Goal: Task Accomplishment & Management: Use online tool/utility

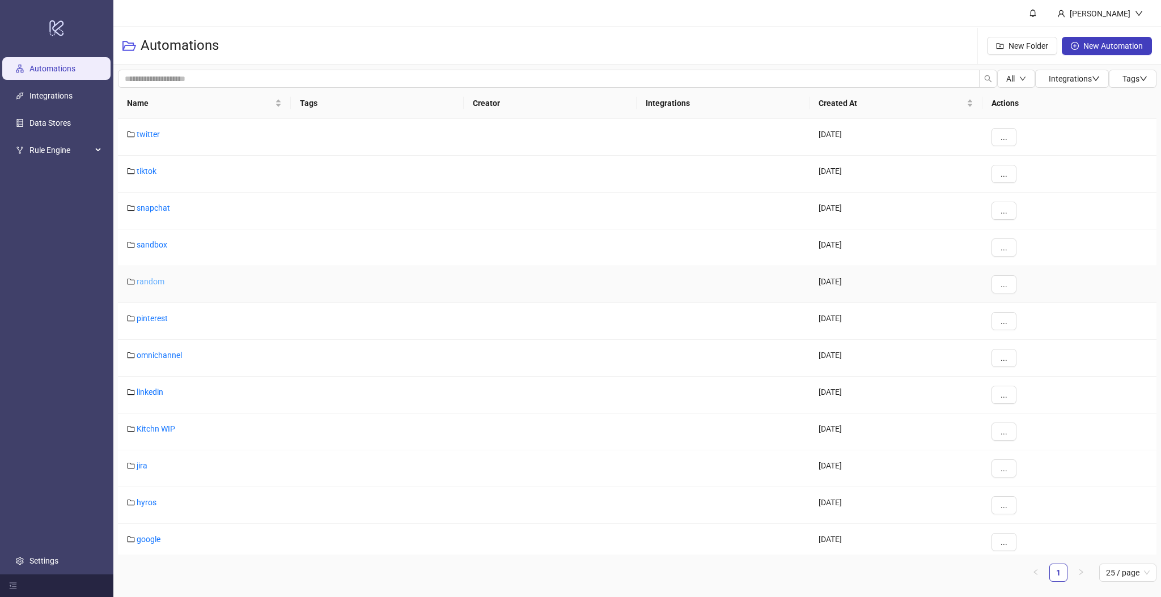
click at [160, 283] on link "random" at bounding box center [151, 281] width 28 height 9
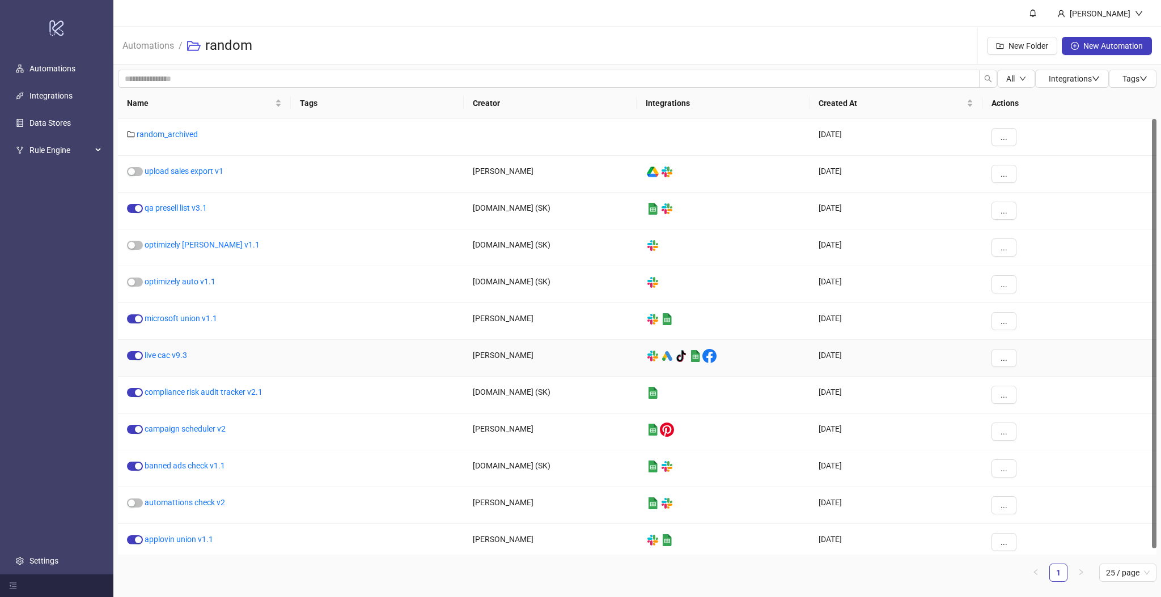
scroll to position [6, 0]
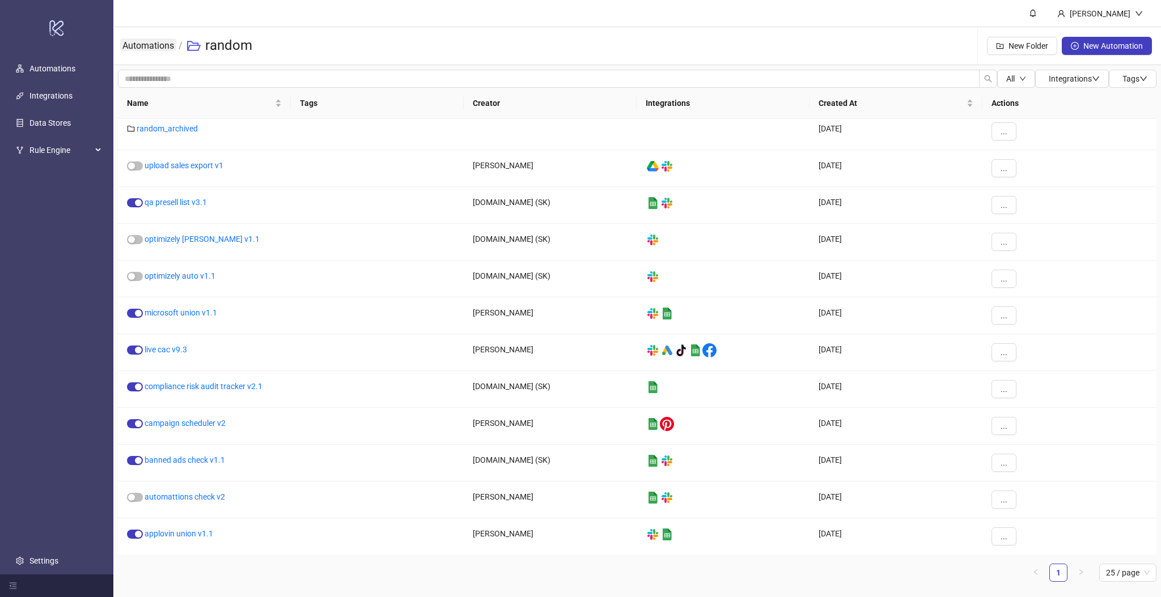
click at [159, 43] on link "Automations" at bounding box center [148, 45] width 56 height 12
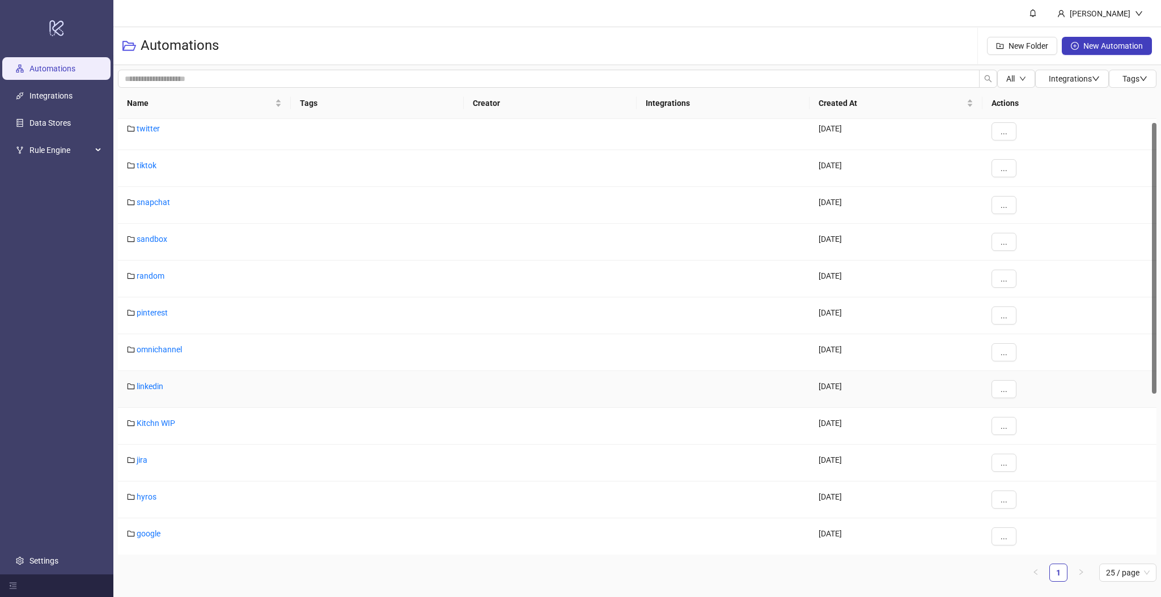
scroll to position [264, 0]
click at [160, 387] on link "builders" at bounding box center [151, 385] width 28 height 9
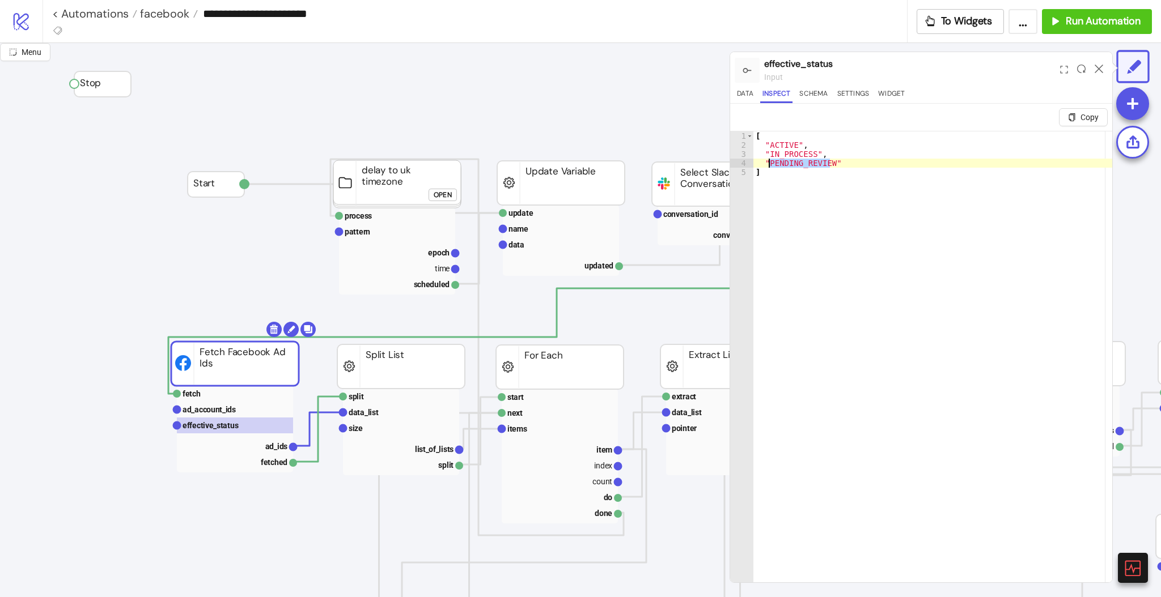
scroll to position [2, 0]
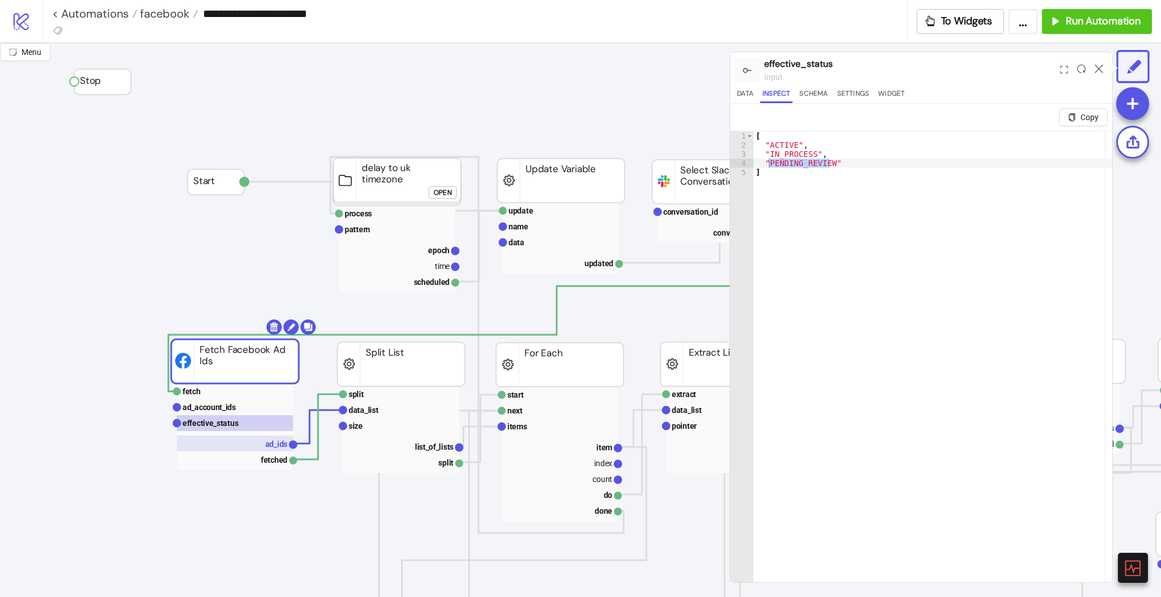
click at [276, 447] on text "ad_ids" at bounding box center [276, 444] width 23 height 9
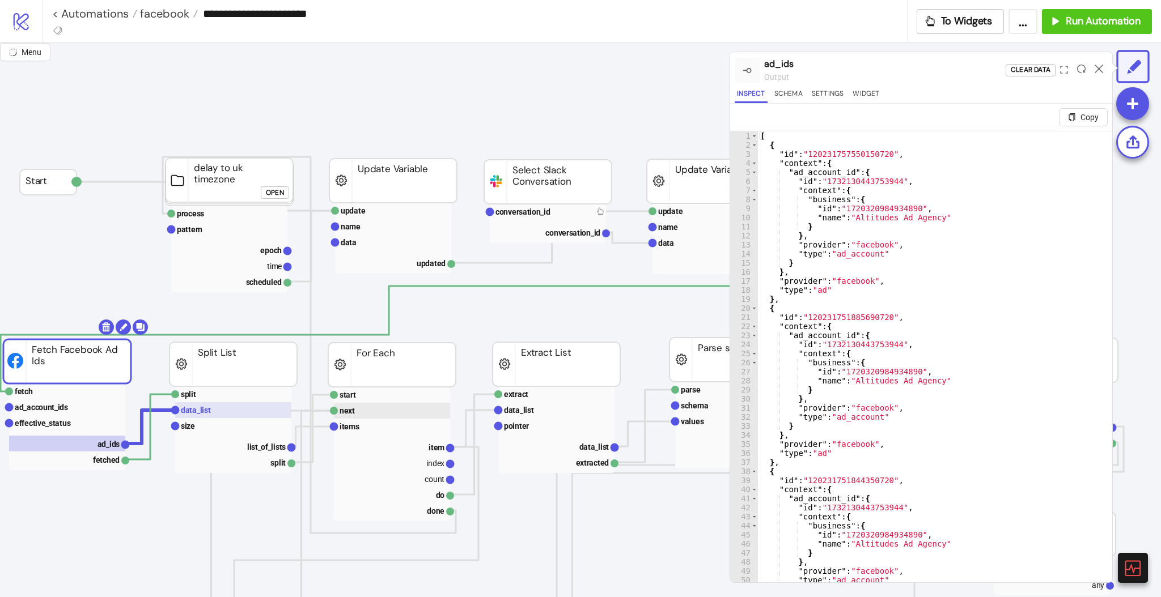
scroll to position [2, 188]
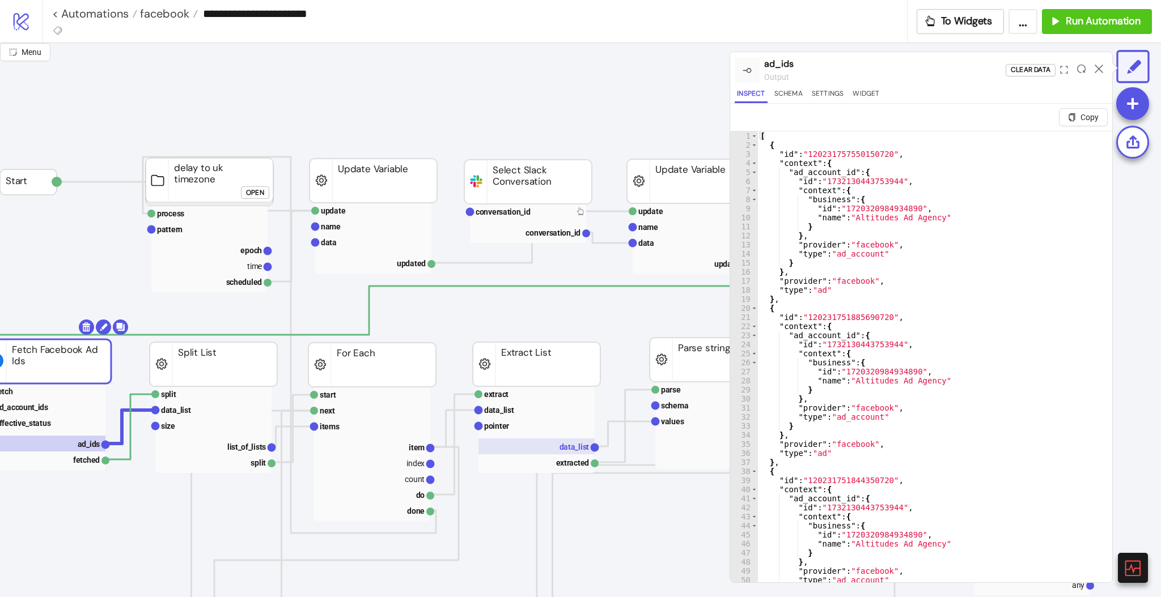
click at [557, 442] on rect at bounding box center [536, 447] width 116 height 16
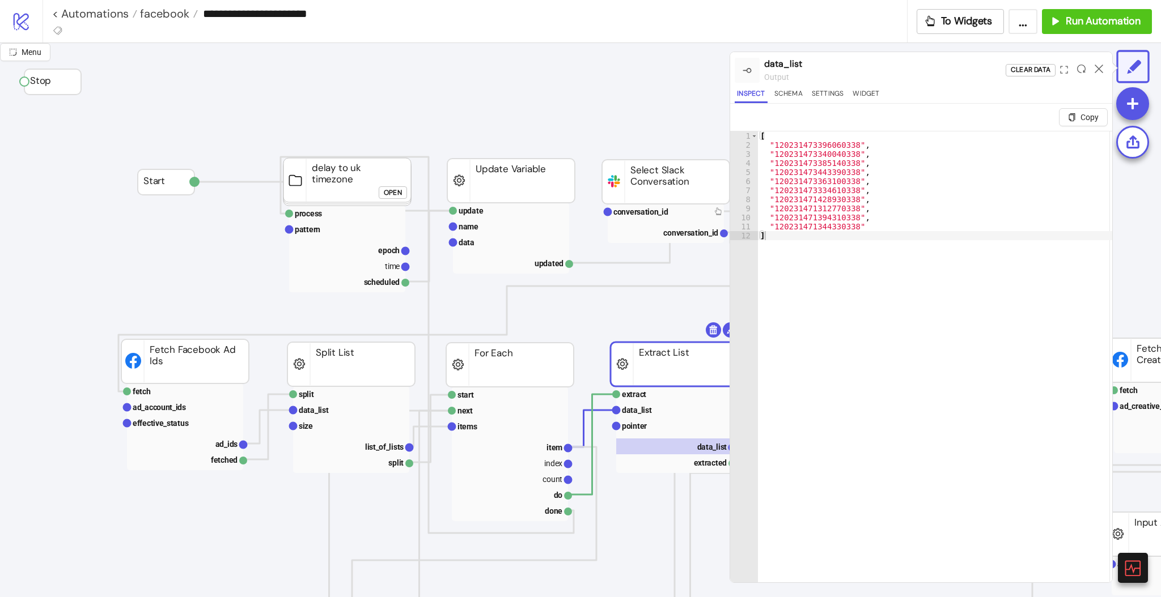
scroll to position [2, 49]
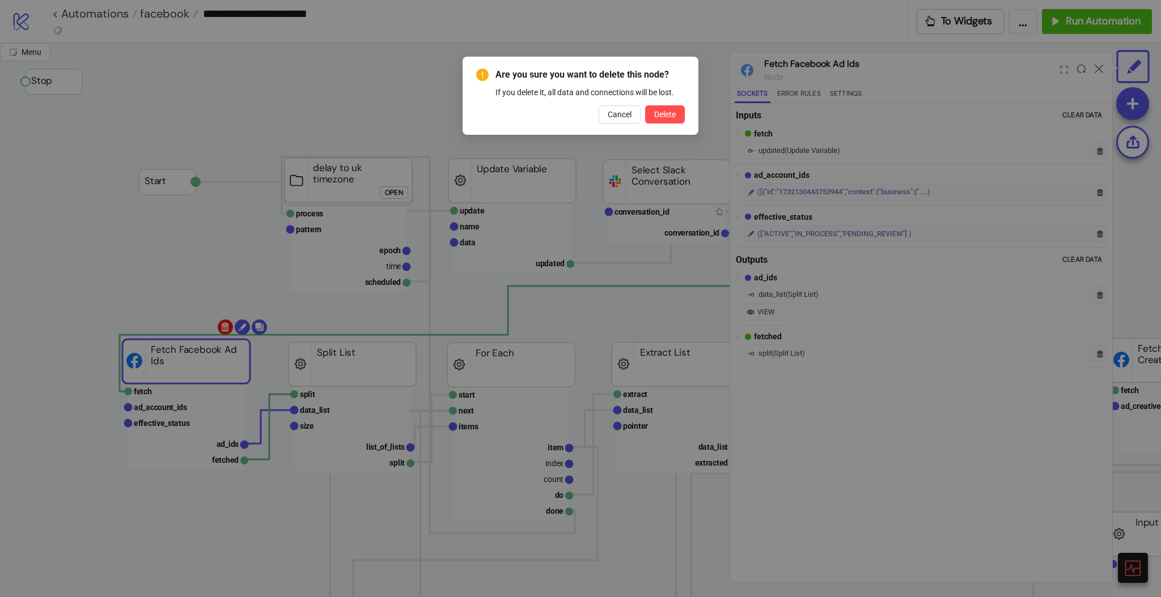
click at [222, 326] on body "**********" at bounding box center [580, 298] width 1161 height 597
click at [662, 116] on span "Delete" at bounding box center [665, 114] width 22 height 9
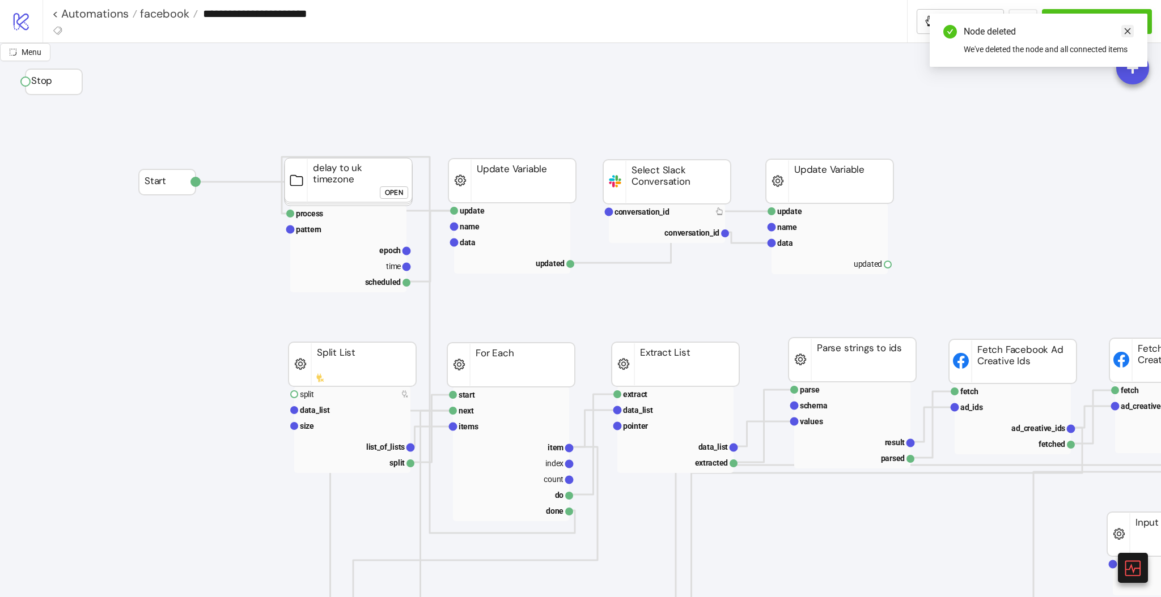
click at [1125, 34] on icon "close" at bounding box center [1128, 31] width 6 height 6
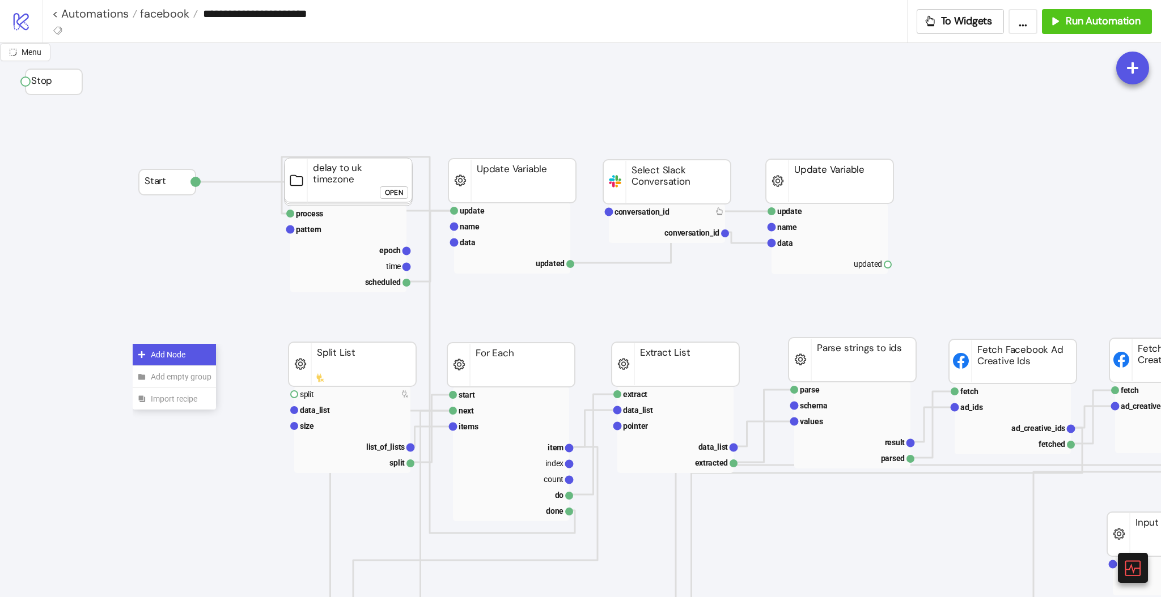
click at [141, 350] on icon at bounding box center [141, 354] width 9 height 9
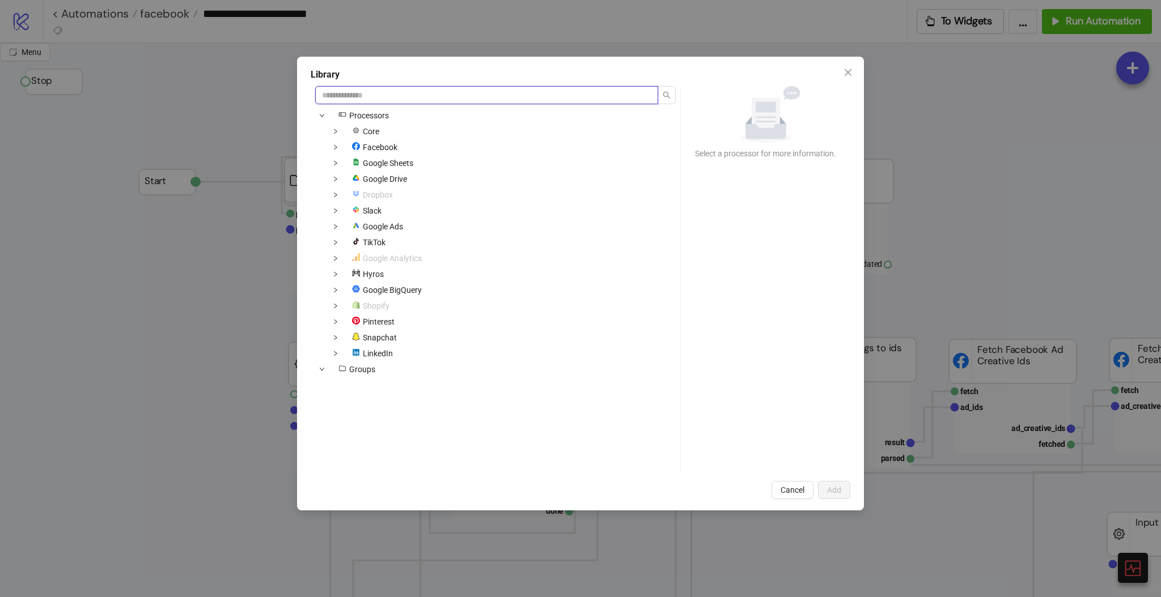
click at [383, 98] on input "search" at bounding box center [486, 95] width 343 height 18
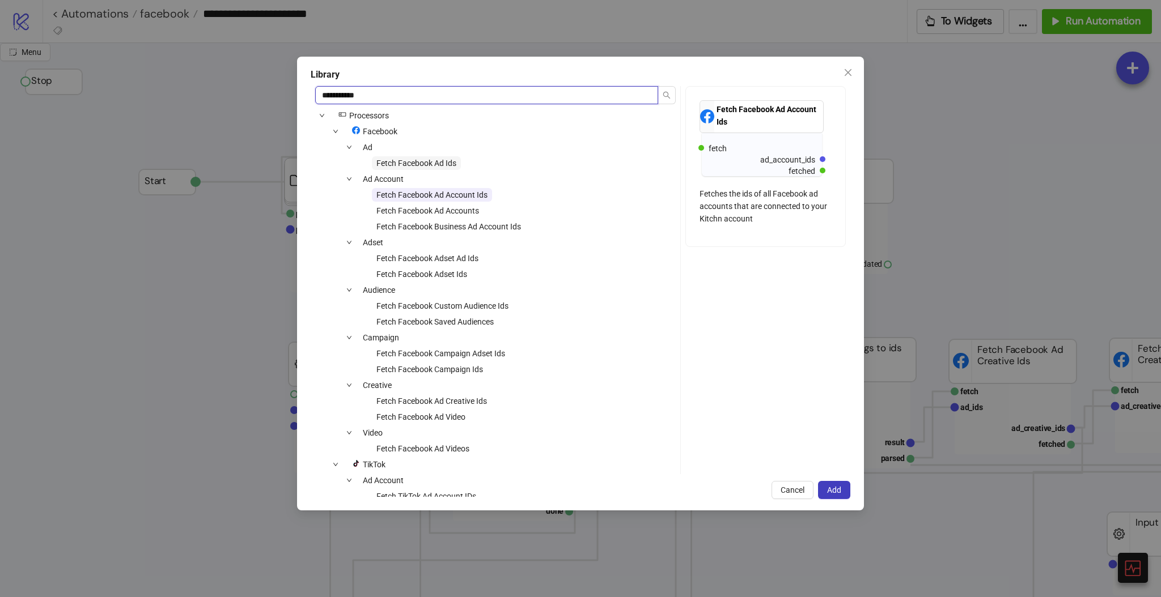
type input "**********"
click at [410, 167] on span "Fetch Facebook Ad Ids" at bounding box center [416, 163] width 80 height 9
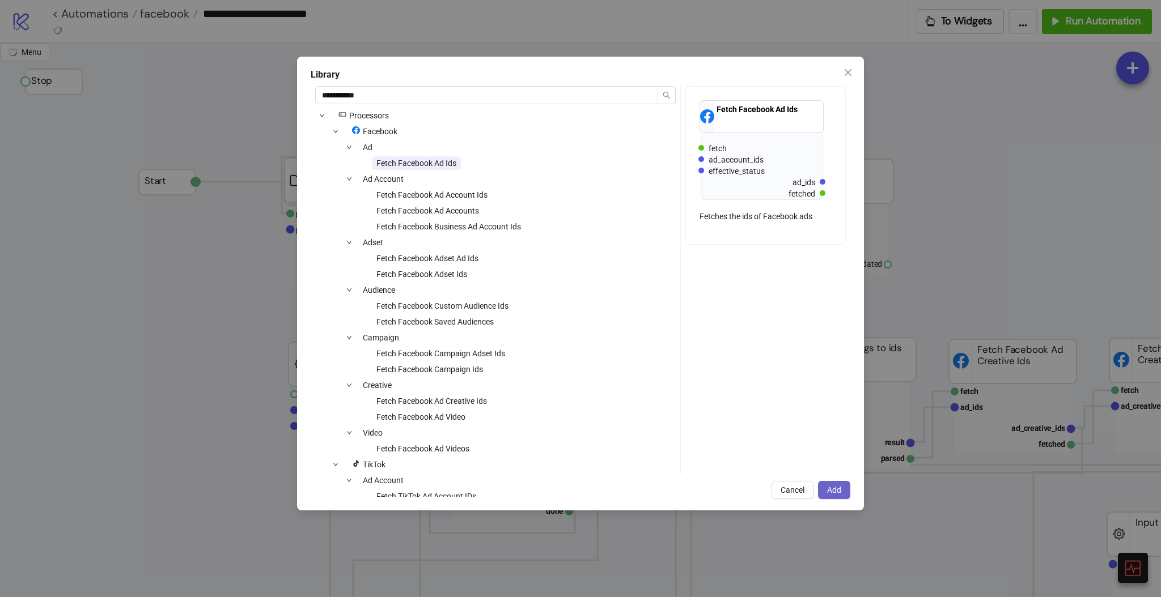
click at [835, 493] on span "Add" at bounding box center [834, 490] width 14 height 9
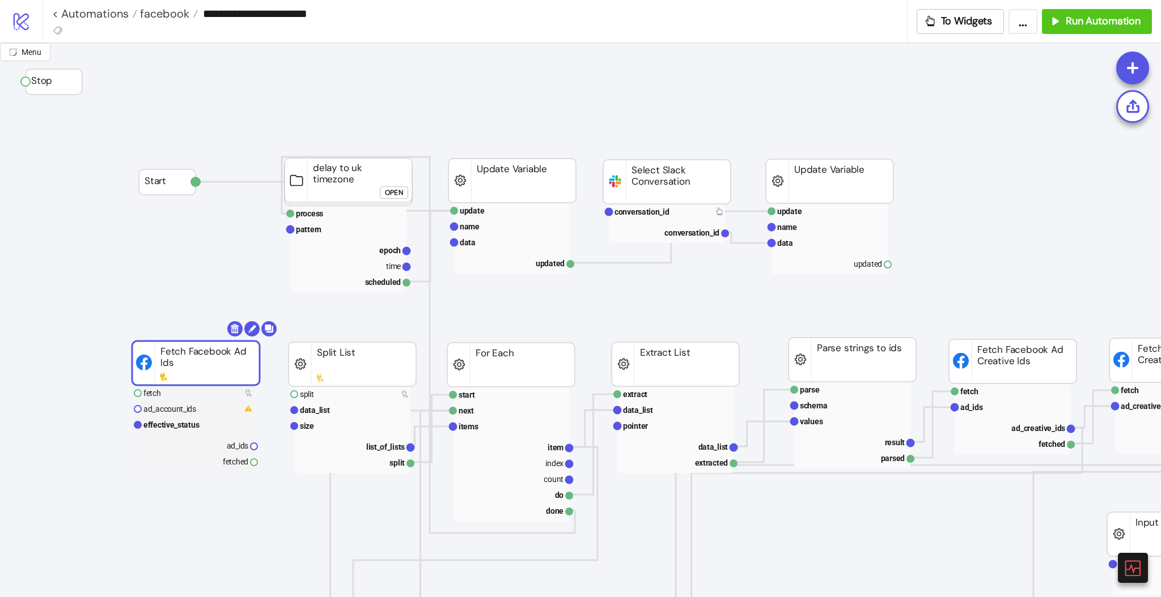
click at [184, 352] on rect at bounding box center [196, 363] width 128 height 44
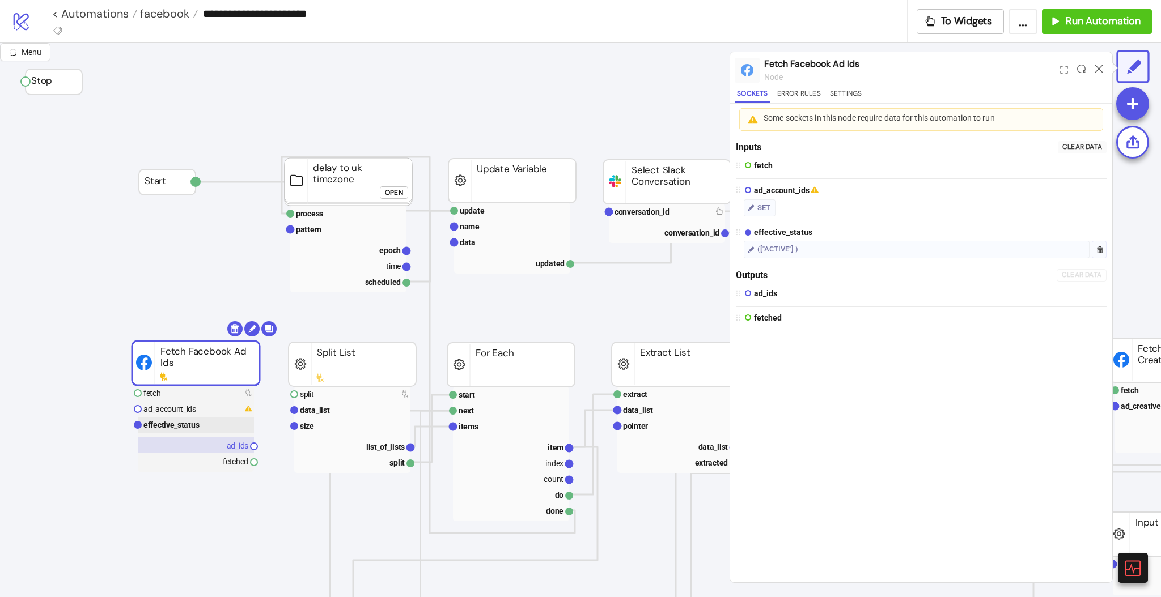
drag, startPoint x: 184, startPoint y: 352, endPoint x: 186, endPoint y: 449, distance: 97.0
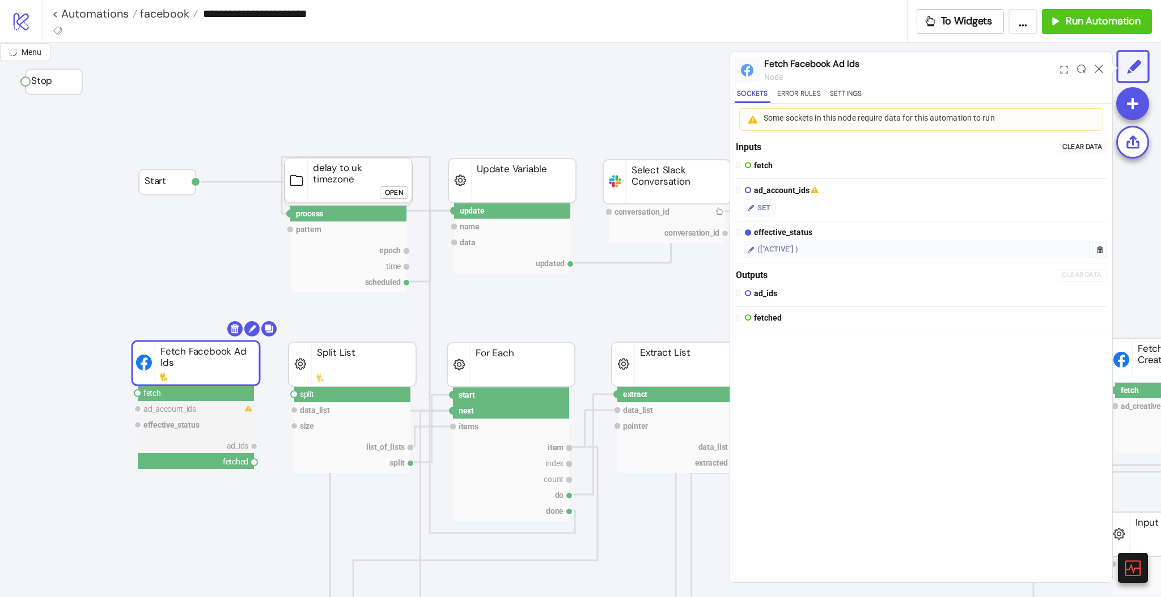
drag, startPoint x: 255, startPoint y: 461, endPoint x: 265, endPoint y: 468, distance: 12.6
click at [295, 398] on rect at bounding box center [352, 395] width 116 height 16
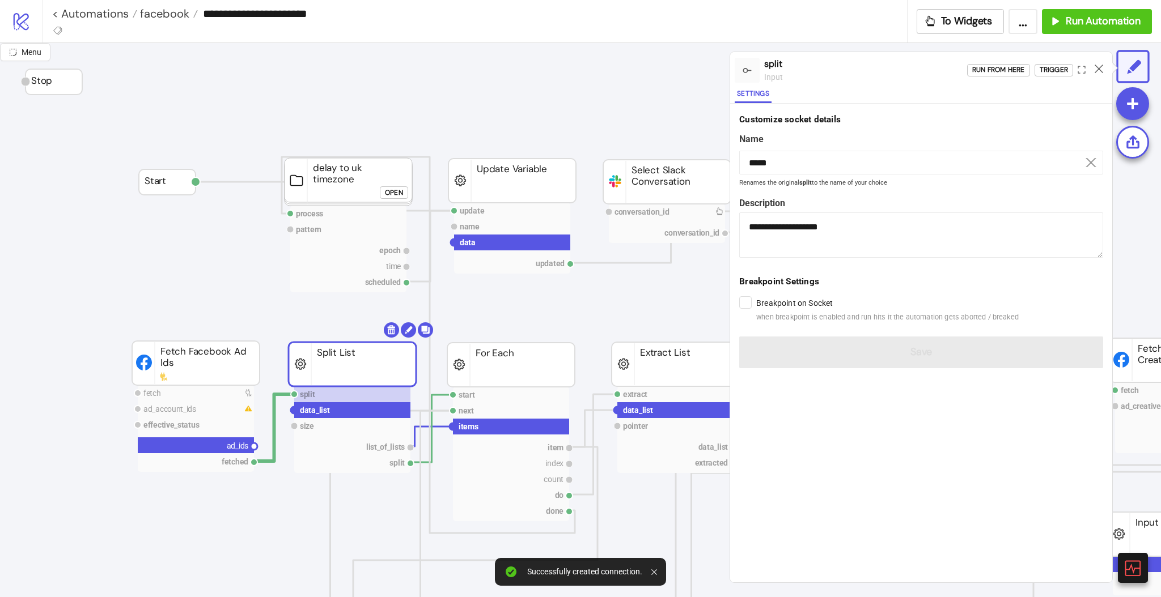
drag, startPoint x: 252, startPoint y: 447, endPoint x: 286, endPoint y: 441, distance: 34.5
click at [292, 410] on circle at bounding box center [294, 410] width 7 height 7
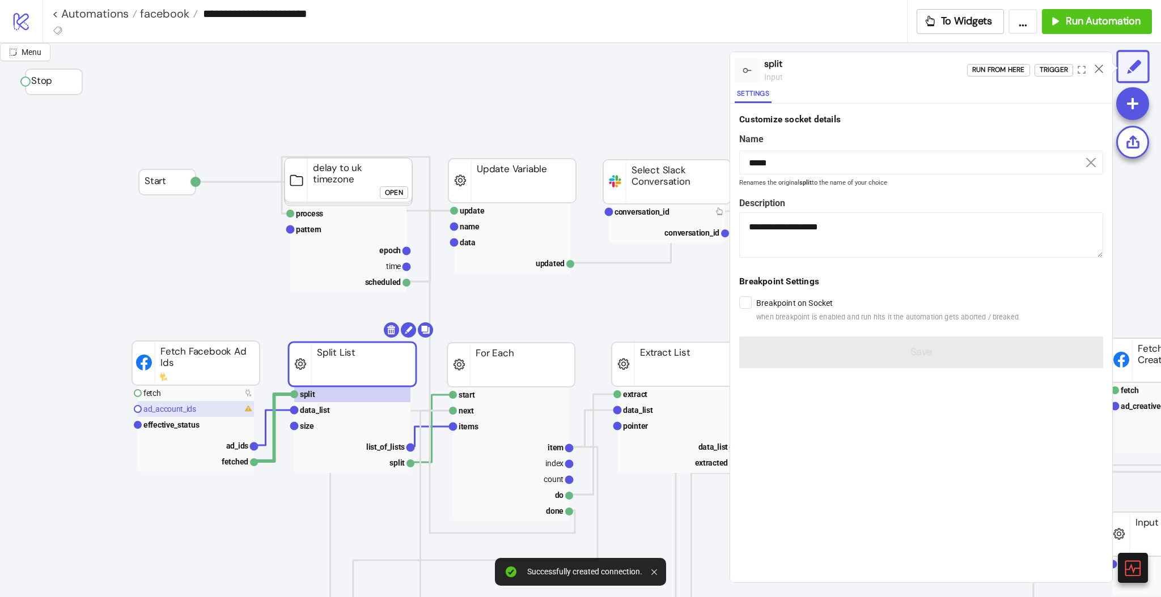
click at [159, 408] on text "ad_account_ids" at bounding box center [169, 409] width 53 height 9
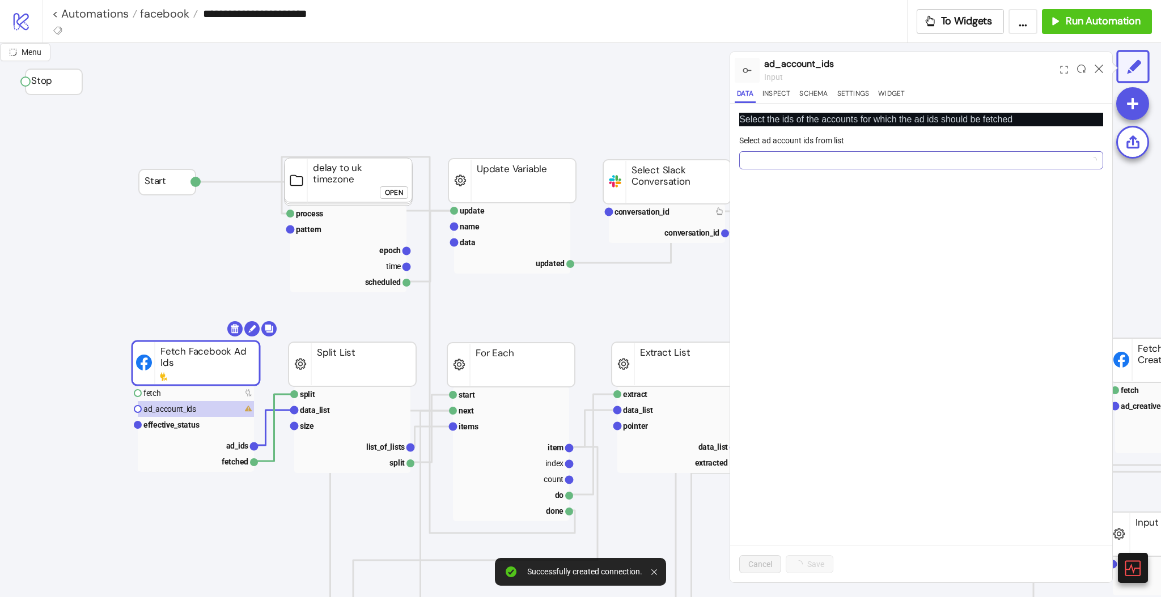
click at [755, 166] on div at bounding box center [914, 160] width 347 height 16
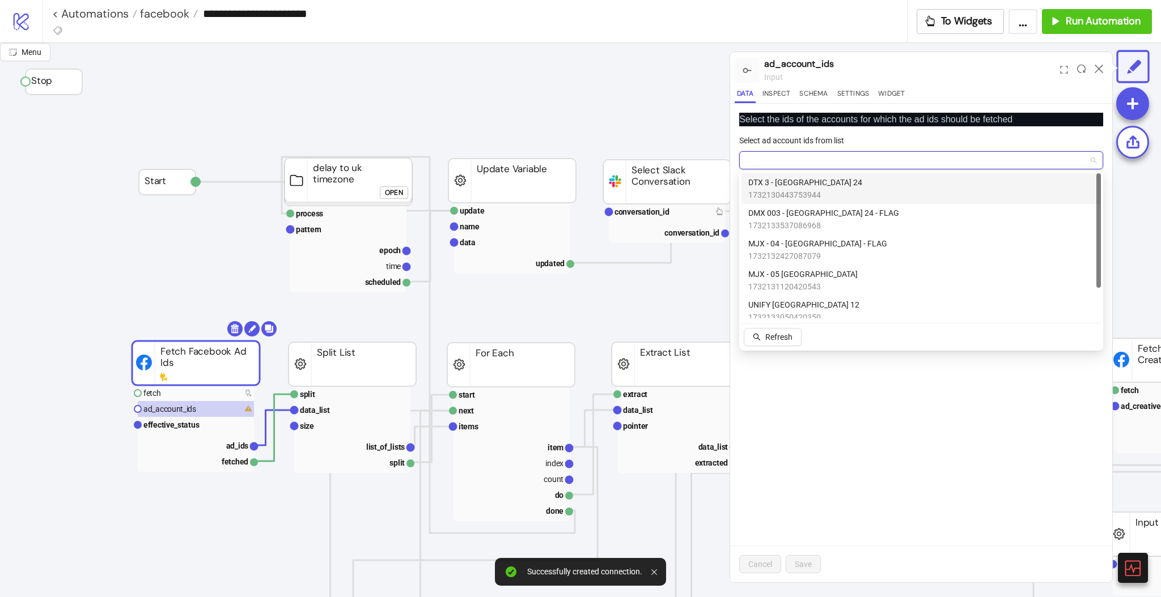
click at [781, 181] on span "DTX 3 - London 24" at bounding box center [805, 182] width 114 height 12
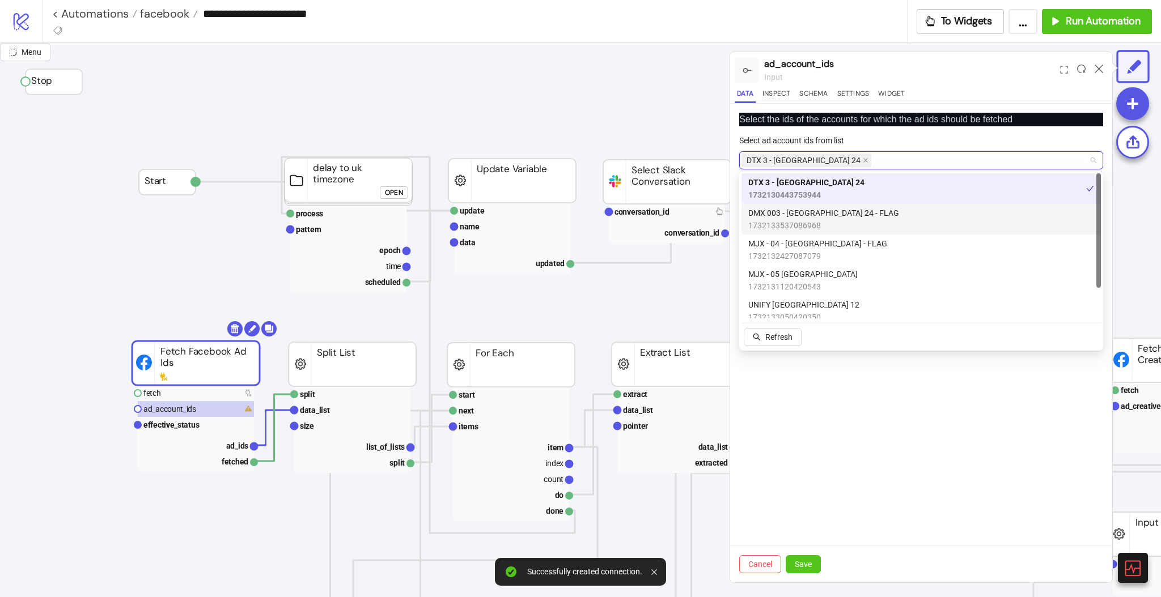
click at [782, 207] on div "DMX 003 - London 24 - FLAG 1732133537086968" at bounding box center [920, 219] width 359 height 31
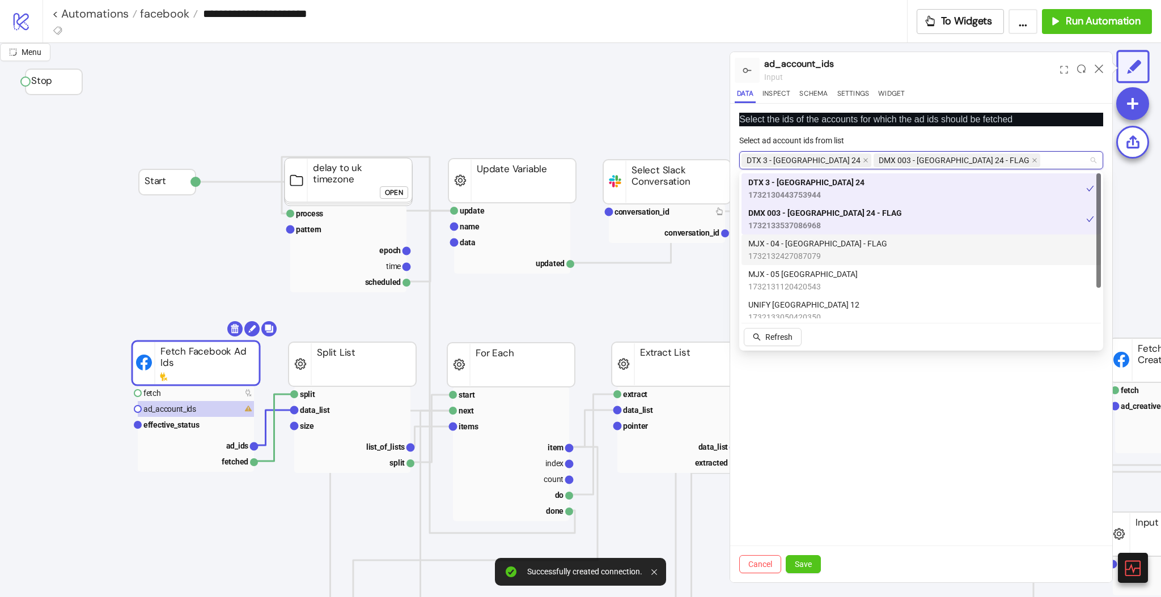
drag, startPoint x: 777, startPoint y: 245, endPoint x: 775, endPoint y: 262, distance: 17.2
click at [777, 246] on span "MJX - 04 - LONDON - FLAG" at bounding box center [817, 243] width 139 height 12
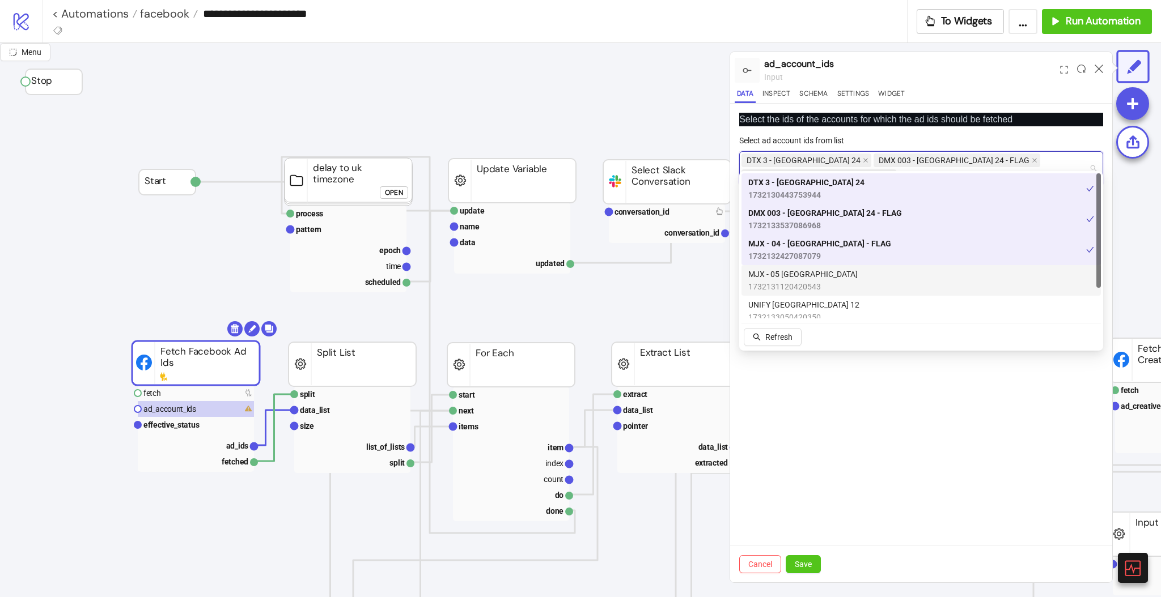
drag, startPoint x: 773, startPoint y: 277, endPoint x: 773, endPoint y: 289, distance: 11.9
click at [773, 278] on span "MJX - 05 London" at bounding box center [802, 274] width 109 height 12
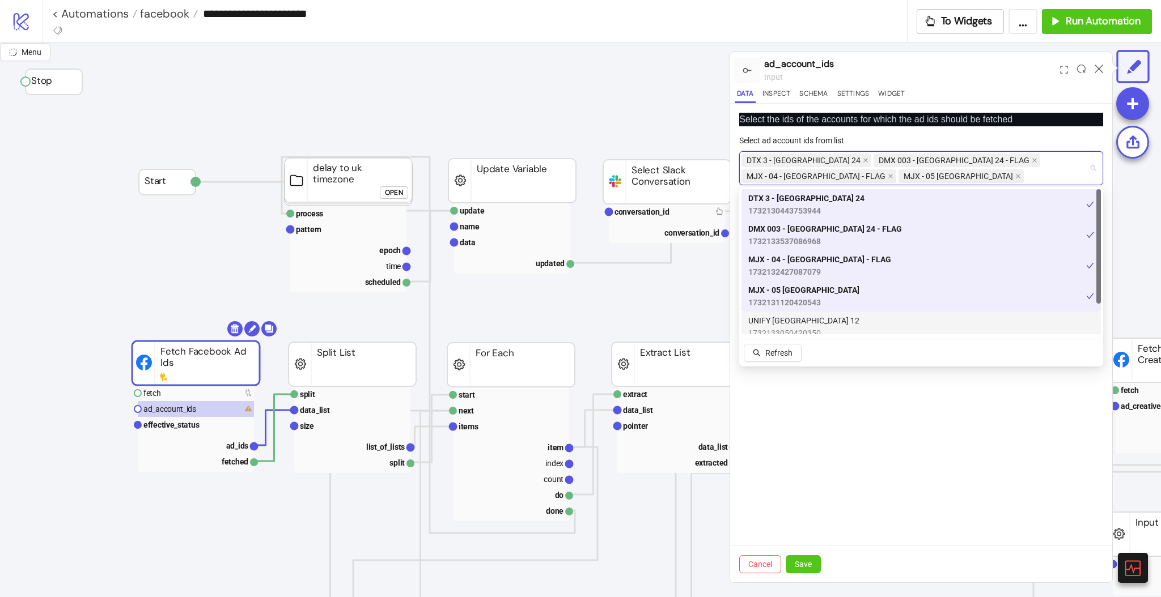
click at [775, 320] on span "UNIFY LONDON 12" at bounding box center [803, 321] width 111 height 12
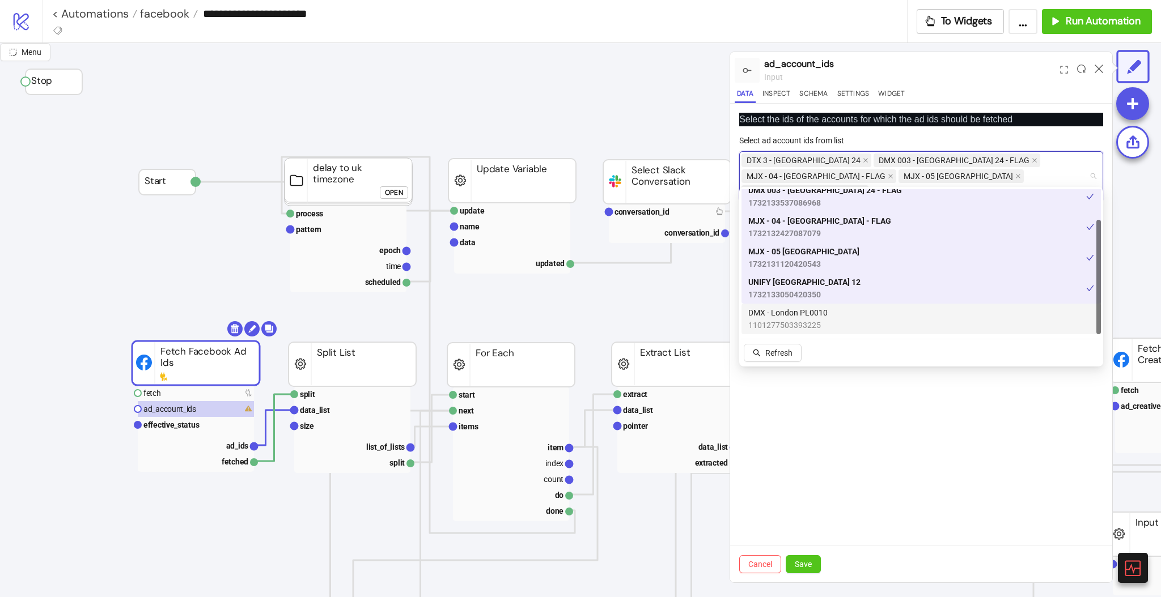
click at [794, 321] on span "1101277503393225" at bounding box center [787, 325] width 79 height 12
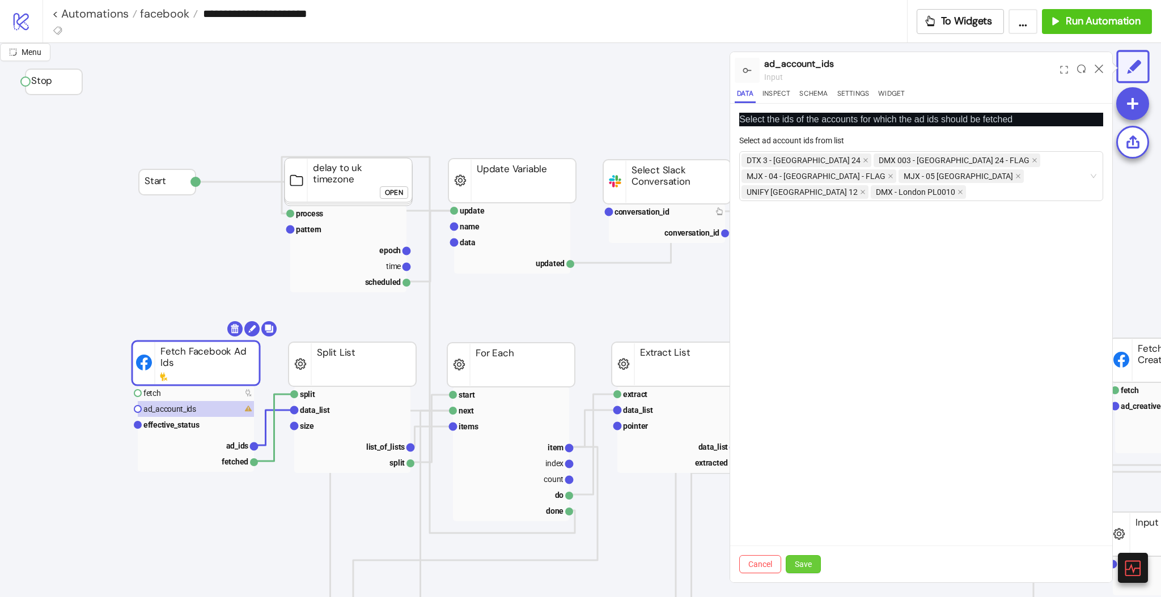
click at [802, 565] on span "Save" at bounding box center [803, 564] width 17 height 9
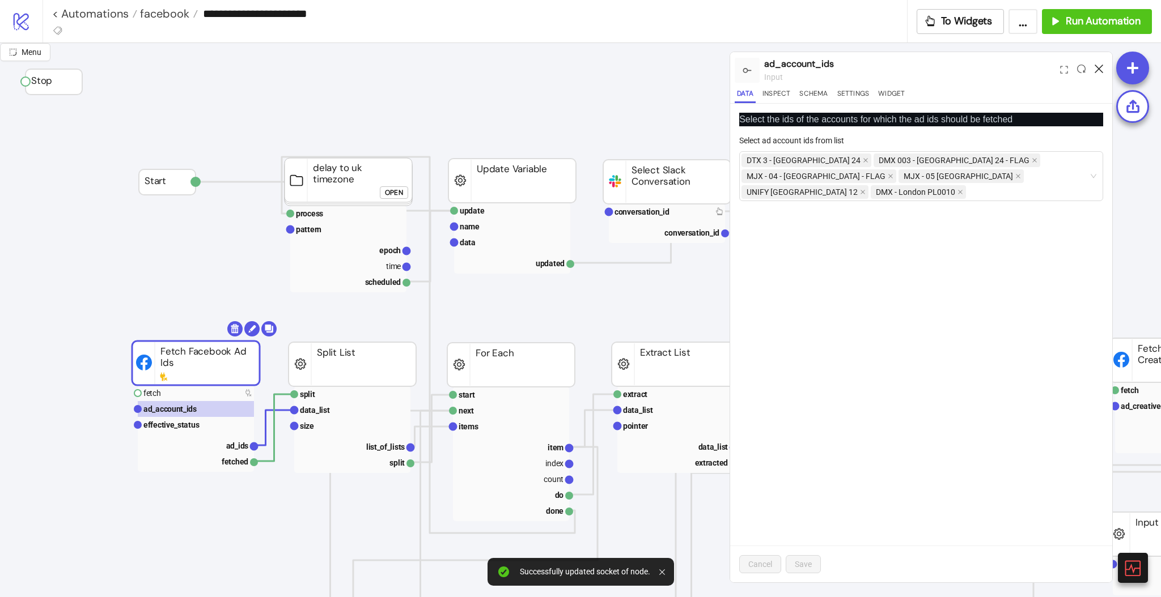
click at [1098, 66] on icon at bounding box center [1099, 69] width 9 height 9
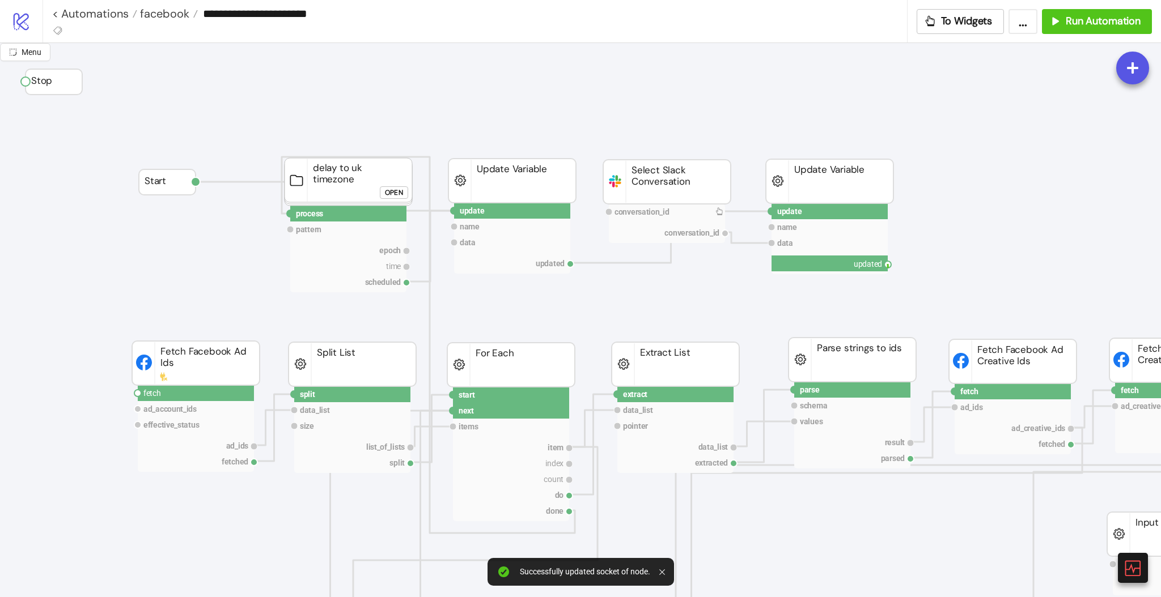
drag, startPoint x: 885, startPoint y: 265, endPoint x: 878, endPoint y: 293, distance: 28.7
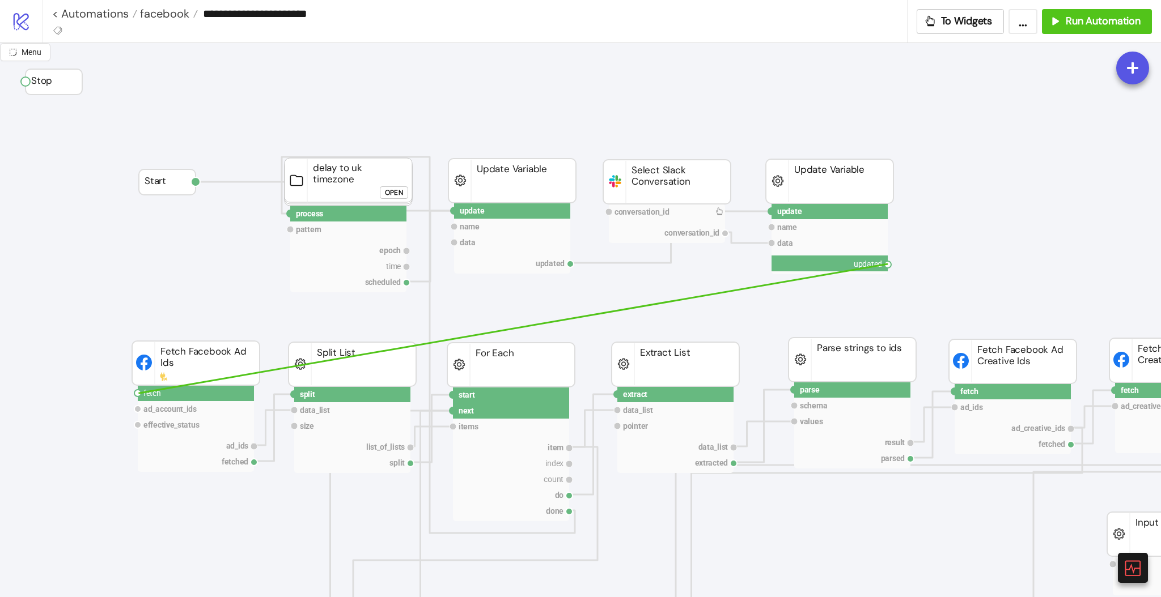
click at [138, 393] on circle at bounding box center [137, 393] width 7 height 7
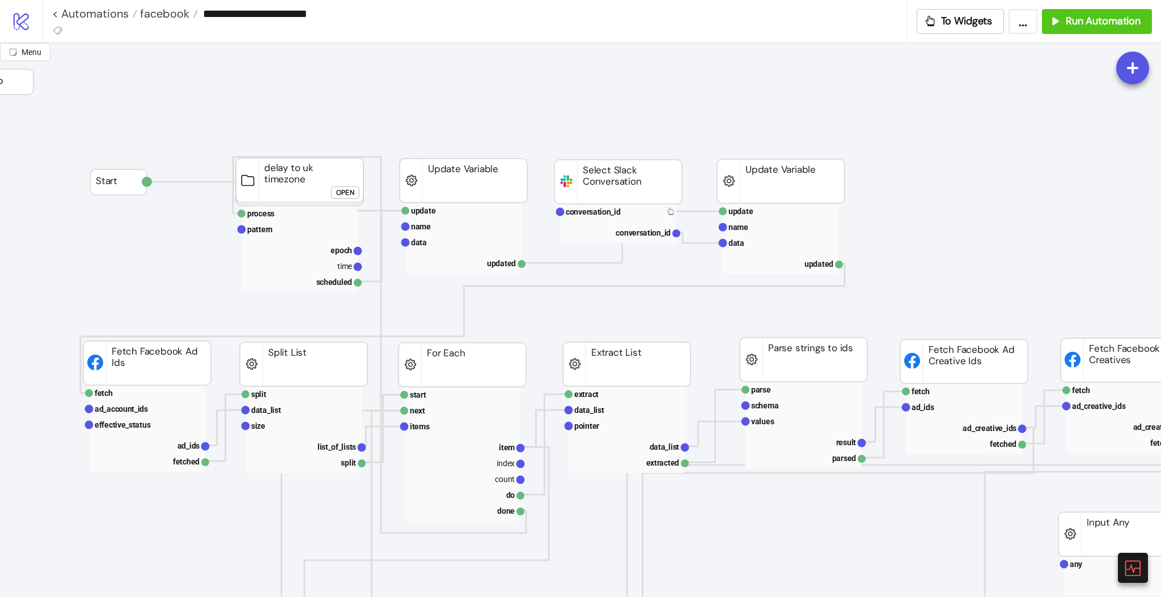
scroll to position [2, 0]
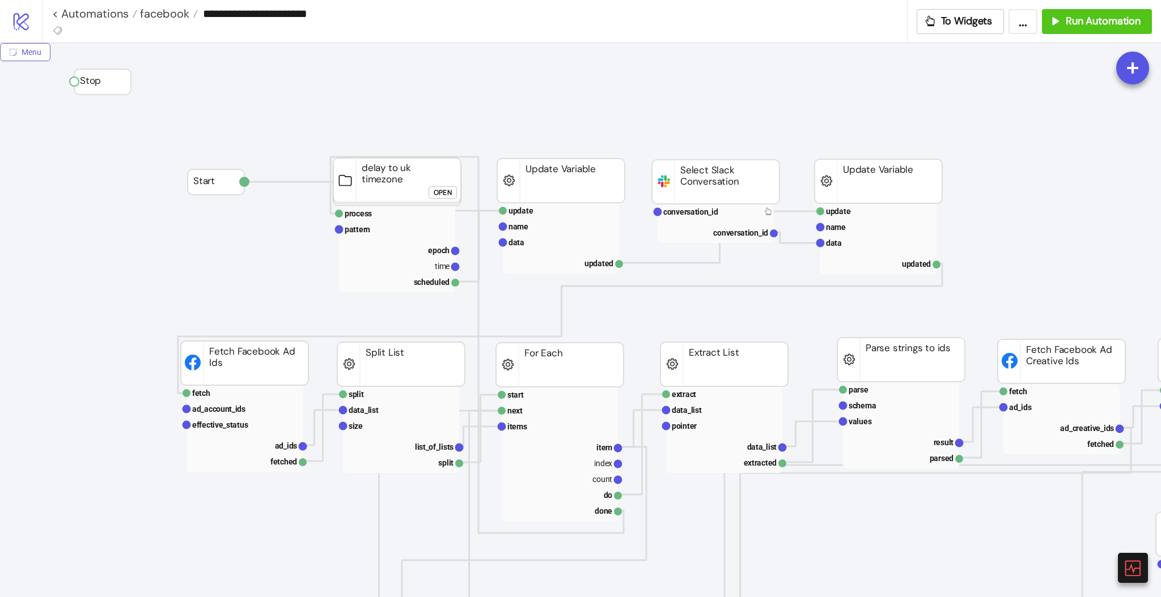
click at [32, 59] on button "Menu" at bounding box center [25, 52] width 50 height 18
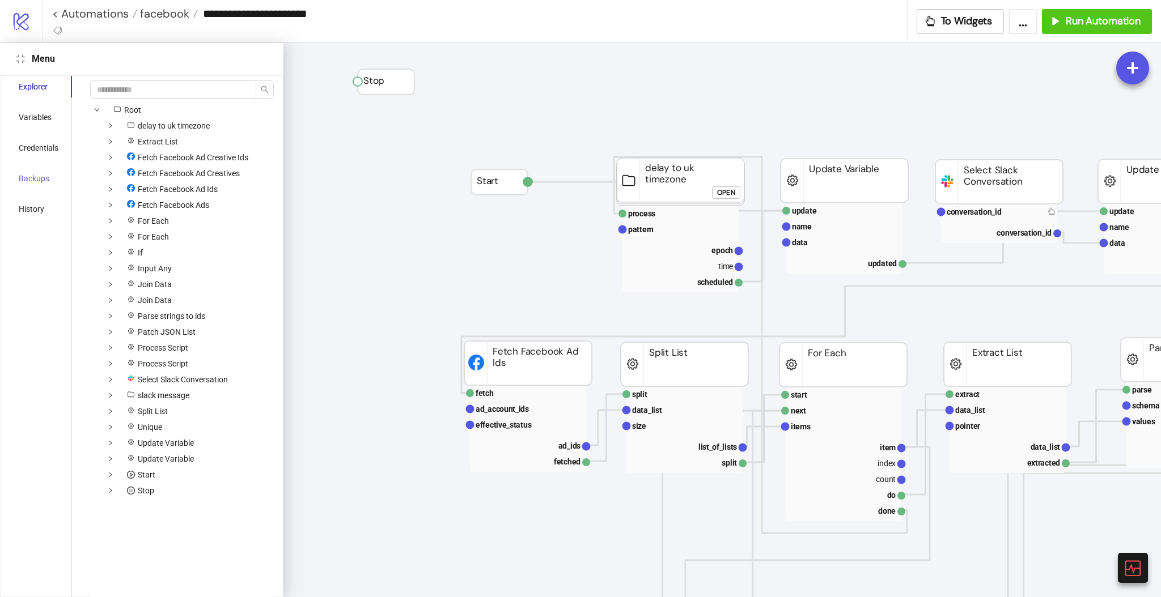
click at [26, 171] on div "Backups" at bounding box center [38, 179] width 67 height 22
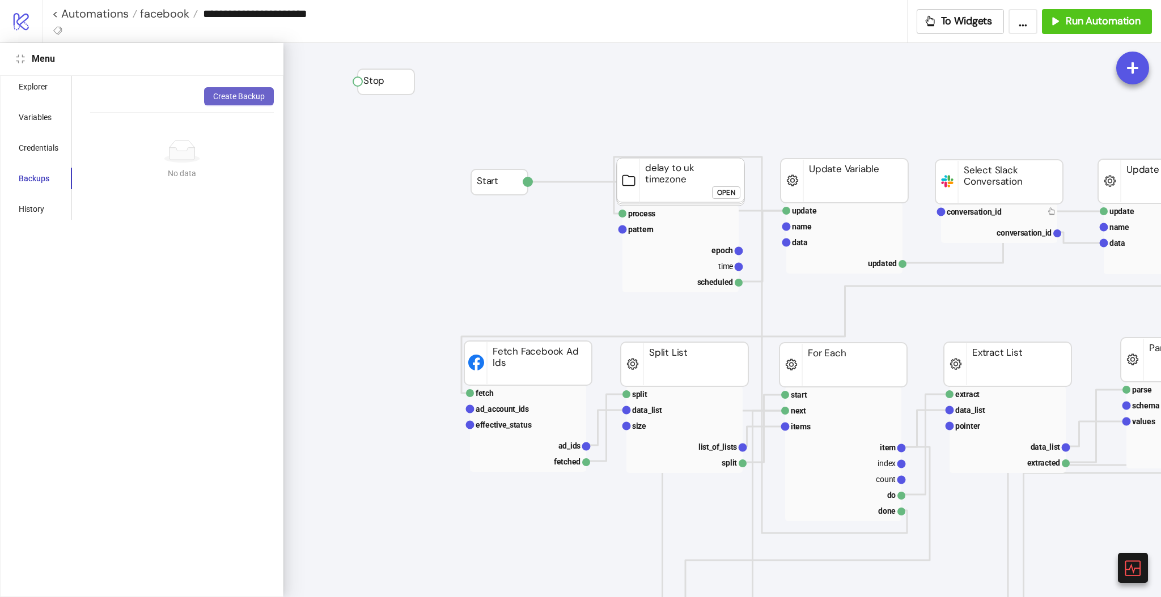
click at [232, 97] on span "Create Backup" at bounding box center [239, 96] width 52 height 9
click at [23, 59] on icon "compress" at bounding box center [20, 58] width 9 height 9
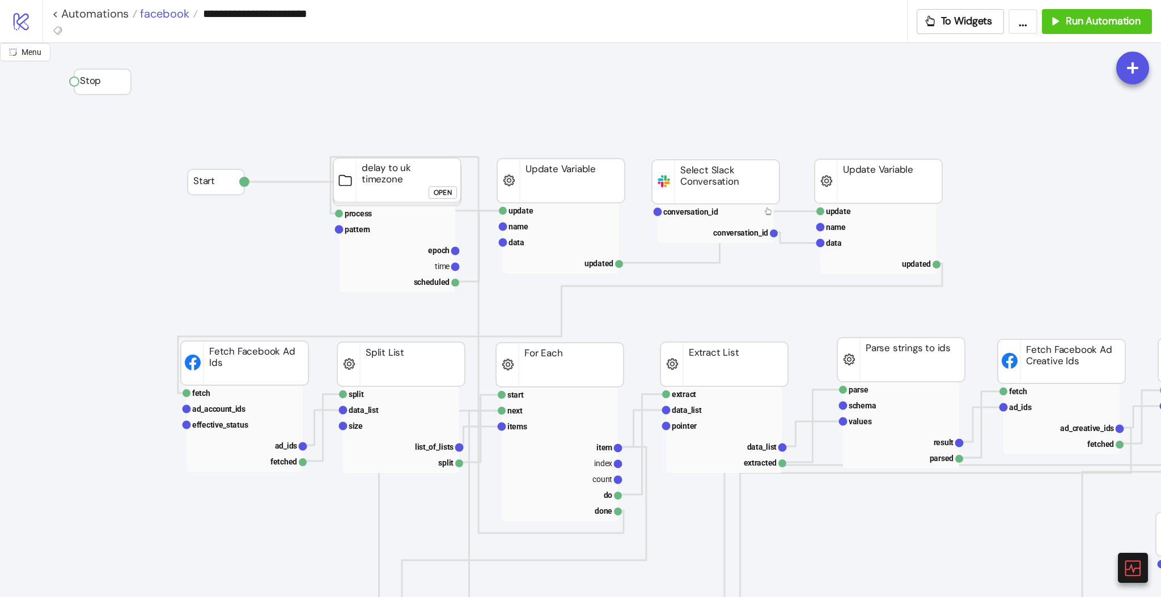
click at [175, 15] on span "facebook" at bounding box center [163, 13] width 52 height 15
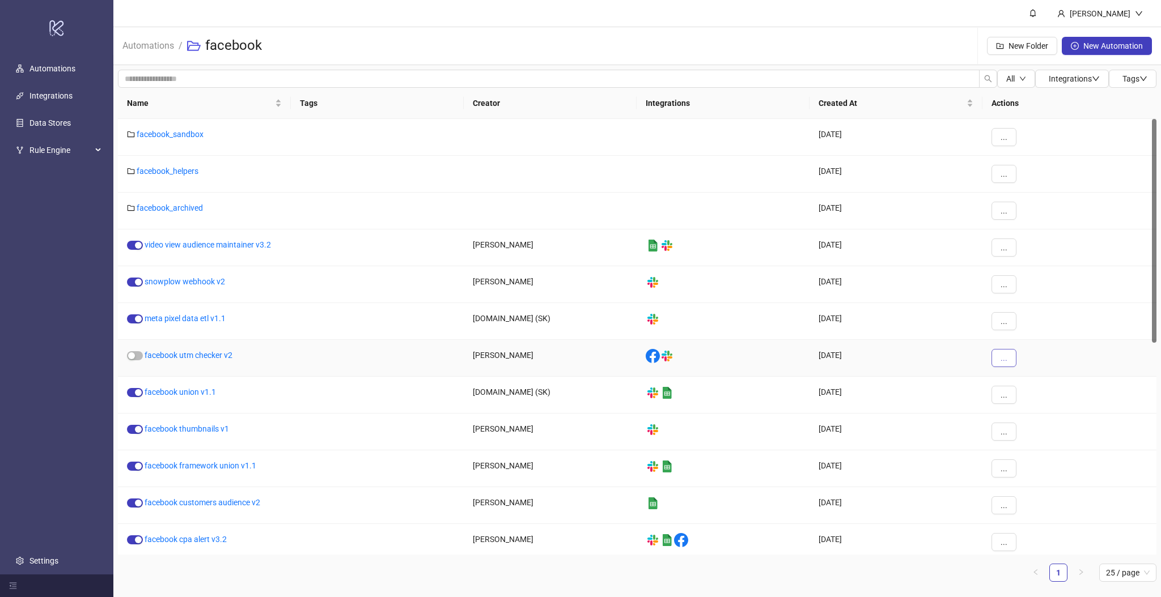
click at [1003, 359] on span "..." at bounding box center [1003, 358] width 7 height 9
click at [316, 350] on div at bounding box center [377, 358] width 173 height 37
click at [228, 353] on link "facebook utm checker v2" at bounding box center [189, 355] width 88 height 9
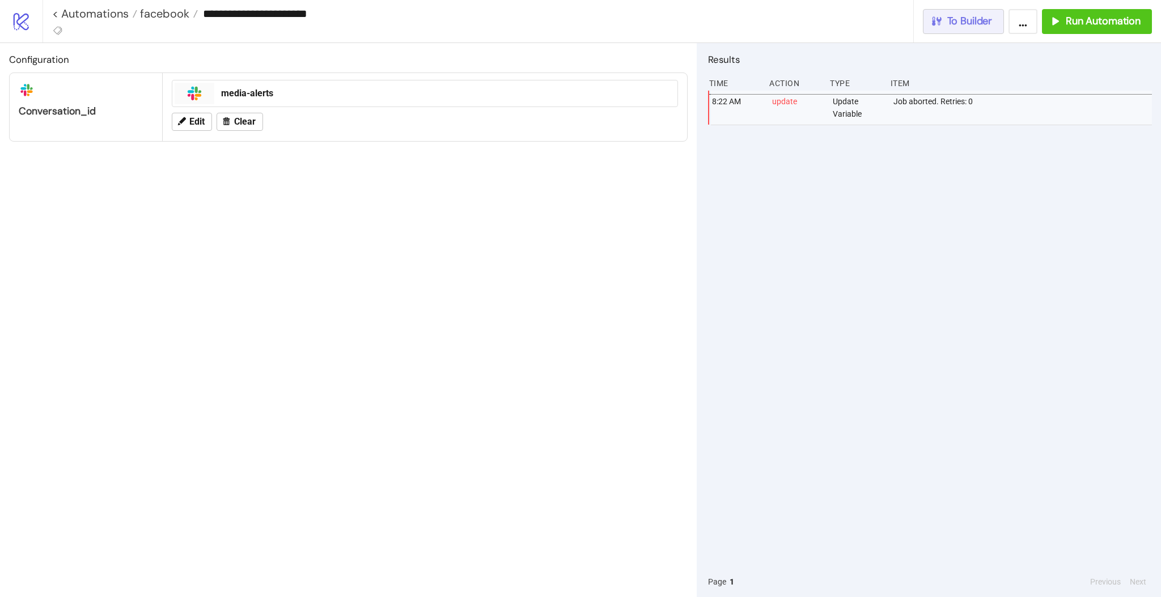
click at [959, 27] on span "To Builder" at bounding box center [969, 21] width 45 height 13
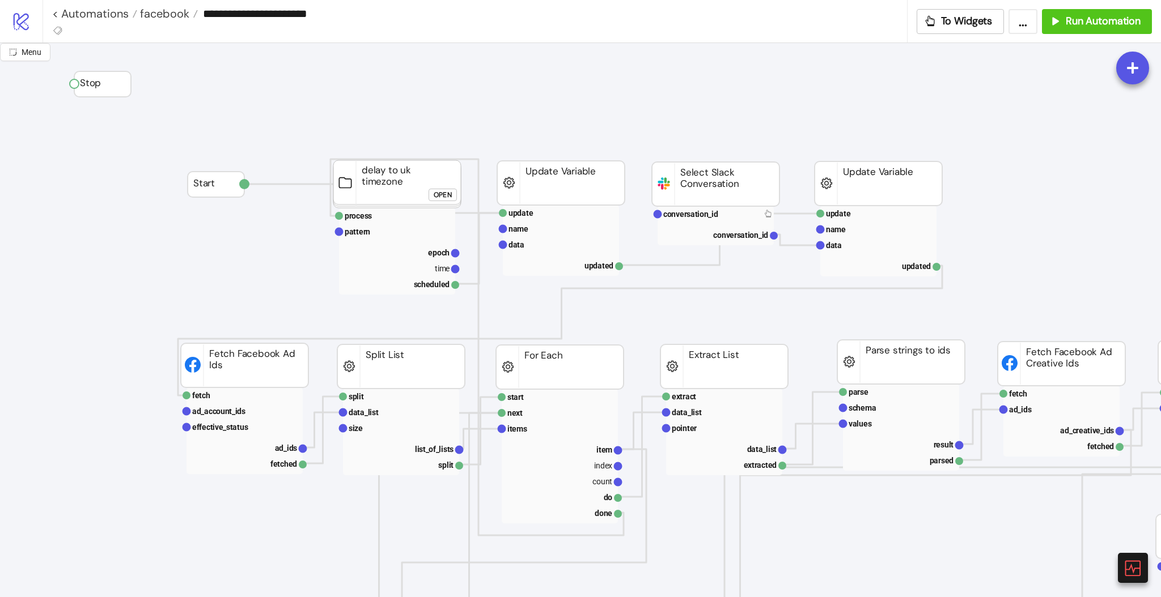
click at [46, 58] on button "Menu" at bounding box center [25, 52] width 50 height 18
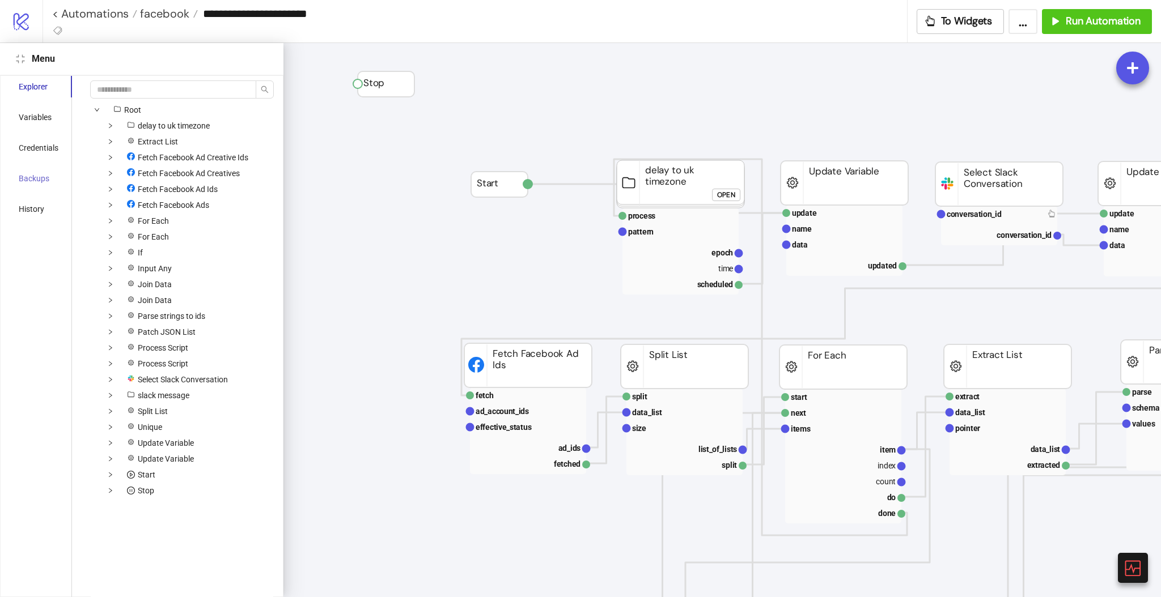
click at [58, 179] on div "Backups" at bounding box center [38, 179] width 67 height 22
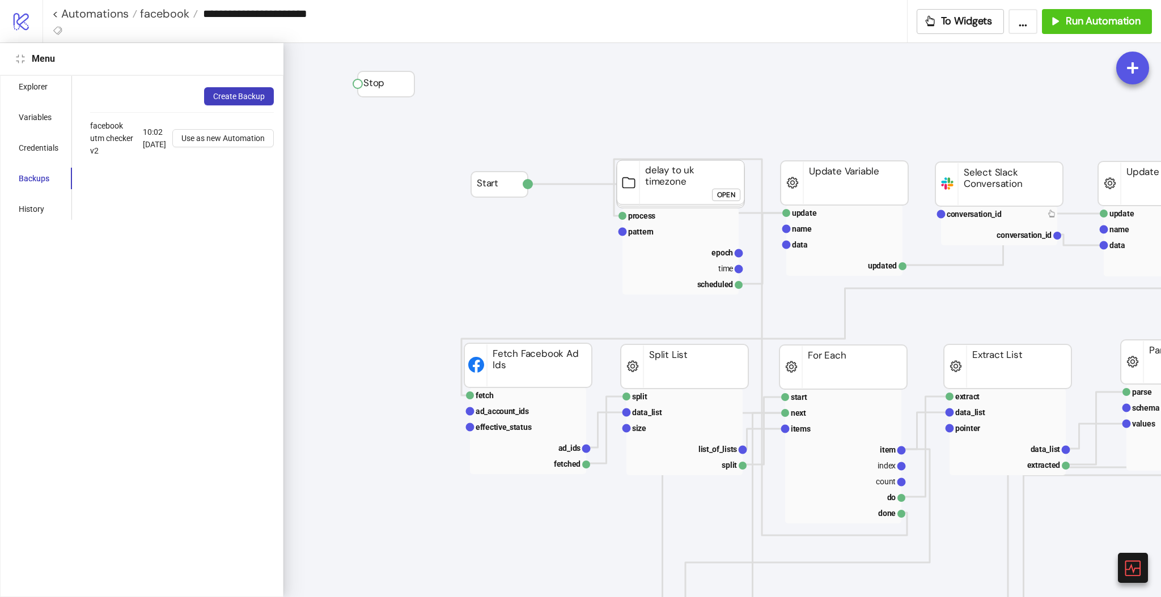
click at [333, 12] on input "**********" at bounding box center [552, 13] width 709 height 17
drag, startPoint x: 330, startPoint y: 14, endPoint x: 343, endPoint y: 14, distance: 13.0
click at [343, 14] on input "**********" at bounding box center [552, 13] width 709 height 17
click at [362, 24] on div "**********" at bounding box center [479, 13] width 855 height 27
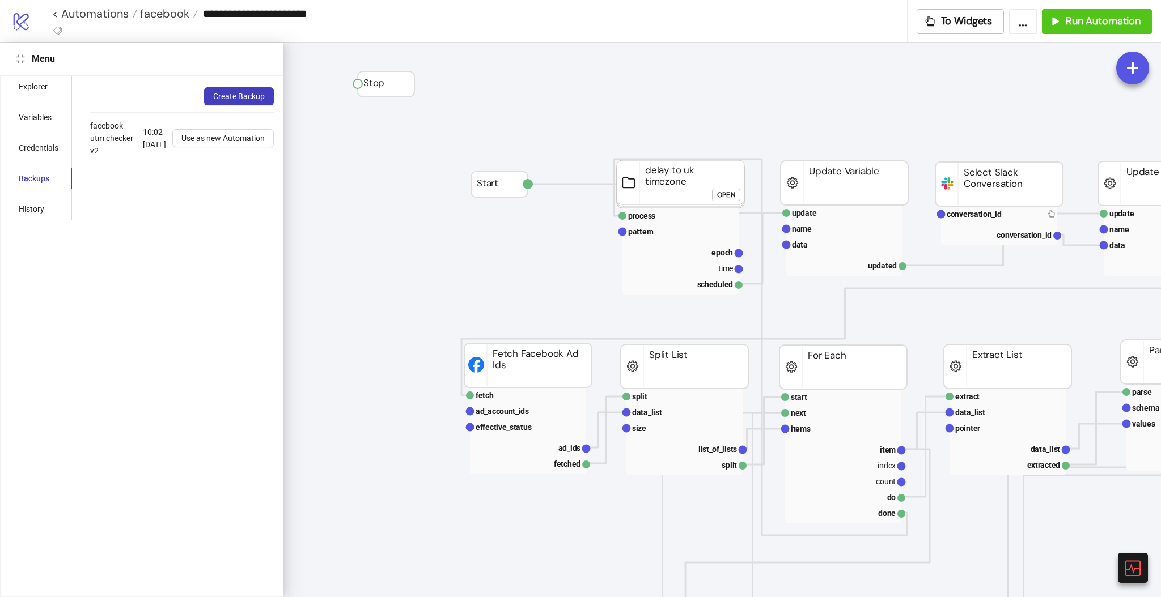
click at [347, 13] on input "**********" at bounding box center [552, 13] width 709 height 17
type input "**********"
drag, startPoint x: 22, startPoint y: 59, endPoint x: 139, endPoint y: 143, distance: 144.1
click at [23, 60] on icon "compress" at bounding box center [20, 58] width 9 height 9
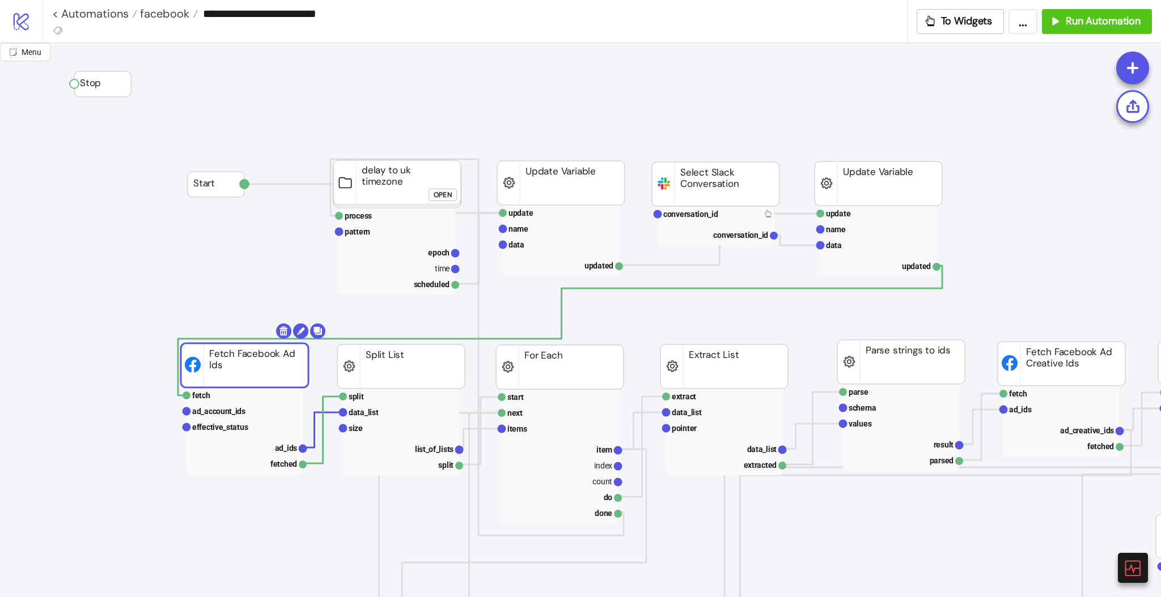
click at [251, 376] on rect at bounding box center [245, 365] width 128 height 44
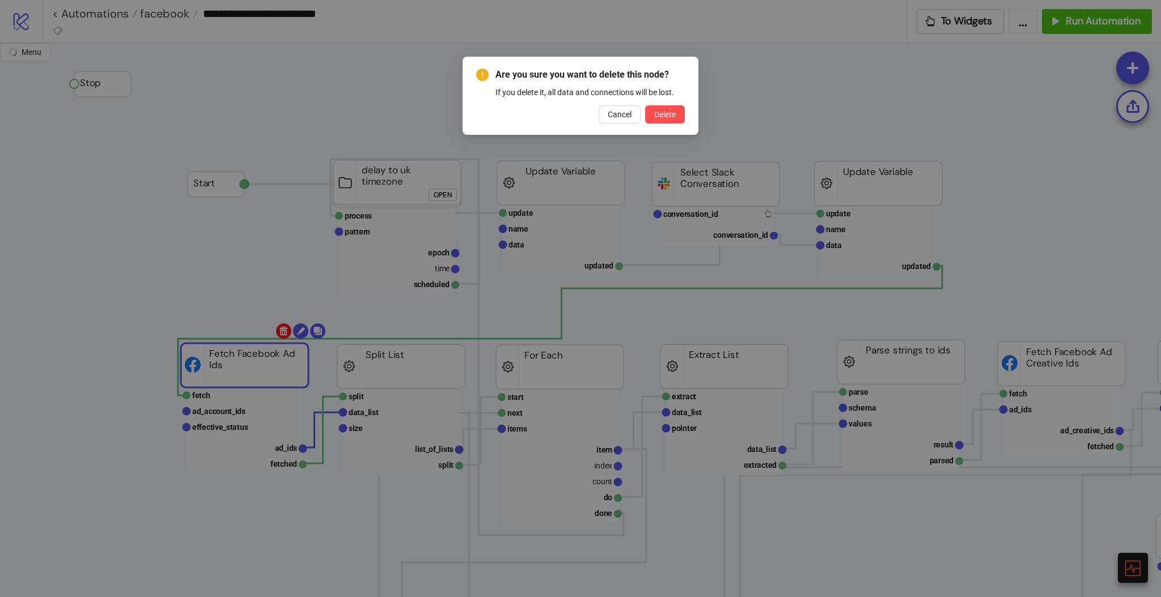
click at [278, 330] on body "**********" at bounding box center [580, 298] width 1161 height 597
click at [654, 115] on span "Delete" at bounding box center [665, 114] width 22 height 9
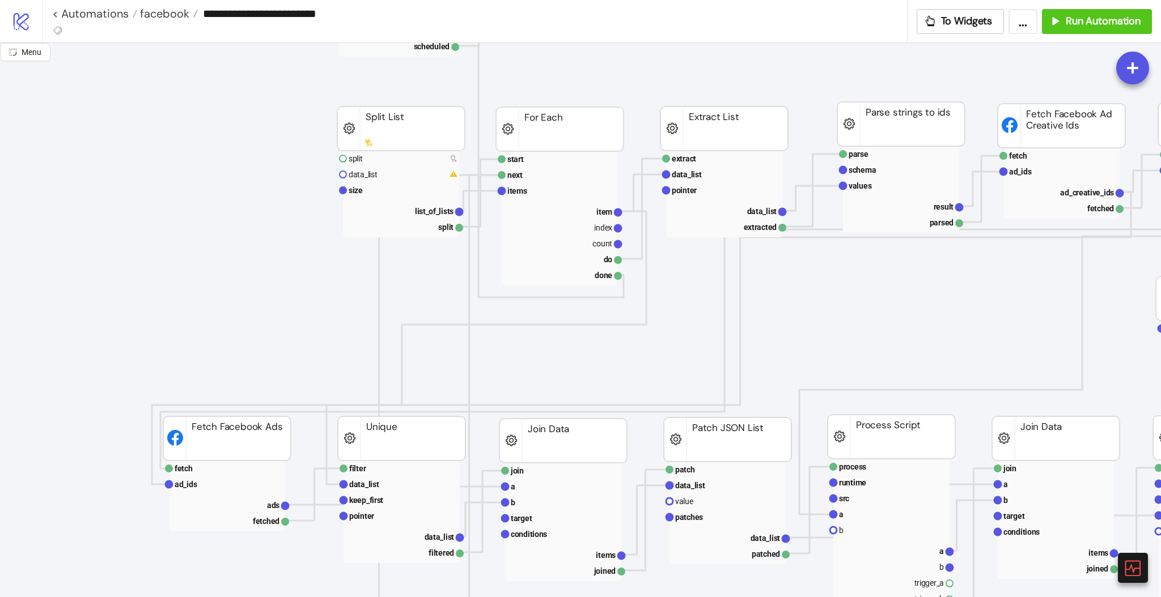
scroll to position [227, 0]
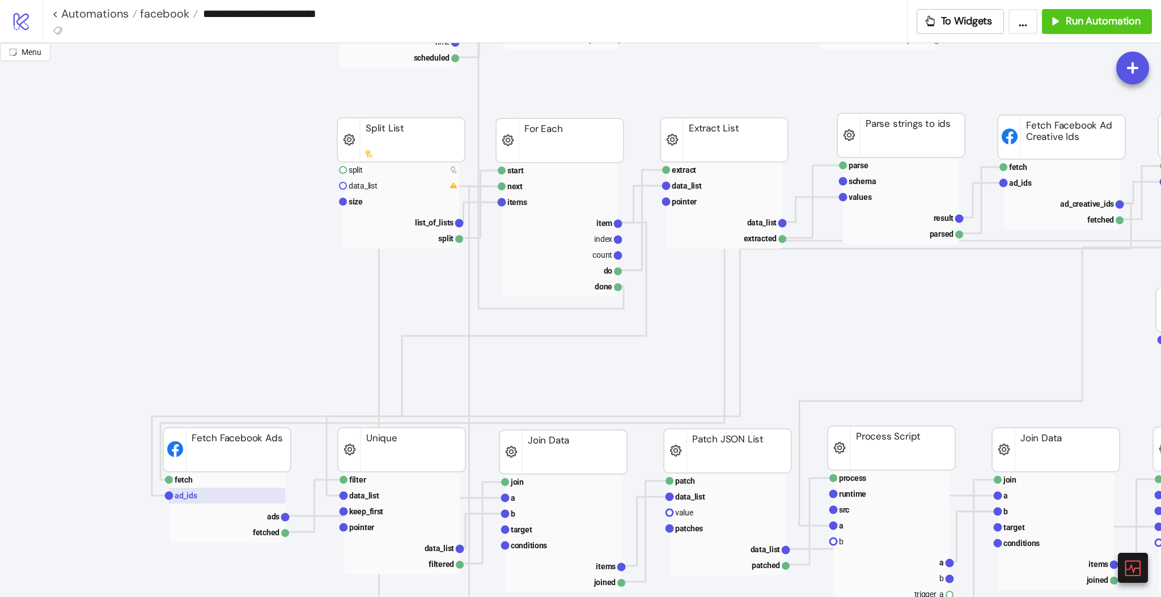
click at [219, 490] on rect at bounding box center [227, 496] width 116 height 16
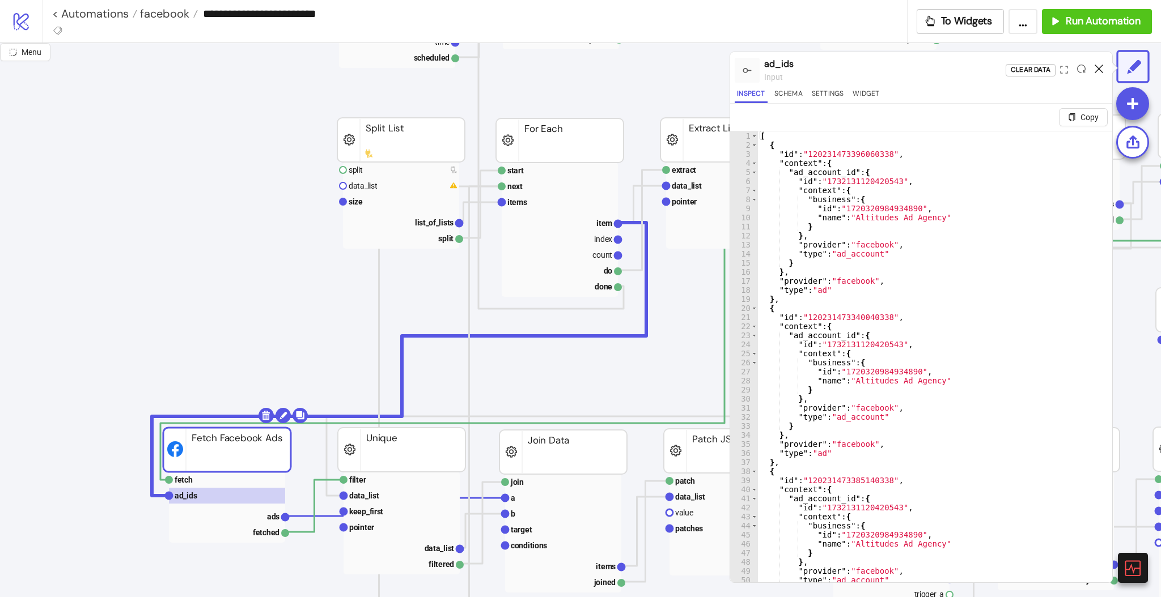
click at [1095, 66] on icon at bounding box center [1099, 69] width 9 height 9
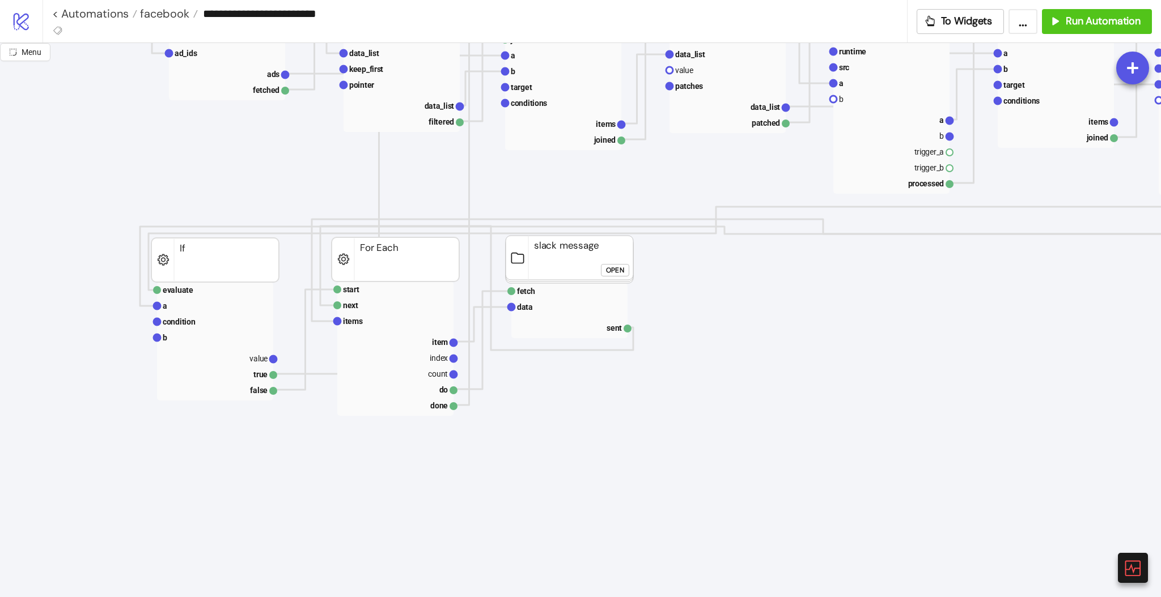
scroll to position [680, 0]
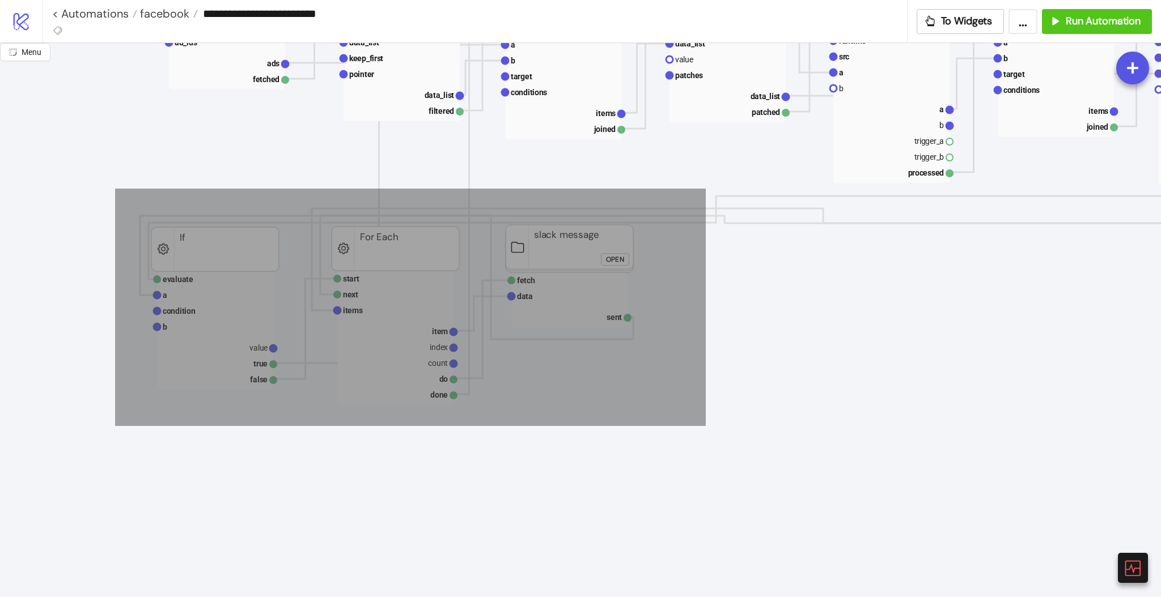
drag, startPoint x: 136, startPoint y: 207, endPoint x: 640, endPoint y: 394, distance: 537.5
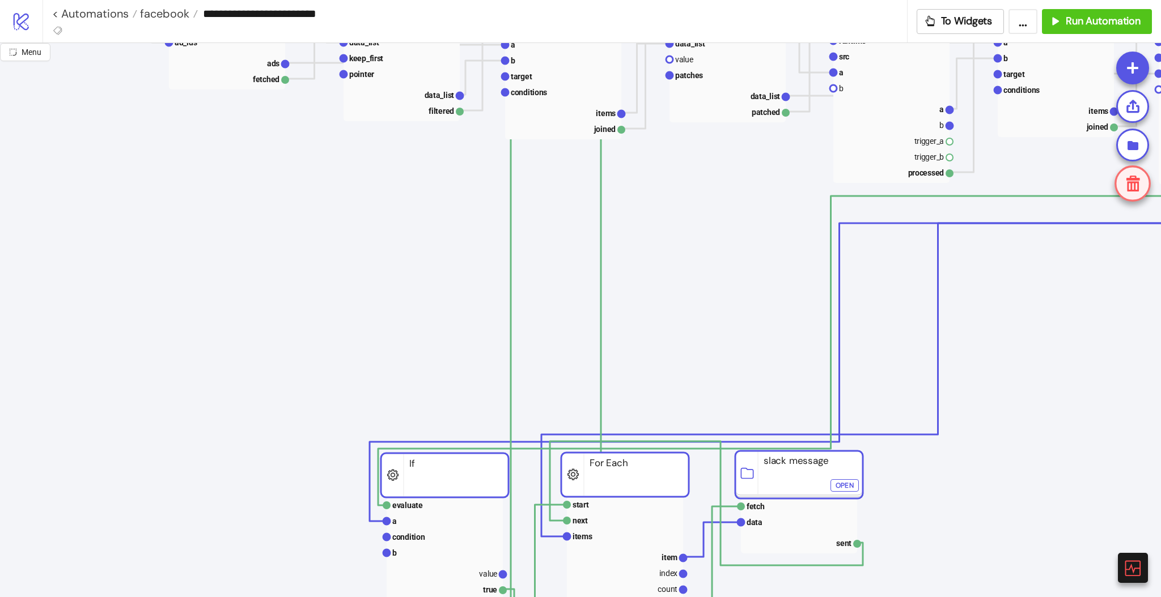
drag, startPoint x: 553, startPoint y: 263, endPoint x: 686, endPoint y: 385, distance: 180.5
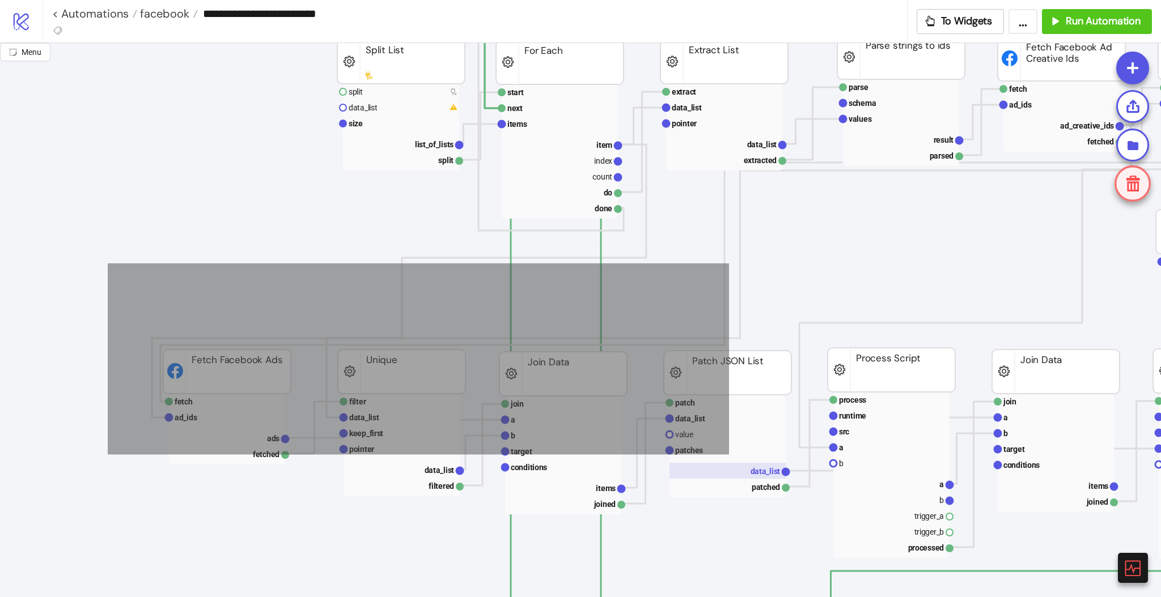
scroll to position [604, 0]
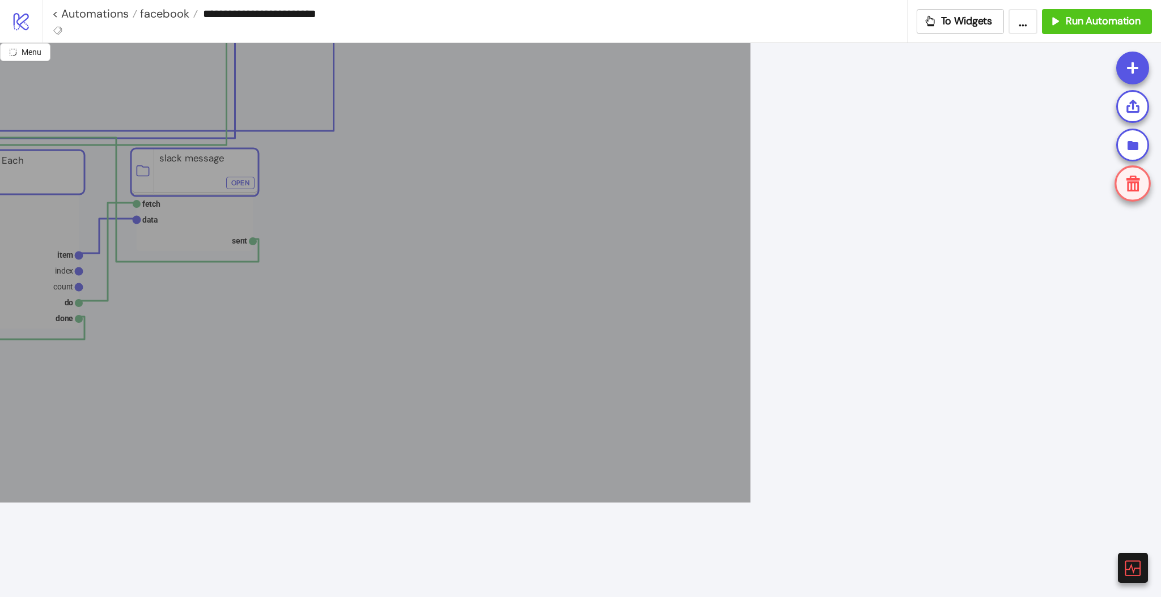
drag, startPoint x: 228, startPoint y: 368, endPoint x: 750, endPoint y: 503, distance: 538.6
click at [750, 503] on icon "join a b target conditions items joined Join Data process runtime src a b a b t…" at bounding box center [529, 194] width 2267 height 2267
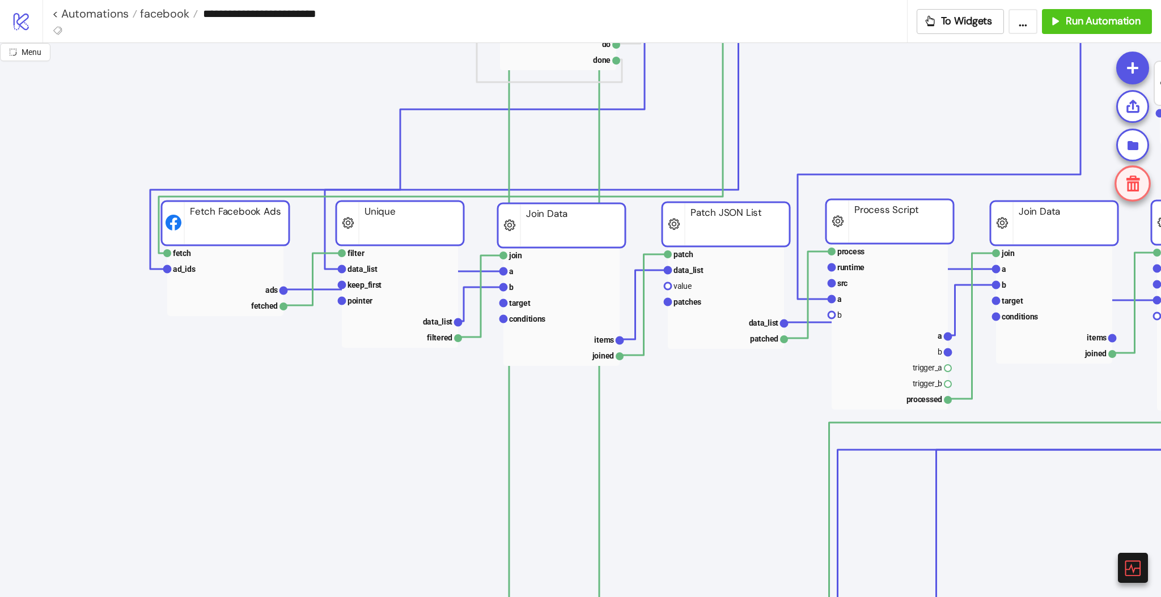
scroll to position [453, 0]
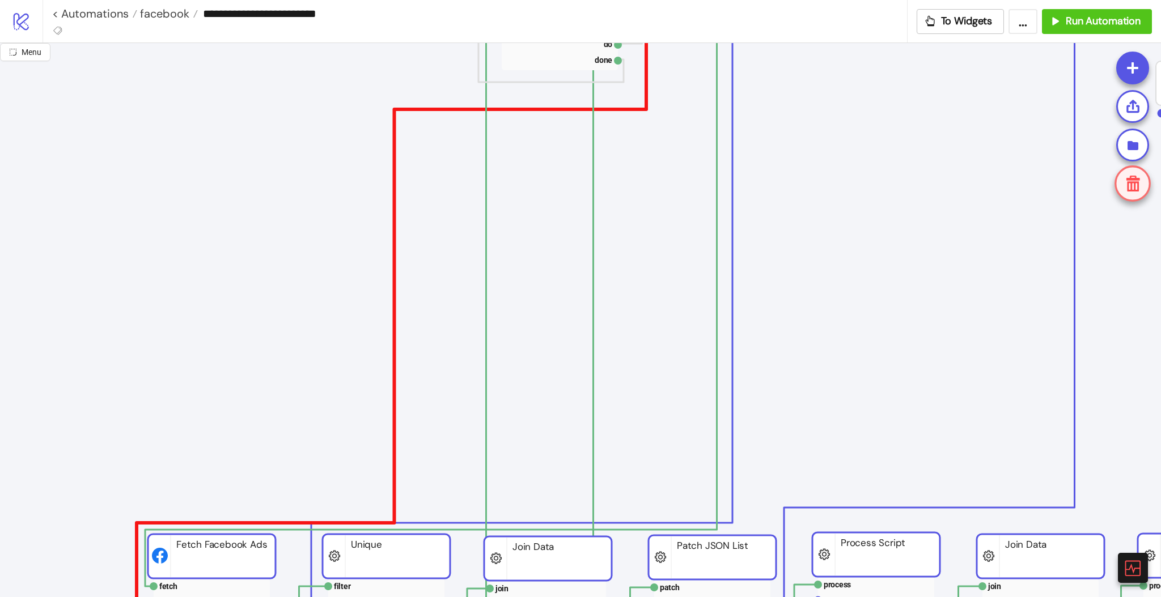
drag, startPoint x: 261, startPoint y: 233, endPoint x: 264, endPoint y: 521, distance: 288.5
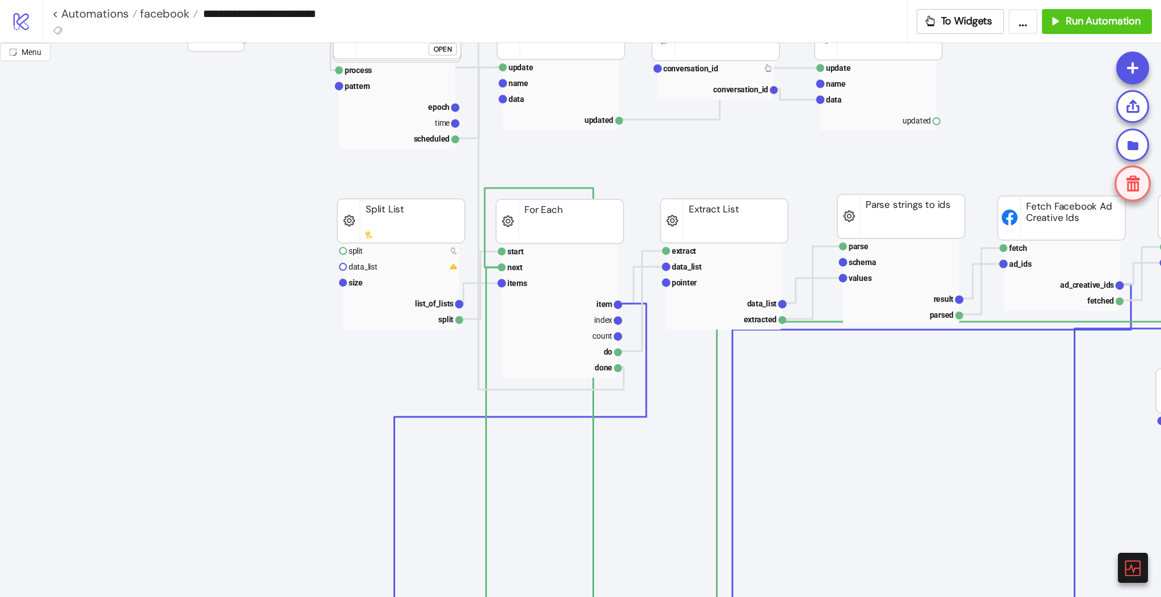
scroll to position [141, 0]
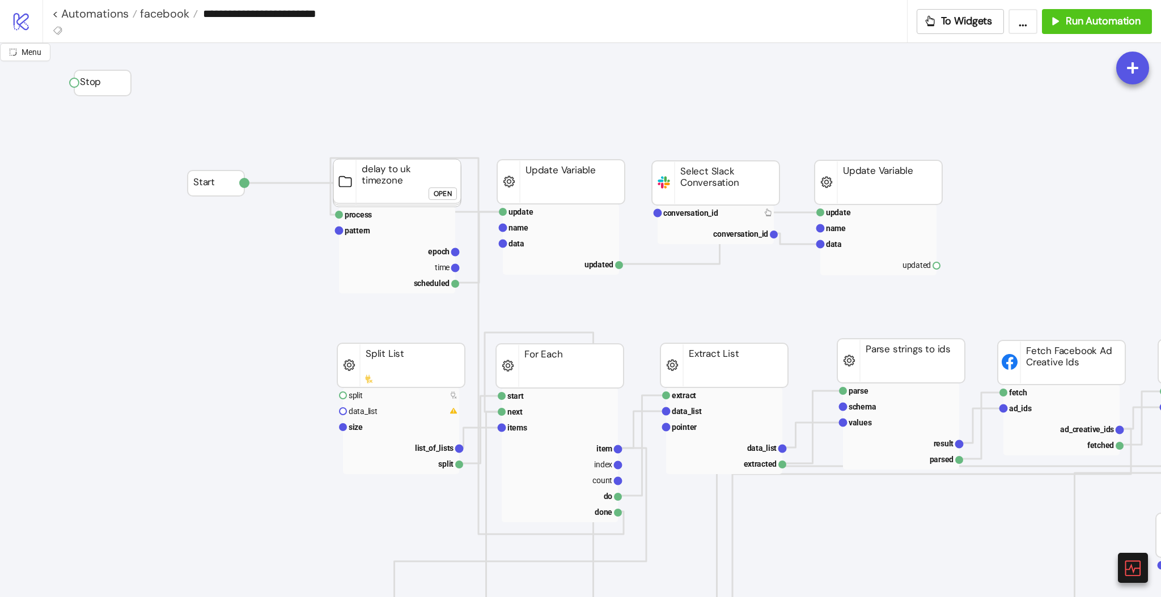
scroll to position [0, 0]
drag, startPoint x: 207, startPoint y: 184, endPoint x: 201, endPoint y: 84, distance: 100.6
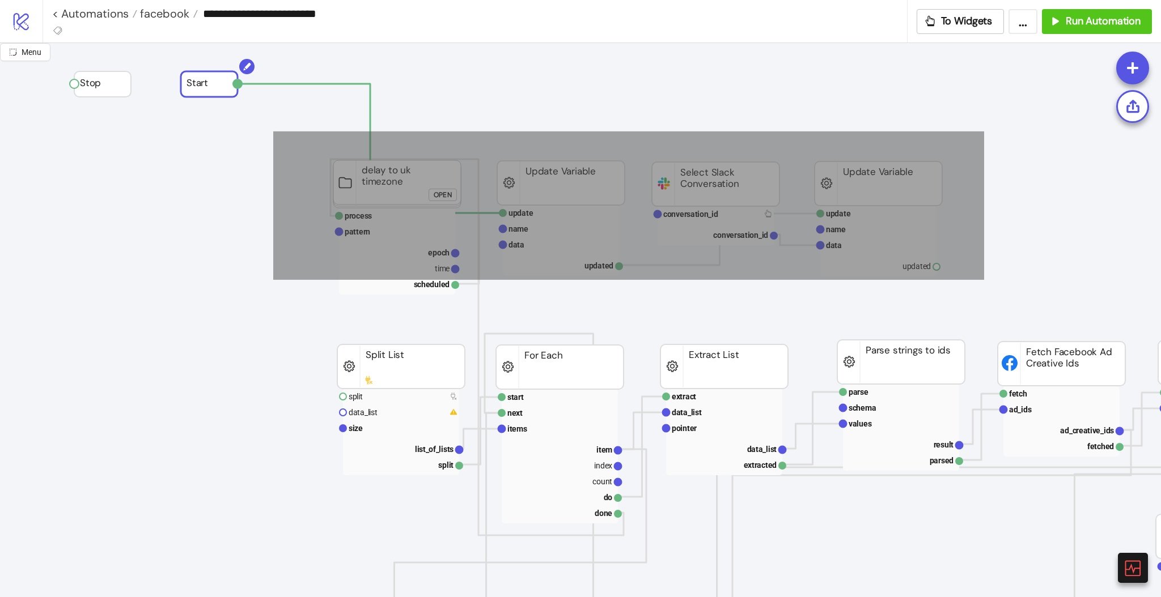
drag, startPoint x: 273, startPoint y: 132, endPoint x: 984, endPoint y: 280, distance: 726.1
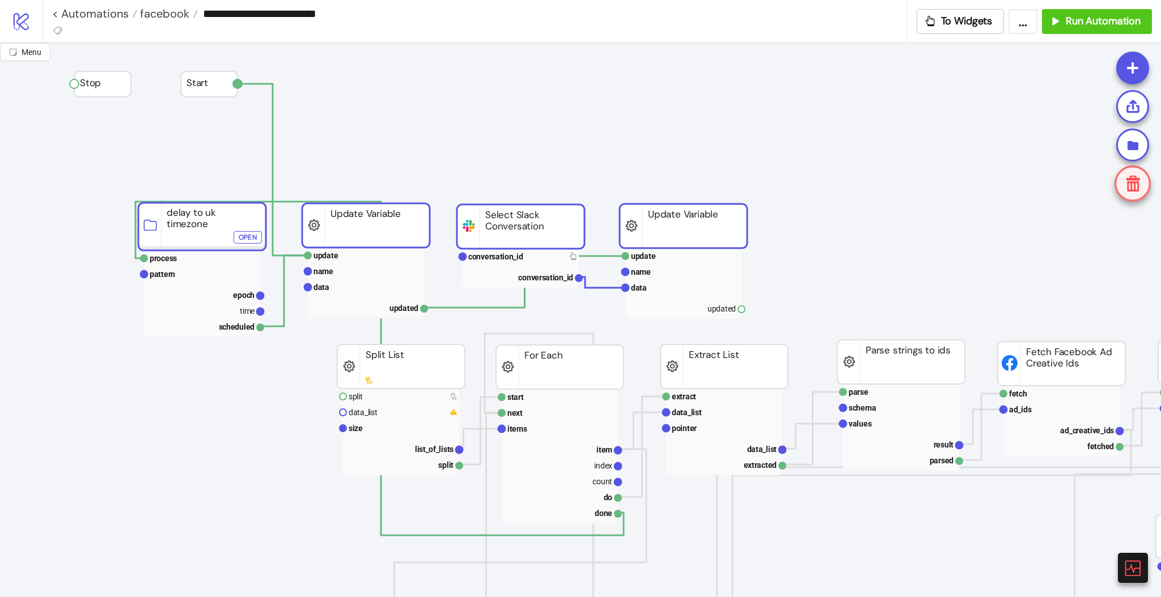
drag, startPoint x: 883, startPoint y: 187, endPoint x: 688, endPoint y: 229, distance: 199.4
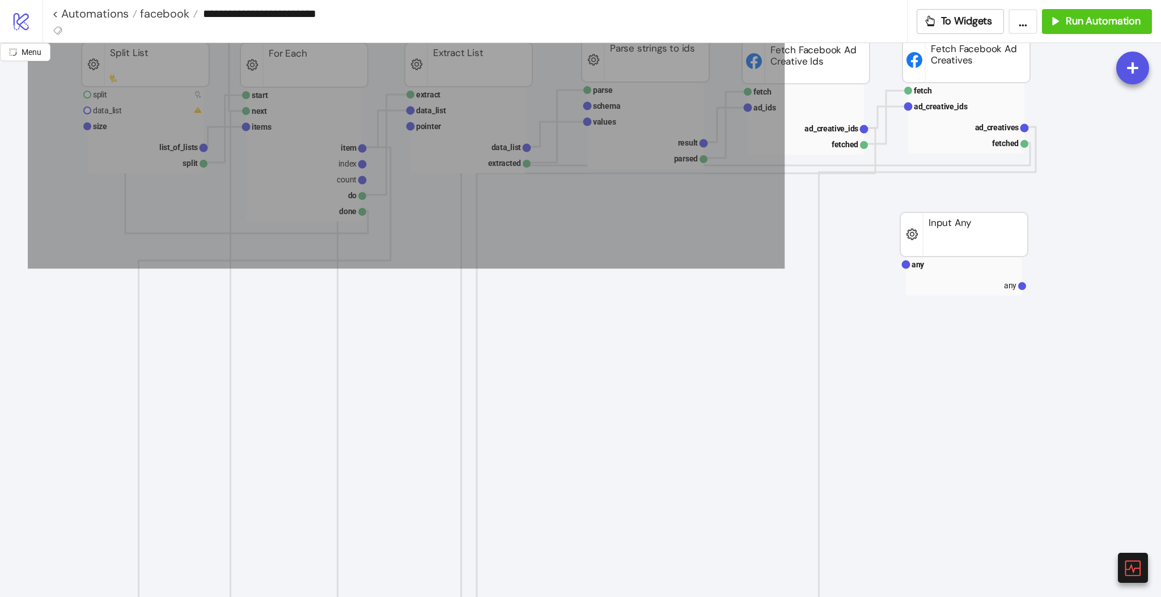
scroll to position [302, 302]
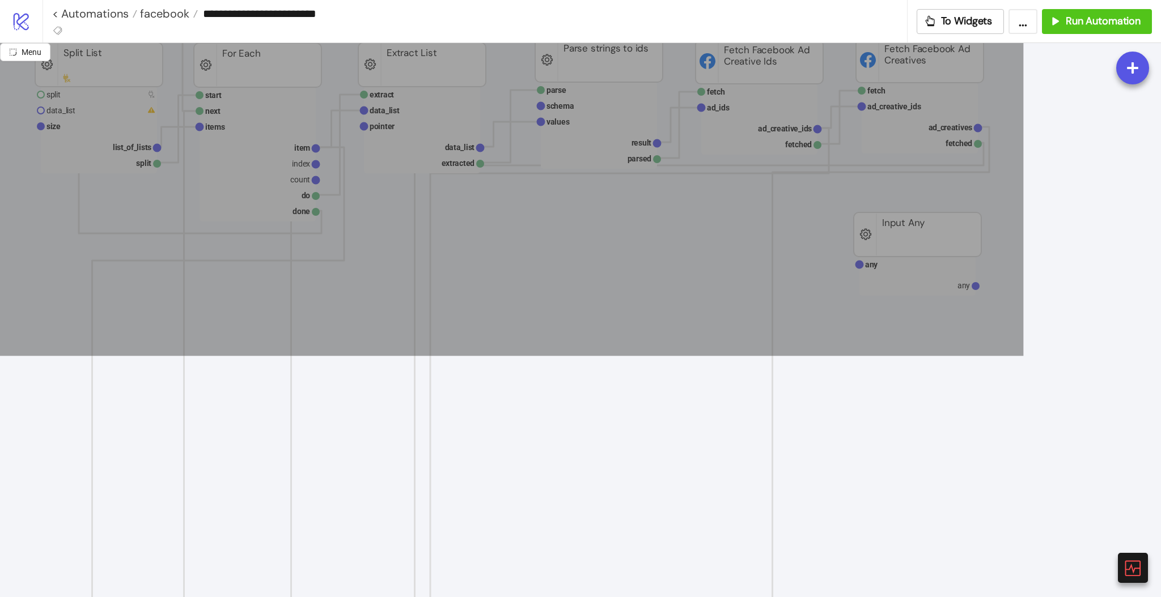
drag, startPoint x: 283, startPoint y: 252, endPoint x: 1027, endPoint y: 357, distance: 750.5
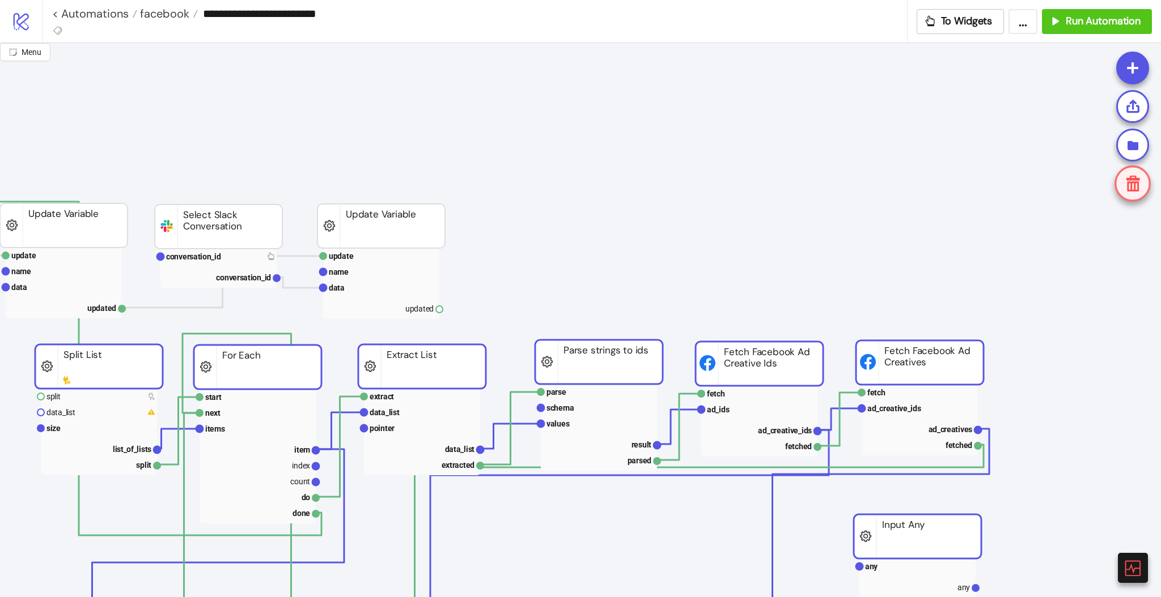
scroll to position [0, 0]
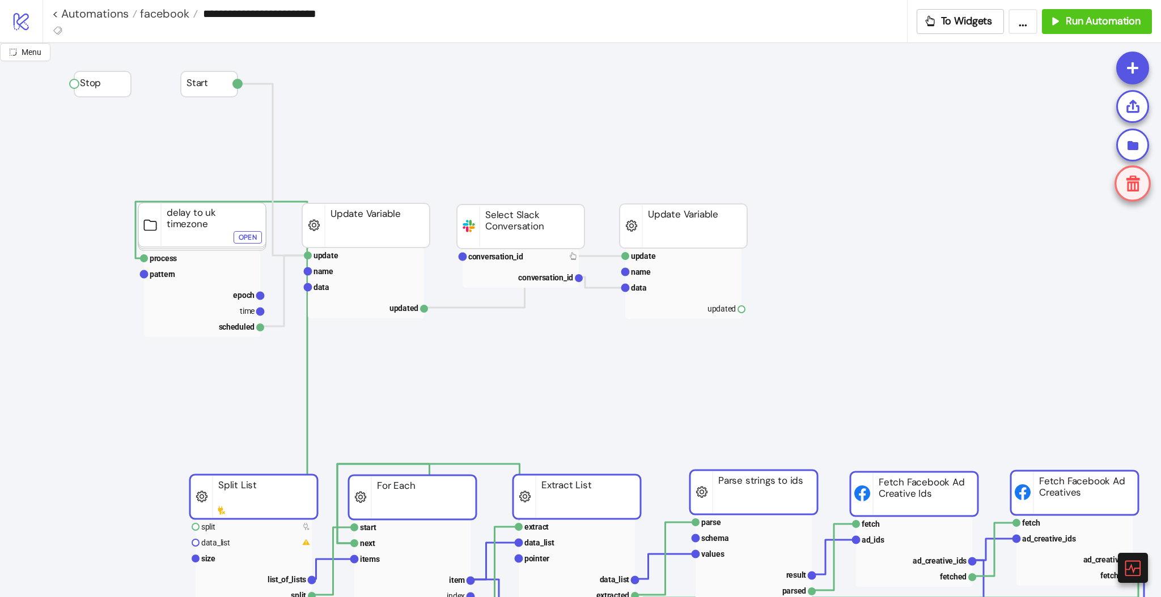
drag, startPoint x: 426, startPoint y: 372, endPoint x: 279, endPoint y: 503, distance: 196.8
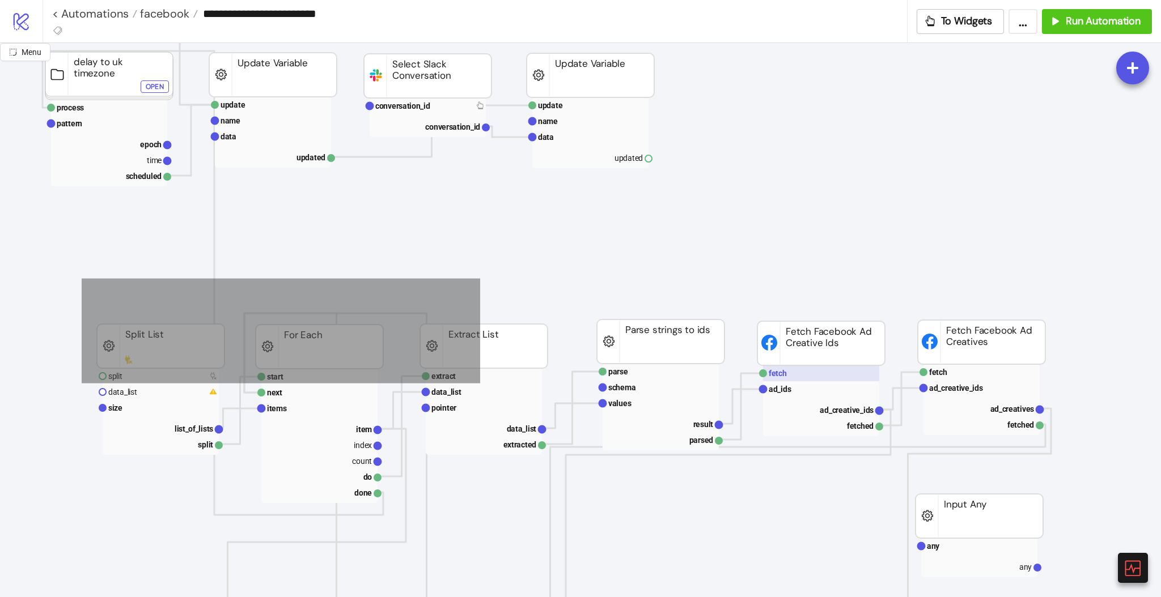
scroll to position [151, 302]
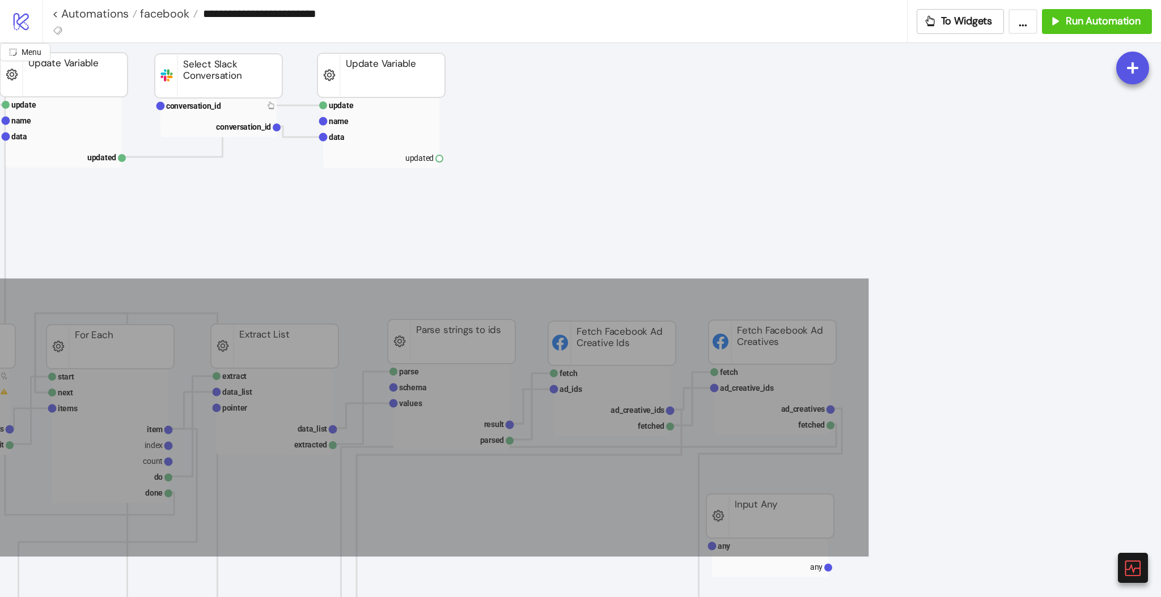
drag, startPoint x: 175, startPoint y: 281, endPoint x: 876, endPoint y: 530, distance: 744.7
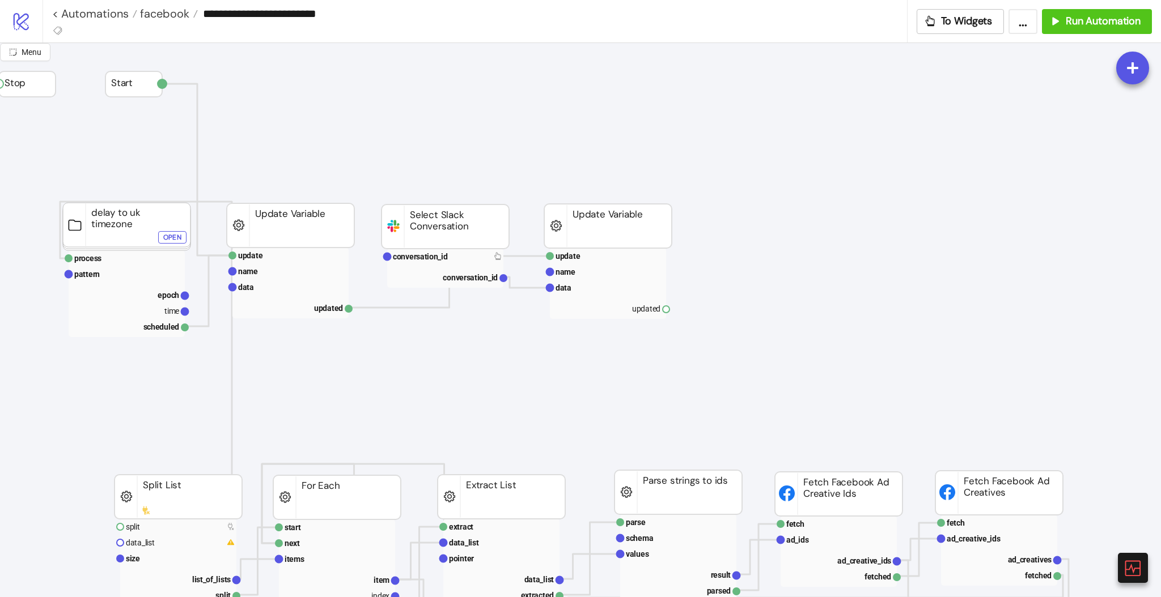
scroll to position [0, 0]
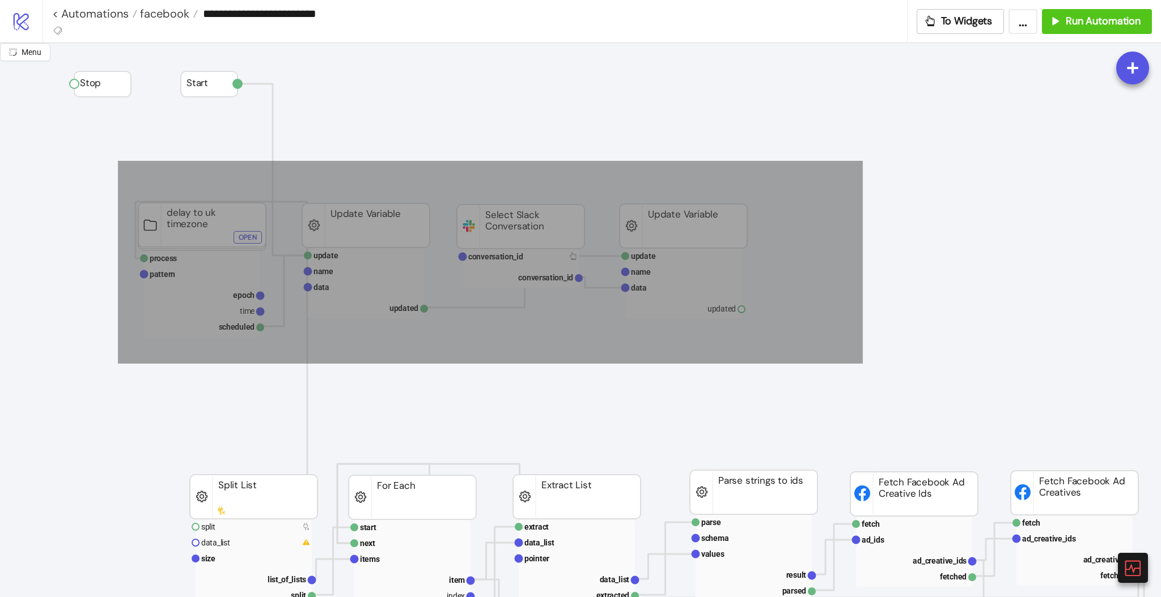
drag, startPoint x: 118, startPoint y: 161, endPoint x: 760, endPoint y: 274, distance: 651.6
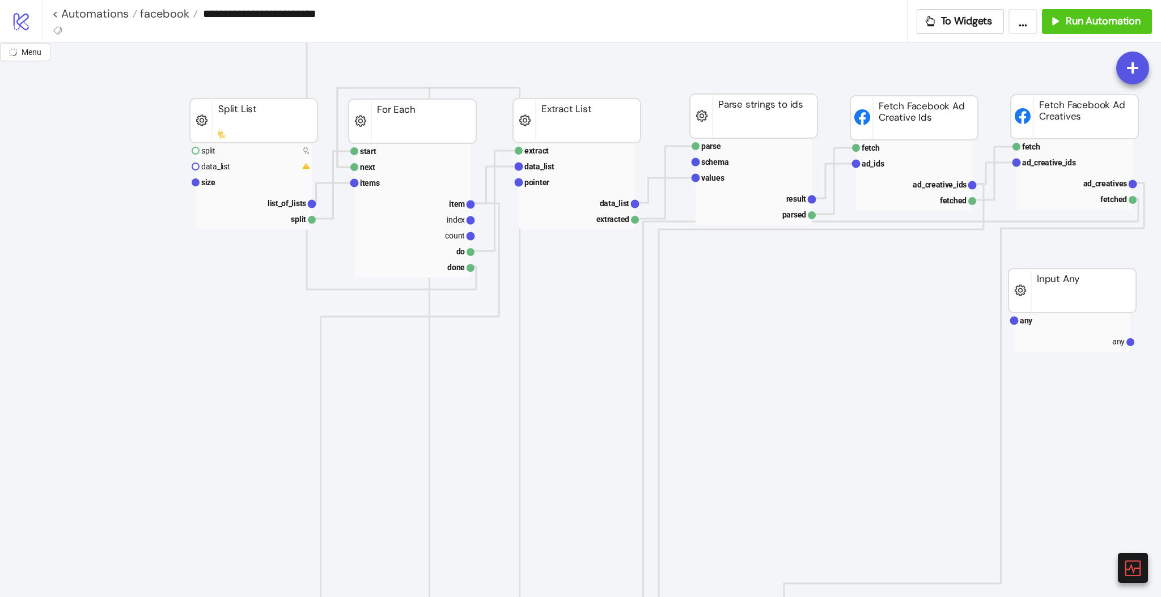
scroll to position [378, 0]
click at [623, 400] on span "Import recipe" at bounding box center [650, 399] width 61 height 12
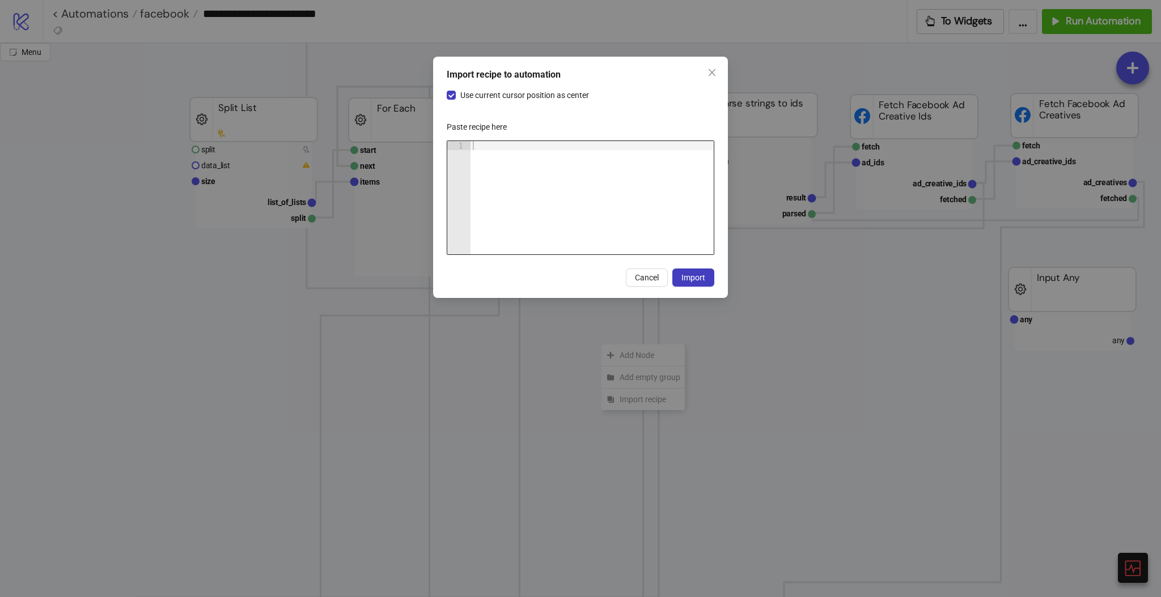
click at [578, 213] on div at bounding box center [591, 207] width 243 height 132
paste textarea "Cursor at row 1"
click at [473, 99] on span "Use current cursor position as center" at bounding box center [525, 95] width 138 height 12
click at [692, 279] on span "Import" at bounding box center [693, 277] width 24 height 9
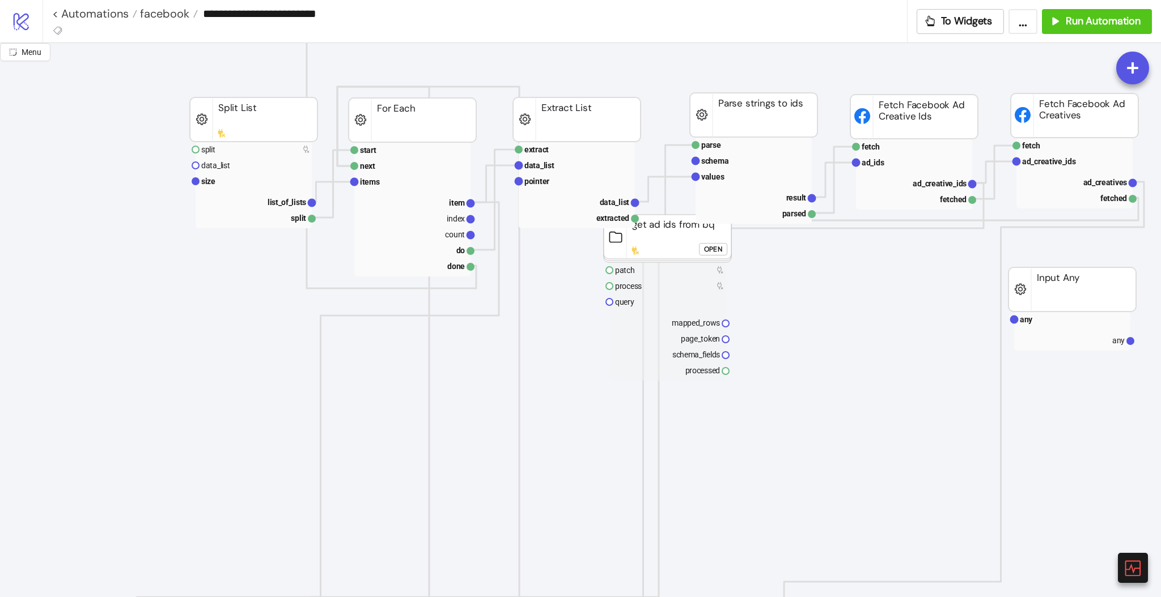
scroll to position [151, 0]
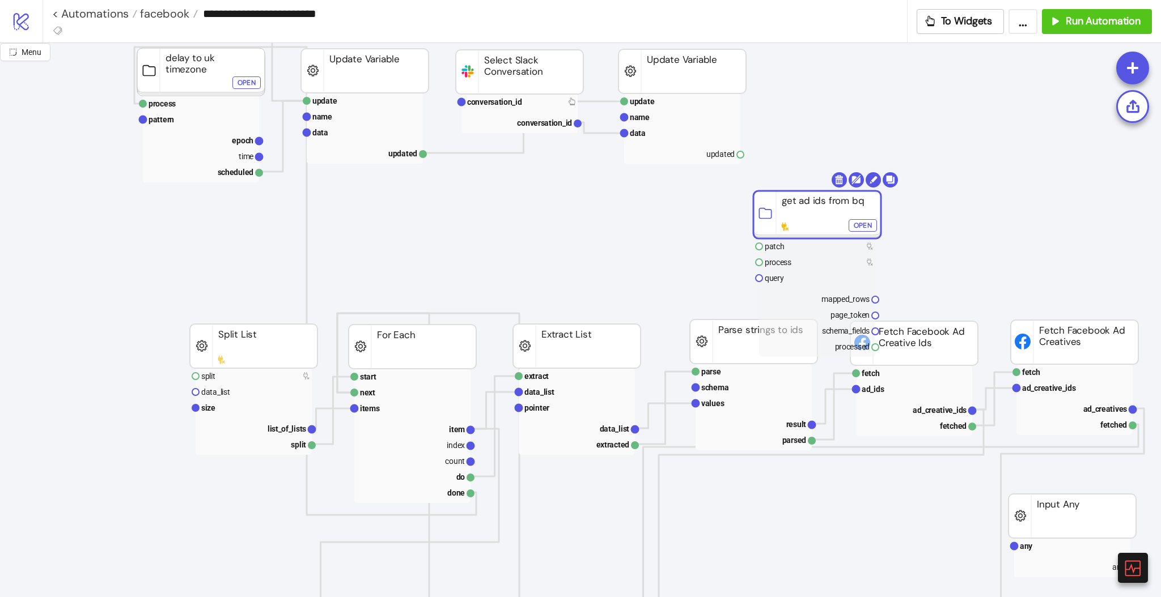
drag, startPoint x: 660, startPoint y: 456, endPoint x: 839, endPoint y: 166, distance: 341.5
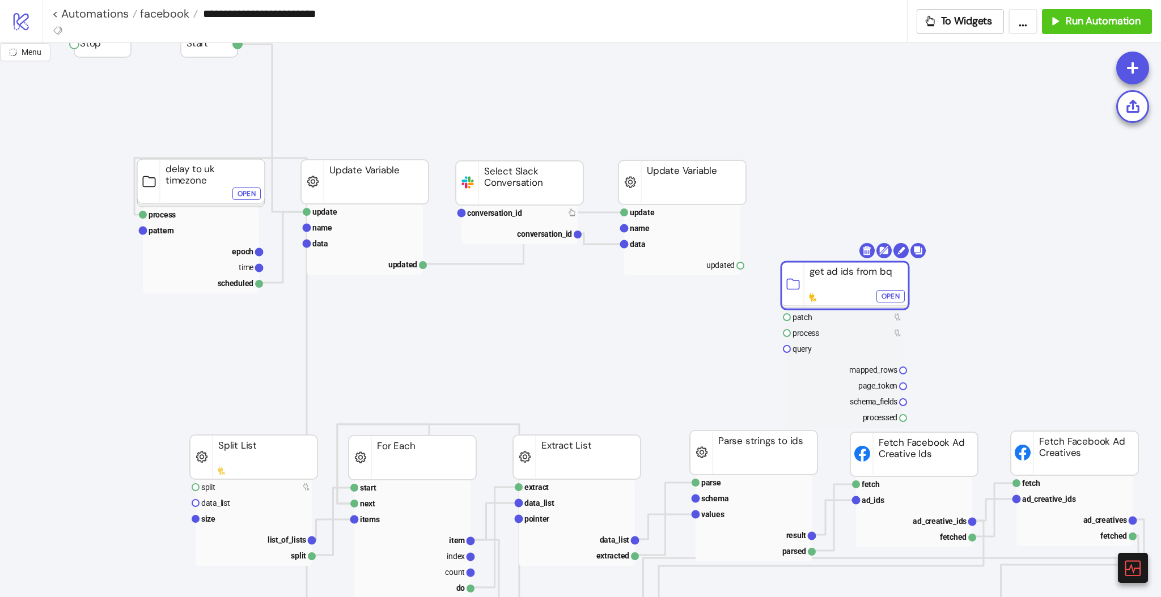
scroll to position [0, 0]
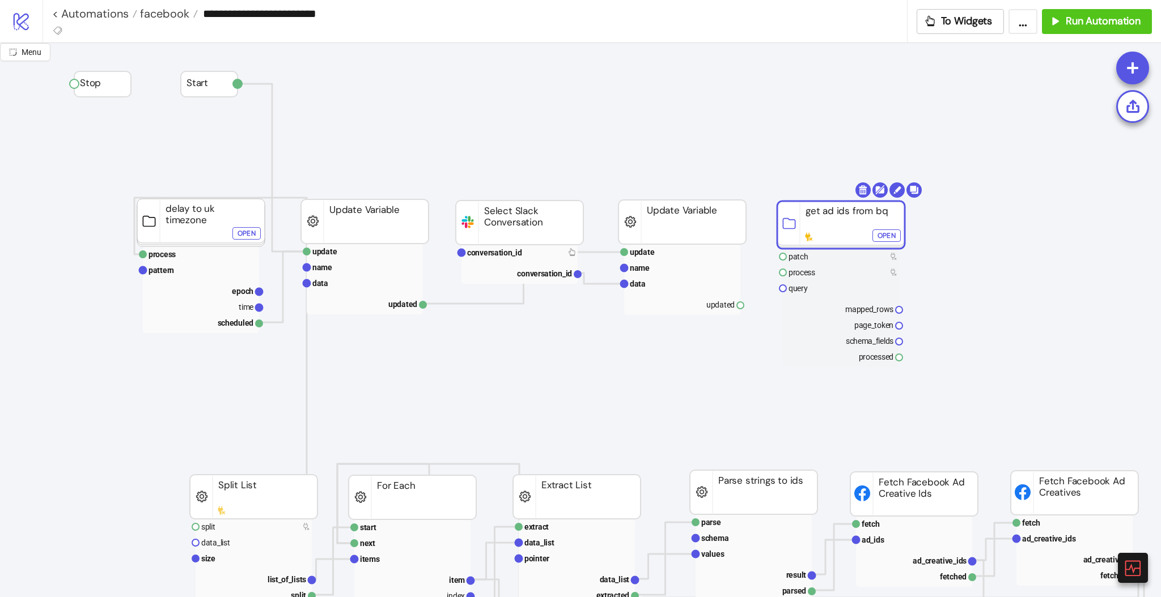
drag, startPoint x: 828, startPoint y: 321, endPoint x: 824, endPoint y: 220, distance: 100.4
click at [824, 220] on rect at bounding box center [841, 225] width 128 height 48
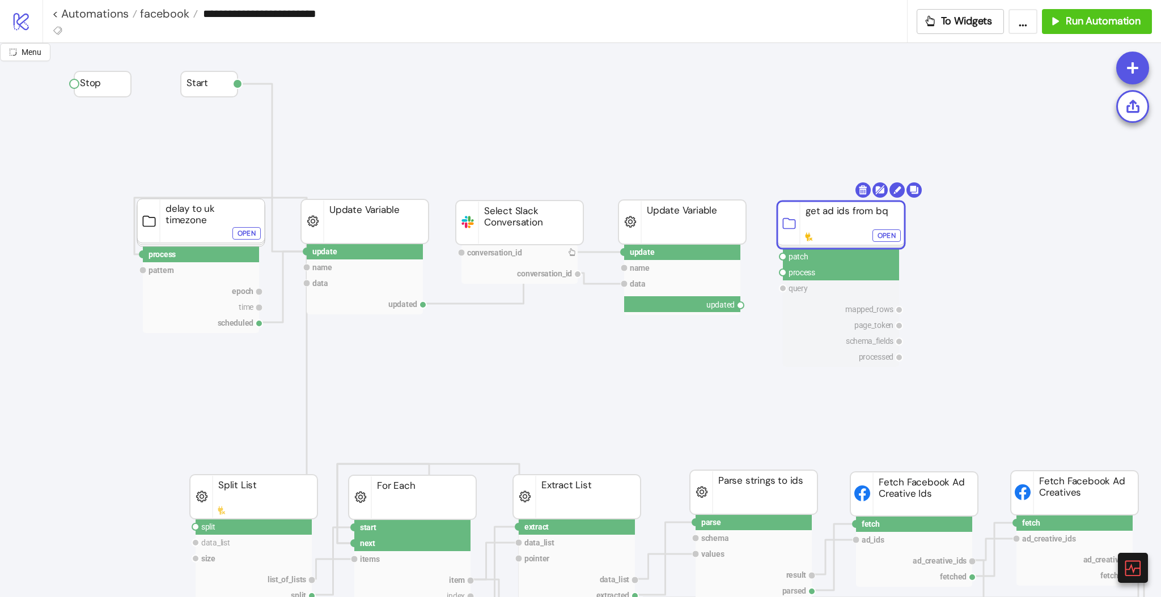
drag, startPoint x: 741, startPoint y: 306, endPoint x: 770, endPoint y: 299, distance: 29.3
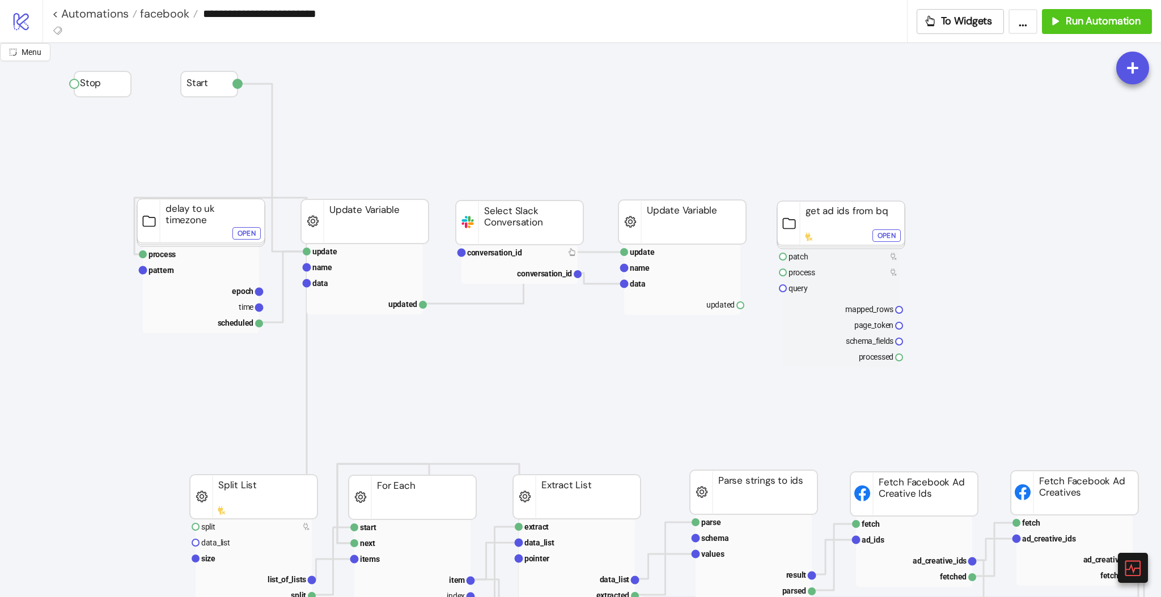
click div "Open"
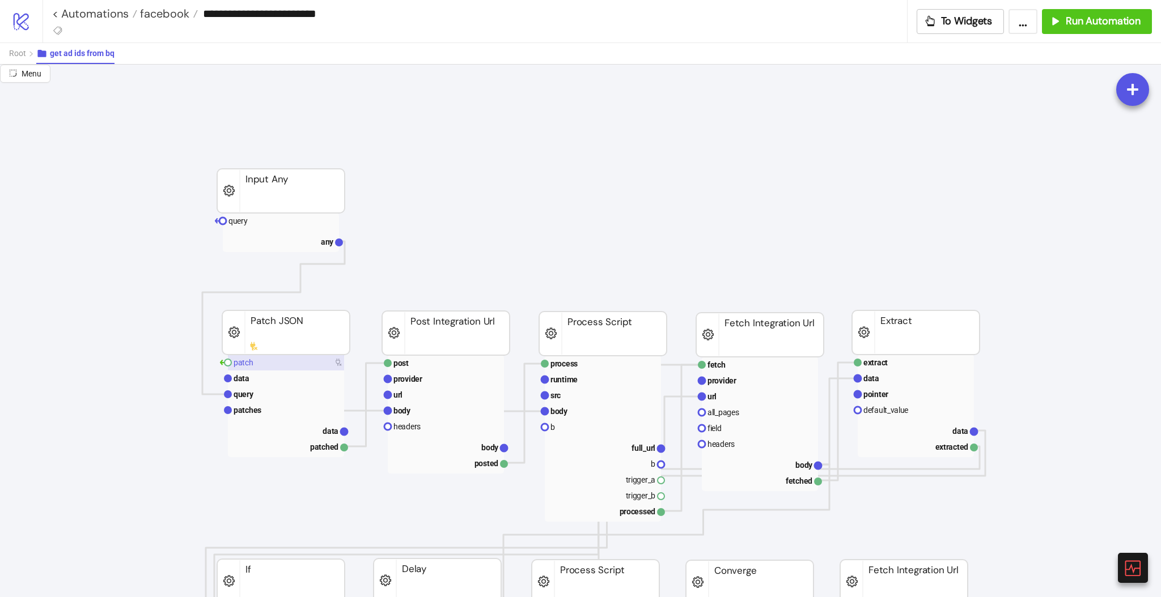
click at [265, 363] on rect at bounding box center [286, 363] width 116 height 16
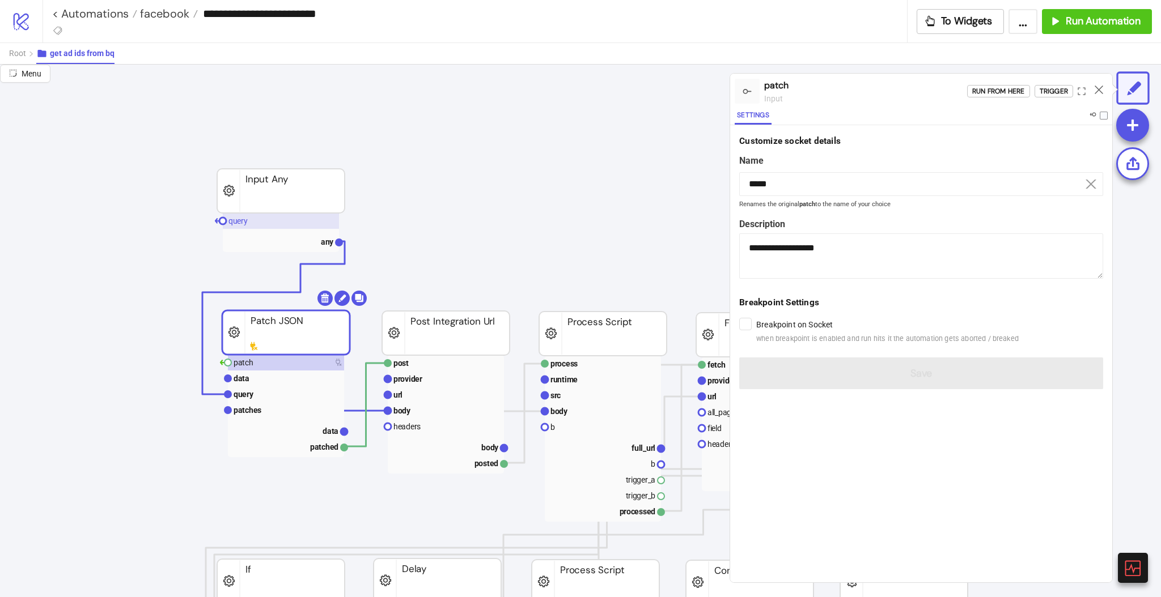
click at [247, 223] on text "query" at bounding box center [237, 221] width 19 height 9
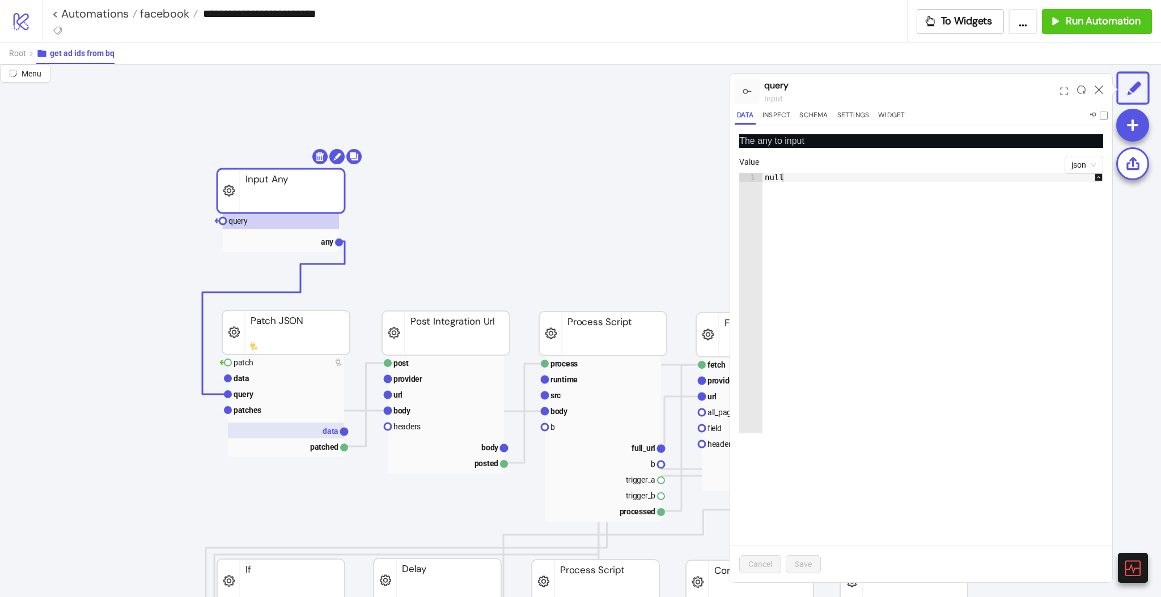
click at [328, 434] on text "data" at bounding box center [331, 431] width 16 height 9
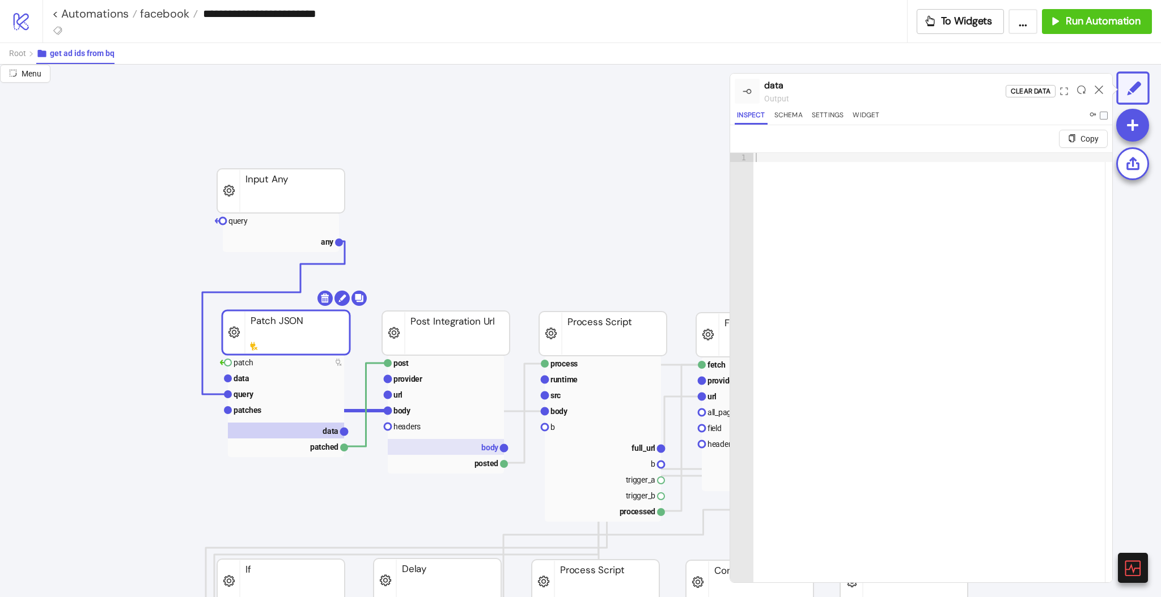
click at [470, 443] on rect at bounding box center [446, 447] width 116 height 16
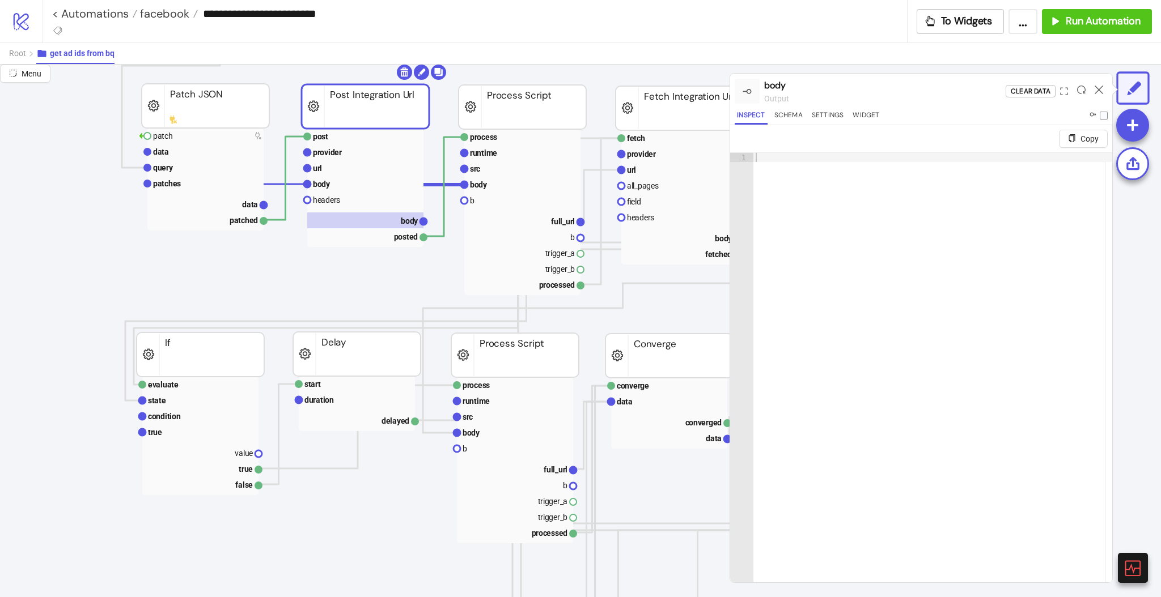
scroll to position [227, 75]
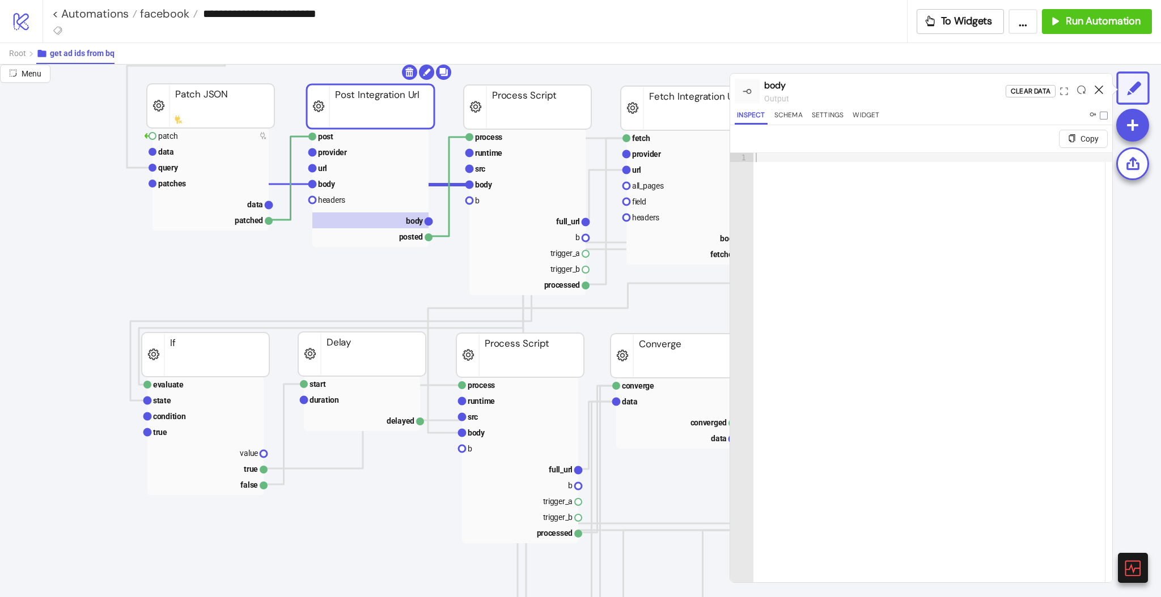
click at [1100, 90] on icon at bounding box center [1099, 90] width 9 height 9
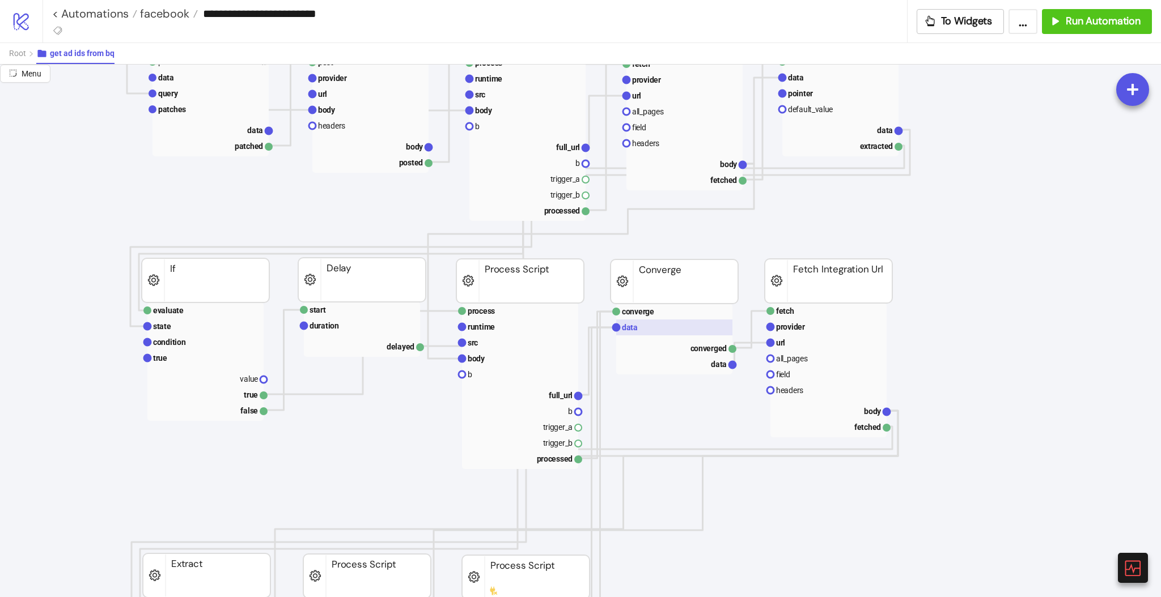
scroll to position [302, 75]
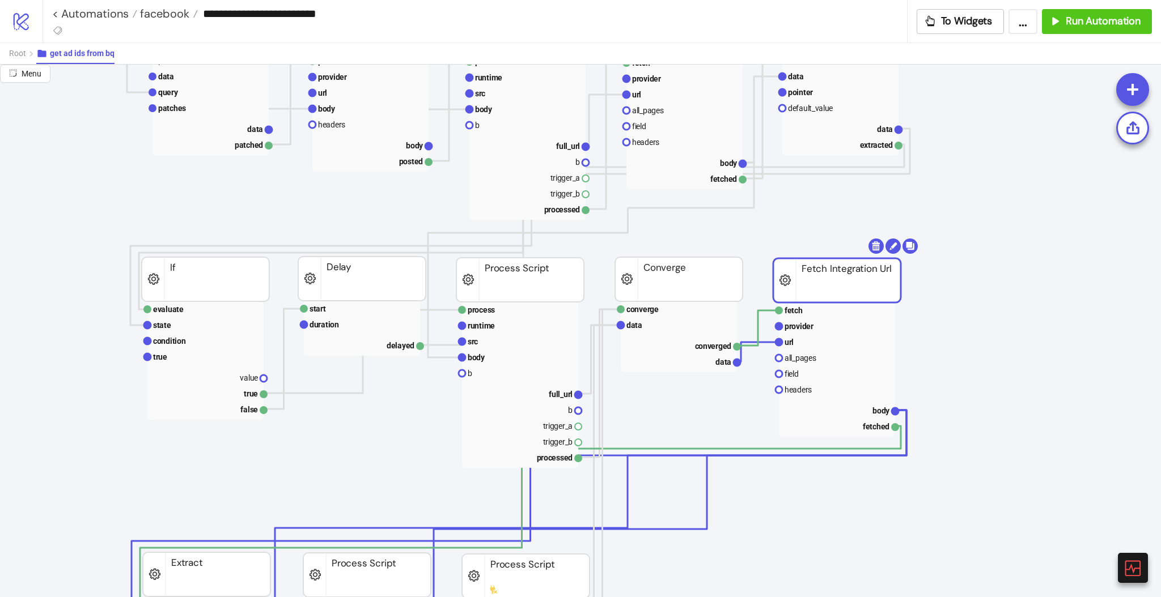
drag, startPoint x: 775, startPoint y: 296, endPoint x: 784, endPoint y: 296, distance: 8.5
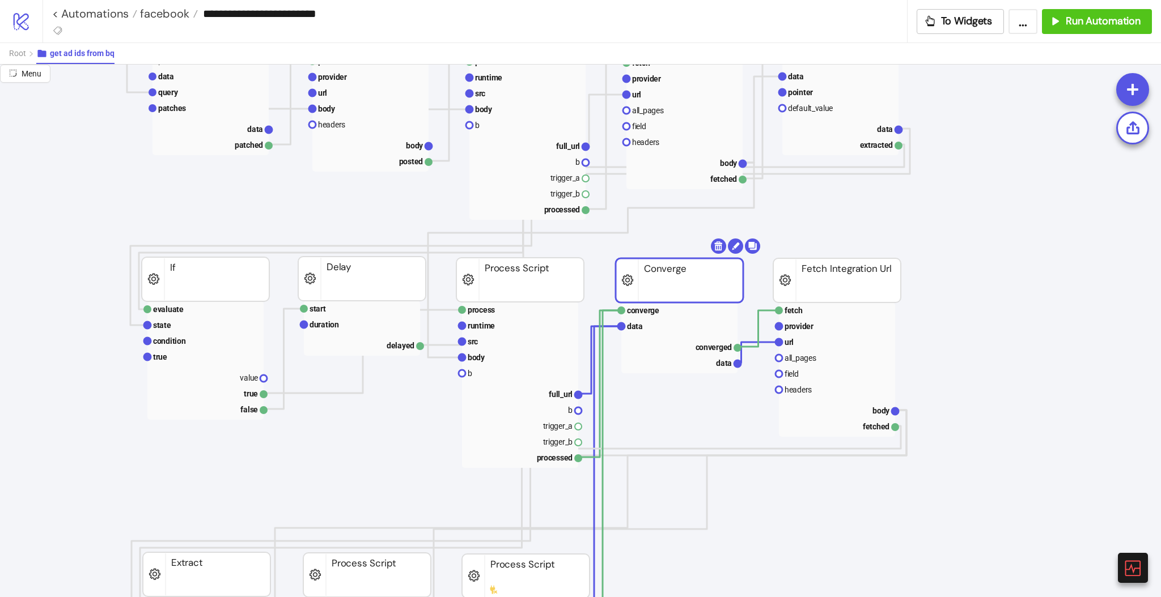
drag, startPoint x: 693, startPoint y: 289, endPoint x: 700, endPoint y: 290, distance: 6.9
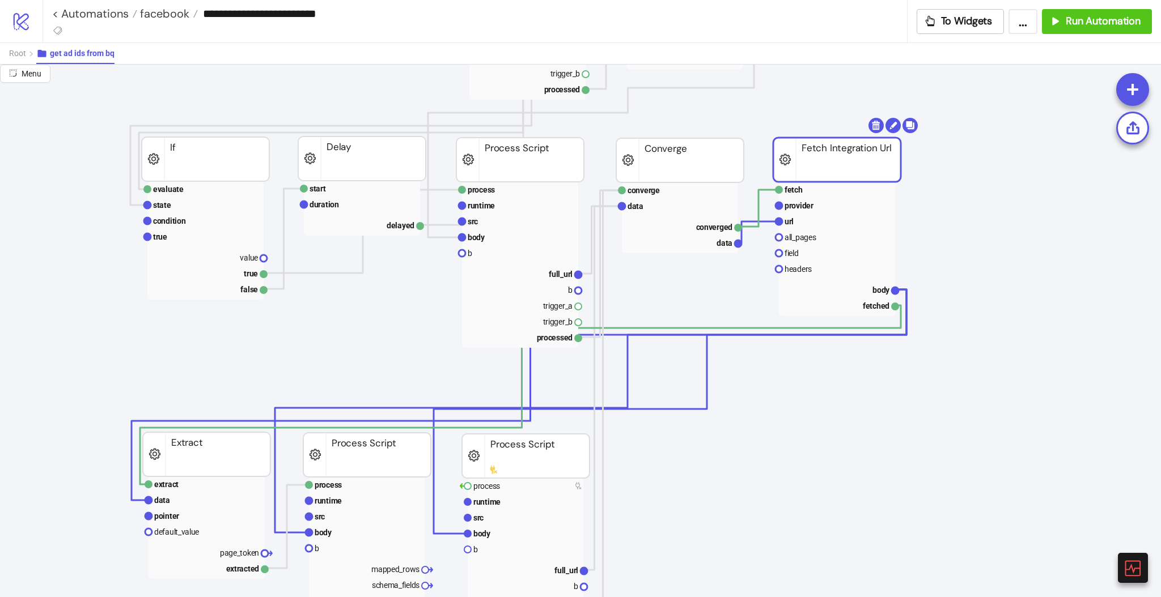
scroll to position [453, 75]
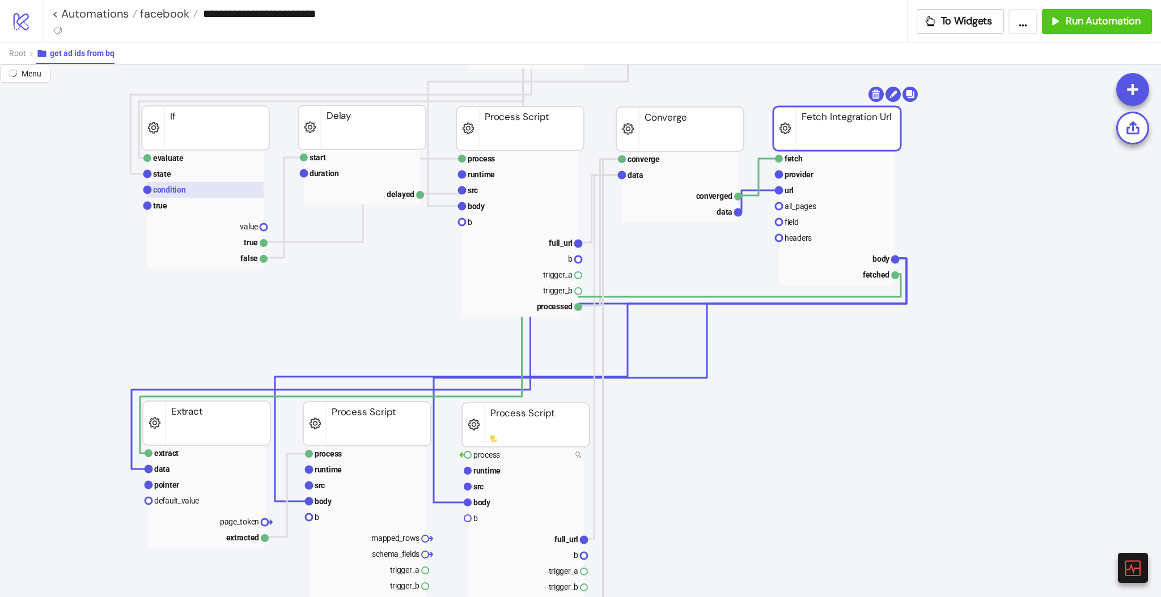
click at [179, 186] on text "condition" at bounding box center [169, 189] width 33 height 9
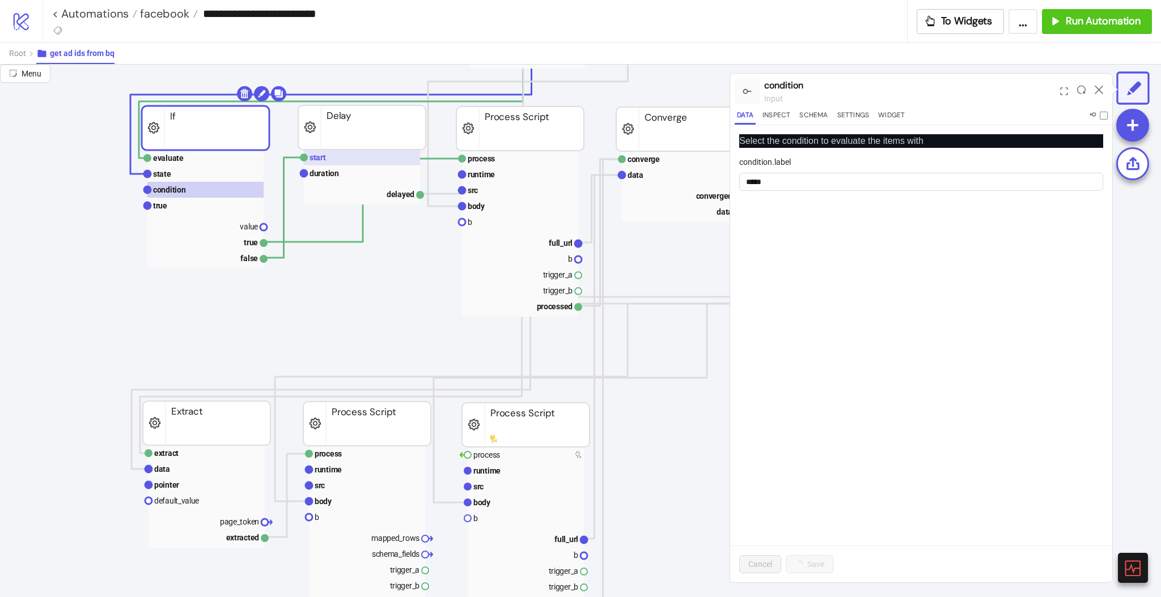
click at [340, 163] on rect at bounding box center [362, 158] width 116 height 16
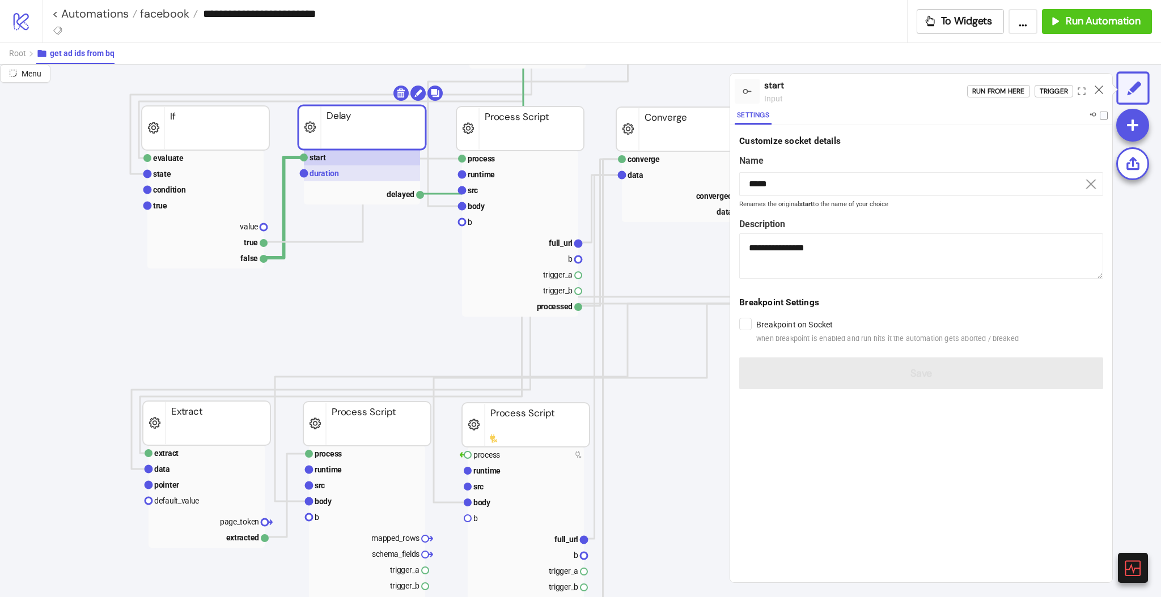
click at [341, 171] on rect at bounding box center [362, 174] width 116 height 16
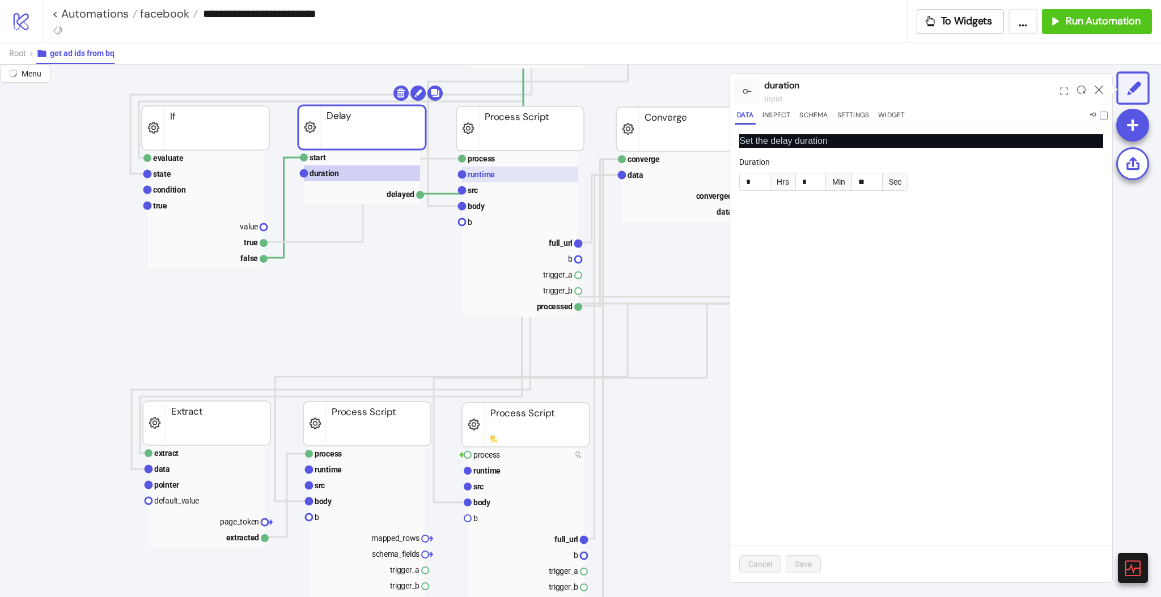
click at [478, 180] on rect at bounding box center [520, 175] width 116 height 16
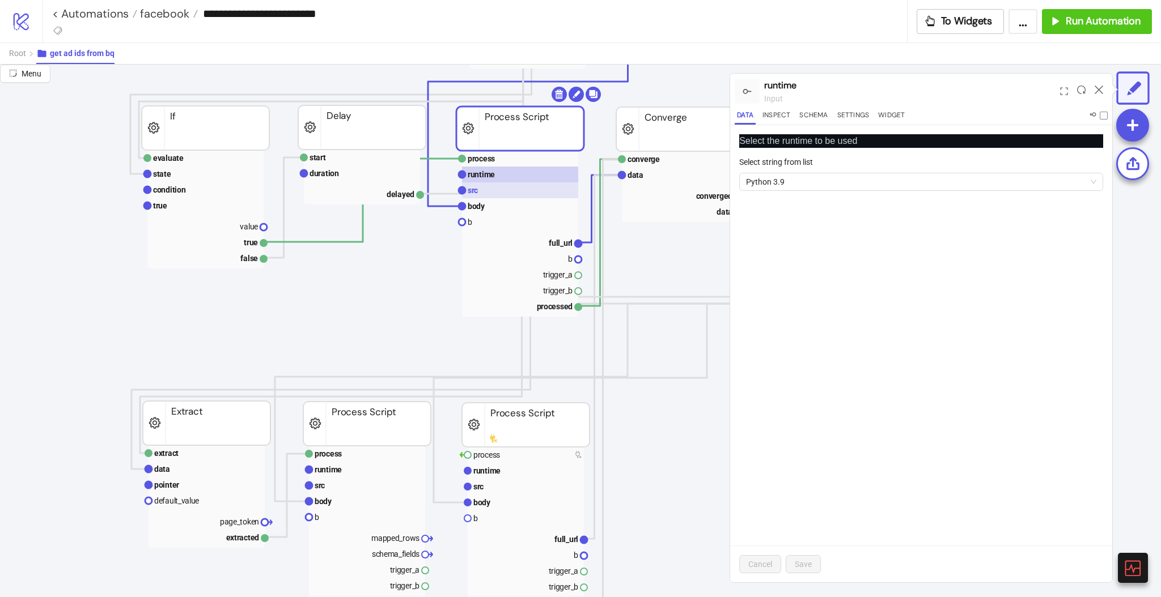
click at [483, 189] on rect at bounding box center [520, 191] width 116 height 16
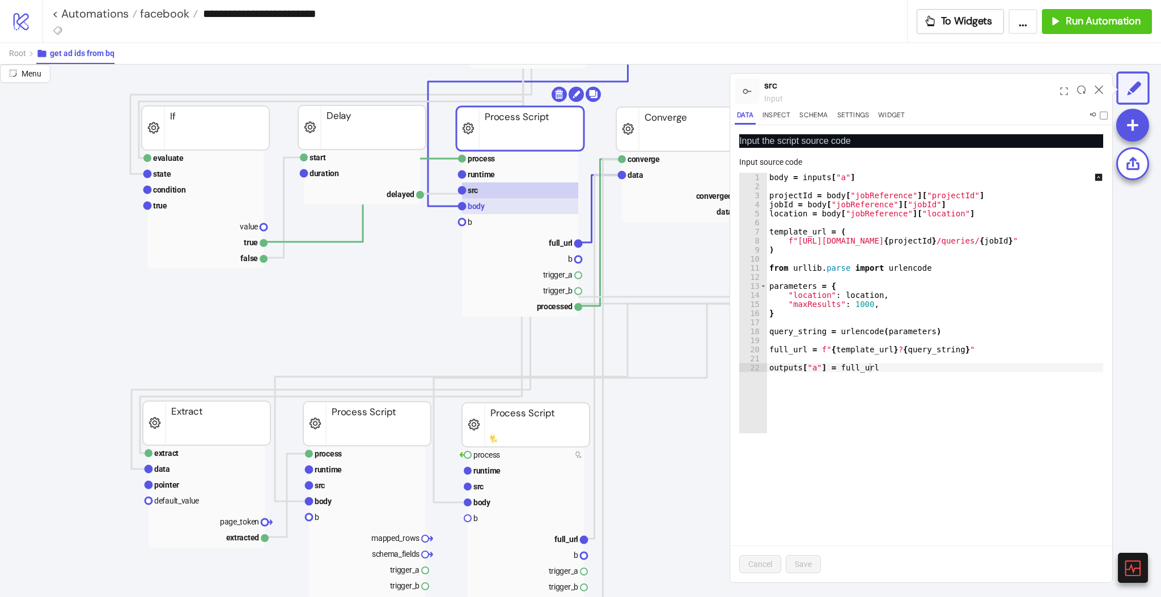
click at [490, 208] on rect at bounding box center [520, 206] width 116 height 16
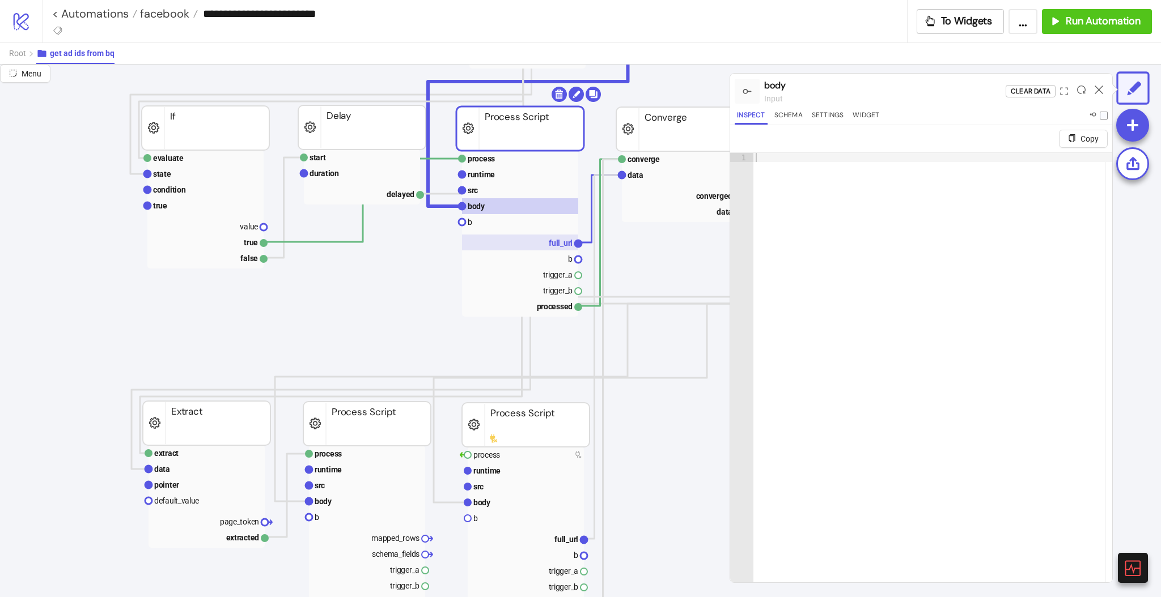
click at [542, 242] on rect at bounding box center [520, 243] width 116 height 16
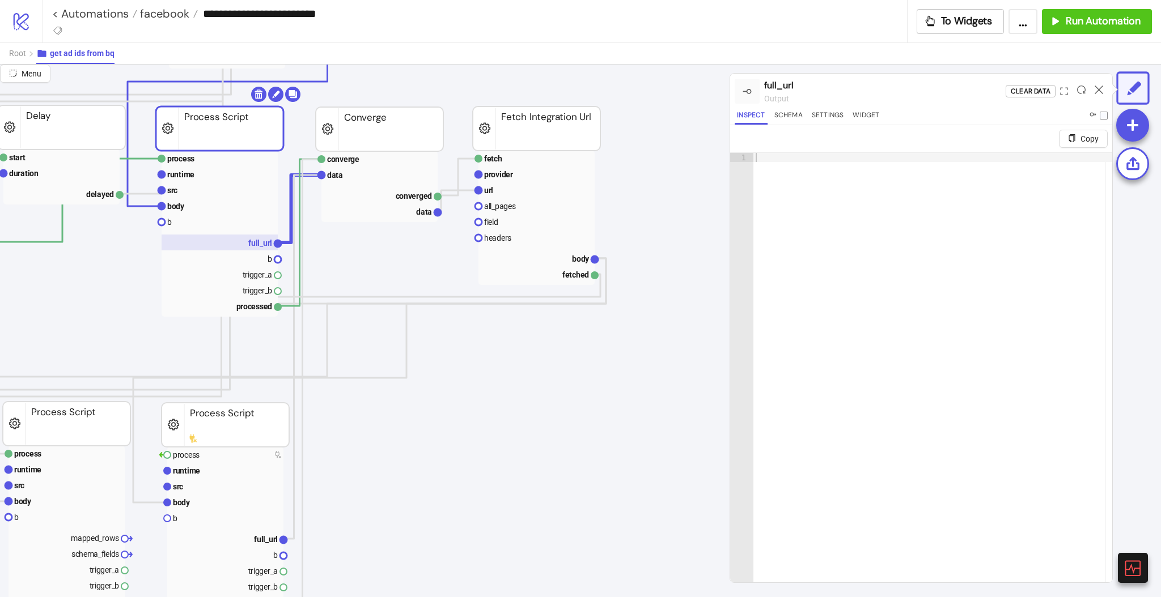
scroll to position [453, 378]
click at [372, 181] on rect at bounding box center [378, 175] width 116 height 16
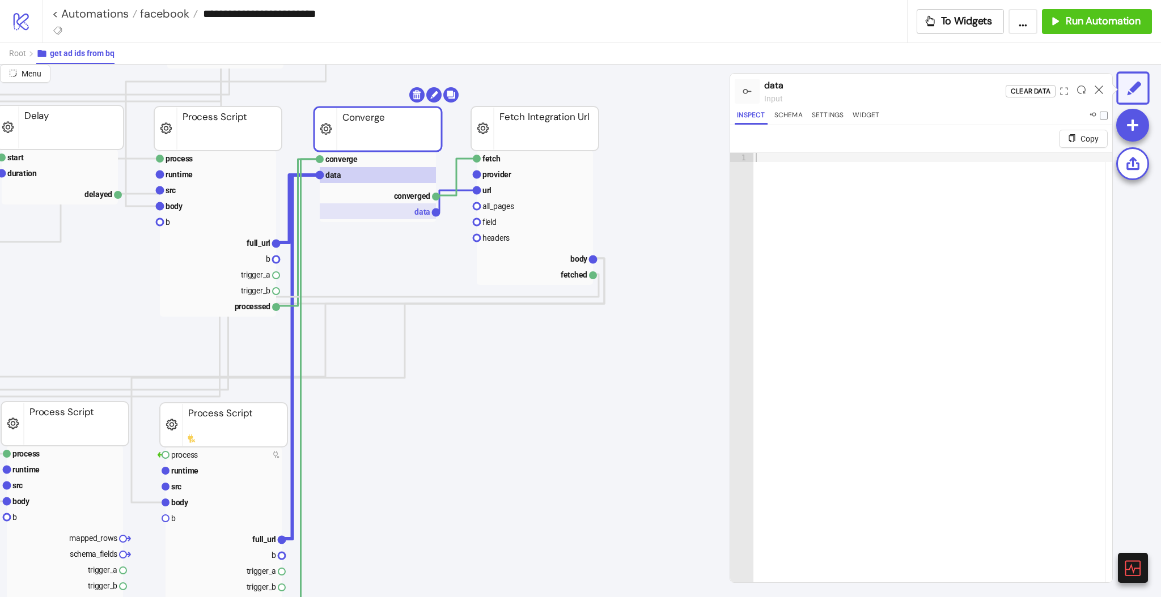
click at [406, 212] on rect at bounding box center [378, 211] width 116 height 16
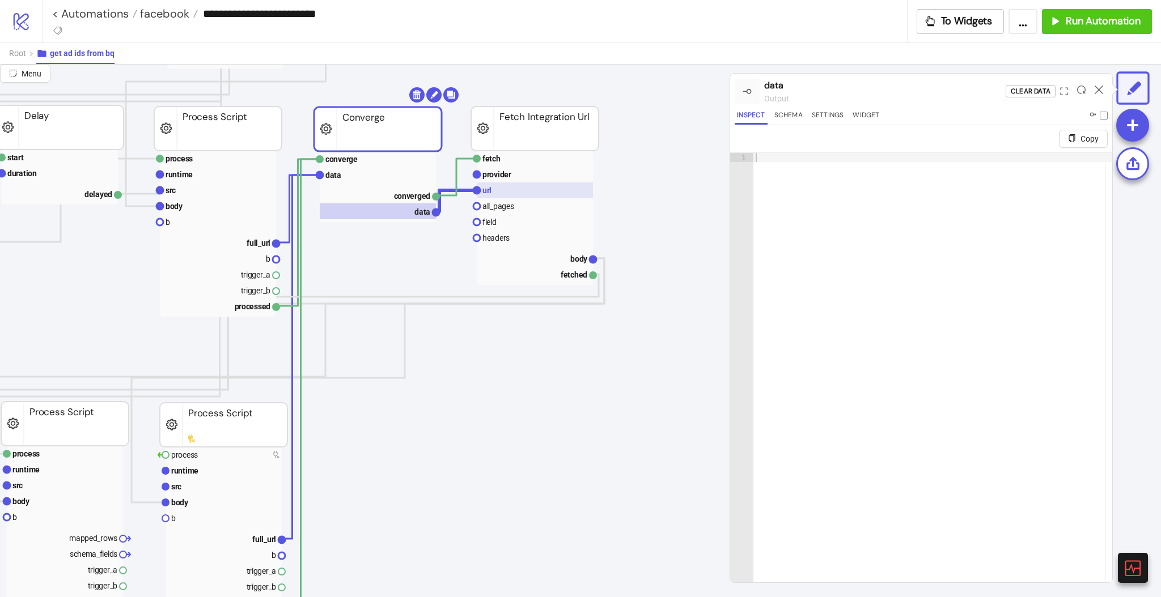
click at [497, 193] on rect at bounding box center [535, 191] width 116 height 16
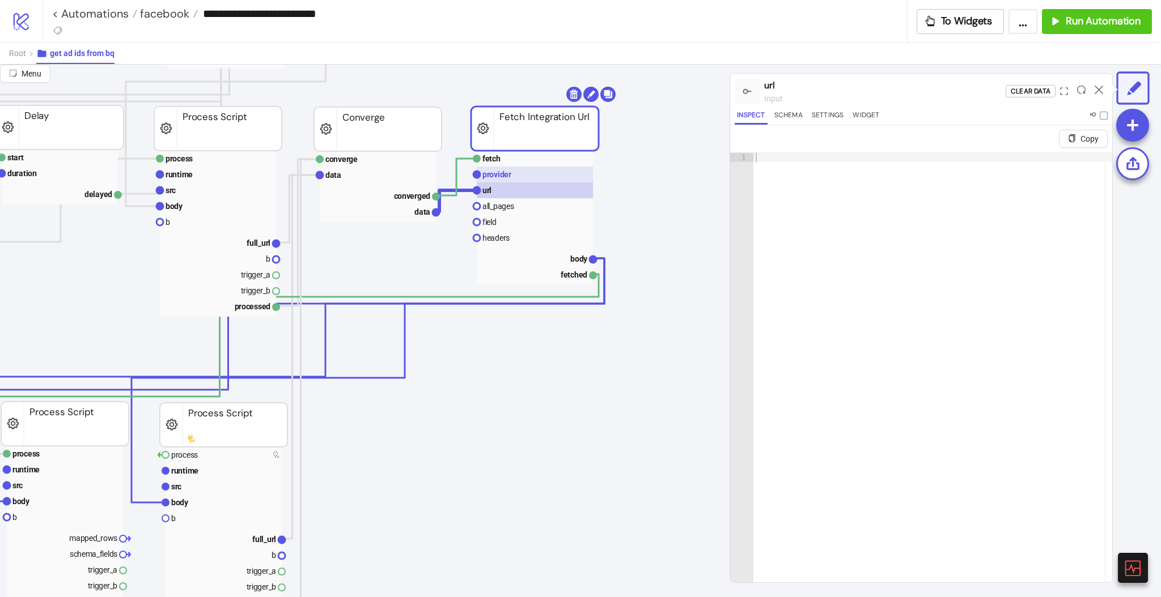
click at [518, 178] on rect at bounding box center [535, 175] width 116 height 16
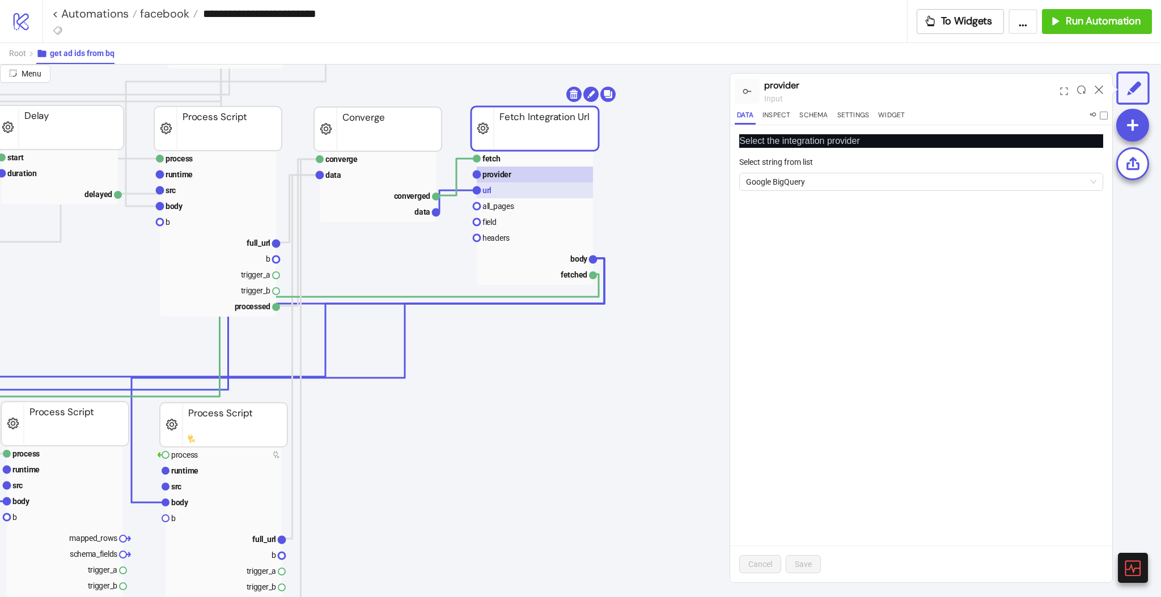
click at [520, 196] on rect at bounding box center [535, 191] width 116 height 16
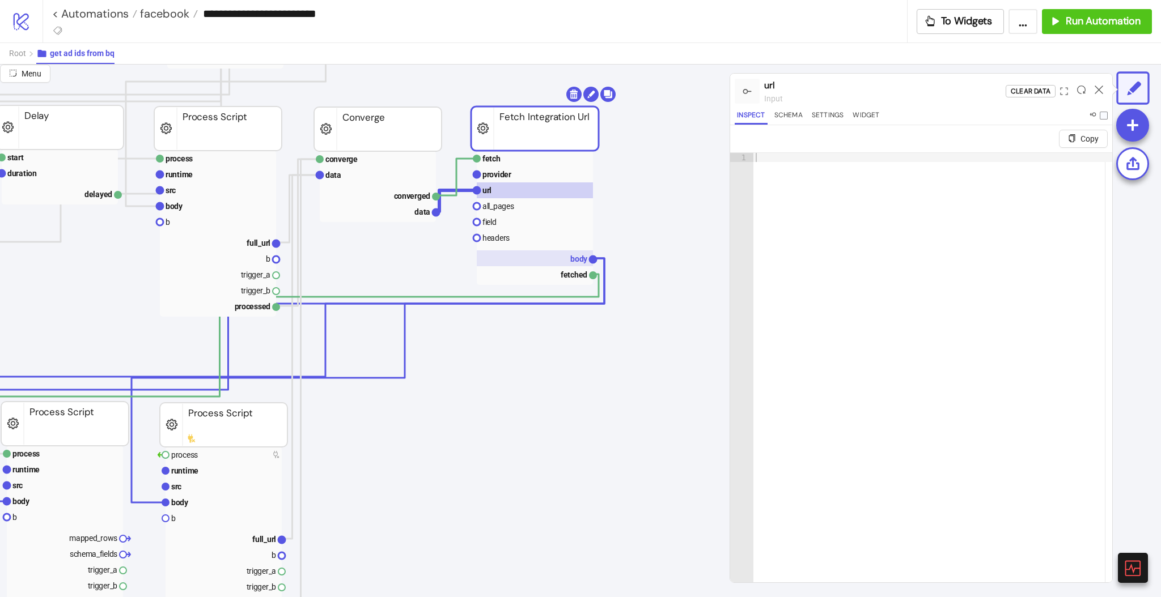
click at [563, 254] on rect at bounding box center [535, 259] width 116 height 16
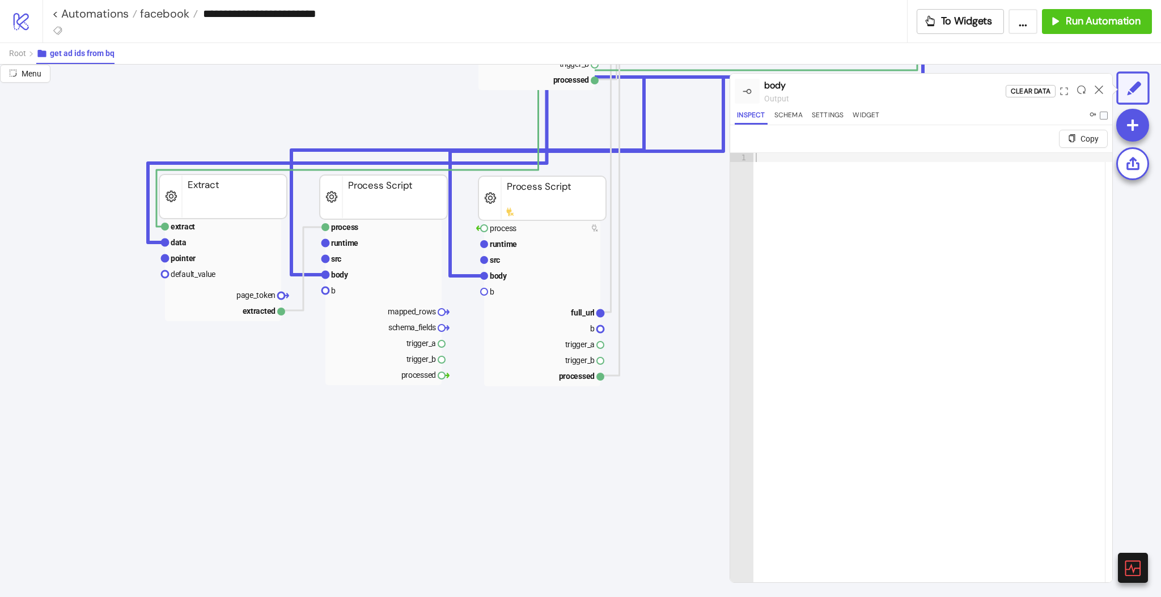
scroll to position [680, 0]
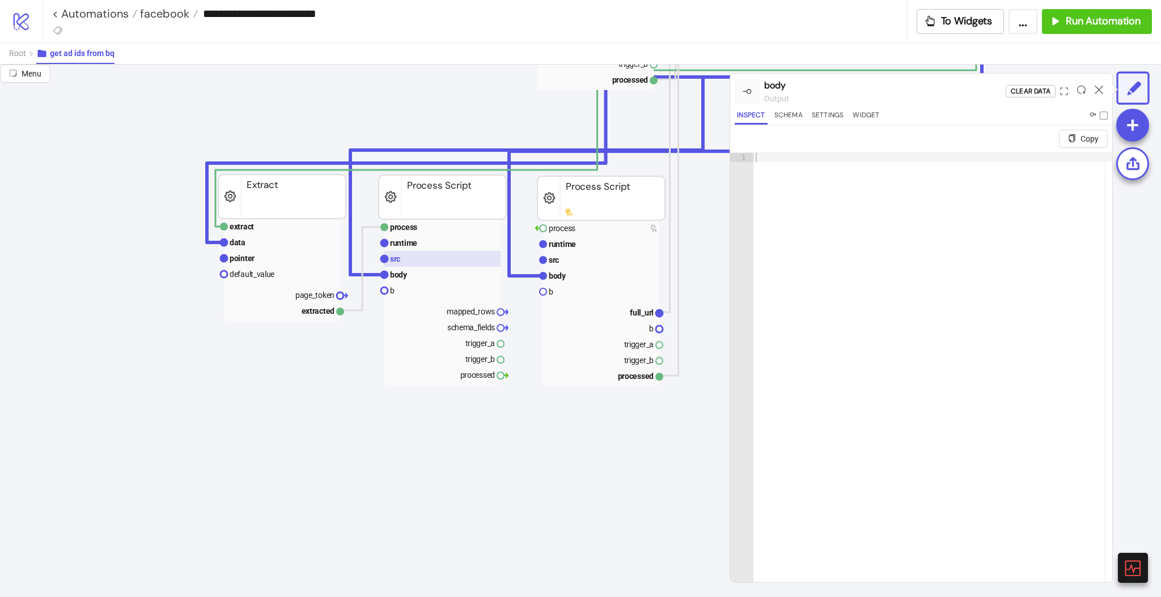
click at [396, 261] on text "src" at bounding box center [395, 259] width 10 height 9
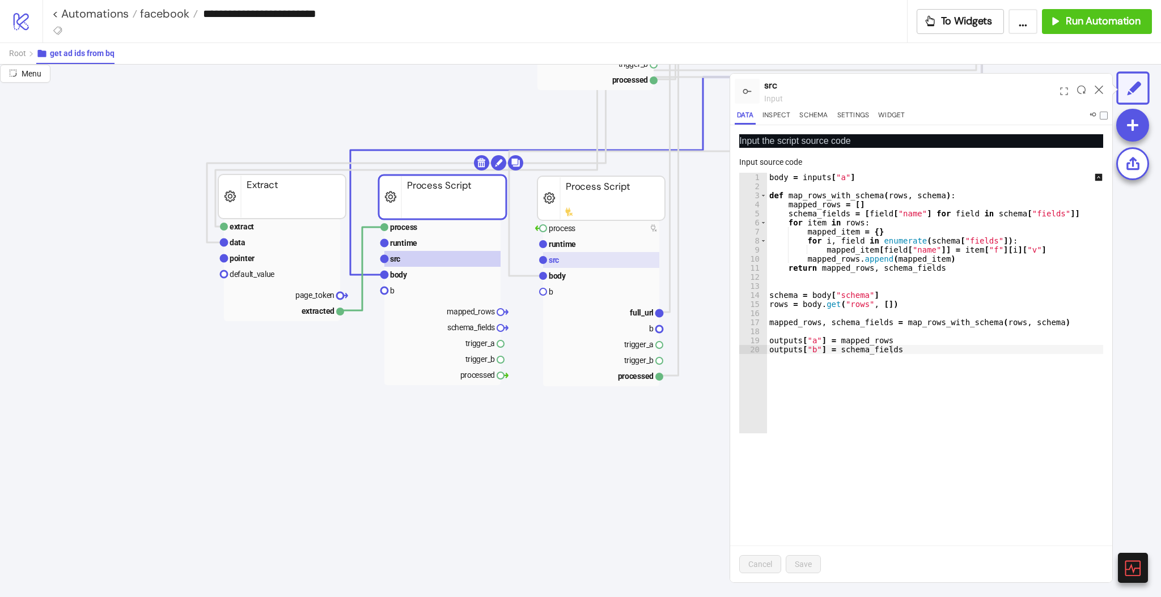
click at [560, 263] on rect at bounding box center [601, 260] width 116 height 16
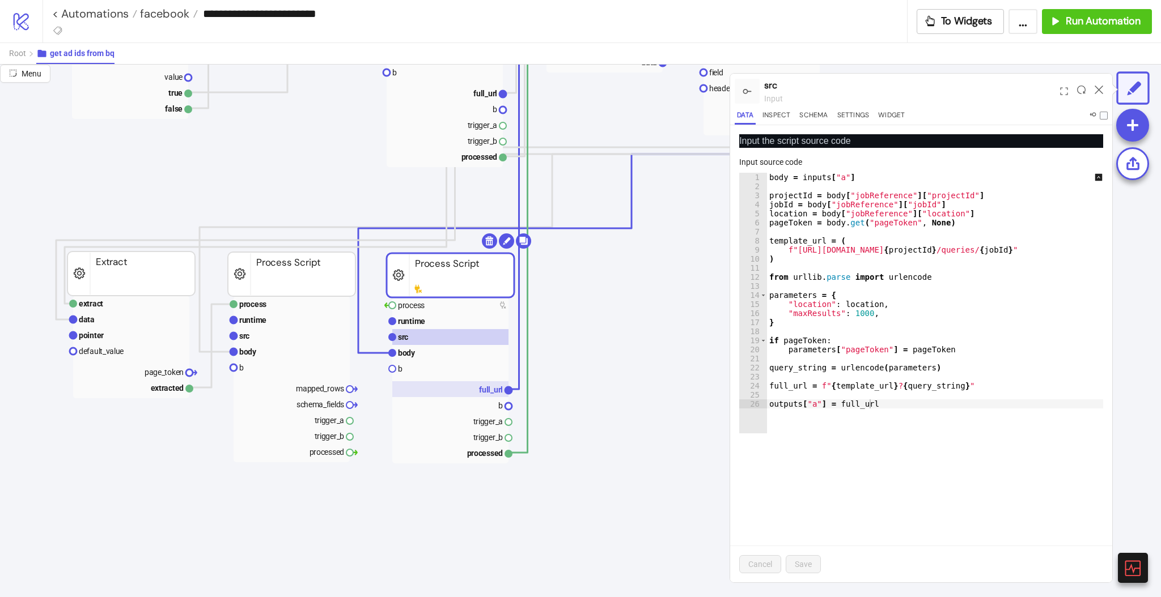
scroll to position [604, 151]
click at [426, 355] on rect at bounding box center [450, 352] width 116 height 16
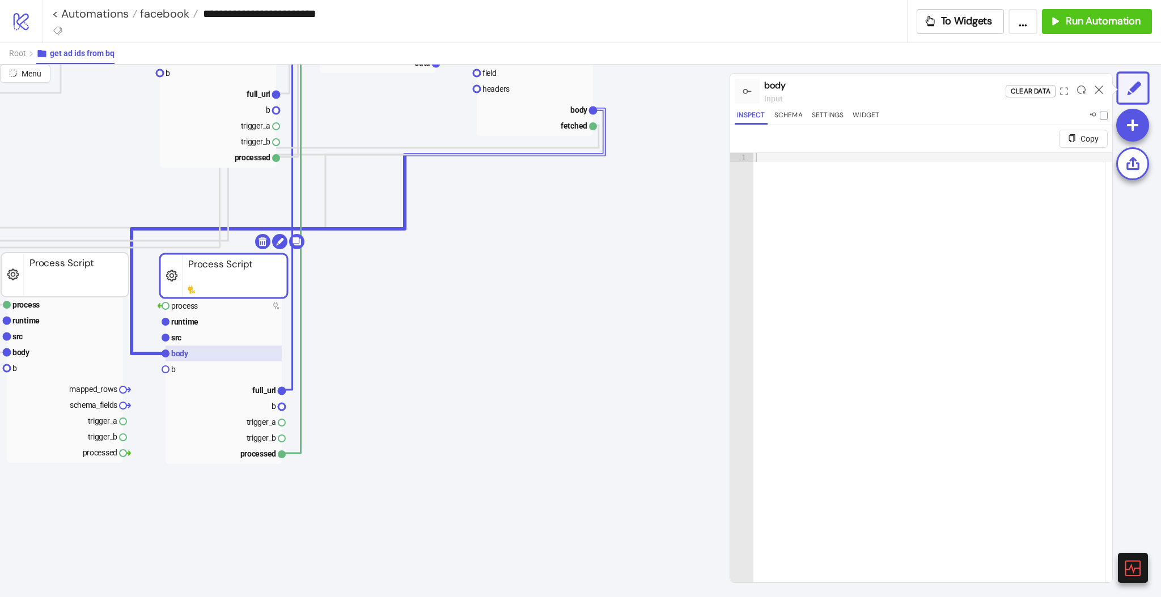
scroll to position [604, 378]
drag, startPoint x: 259, startPoint y: 387, endPoint x: 284, endPoint y: 387, distance: 24.9
click at [259, 388] on text "full_url" at bounding box center [264, 388] width 24 height 9
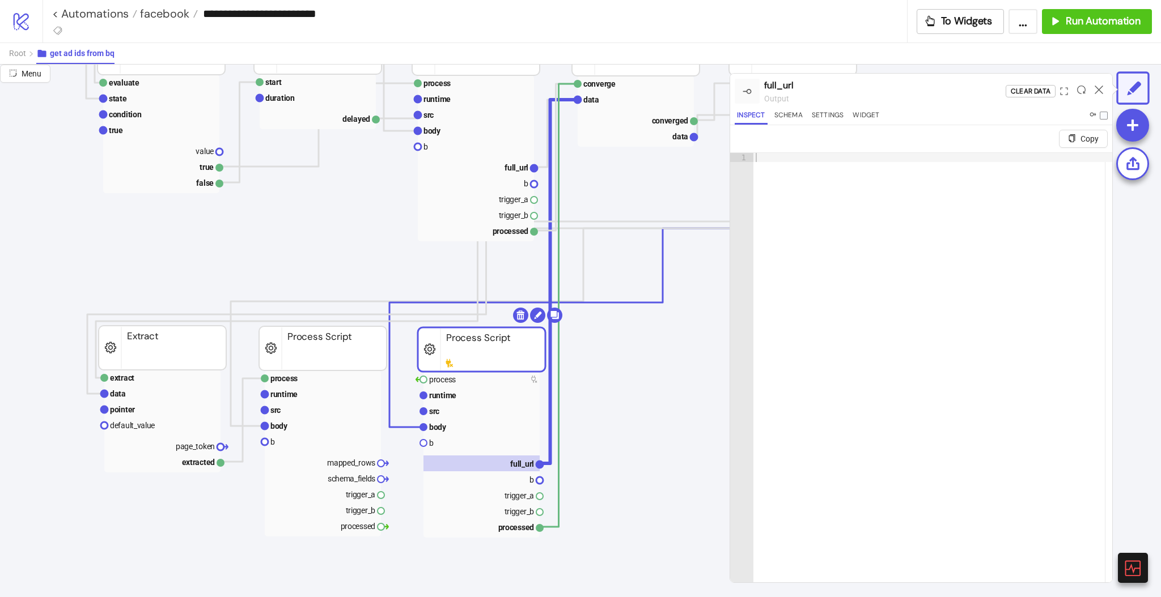
scroll to position [529, 117]
click at [132, 414] on text "pointer" at bounding box center [125, 409] width 25 height 9
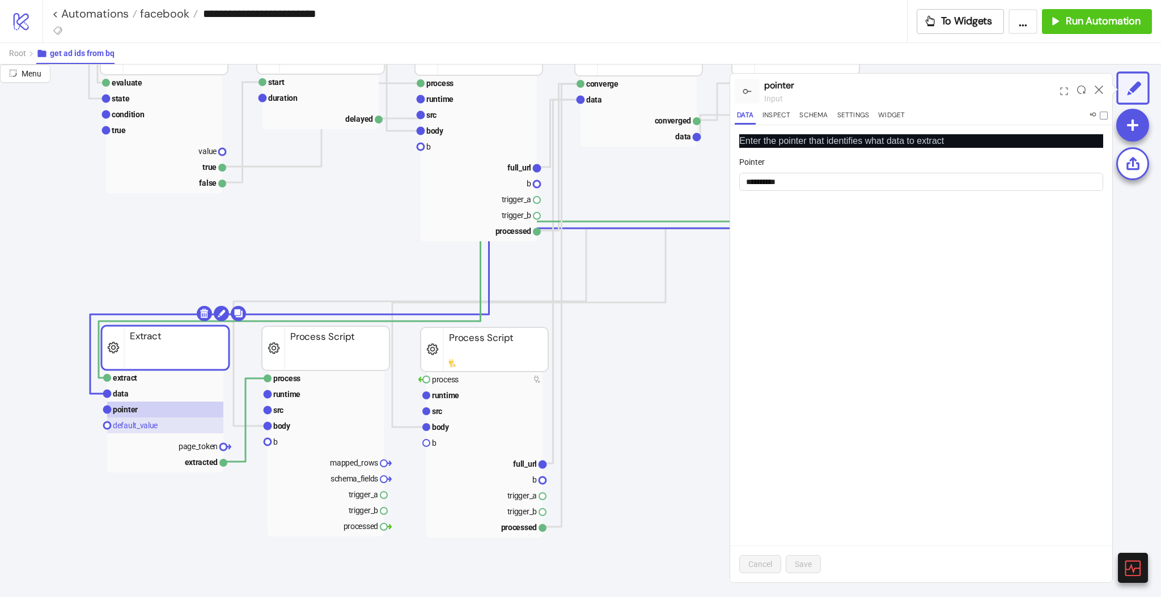
click at [134, 423] on text "default_value" at bounding box center [135, 425] width 45 height 9
click at [1095, 91] on icon at bounding box center [1099, 90] width 9 height 9
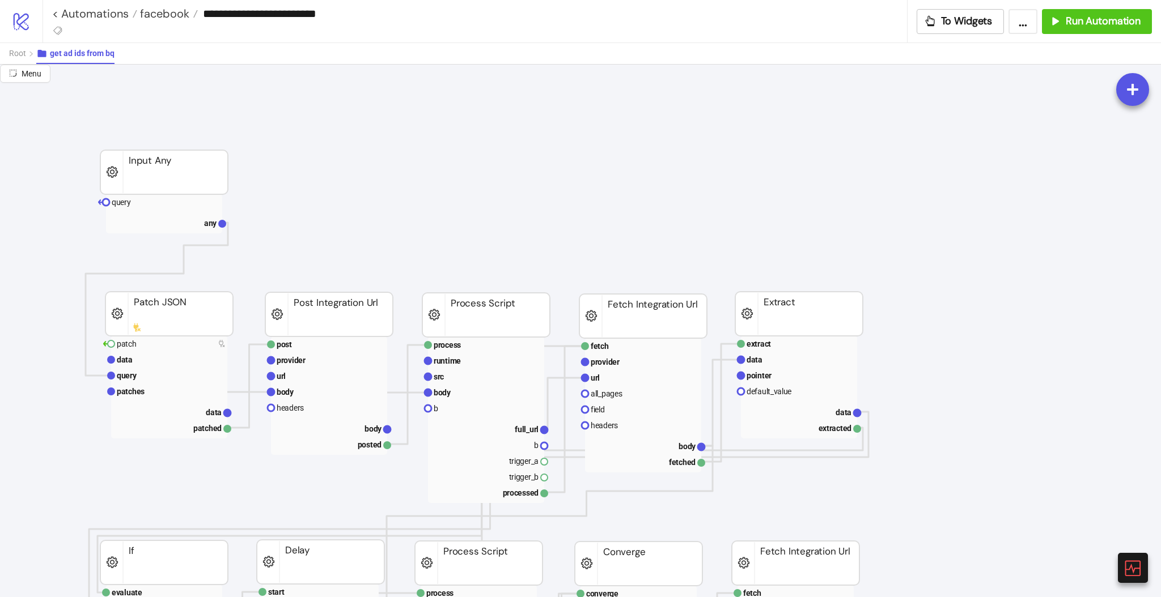
scroll to position [0, 117]
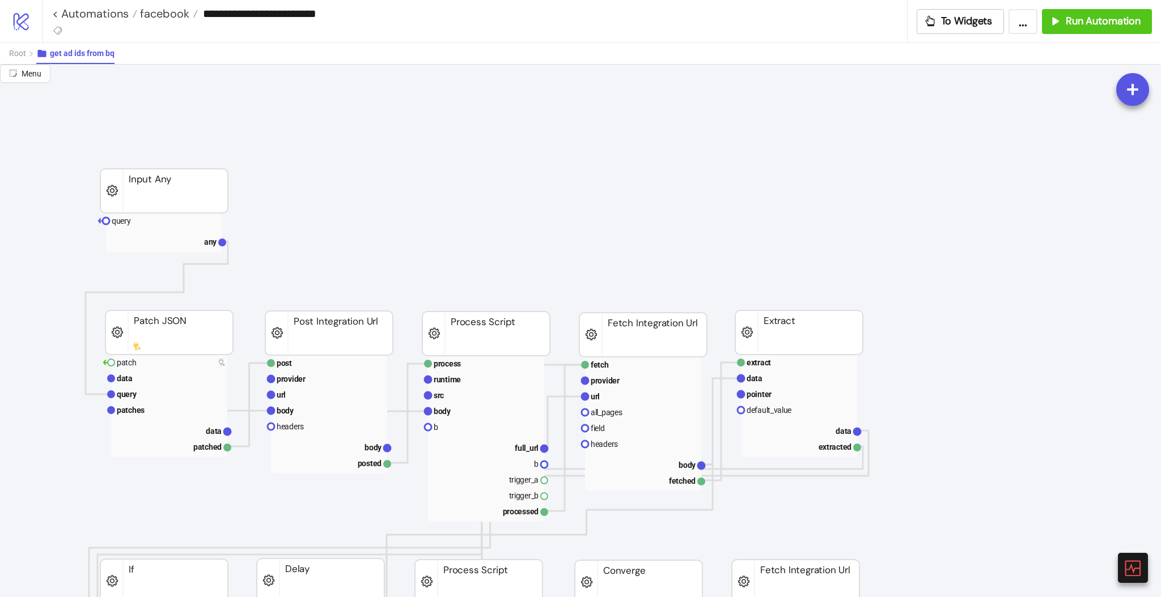
drag, startPoint x: 150, startPoint y: 217, endPoint x: 307, endPoint y: 224, distance: 157.2
click at [150, 218] on rect at bounding box center [164, 221] width 116 height 16
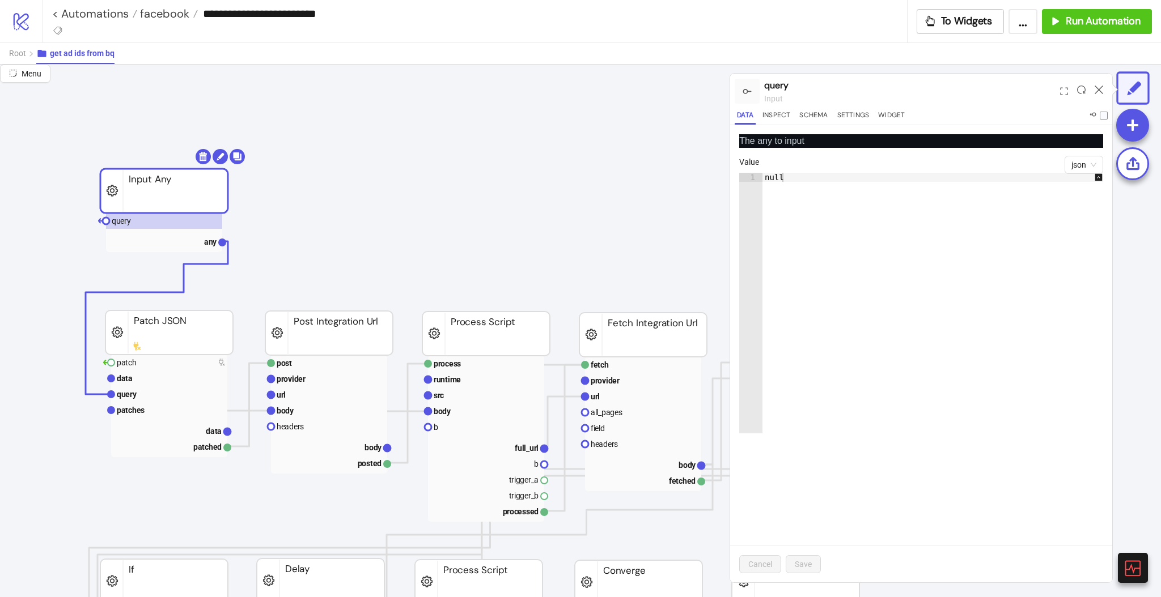
type textarea "****"
drag, startPoint x: 842, startPoint y: 229, endPoint x: 849, endPoint y: 232, distance: 7.9
click at [849, 231] on div "null" at bounding box center [938, 312] width 353 height 279
click at [14, 50] on span "Root" at bounding box center [17, 53] width 17 height 9
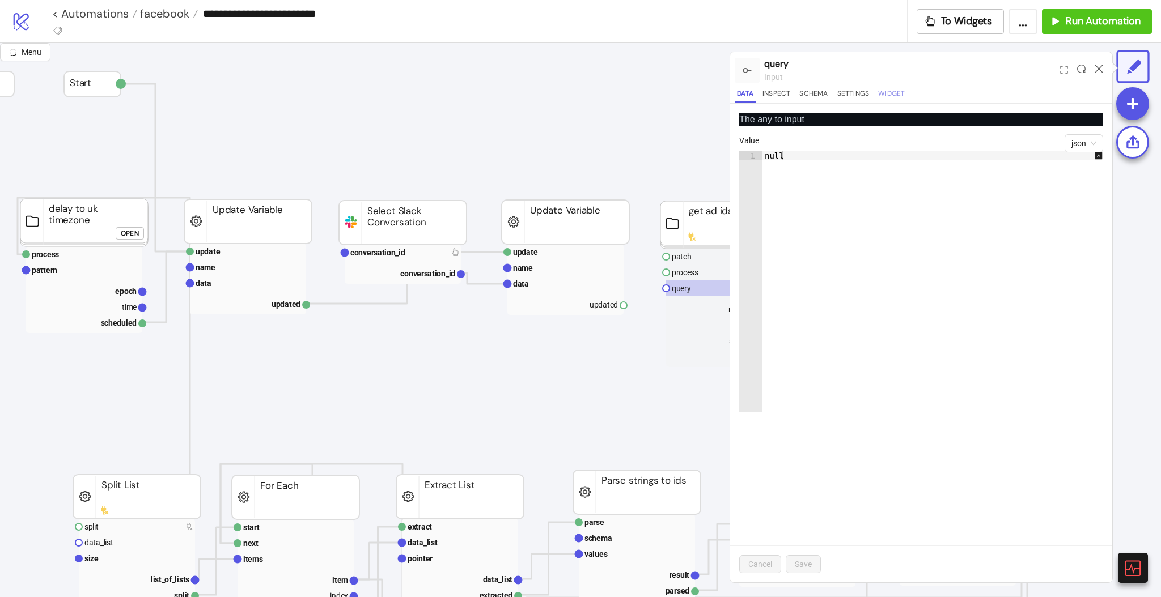
click at [890, 97] on button "Widget" at bounding box center [891, 95] width 31 height 15
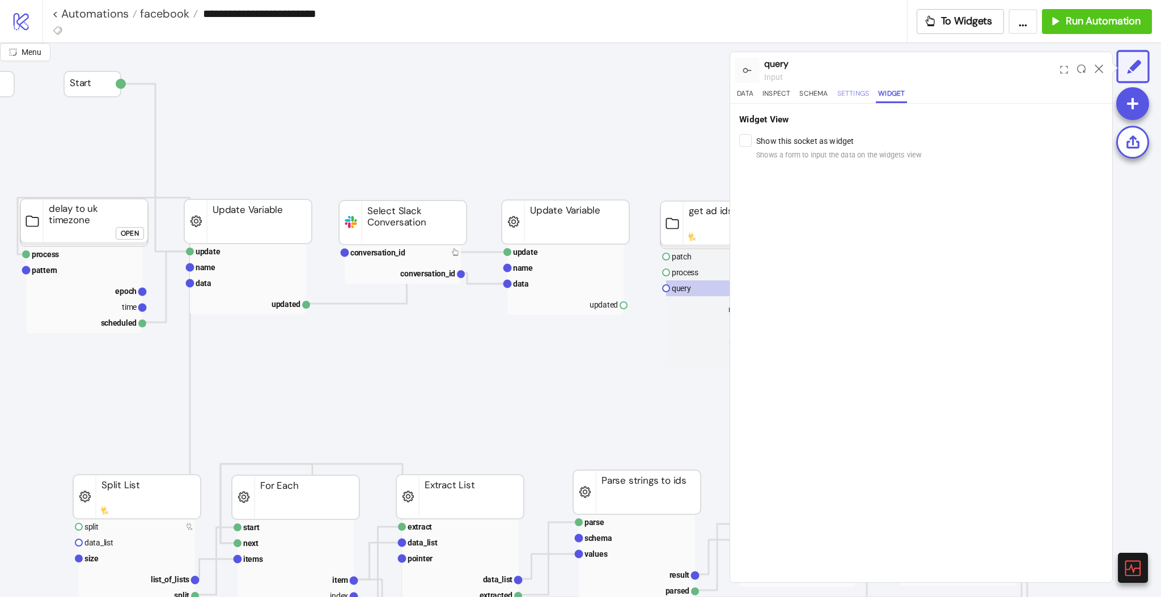
click at [853, 97] on button "Settings" at bounding box center [853, 95] width 37 height 15
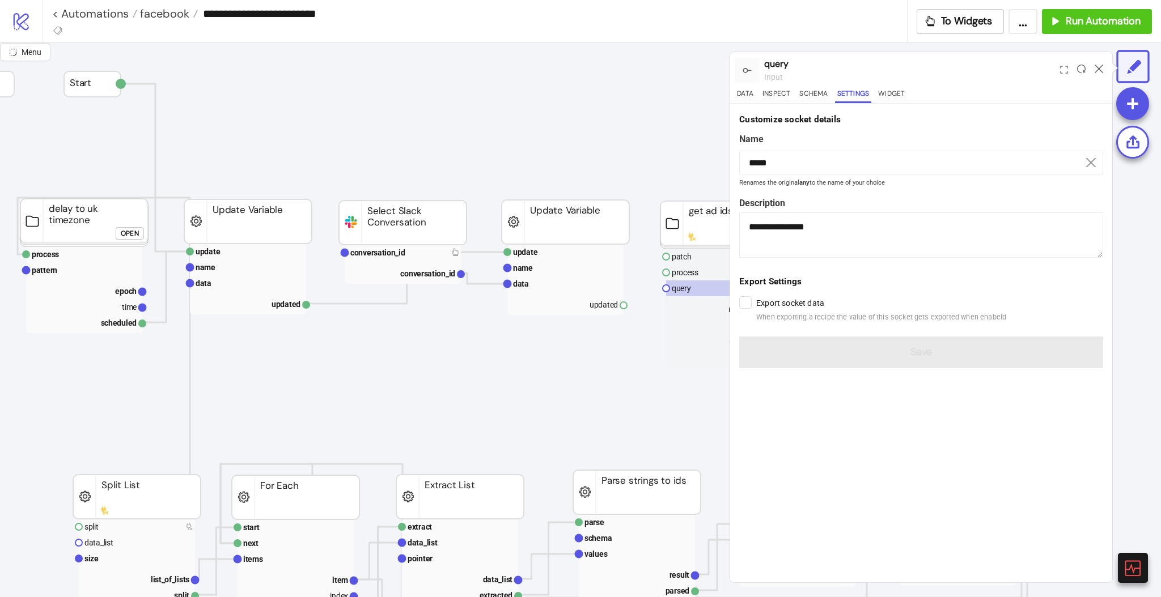
click at [798, 306] on label "Export socket data When exporting a recipe the value of this socket gets export…" at bounding box center [881, 310] width 250 height 26
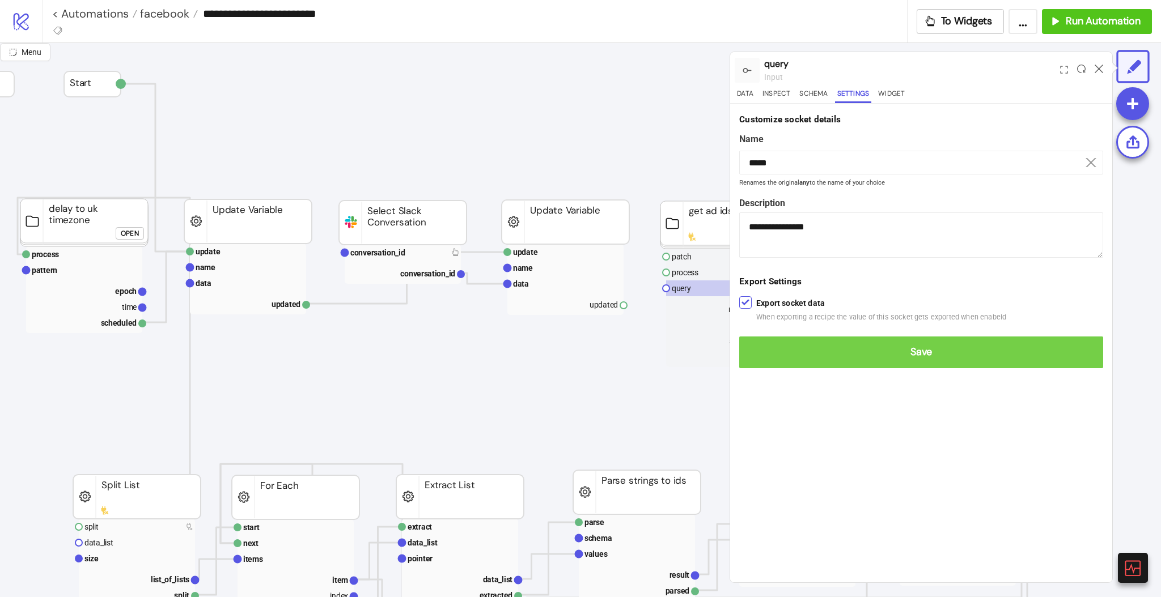
click at [801, 353] on span "Save" at bounding box center [921, 352] width 346 height 13
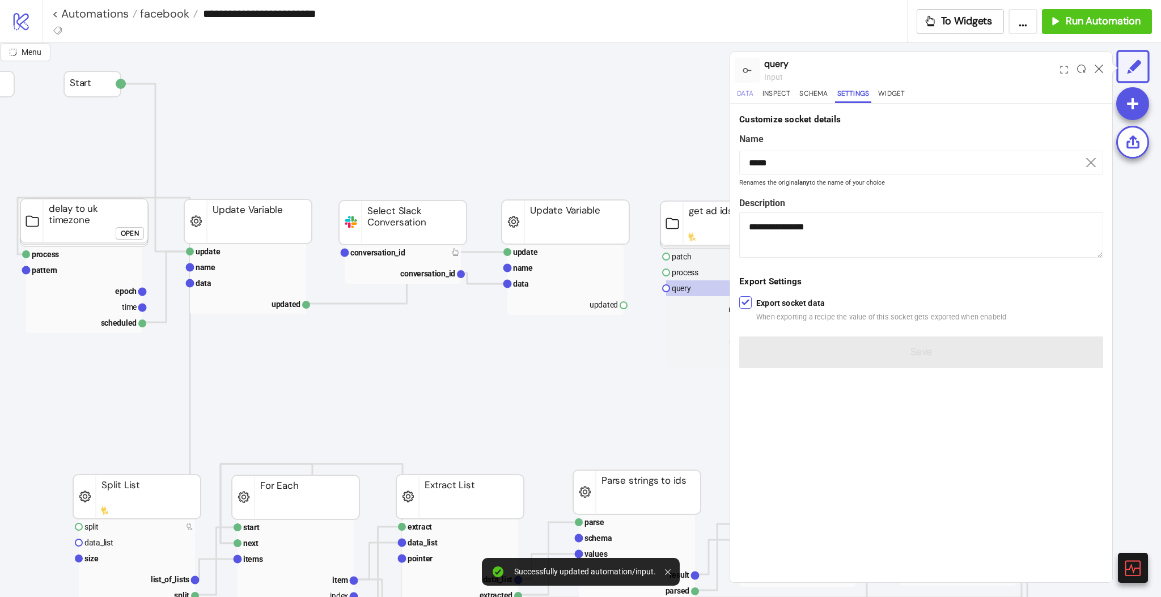
click at [740, 96] on button "Data" at bounding box center [745, 95] width 21 height 15
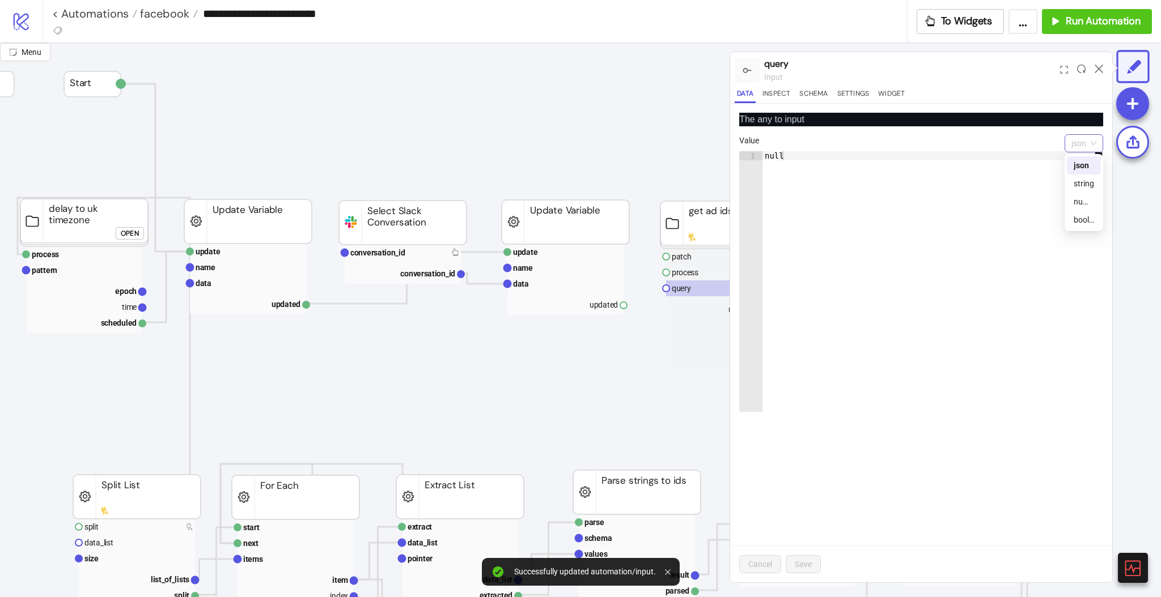
click at [1077, 144] on span "json" at bounding box center [1083, 143] width 25 height 17
click at [1080, 182] on div "string" at bounding box center [1084, 183] width 20 height 12
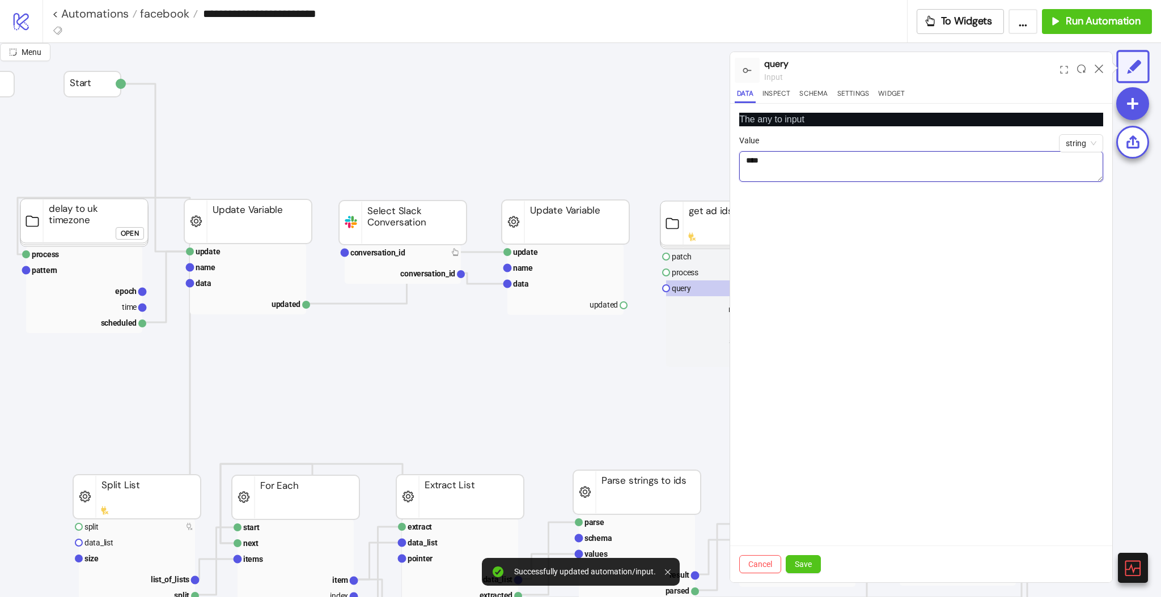
click at [881, 162] on textarea "****" at bounding box center [921, 166] width 364 height 31
paste textarea "**********"
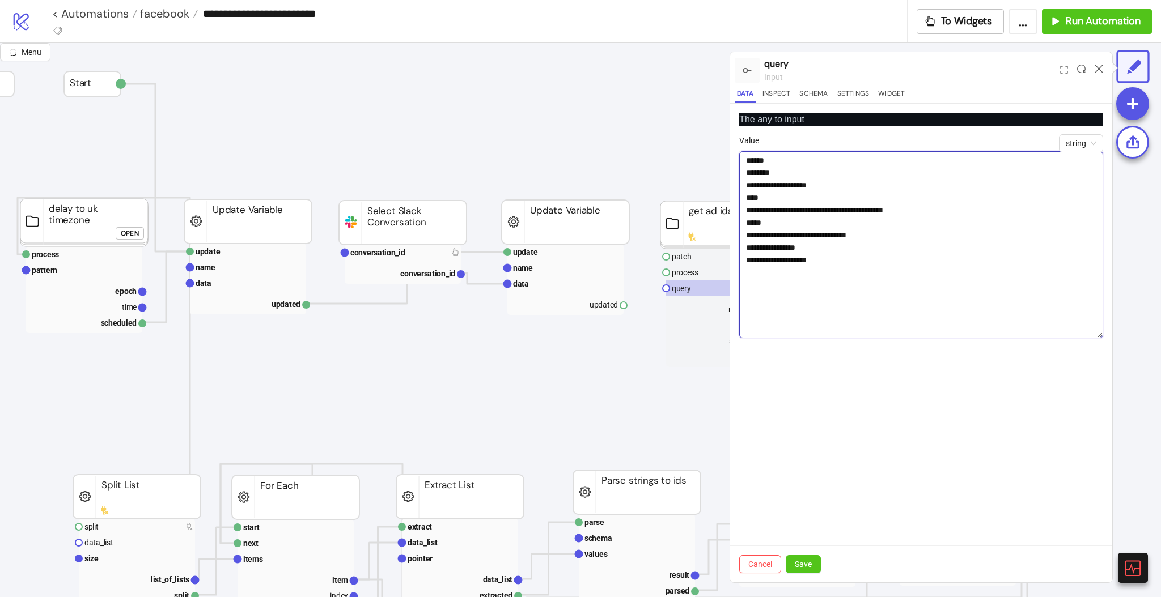
scroll to position [0, 0]
drag, startPoint x: 1096, startPoint y: 179, endPoint x: 1096, endPoint y: 410, distance: 231.3
click at [1096, 338] on textarea "**********" at bounding box center [921, 244] width 364 height 187
type textarea "**********"
click at [804, 563] on span "Save" at bounding box center [803, 564] width 17 height 9
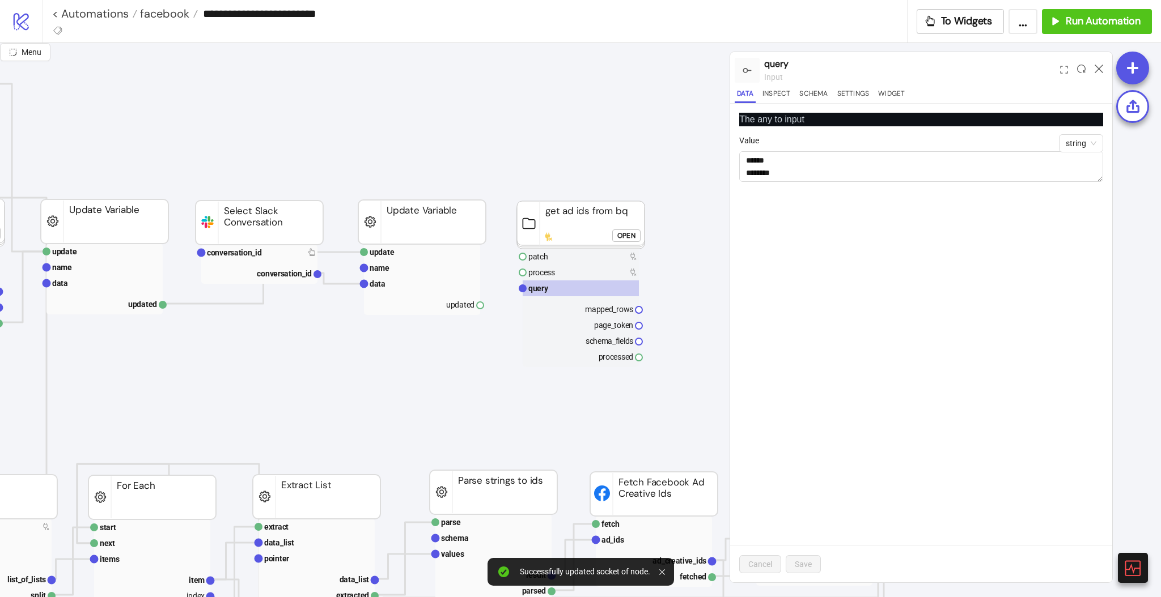
scroll to position [0, 268]
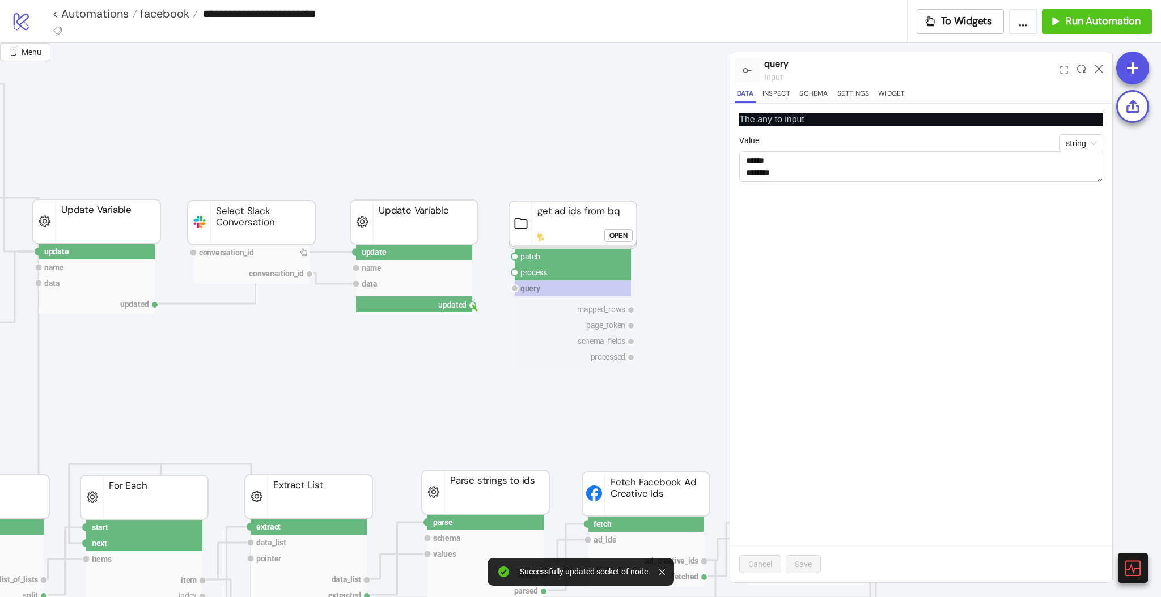
drag, startPoint x: 470, startPoint y: 307, endPoint x: 490, endPoint y: 323, distance: 25.0
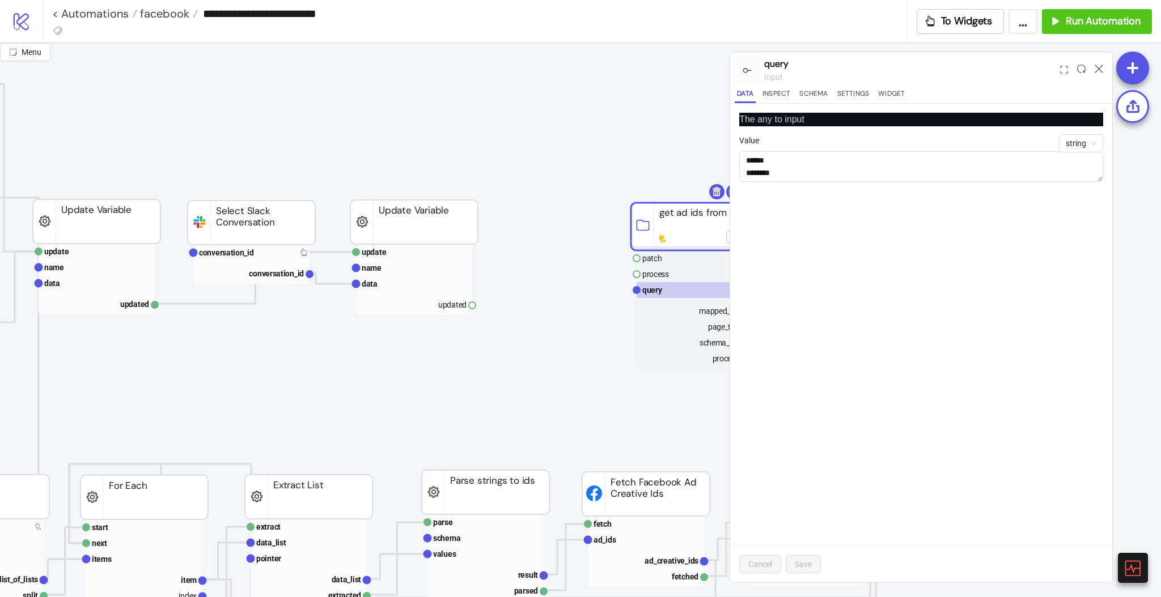
drag, startPoint x: 550, startPoint y: 222, endPoint x: 672, endPoint y: 223, distance: 122.4
click at [672, 223] on rect at bounding box center [695, 227] width 128 height 48
click at [1097, 71] on icon at bounding box center [1099, 69] width 9 height 9
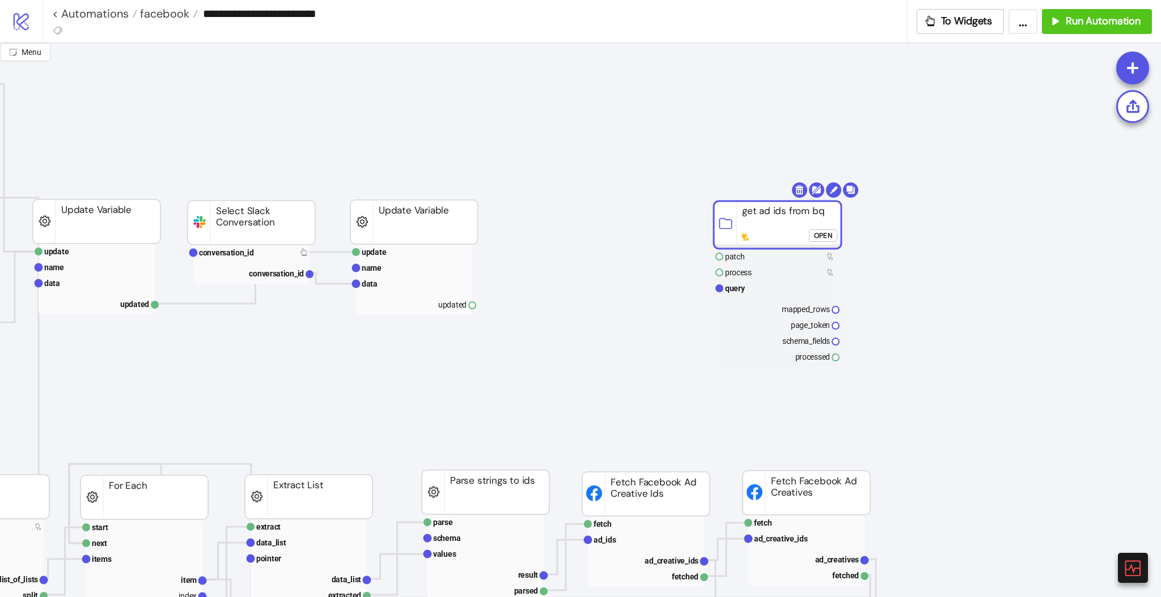
drag, startPoint x: 684, startPoint y: 233, endPoint x: 749, endPoint y: 227, distance: 65.4
click at [765, 231] on rect at bounding box center [778, 225] width 128 height 48
click at [595, 252] on icon at bounding box center [591, 252] width 9 height 9
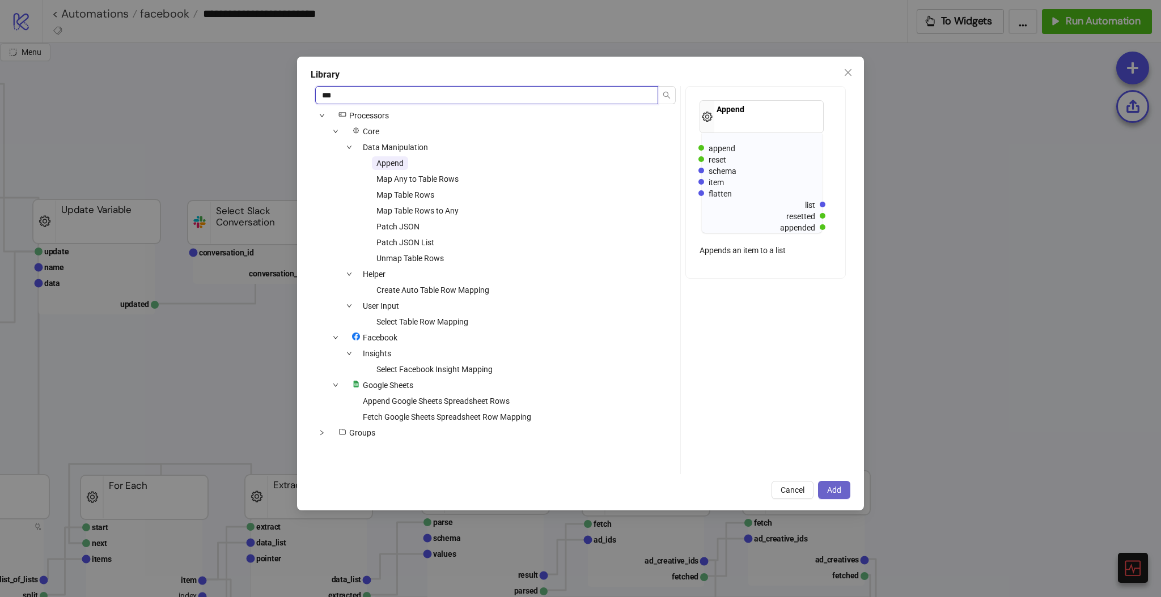
type input "***"
click at [835, 489] on span "Add" at bounding box center [834, 490] width 14 height 9
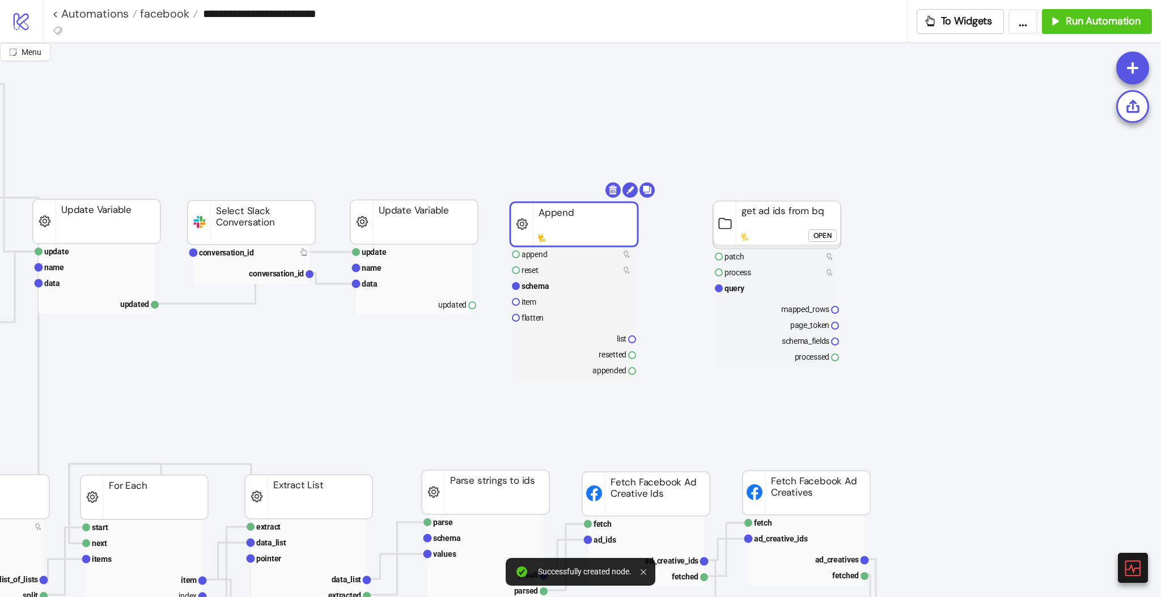
drag, startPoint x: 641, startPoint y: 273, endPoint x: 572, endPoint y: 235, distance: 78.1
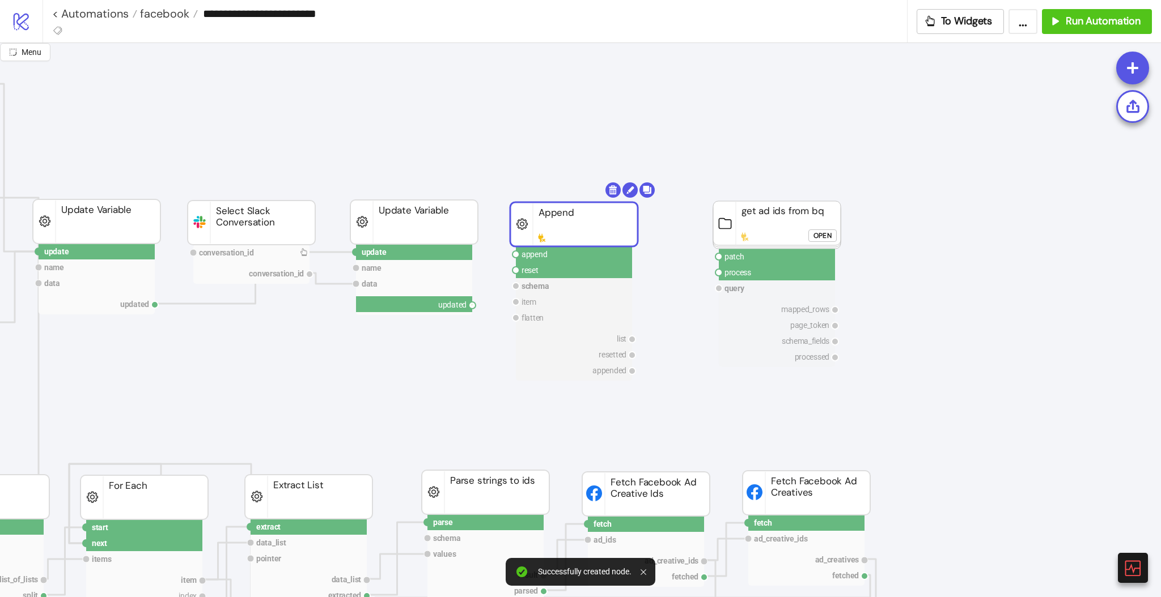
drag, startPoint x: 472, startPoint y: 304, endPoint x: 481, endPoint y: 323, distance: 20.3
click at [514, 272] on circle at bounding box center [515, 270] width 7 height 7
drag, startPoint x: 632, startPoint y: 354, endPoint x: 669, endPoint y: 339, distance: 40.4
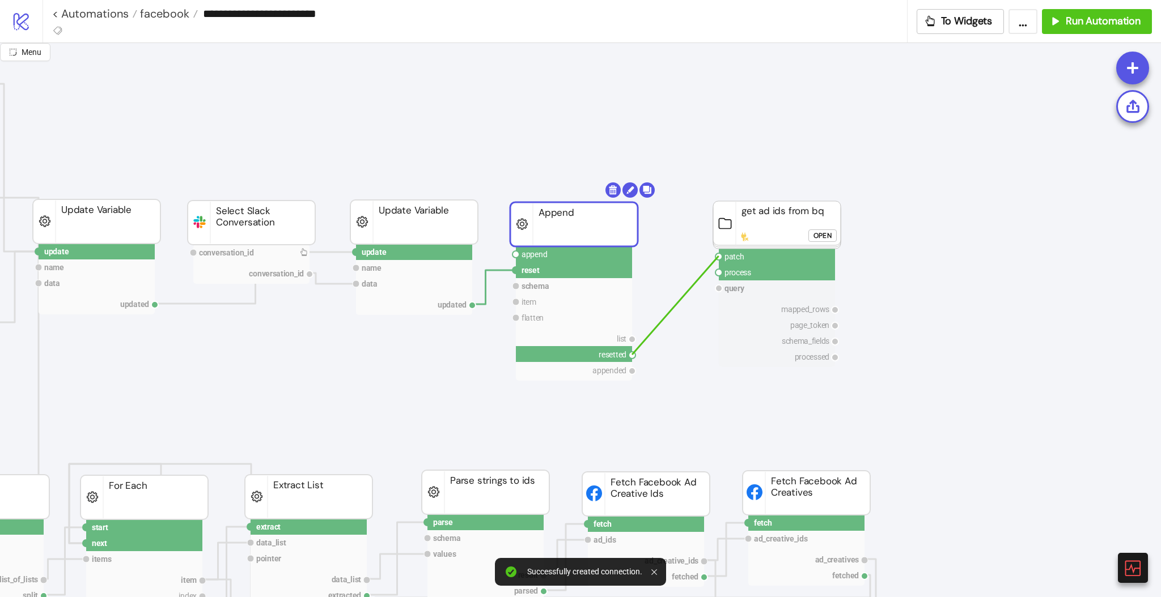
click at [718, 257] on circle at bounding box center [718, 256] width 7 height 7
drag, startPoint x: 631, startPoint y: 370, endPoint x: 684, endPoint y: 297, distance: 89.7
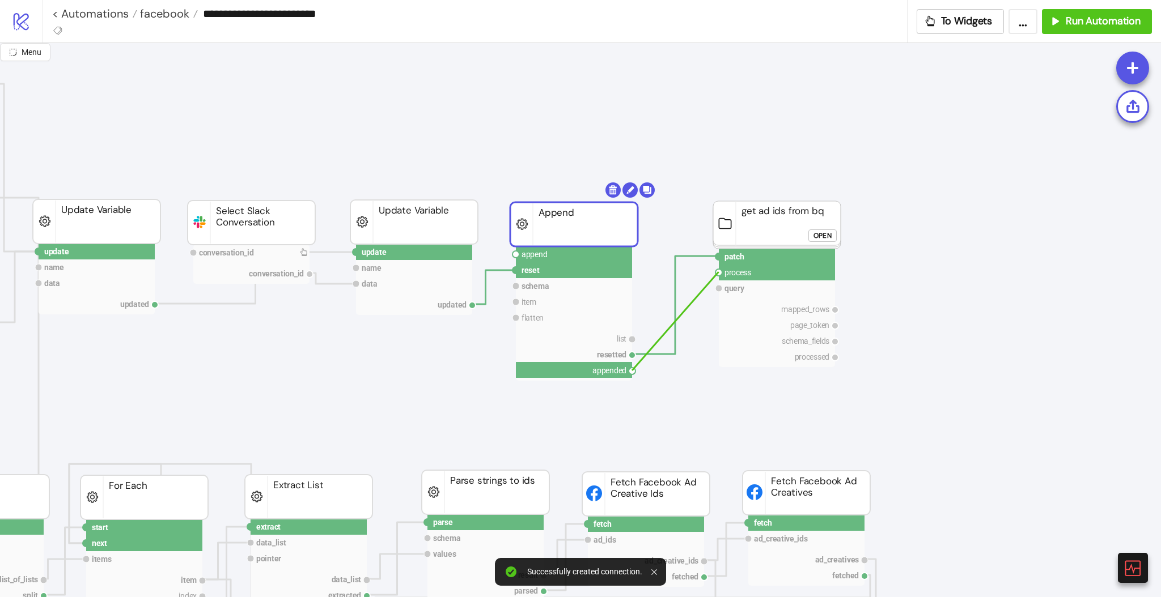
click at [718, 272] on circle at bounding box center [718, 272] width 7 height 7
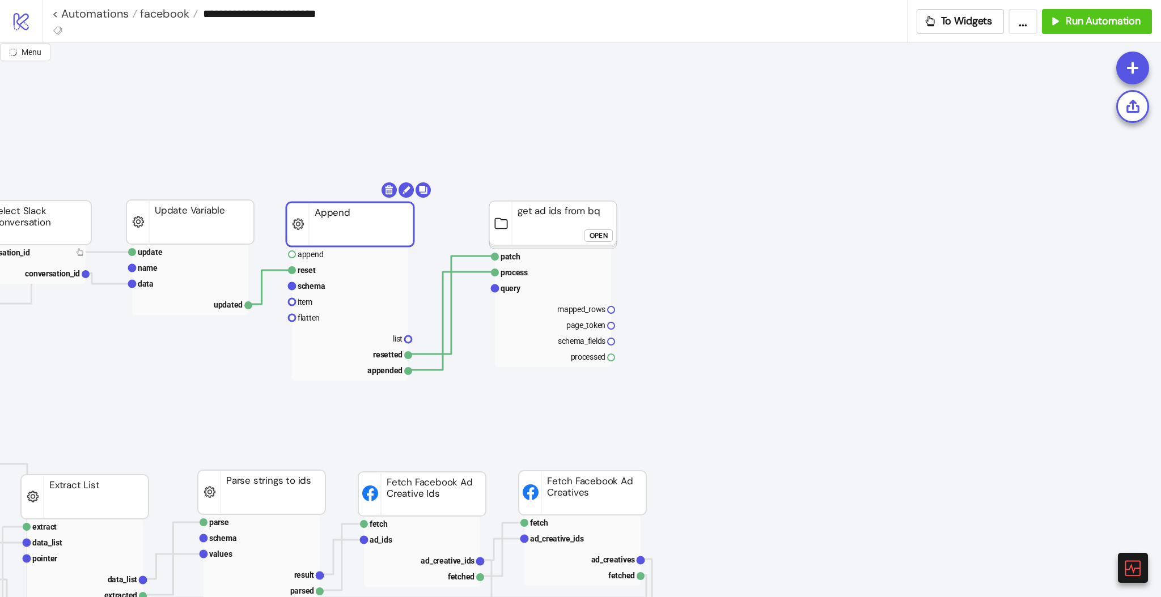
scroll to position [0, 495]
drag, startPoint x: 609, startPoint y: 357, endPoint x: 629, endPoint y: 398, distance: 45.9
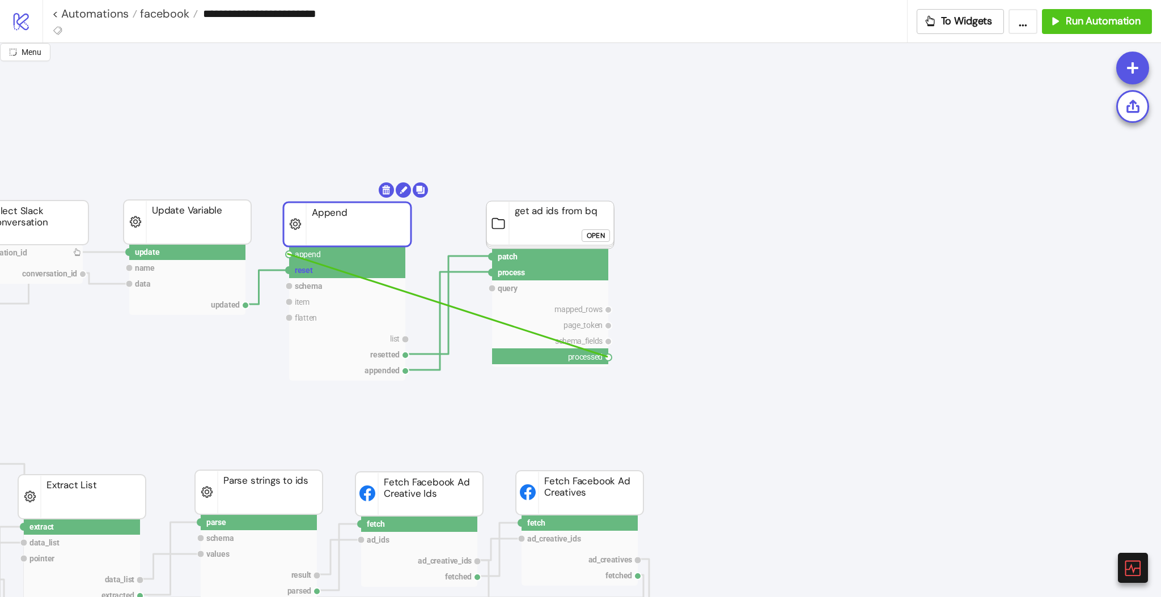
drag, startPoint x: 287, startPoint y: 254, endPoint x: 296, endPoint y: 264, distance: 13.2
click at [287, 254] on circle at bounding box center [289, 254] width 7 height 7
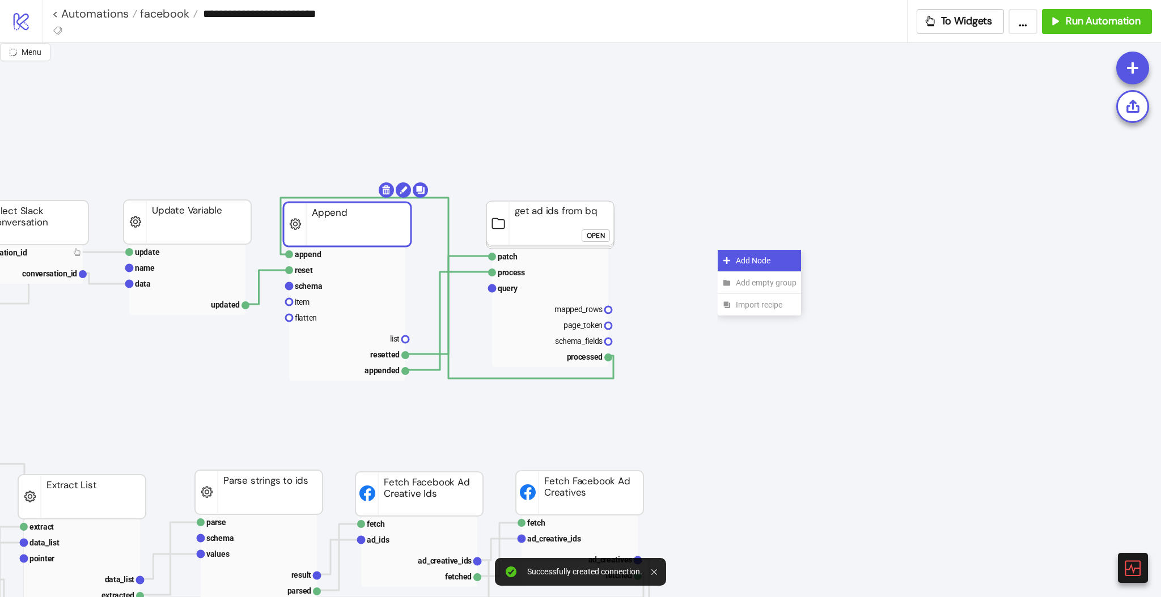
click at [726, 261] on icon at bounding box center [726, 260] width 7 height 7
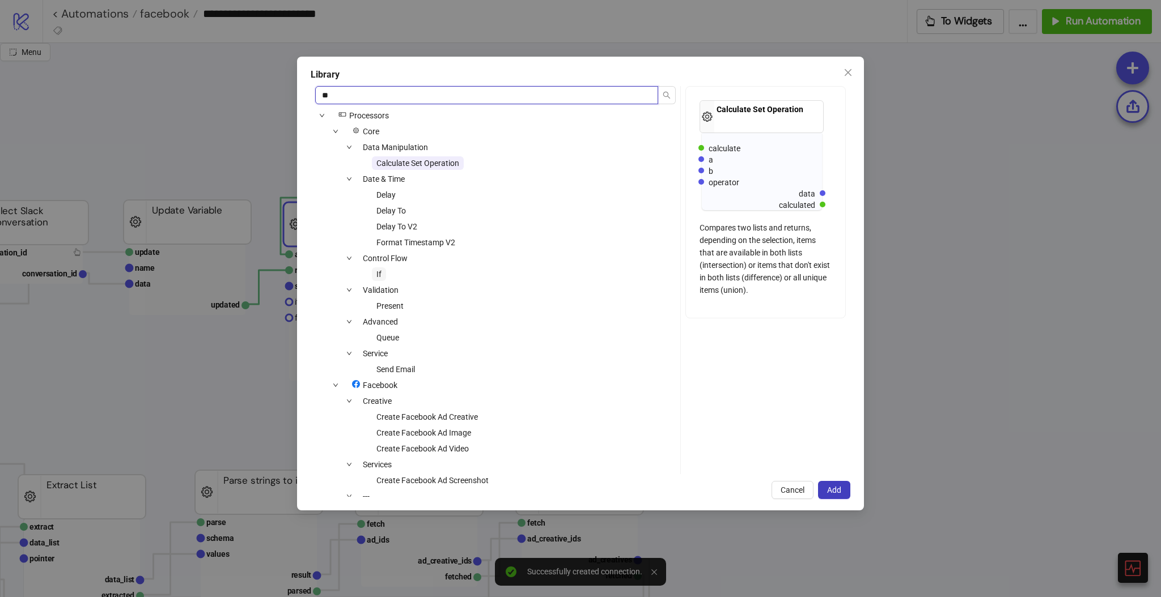
type input "**"
click at [381, 273] on span "If" at bounding box center [378, 274] width 5 height 9
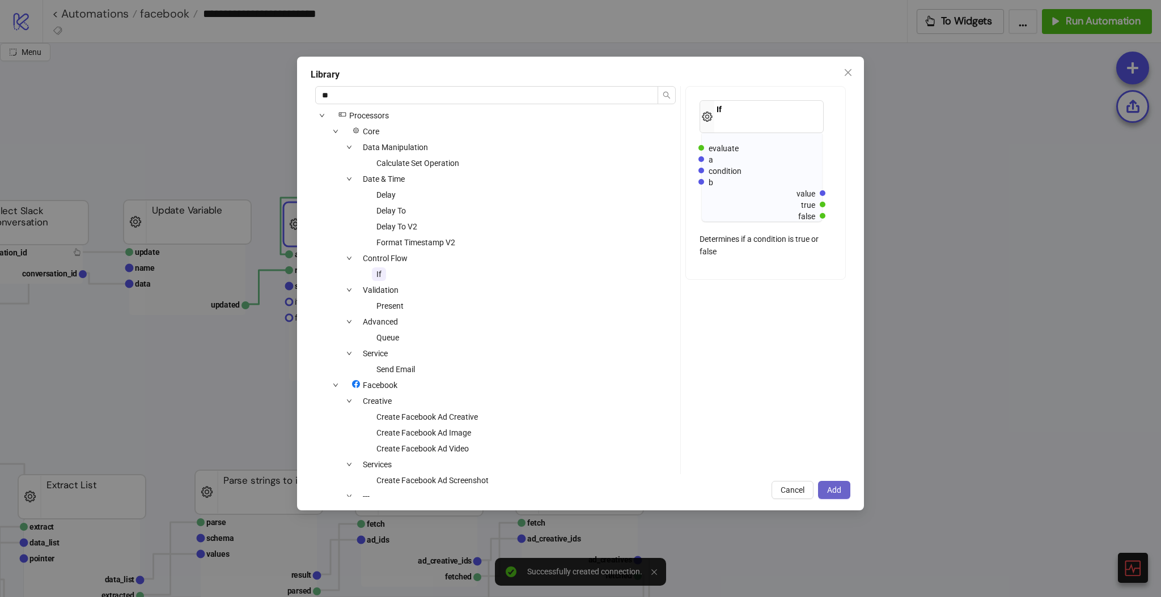
click at [835, 490] on span "Add" at bounding box center [834, 490] width 14 height 9
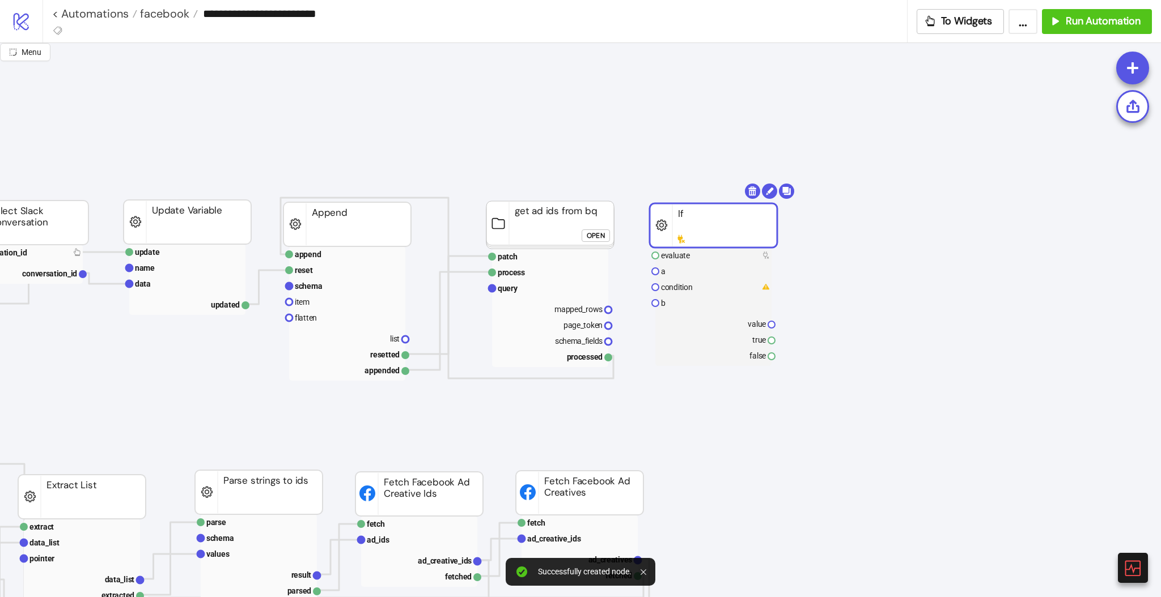
drag, startPoint x: 741, startPoint y: 275, endPoint x: 677, endPoint y: 232, distance: 77.7
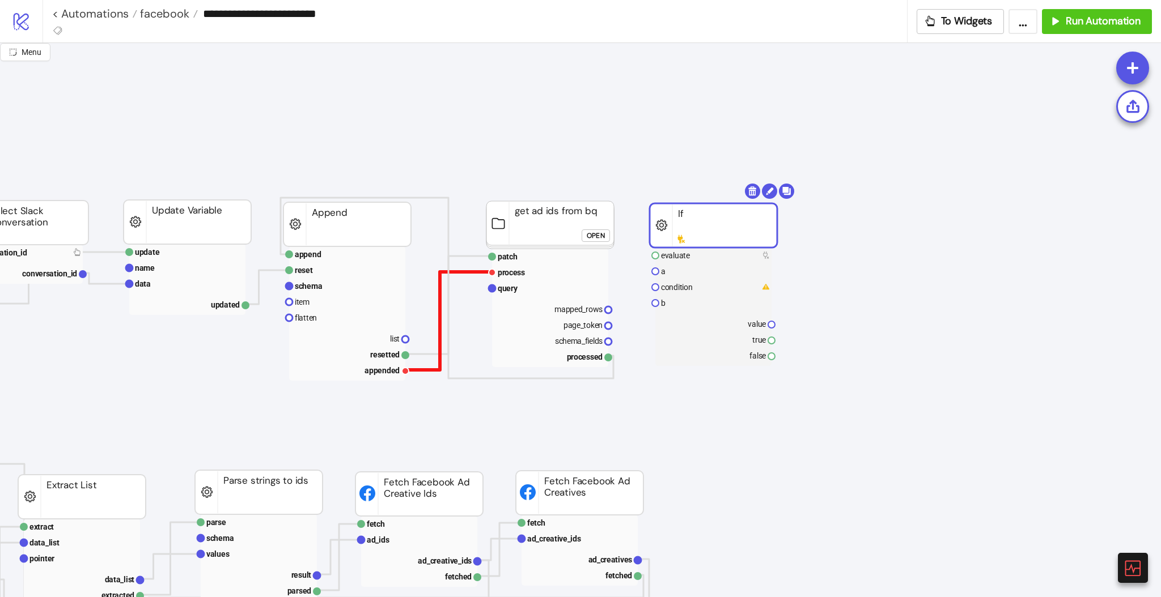
click at [430, 370] on polyline at bounding box center [448, 321] width 86 height 98
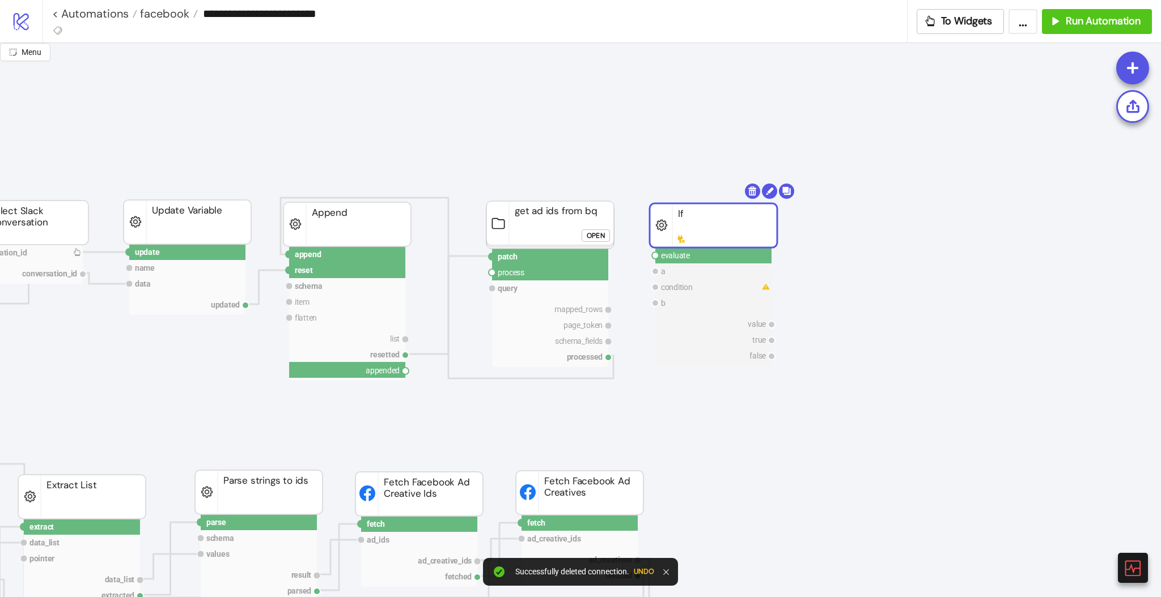
drag, startPoint x: 406, startPoint y: 371, endPoint x: 538, endPoint y: 409, distance: 137.3
click at [654, 258] on circle at bounding box center [655, 255] width 7 height 7
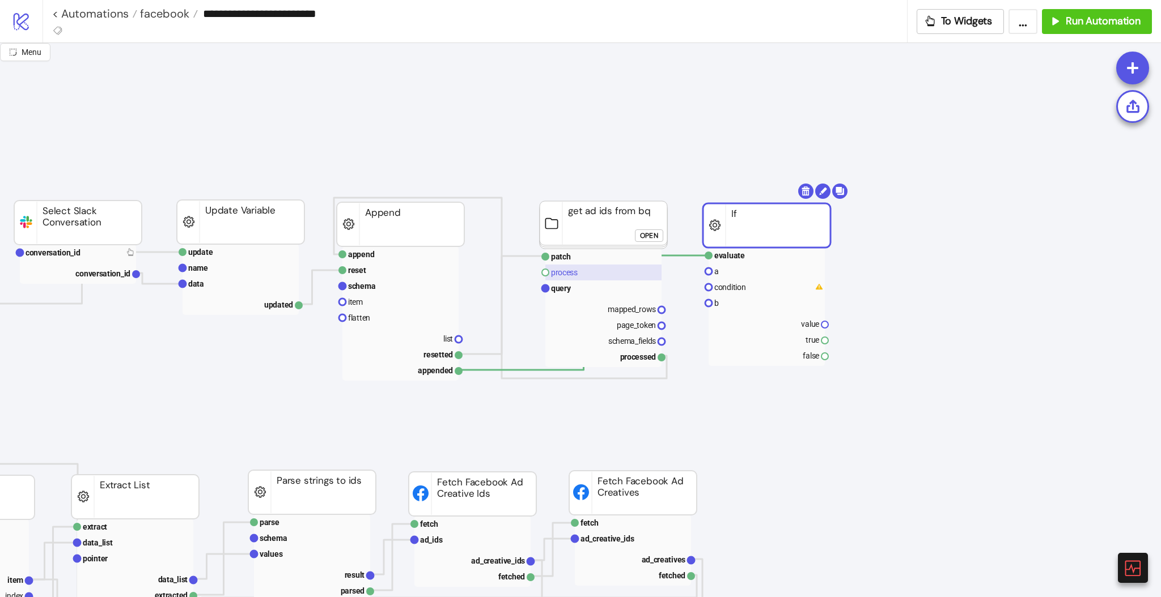
scroll to position [0, 453]
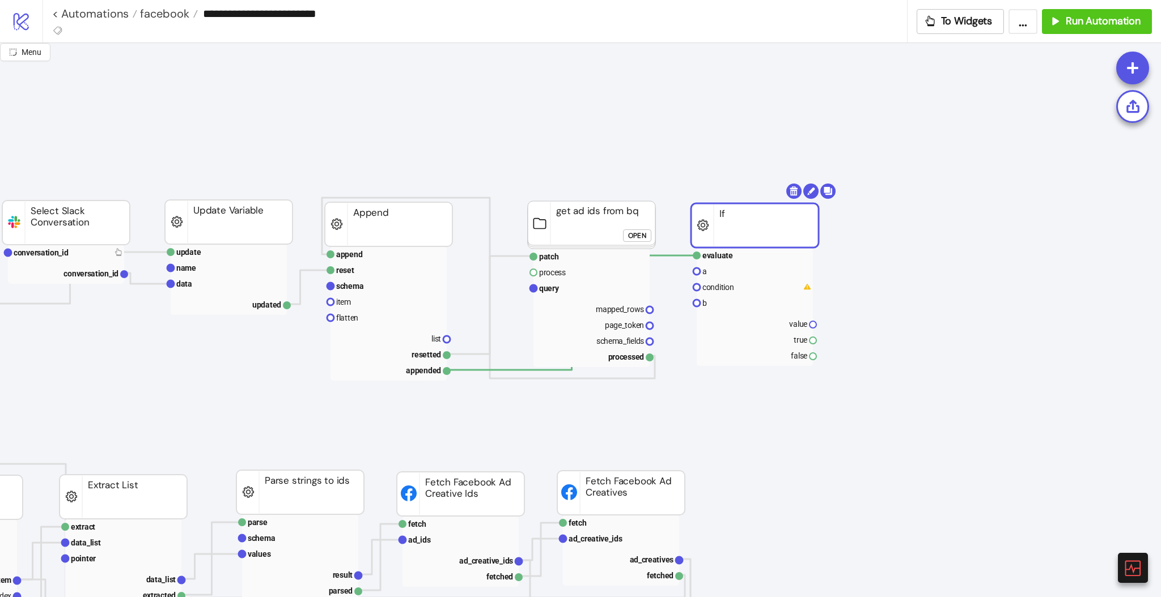
drag, startPoint x: 648, startPoint y: 326, endPoint x: 675, endPoint y: 336, distance: 27.8
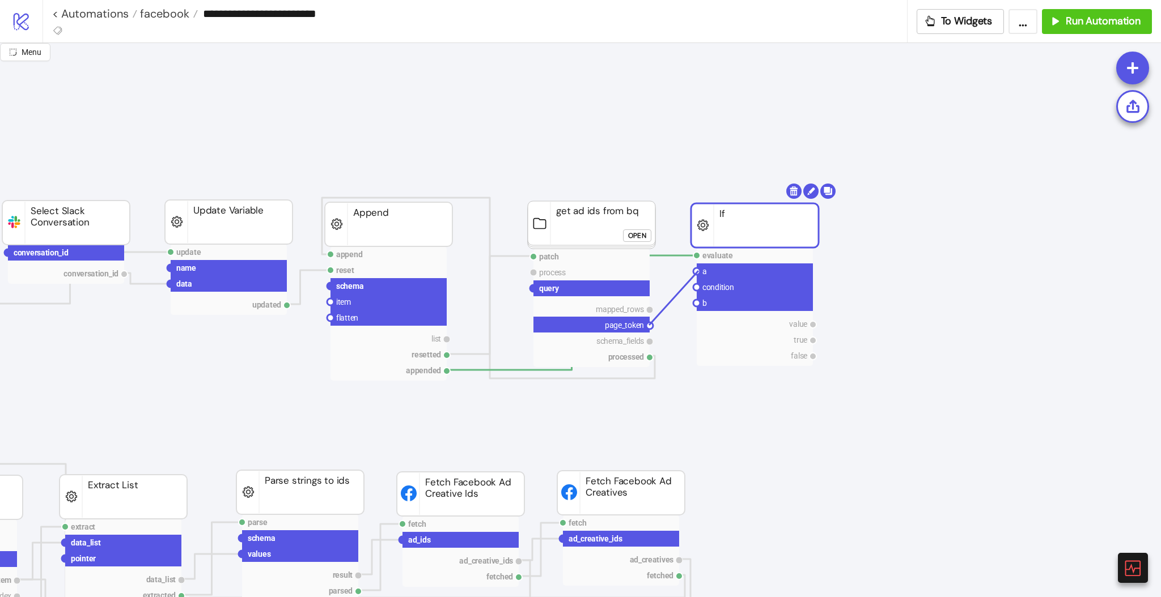
click at [698, 271] on circle at bounding box center [696, 271] width 7 height 7
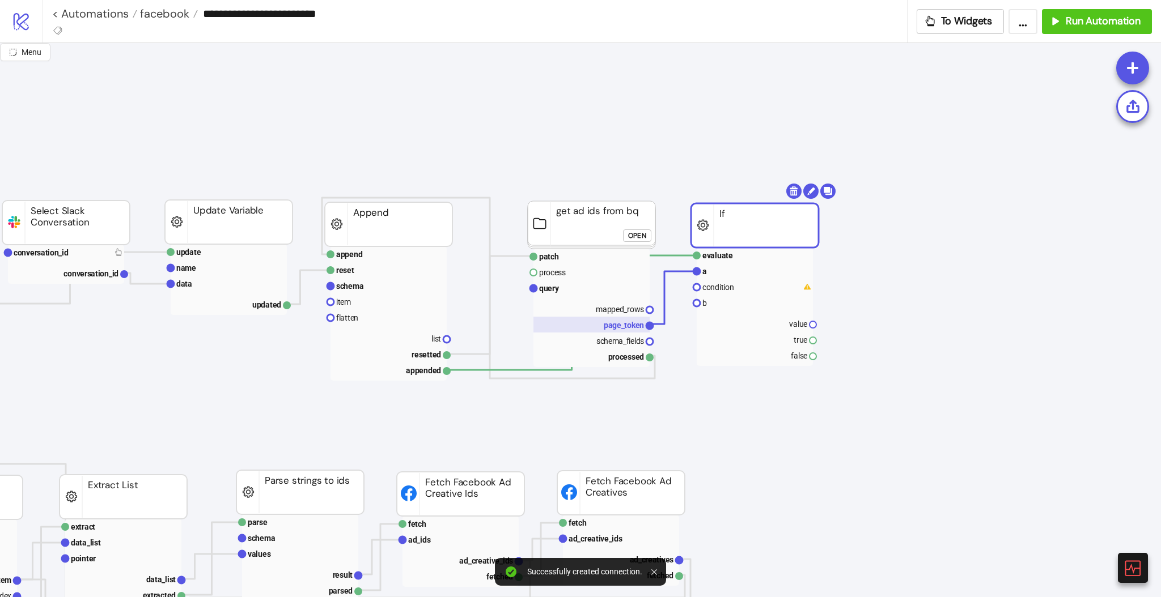
click at [624, 321] on g "page_token" at bounding box center [591, 325] width 116 height 16
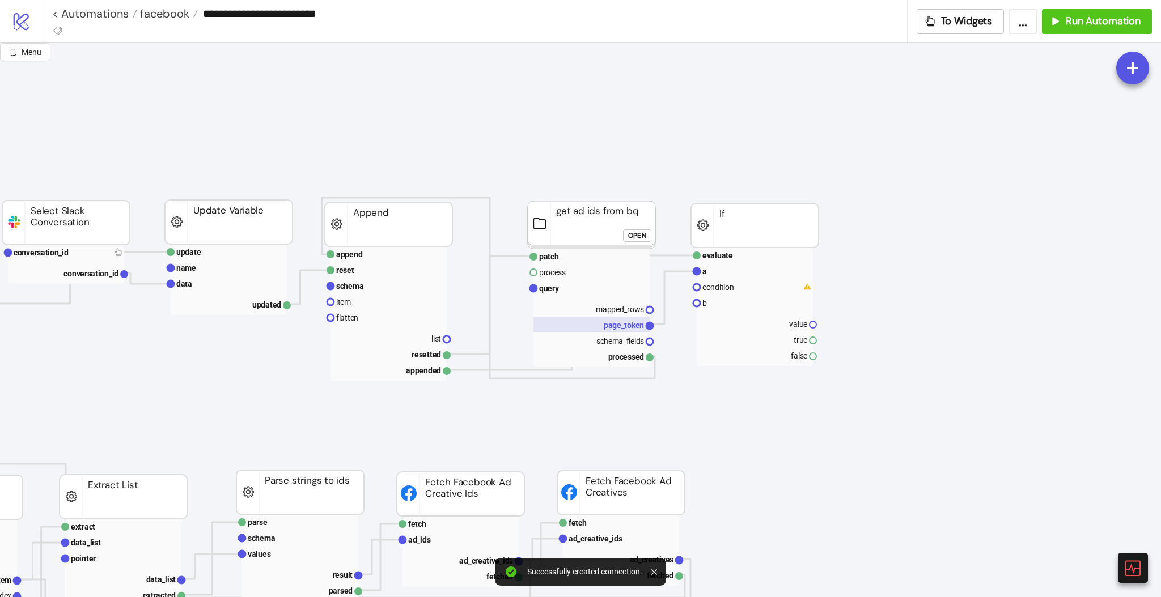
click at [610, 328] on text "page_token" at bounding box center [624, 325] width 40 height 9
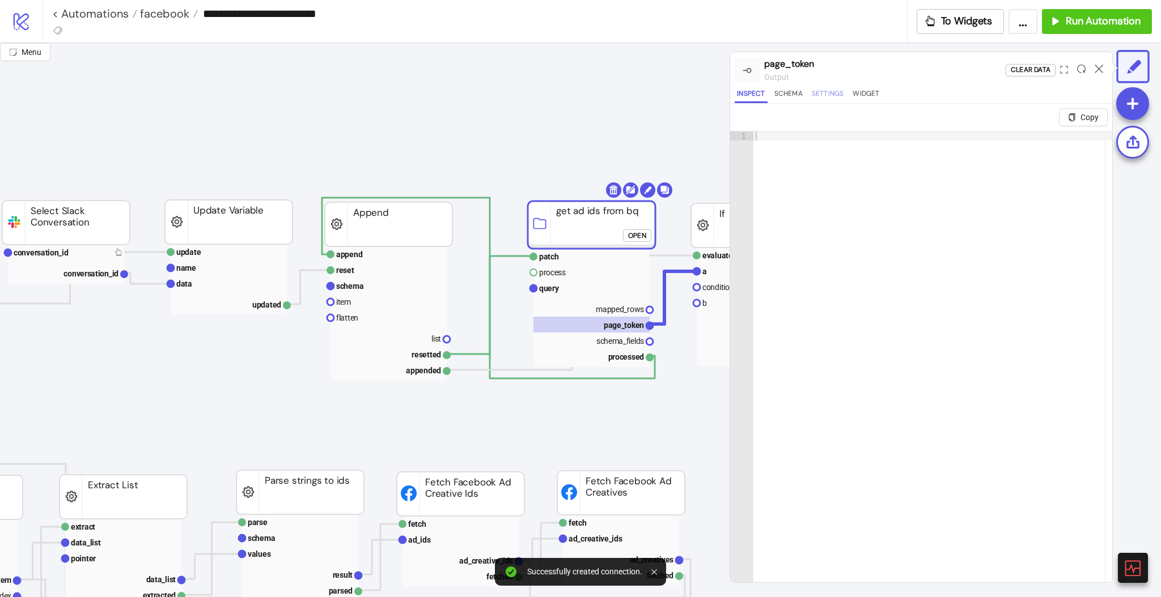
click at [828, 97] on button "Settings" at bounding box center [827, 95] width 37 height 15
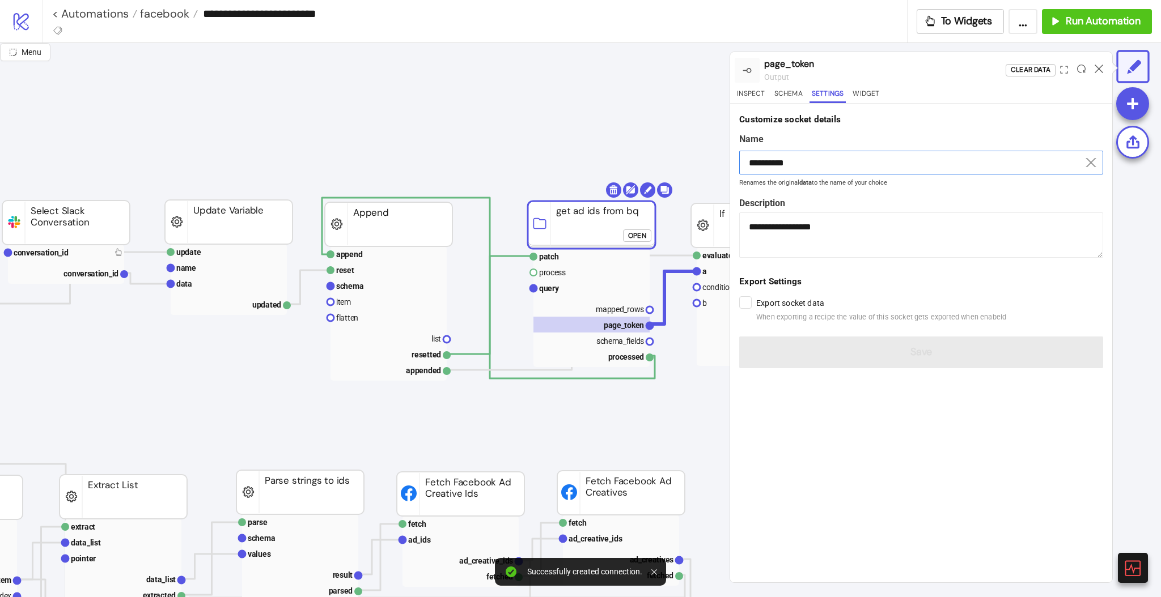
click at [792, 164] on input "**********" at bounding box center [921, 163] width 364 height 24
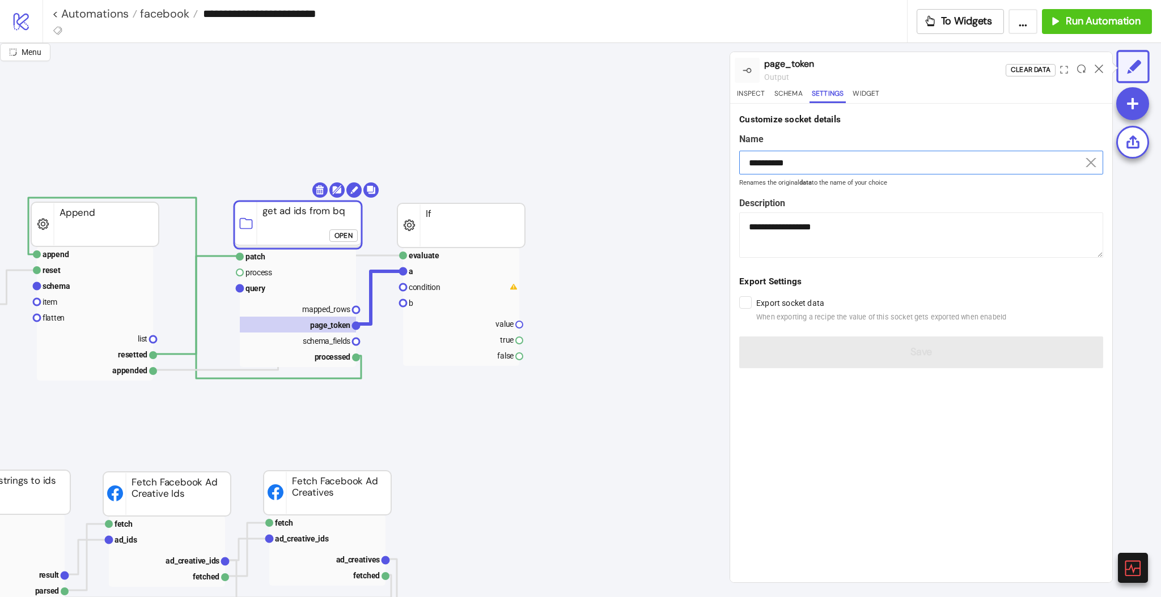
scroll to position [0, 756]
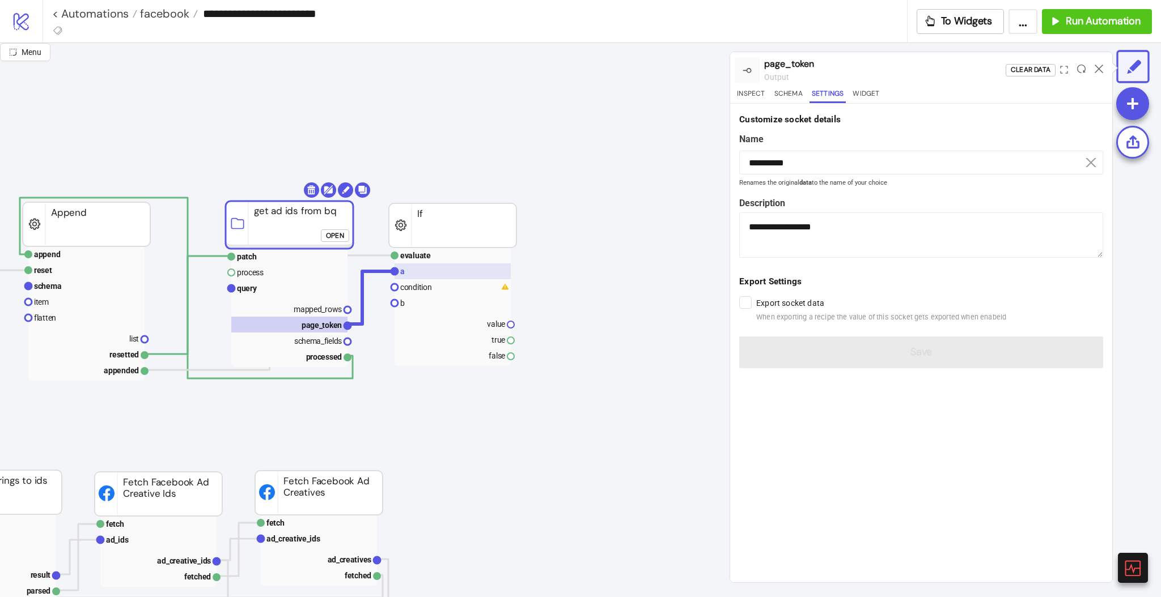
click at [443, 277] on rect at bounding box center [453, 272] width 116 height 16
type input "*"
type textarea "**********"
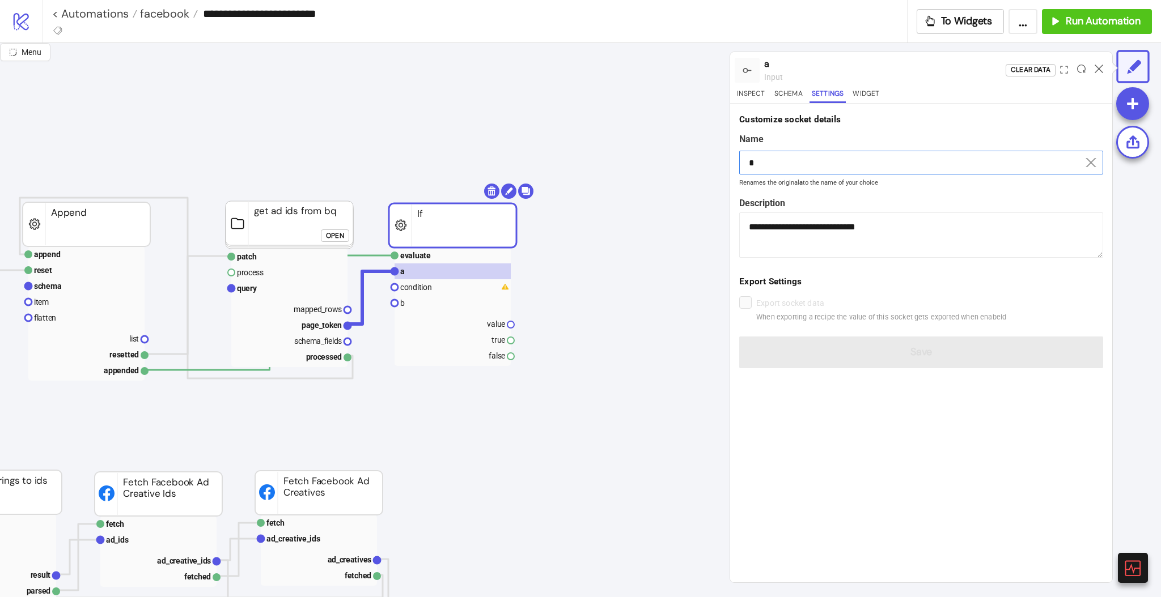
click at [794, 160] on input "*" at bounding box center [921, 163] width 364 height 24
drag, startPoint x: 794, startPoint y: 159, endPoint x: 830, endPoint y: 247, distance: 95.1
click at [795, 163] on input "*" at bounding box center [921, 163] width 364 height 24
paste input "*********"
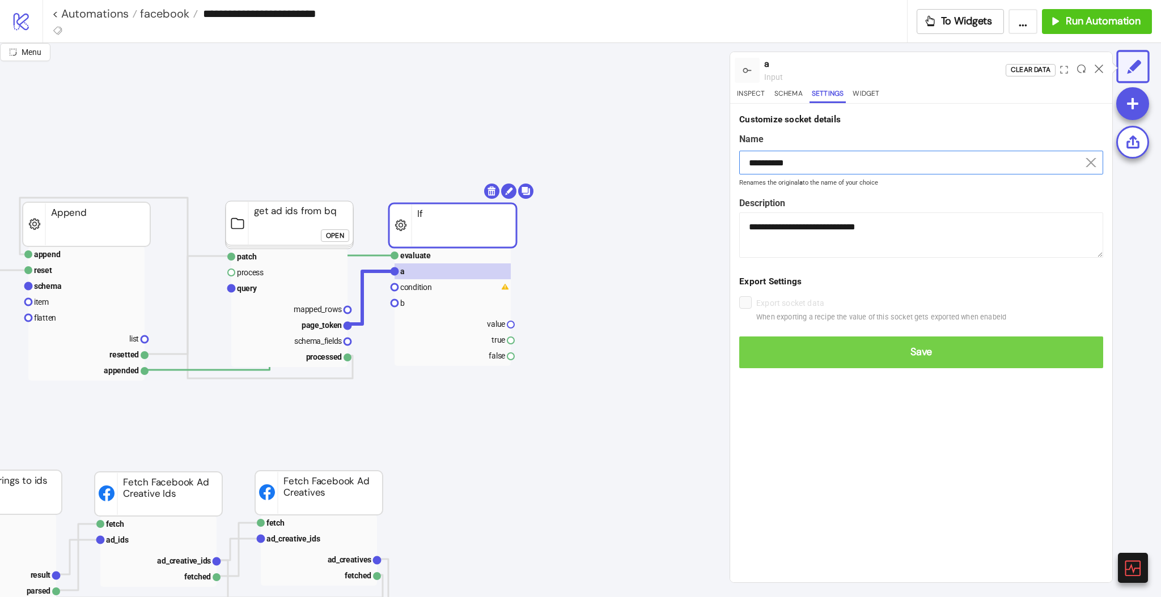
type input "**********"
click at [876, 352] on span "Save" at bounding box center [921, 352] width 346 height 13
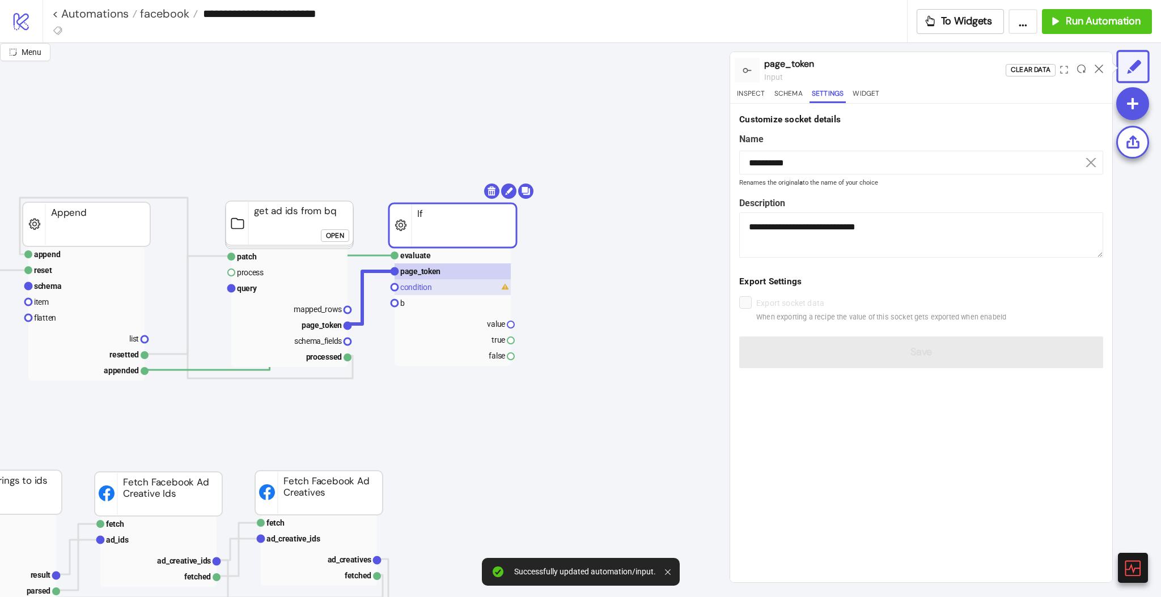
click at [414, 293] on rect at bounding box center [453, 287] width 116 height 16
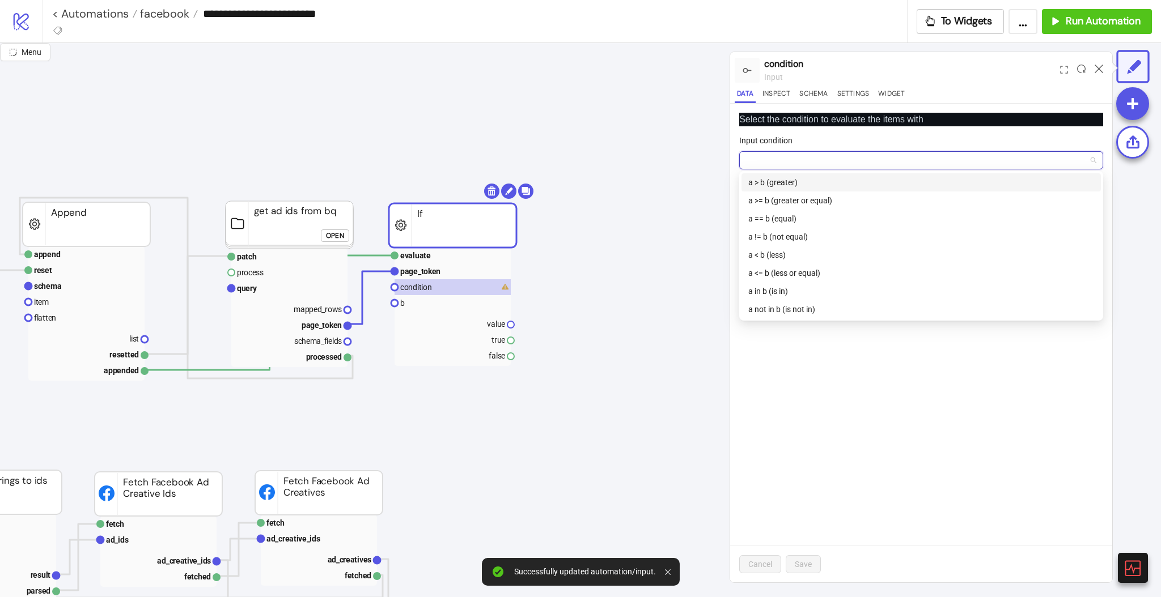
click at [776, 157] on input "Input condition" at bounding box center [916, 160] width 340 height 17
drag, startPoint x: 782, startPoint y: 234, endPoint x: 781, endPoint y: 271, distance: 37.4
click at [782, 234] on div "a != b (not equal)" at bounding box center [921, 237] width 346 height 12
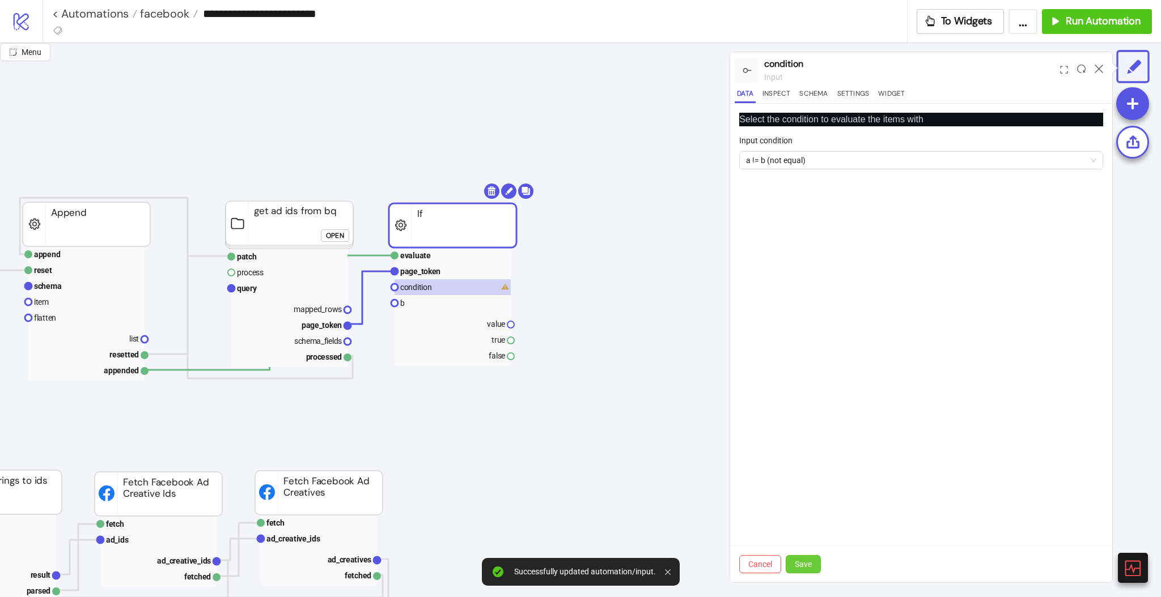
click at [804, 560] on span "Save" at bounding box center [803, 564] width 17 height 9
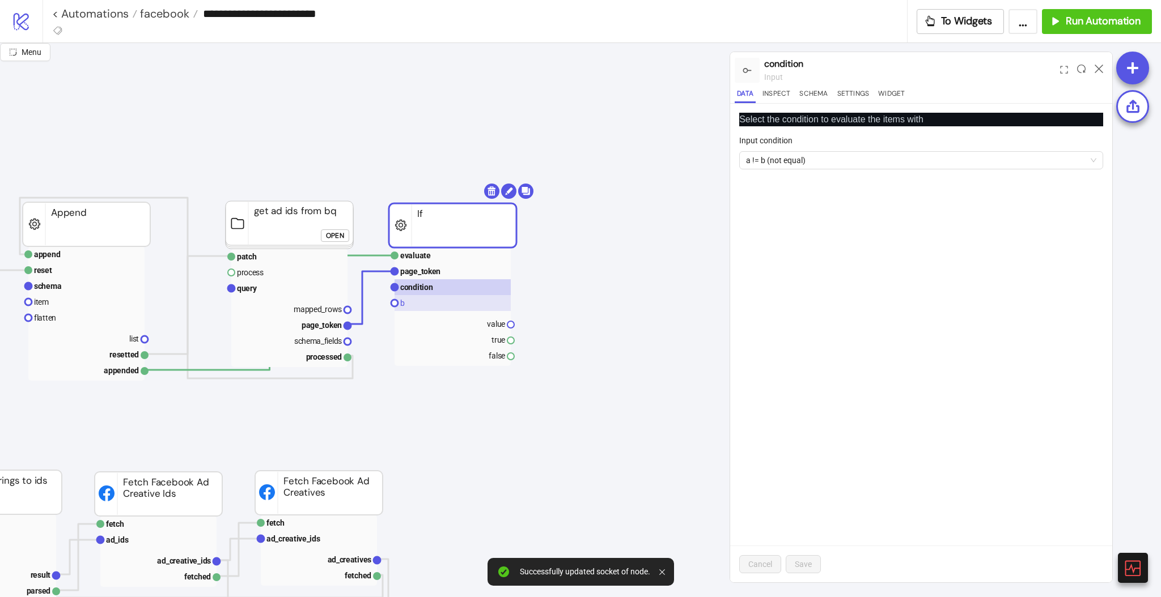
click at [424, 305] on rect at bounding box center [453, 303] width 116 height 16
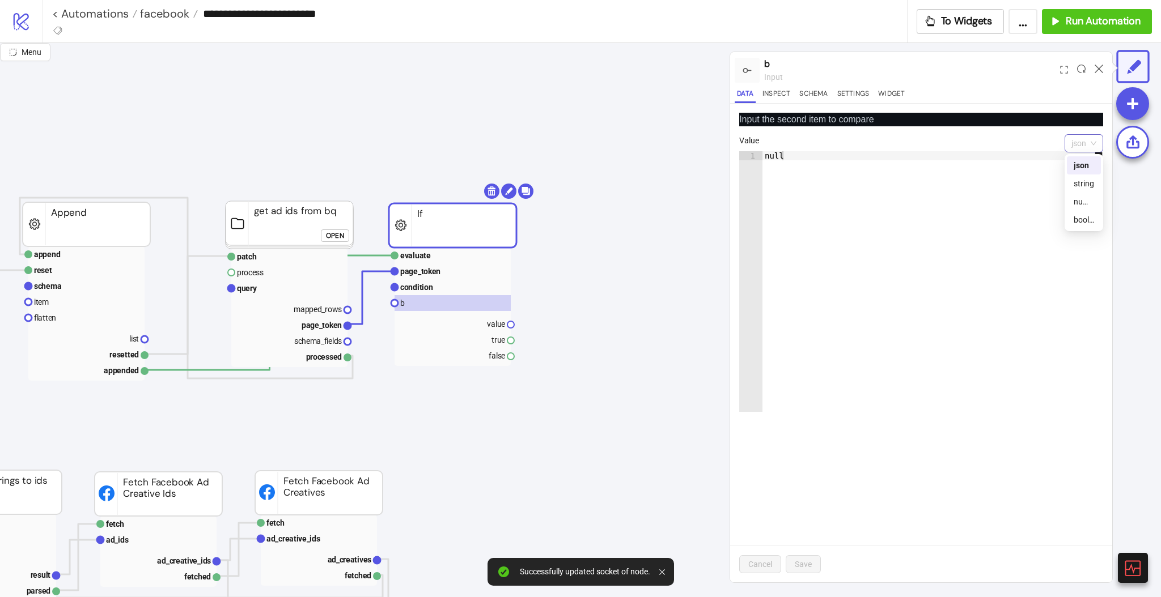
click at [1087, 146] on span "json" at bounding box center [1083, 143] width 25 height 17
click at [1088, 217] on div "boolean" at bounding box center [1084, 220] width 20 height 12
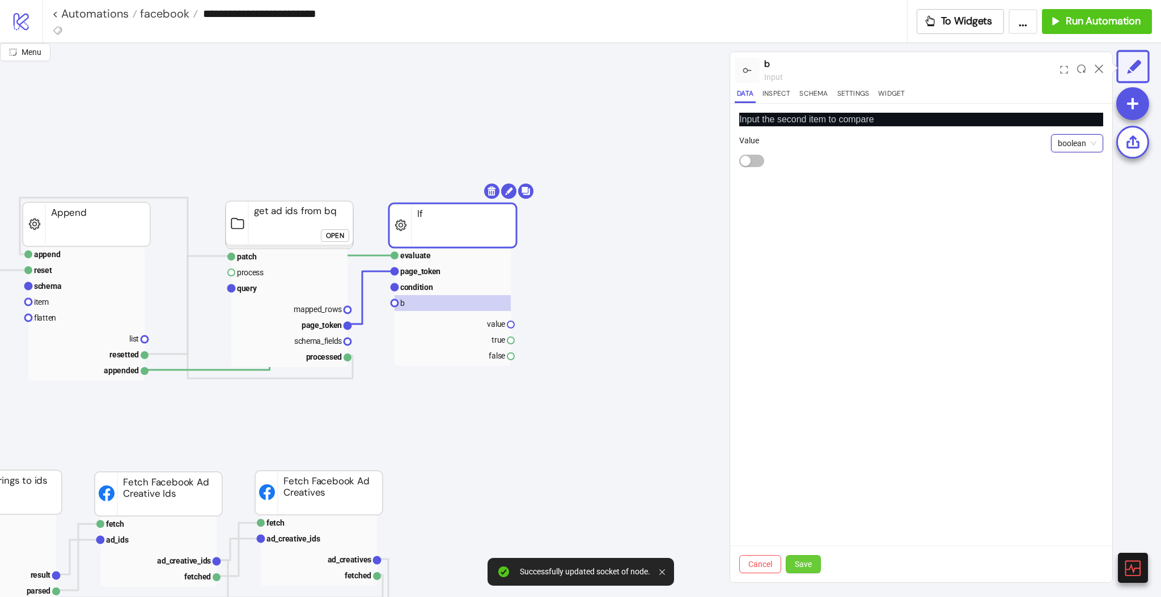
click at [805, 562] on span "Save" at bounding box center [803, 564] width 17 height 9
click at [847, 95] on button "Settings" at bounding box center [853, 95] width 37 height 15
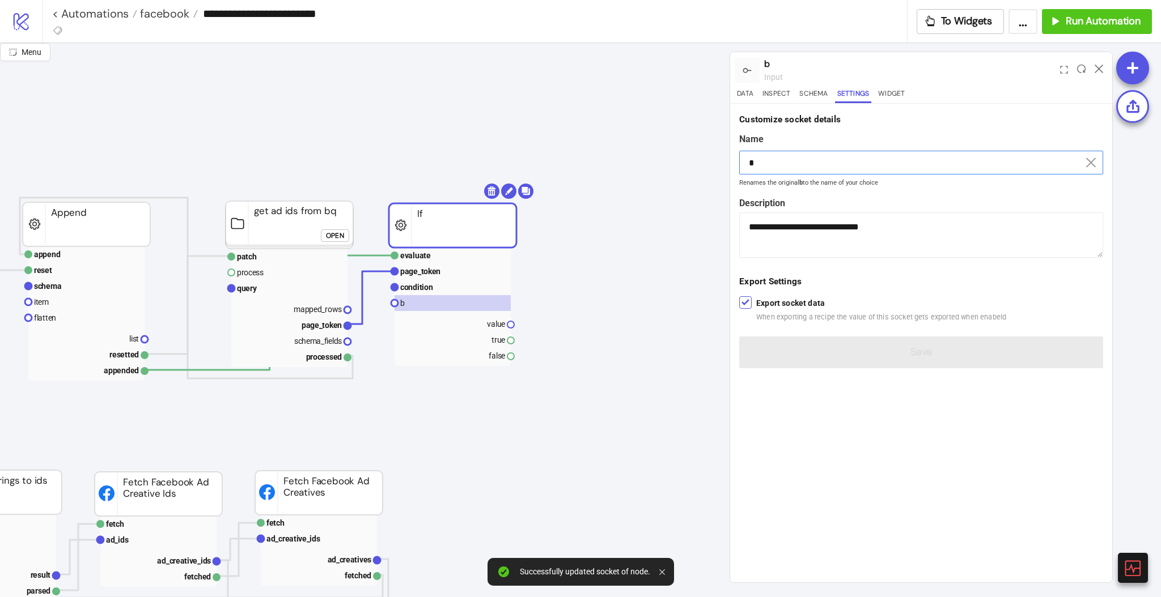
click at [765, 154] on input "*" at bounding box center [921, 163] width 364 height 24
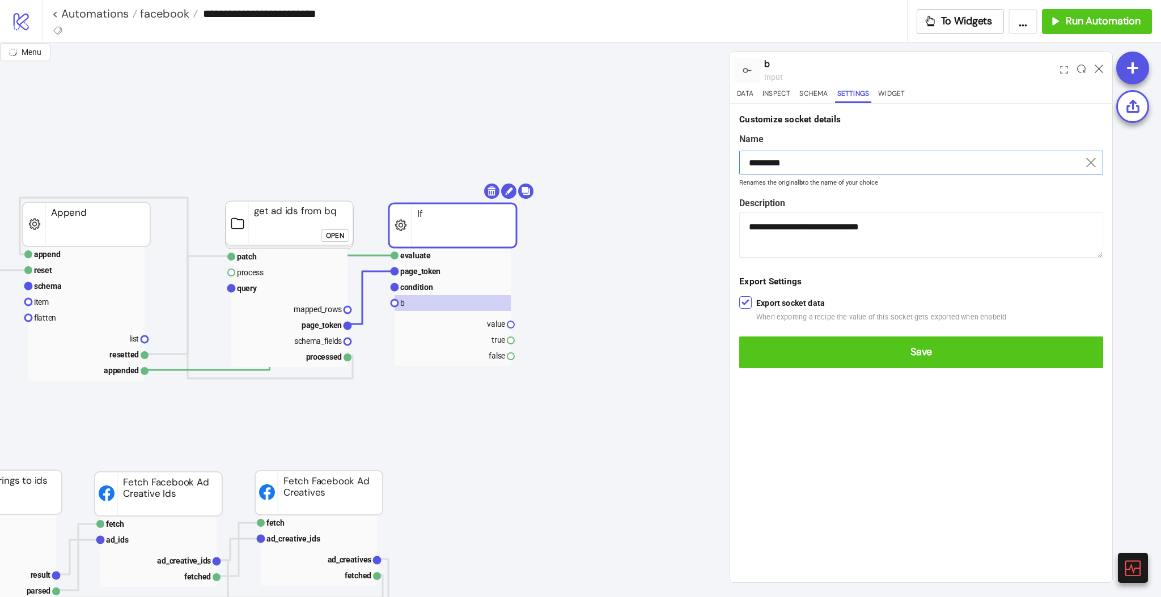
type input "*********"
click at [739, 337] on button "Save" at bounding box center [921, 353] width 364 height 32
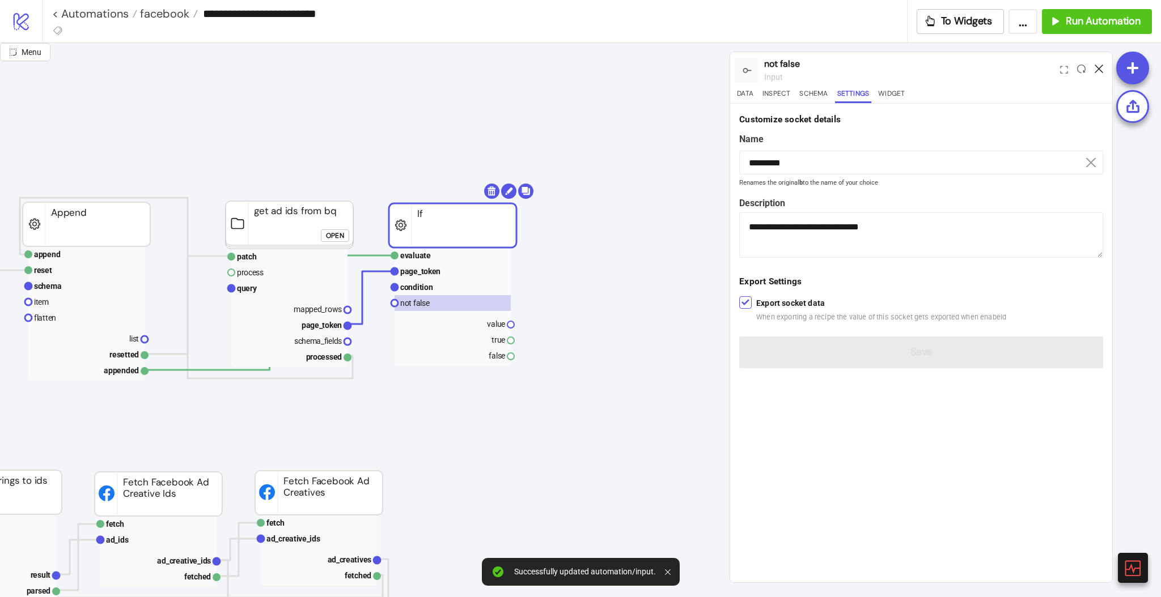
click at [1097, 70] on icon at bounding box center [1099, 69] width 9 height 9
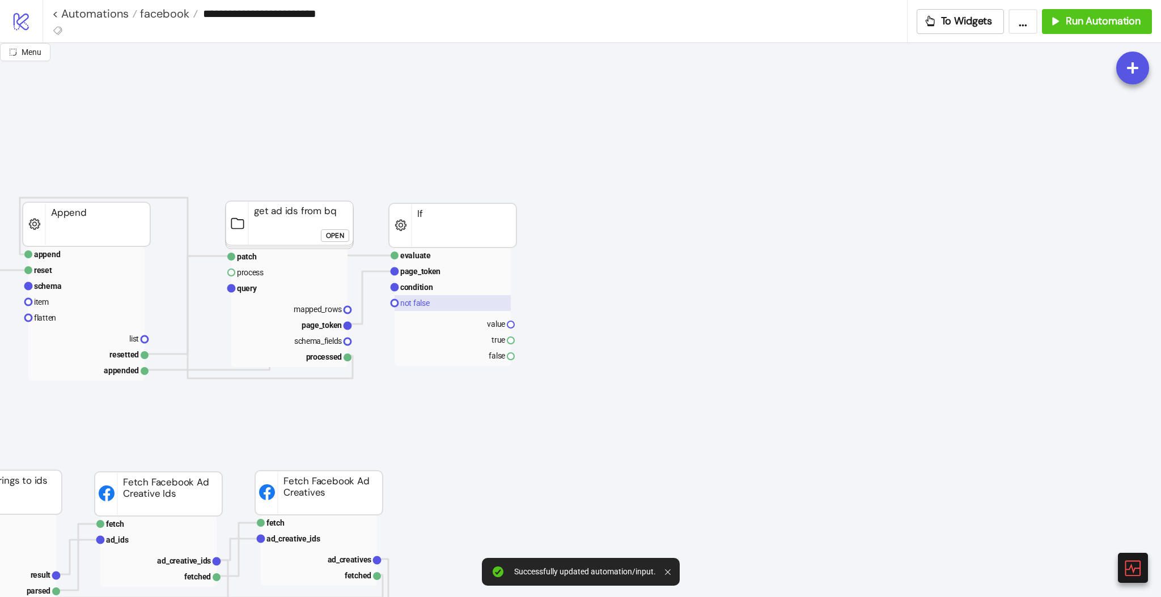
click at [447, 307] on rect at bounding box center [453, 303] width 116 height 16
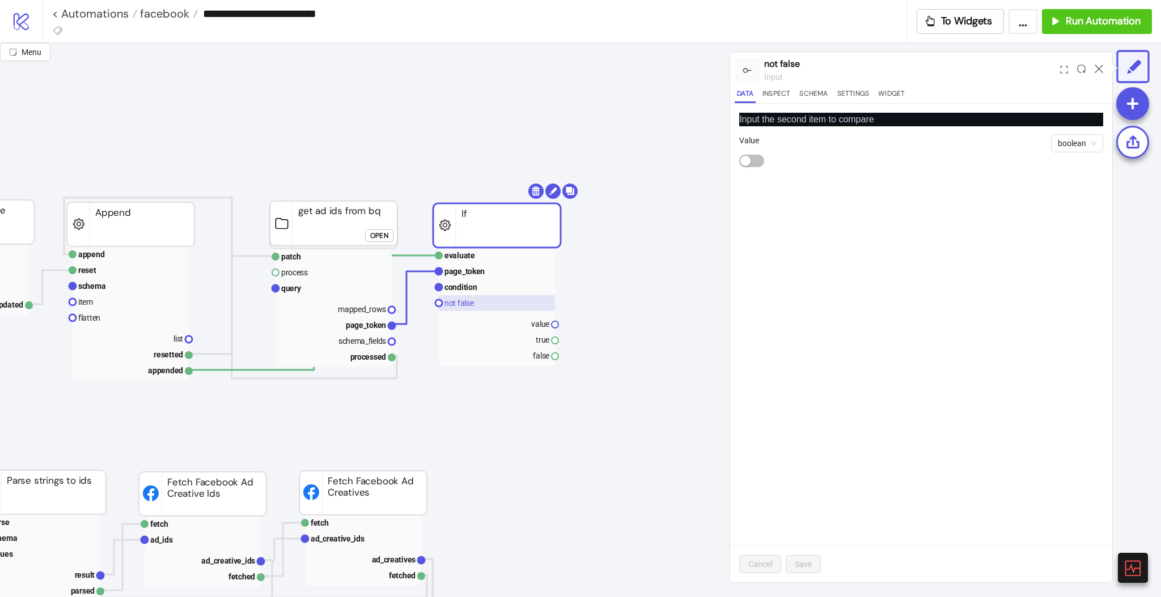
scroll to position [0, 604]
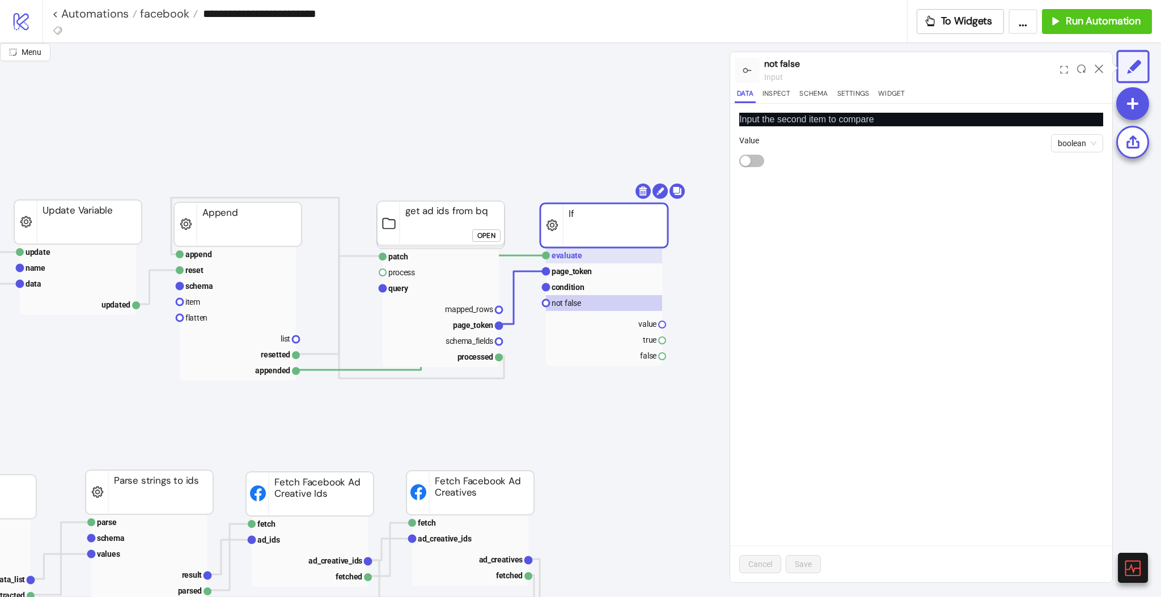
click at [561, 256] on text "evaluate" at bounding box center [567, 255] width 31 height 9
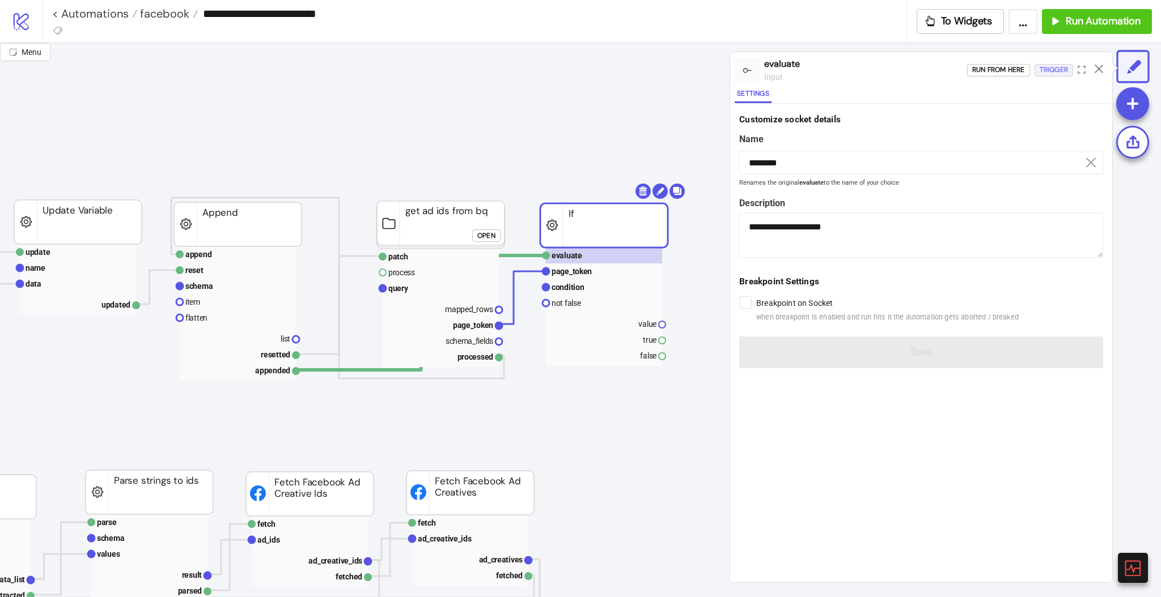
drag, startPoint x: 1059, startPoint y: 70, endPoint x: 1059, endPoint y: 94, distance: 23.8
click at [1059, 71] on div "Trigger" at bounding box center [1054, 69] width 28 height 13
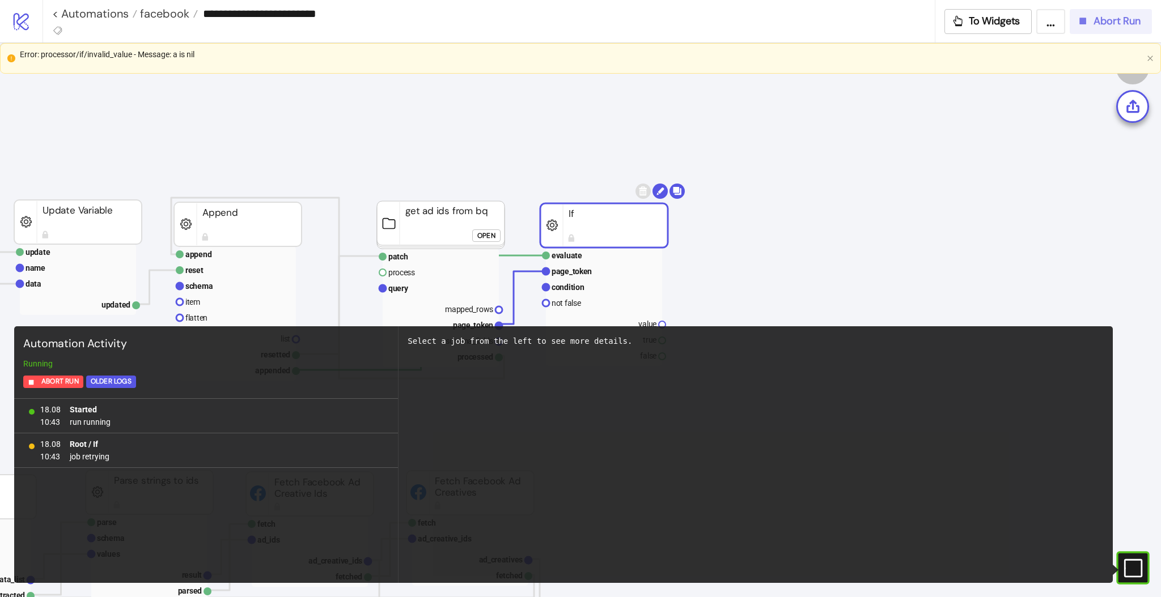
click at [1085, 28] on button "Abort Run" at bounding box center [1111, 21] width 82 height 25
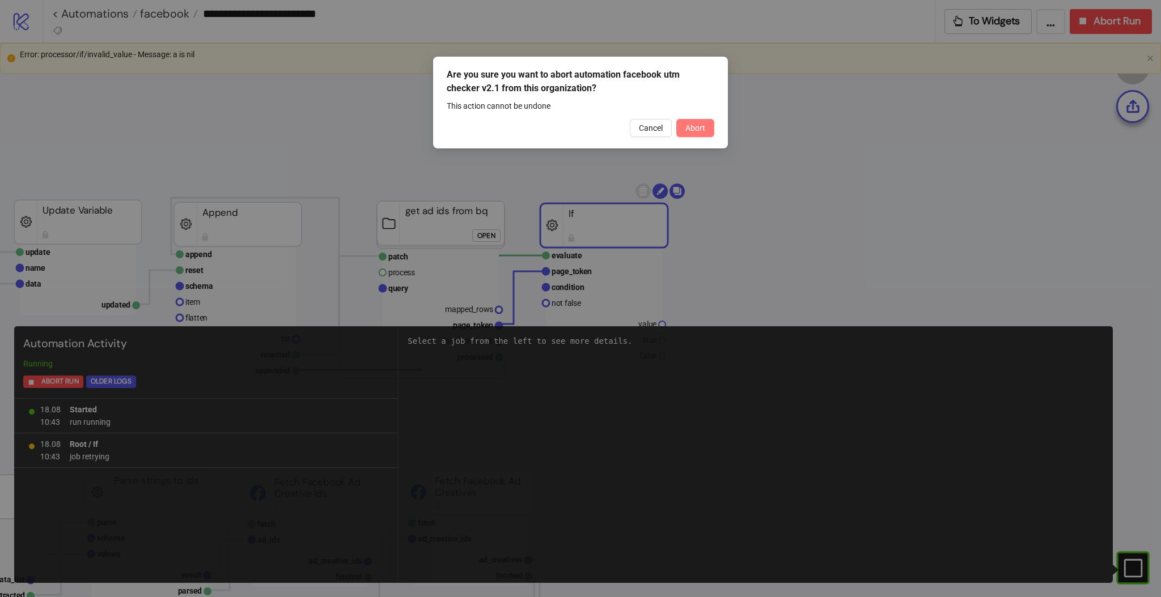
click at [711, 133] on button "Abort" at bounding box center [695, 128] width 38 height 18
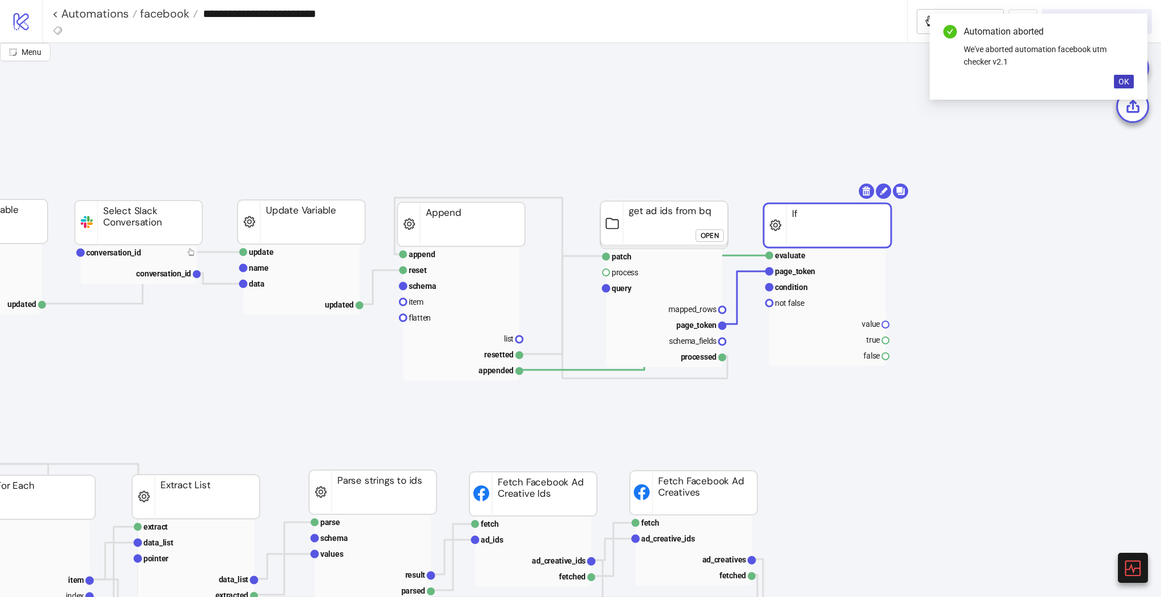
scroll to position [0, 378]
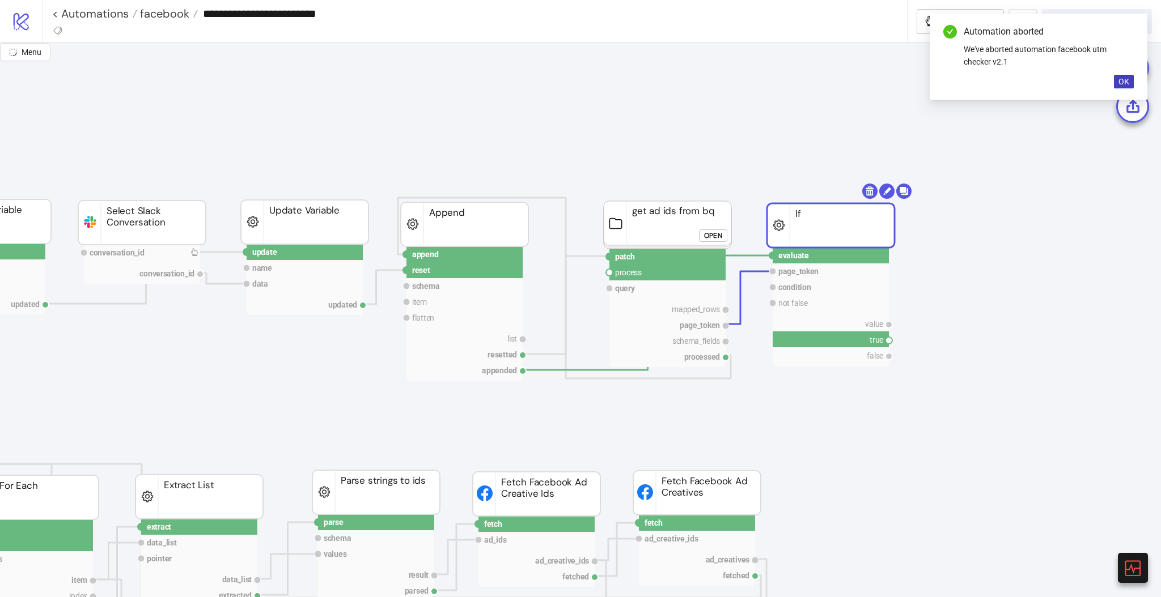
drag, startPoint x: 887, startPoint y: 340, endPoint x: 868, endPoint y: 369, distance: 34.7
click at [608, 274] on circle at bounding box center [609, 272] width 7 height 7
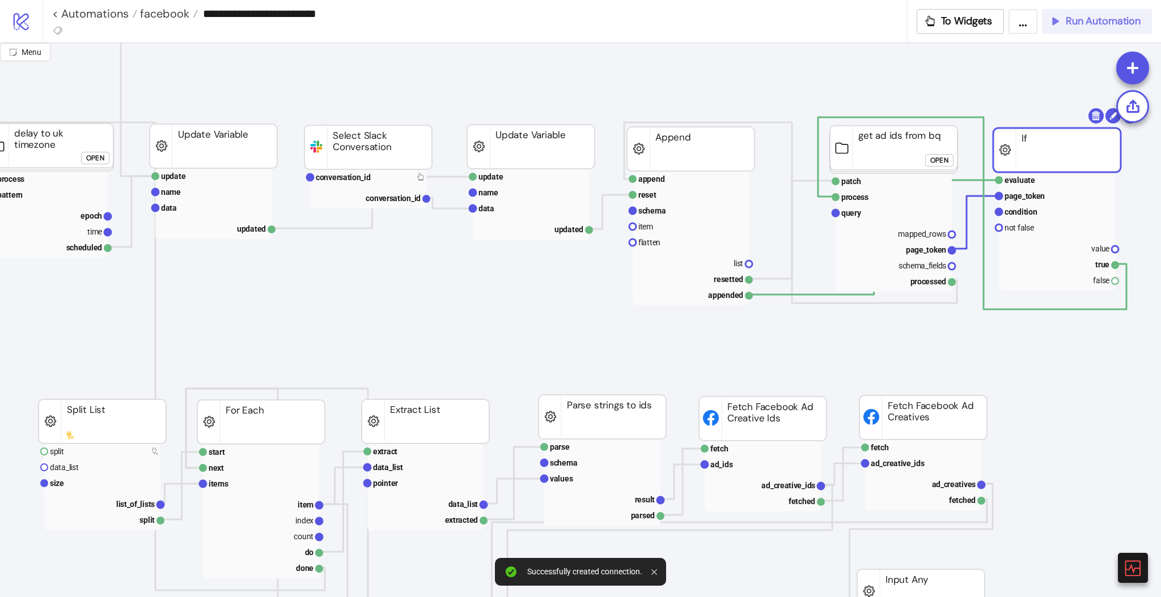
scroll to position [75, 151]
click at [673, 245] on rect at bounding box center [691, 243] width 116 height 16
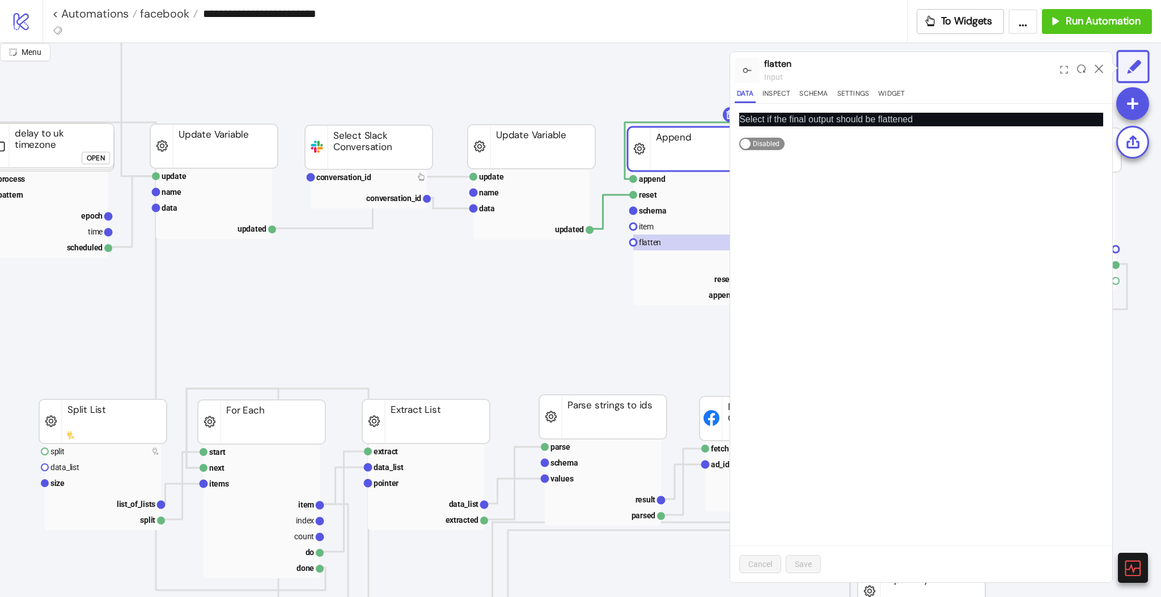
drag, startPoint x: 775, startPoint y: 137, endPoint x: 791, endPoint y: 183, distance: 48.0
click at [775, 138] on span "Enabled Disabled" at bounding box center [761, 144] width 45 height 12
click at [808, 565] on span "Save" at bounding box center [803, 564] width 17 height 9
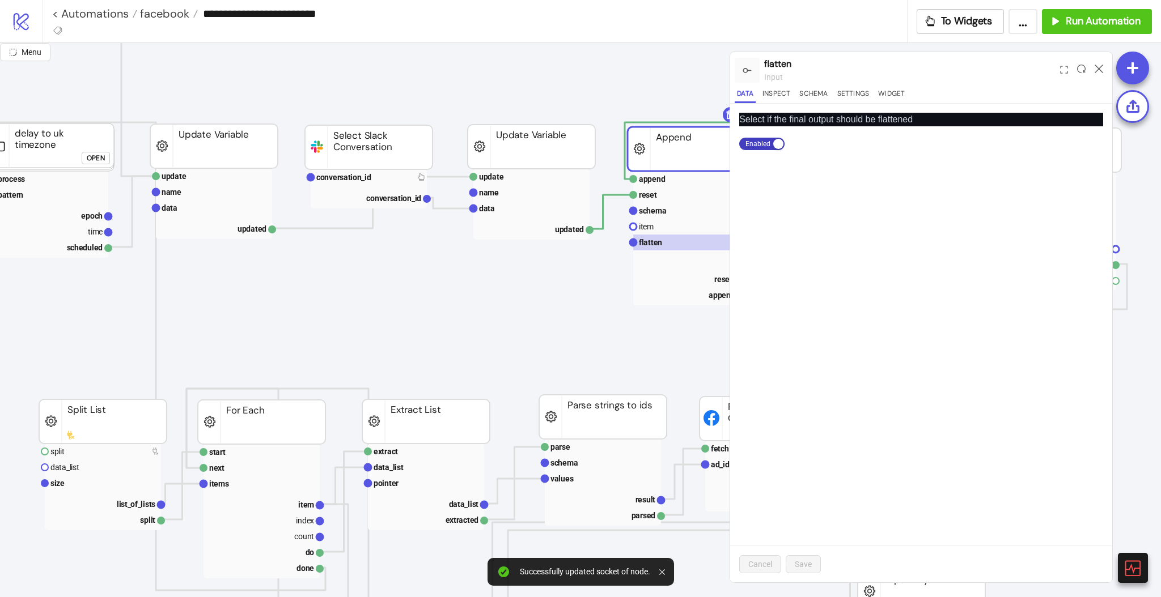
click at [1102, 65] on icon at bounding box center [1099, 69] width 9 height 9
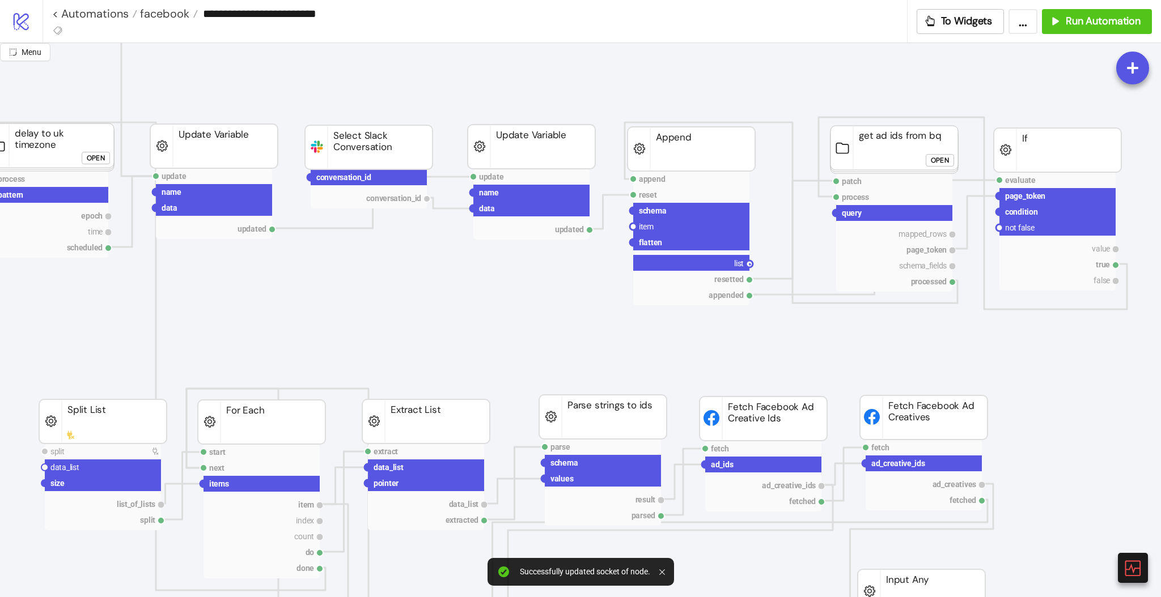
drag, startPoint x: 749, startPoint y: 264, endPoint x: 601, endPoint y: 309, distance: 154.6
click at [732, 286] on g "append reset schema item flatten list resetted appended" at bounding box center [691, 238] width 123 height 134
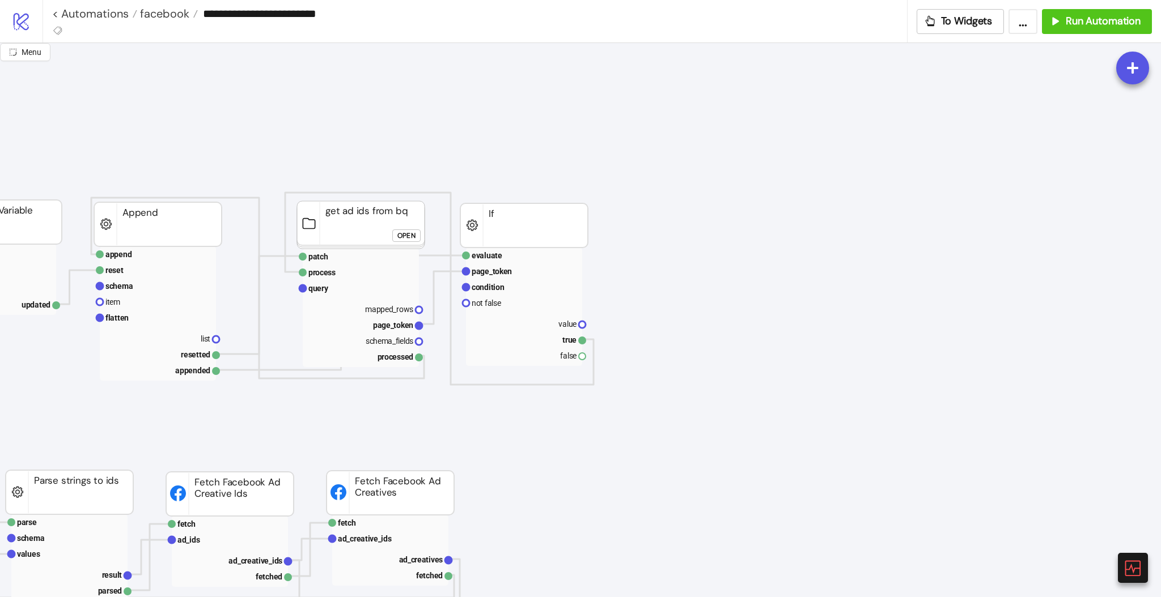
scroll to position [0, 756]
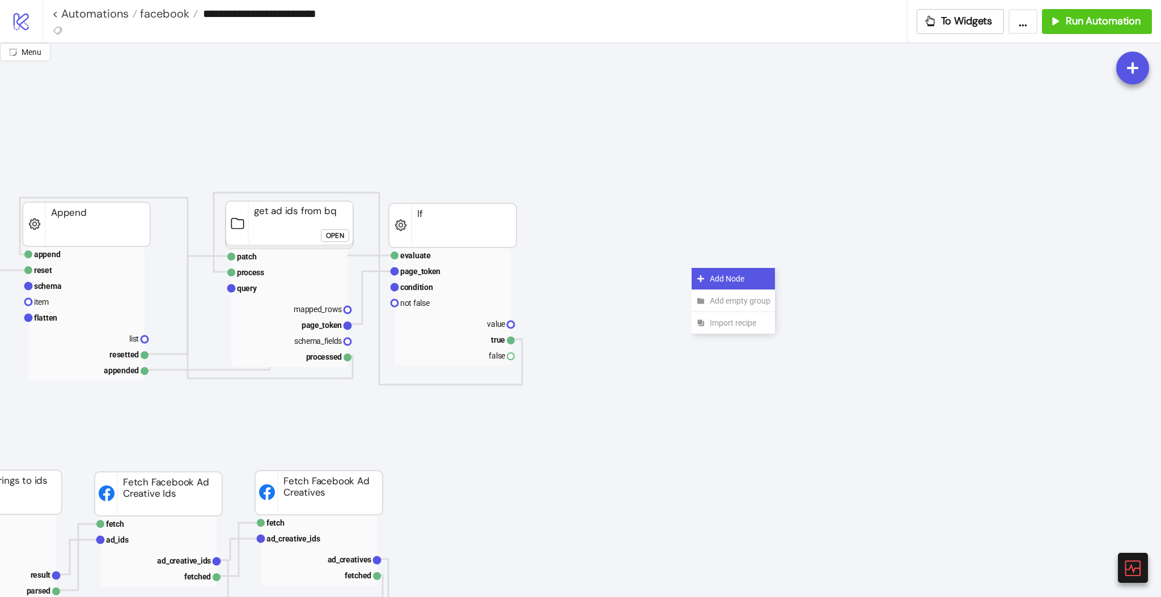
click at [698, 279] on icon at bounding box center [700, 278] width 9 height 9
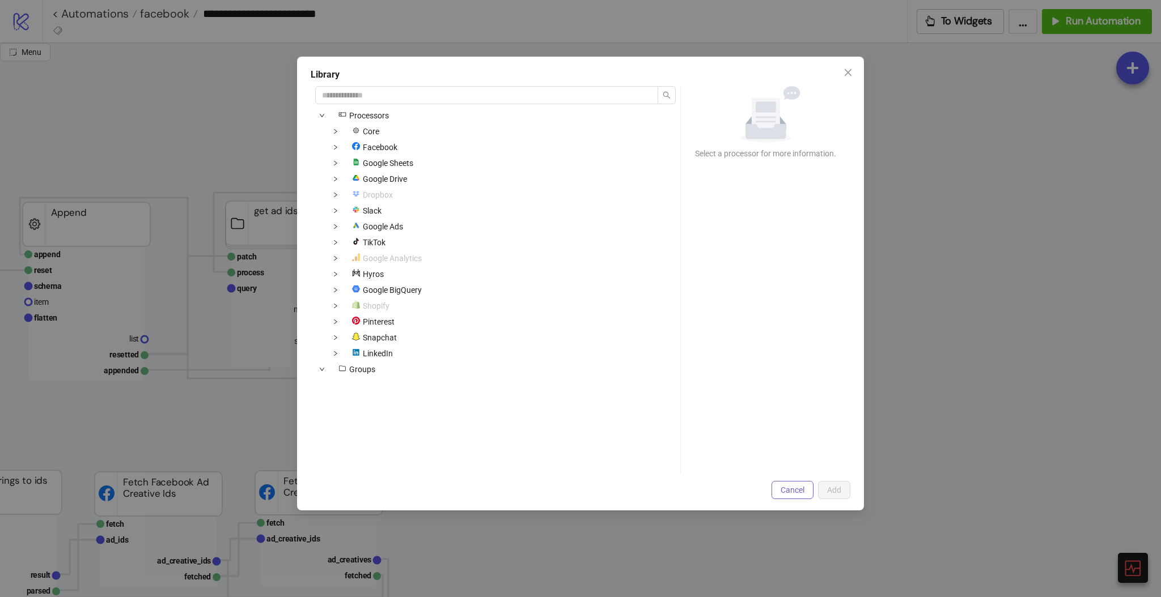
click at [784, 487] on span "Cancel" at bounding box center [793, 490] width 24 height 9
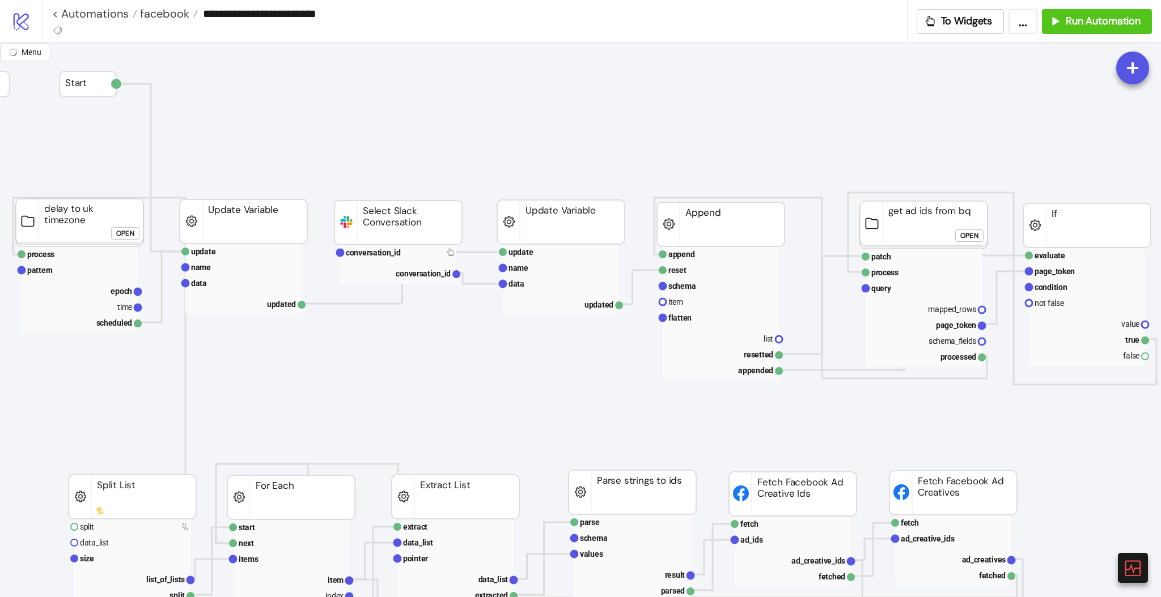
scroll to position [0, 0]
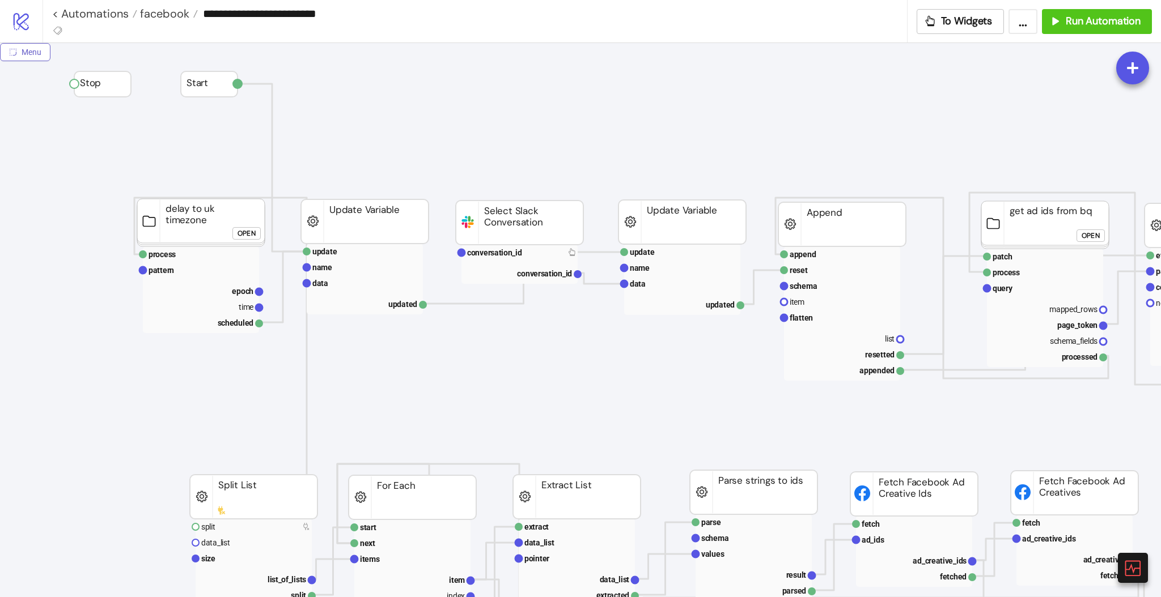
click at [37, 54] on span "Menu" at bounding box center [32, 52] width 20 height 9
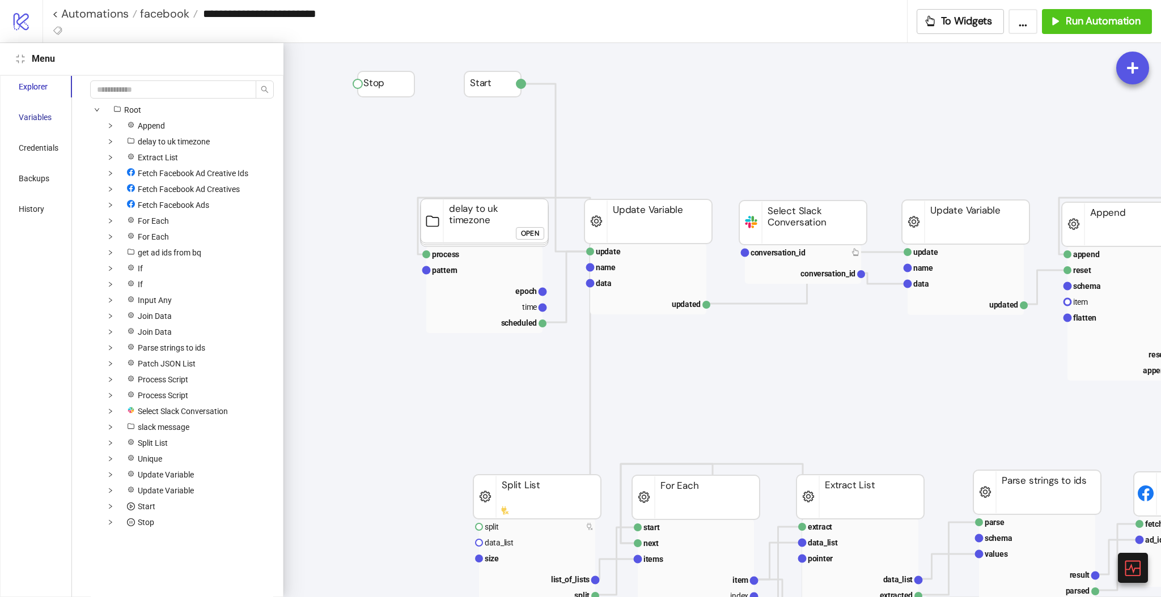
click at [25, 121] on div "Variables" at bounding box center [35, 117] width 33 height 12
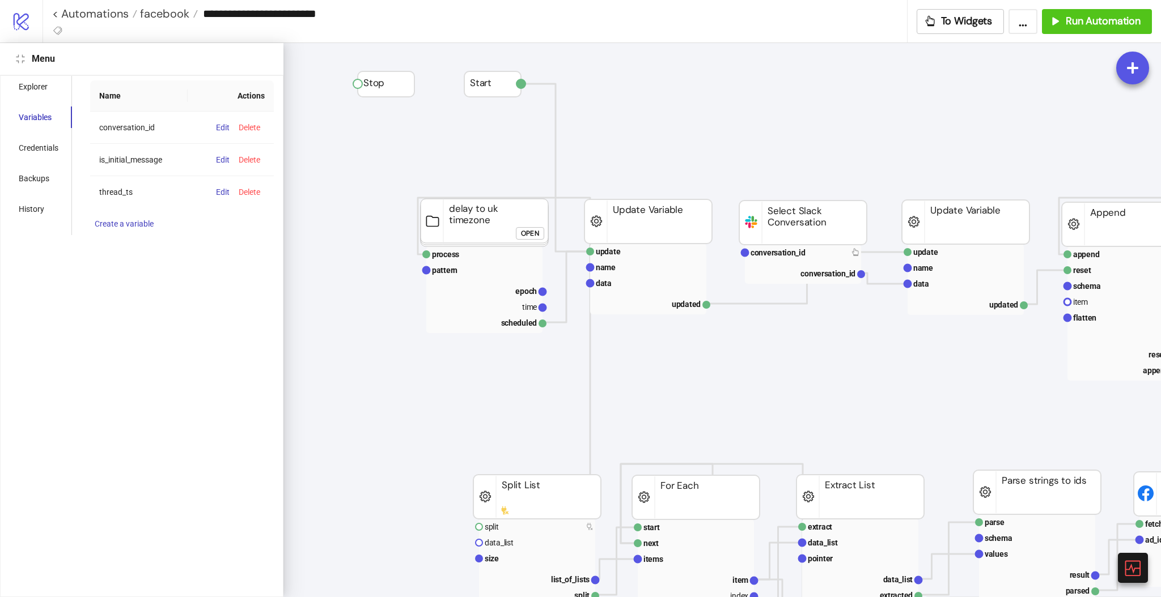
drag, startPoint x: 14, startPoint y: 58, endPoint x: 61, endPoint y: 109, distance: 69.8
click at [14, 58] on button "Close" at bounding box center [21, 59] width 14 height 14
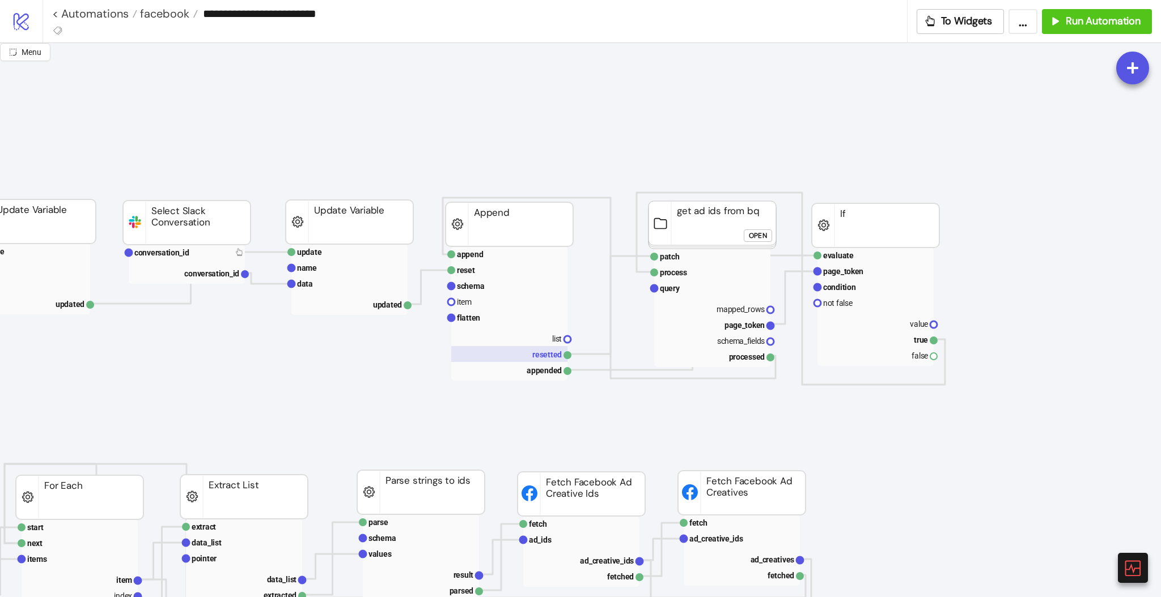
scroll to position [0, 75]
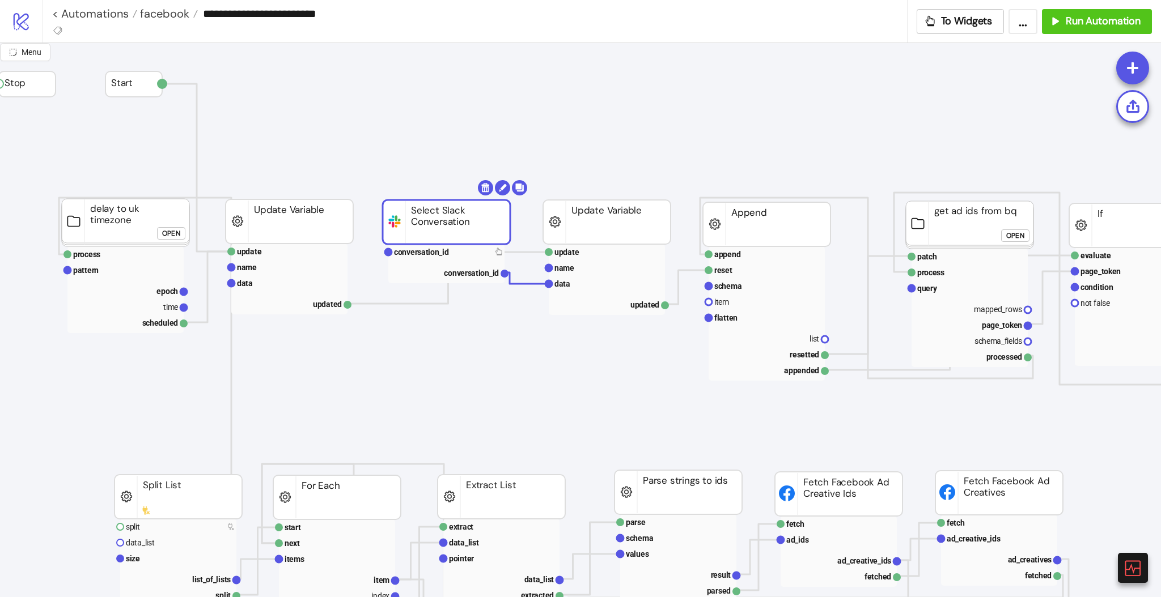
drag, startPoint x: 410, startPoint y: 235, endPoint x: 465, endPoint y: 239, distance: 55.7
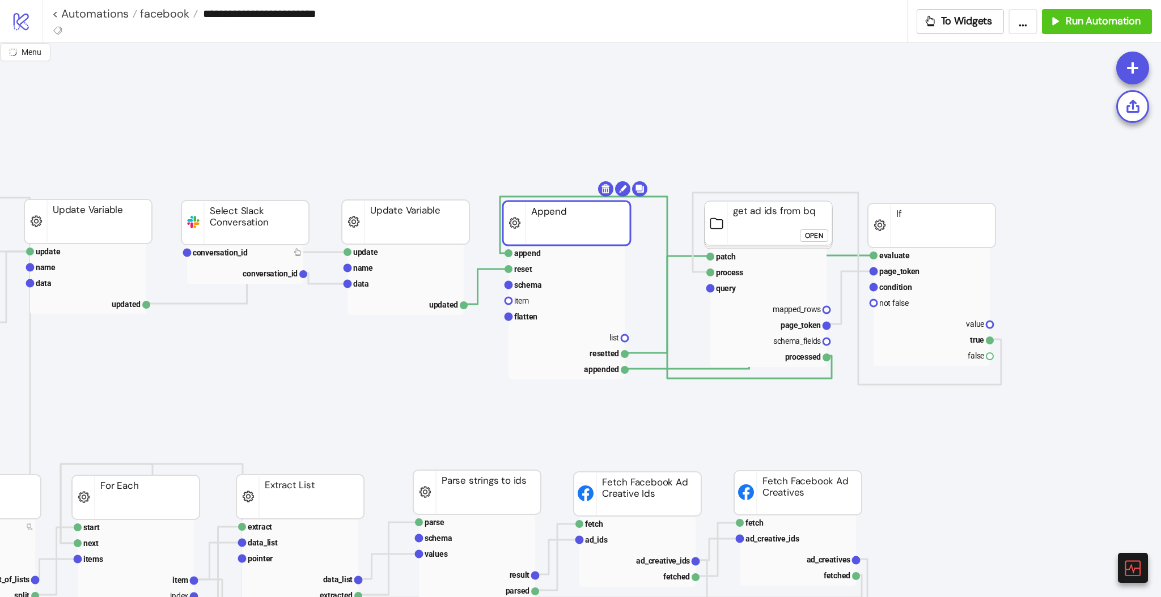
scroll to position [0, 302]
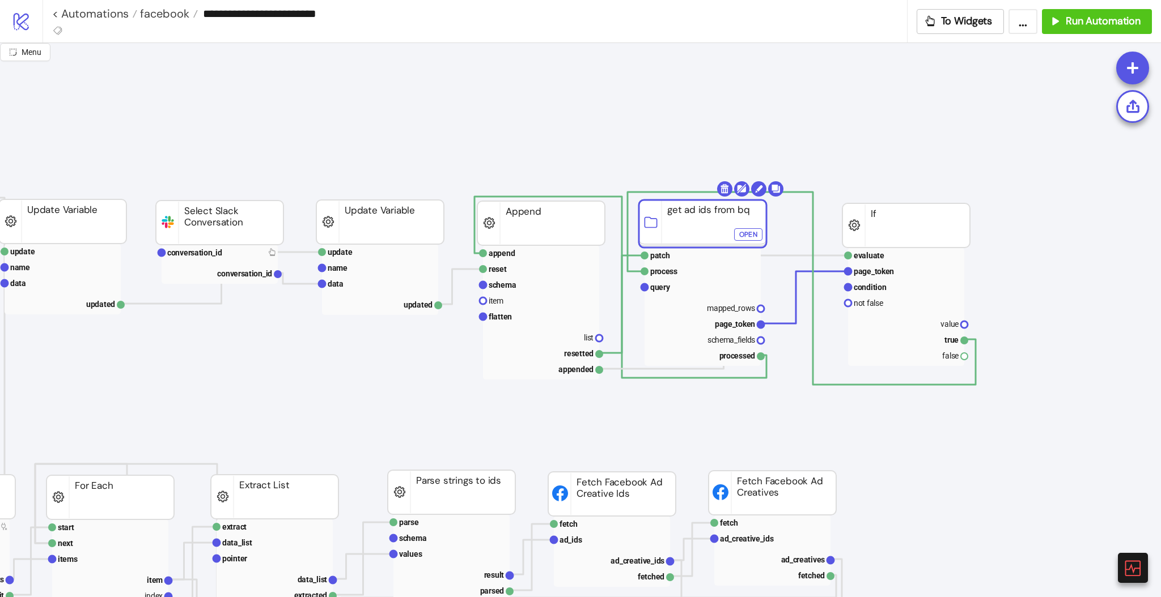
drag, startPoint x: 722, startPoint y: 229, endPoint x: 681, endPoint y: 228, distance: 40.3
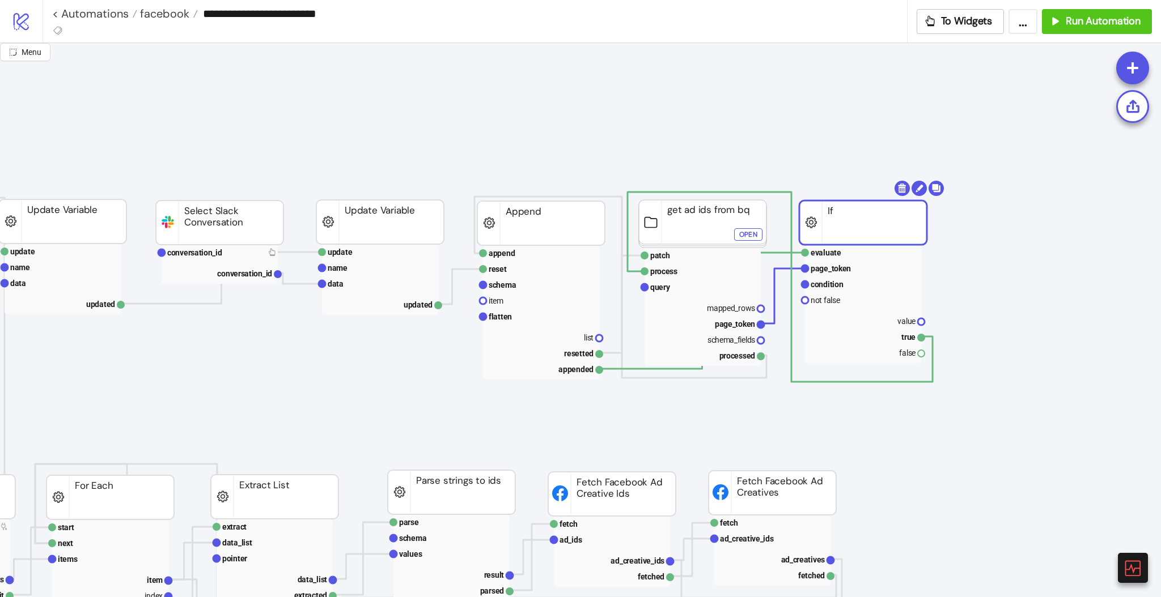
drag, startPoint x: 867, startPoint y: 228, endPoint x: 824, endPoint y: 225, distance: 43.2
click at [883, 353] on rect at bounding box center [863, 353] width 116 height 16
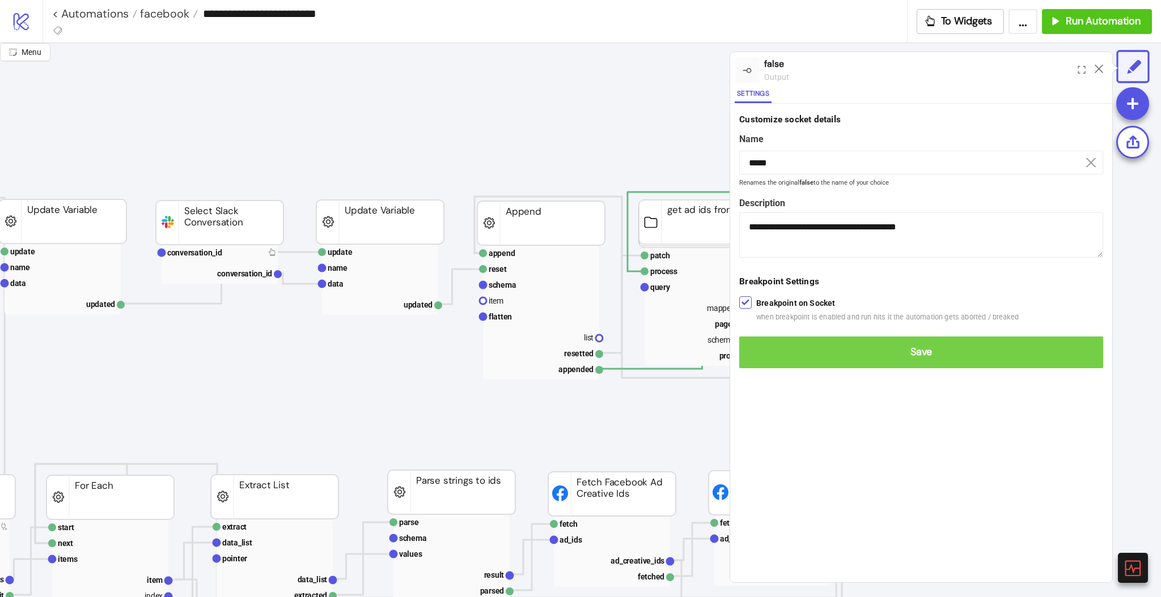
click at [766, 349] on span "Save" at bounding box center [921, 352] width 346 height 13
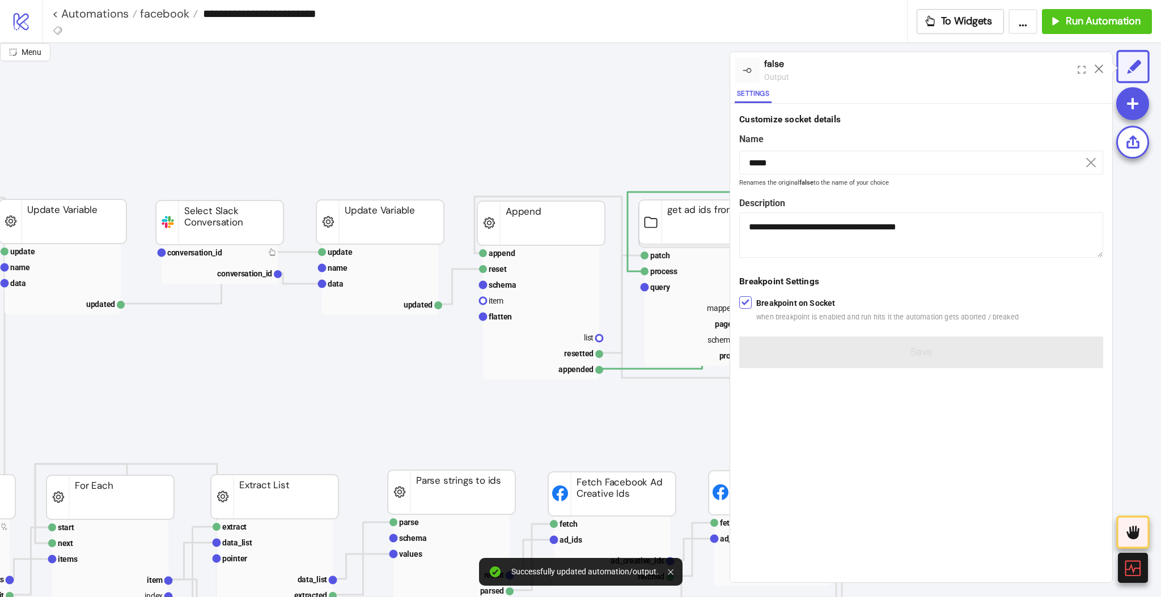
drag, startPoint x: 1099, startPoint y: 64, endPoint x: 990, endPoint y: 154, distance: 140.9
click at [1099, 65] on icon at bounding box center [1099, 69] width 9 height 9
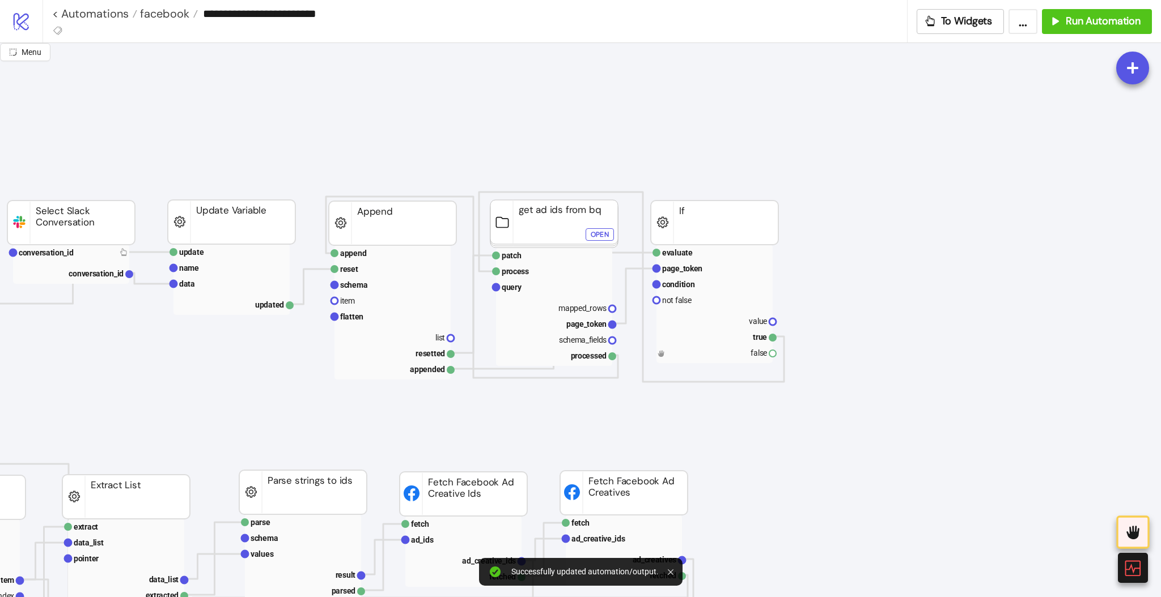
scroll to position [0, 453]
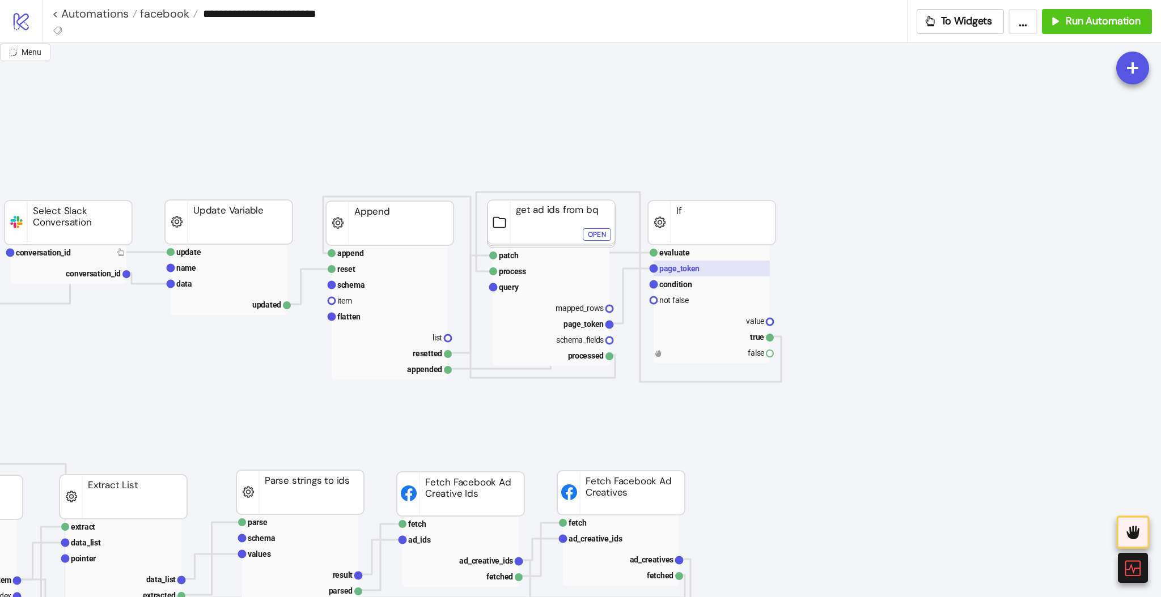
click at [686, 272] on text "page_token" at bounding box center [679, 268] width 40 height 9
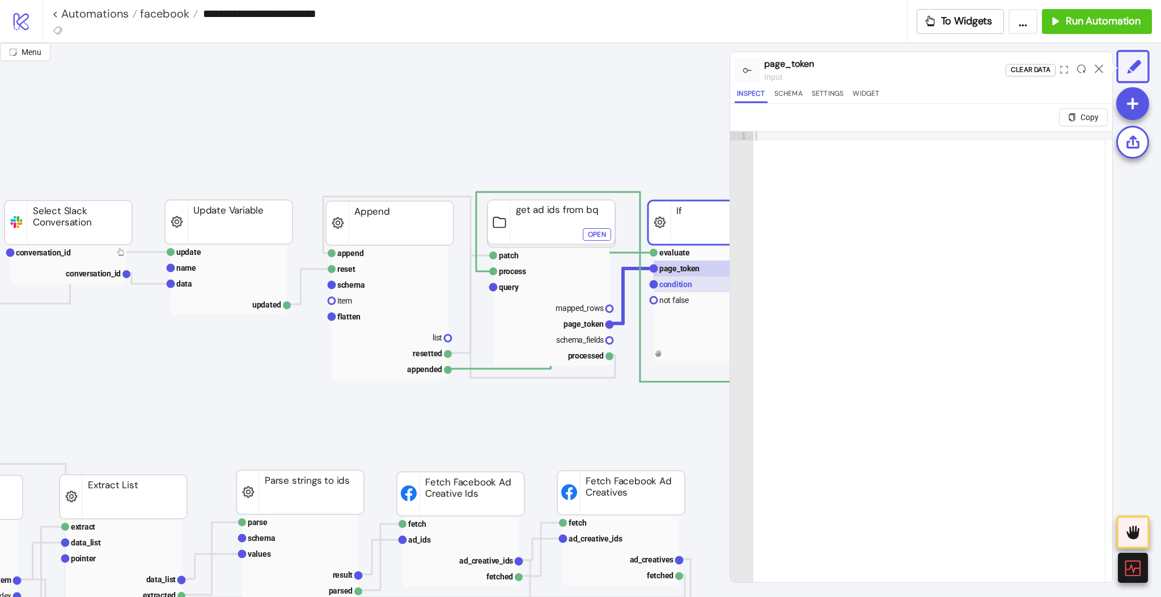
click at [668, 283] on text "condition" at bounding box center [675, 284] width 33 height 9
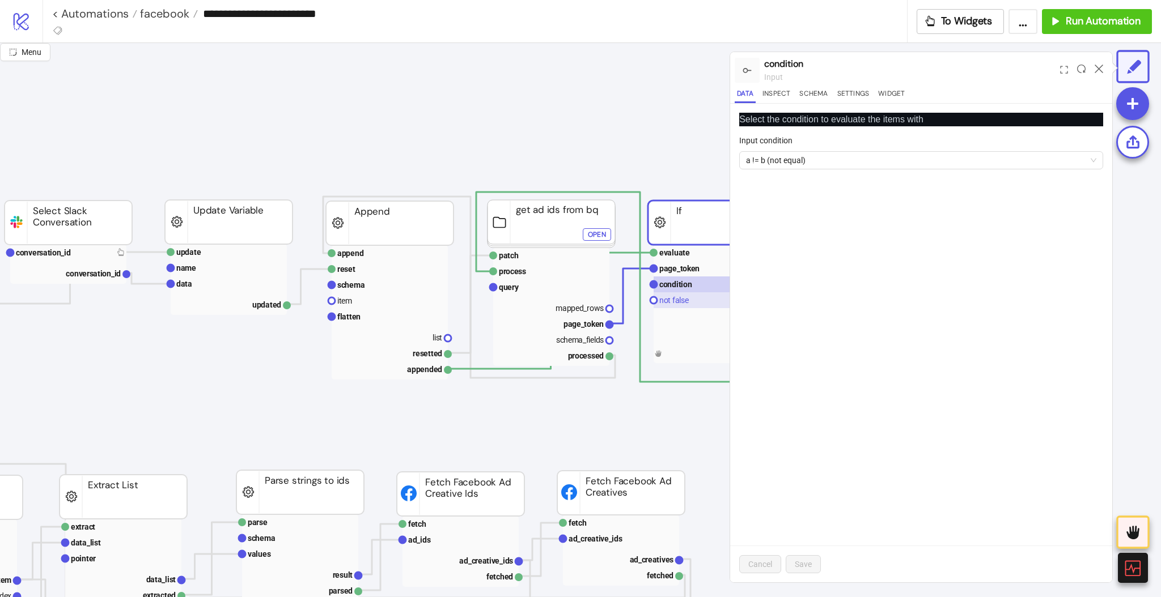
click at [681, 300] on text "not false" at bounding box center [673, 300] width 29 height 9
click at [1100, 66] on icon at bounding box center [1099, 69] width 9 height 9
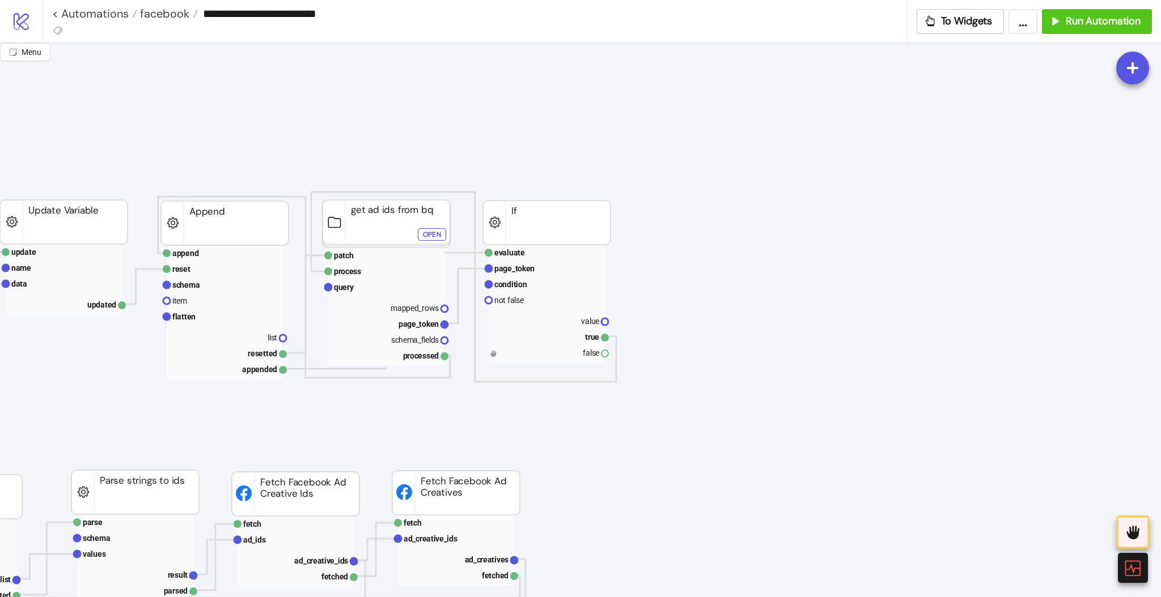
scroll to position [0, 680]
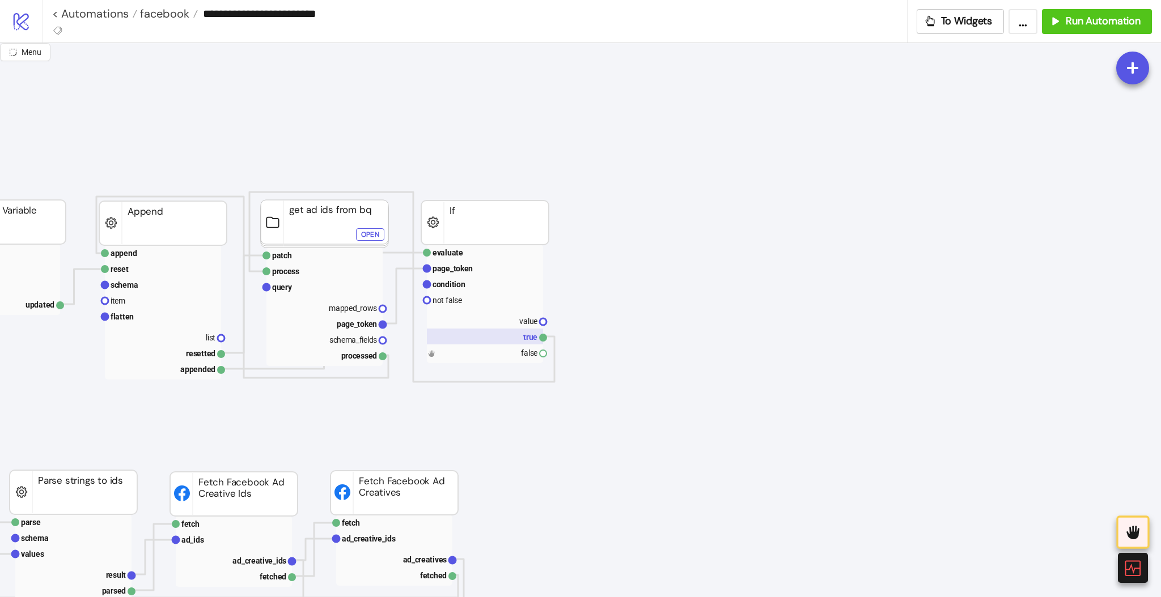
click at [528, 341] on rect at bounding box center [485, 337] width 116 height 16
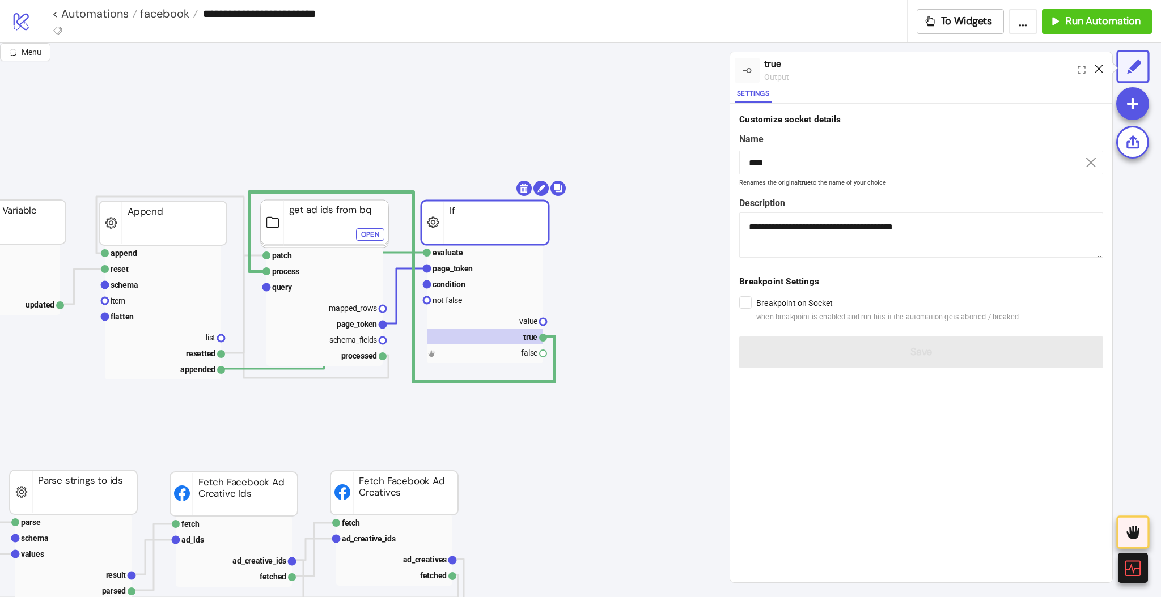
click at [1099, 69] on icon at bounding box center [1099, 69] width 9 height 9
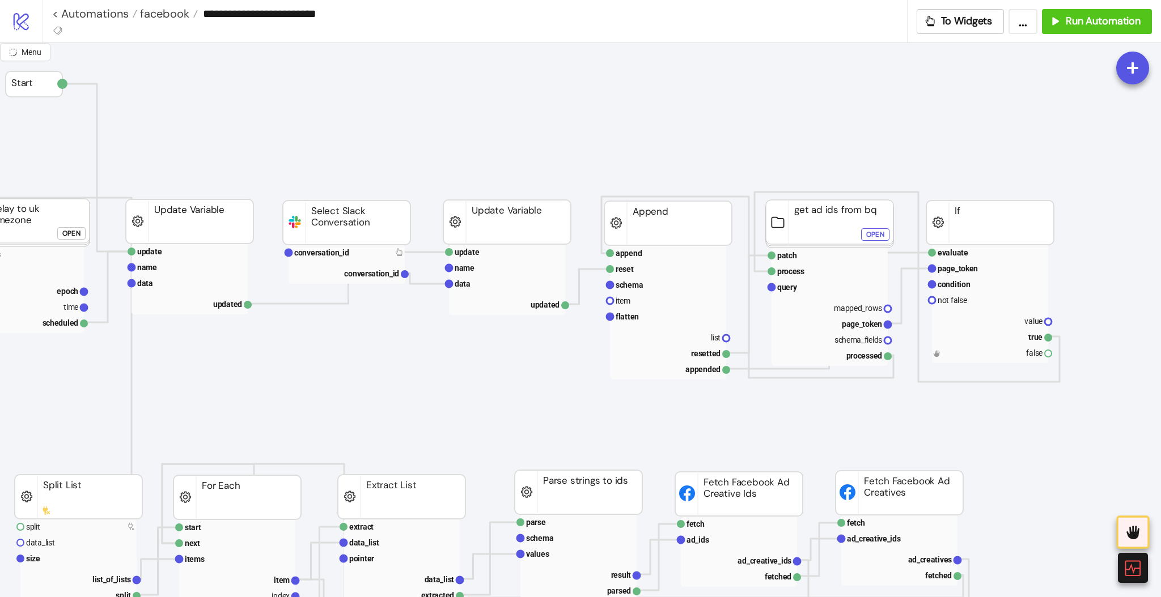
scroll to position [0, 0]
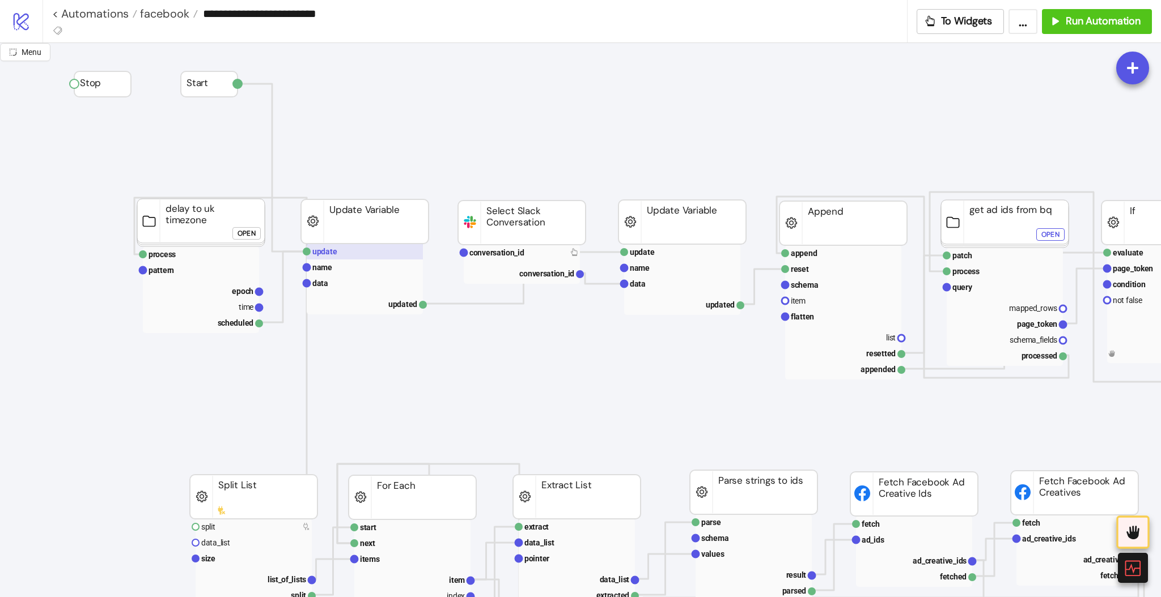
click at [350, 258] on rect at bounding box center [365, 252] width 116 height 16
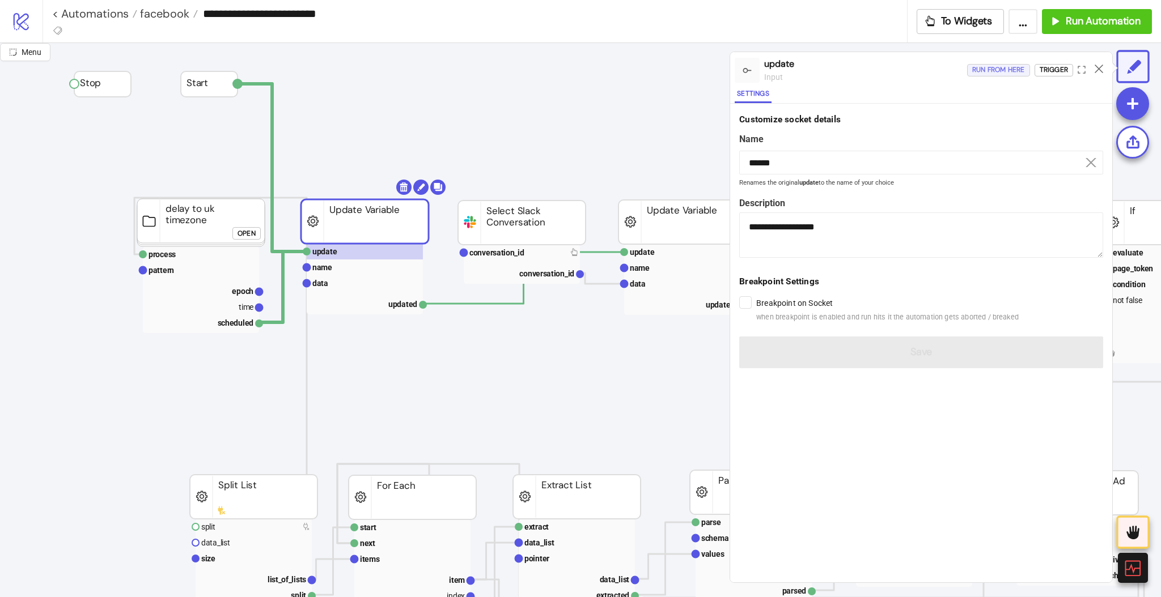
click at [999, 70] on div "Run from here" at bounding box center [998, 69] width 53 height 13
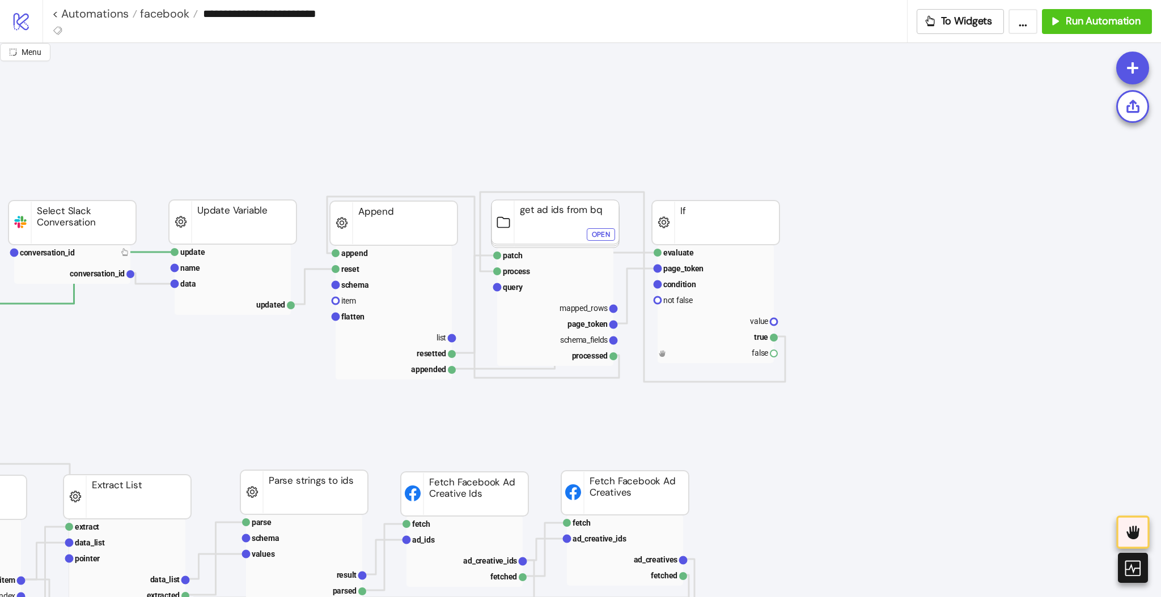
scroll to position [0, 529]
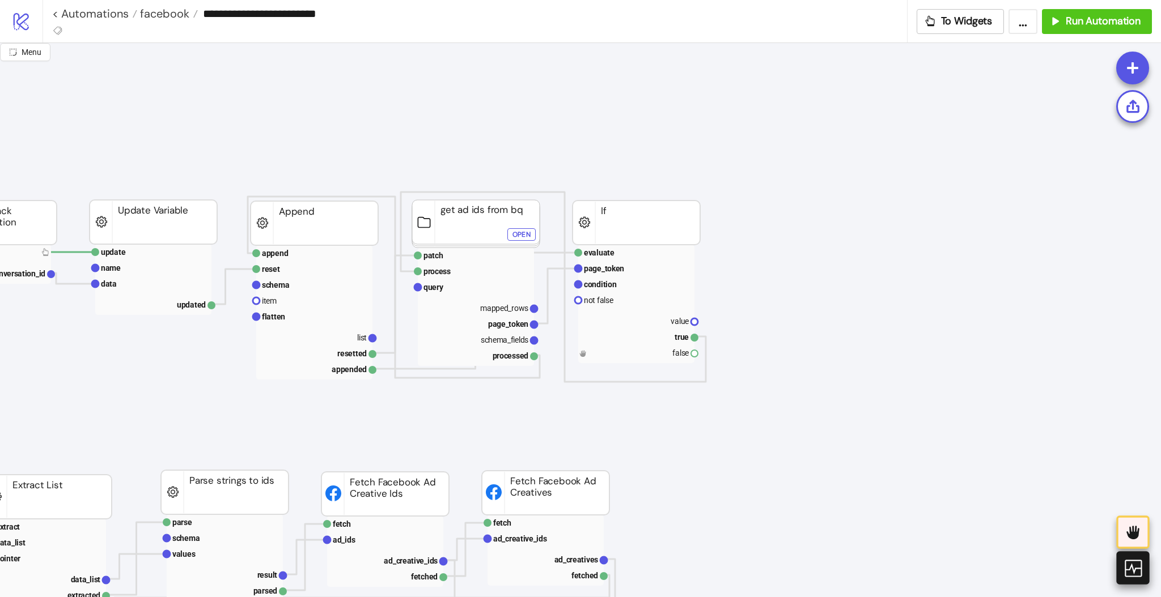
click at [1127, 563] on icon at bounding box center [1132, 568] width 20 height 20
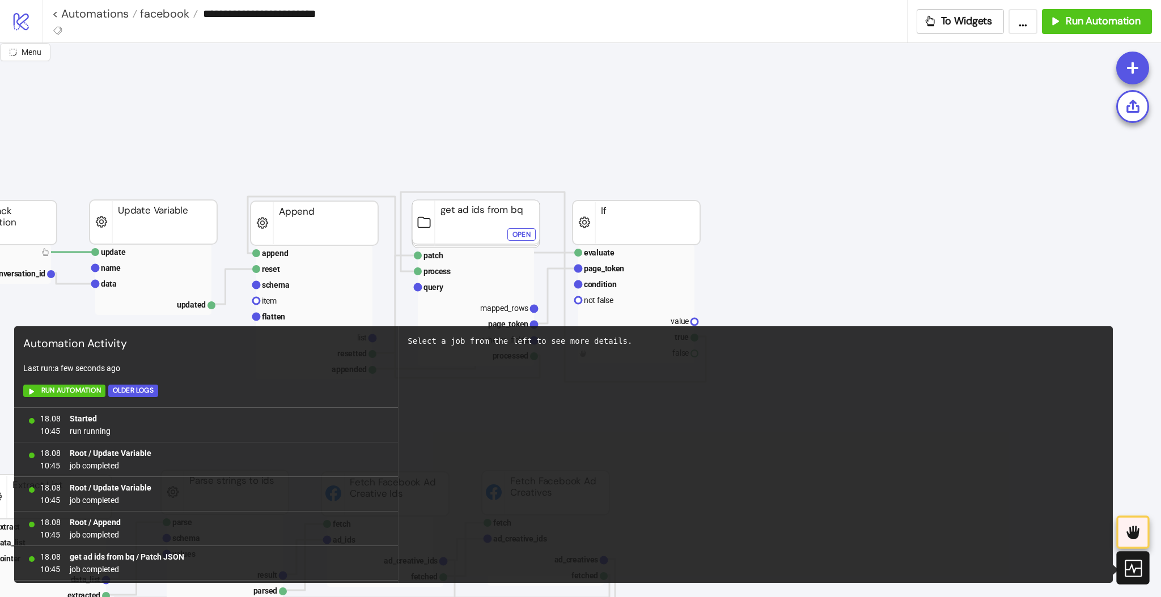
scroll to position [690, 0]
click at [1133, 565] on icon at bounding box center [1132, 568] width 20 height 20
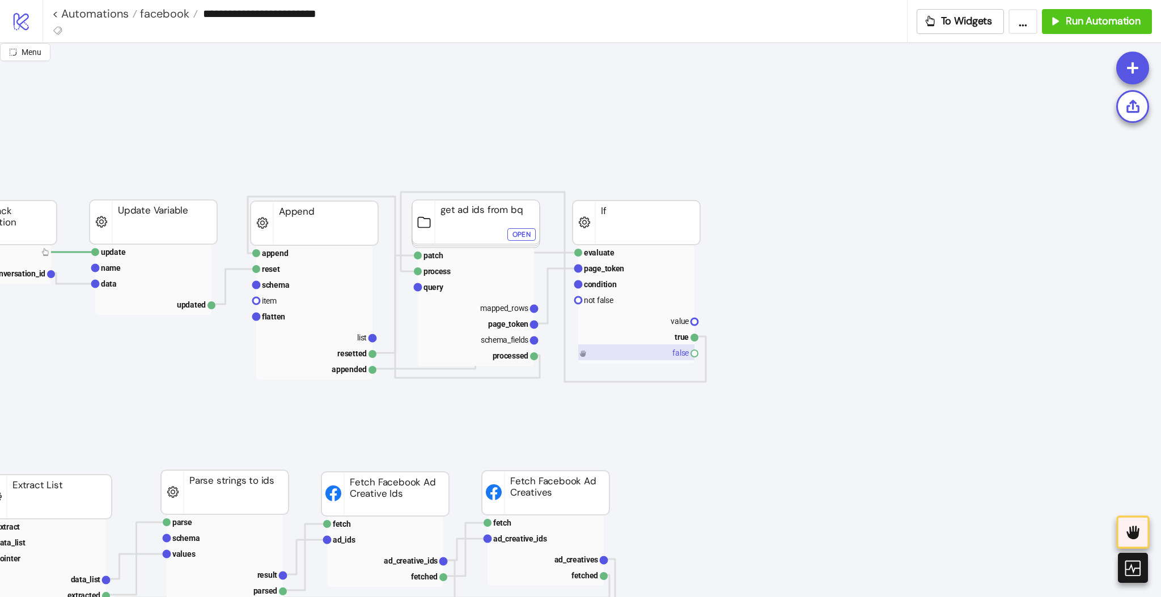
click at [591, 349] on rect at bounding box center [636, 353] width 116 height 16
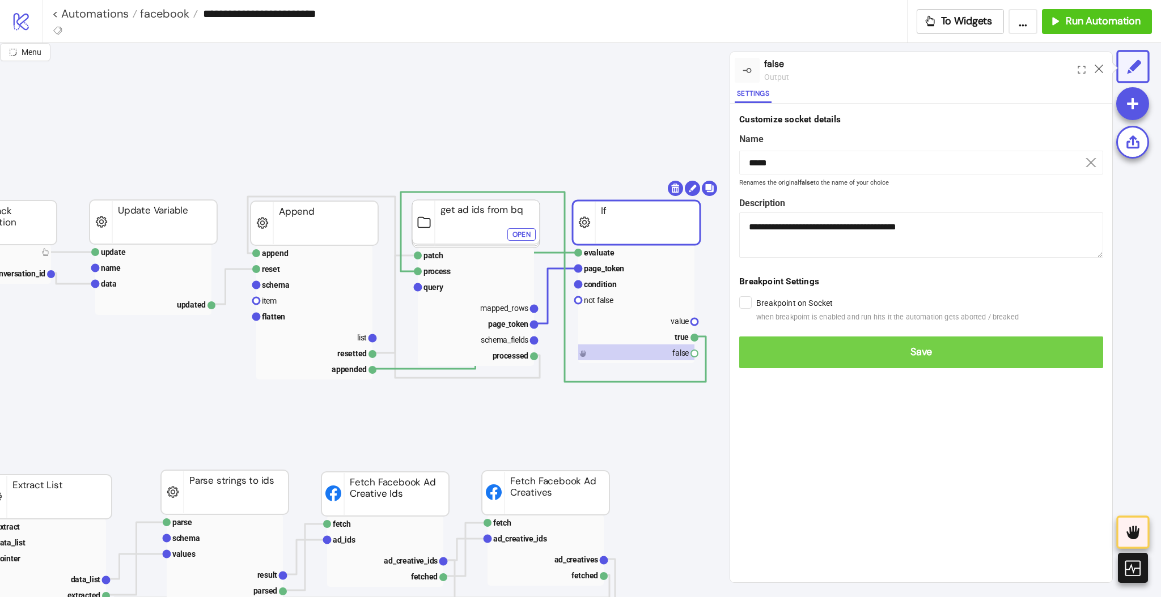
click at [748, 353] on span "Save" at bounding box center [921, 352] width 346 height 13
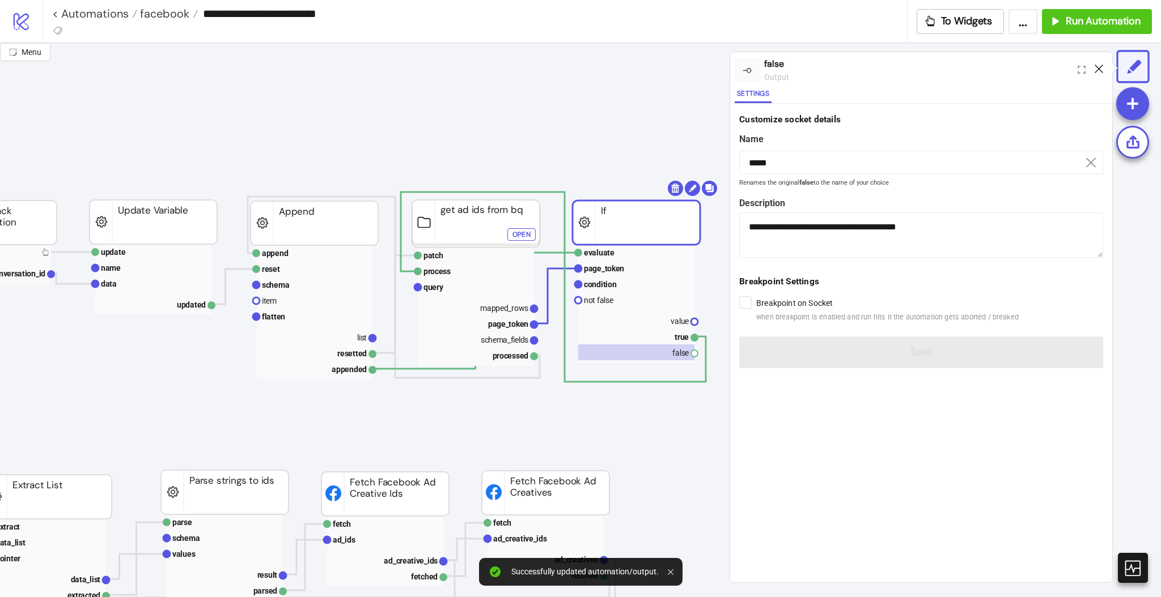
click at [1097, 68] on icon at bounding box center [1099, 69] width 9 height 9
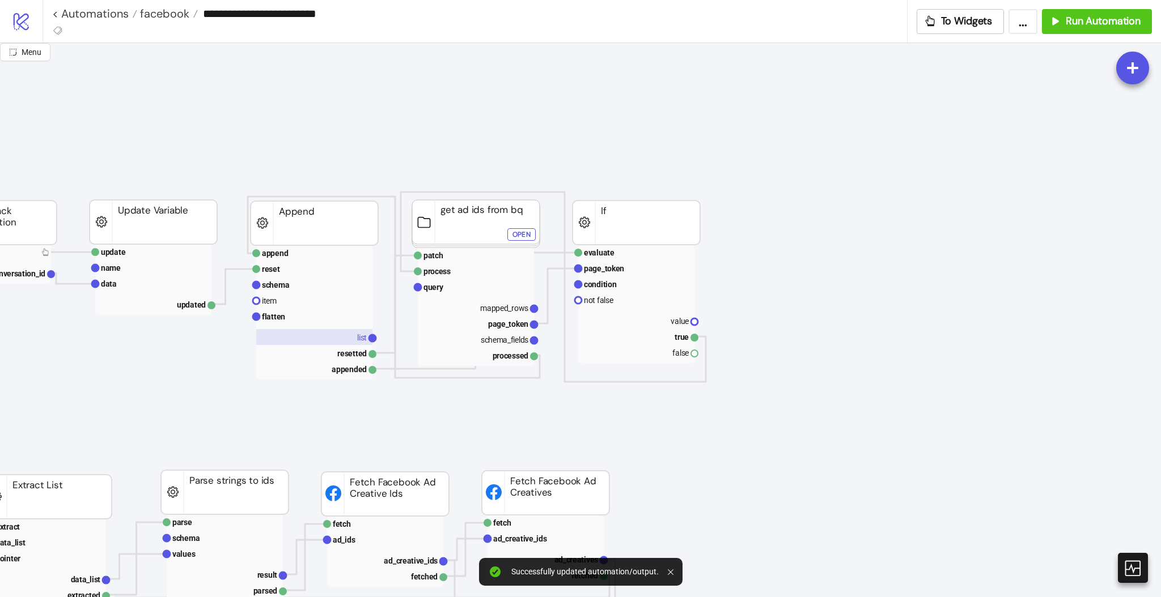
click at [330, 336] on rect at bounding box center [314, 337] width 116 height 16
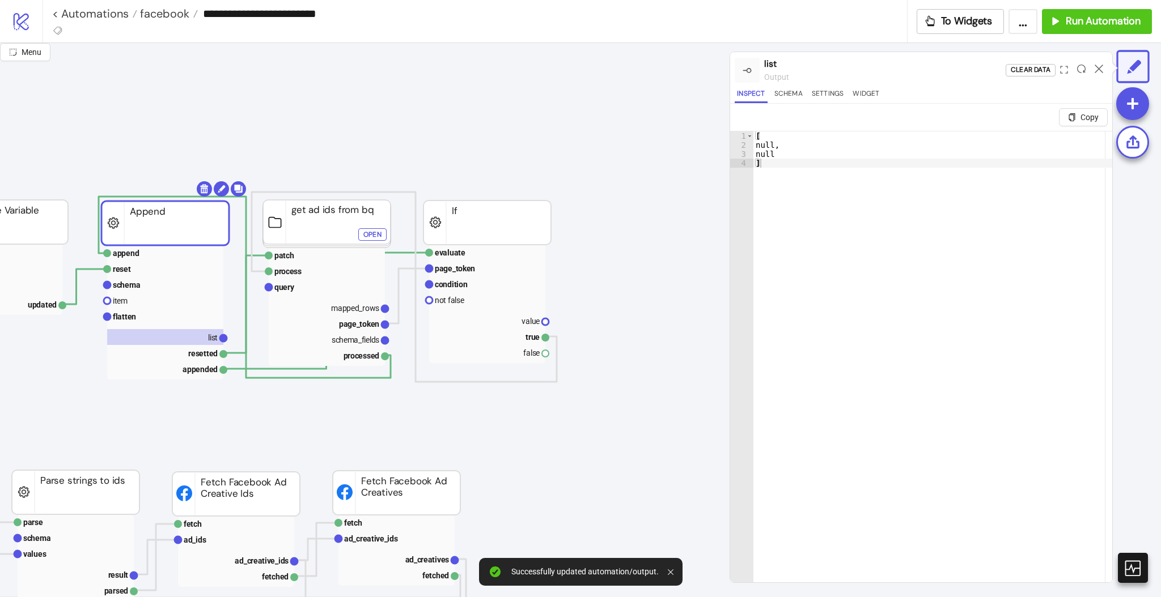
scroll to position [0, 680]
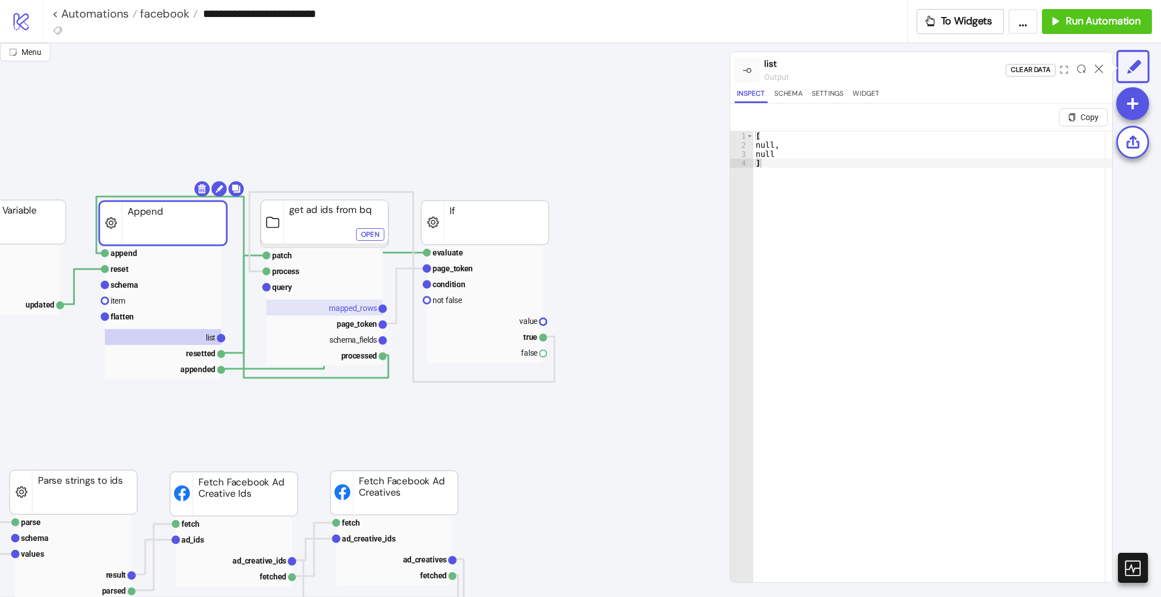
click at [359, 312] on text "mapped_rows" at bounding box center [353, 308] width 48 height 9
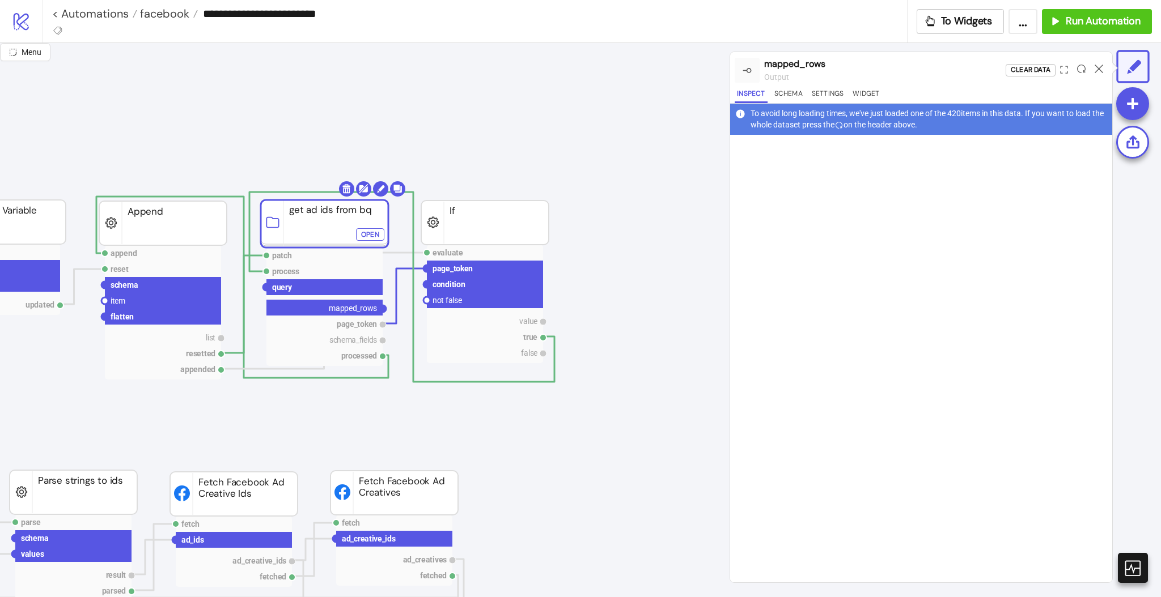
drag, startPoint x: 381, startPoint y: 308, endPoint x: 381, endPoint y: 340, distance: 32.3
click at [104, 300] on circle at bounding box center [104, 301] width 7 height 7
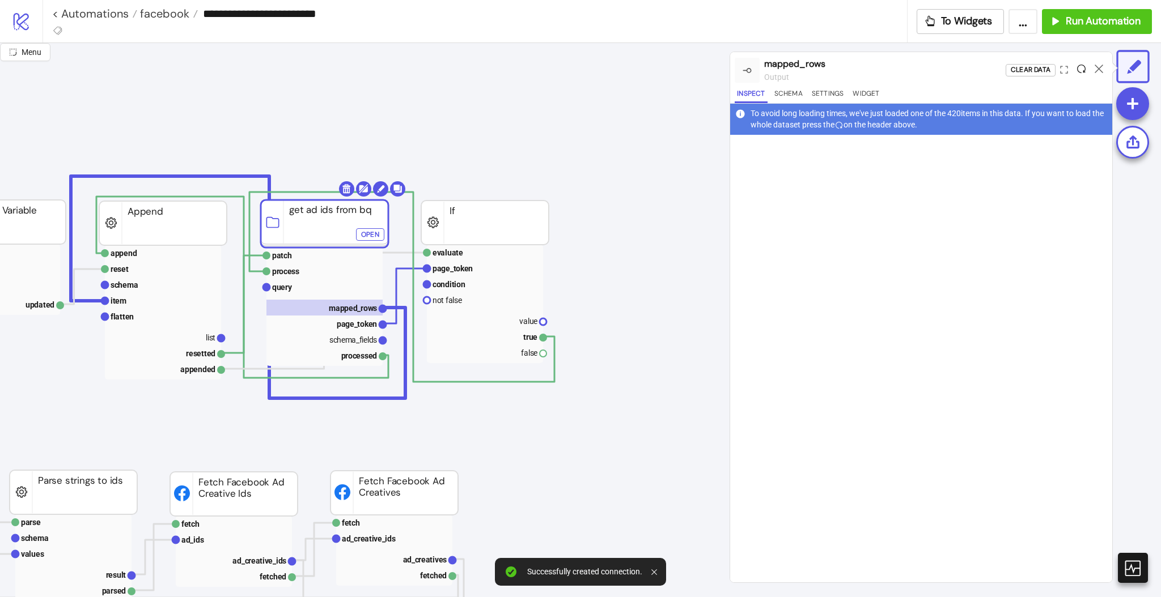
click at [1078, 71] on icon at bounding box center [1081, 69] width 9 height 9
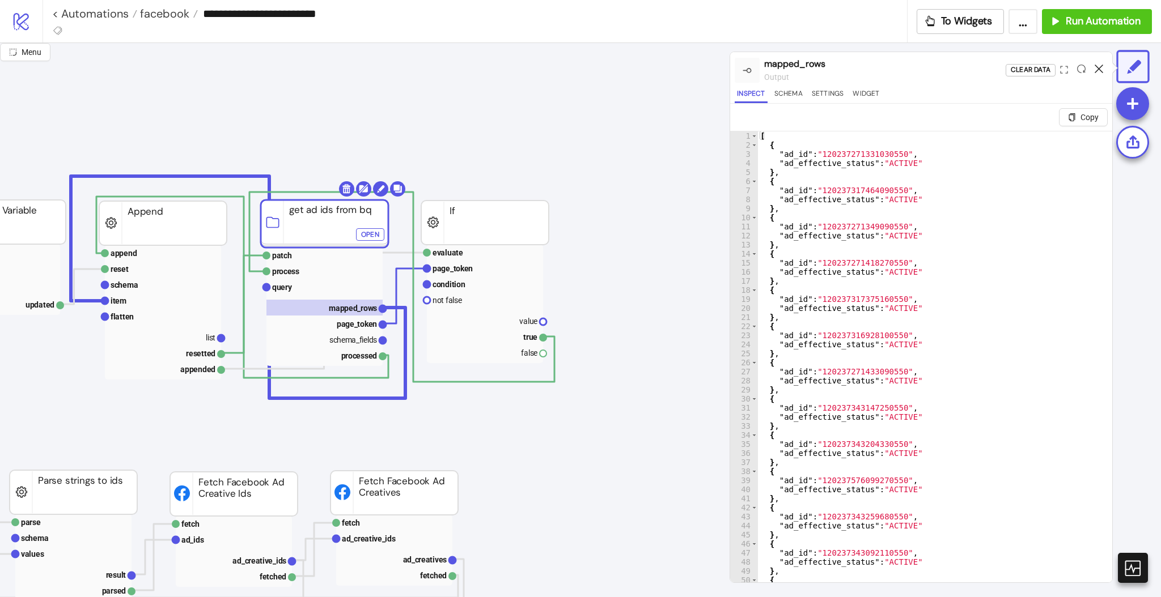
click at [1096, 69] on icon at bounding box center [1099, 69] width 9 height 9
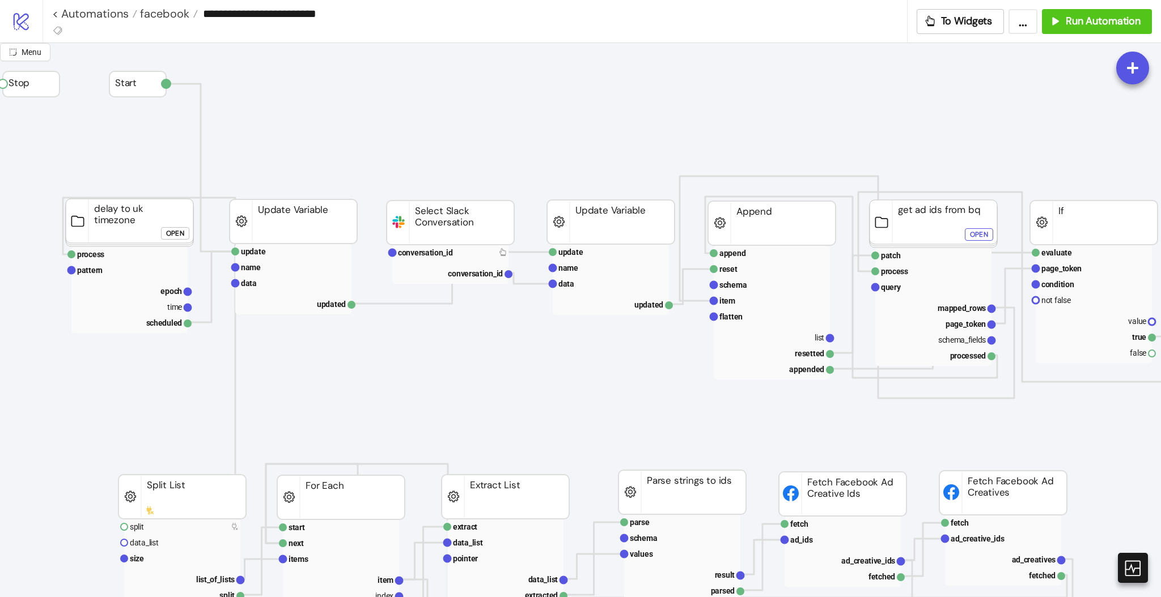
scroll to position [0, 0]
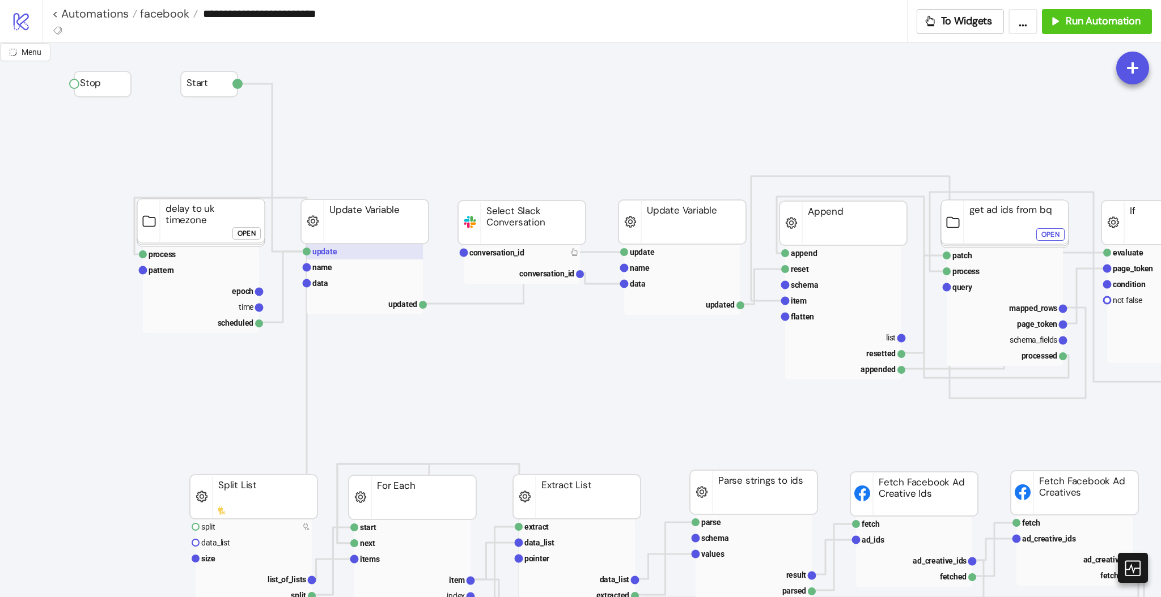
click at [339, 252] on rect at bounding box center [365, 252] width 116 height 16
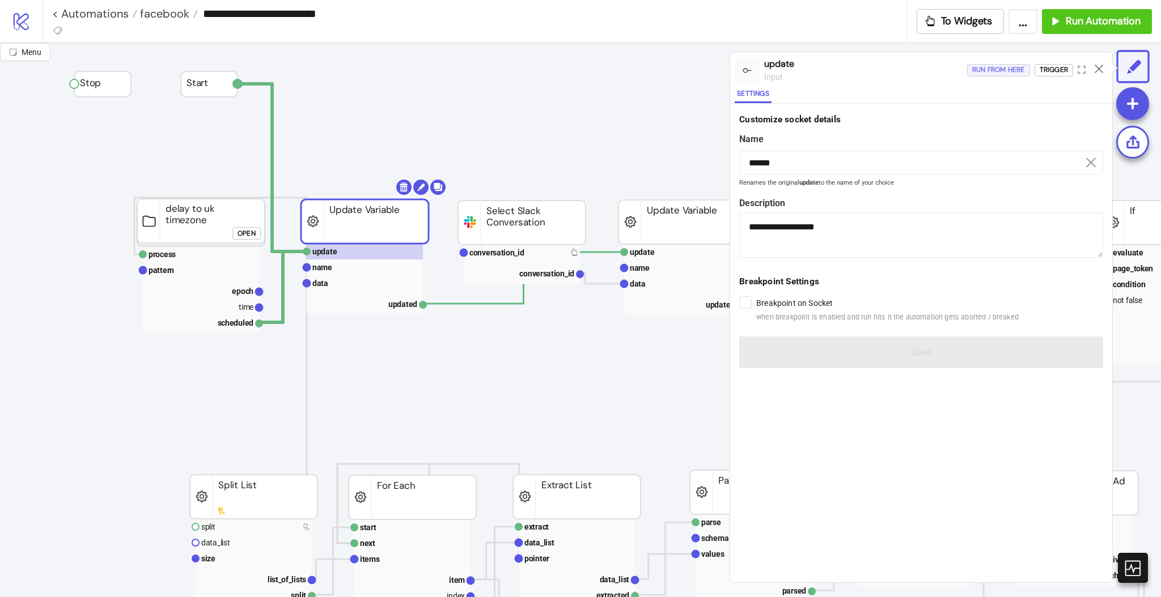
click at [1011, 71] on div "Run from here" at bounding box center [998, 69] width 53 height 13
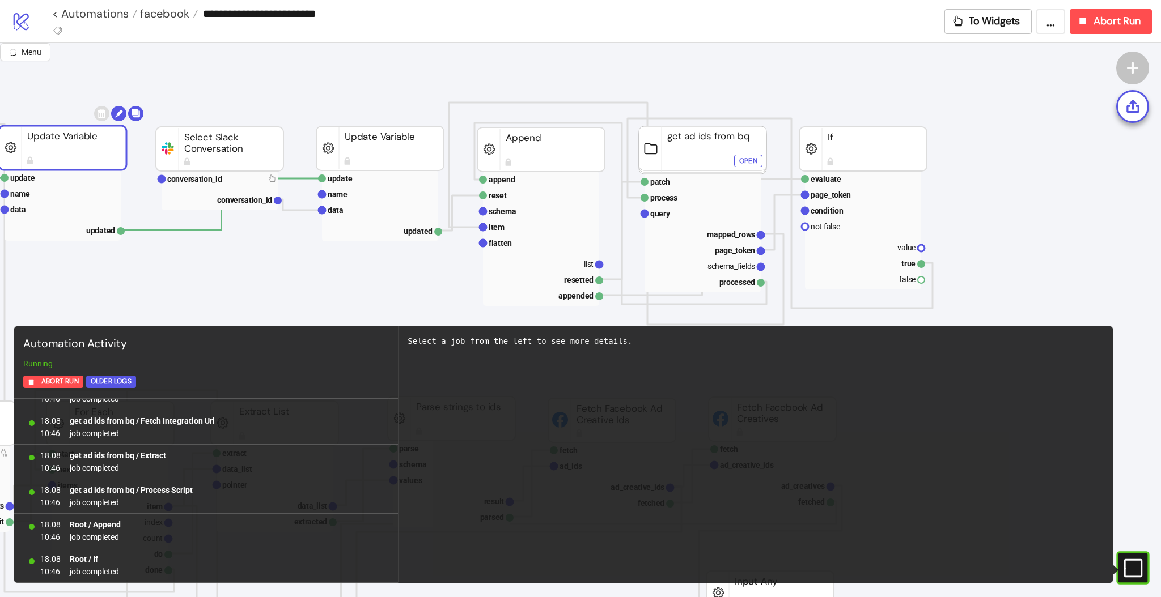
scroll to position [75, 302]
click at [1091, 26] on div "Abort Run" at bounding box center [1108, 21] width 64 height 13
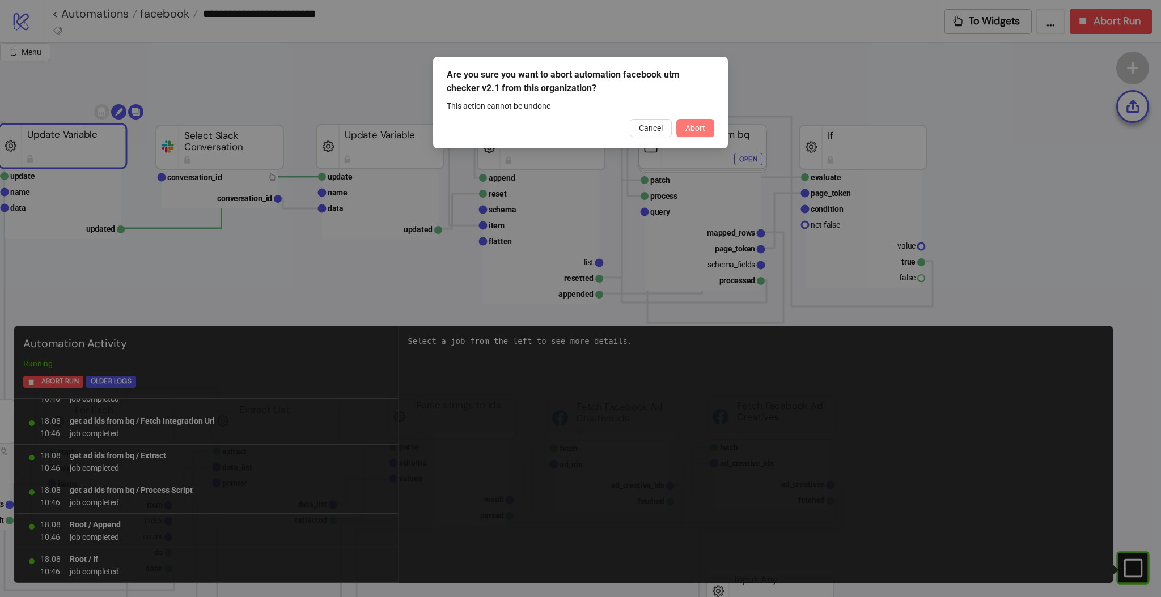
click at [694, 132] on span "Abort" at bounding box center [695, 128] width 20 height 9
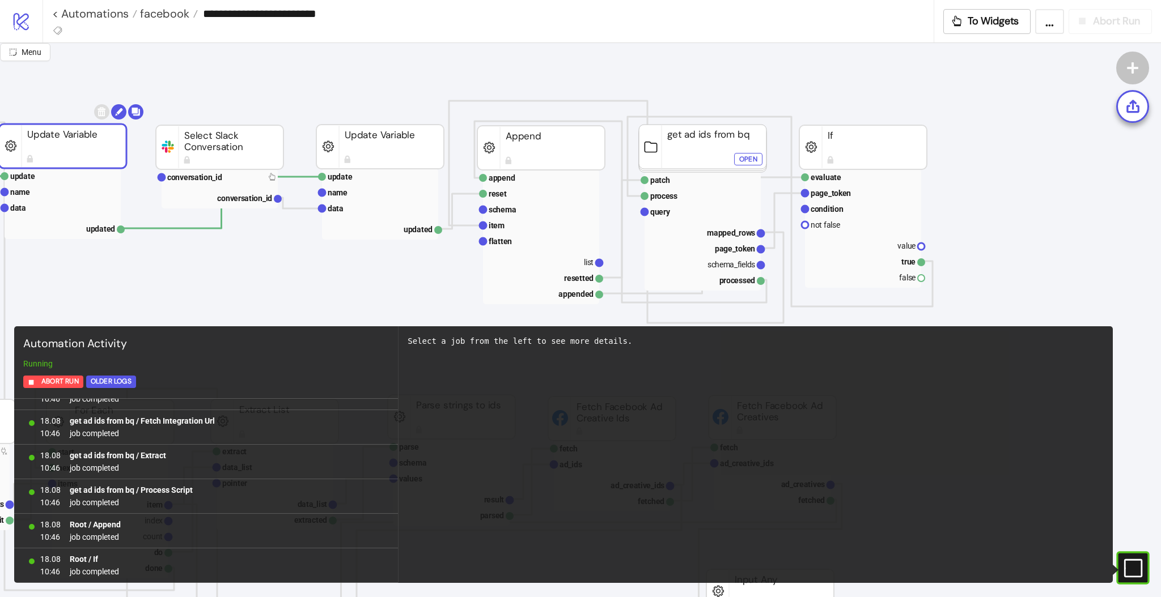
scroll to position [0, 0]
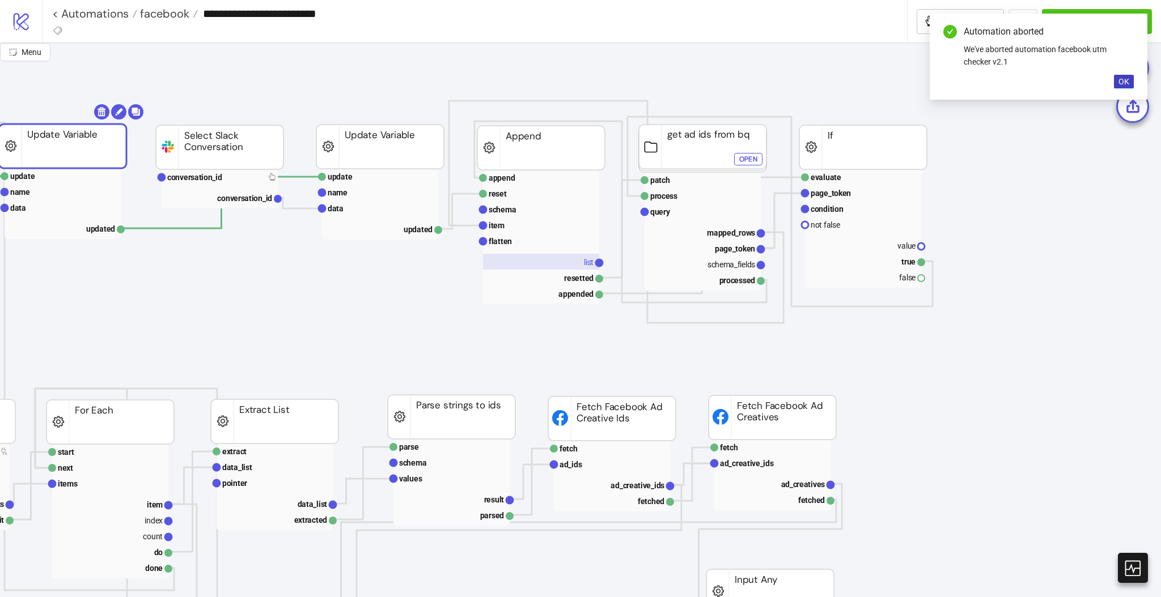
click at [579, 260] on rect at bounding box center [541, 262] width 116 height 16
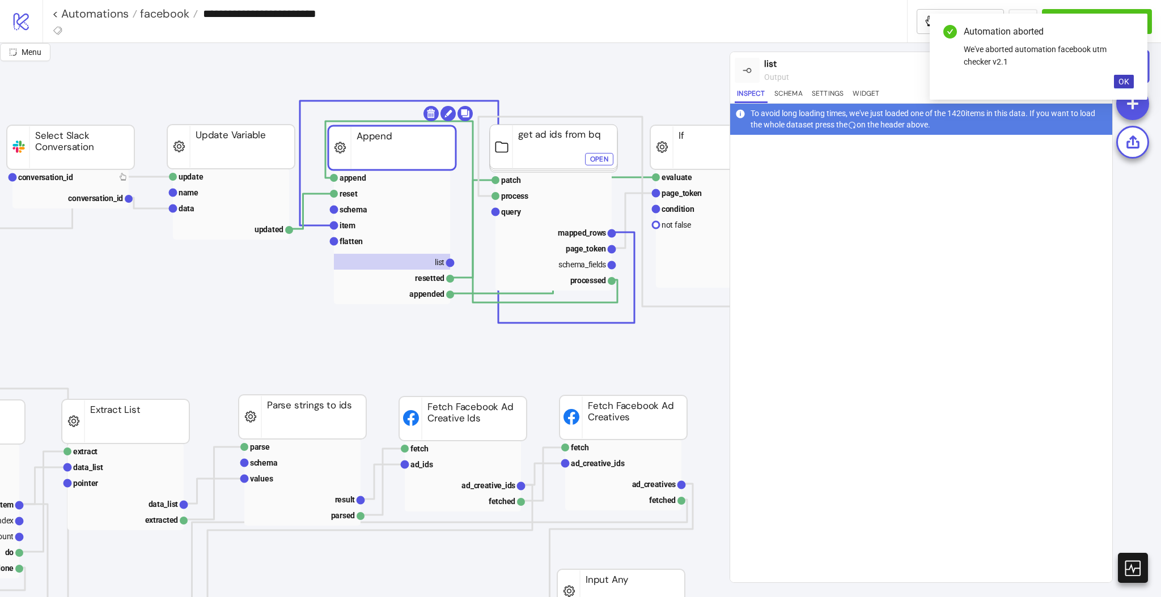
scroll to position [75, 453]
click at [1126, 82] on span "OK" at bounding box center [1123, 81] width 11 height 9
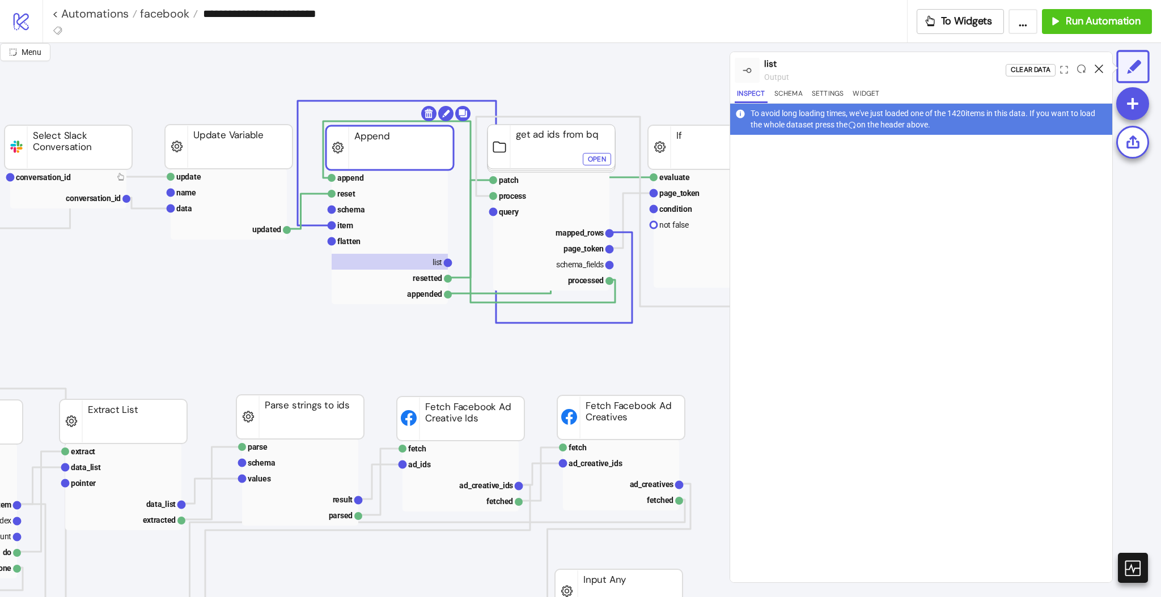
click at [1097, 67] on icon at bounding box center [1099, 69] width 9 height 9
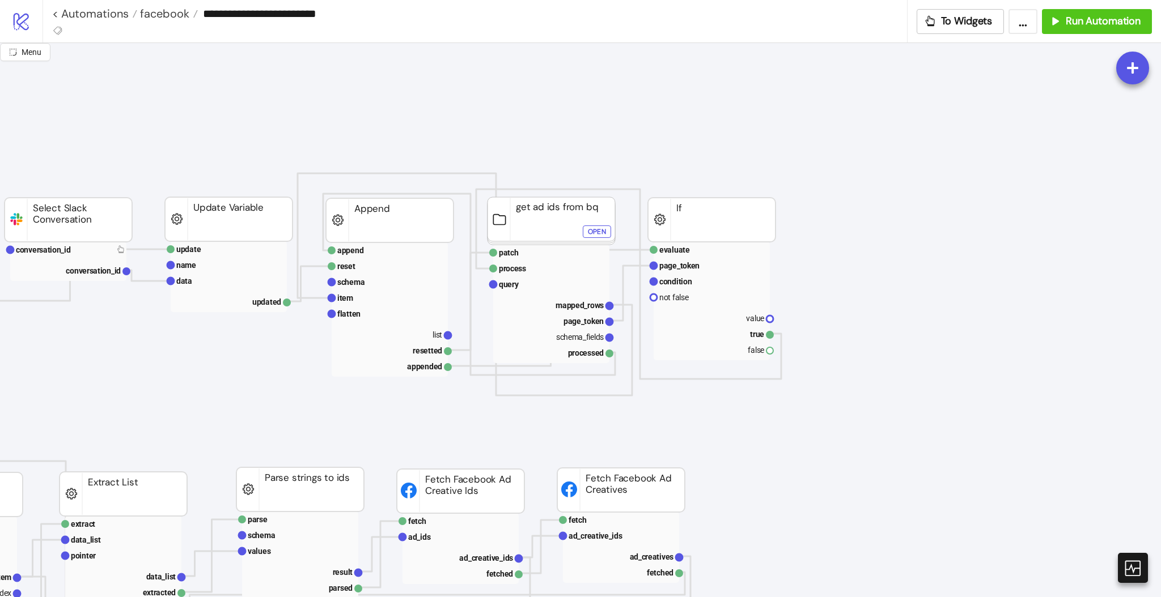
scroll to position [0, 453]
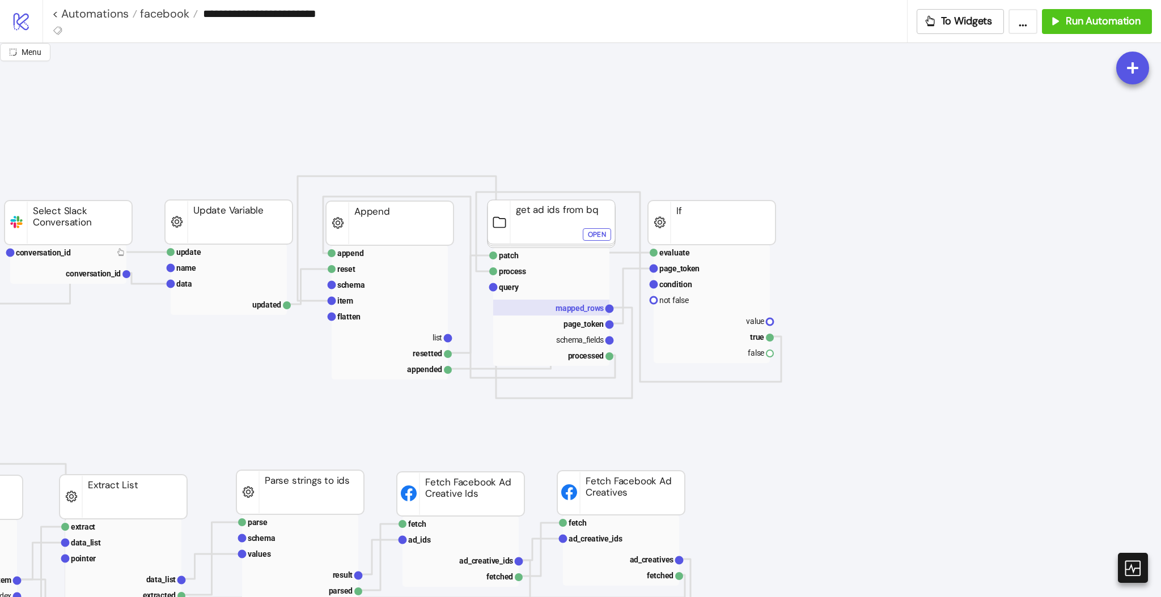
click at [575, 300] on rect at bounding box center [551, 308] width 116 height 16
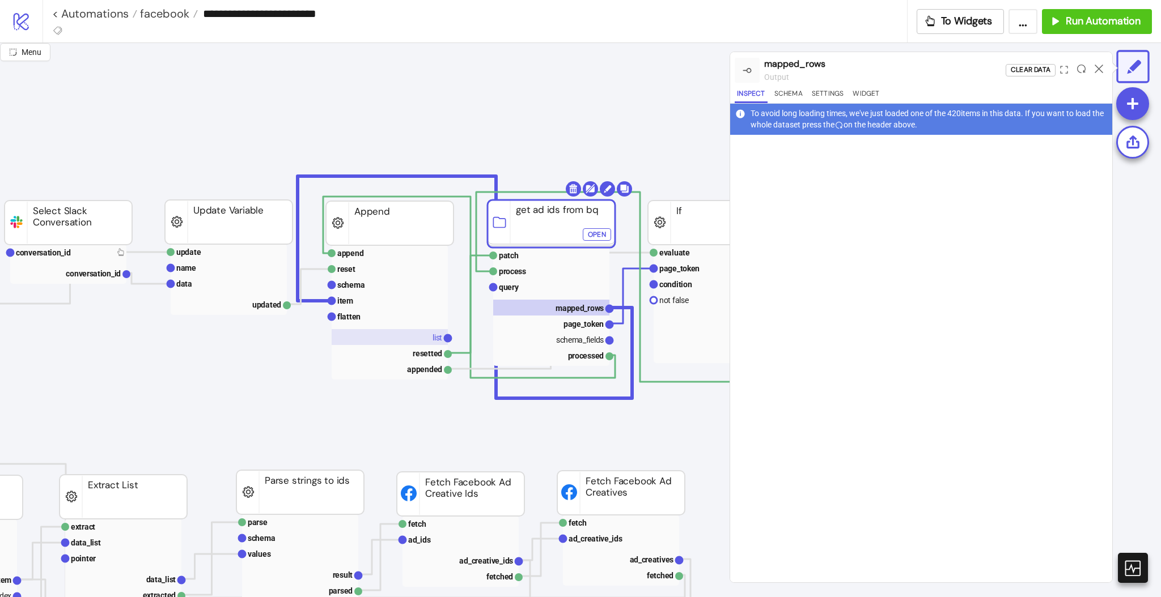
click at [412, 343] on rect at bounding box center [390, 337] width 116 height 16
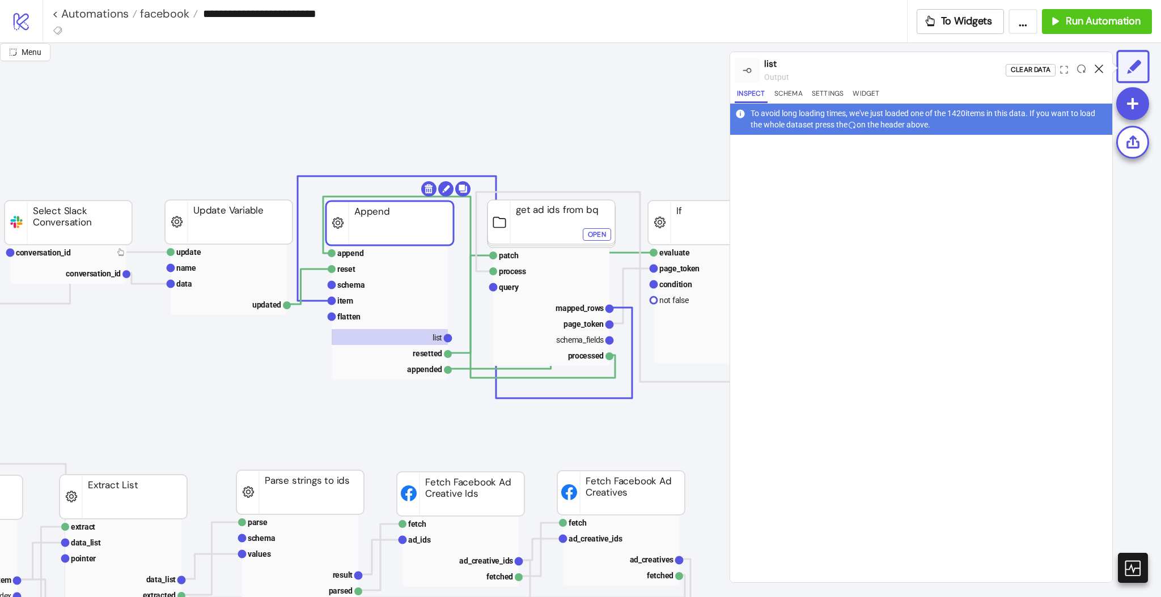
click at [1099, 67] on icon at bounding box center [1099, 69] width 9 height 9
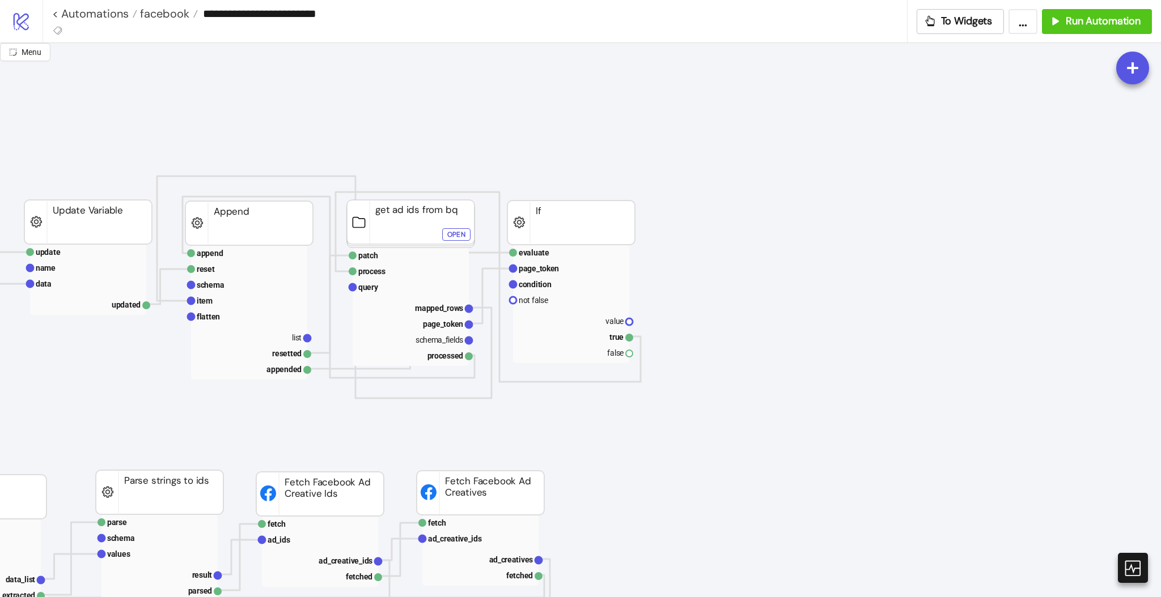
scroll to position [0, 604]
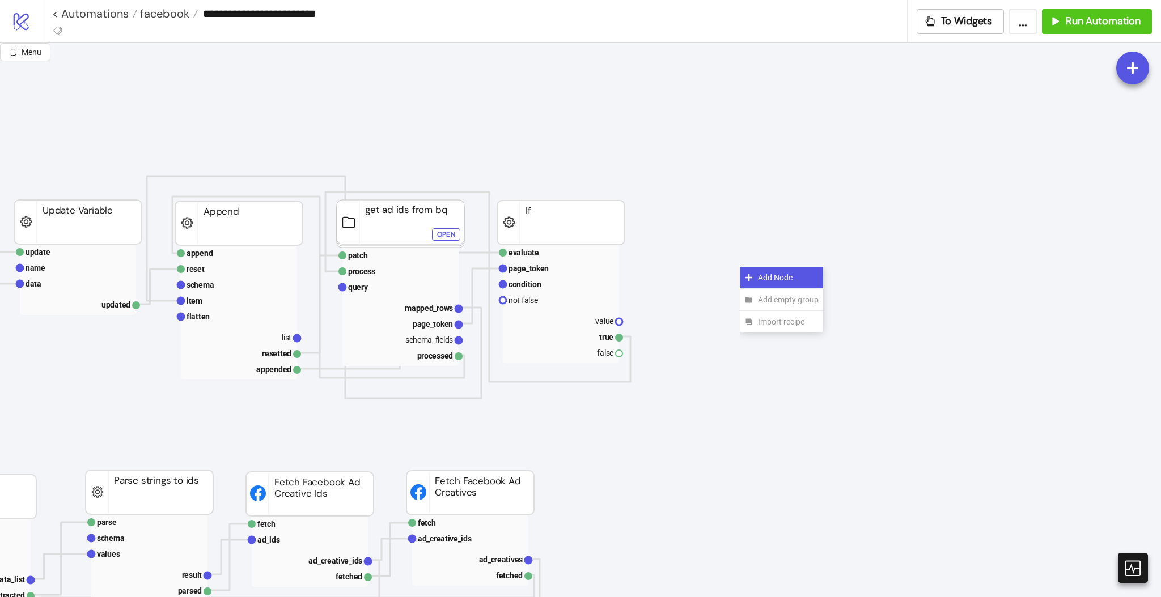
click at [754, 272] on div "Add Node" at bounding box center [781, 278] width 83 height 22
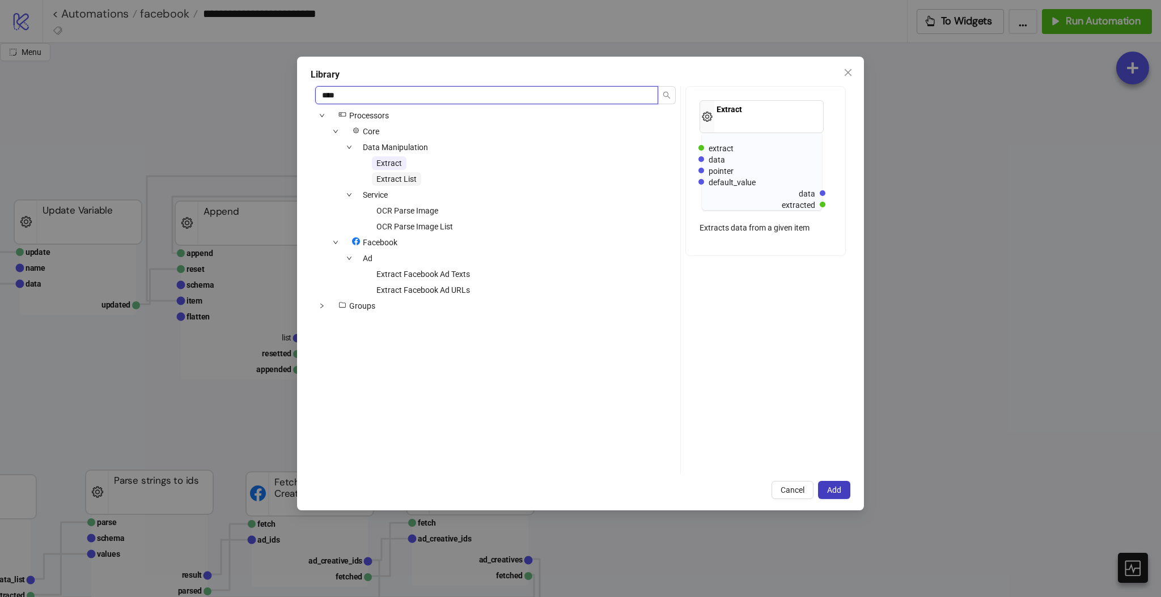
type input "****"
click at [408, 181] on span "Extract List" at bounding box center [396, 179] width 40 height 9
click at [837, 499] on button "Add" at bounding box center [834, 490] width 32 height 18
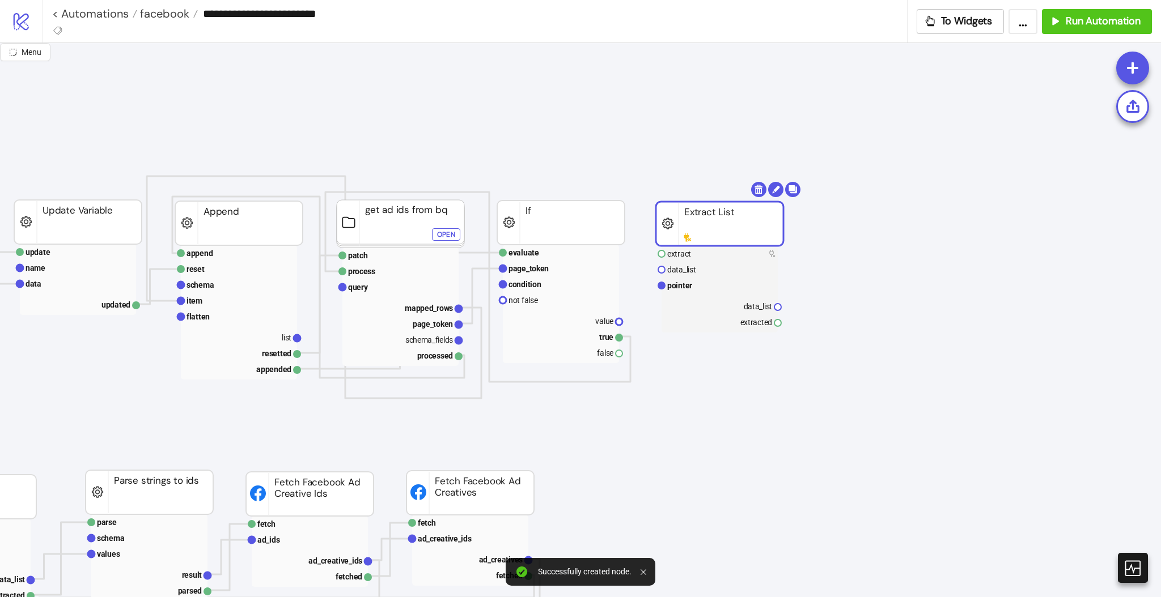
drag, startPoint x: 782, startPoint y: 299, endPoint x: 699, endPoint y: 234, distance: 105.8
drag, startPoint x: 618, startPoint y: 354, endPoint x: 642, endPoint y: 360, distance: 25.0
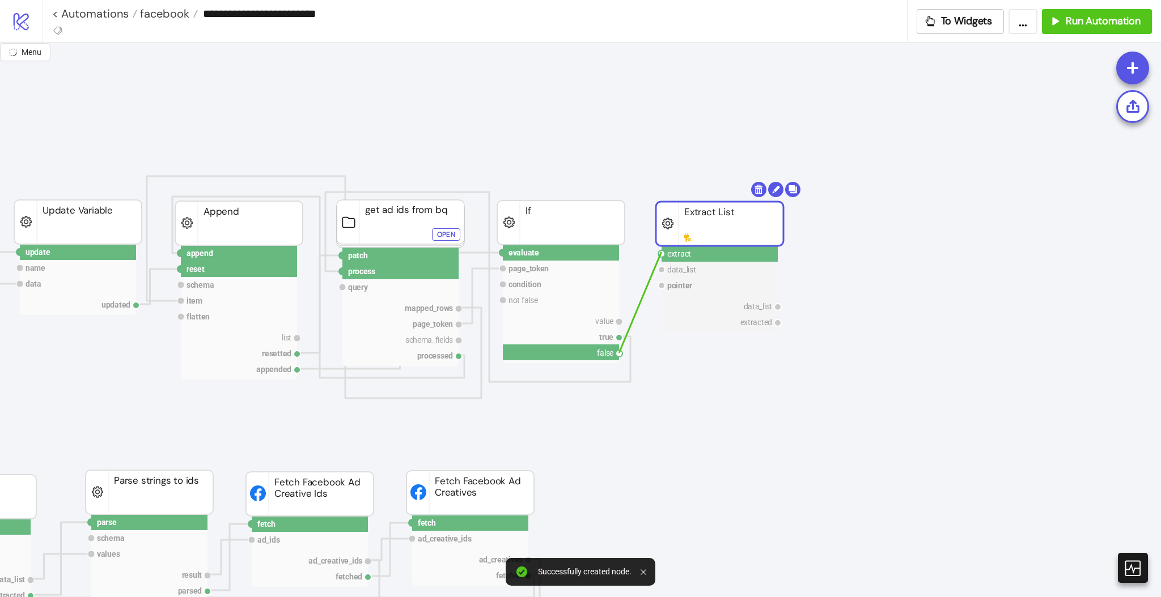
click at [661, 252] on circle at bounding box center [661, 254] width 7 height 7
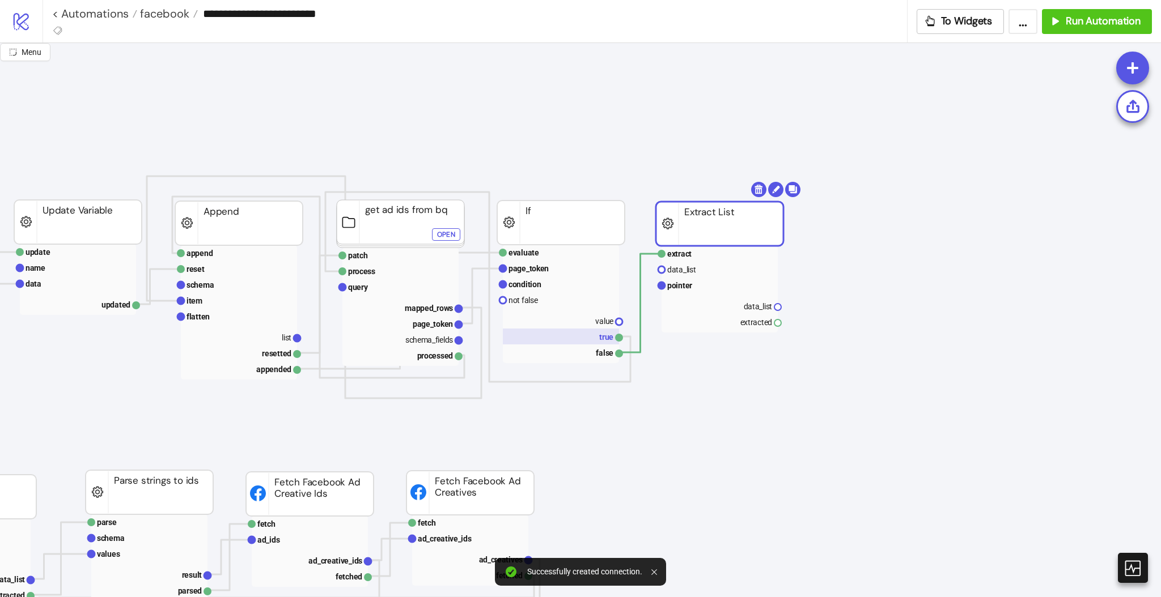
drag, startPoint x: 296, startPoint y: 340, endPoint x: 556, endPoint y: 342, distance: 259.6
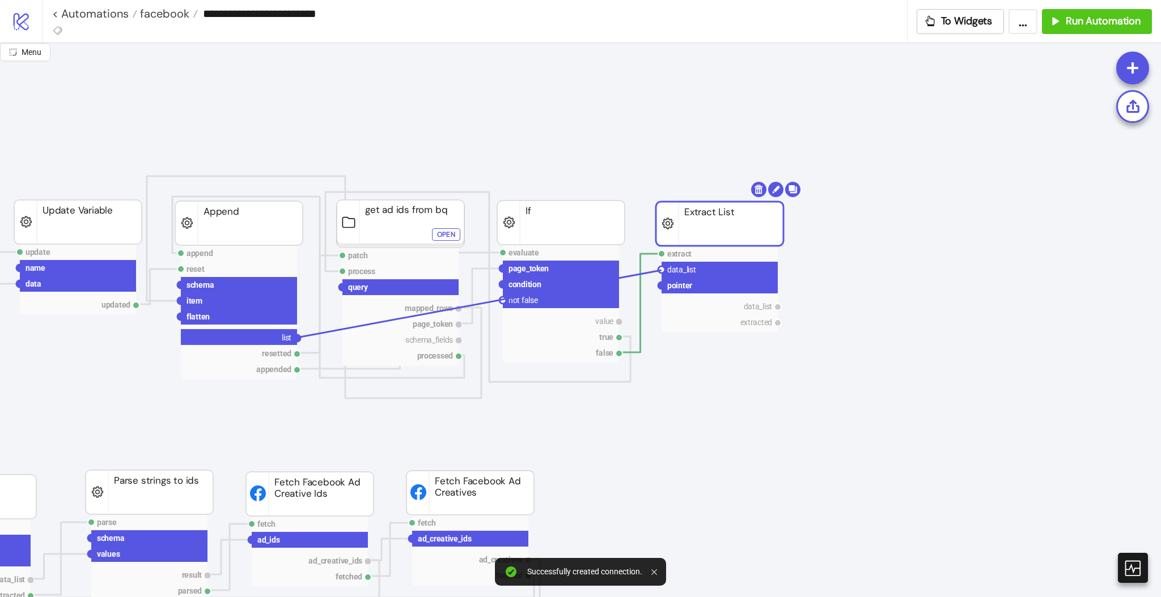
click at [661, 270] on circle at bounding box center [661, 269] width 7 height 7
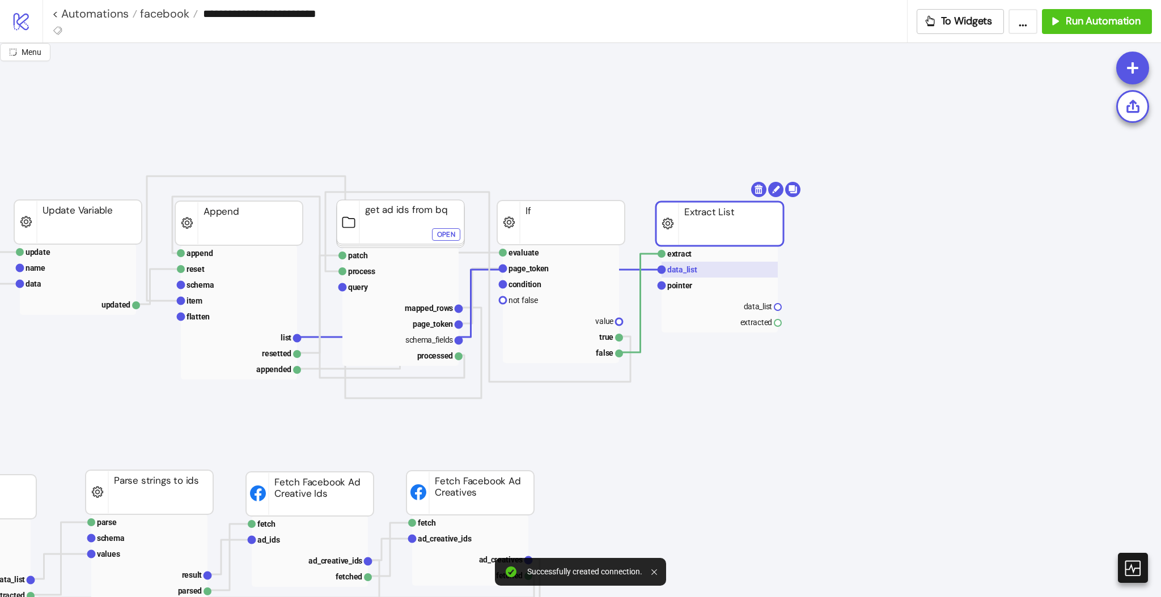
click at [682, 272] on text "data_list" at bounding box center [682, 269] width 30 height 9
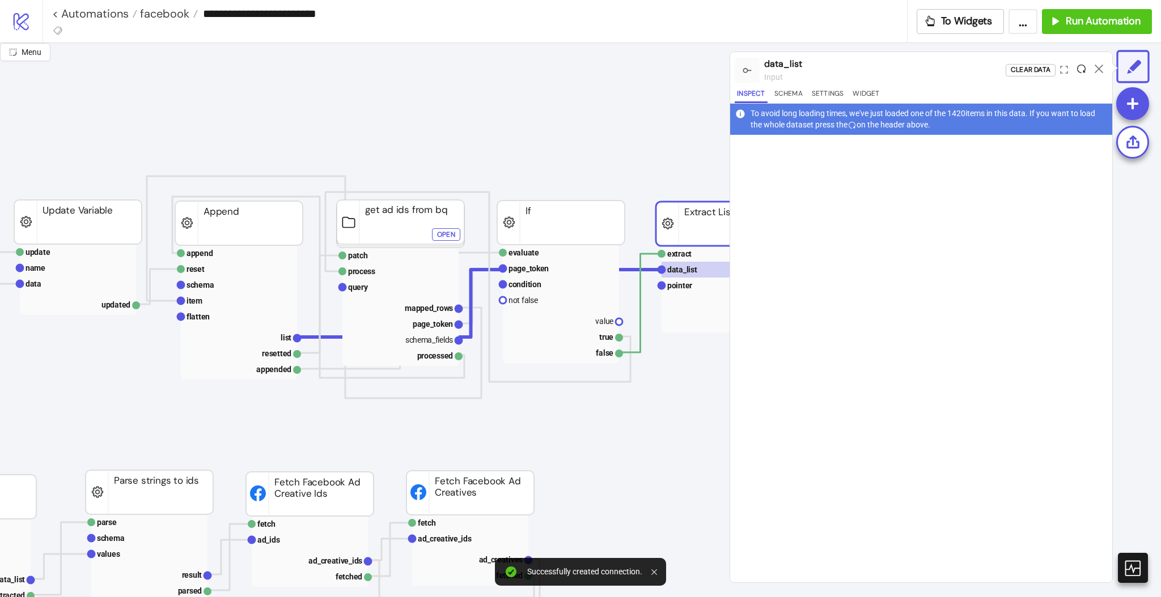
click at [1078, 70] on icon at bounding box center [1081, 69] width 9 height 9
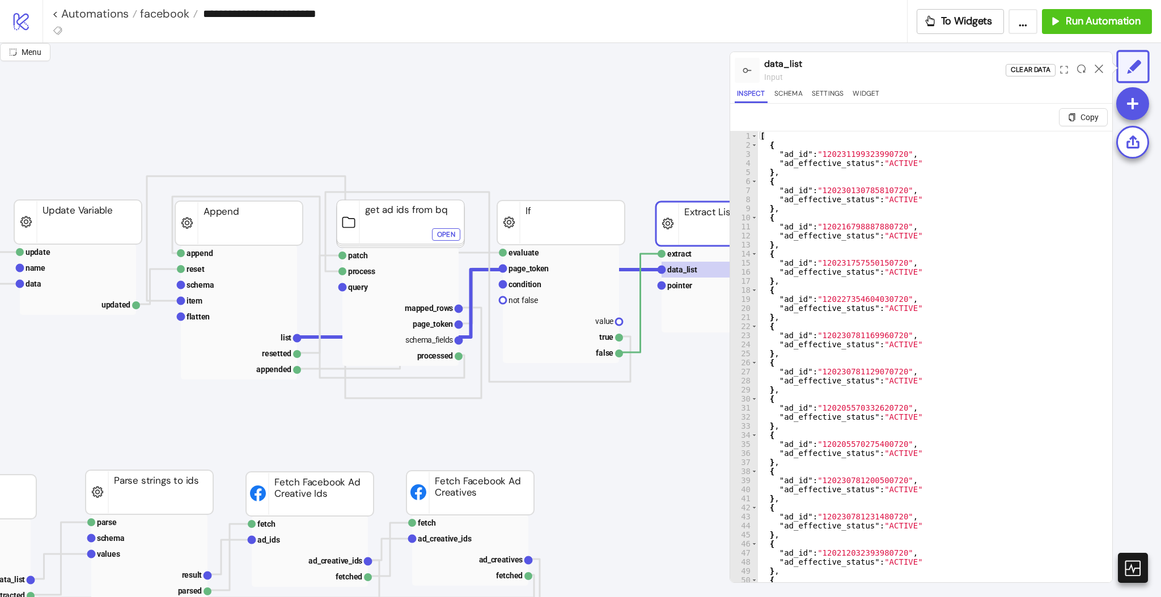
type textarea "**********"
click at [791, 155] on div "[ { "ad_id" : "120231199323990720" , "ad_effective_status" : "ACTIVE" } , { "ad…" at bounding box center [929, 381] width 343 height 498
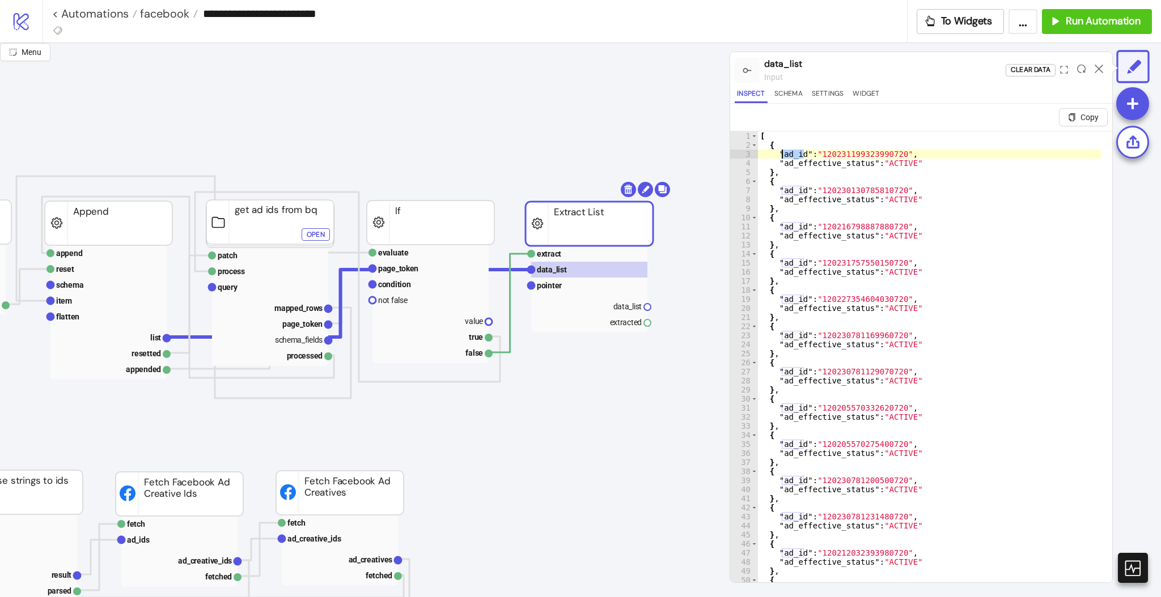
scroll to position [0, 756]
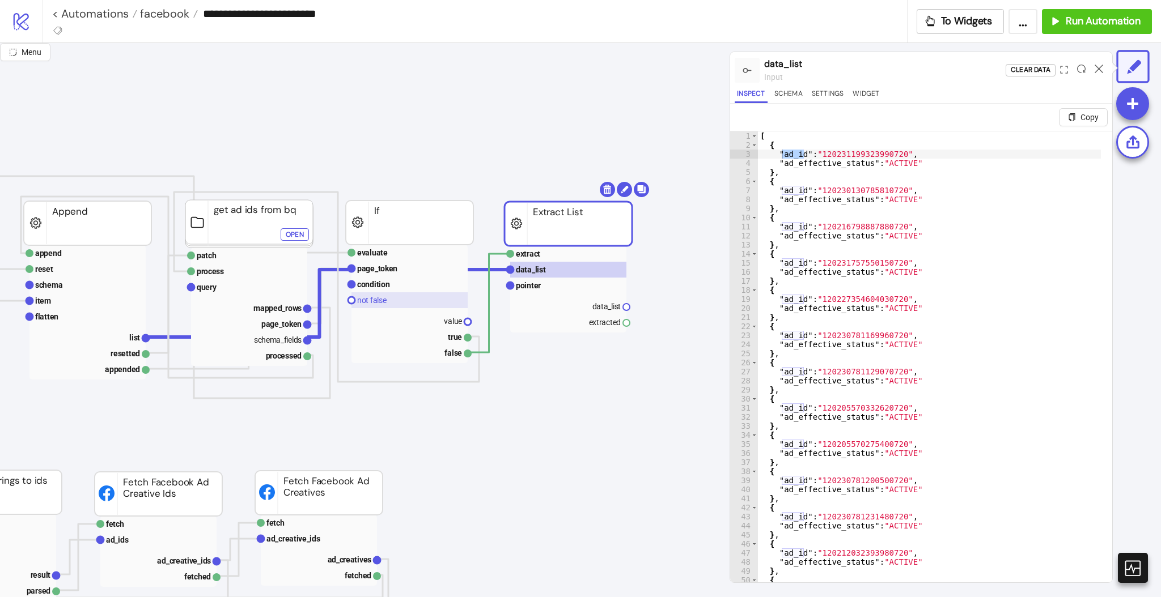
click at [377, 304] on text "not false" at bounding box center [371, 300] width 29 height 9
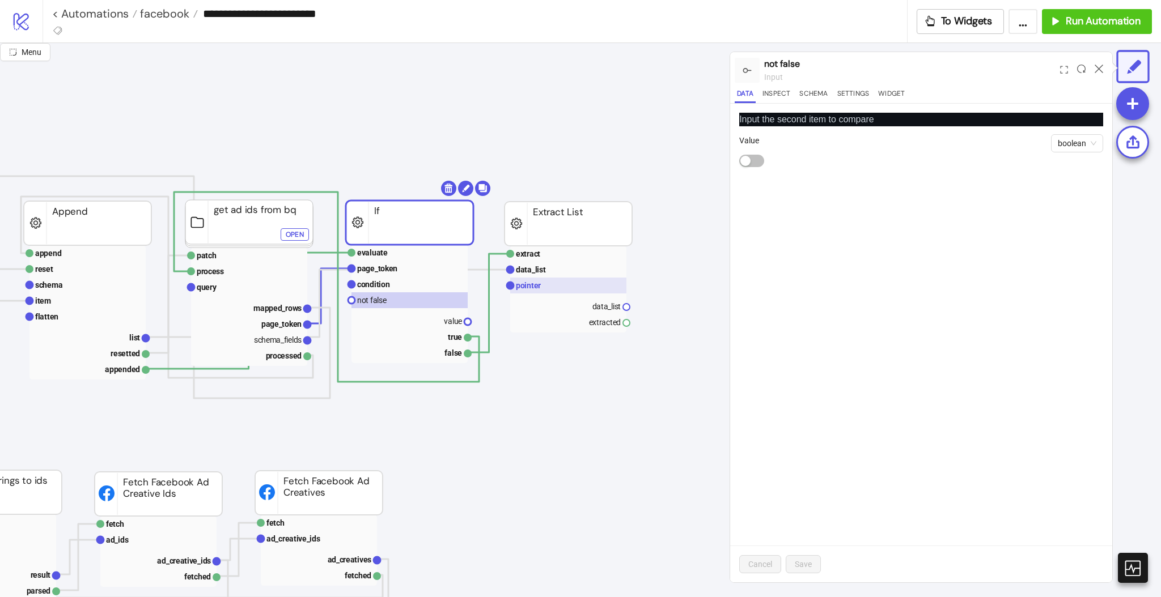
click at [546, 279] on rect at bounding box center [568, 286] width 116 height 16
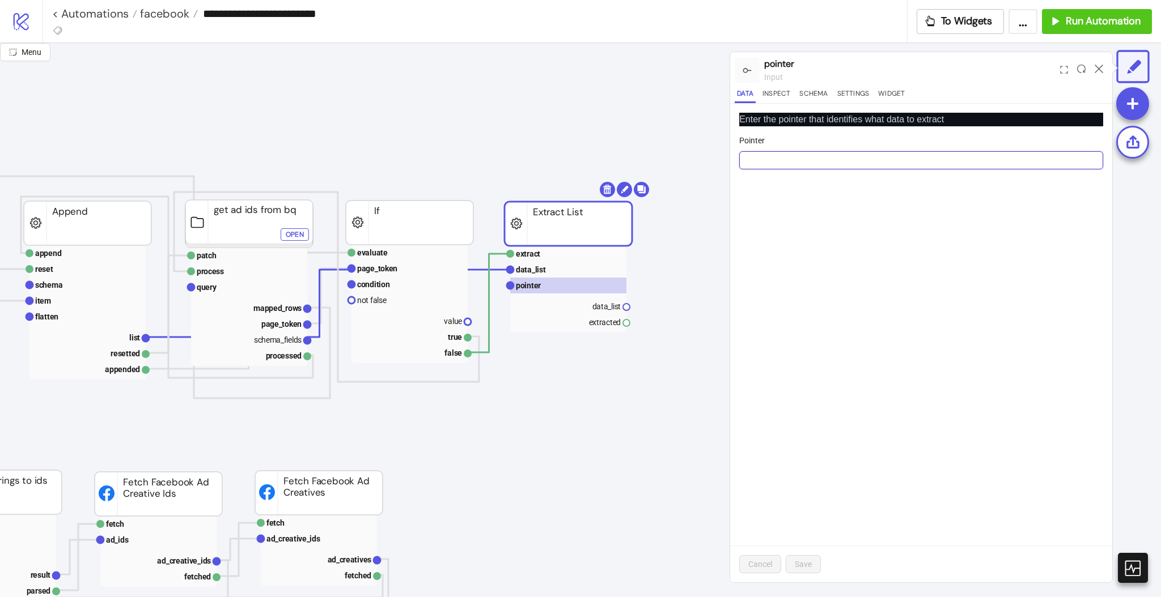
click at [818, 156] on input "Pointer" at bounding box center [921, 160] width 364 height 18
paste input "*****"
type input "******"
click at [804, 554] on div "Cancel Save" at bounding box center [921, 564] width 382 height 37
click at [799, 561] on span "Save" at bounding box center [803, 564] width 17 height 9
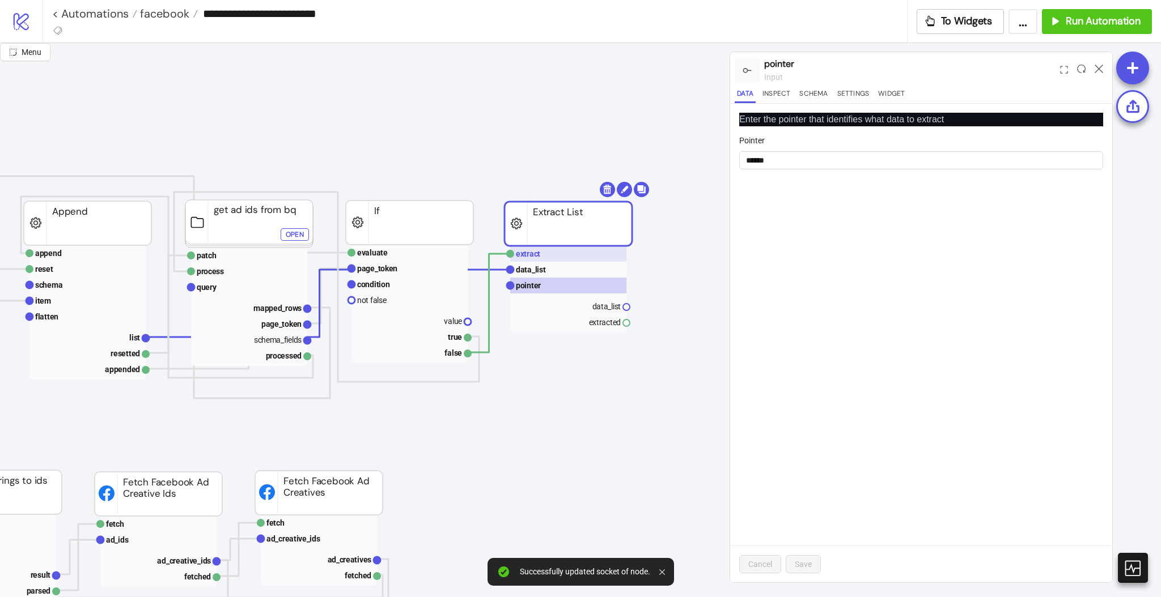
click at [538, 258] on text "extract" at bounding box center [528, 253] width 24 height 9
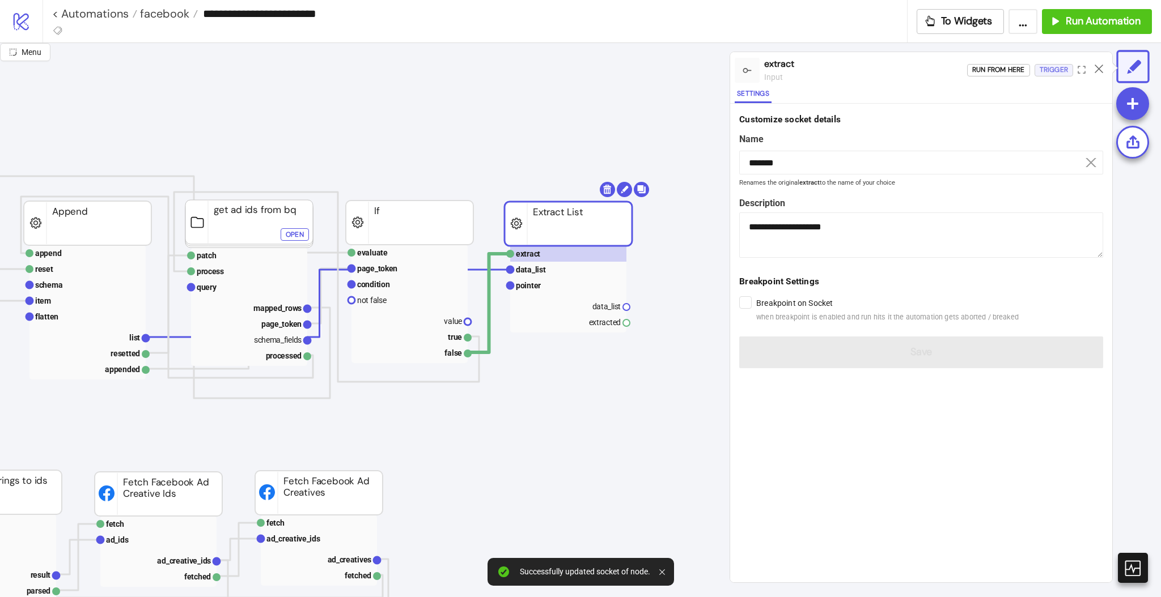
click at [1040, 67] on div "Trigger" at bounding box center [1054, 69] width 28 height 13
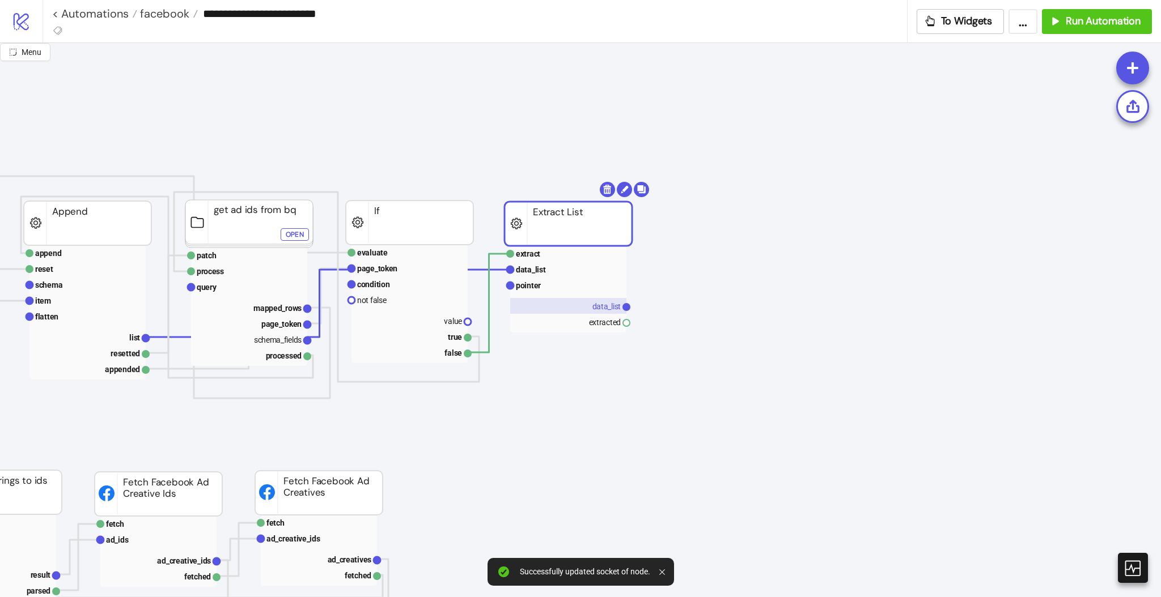
click at [605, 306] on text "data_list" at bounding box center [606, 306] width 29 height 9
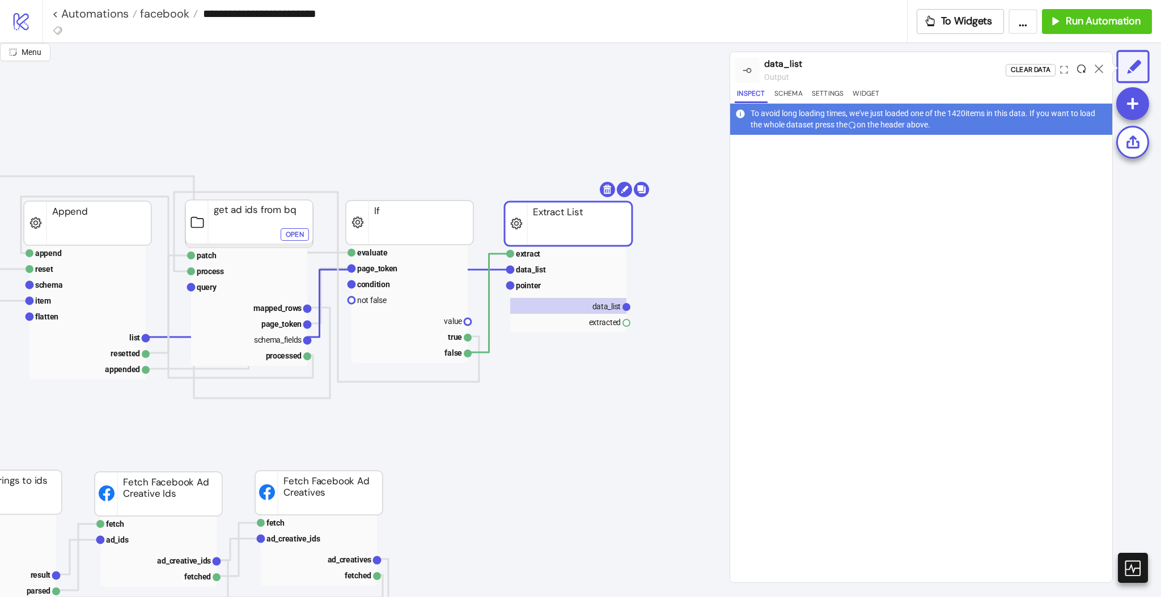
click at [1083, 69] on icon at bounding box center [1081, 69] width 9 height 9
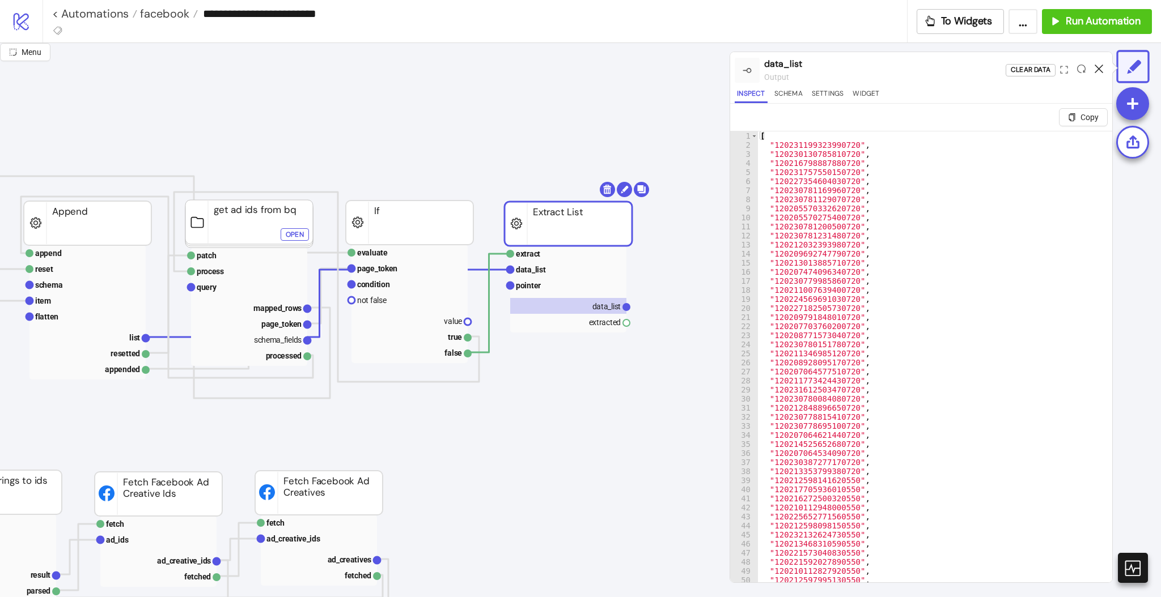
click at [1099, 71] on icon at bounding box center [1099, 69] width 9 height 9
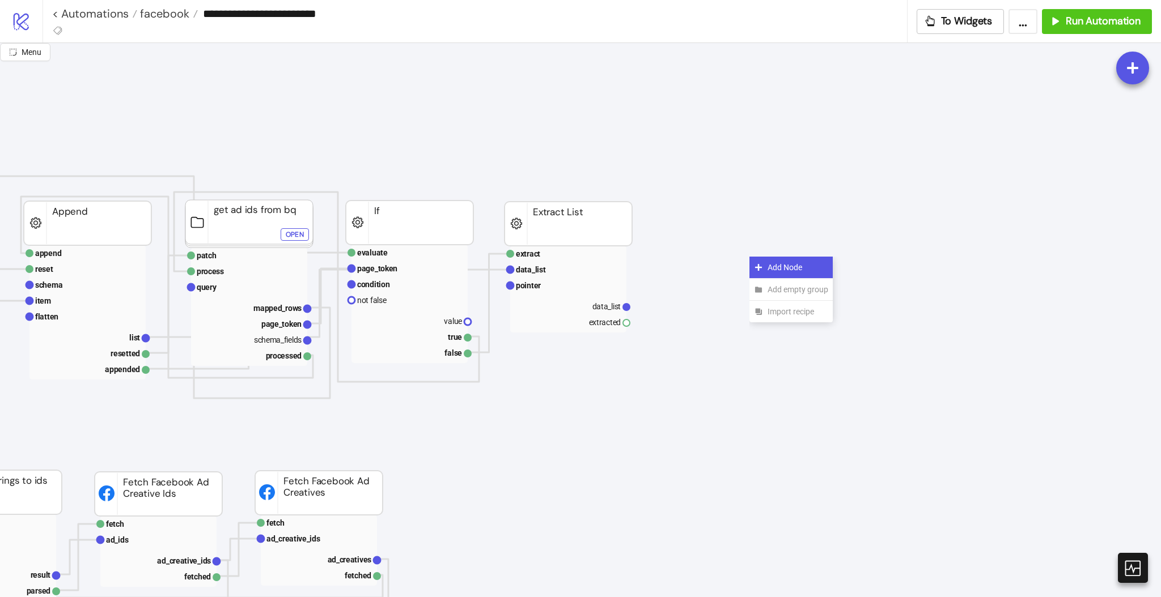
click at [754, 262] on div "Add Node" at bounding box center [790, 268] width 83 height 22
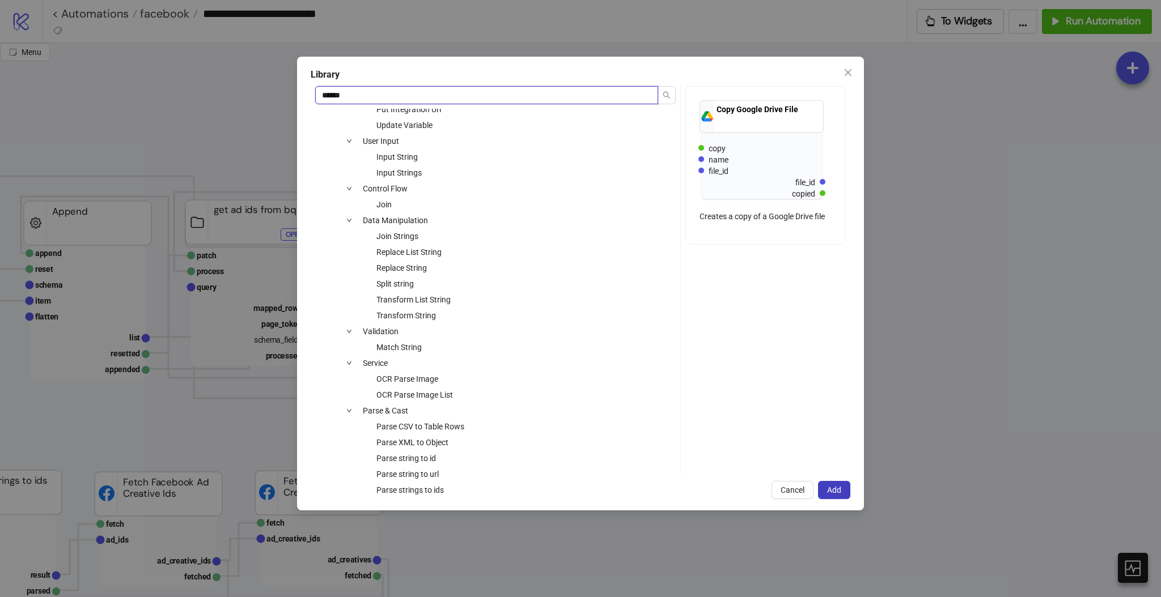
scroll to position [302, 0]
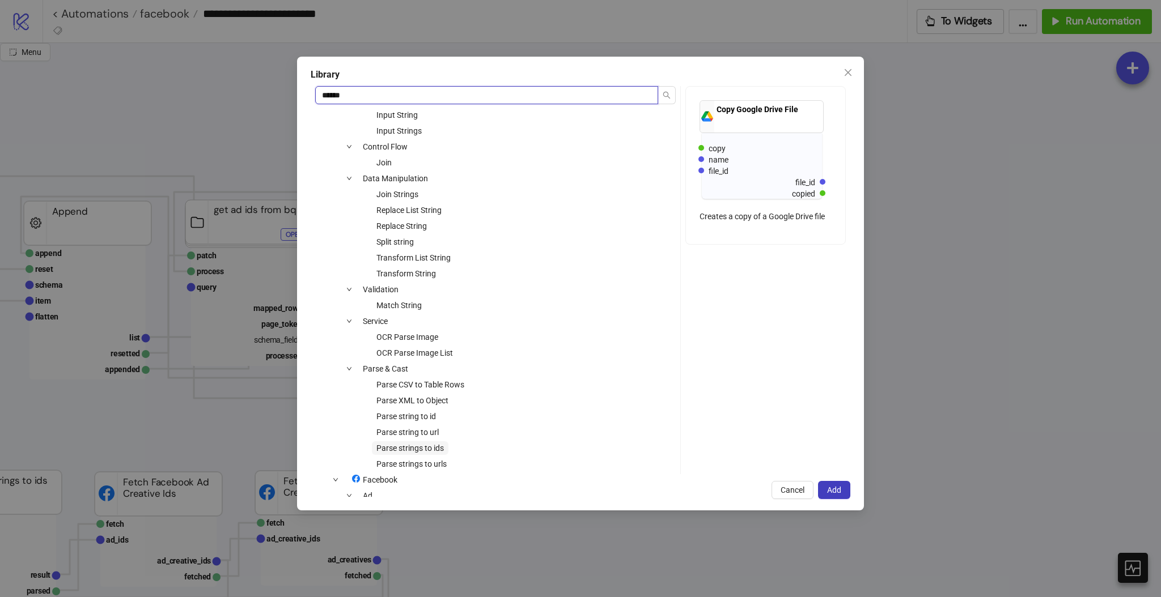
type input "******"
click at [427, 446] on span "Parse strings to ids" at bounding box center [409, 448] width 67 height 9
click at [828, 497] on button "Add" at bounding box center [834, 490] width 32 height 18
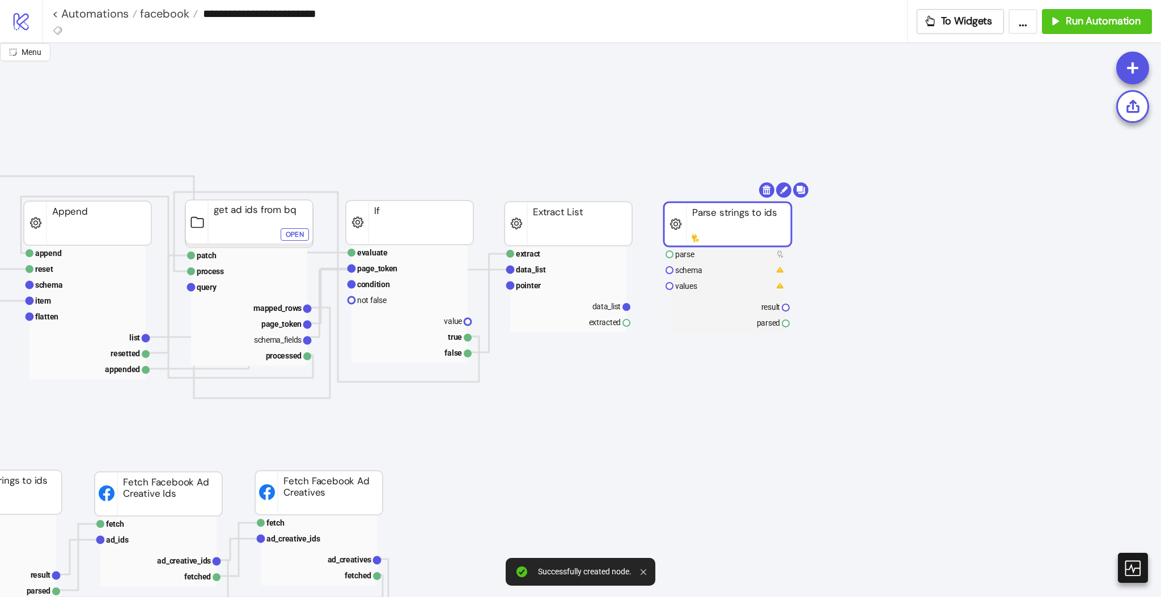
drag, startPoint x: 787, startPoint y: 294, endPoint x: 702, endPoint y: 240, distance: 101.1
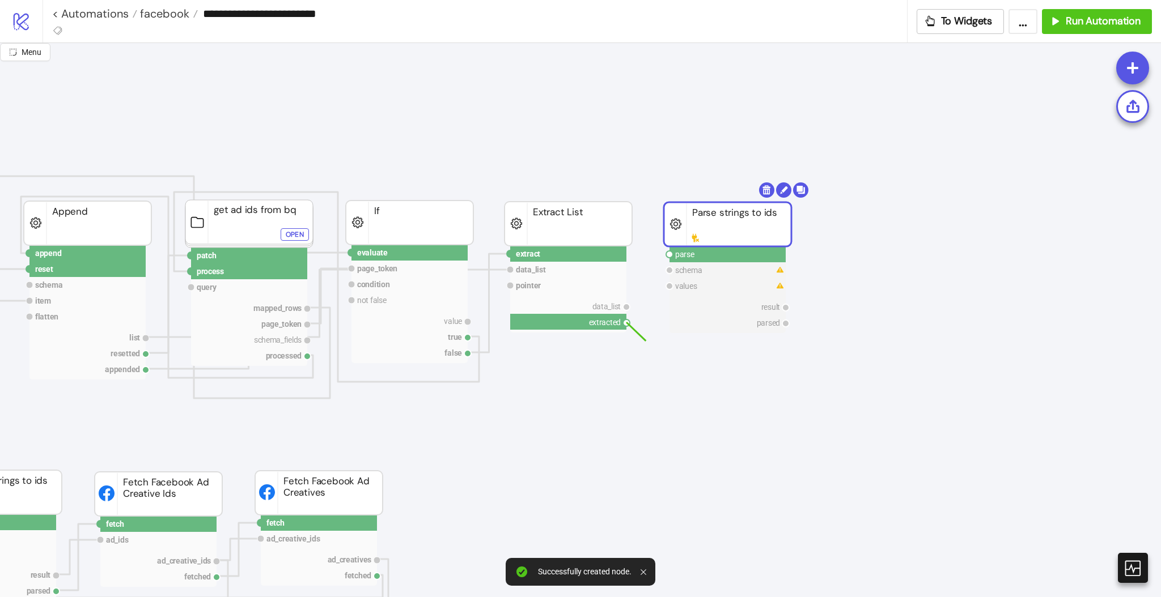
drag, startPoint x: 628, startPoint y: 322, endPoint x: 659, endPoint y: 321, distance: 30.6
click at [669, 255] on circle at bounding box center [669, 254] width 7 height 7
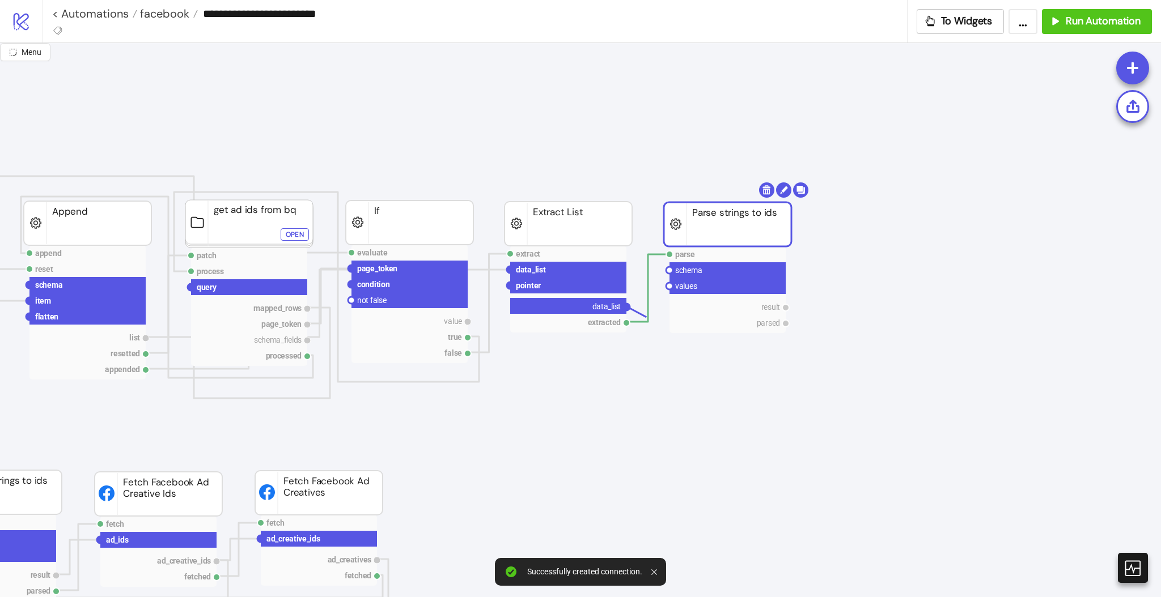
drag, startPoint x: 627, startPoint y: 306, endPoint x: 648, endPoint y: 318, distance: 24.1
click at [668, 287] on circle at bounding box center [669, 286] width 7 height 7
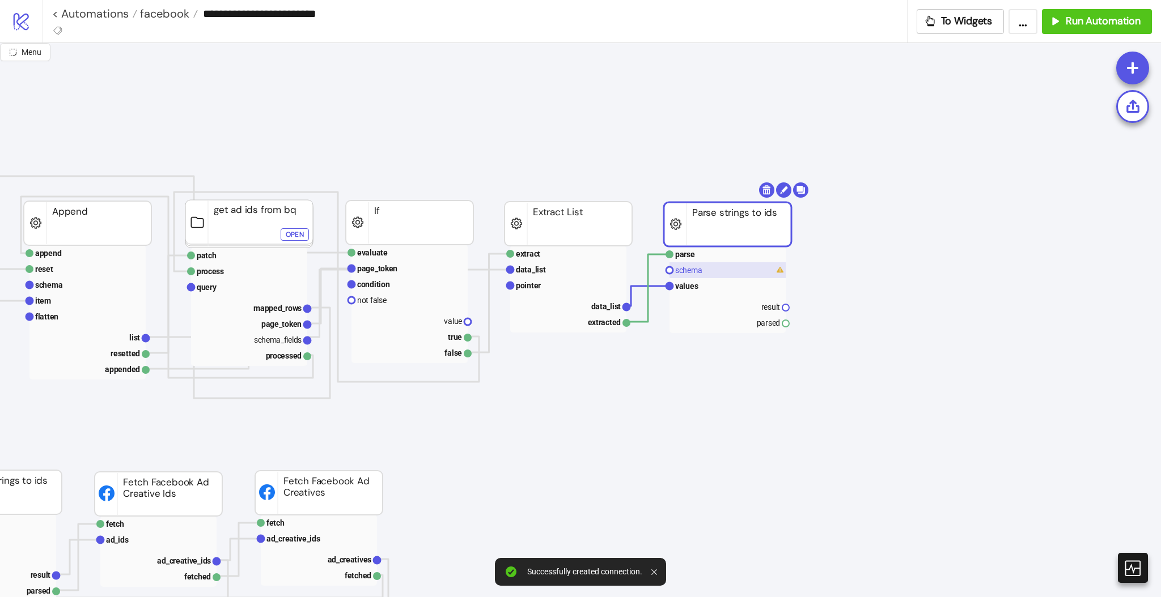
click at [673, 273] on rect at bounding box center [727, 270] width 116 height 16
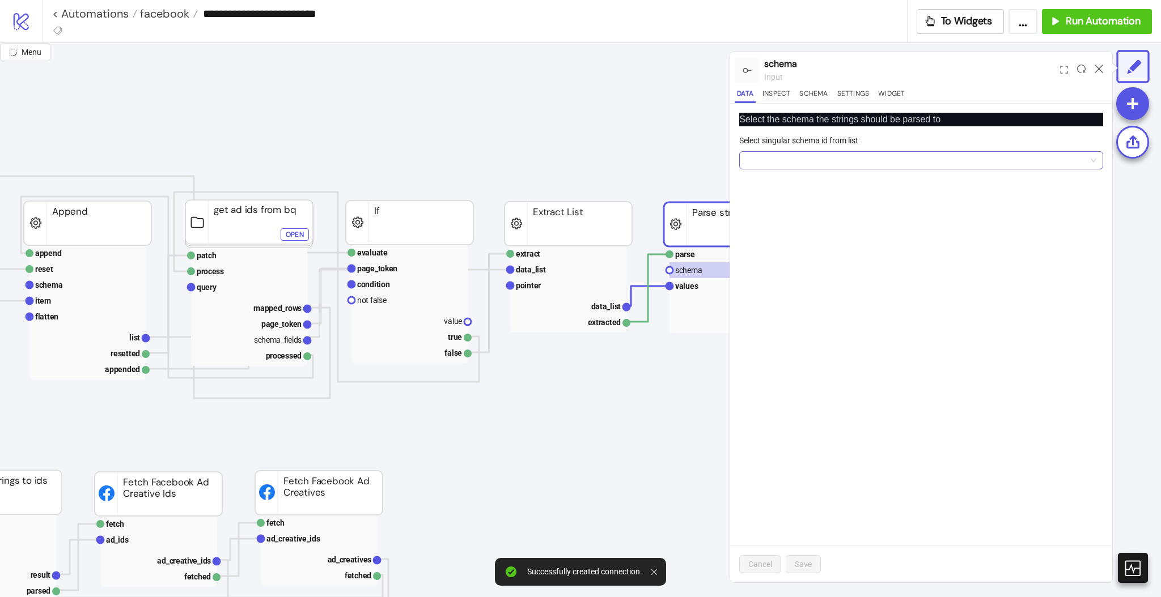
click at [778, 164] on input "Select singular schema id from list" at bounding box center [916, 160] width 340 height 17
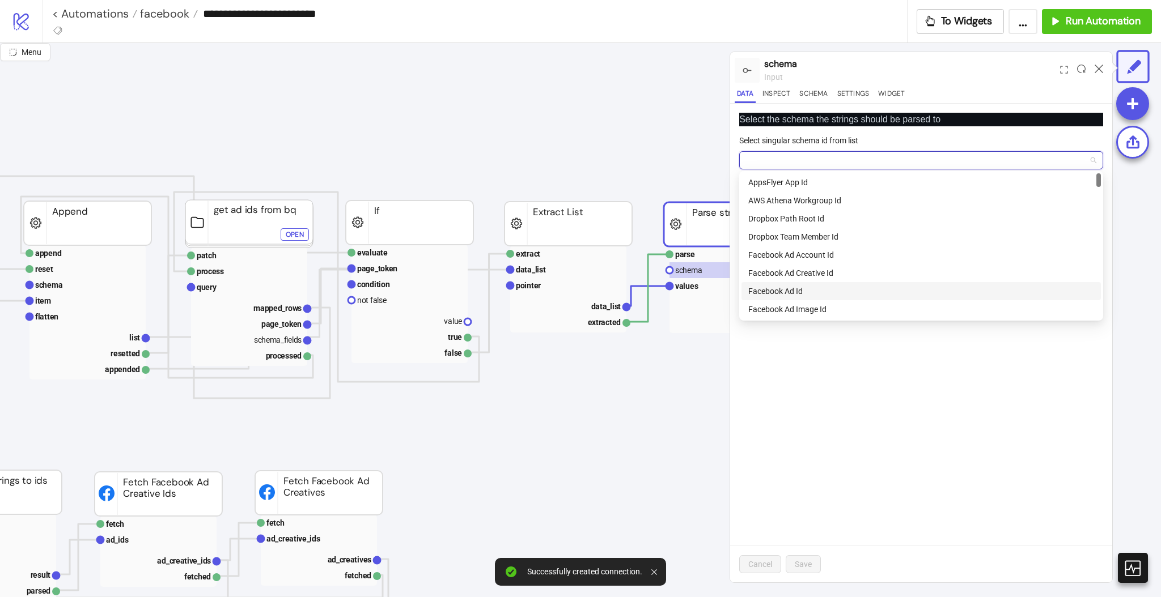
click at [791, 289] on div "Facebook Ad Id" at bounding box center [921, 291] width 346 height 12
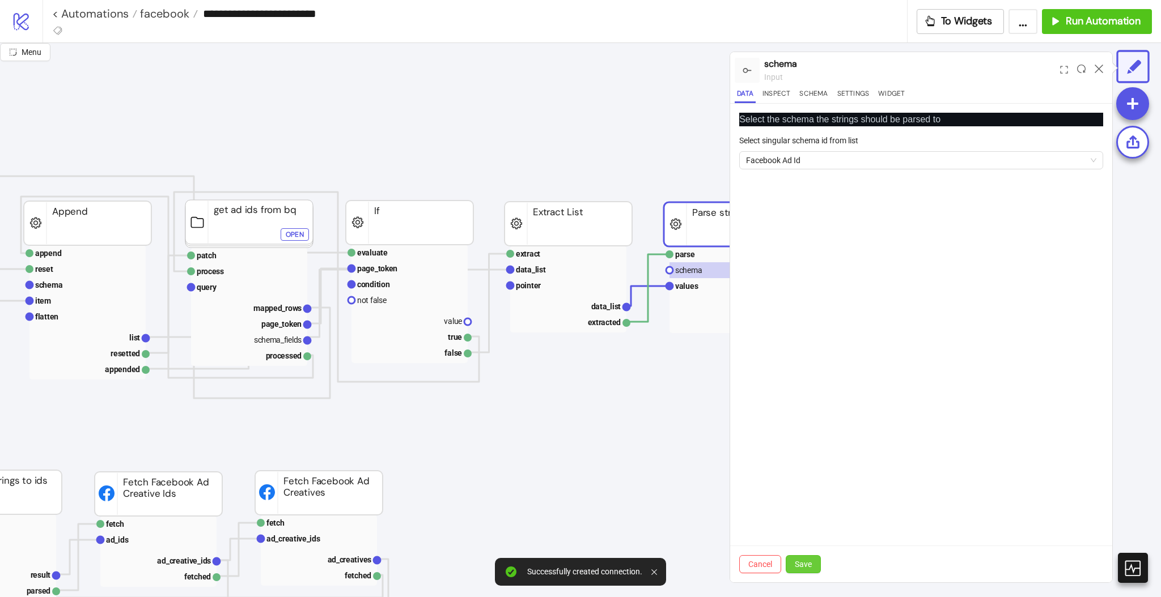
click at [798, 559] on button "Save" at bounding box center [803, 564] width 35 height 18
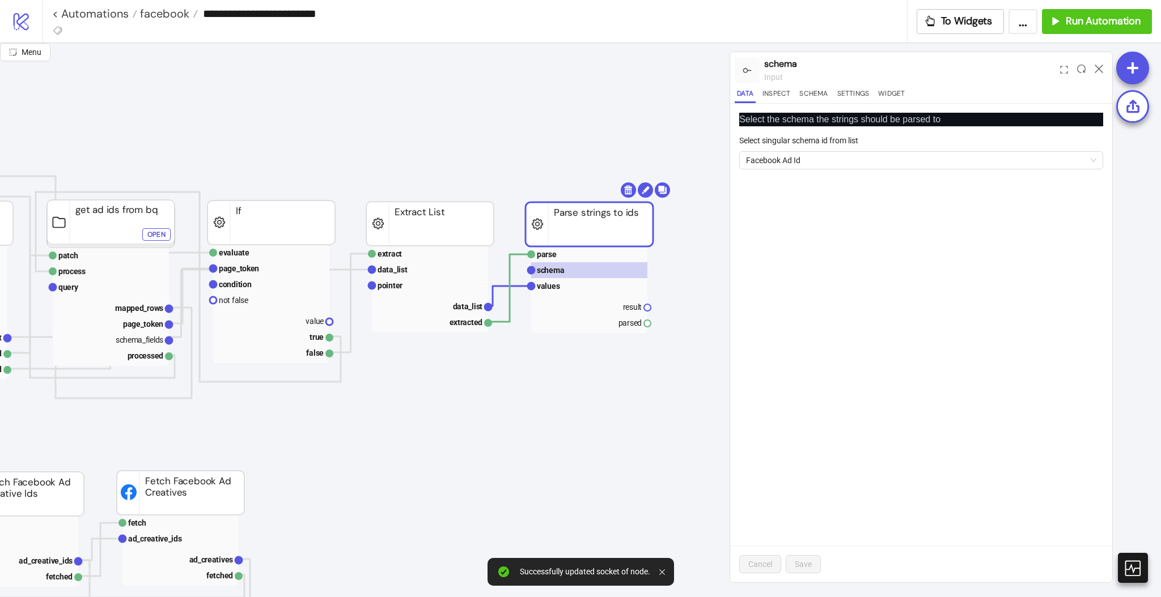
scroll to position [0, 907]
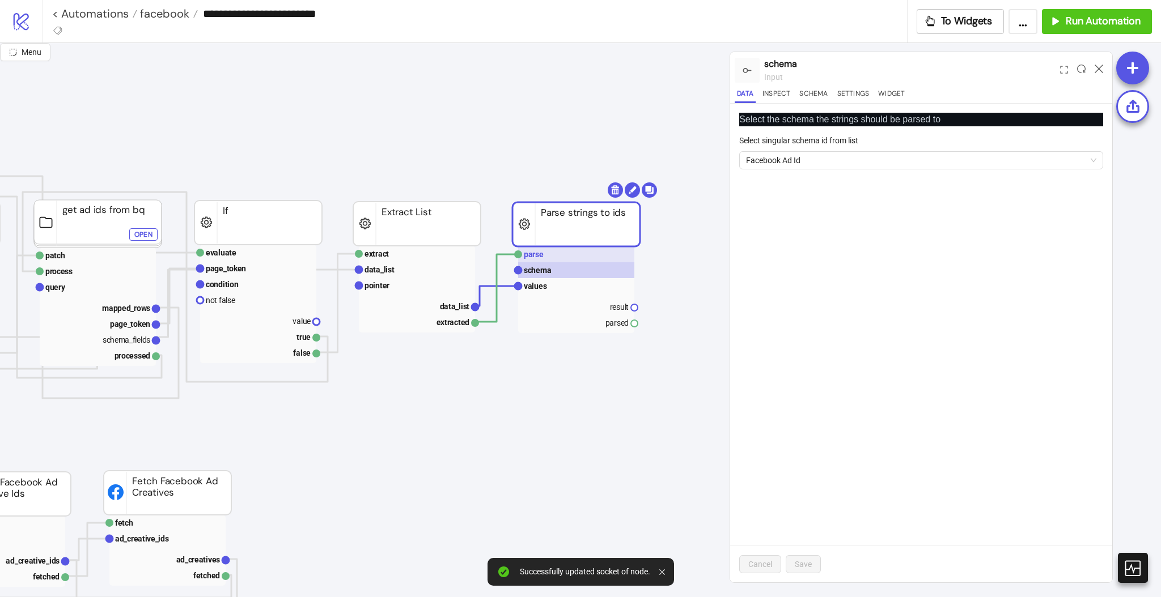
click at [561, 256] on rect at bounding box center [576, 255] width 116 height 16
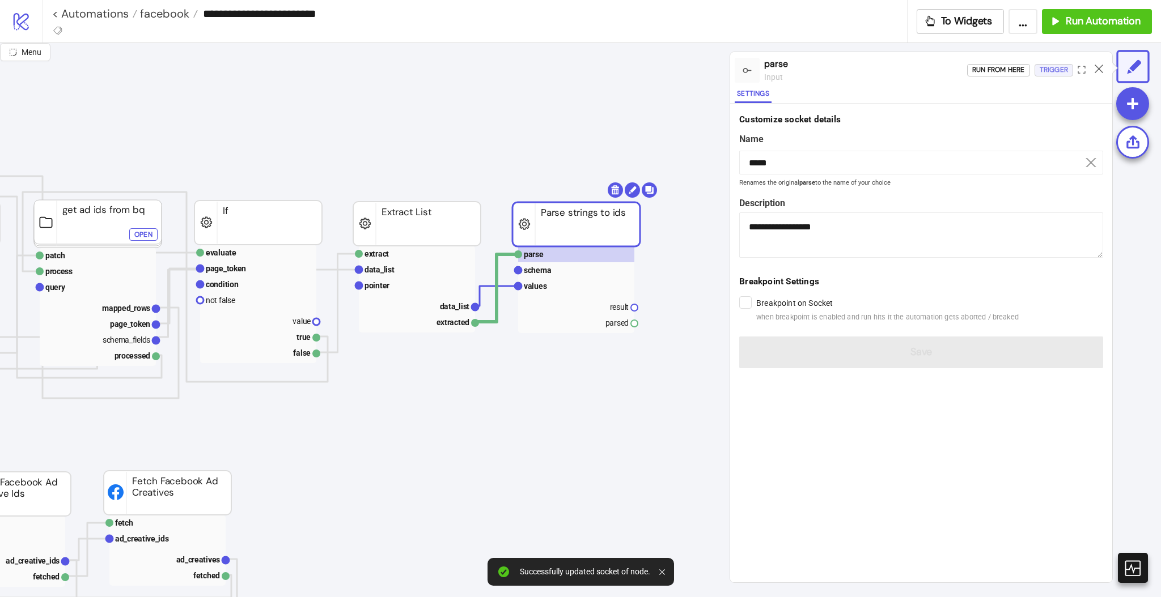
click at [1060, 76] on div "Trigger" at bounding box center [1054, 69] width 28 height 13
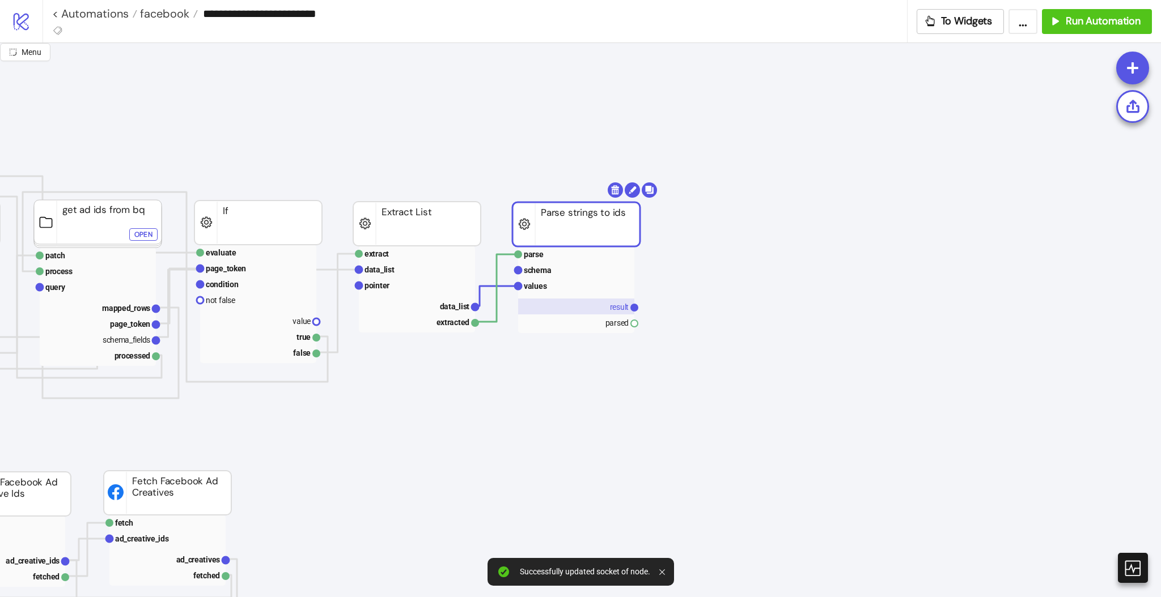
click at [618, 308] on text "result" at bounding box center [619, 307] width 19 height 9
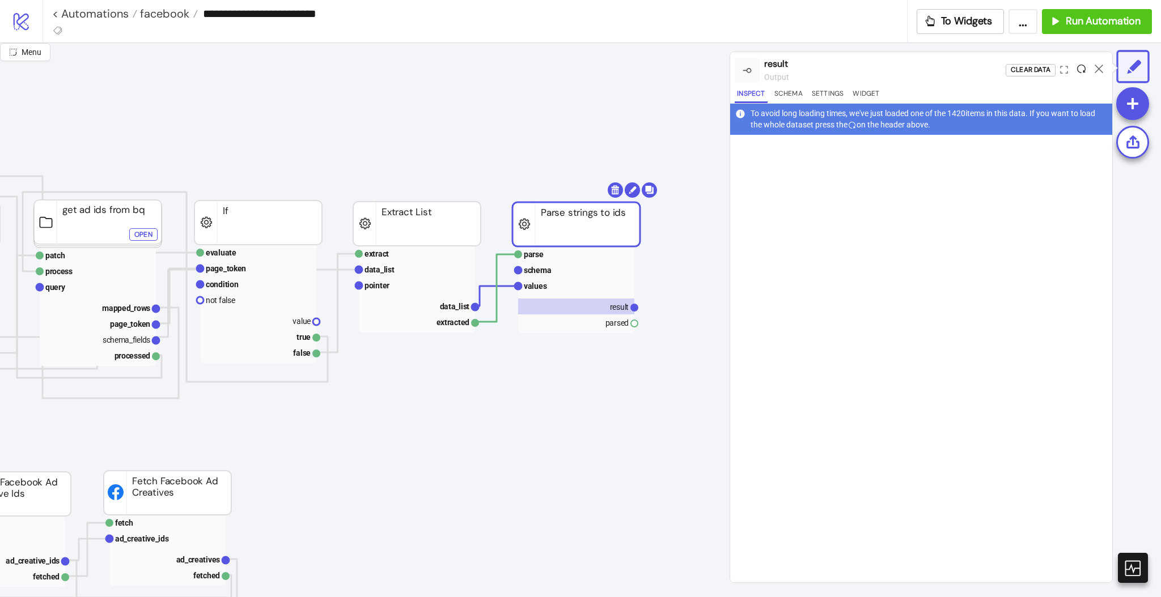
click at [1081, 70] on icon at bounding box center [1081, 69] width 9 height 9
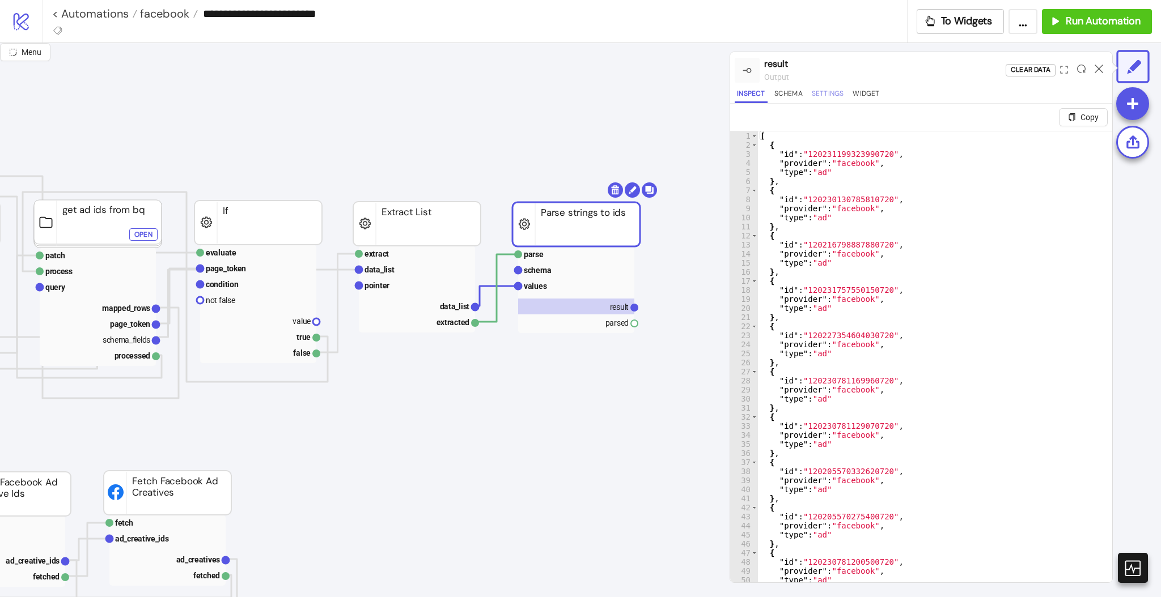
drag, startPoint x: 829, startPoint y: 93, endPoint x: 833, endPoint y: 100, distance: 8.7
click at [829, 94] on button "Settings" at bounding box center [827, 95] width 37 height 15
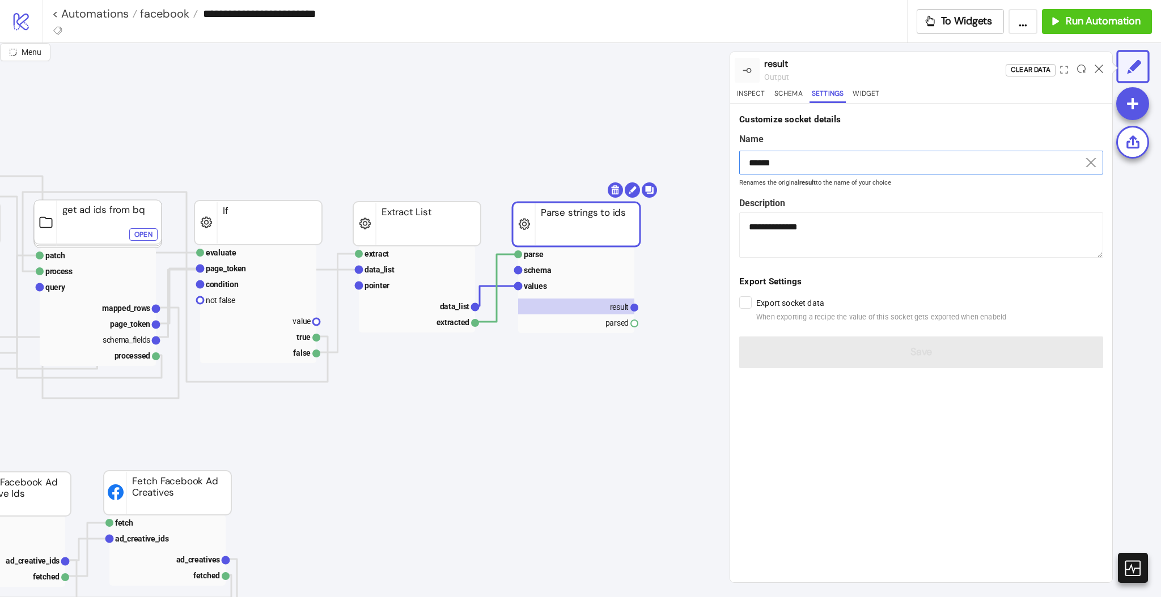
click at [812, 157] on input "******" at bounding box center [921, 163] width 364 height 24
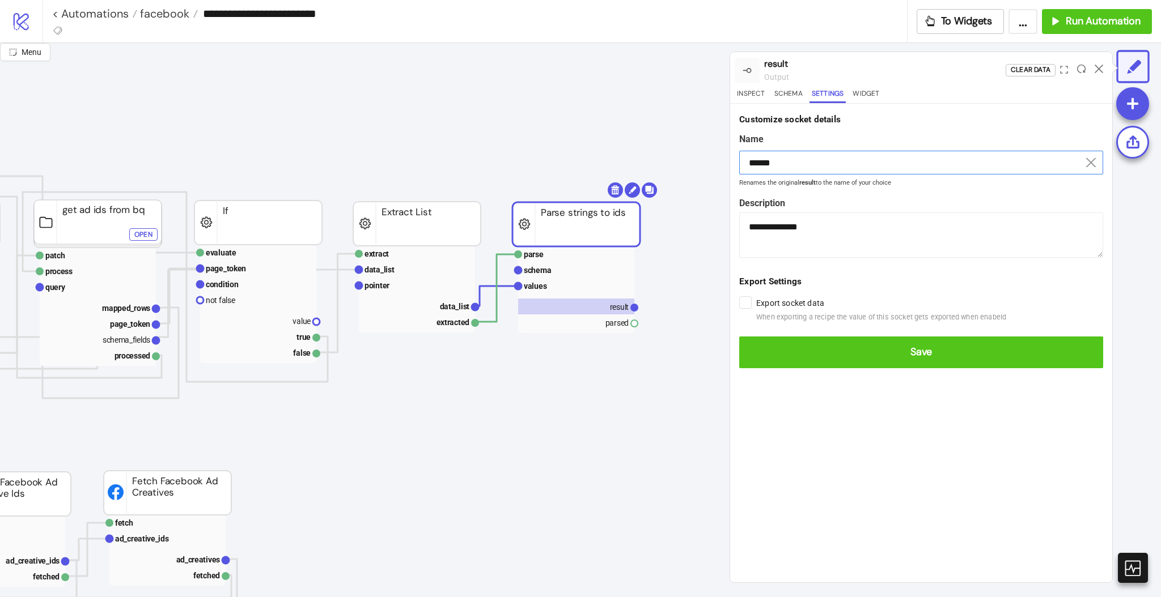
type input "******"
click at [739, 337] on button "Save" at bounding box center [921, 353] width 364 height 32
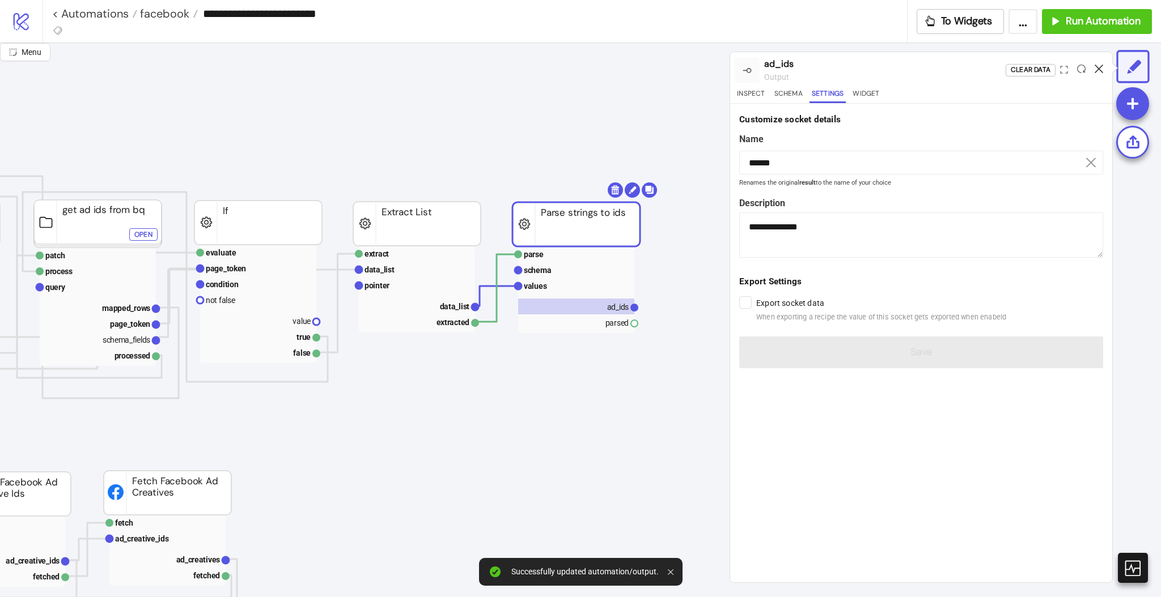
click at [1102, 68] on icon at bounding box center [1099, 69] width 9 height 9
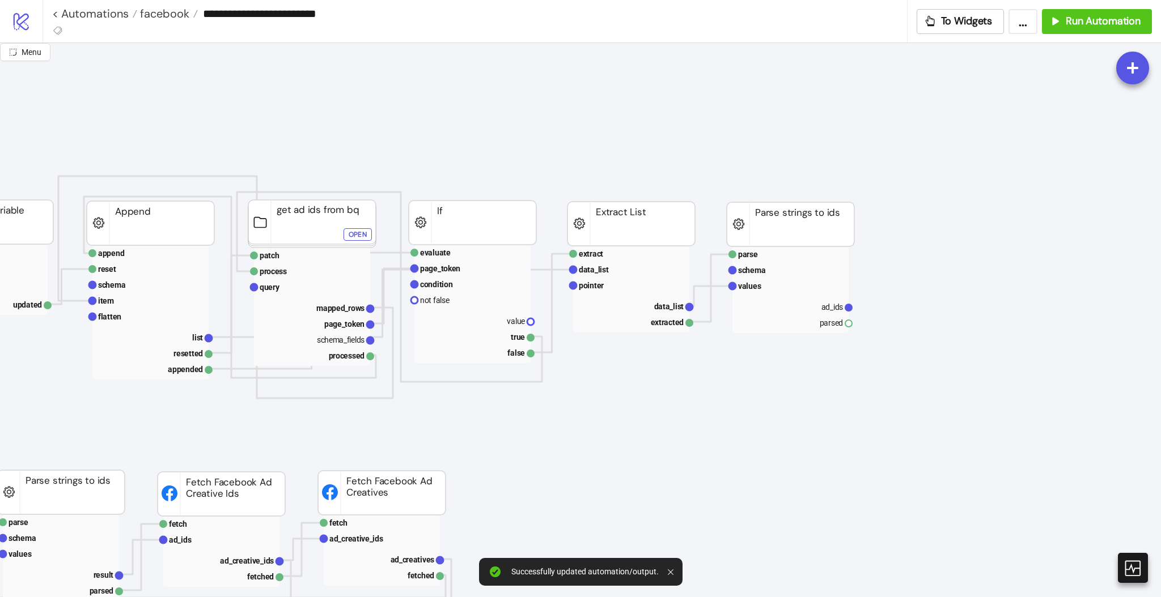
scroll to position [0, 604]
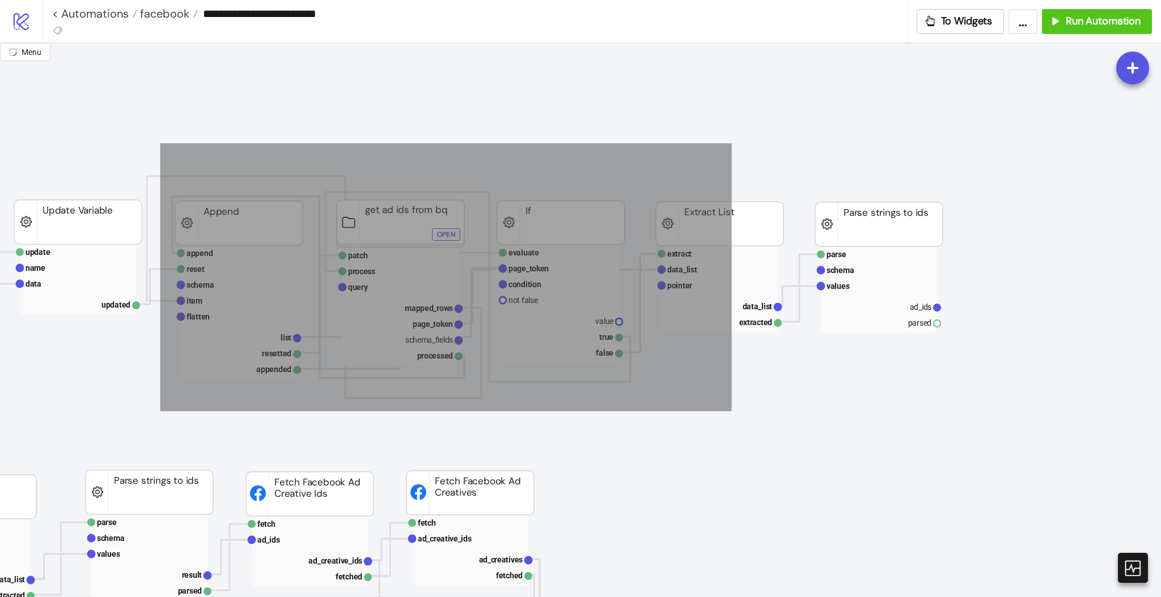
drag, startPoint x: 160, startPoint y: 143, endPoint x: 731, endPoint y: 412, distance: 631.1
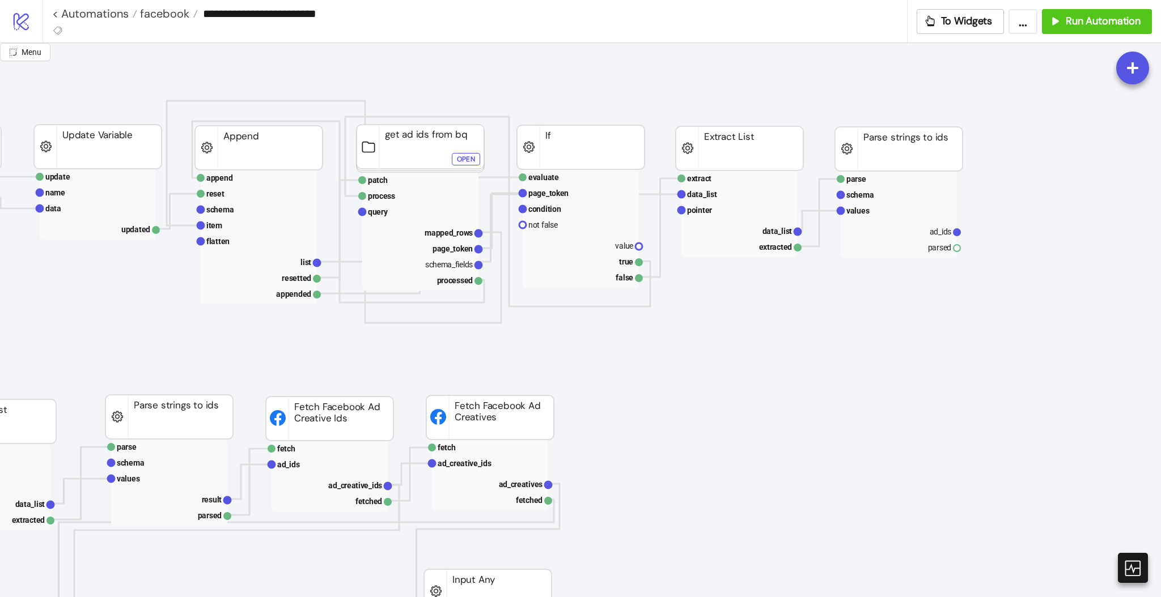
scroll to position [75, 604]
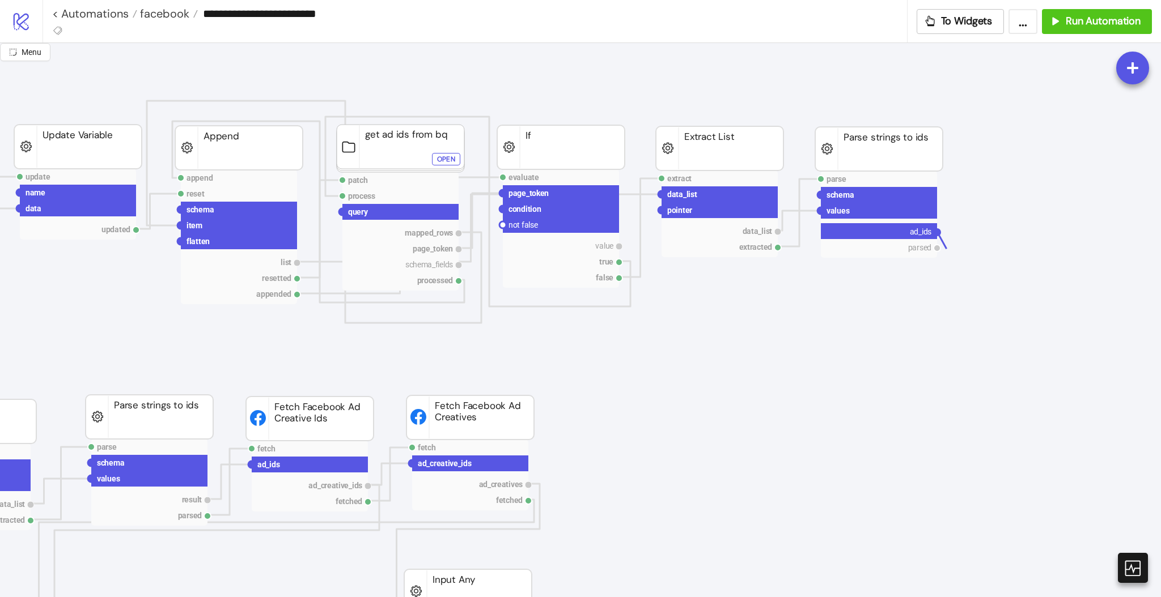
drag, startPoint x: 936, startPoint y: 234, endPoint x: 692, endPoint y: 384, distance: 286.3
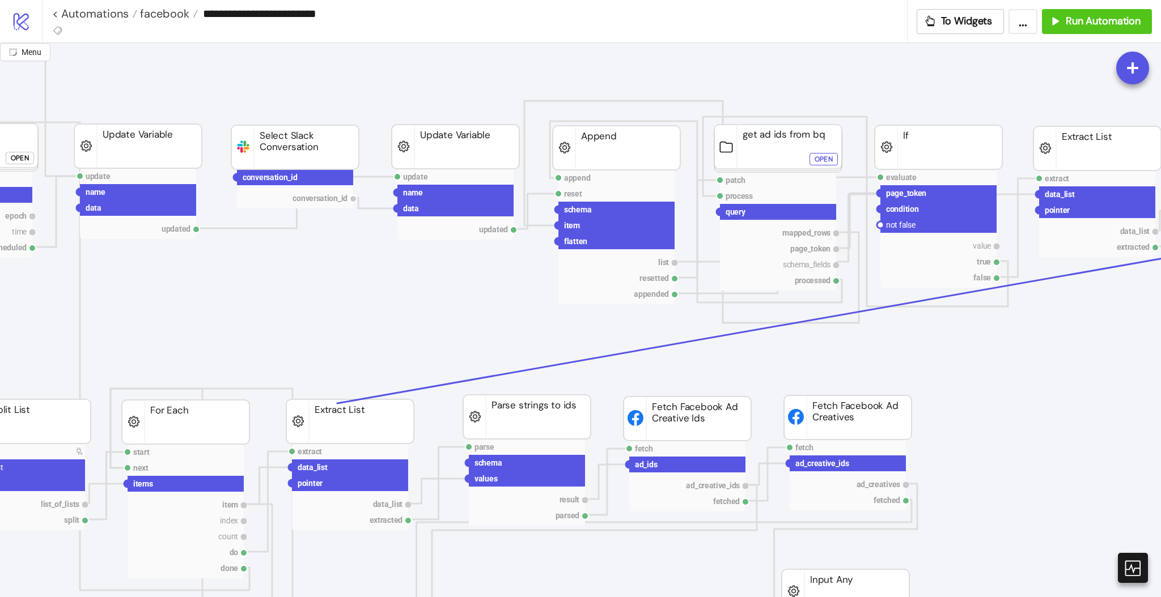
scroll to position [75, 0]
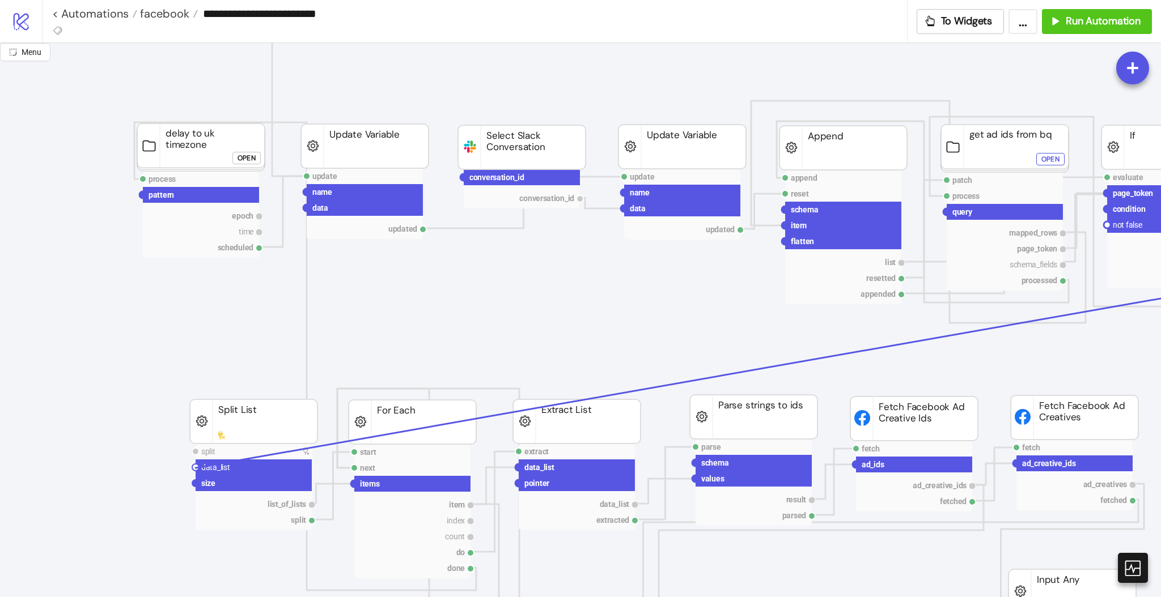
click at [195, 468] on circle at bounding box center [195, 467] width 7 height 7
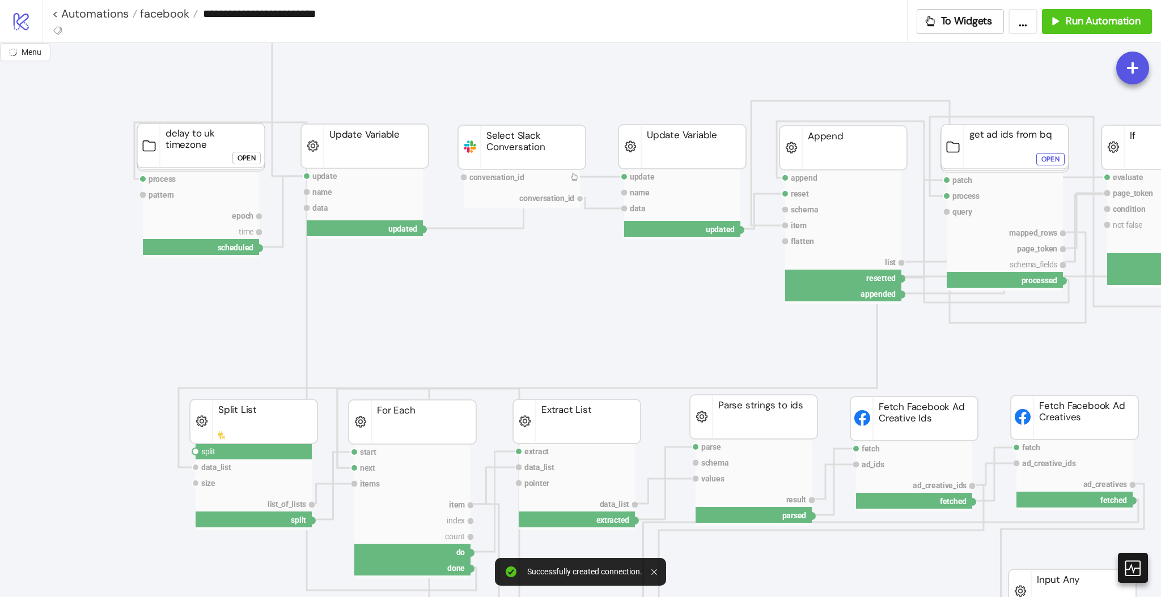
drag, startPoint x: 194, startPoint y: 451, endPoint x: 124, endPoint y: 394, distance: 90.3
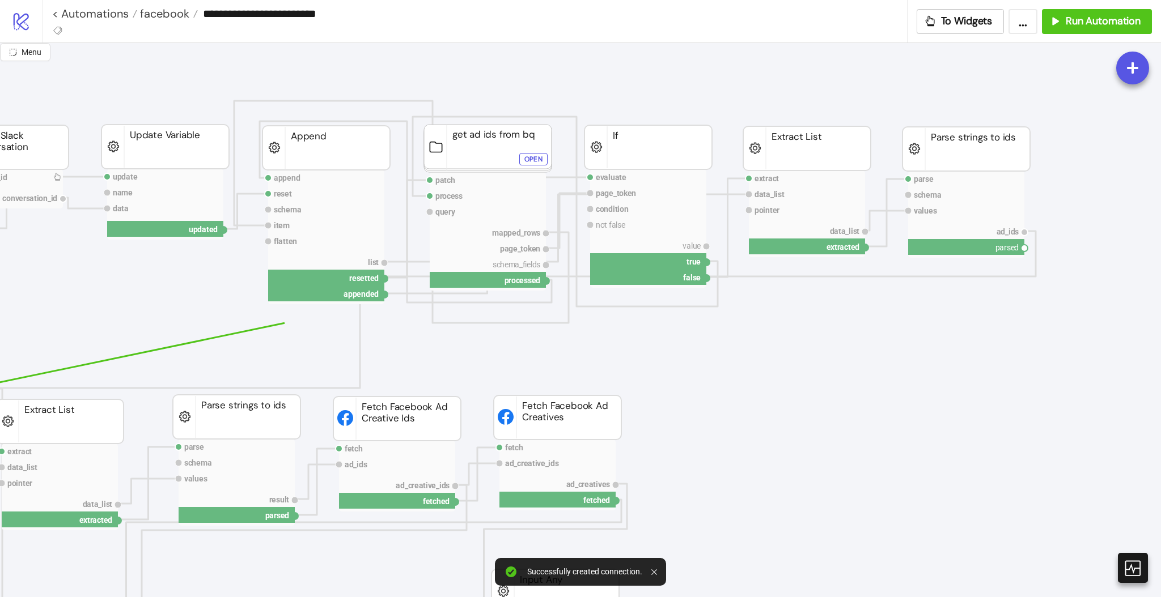
scroll to position [75, 529]
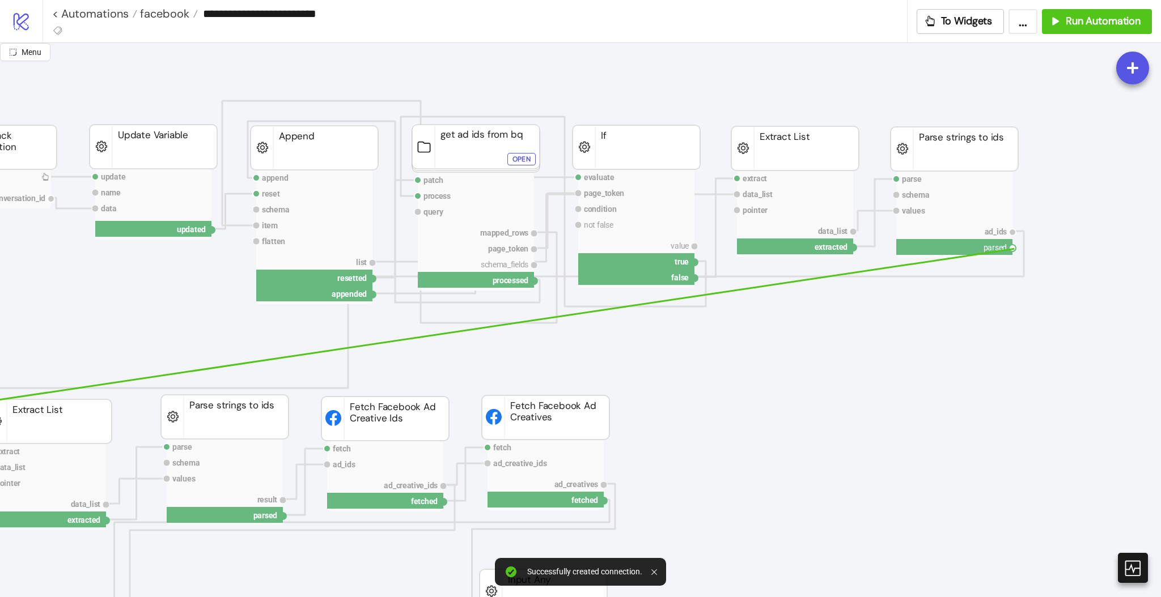
click at [1014, 249] on circle at bounding box center [1012, 248] width 7 height 7
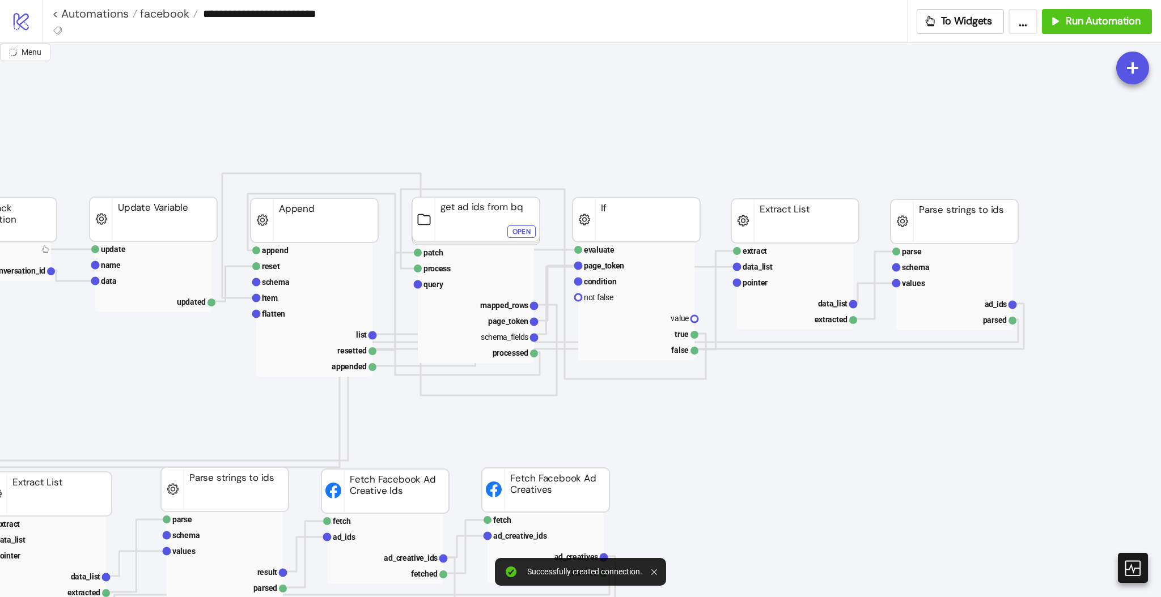
scroll to position [0, 529]
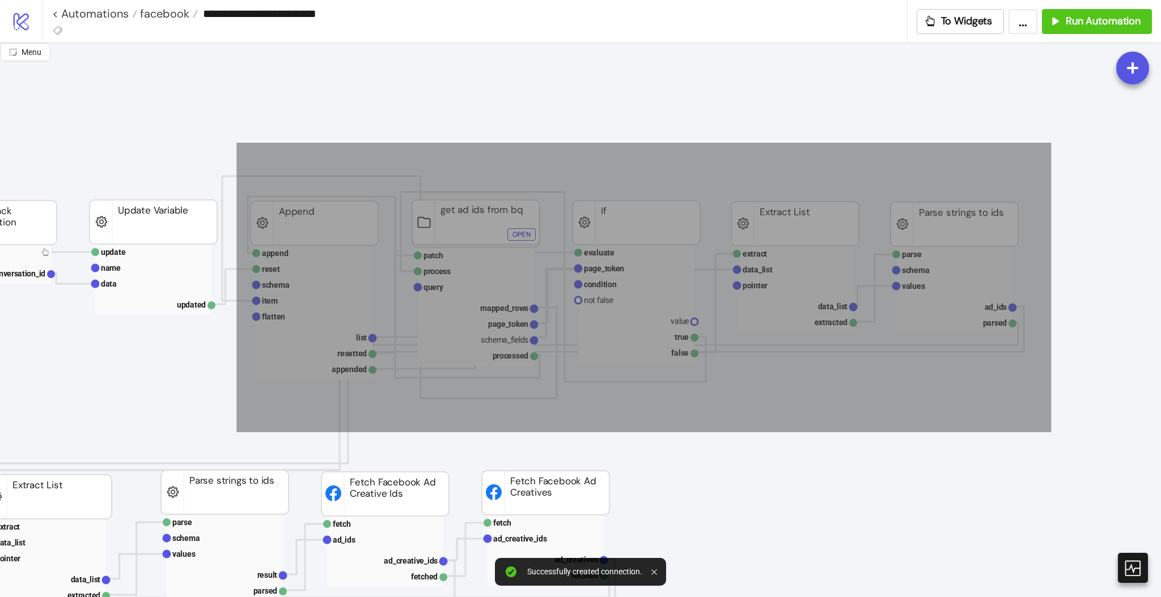
drag, startPoint x: 255, startPoint y: 183, endPoint x: 1051, endPoint y: 432, distance: 834.7
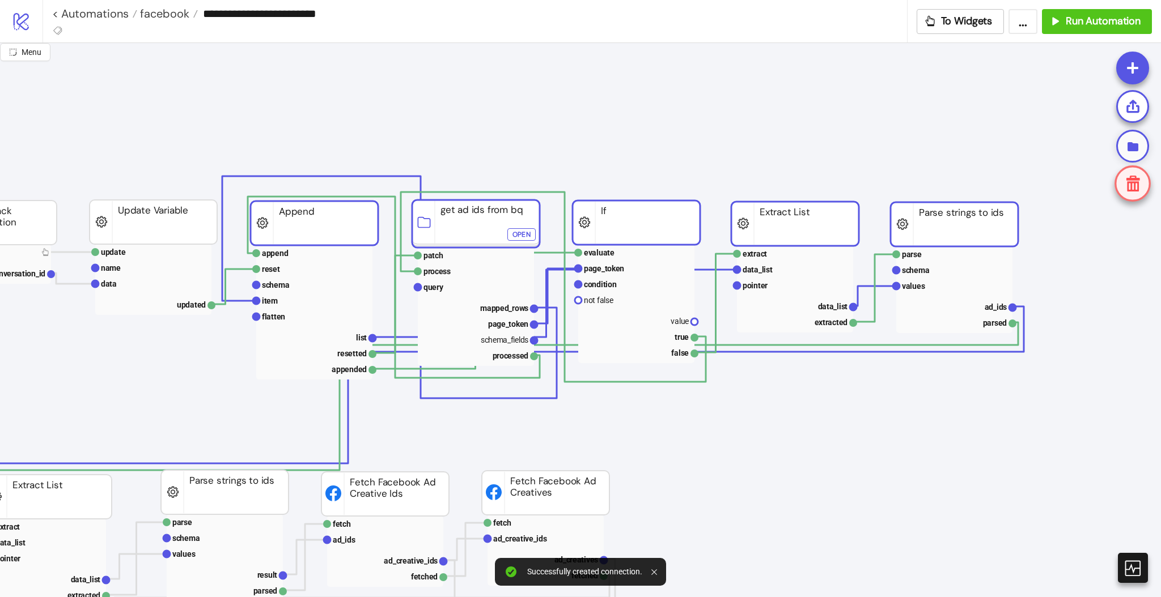
click at [1137, 149] on icon at bounding box center [1132, 146] width 11 height 9
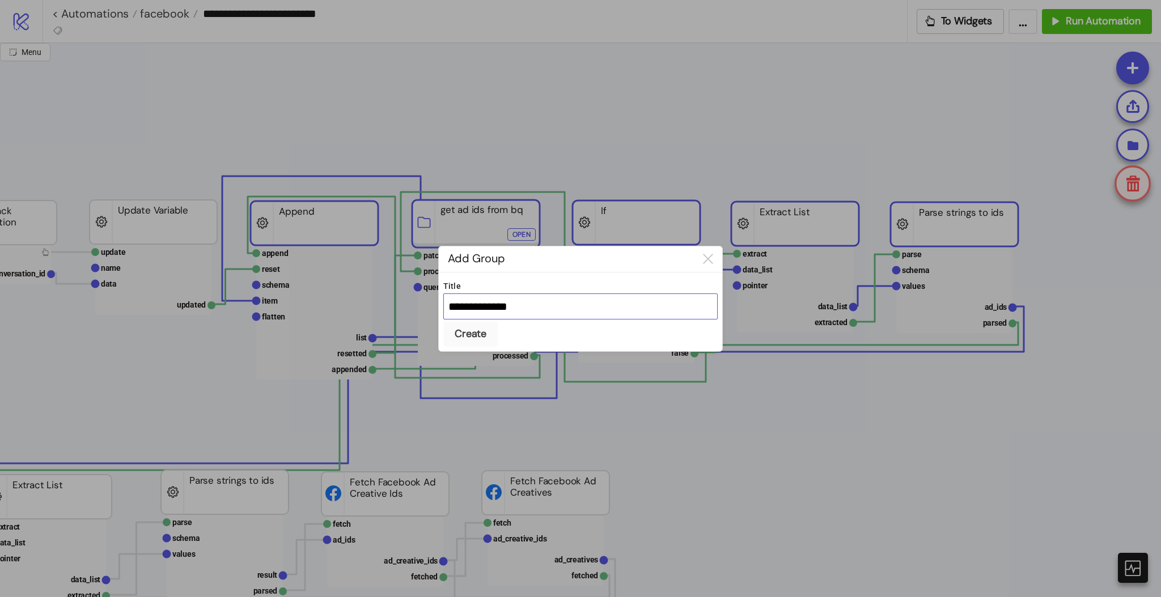
click at [555, 307] on input "**********" at bounding box center [580, 307] width 274 height 26
type input "**********"
click at [443, 322] on button "Create" at bounding box center [470, 334] width 54 height 25
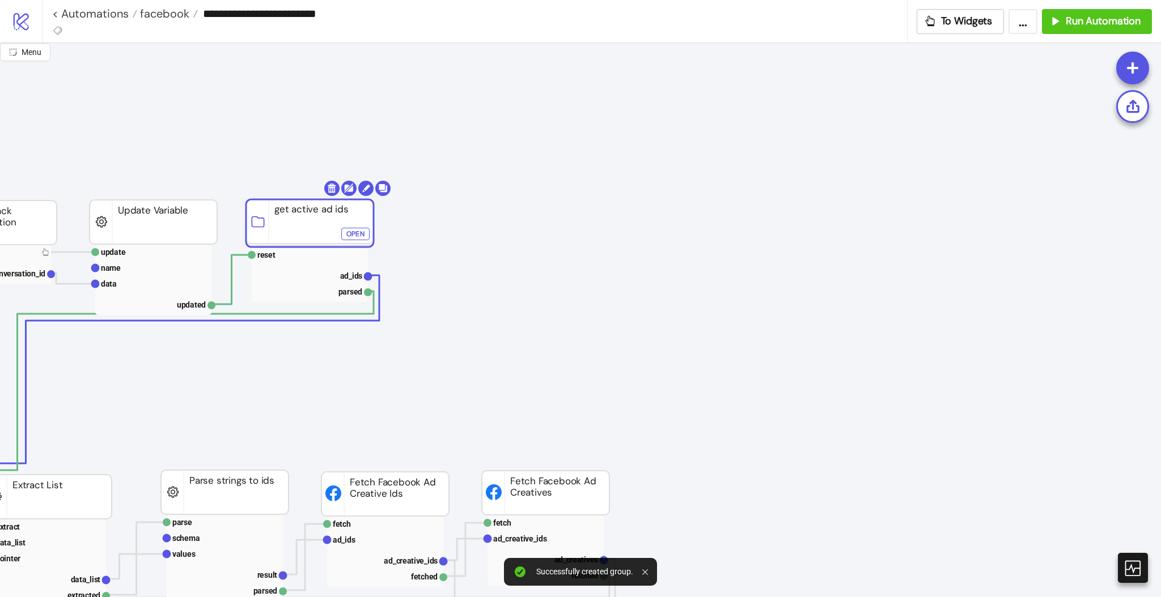
drag, startPoint x: 615, startPoint y: 226, endPoint x: 290, endPoint y: 227, distance: 324.8
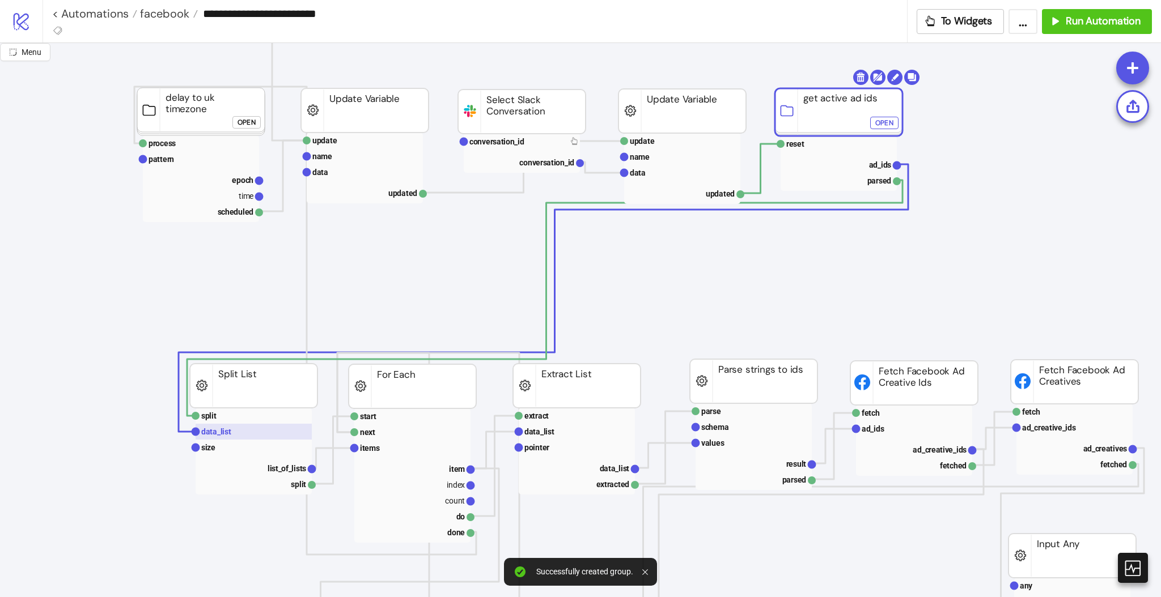
scroll to position [151, 0]
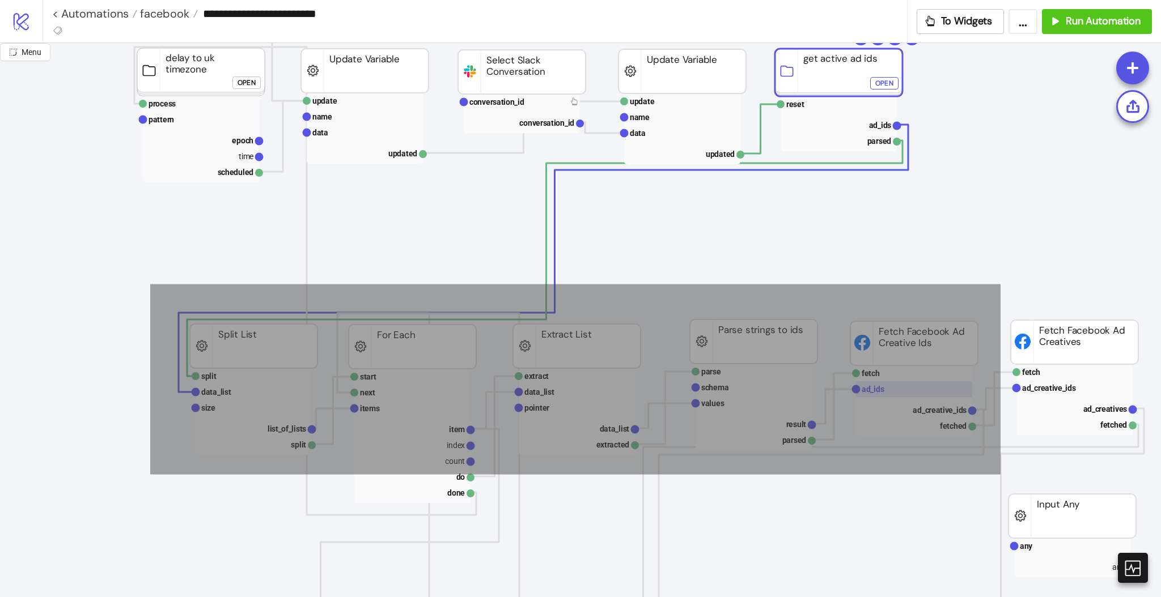
drag, startPoint x: 156, startPoint y: 288, endPoint x: 961, endPoint y: 393, distance: 811.7
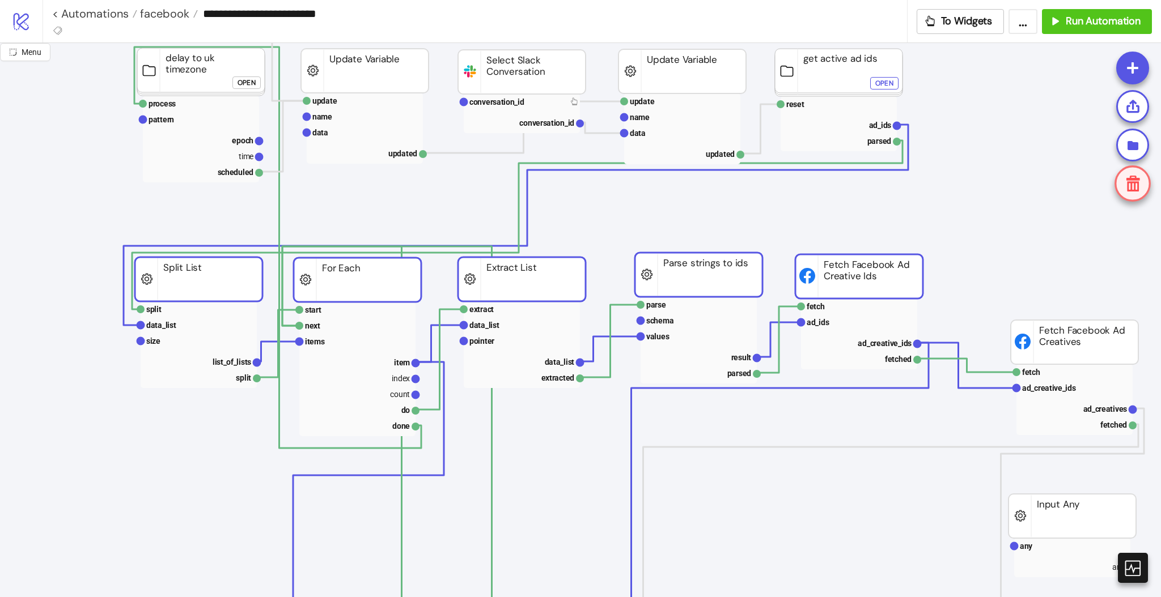
drag, startPoint x: 935, startPoint y: 358, endPoint x: 880, endPoint y: 291, distance: 86.2
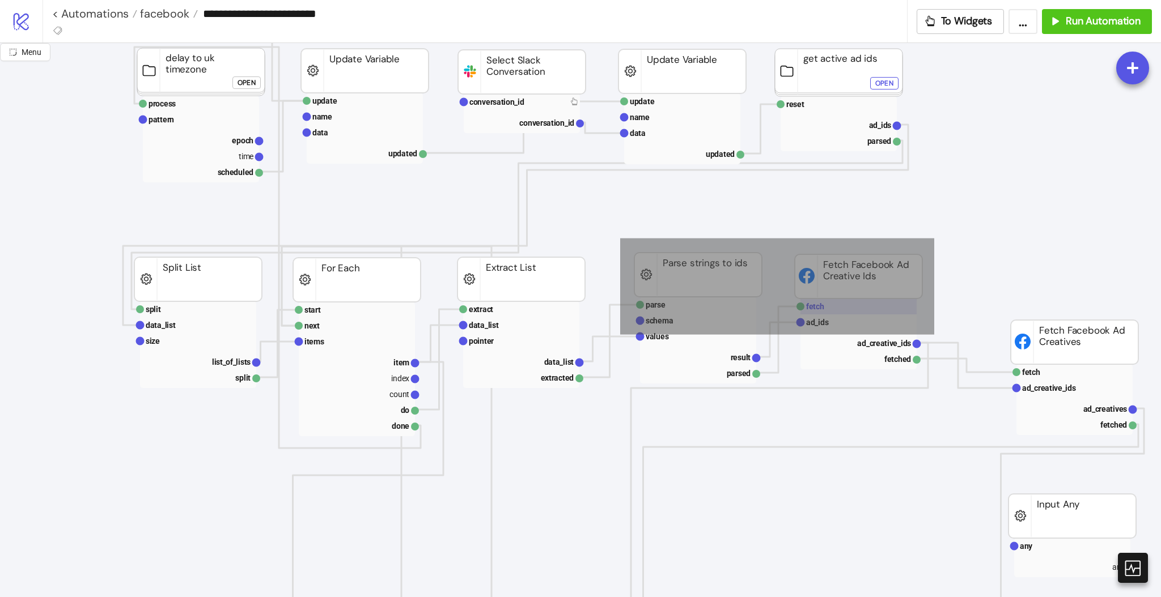
drag, startPoint x: 643, startPoint y: 251, endPoint x: 908, endPoint y: 304, distance: 270.6
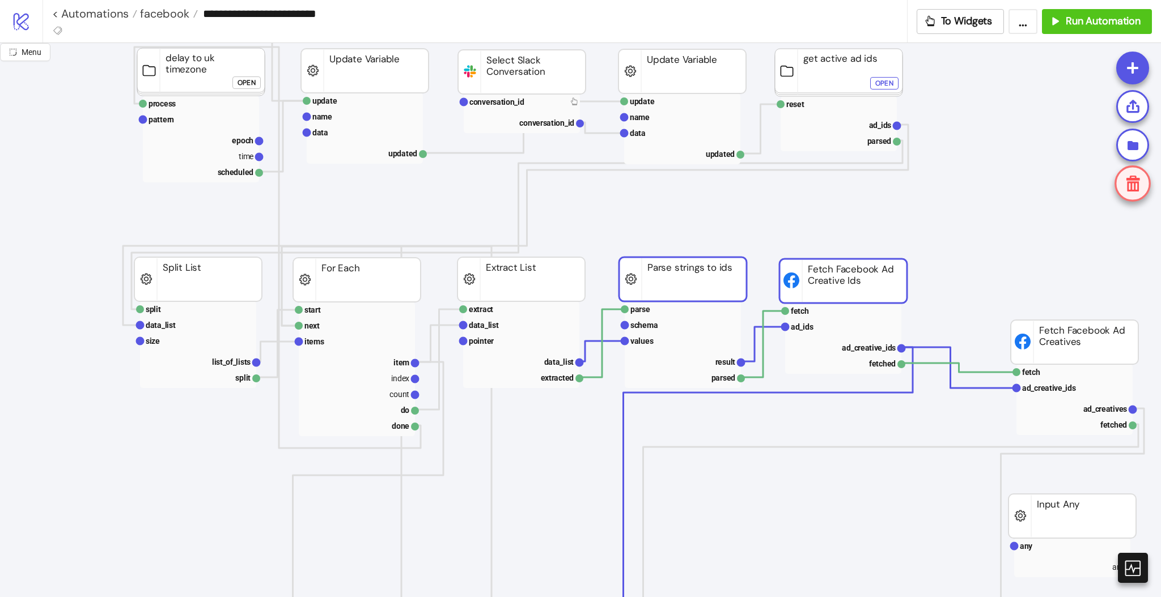
drag, startPoint x: 894, startPoint y: 290, endPoint x: 881, endPoint y: 294, distance: 13.8
drag, startPoint x: 934, startPoint y: 234, endPoint x: 966, endPoint y: 240, distance: 32.9
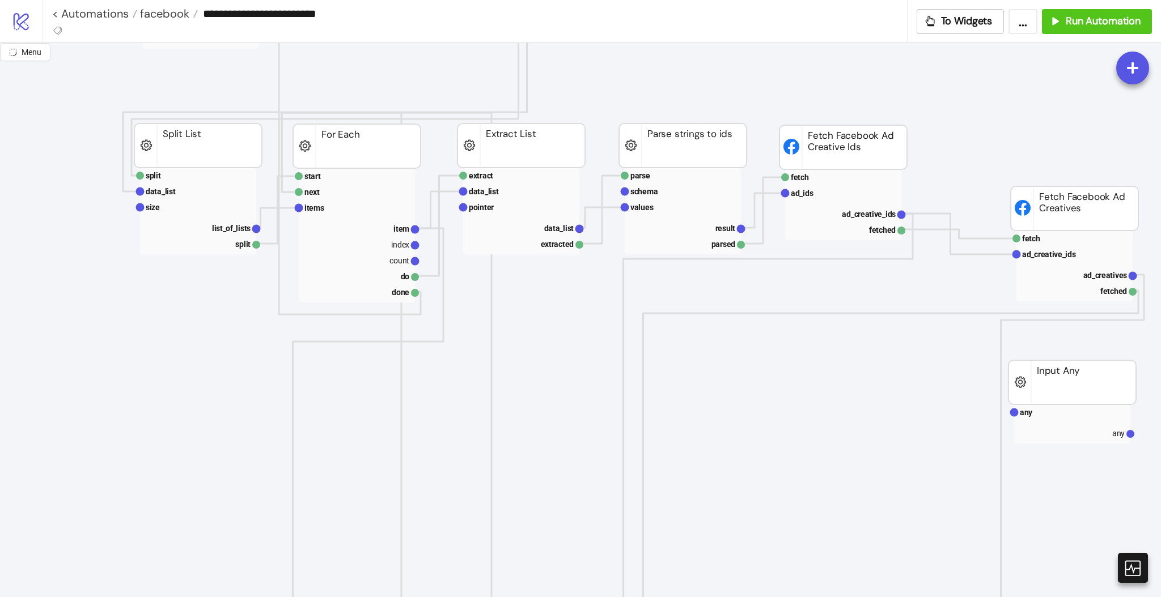
scroll to position [302, 0]
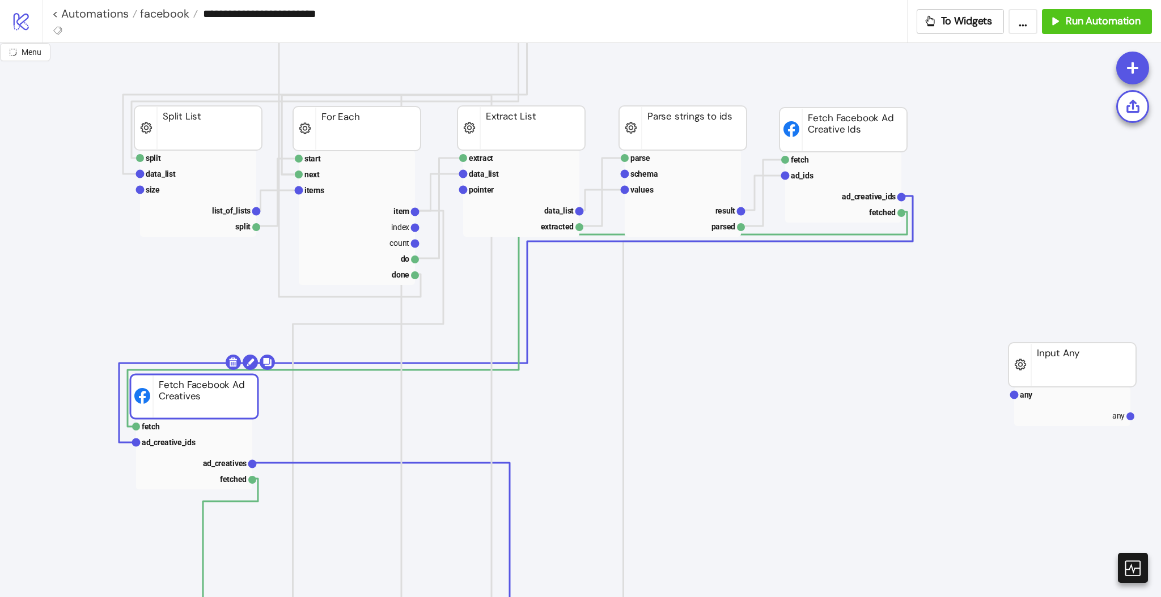
drag, startPoint x: 1038, startPoint y: 205, endPoint x: 158, endPoint y: 411, distance: 904.0
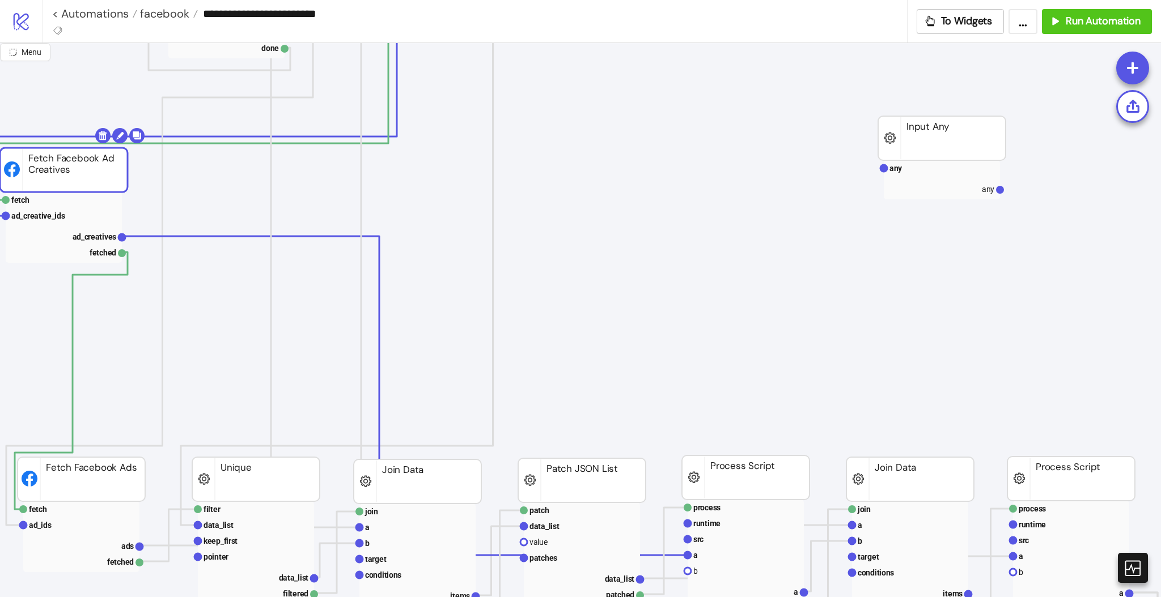
scroll to position [529, 378]
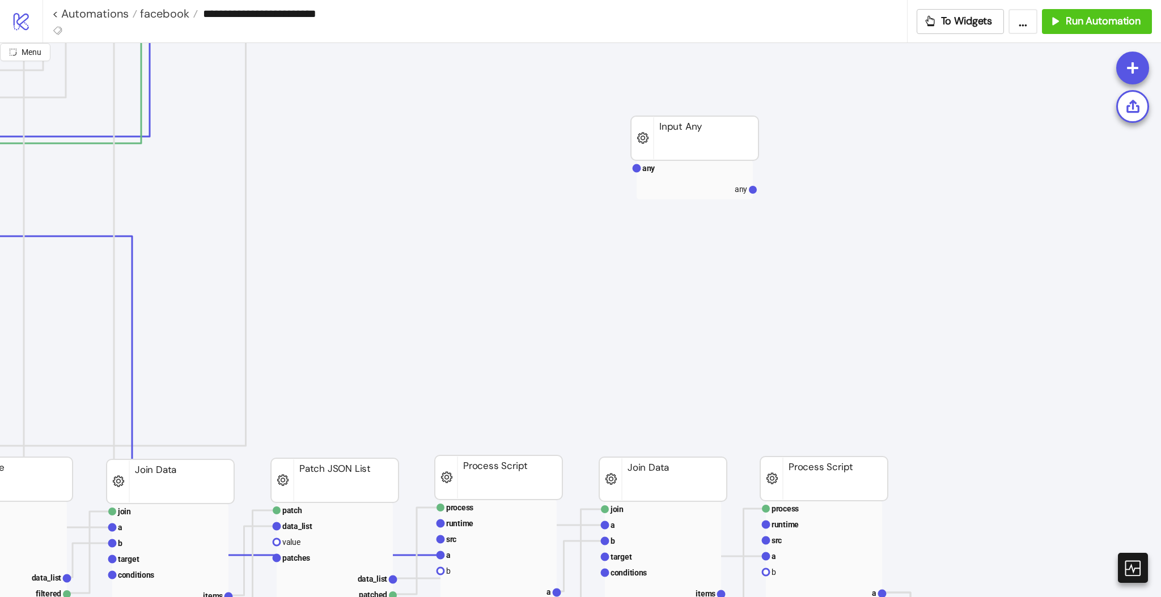
click at [676, 176] on rect at bounding box center [695, 179] width 116 height 39
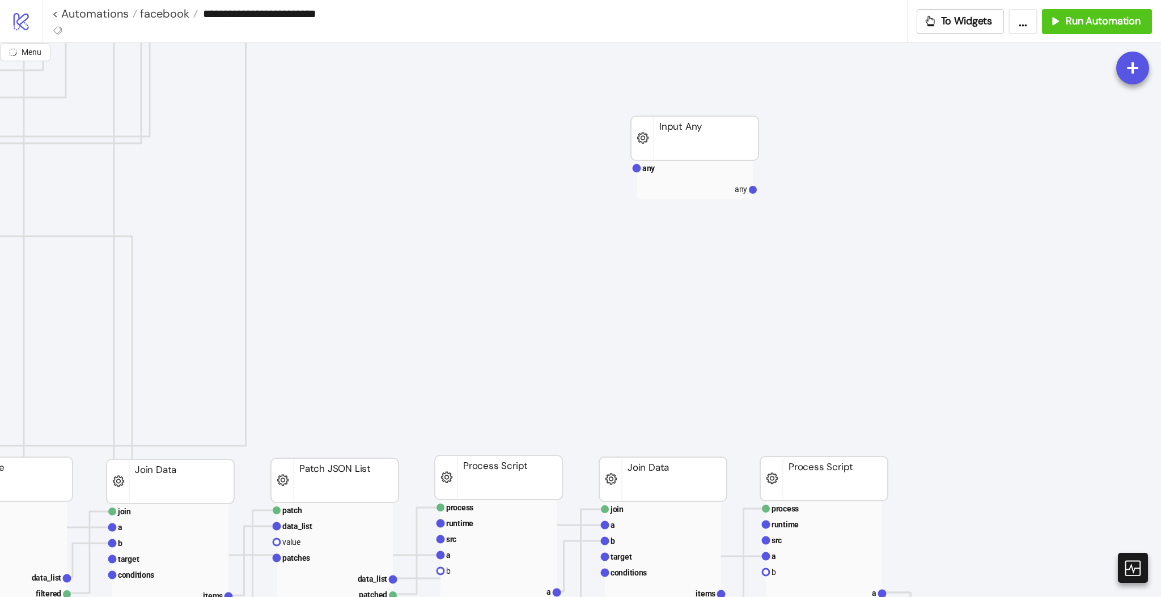
drag, startPoint x: 674, startPoint y: 172, endPoint x: 723, endPoint y: 232, distance: 77.7
click at [675, 173] on rect at bounding box center [695, 168] width 116 height 16
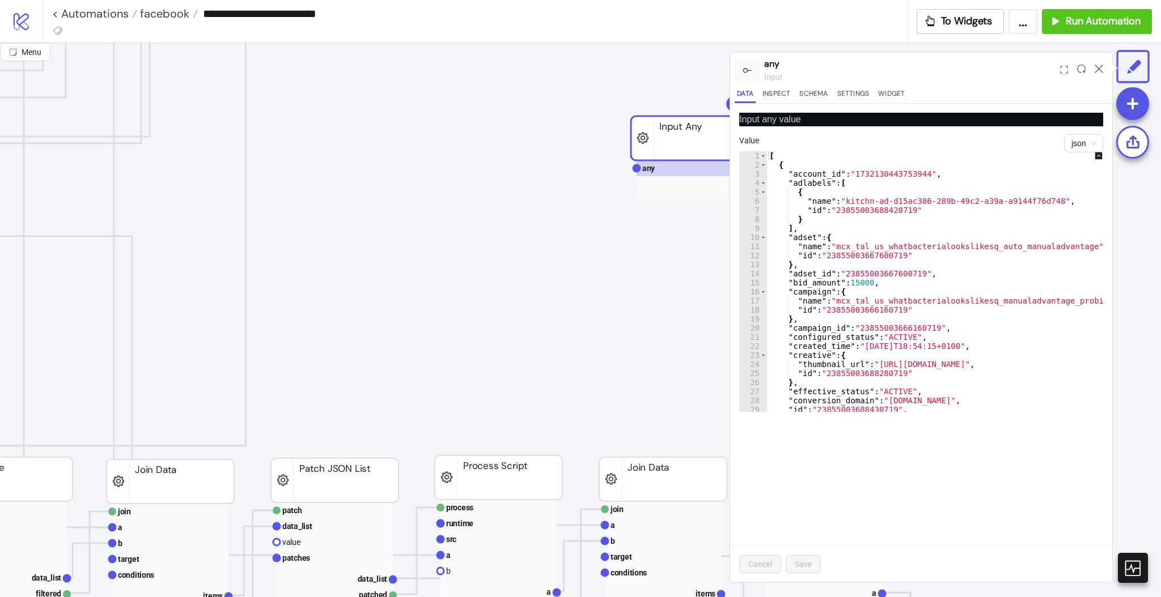
scroll to position [93, 0]
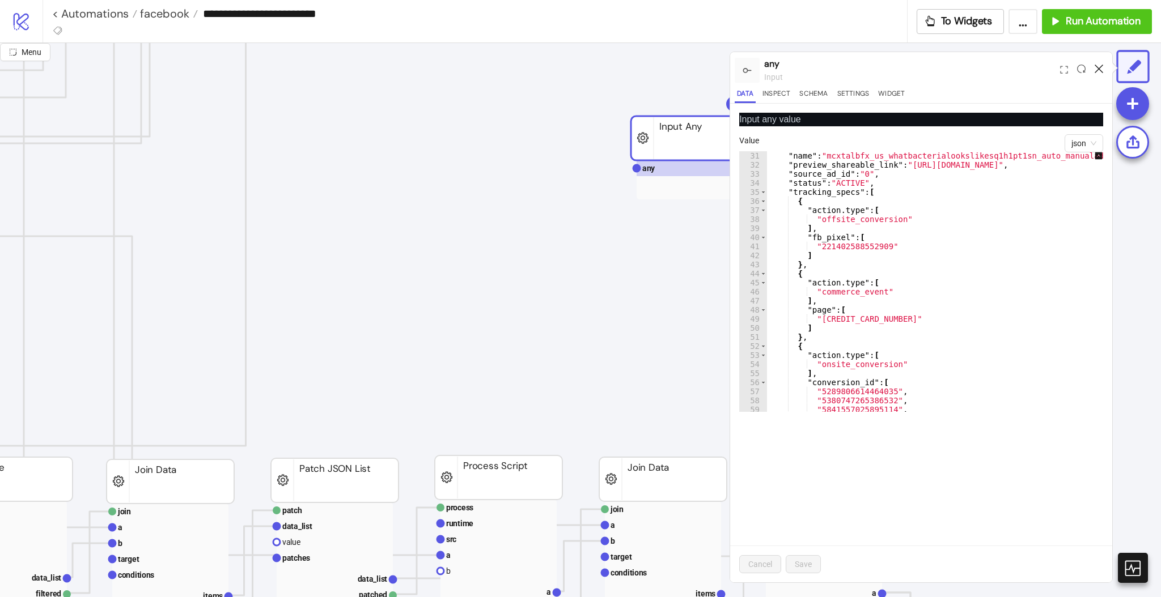
click at [1100, 70] on icon at bounding box center [1099, 69] width 9 height 9
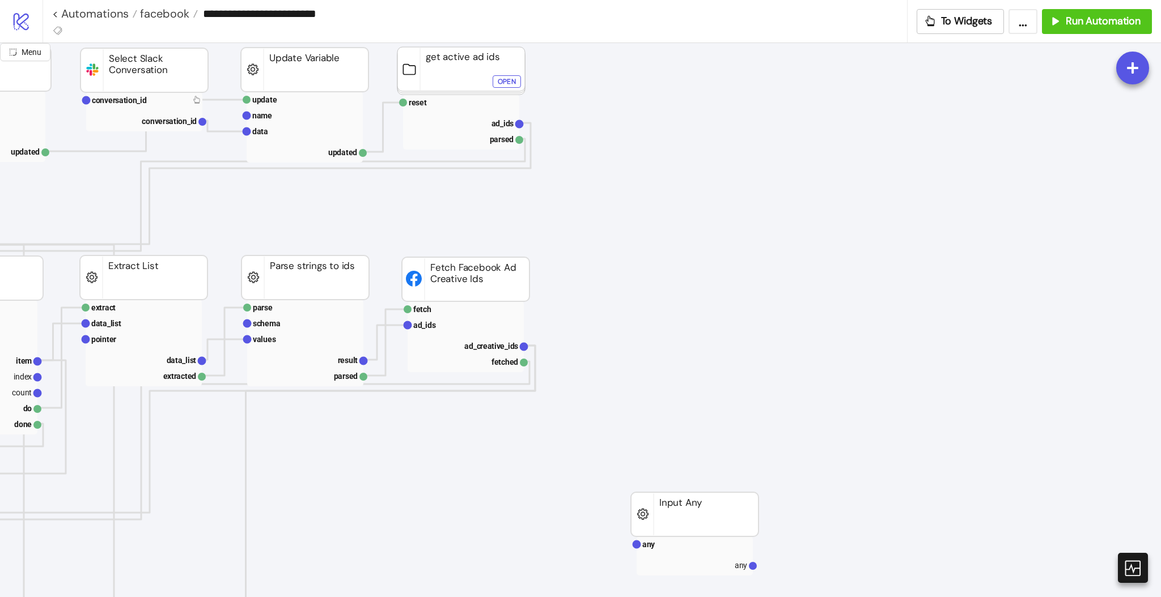
scroll to position [151, 378]
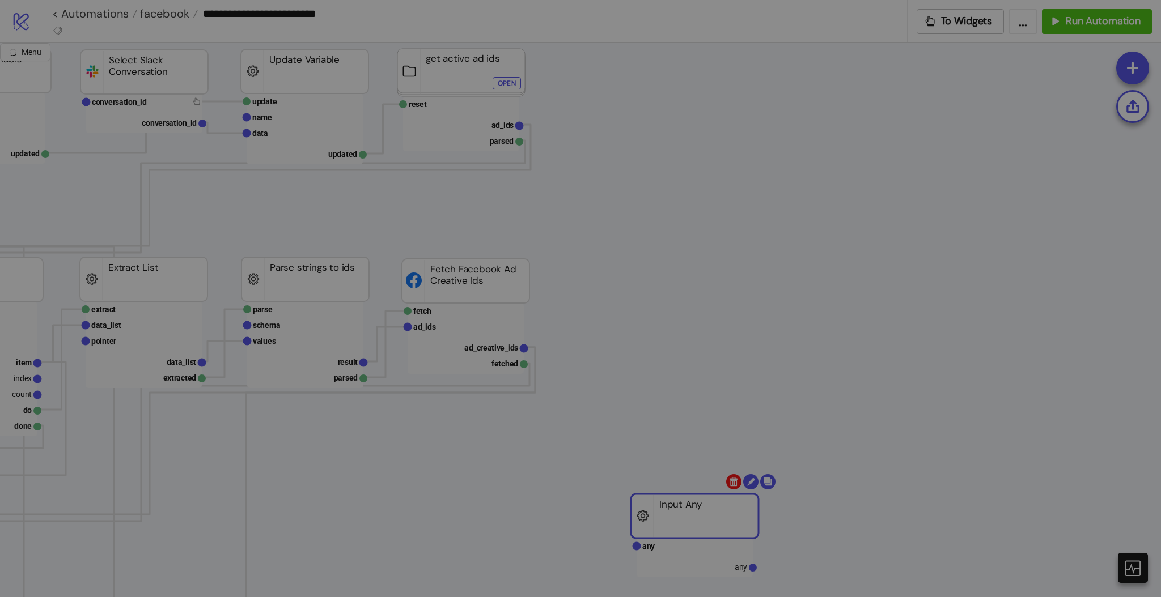
click at [735, 481] on body "**********" at bounding box center [580, 298] width 1161 height 597
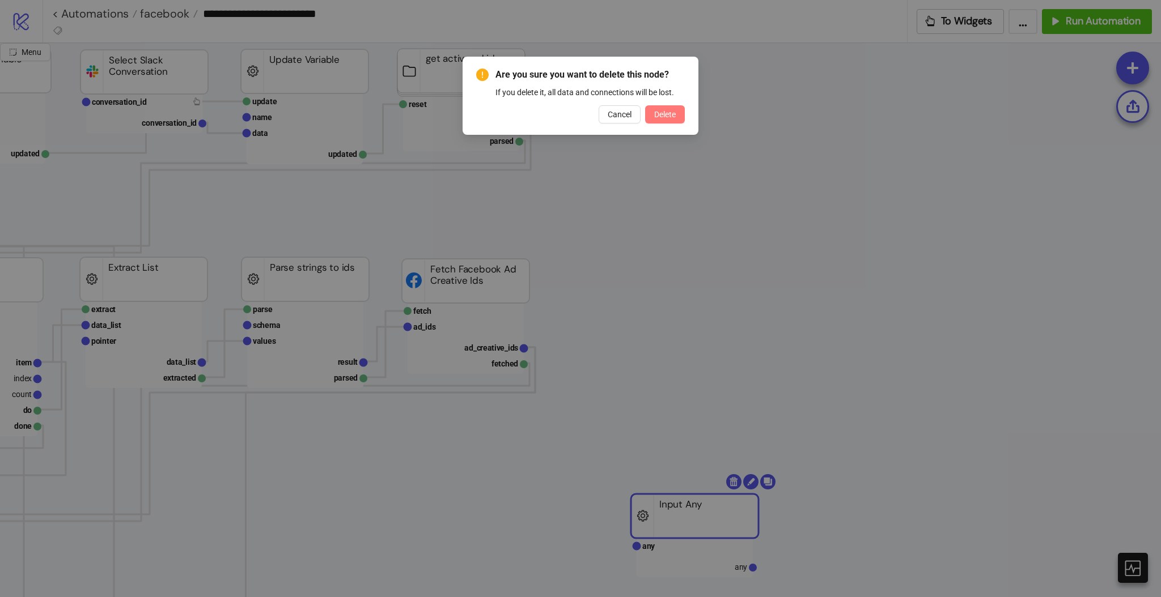
click at [673, 121] on button "Delete" at bounding box center [665, 114] width 40 height 18
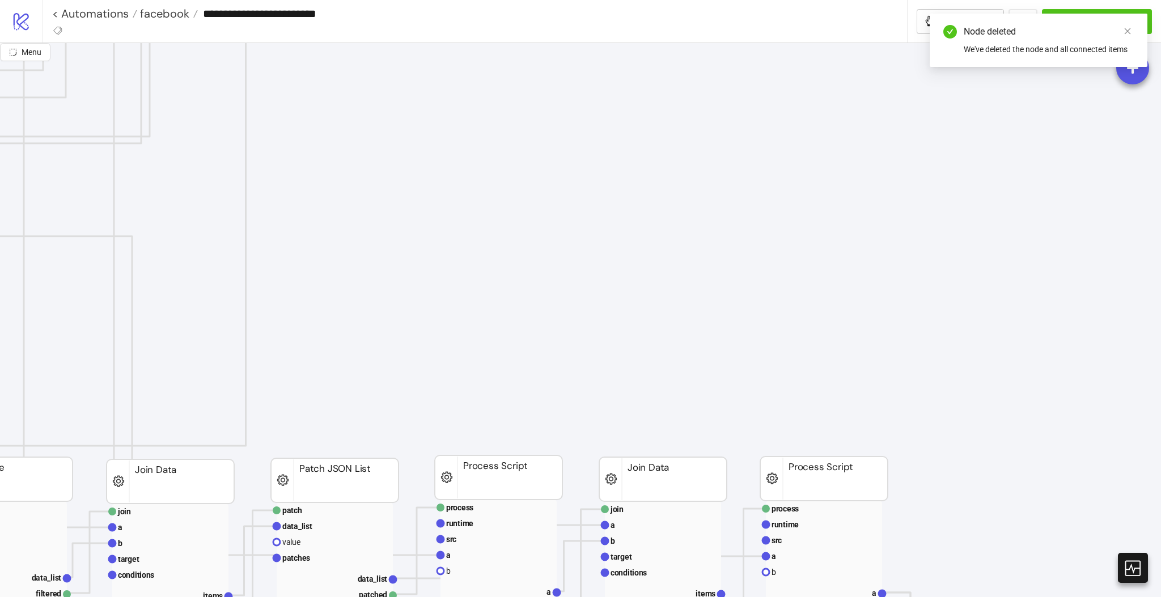
scroll to position [529, 0]
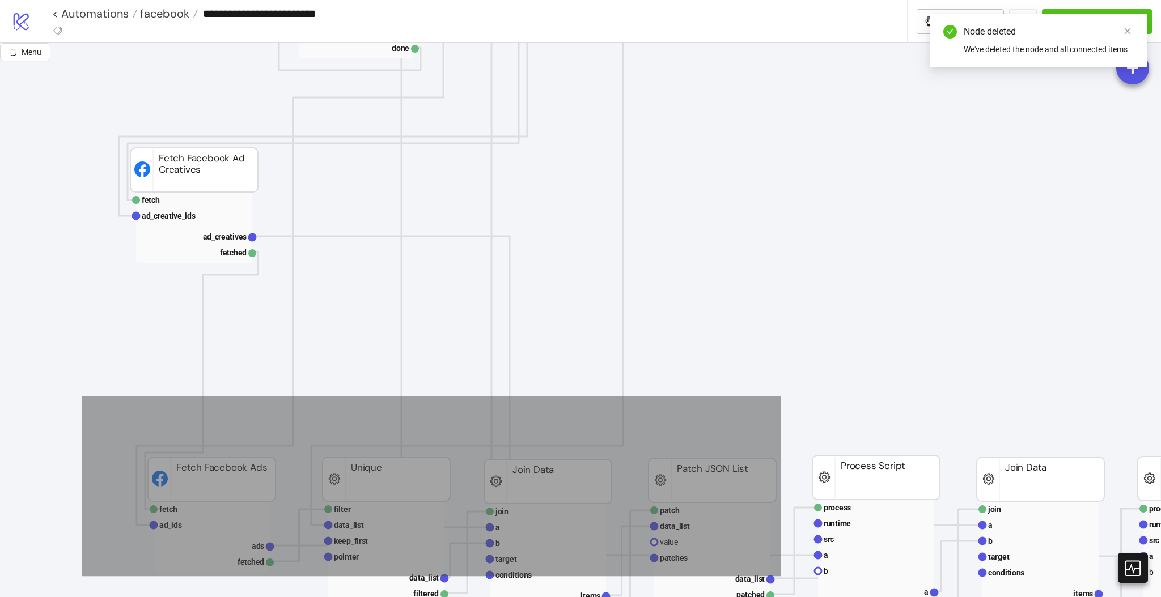
drag, startPoint x: 350, startPoint y: 512, endPoint x: 781, endPoint y: 576, distance: 435.5
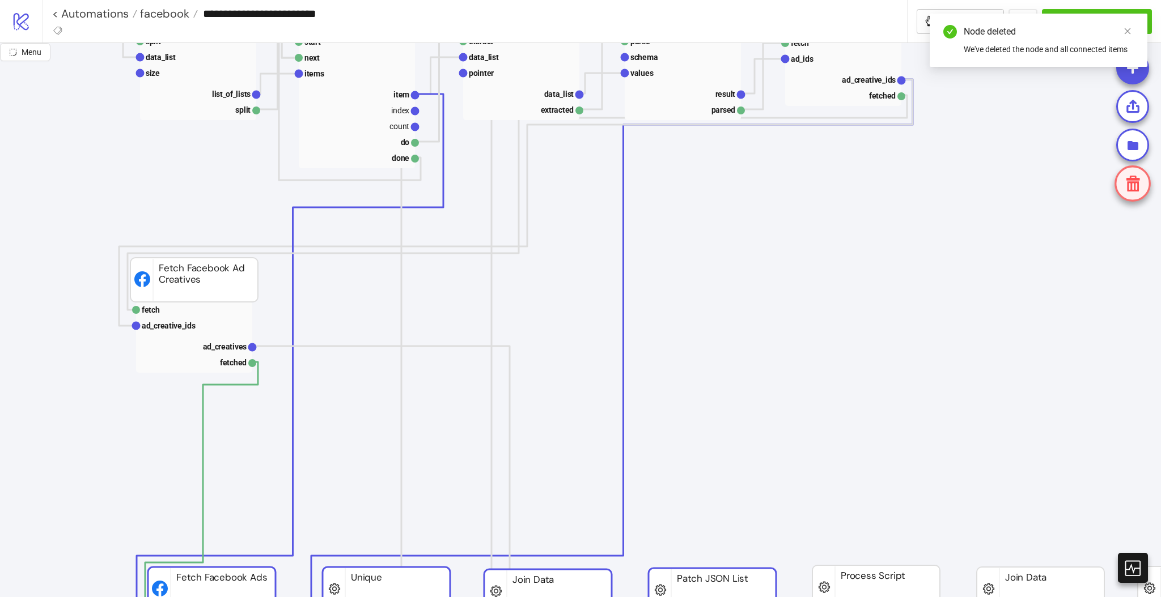
scroll to position [453, 0]
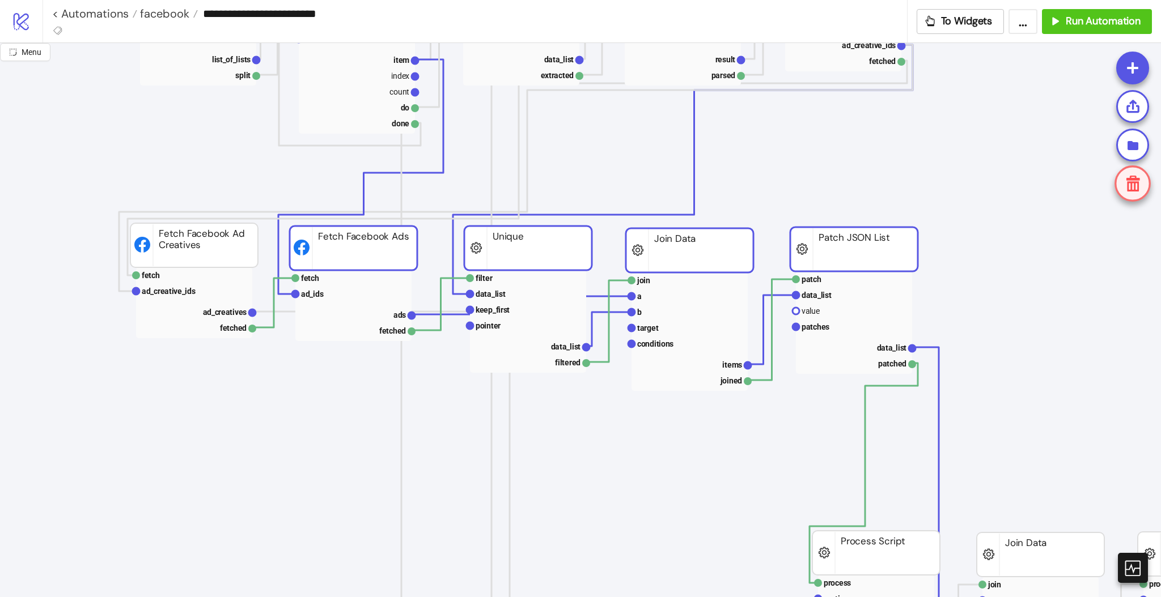
drag, startPoint x: 712, startPoint y: 545, endPoint x: 855, endPoint y: 248, distance: 329.6
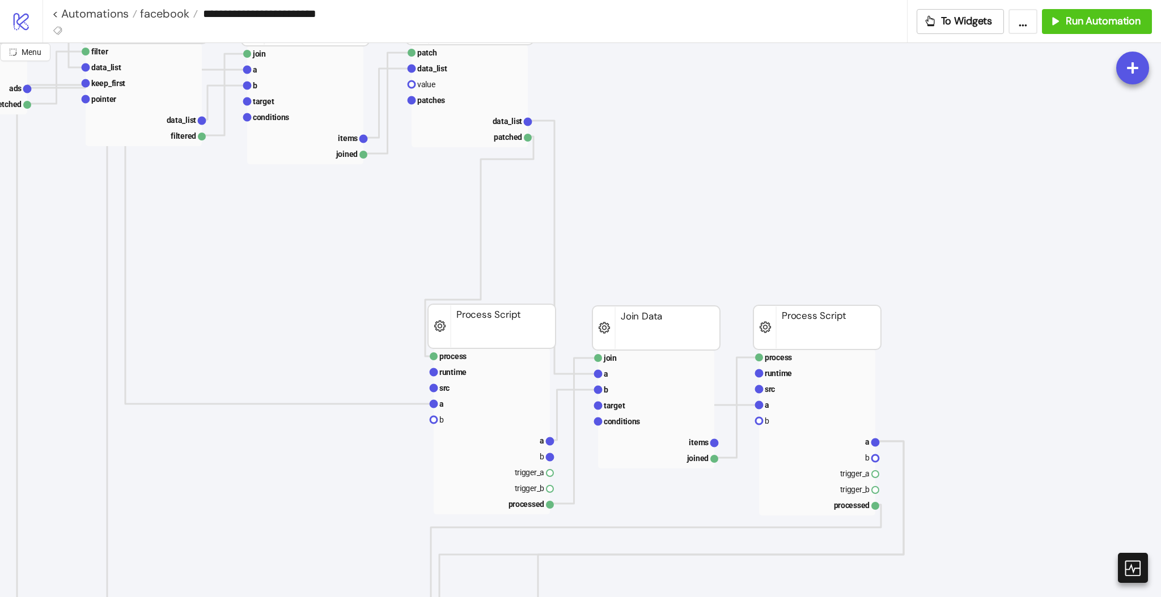
scroll to position [680, 453]
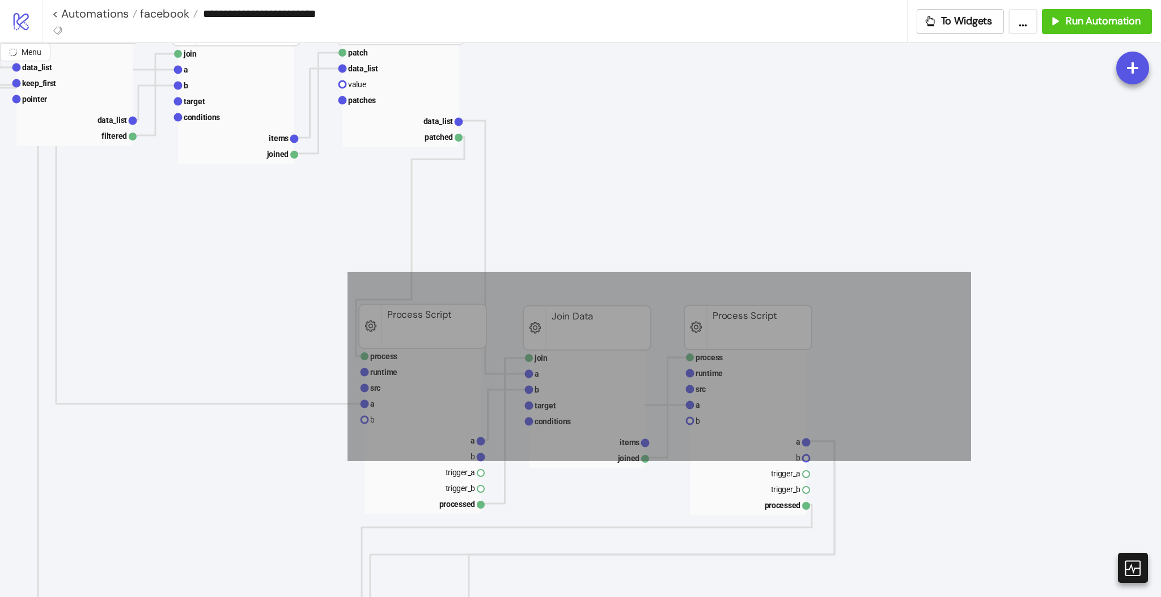
drag, startPoint x: 348, startPoint y: 272, endPoint x: 982, endPoint y: 463, distance: 662.3
click at [982, 463] on icon "Stop Start update name data updated Update Variable start next items item index…" at bounding box center [680, 496] width 2267 height 2267
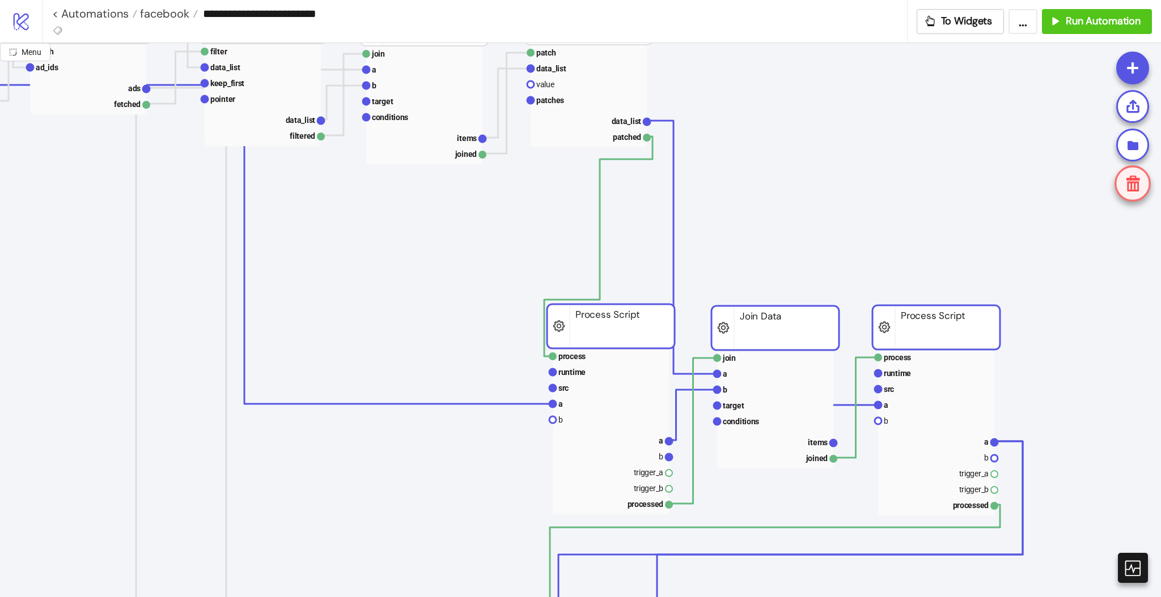
scroll to position [680, 0]
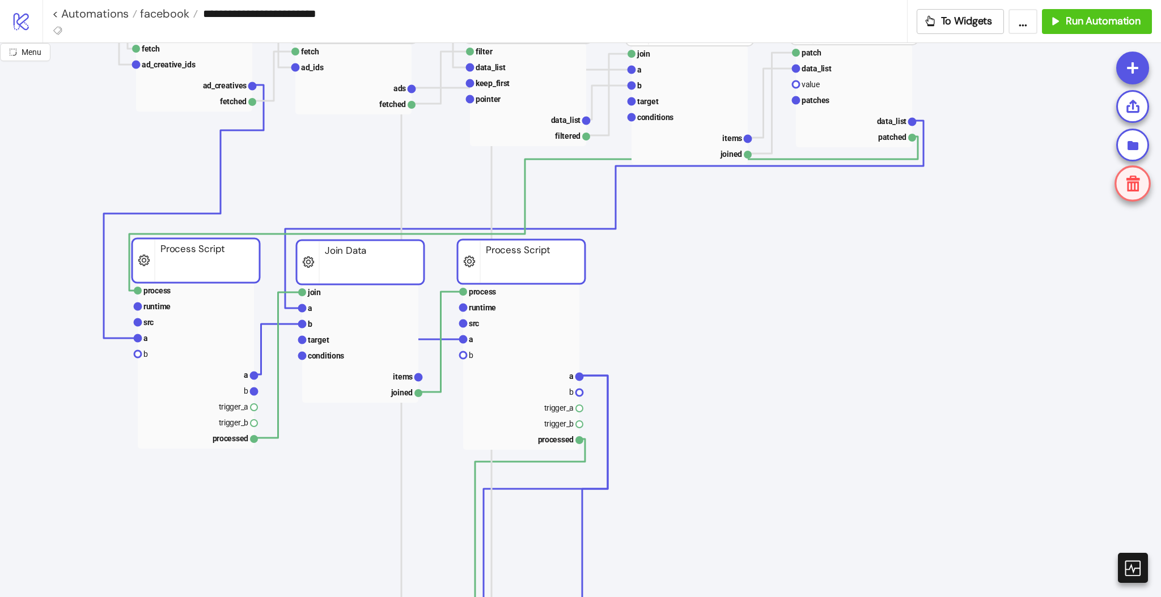
drag, startPoint x: 668, startPoint y: 306, endPoint x: 218, endPoint y: 260, distance: 453.0
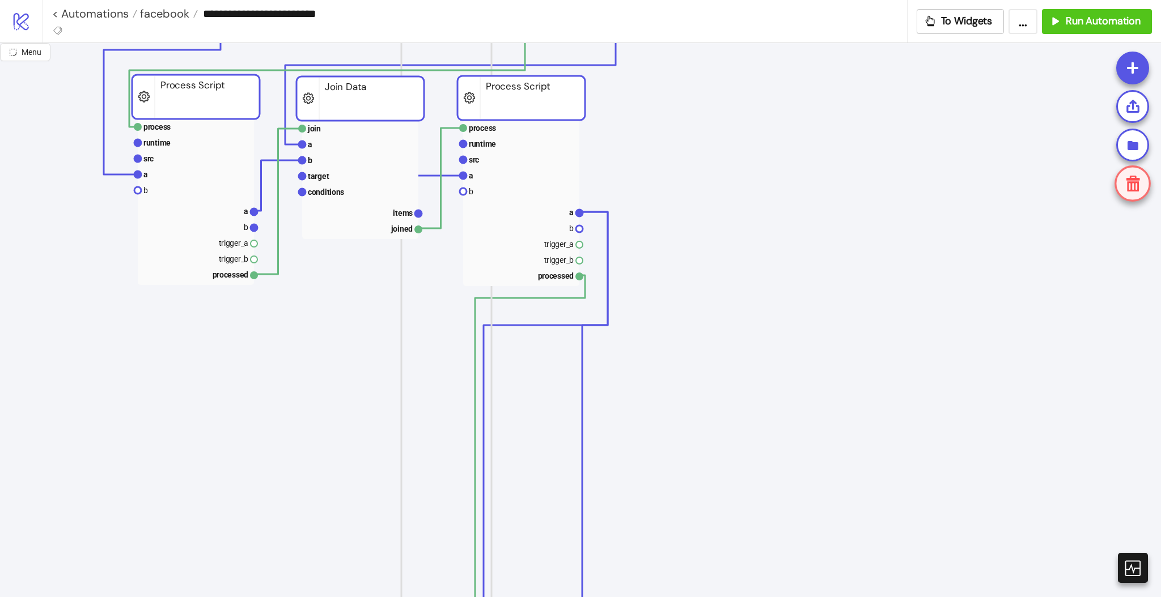
scroll to position [1058, 0]
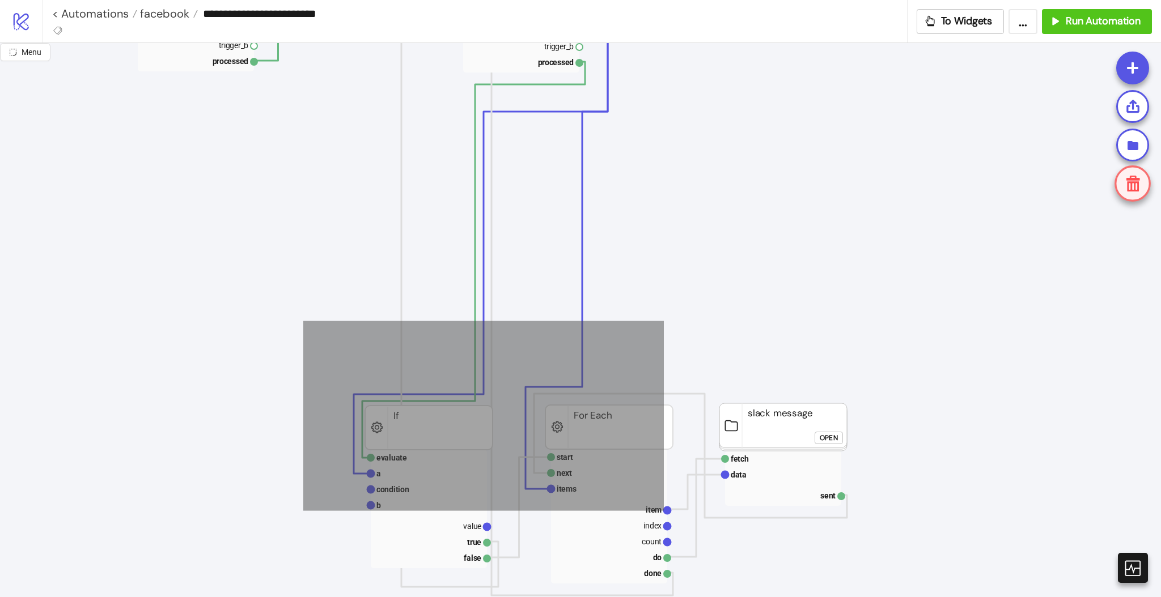
drag, startPoint x: 304, startPoint y: 321, endPoint x: 683, endPoint y: 518, distance: 426.4
click at [681, 517] on icon "Stop Start update name data updated Update Variable start next items item index…" at bounding box center [1133, 118] width 2267 height 2267
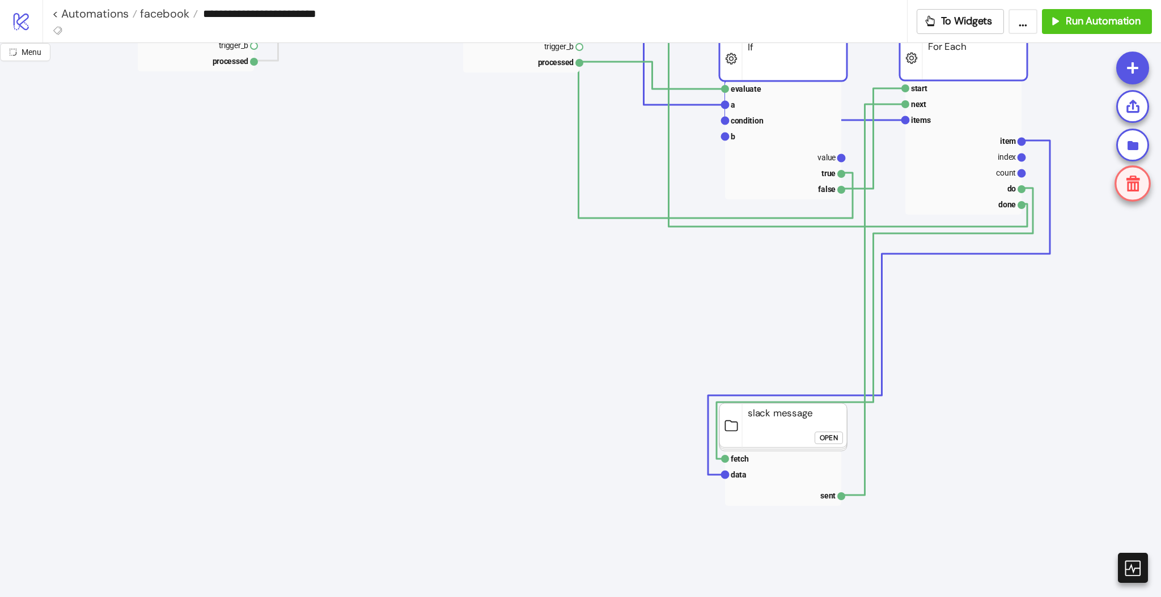
drag, startPoint x: 648, startPoint y: 442, endPoint x: 1006, endPoint y: 80, distance: 508.2
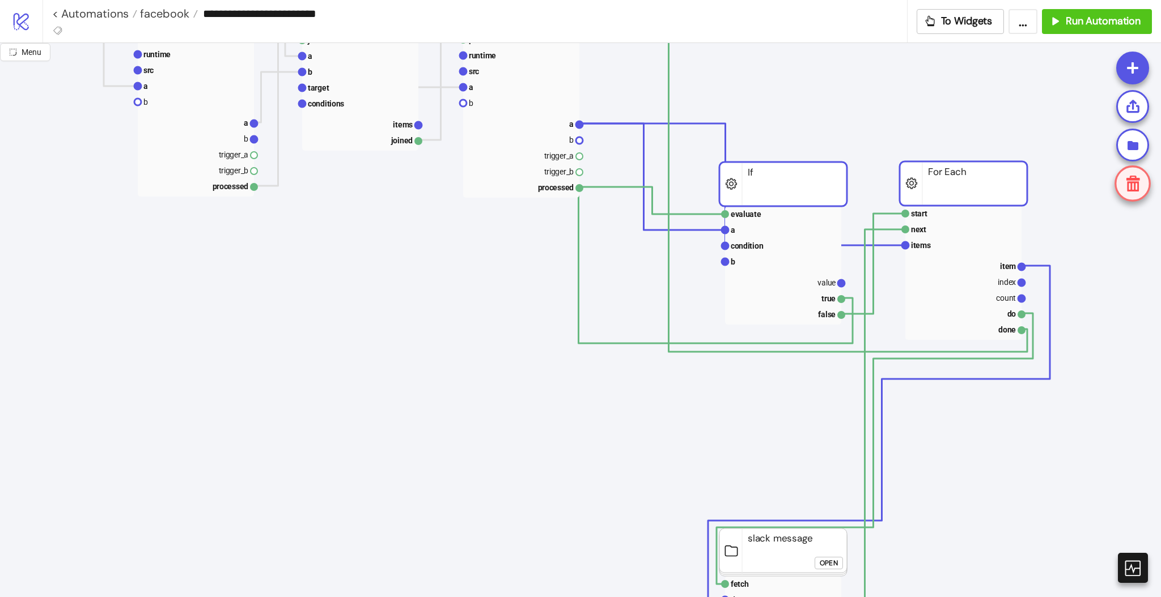
scroll to position [604, 0]
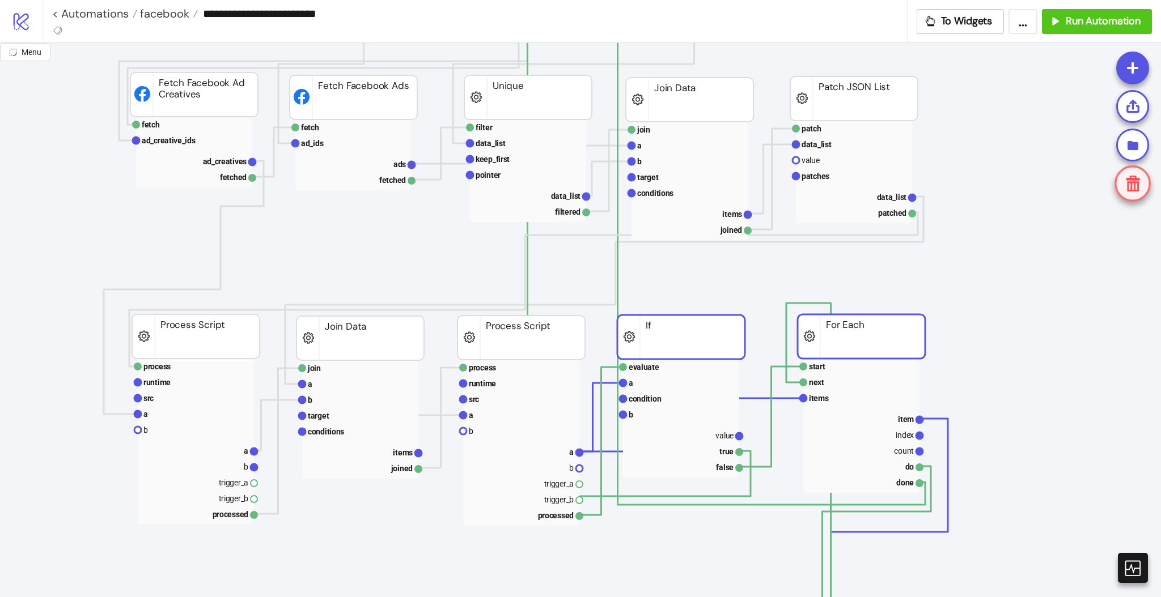
drag, startPoint x: 774, startPoint y: 497, endPoint x: 672, endPoint y: 322, distance: 202.2
click at [672, 322] on rect at bounding box center [681, 337] width 128 height 44
drag, startPoint x: 1008, startPoint y: 281, endPoint x: 893, endPoint y: 316, distance: 120.9
click at [1007, 281] on icon "Stop Start update name data updated Update Variable process pattern epoch time …" at bounding box center [1133, 572] width 2267 height 2267
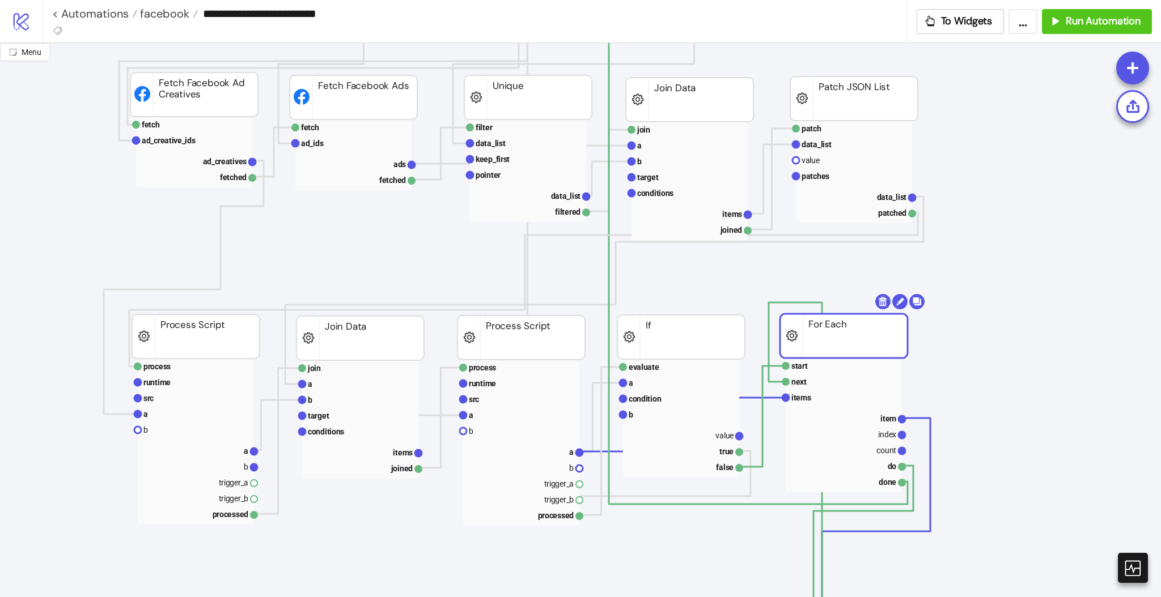
click at [969, 315] on icon "Stop Start update name data updated Update Variable process pattern epoch time …" at bounding box center [1133, 572] width 2267 height 2267
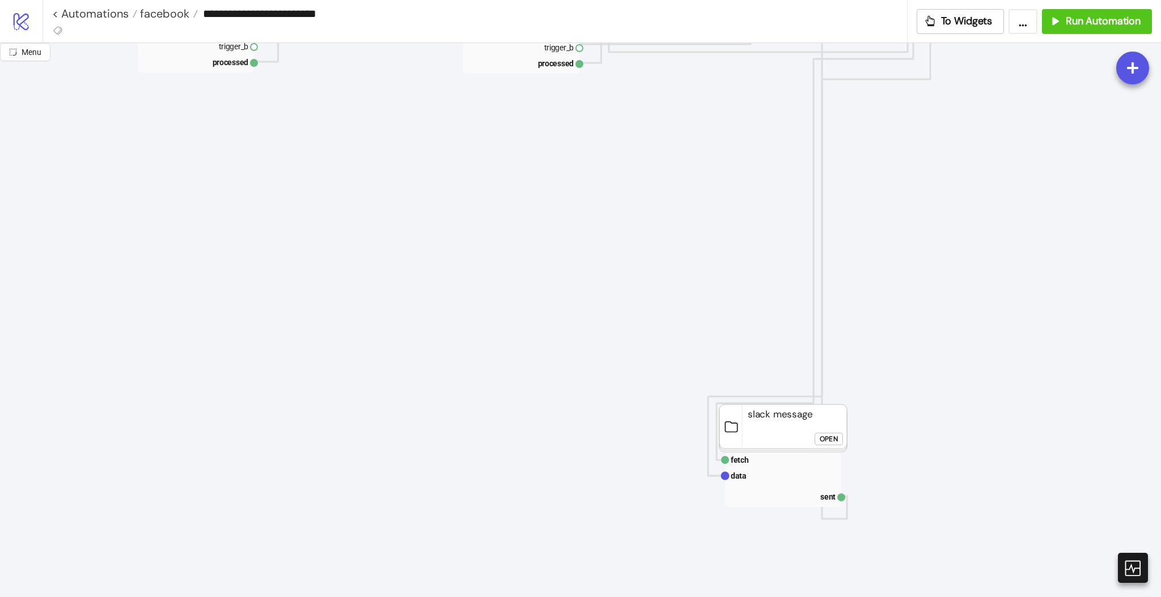
scroll to position [1058, 0]
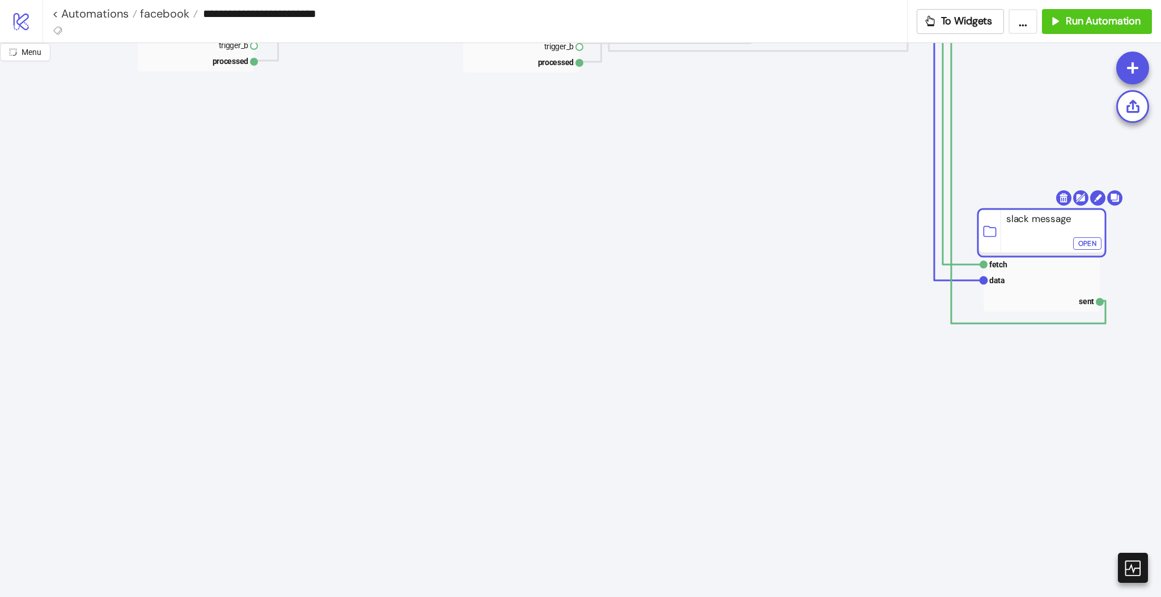
drag, startPoint x: 785, startPoint y: 421, endPoint x: 1010, endPoint y: 249, distance: 283.1
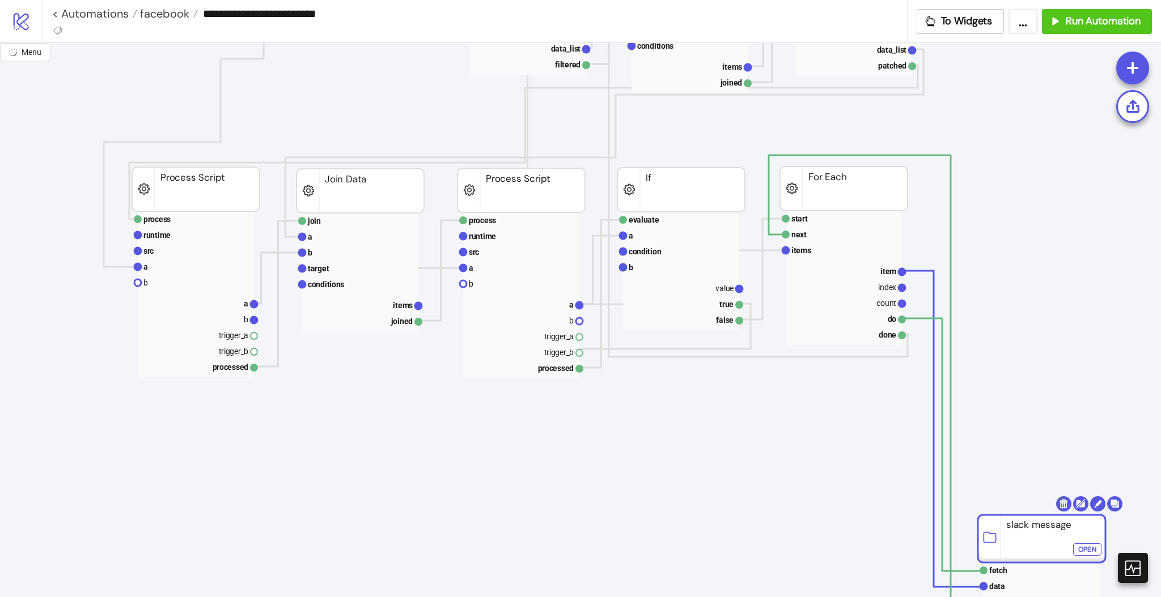
scroll to position [756, 0]
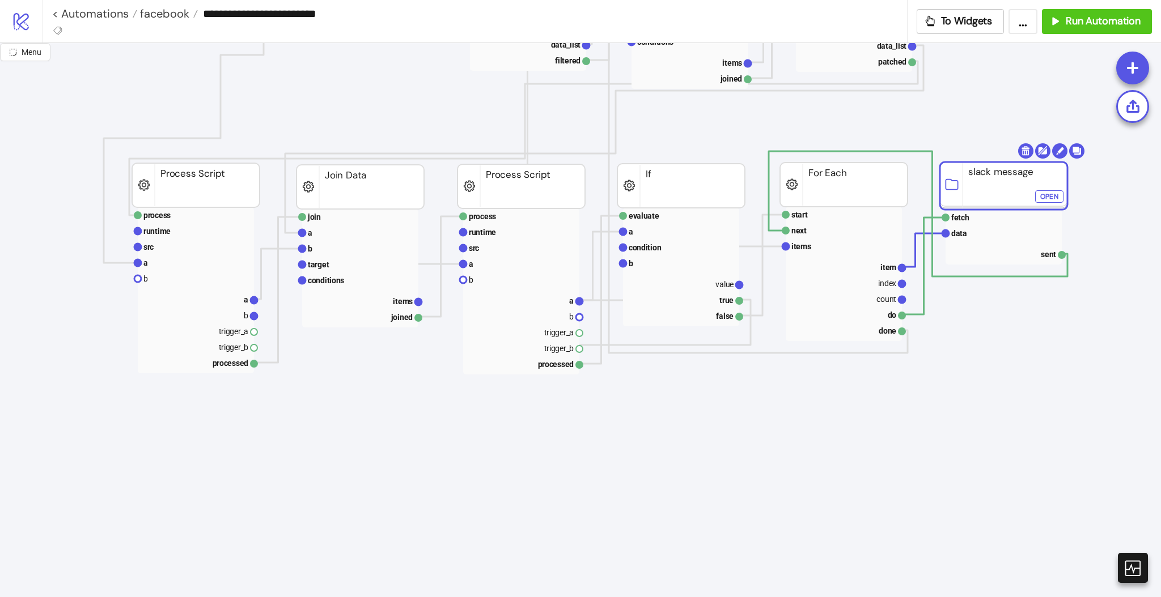
drag, startPoint x: 1026, startPoint y: 516, endPoint x: 989, endPoint y: 177, distance: 340.5
click at [989, 177] on rect at bounding box center [1004, 186] width 128 height 48
click at [826, 245] on rect at bounding box center [844, 247] width 116 height 16
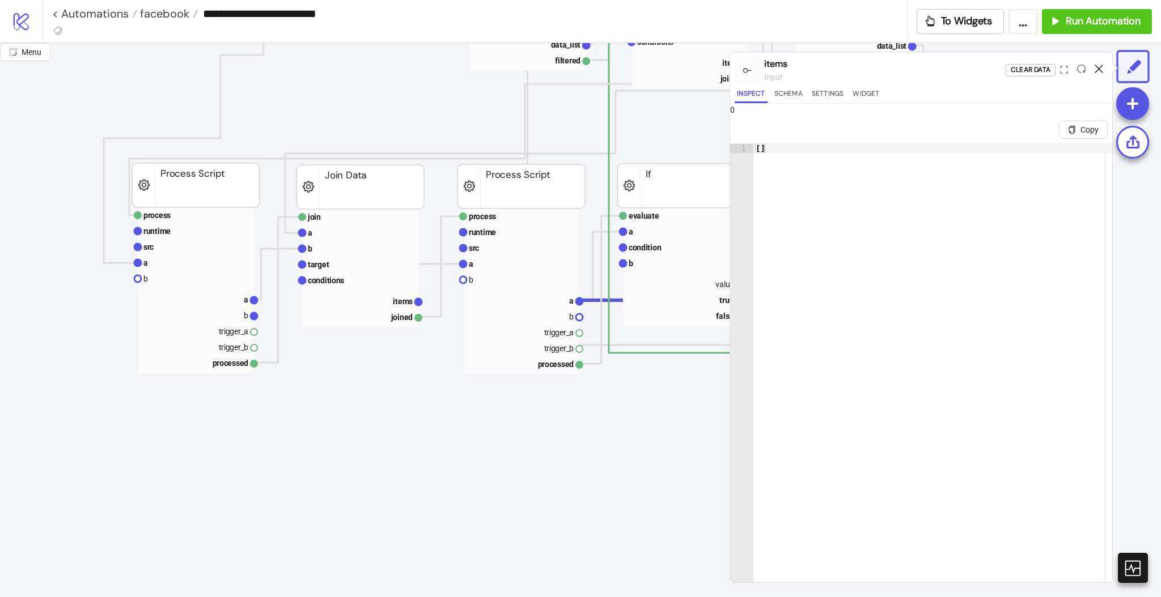
click at [1099, 70] on icon at bounding box center [1099, 69] width 9 height 9
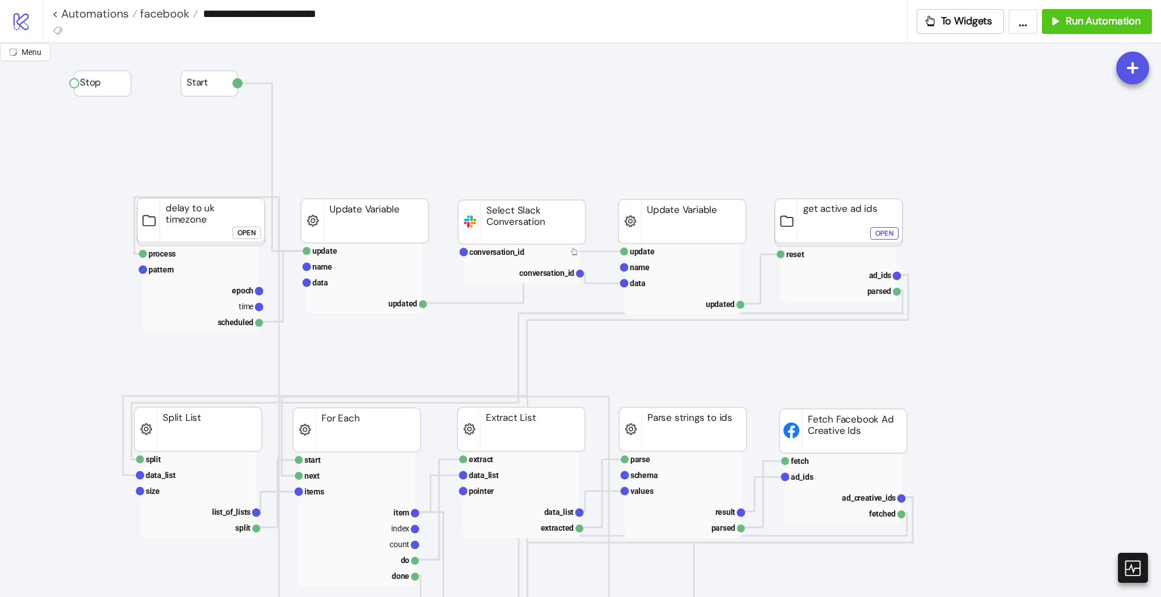
scroll to position [0, 0]
click at [1099, 25] on span "Run Automation" at bounding box center [1103, 21] width 75 height 13
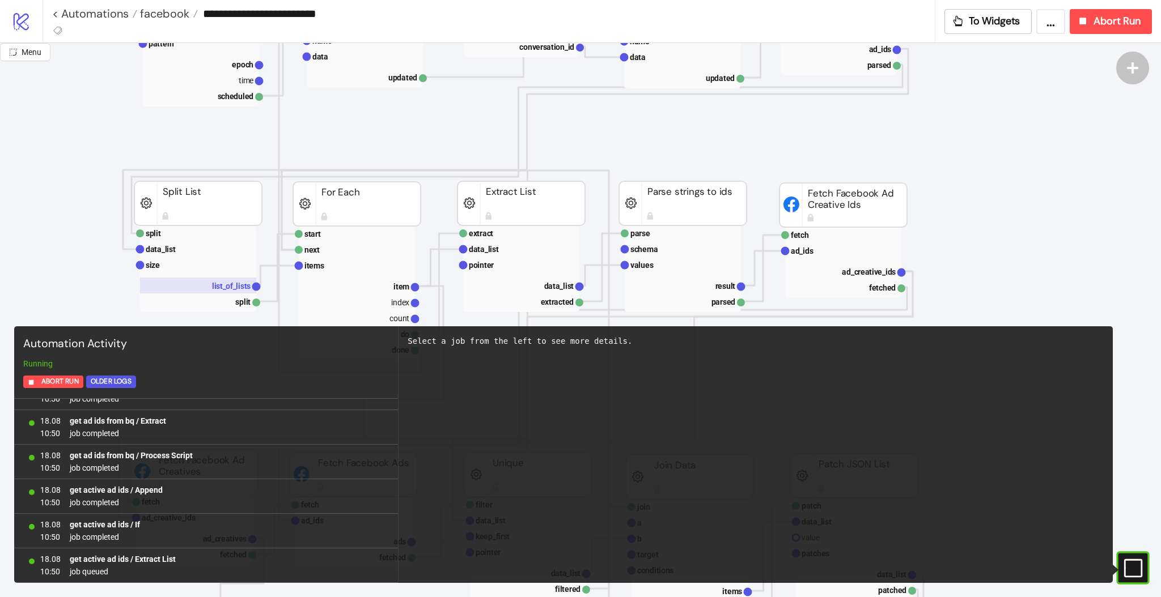
scroll to position [715, 0]
click at [243, 286] on text "list_of_lists" at bounding box center [231, 286] width 39 height 9
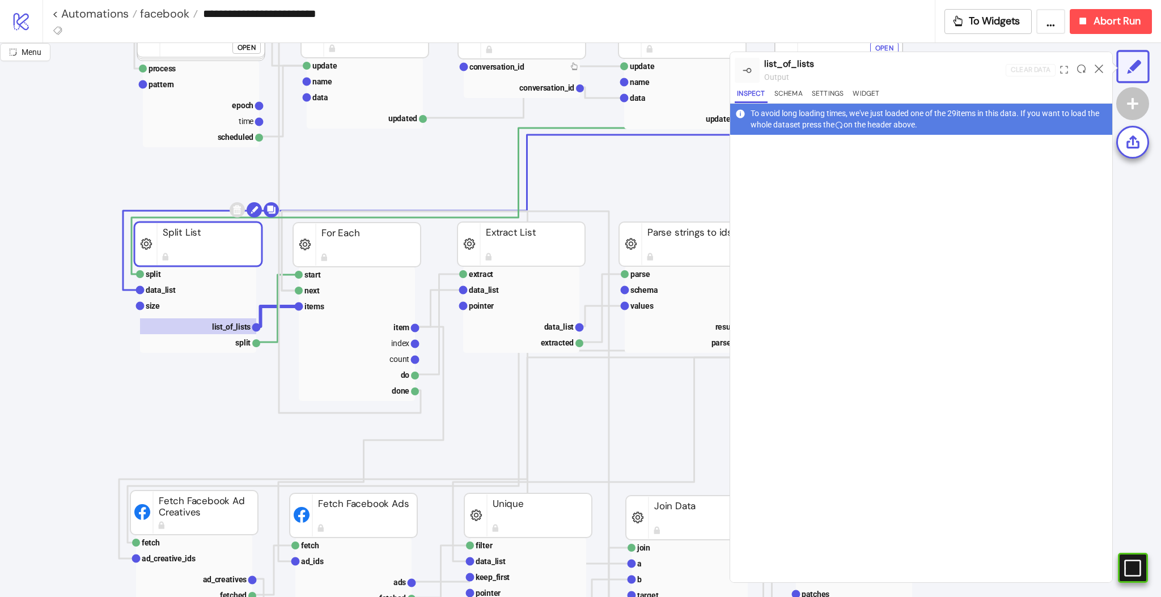
scroll to position [227, 0]
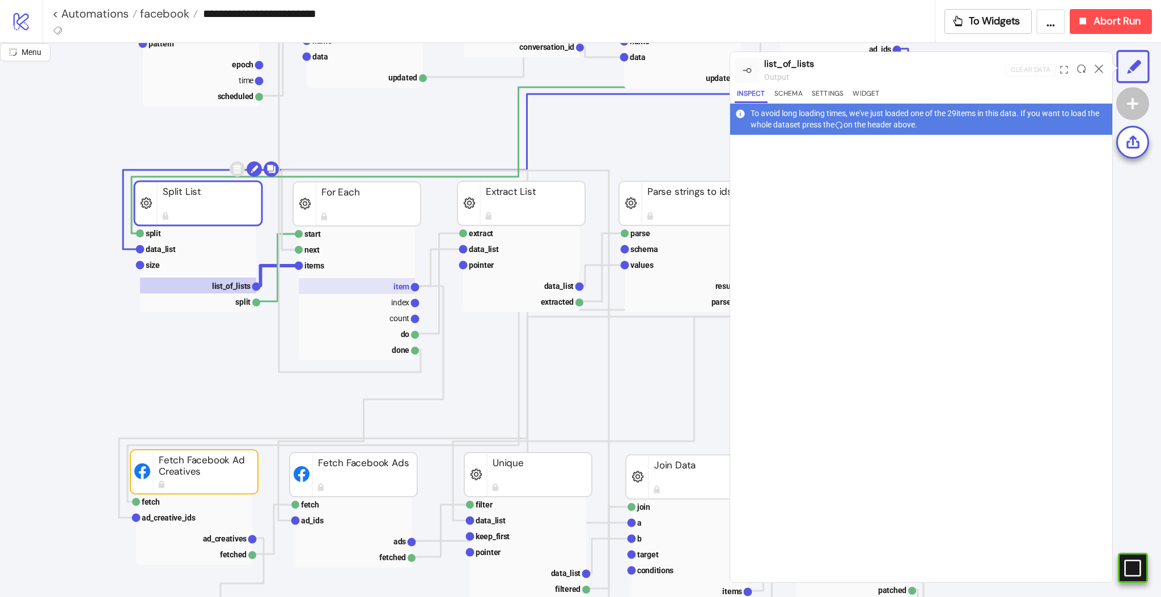
click at [396, 286] on text "item" at bounding box center [401, 286] width 16 height 9
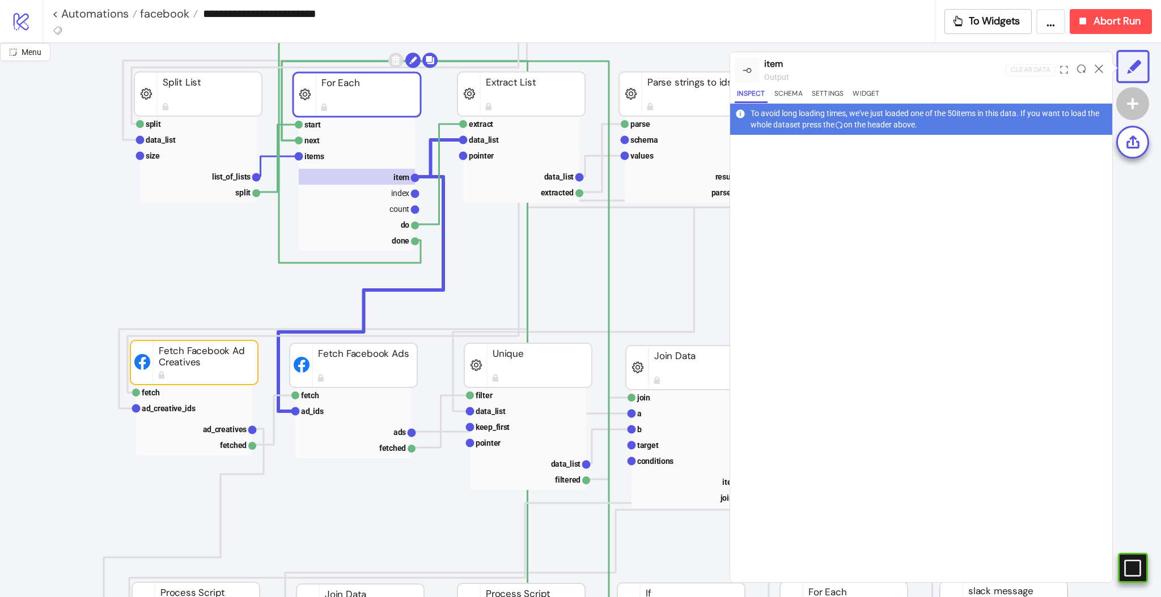
scroll to position [453, 0]
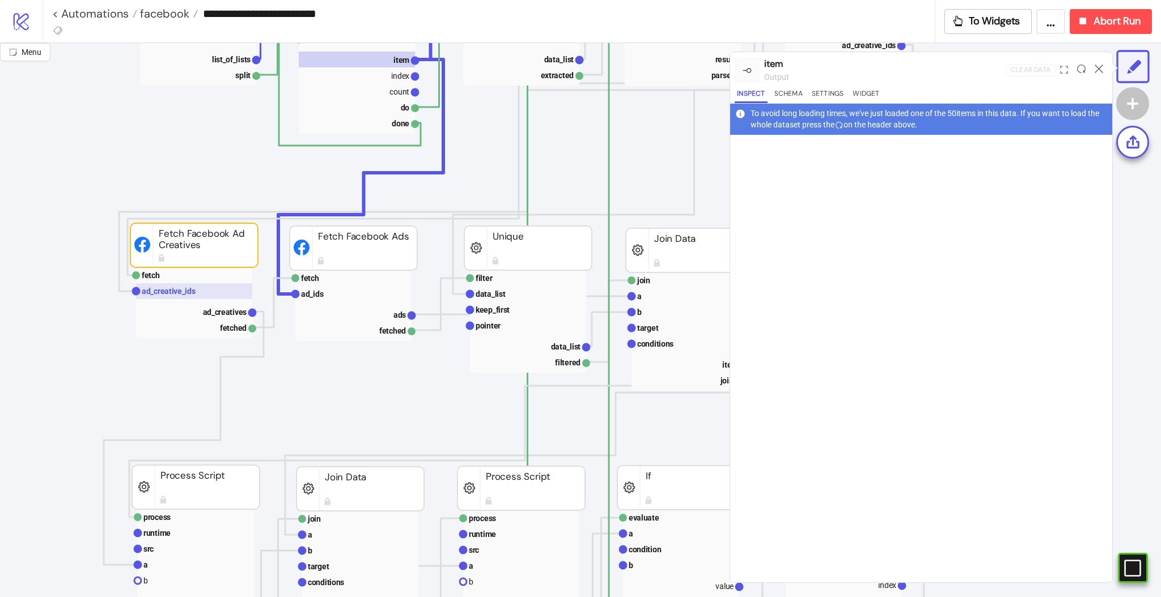
click at [166, 296] on rect at bounding box center [194, 291] width 116 height 16
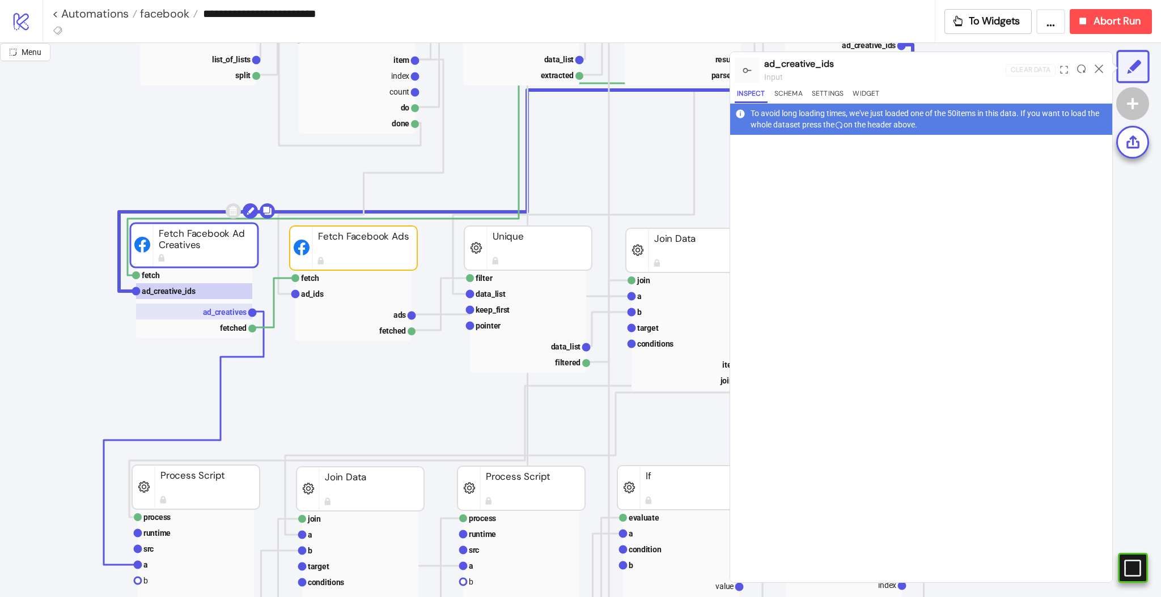
click at [223, 317] on rect at bounding box center [194, 312] width 116 height 16
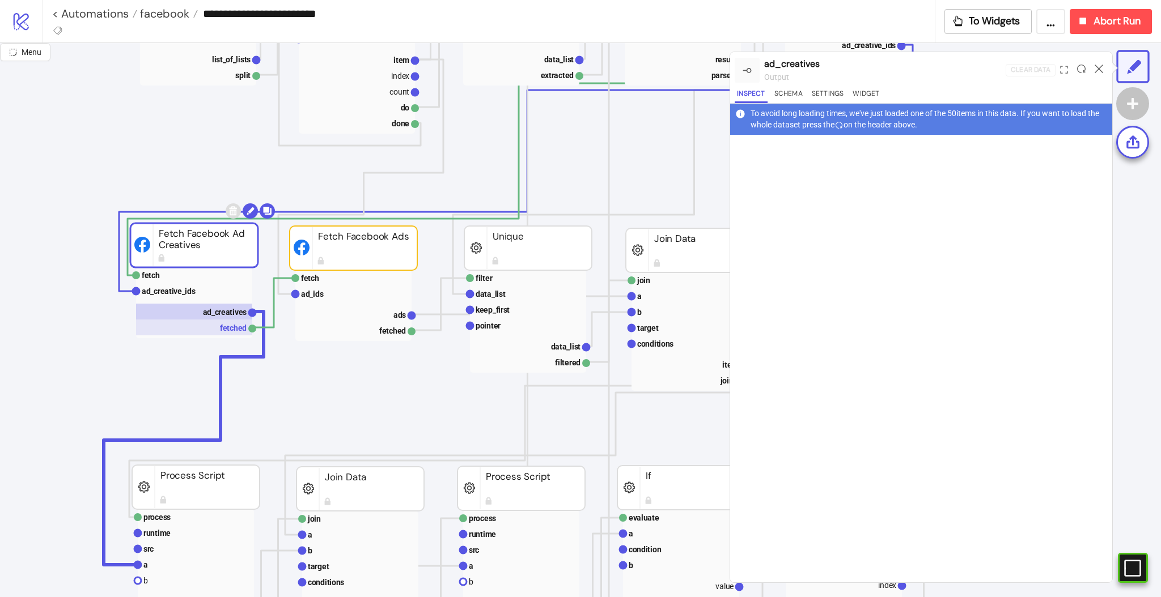
click at [226, 325] on rect at bounding box center [194, 328] width 116 height 16
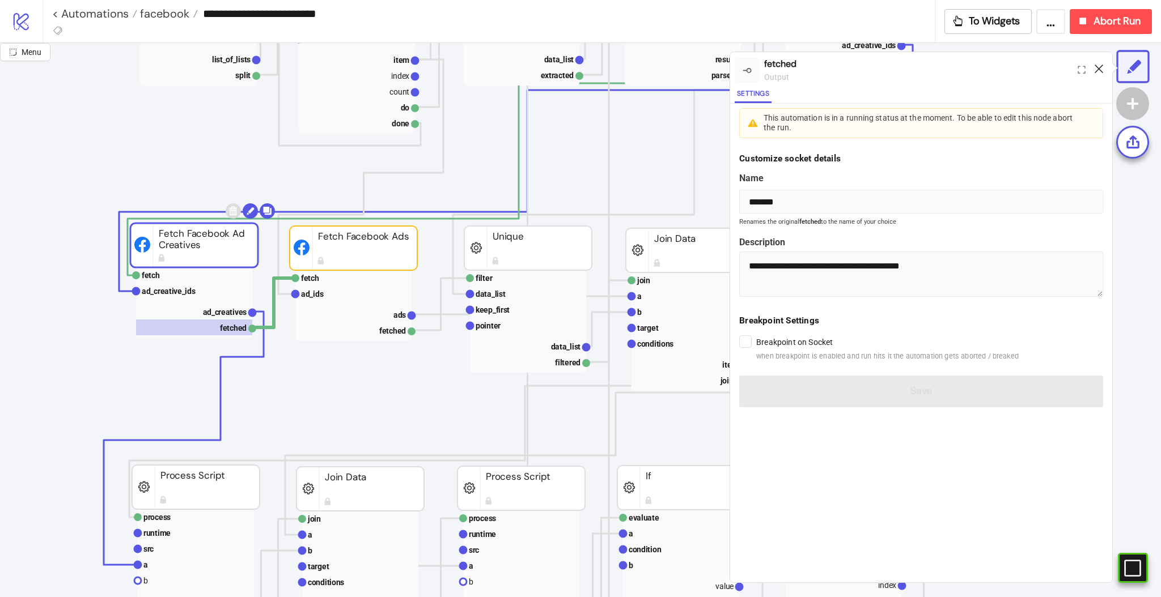
click at [1100, 70] on icon at bounding box center [1099, 69] width 9 height 9
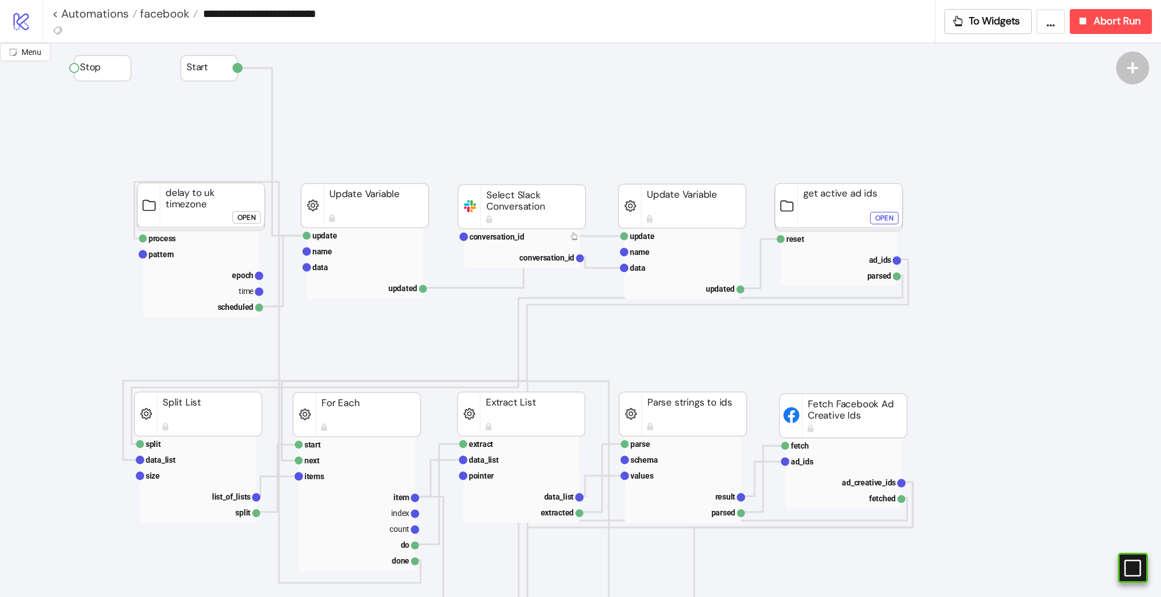
scroll to position [0, 0]
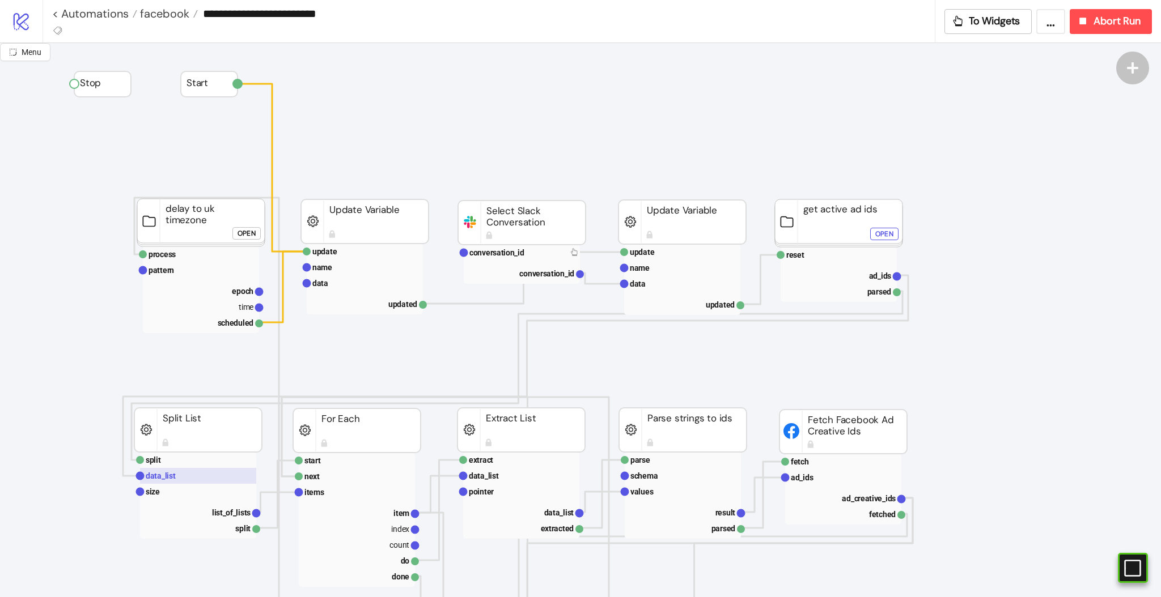
click at [176, 473] on rect at bounding box center [198, 476] width 116 height 16
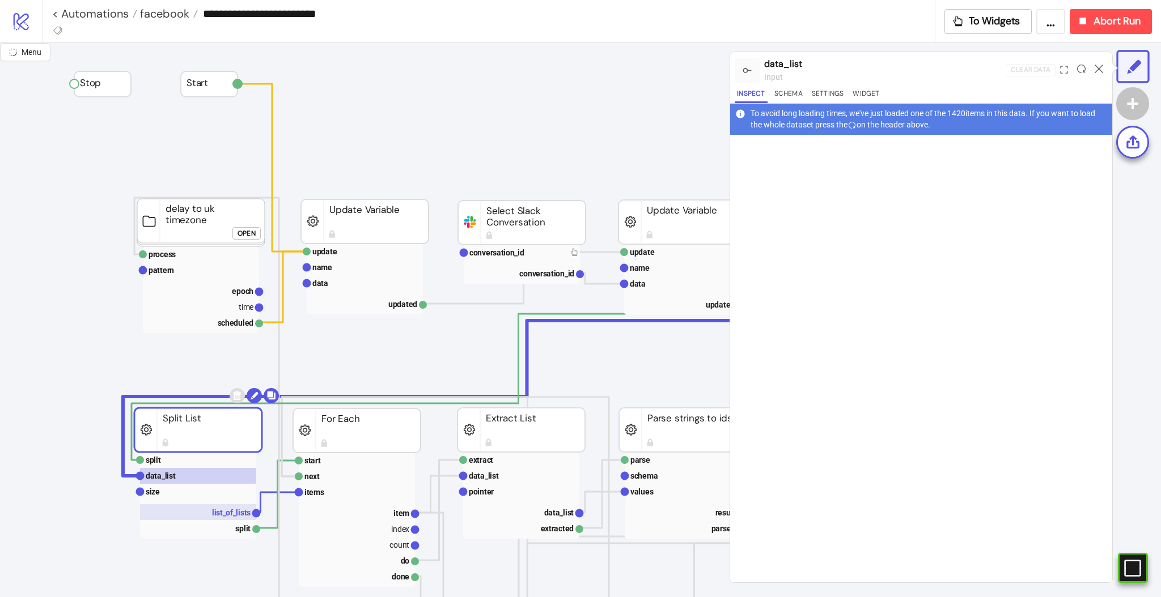
click at [236, 510] on text "list_of_lists" at bounding box center [231, 512] width 39 height 9
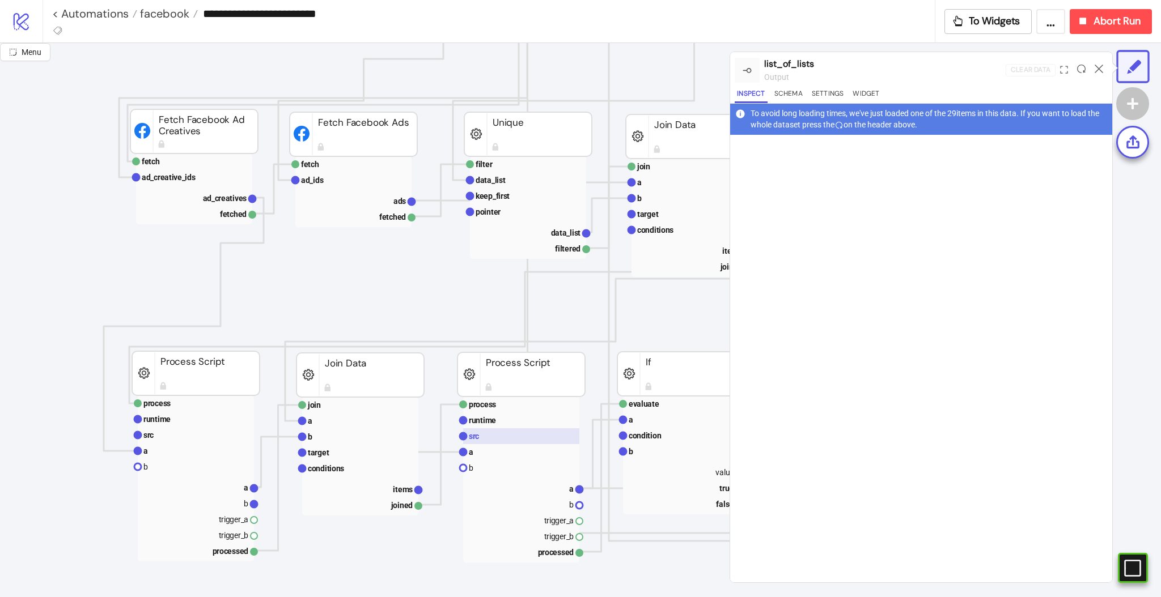
scroll to position [604, 0]
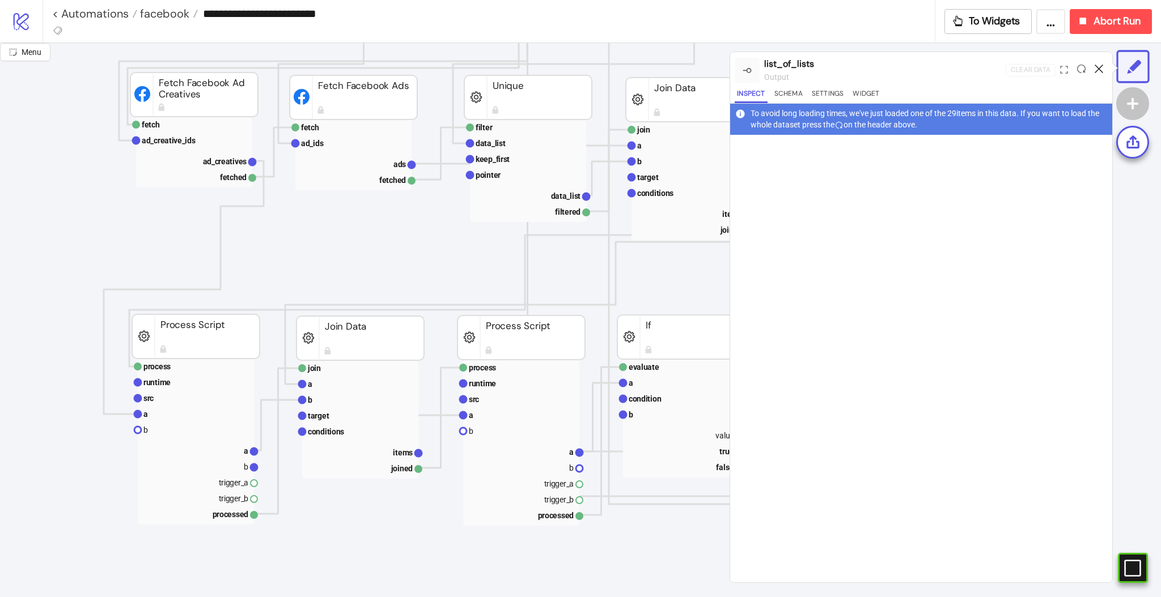
click at [1101, 67] on icon at bounding box center [1099, 69] width 9 height 9
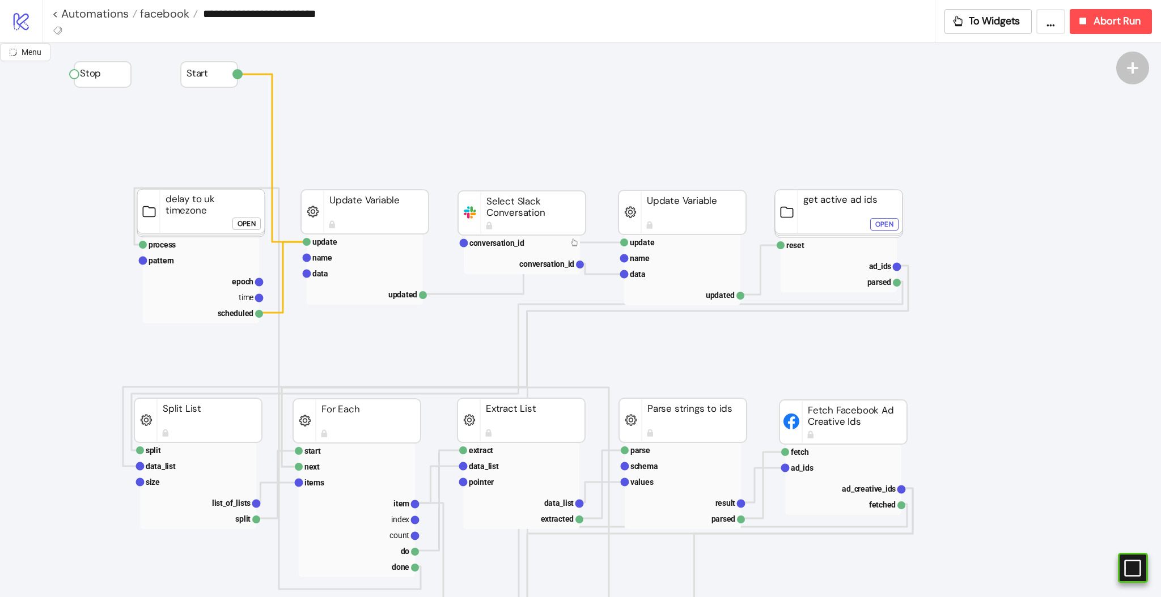
scroll to position [0, 0]
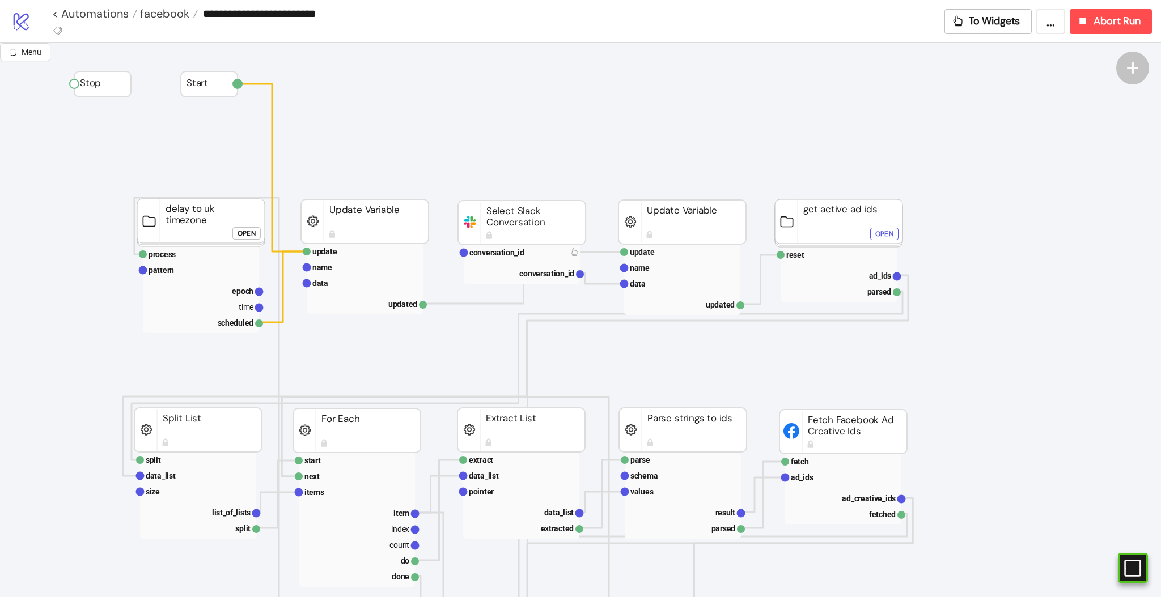
click at [836, 225] on rect at bounding box center [839, 224] width 128 height 48
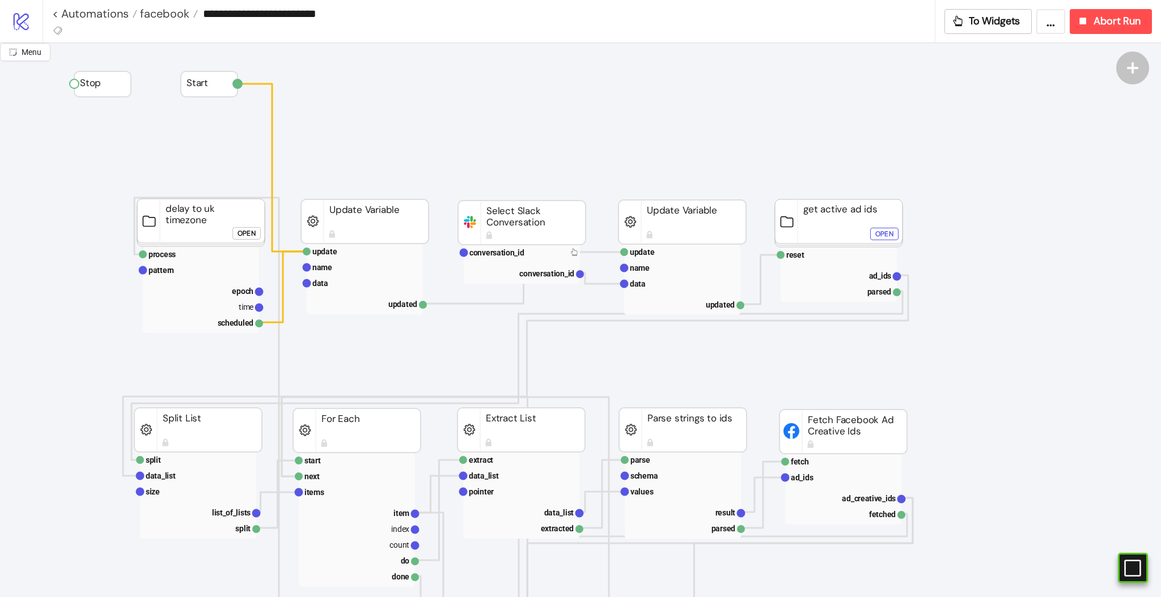
click at [838, 222] on rect at bounding box center [839, 224] width 128 height 48
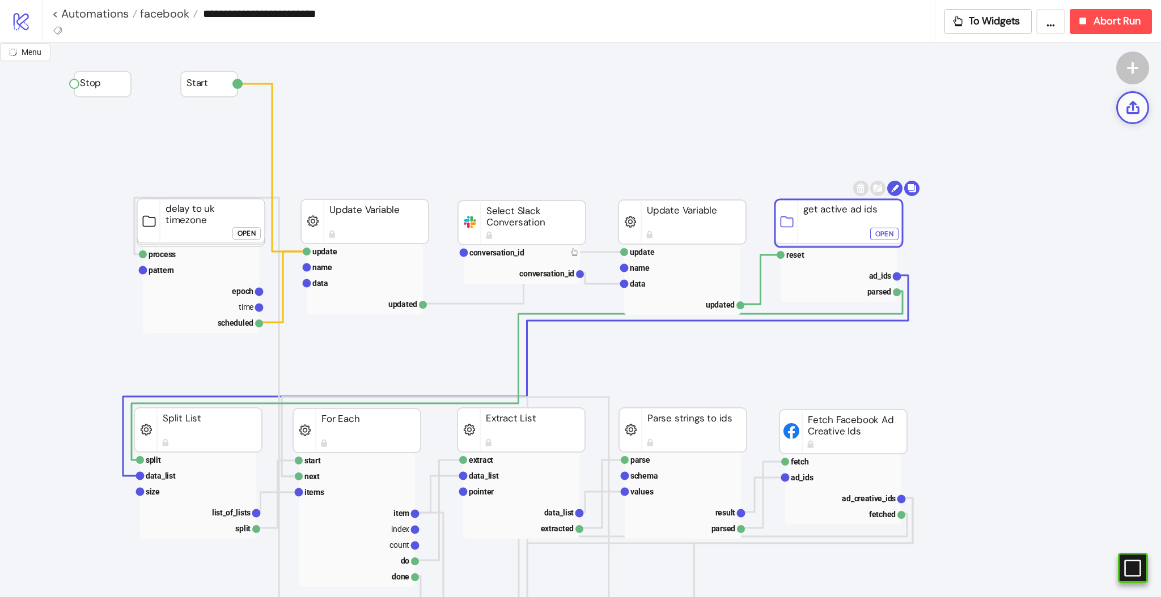
click at [1133, 104] on icon at bounding box center [1132, 107] width 13 height 13
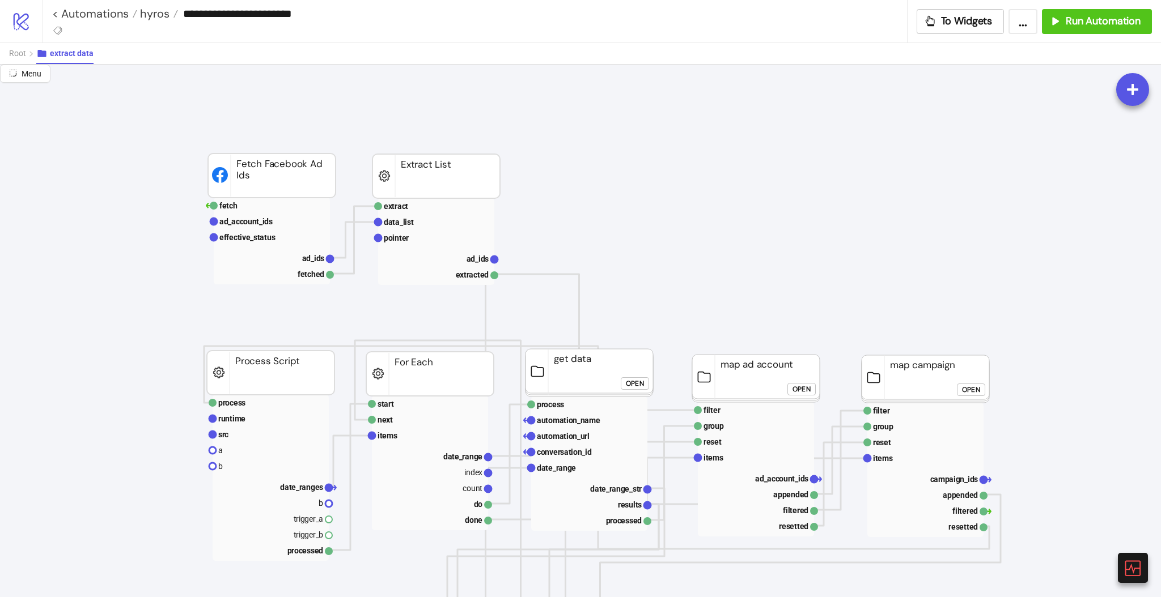
scroll to position [0, 39]
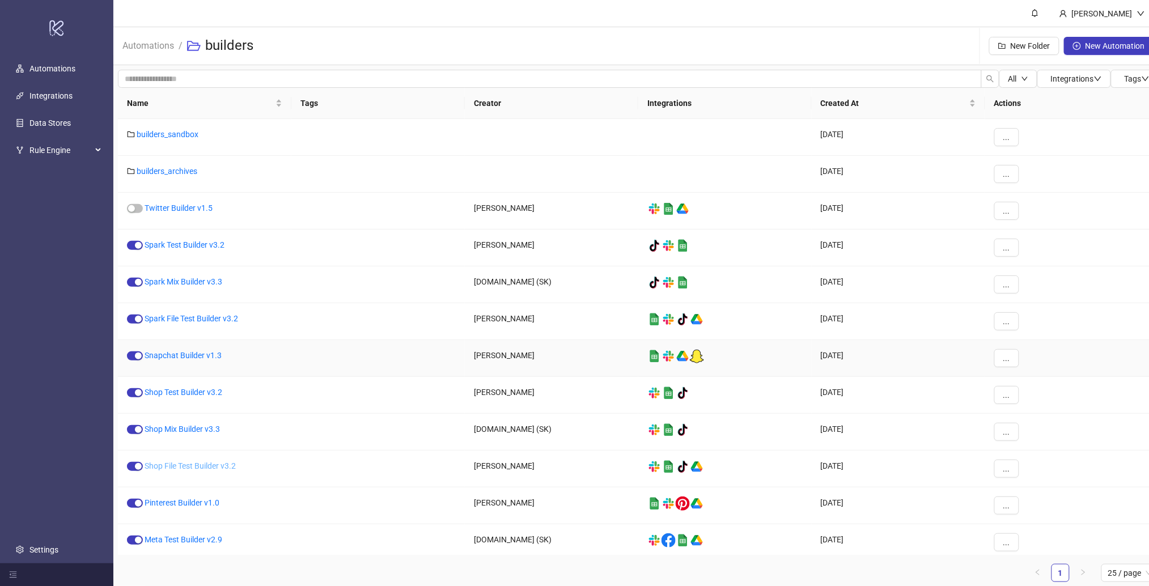
scroll to position [79, 0]
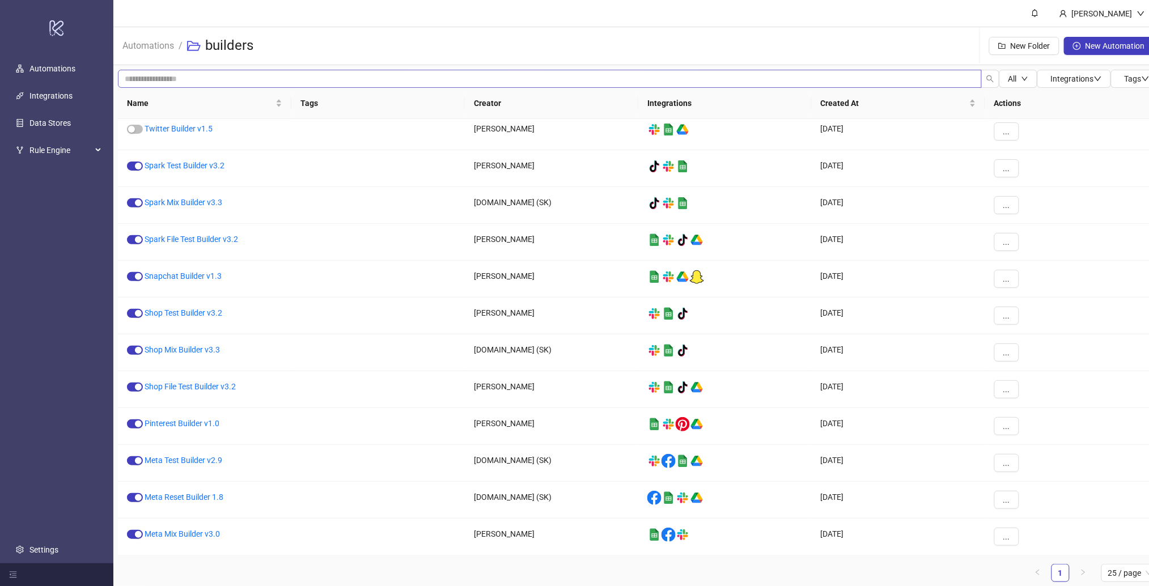
drag, startPoint x: 158, startPoint y: 48, endPoint x: 164, endPoint y: 70, distance: 22.4
click at [158, 48] on link "Automations" at bounding box center [148, 45] width 56 height 12
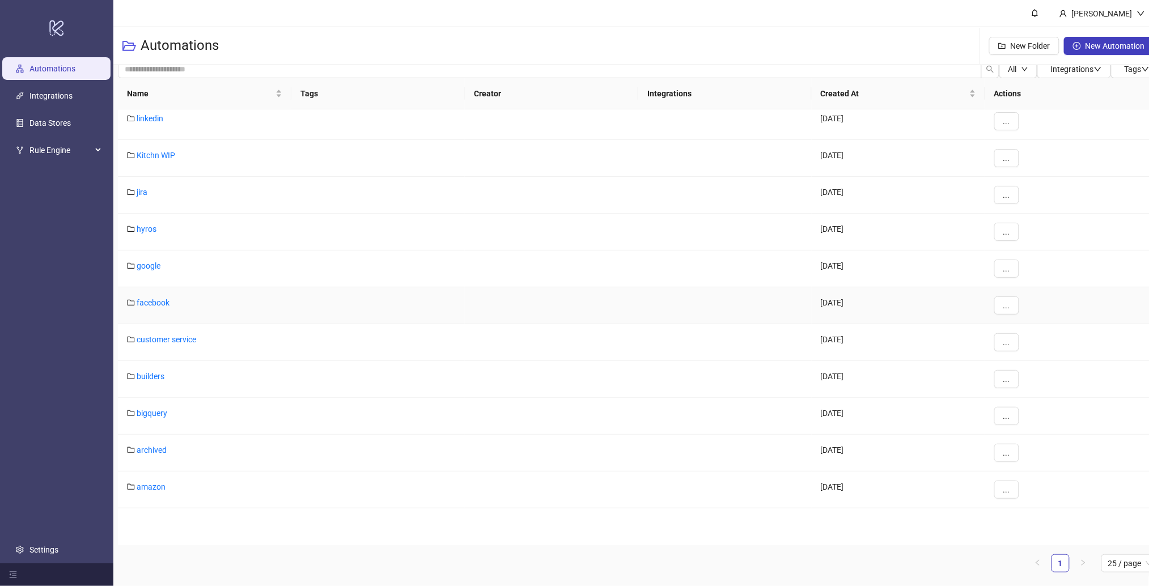
scroll to position [188, 0]
click at [155, 303] on link "hyros" at bounding box center [147, 304] width 20 height 9
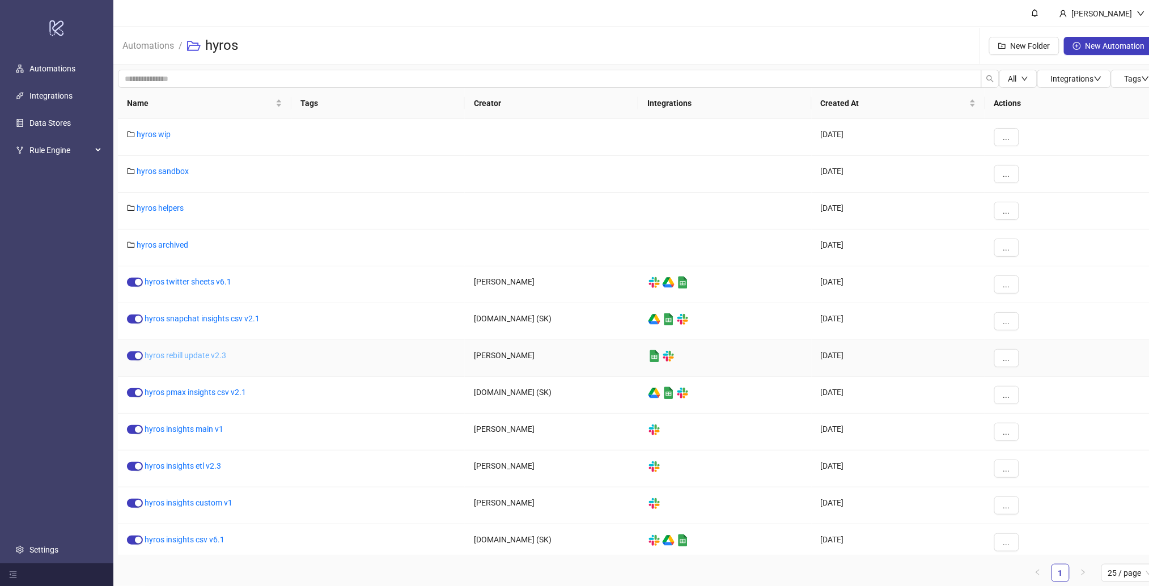
click at [185, 357] on link "hyros rebill update v2.3" at bounding box center [186, 355] width 82 height 9
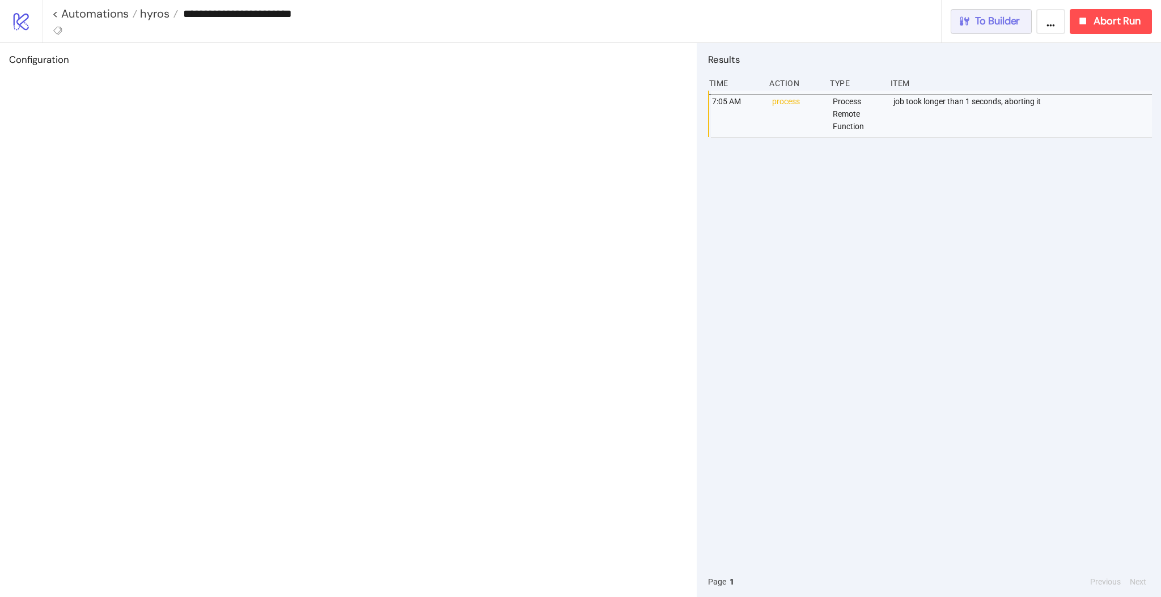
click at [994, 26] on span "To Builder" at bounding box center [997, 21] width 45 height 13
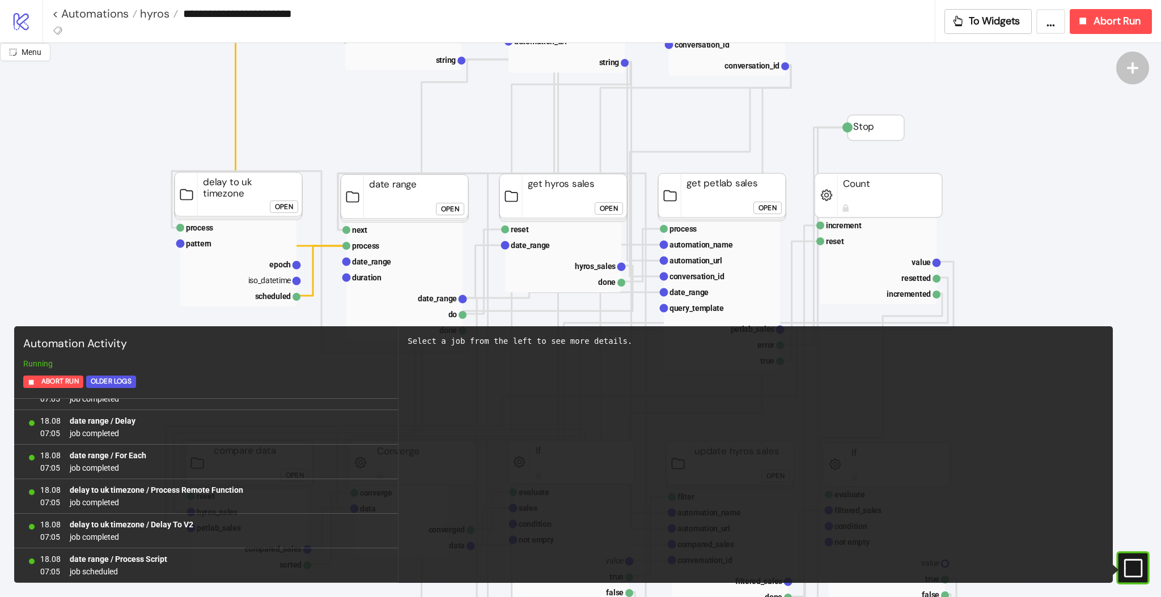
scroll to position [227, 0]
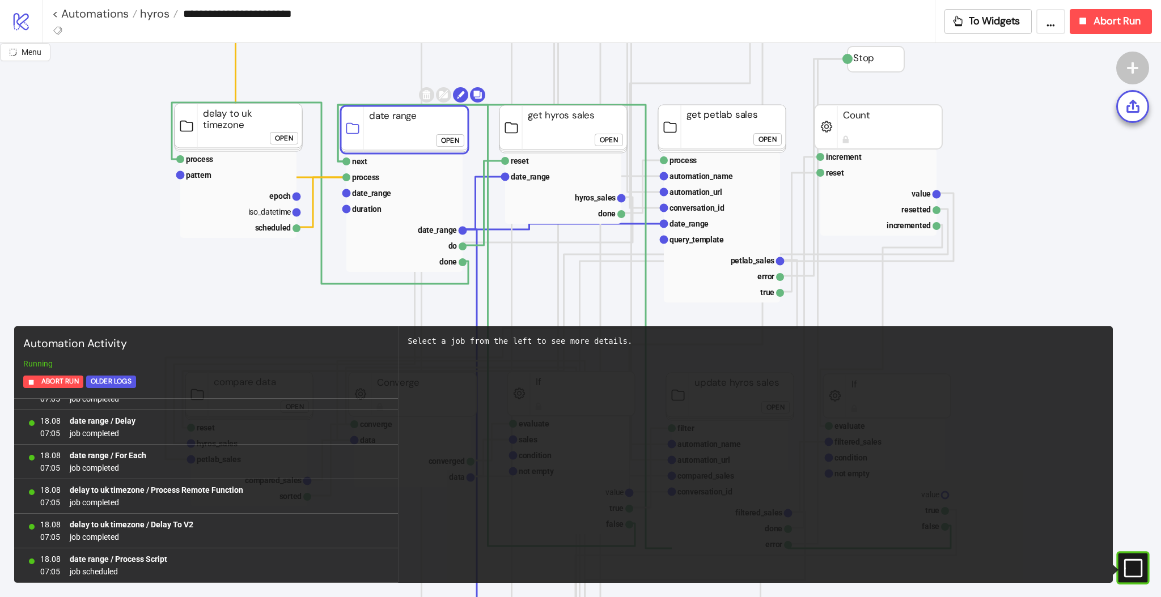
click at [379, 128] on rect at bounding box center [405, 130] width 128 height 48
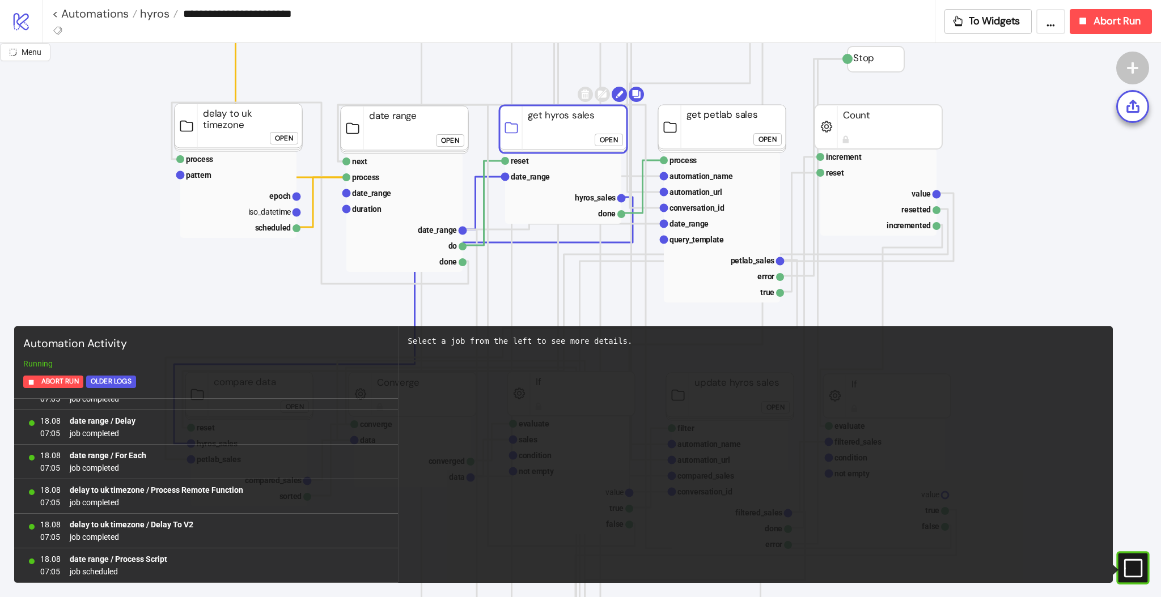
click at [546, 125] on rect at bounding box center [563, 129] width 128 height 48
click at [767, 139] on div "Open" at bounding box center [767, 139] width 18 height 13
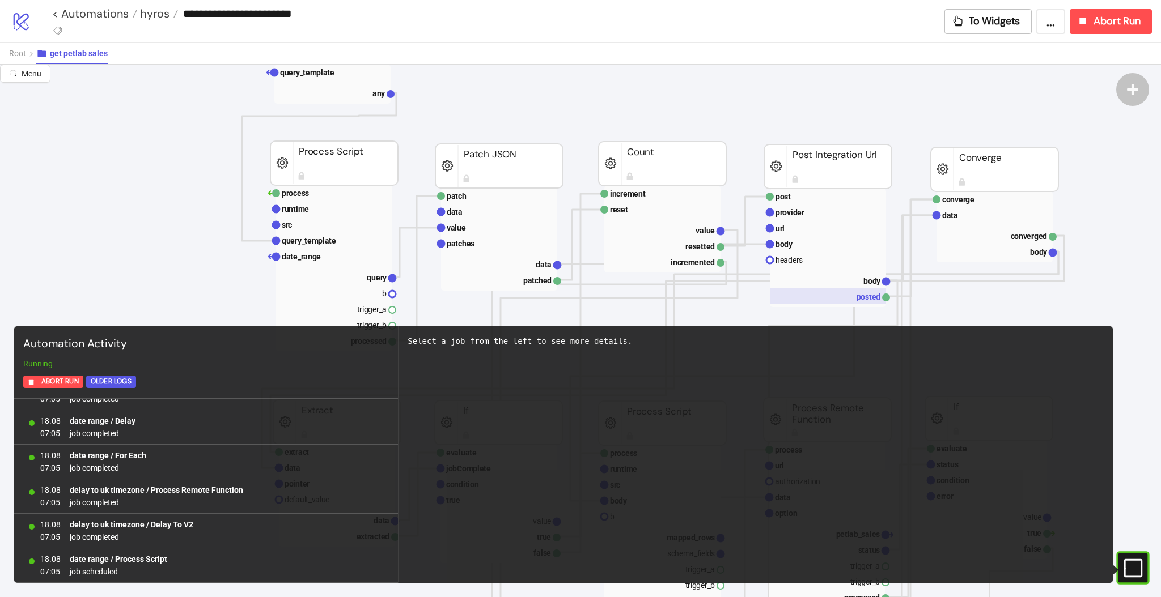
scroll to position [75, 0]
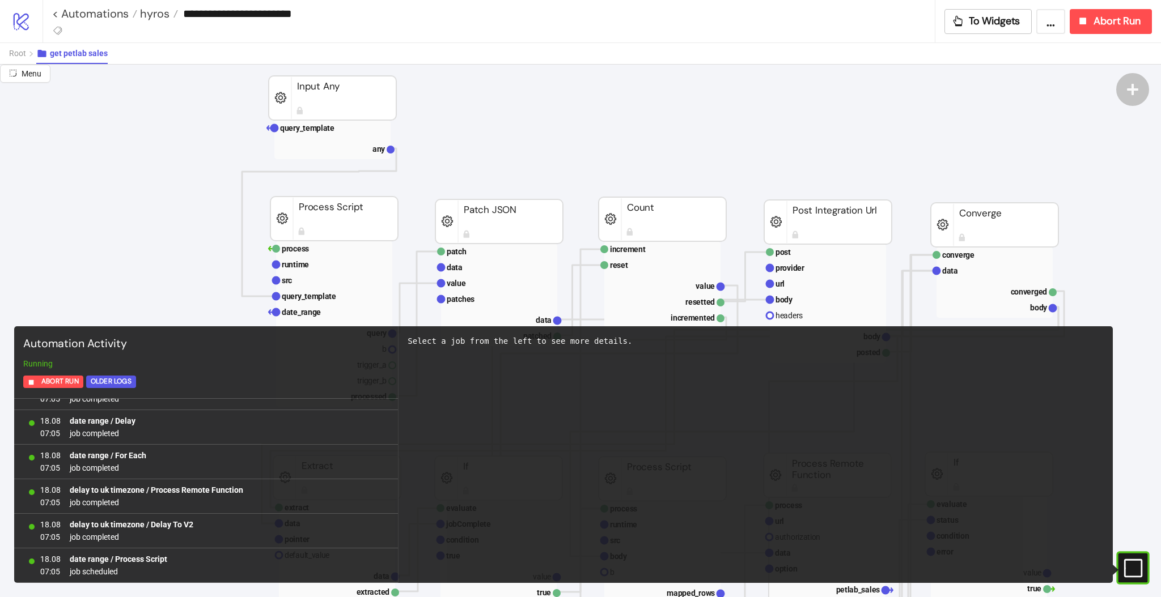
click at [1125, 562] on rect at bounding box center [1116, 568] width 17 height 17
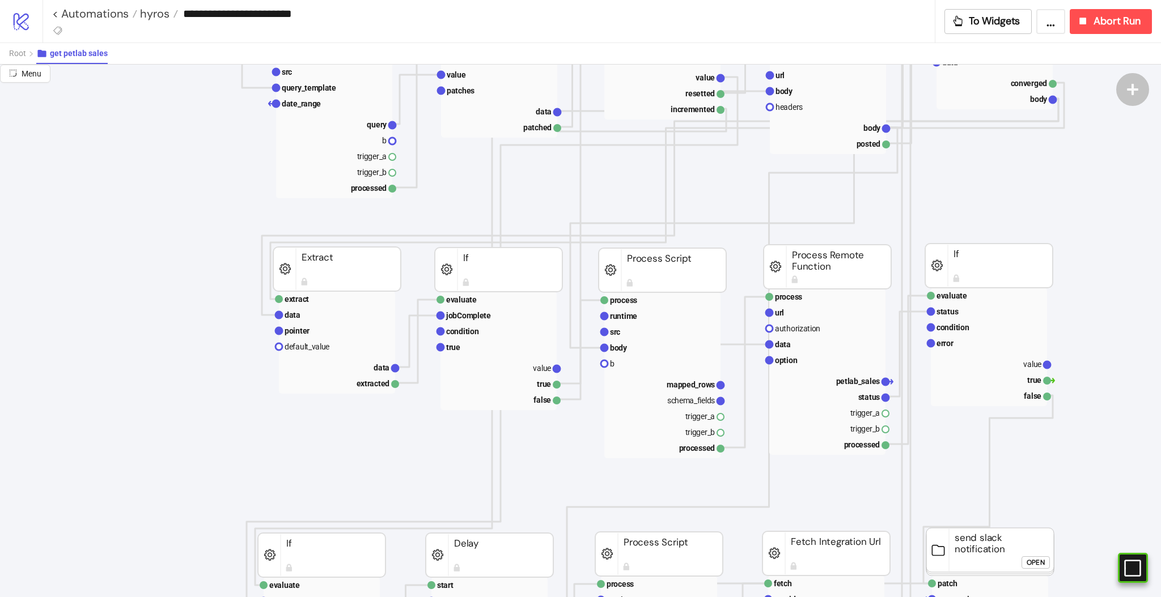
scroll to position [0, 0]
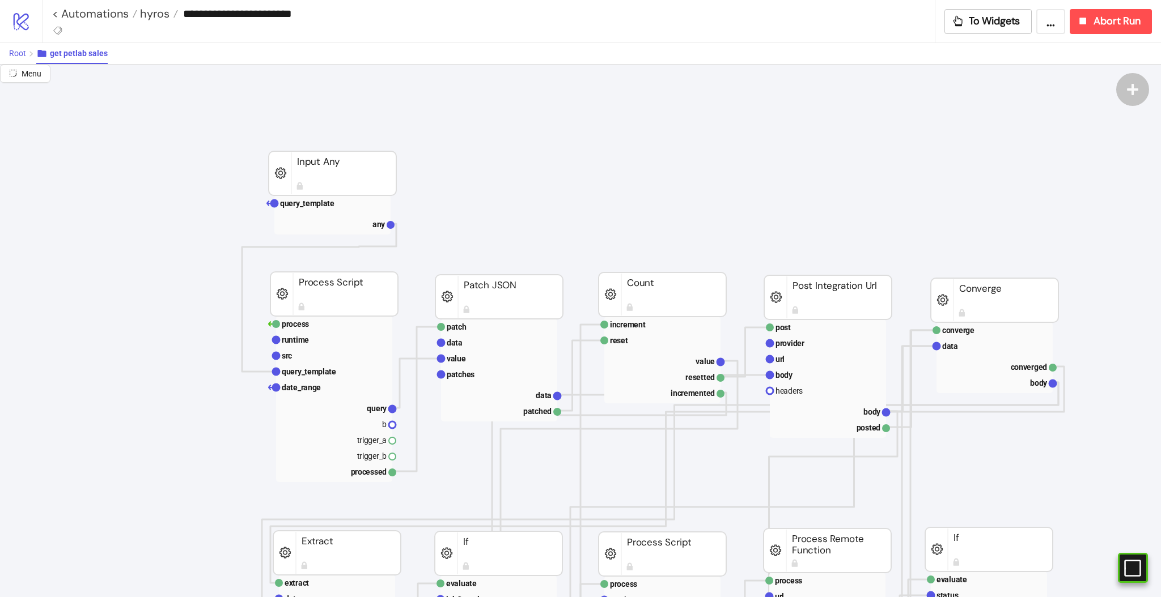
click at [20, 52] on span "Root" at bounding box center [17, 53] width 17 height 9
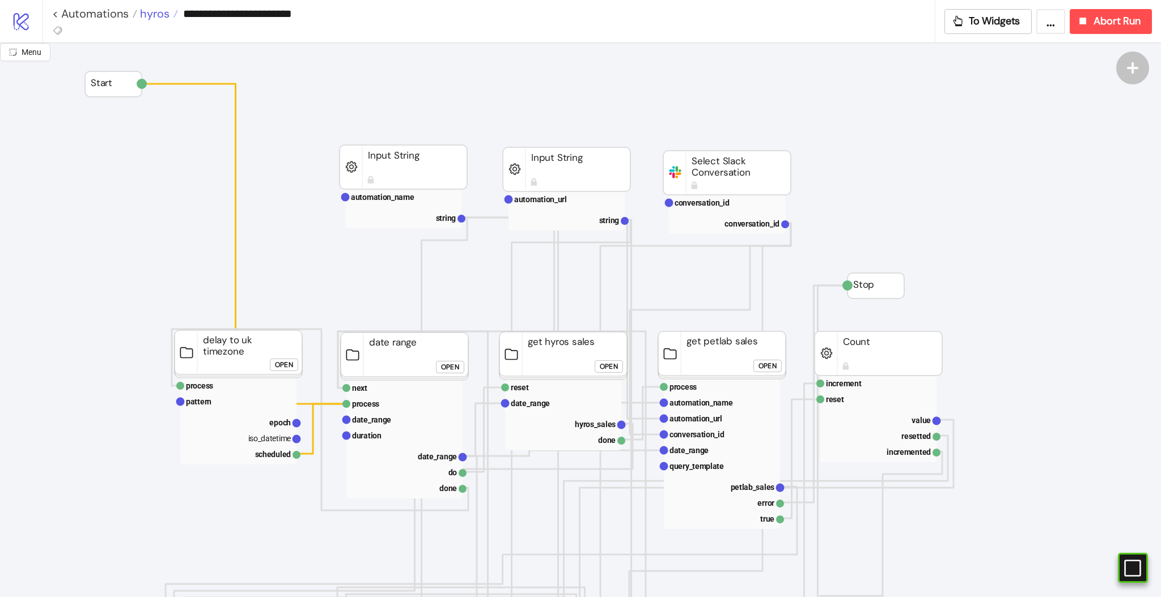
click at [154, 17] on span "hyros" at bounding box center [153, 13] width 32 height 15
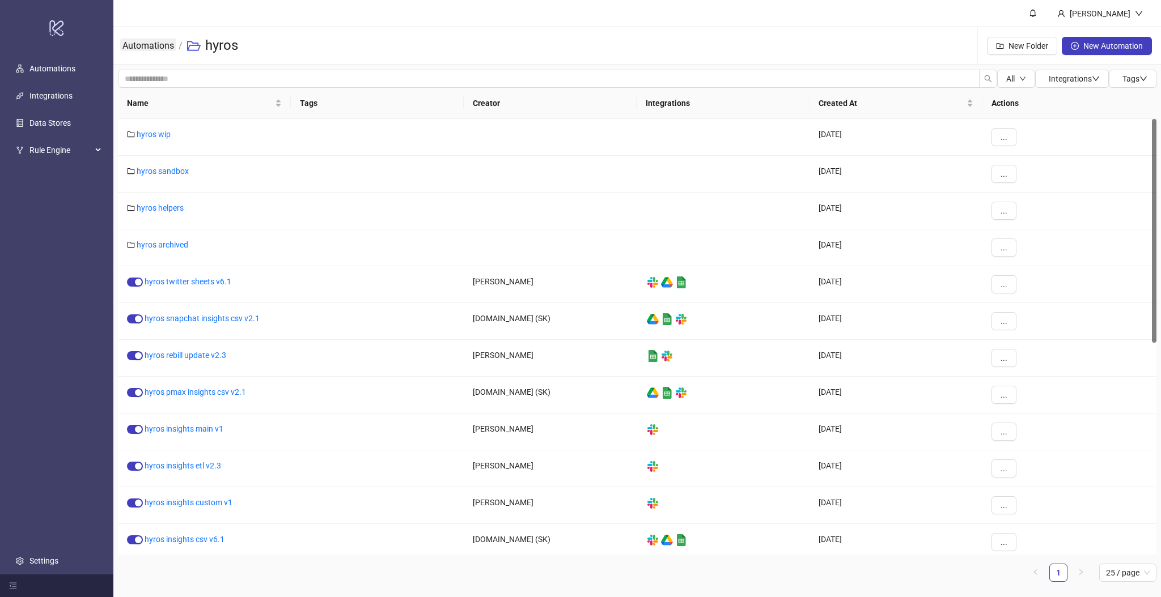
click at [160, 43] on link "Automations" at bounding box center [148, 45] width 56 height 12
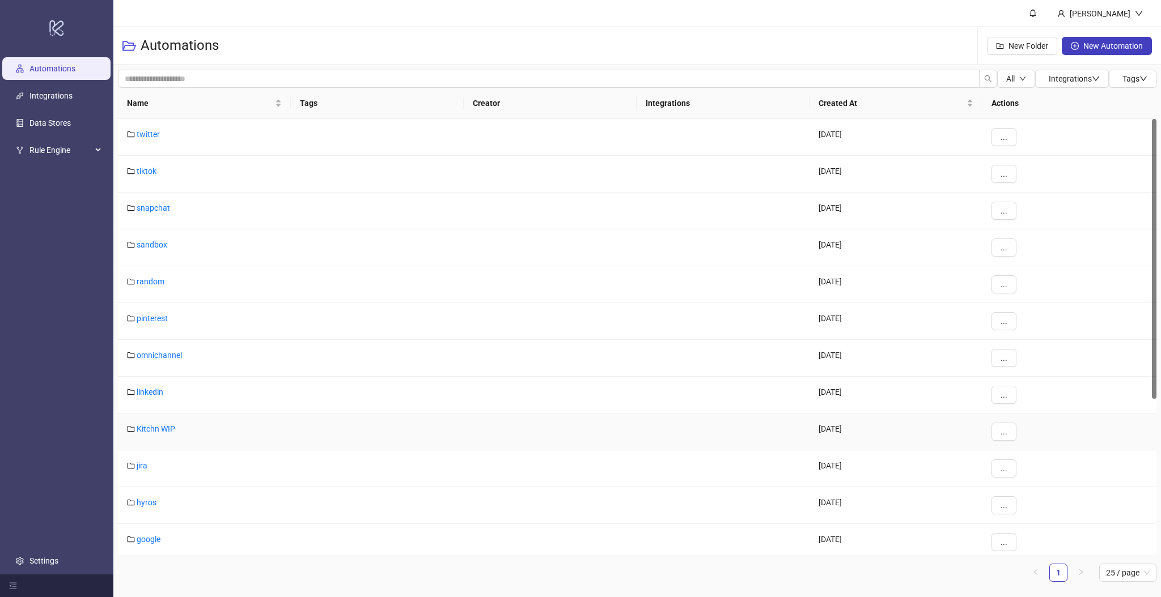
scroll to position [264, 0]
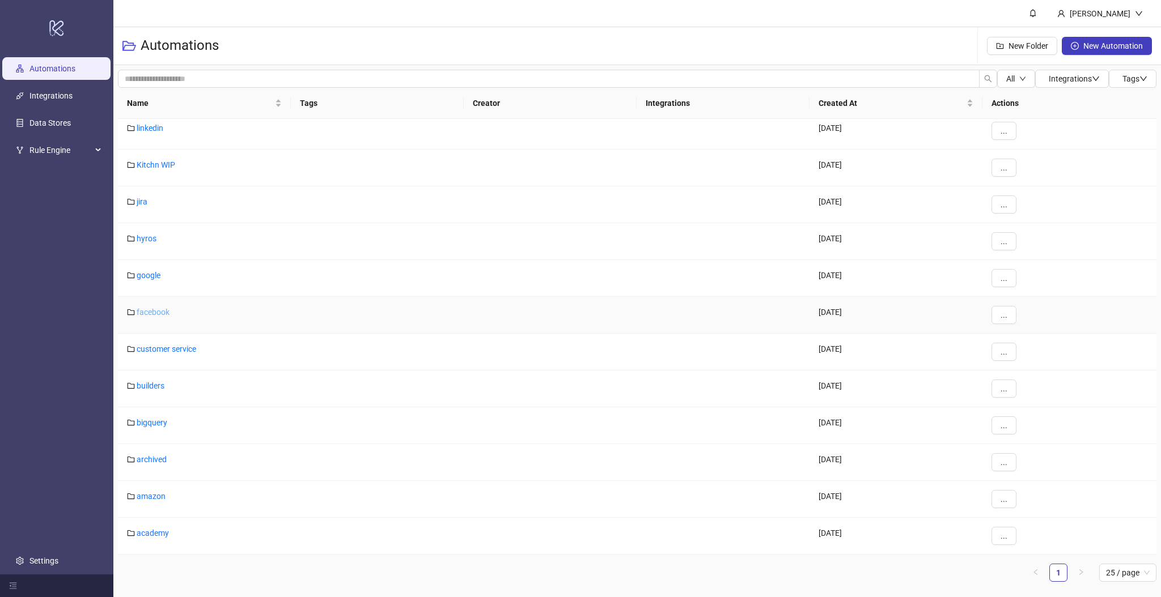
click at [146, 315] on link "facebook" at bounding box center [153, 312] width 33 height 9
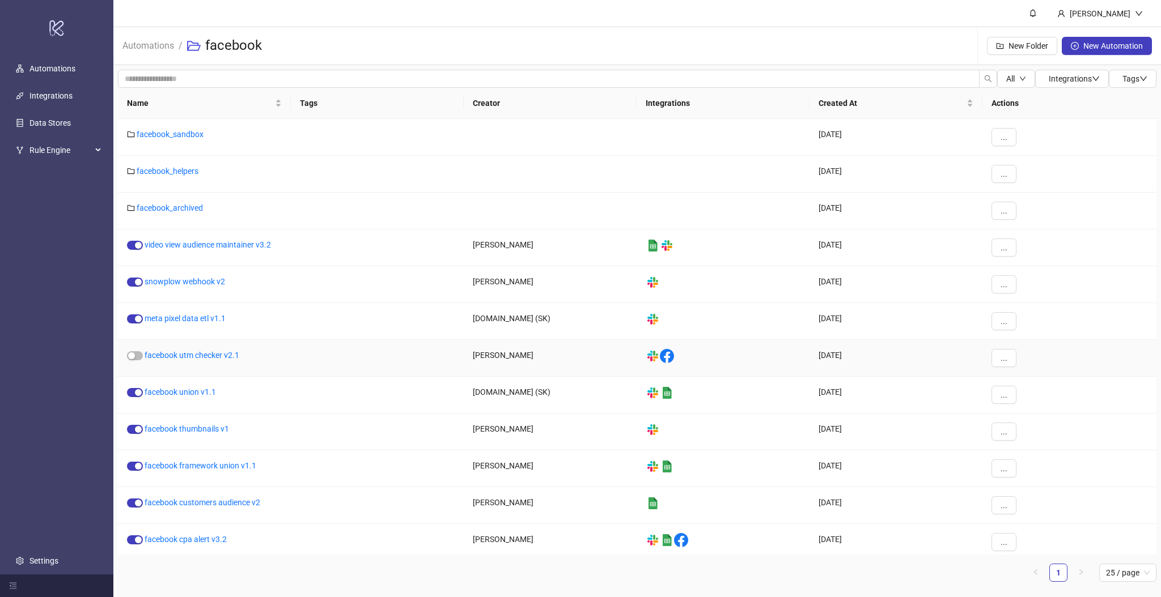
scroll to position [151, 0]
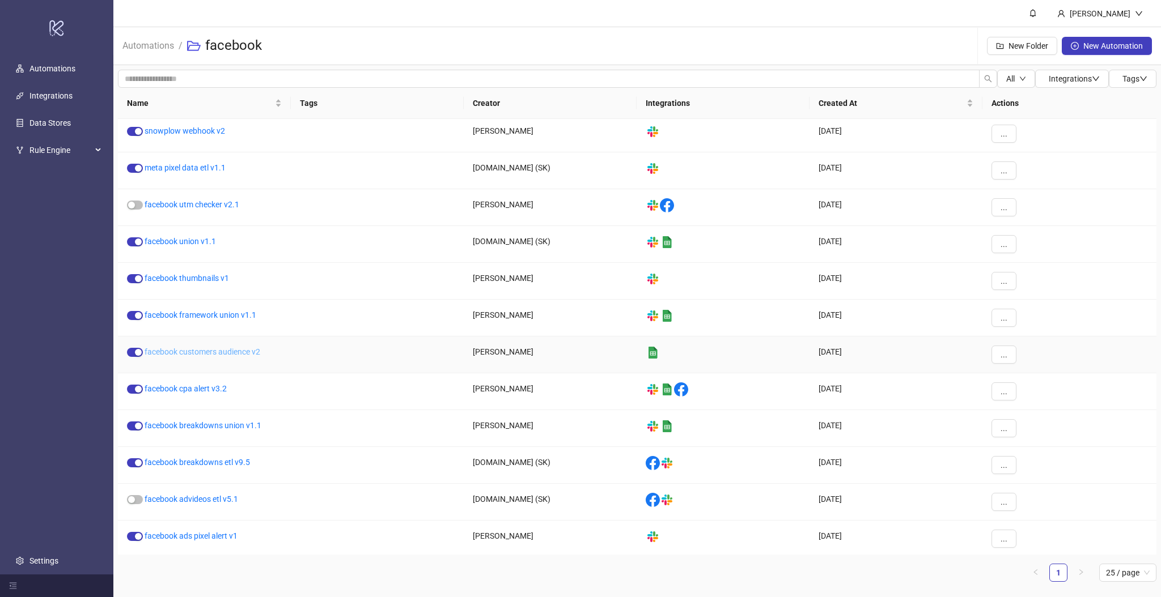
click at [228, 354] on link "facebook customers audience v2" at bounding box center [203, 351] width 116 height 9
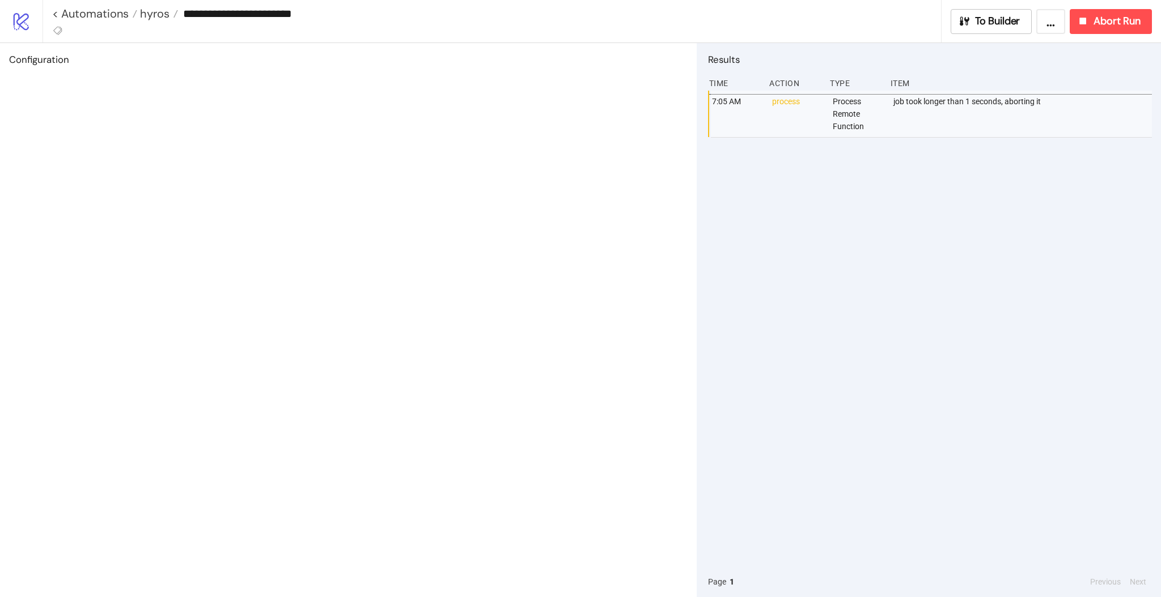
type input "**********"
click at [983, 33] on button "To Builder" at bounding box center [992, 21] width 82 height 25
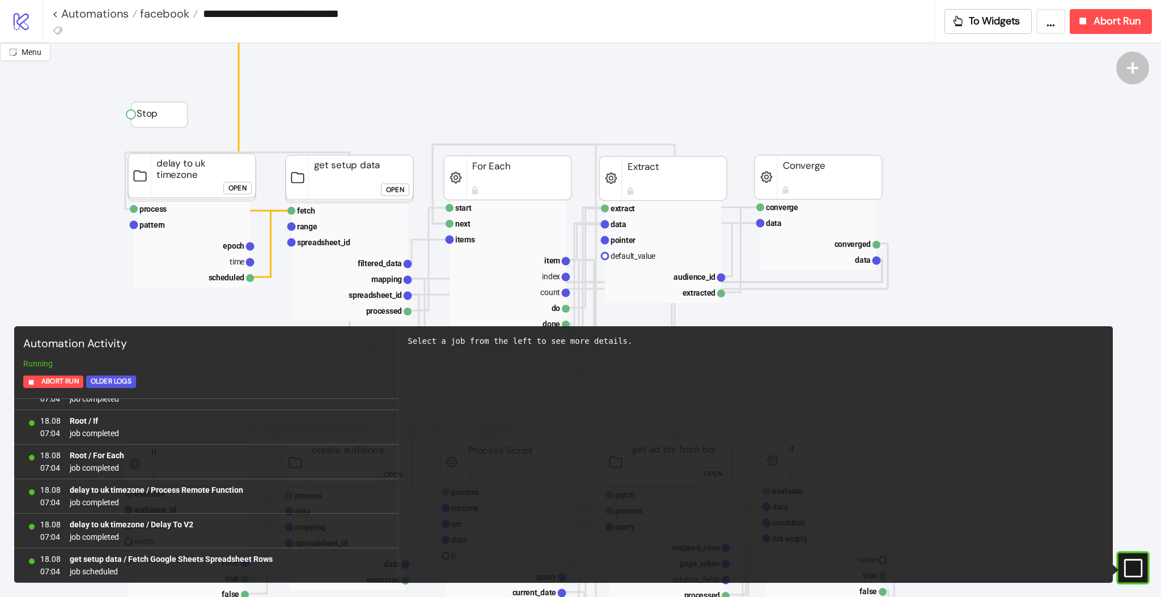
scroll to position [151, 0]
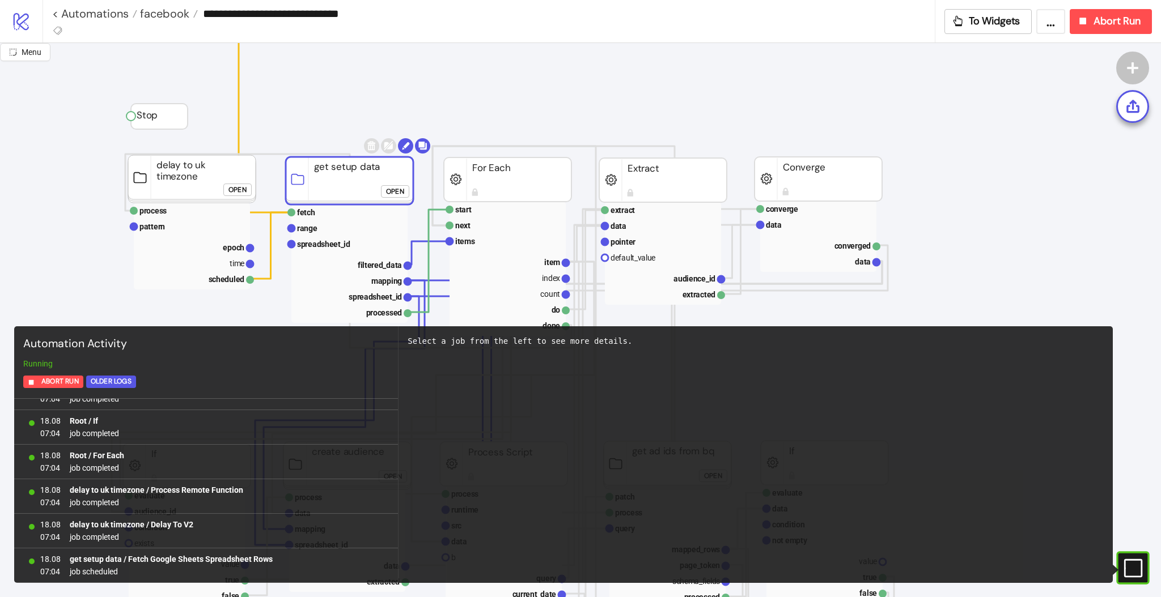
click at [343, 178] on rect at bounding box center [350, 181] width 128 height 48
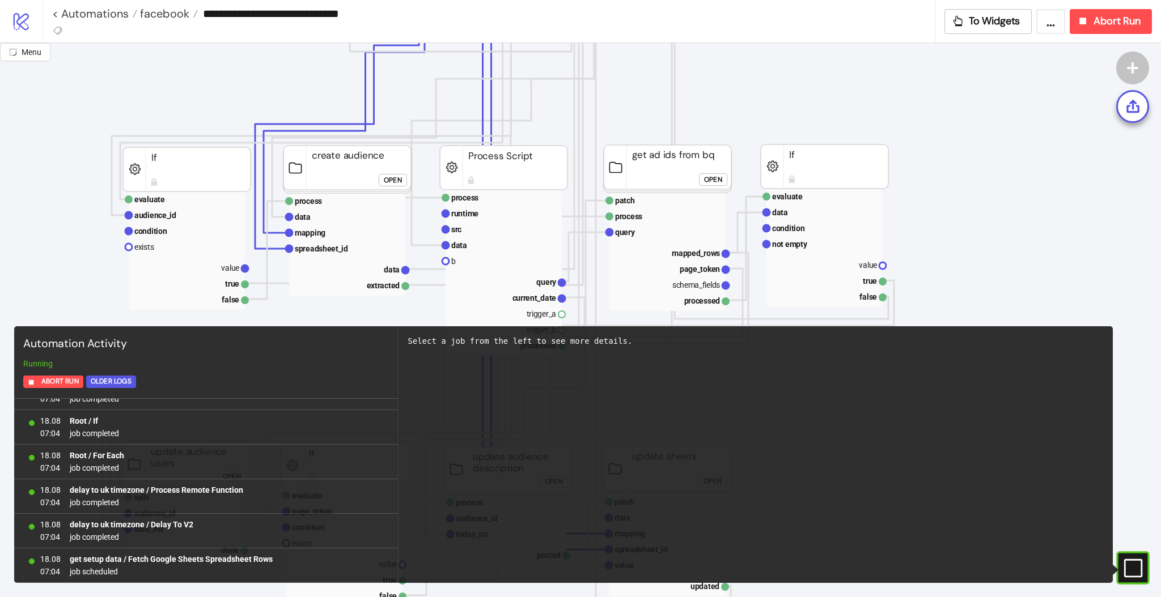
scroll to position [453, 0]
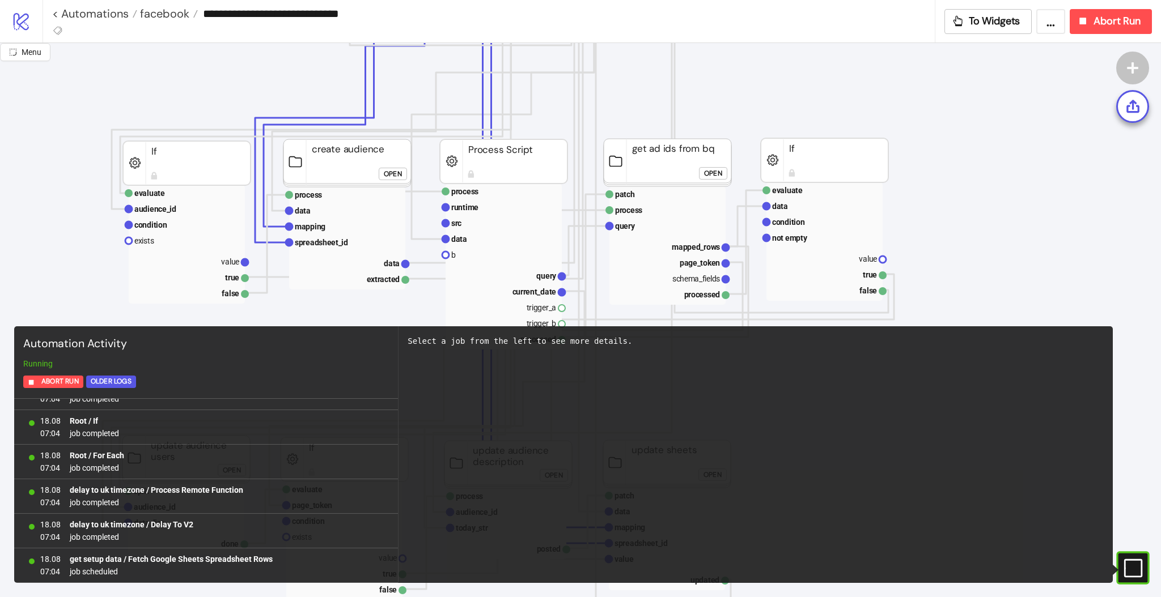
click at [675, 171] on rect at bounding box center [668, 163] width 128 height 48
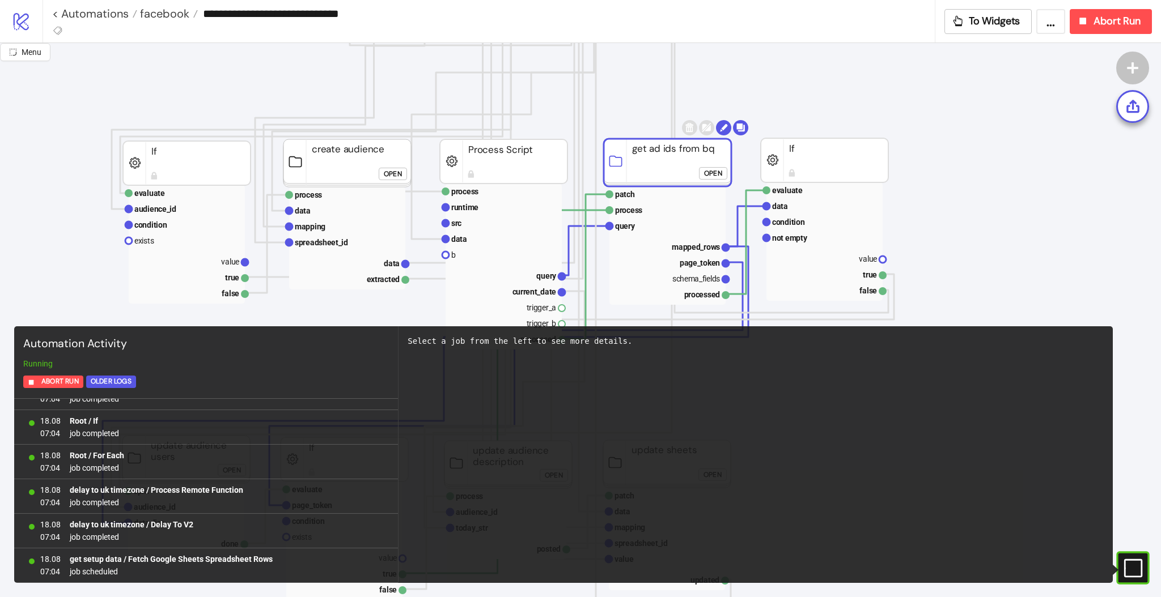
click div "Open"
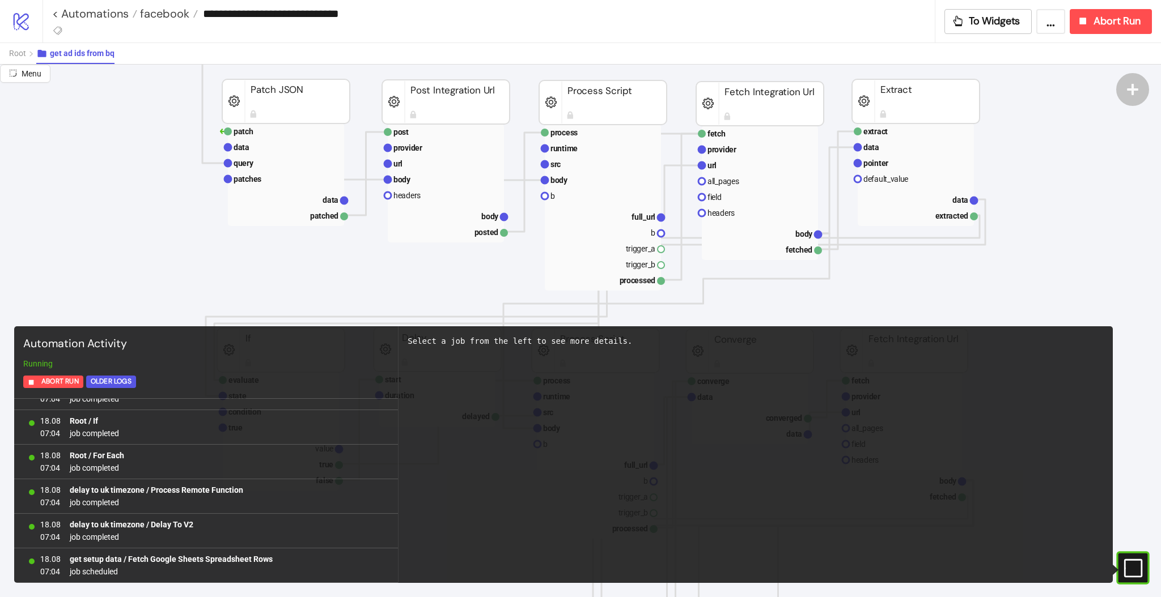
scroll to position [227, 0]
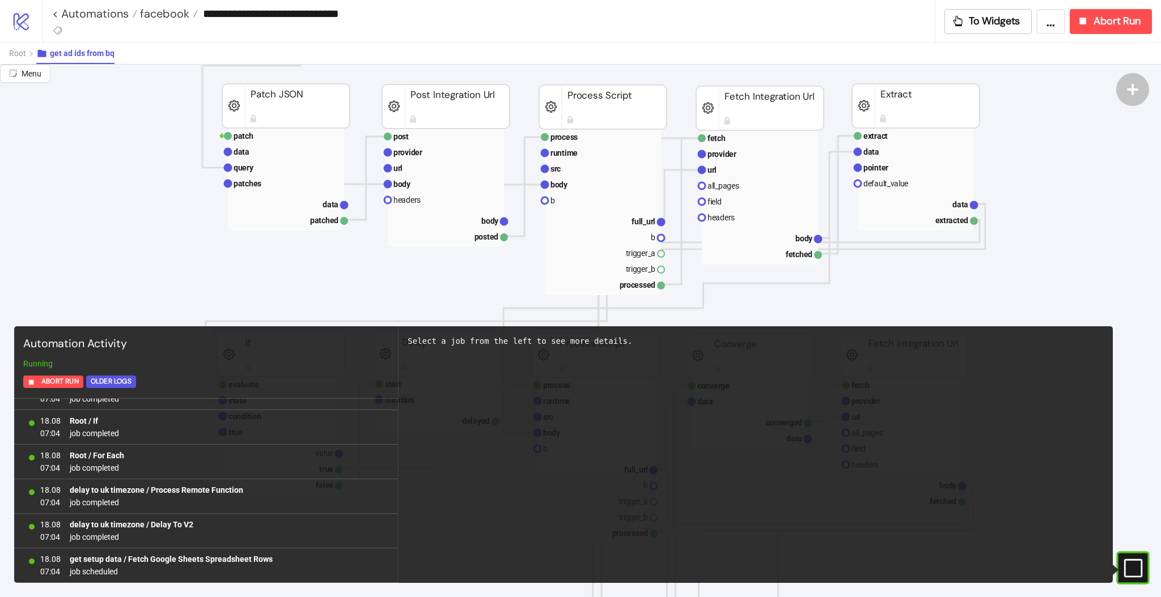
drag, startPoint x: 1129, startPoint y: 560, endPoint x: 1129, endPoint y: 553, distance: 6.8
click at [1129, 559] on icon at bounding box center [1132, 568] width 18 height 18
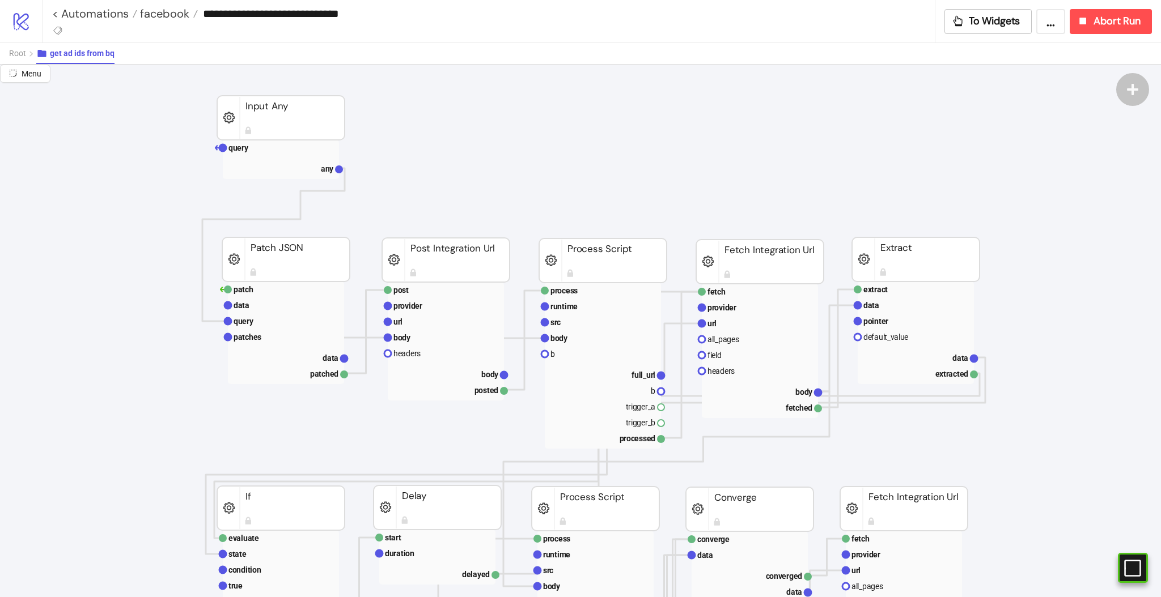
scroll to position [0, 0]
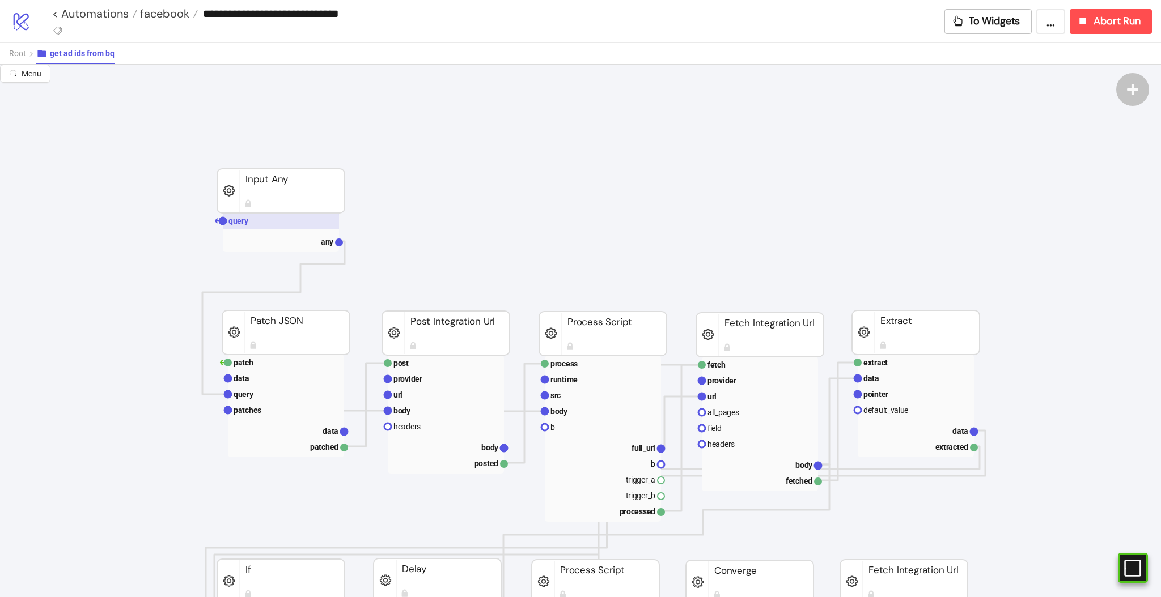
click at [266, 220] on rect at bounding box center [281, 221] width 116 height 16
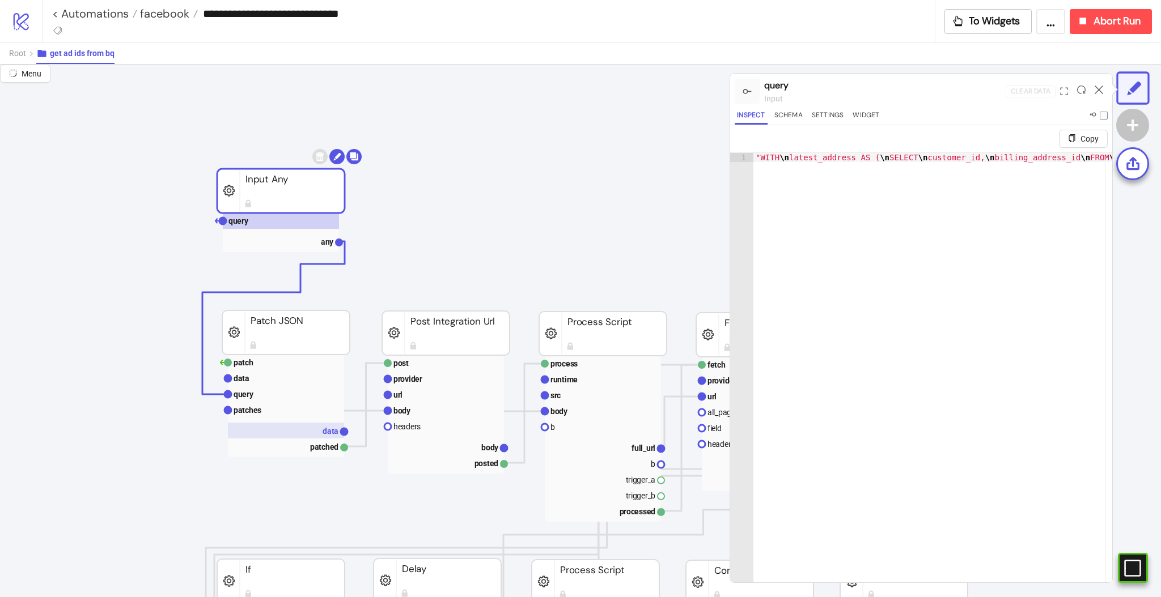
click at [312, 429] on rect at bounding box center [286, 431] width 116 height 16
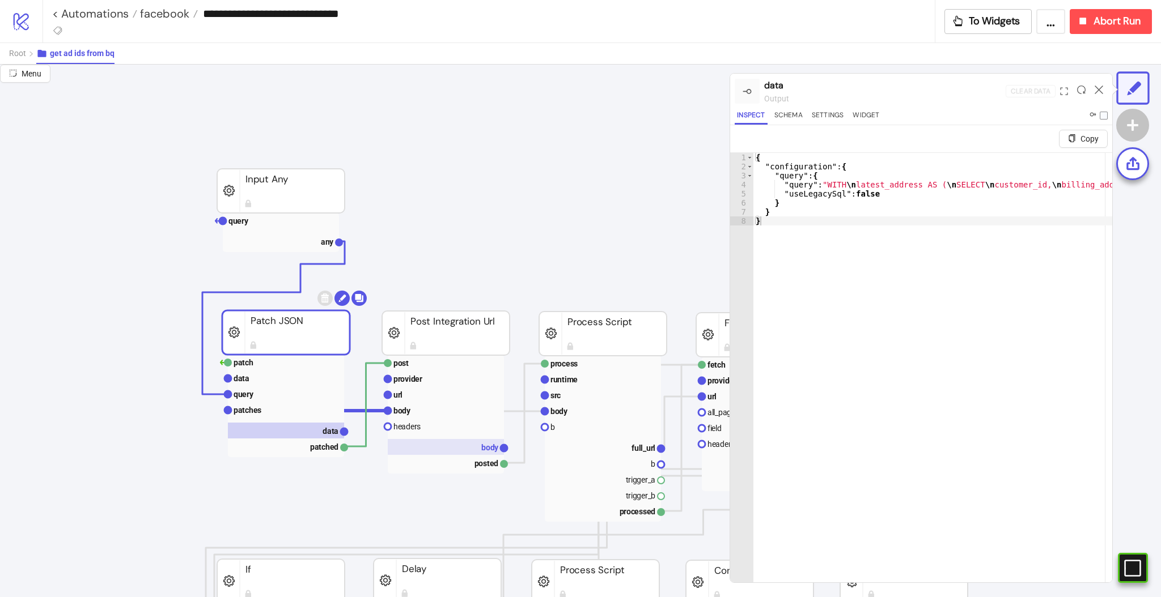
click at [478, 446] on rect at bounding box center [446, 447] width 116 height 16
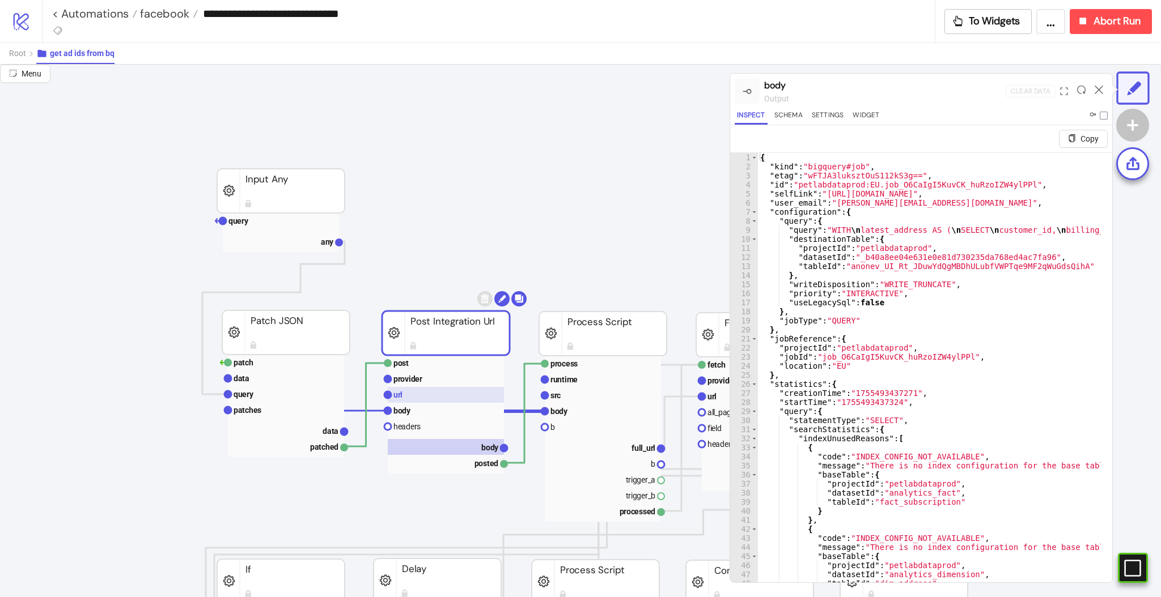
click at [422, 395] on rect at bounding box center [446, 395] width 116 height 16
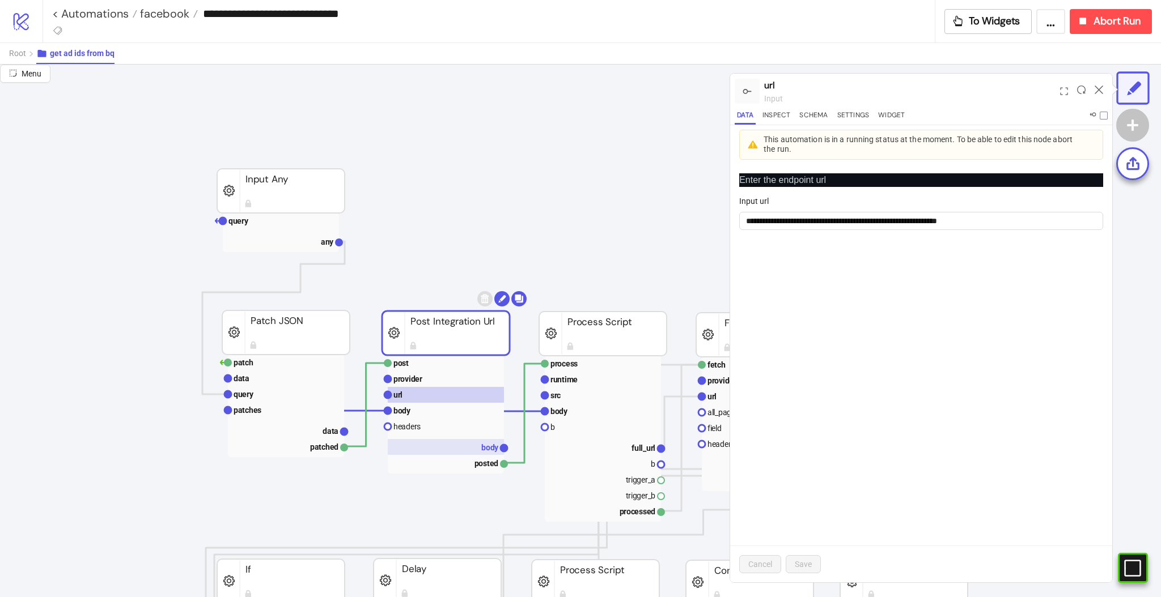
drag, startPoint x: 476, startPoint y: 443, endPoint x: 495, endPoint y: 446, distance: 20.0
click at [476, 443] on rect at bounding box center [446, 447] width 116 height 16
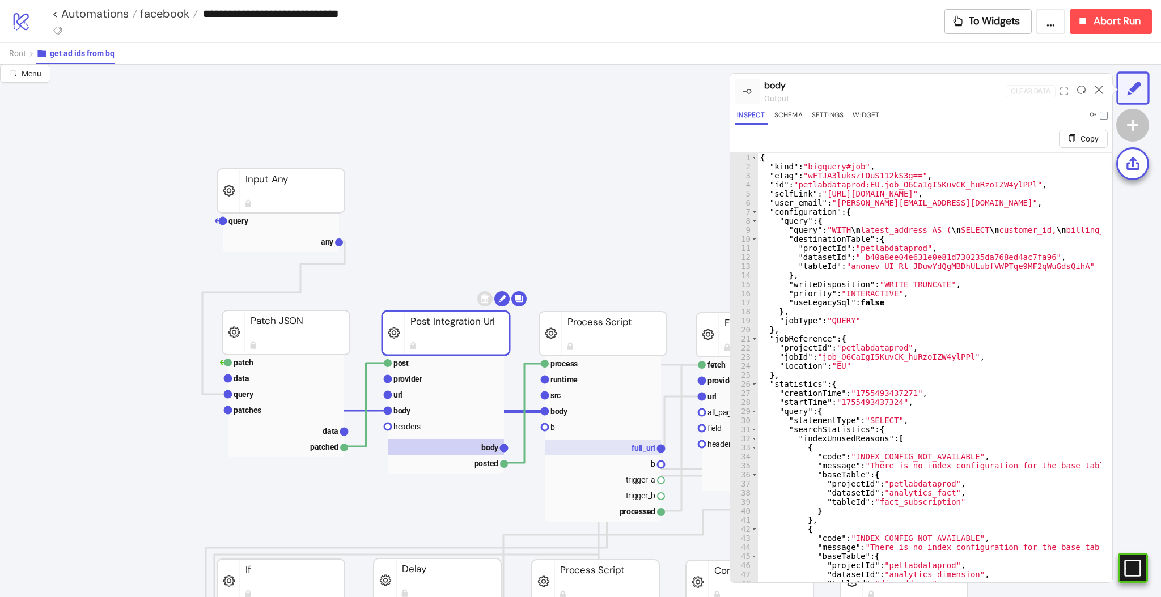
click at [611, 444] on rect at bounding box center [603, 448] width 116 height 16
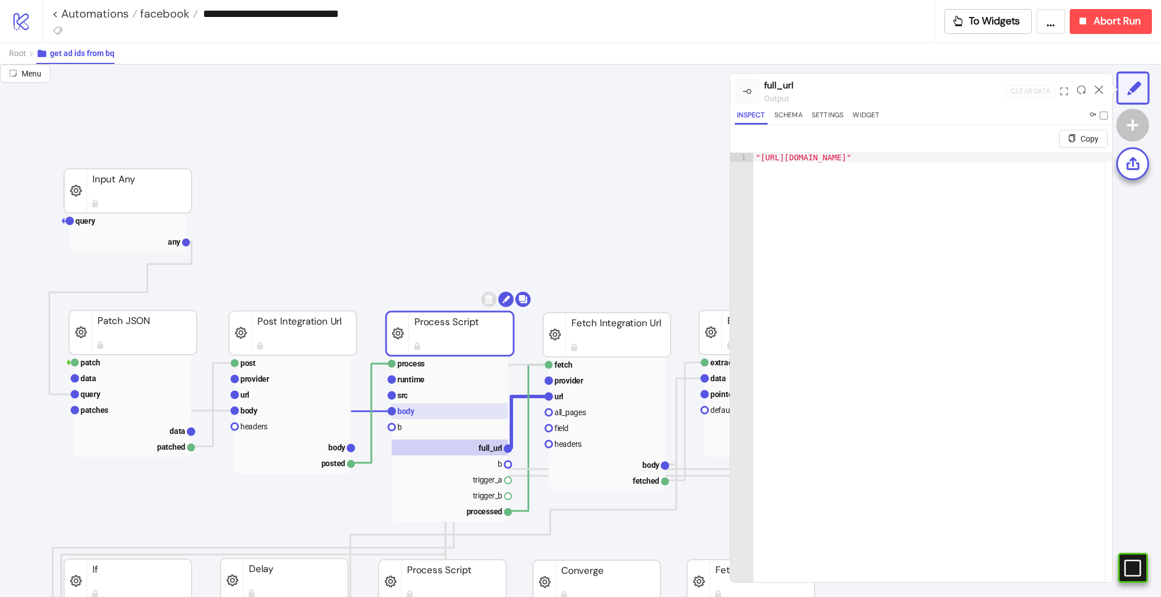
scroll to position [0, 302]
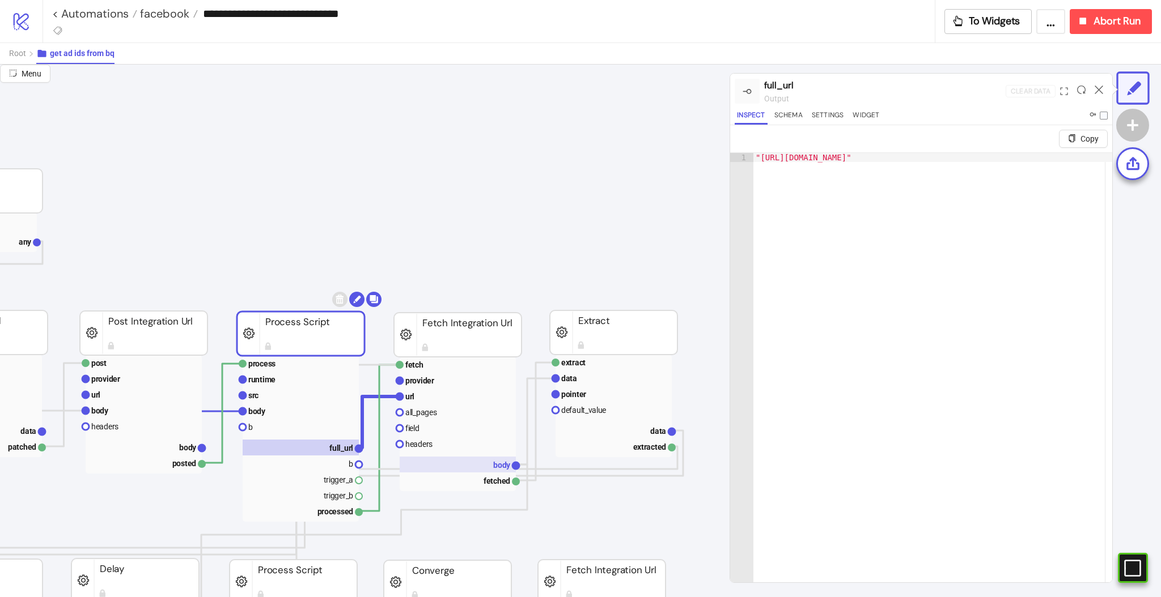
click at [487, 458] on rect at bounding box center [458, 465] width 116 height 16
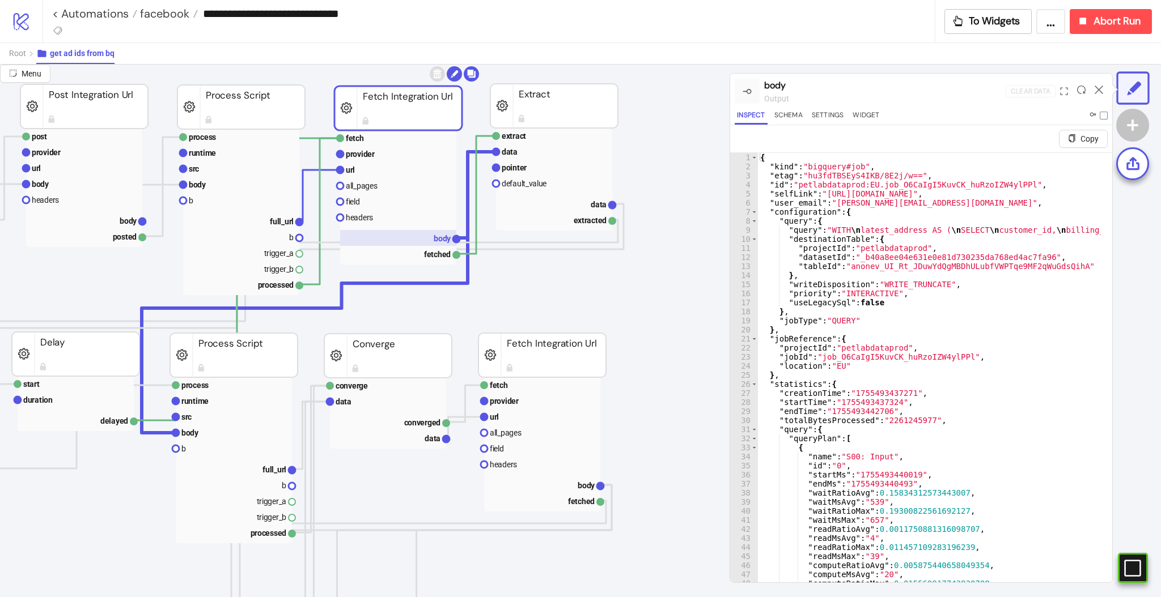
scroll to position [227, 378]
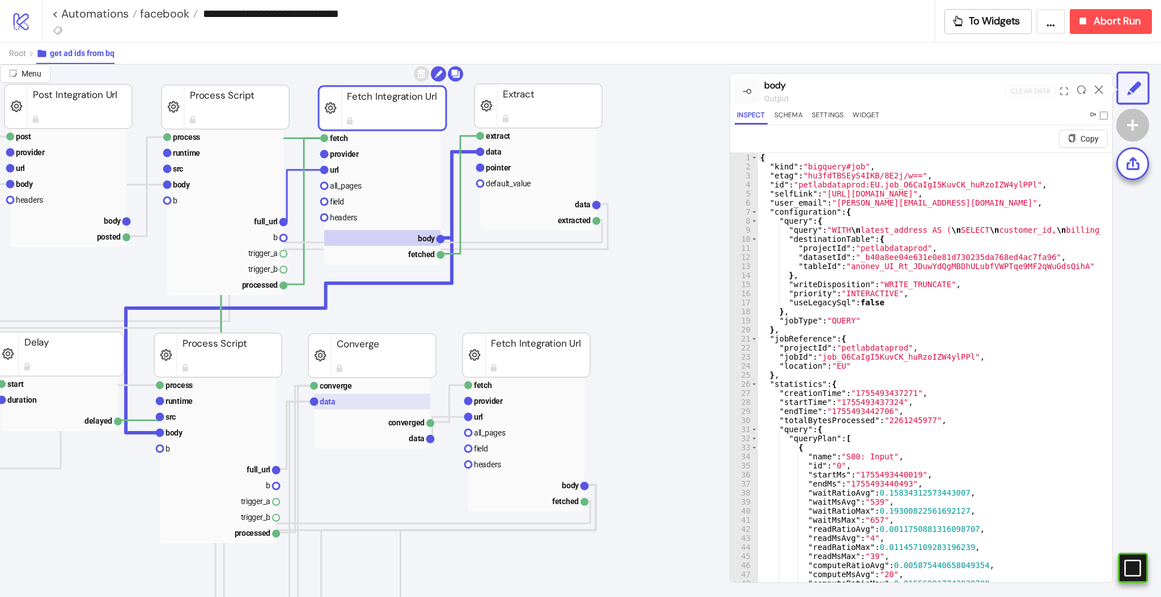
click at [357, 404] on rect at bounding box center [372, 402] width 116 height 16
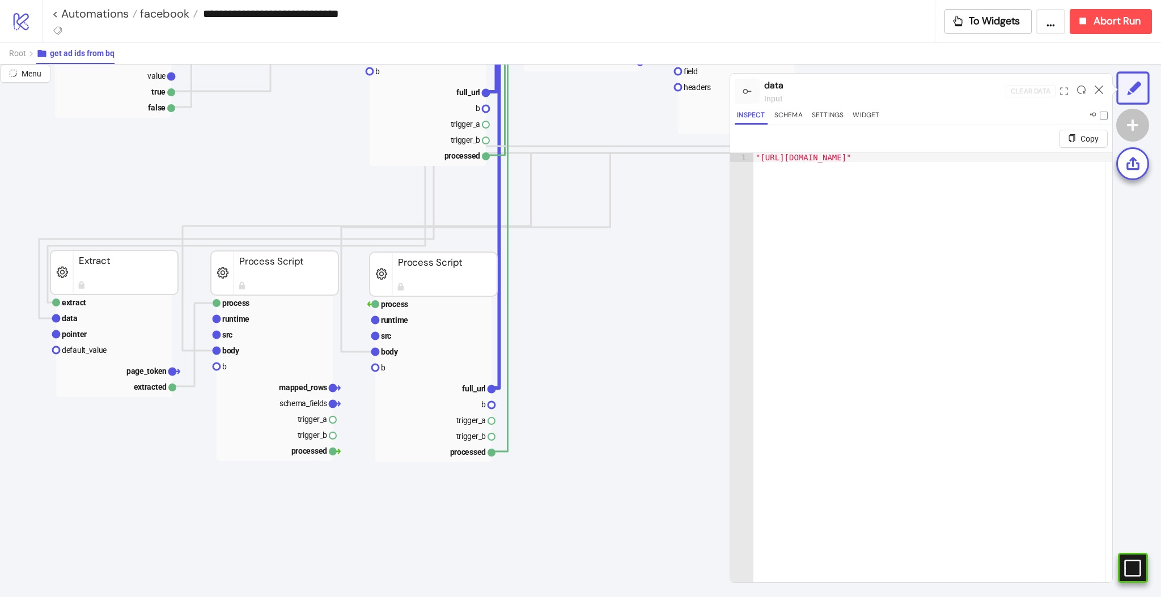
scroll to position [604, 75]
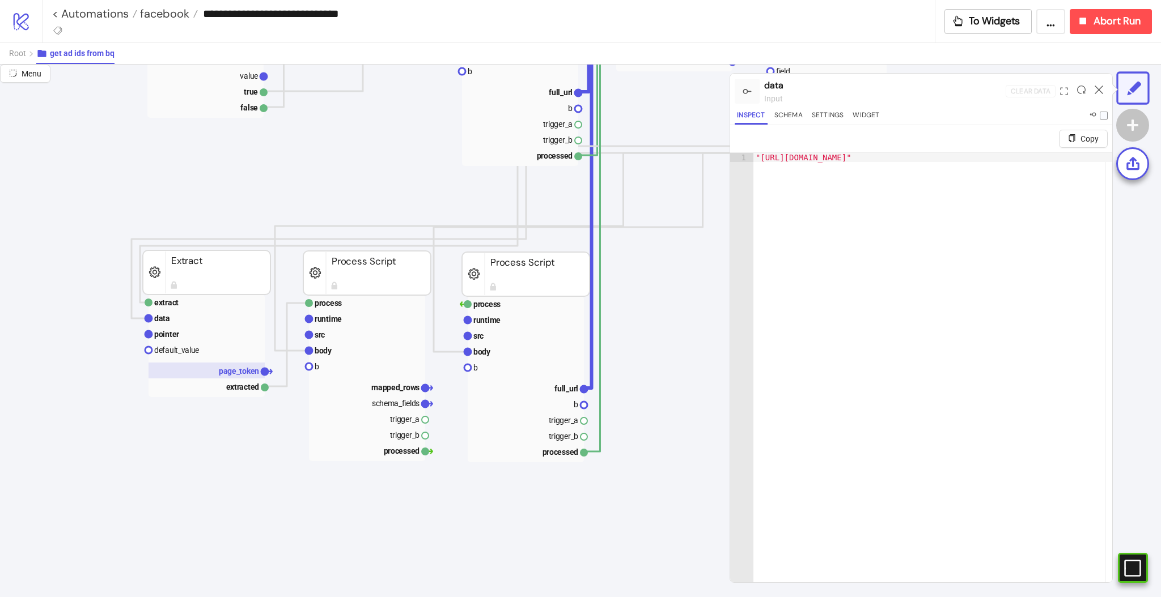
click at [240, 376] on rect at bounding box center [207, 371] width 116 height 16
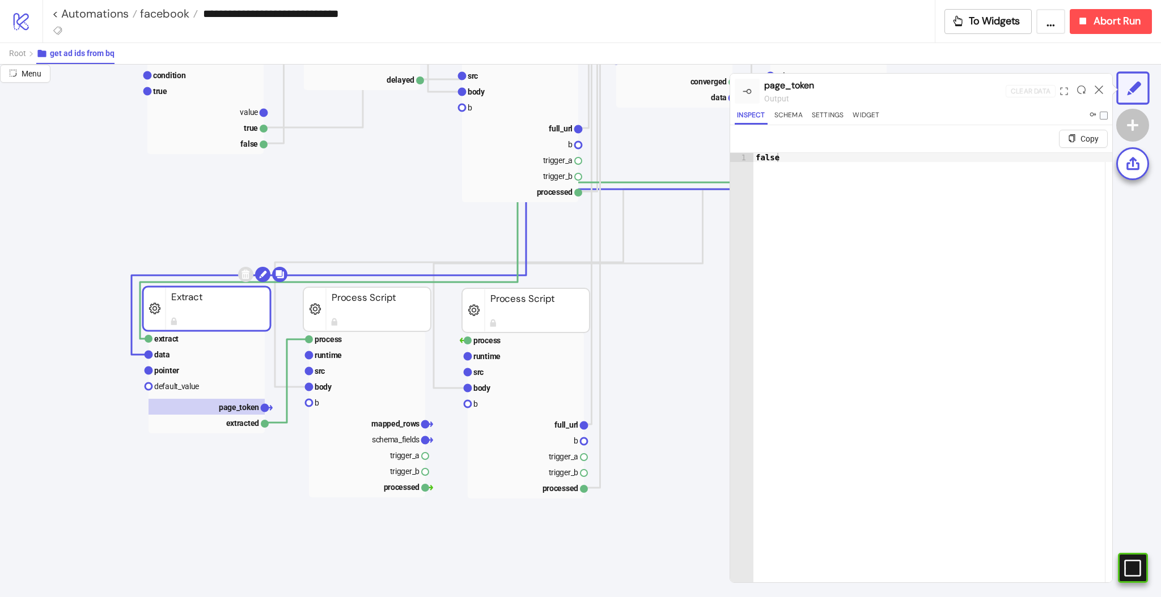
scroll to position [453, 75]
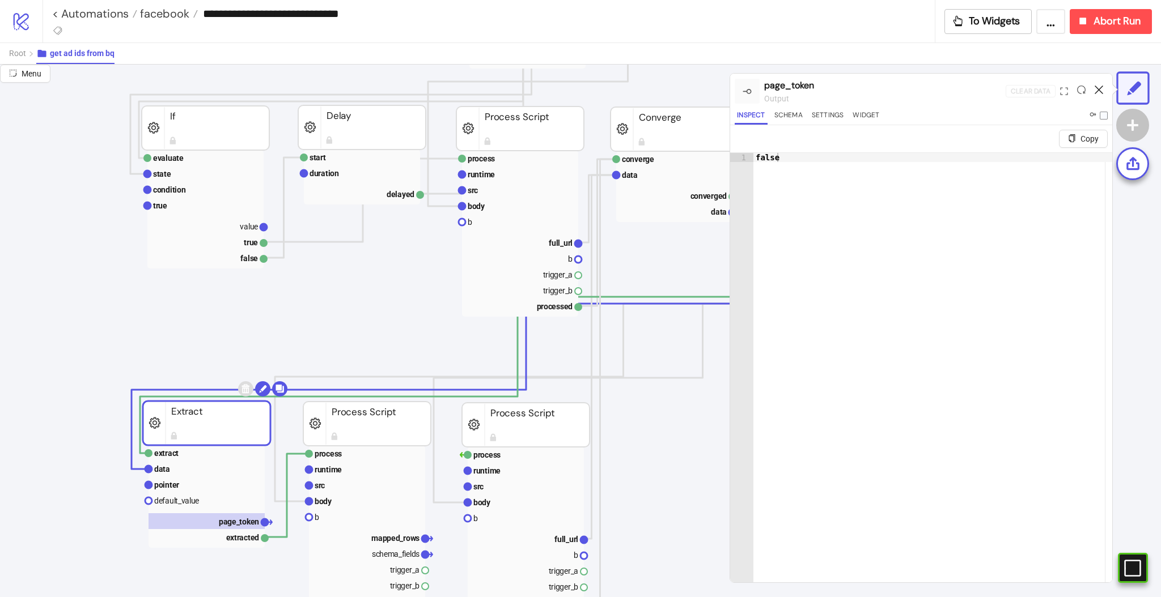
click at [1096, 91] on icon at bounding box center [1099, 90] width 9 height 9
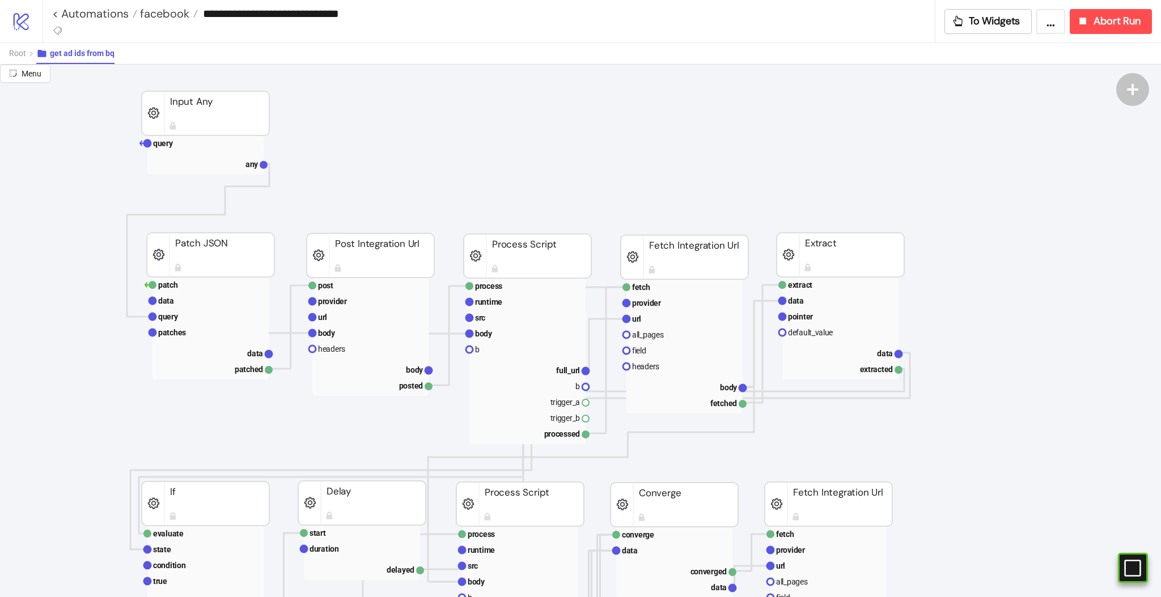
scroll to position [75, 75]
click at [14, 57] on span "Root" at bounding box center [17, 53] width 17 height 9
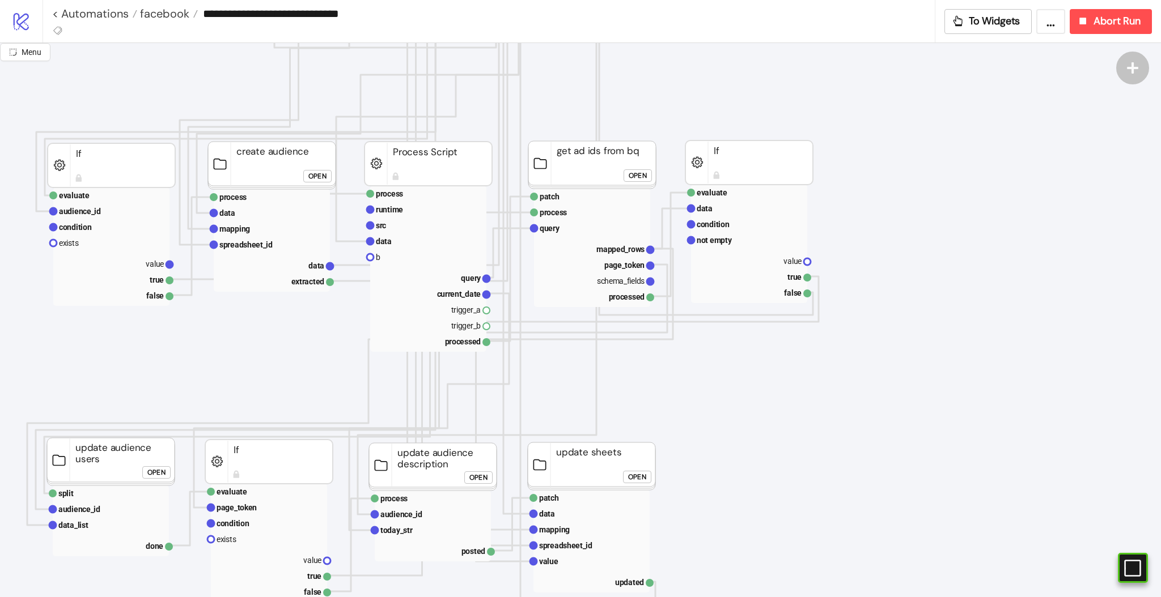
scroll to position [453, 75]
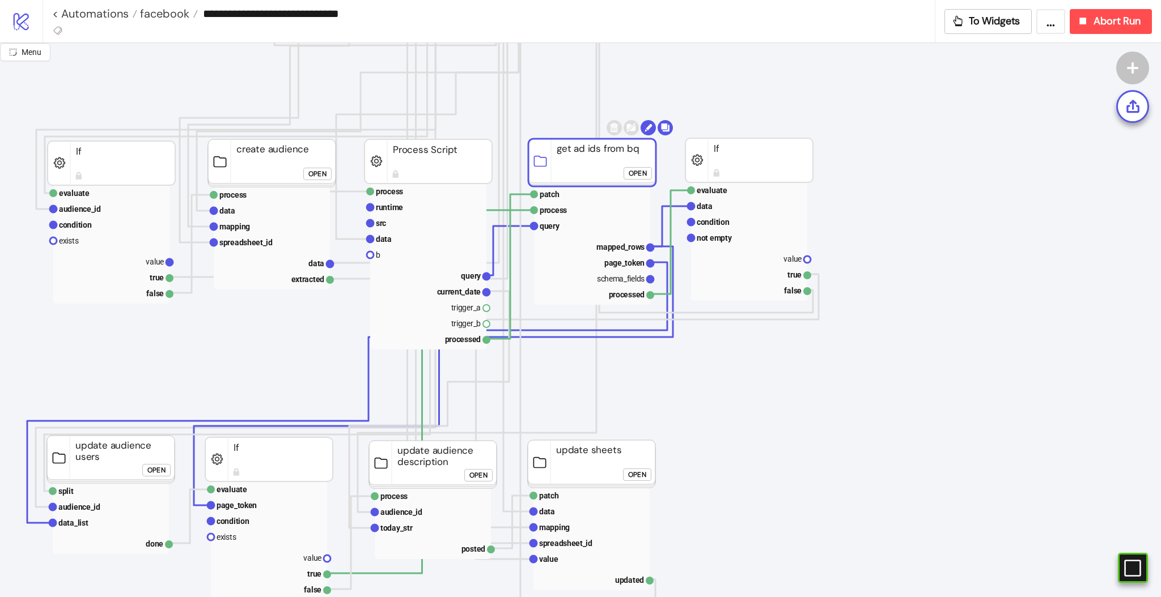
click at [590, 172] on rect at bounding box center [592, 163] width 128 height 48
click at [609, 243] on text "mapped_rows" at bounding box center [620, 247] width 48 height 9
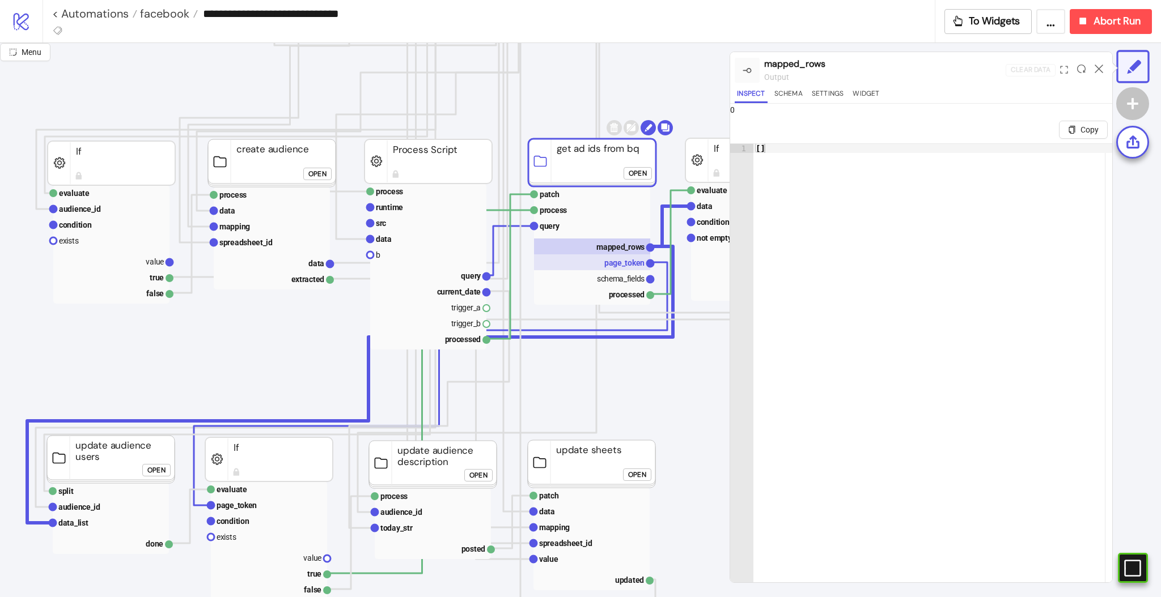
click at [614, 261] on text "page_token" at bounding box center [624, 262] width 40 height 9
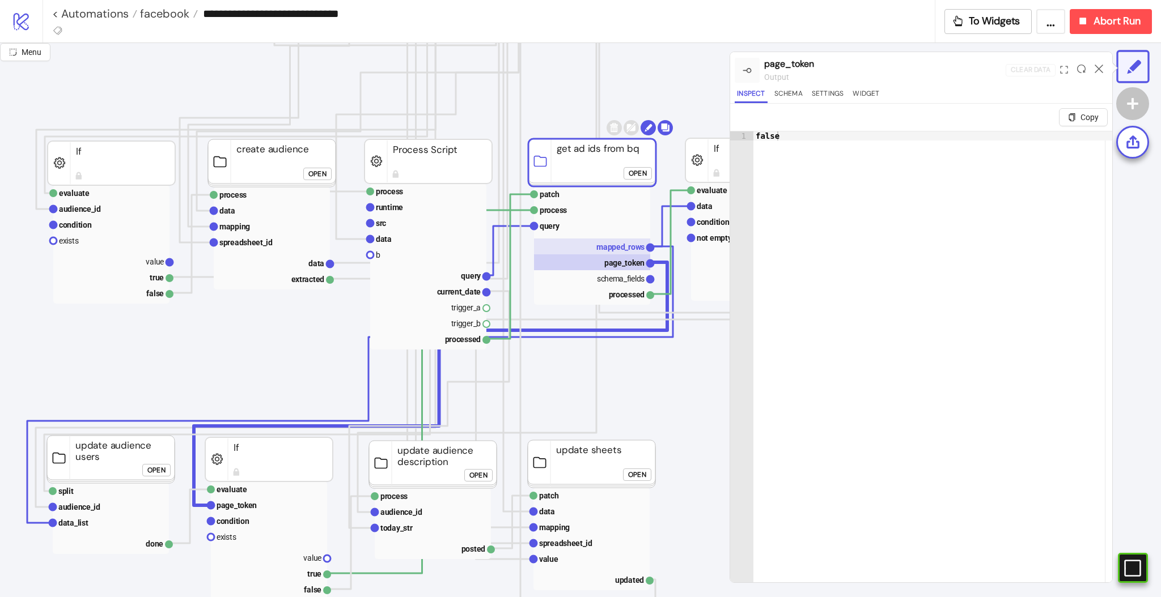
click at [624, 248] on text "mapped_rows" at bounding box center [620, 247] width 48 height 9
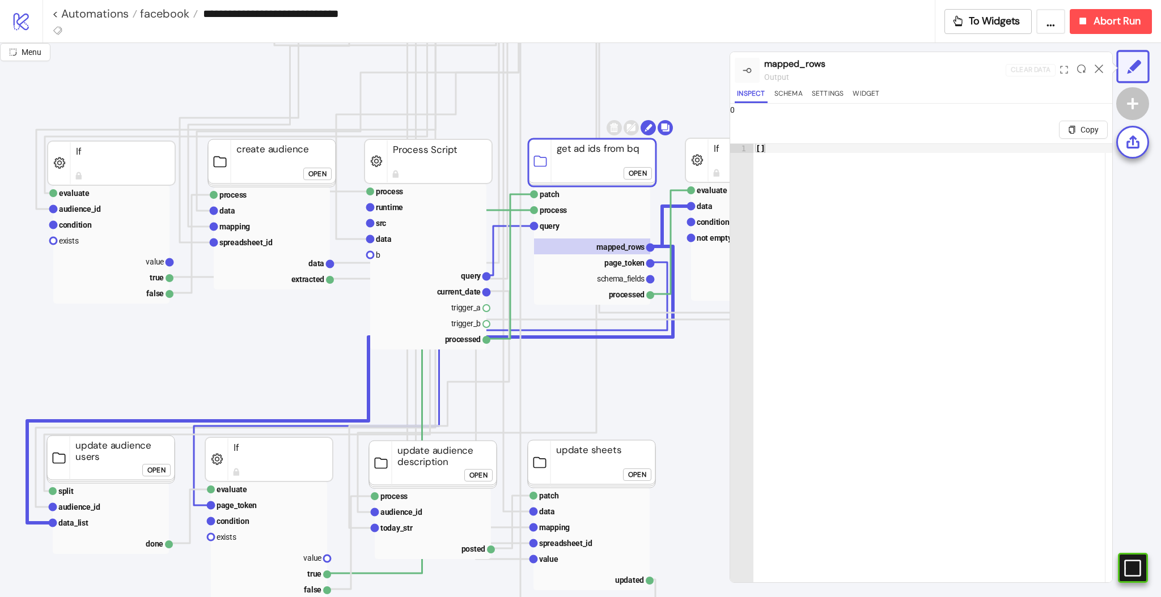
click at [605, 166] on rect at bounding box center [592, 163] width 128 height 48
click at [1134, 137] on icon at bounding box center [1132, 143] width 13 height 13
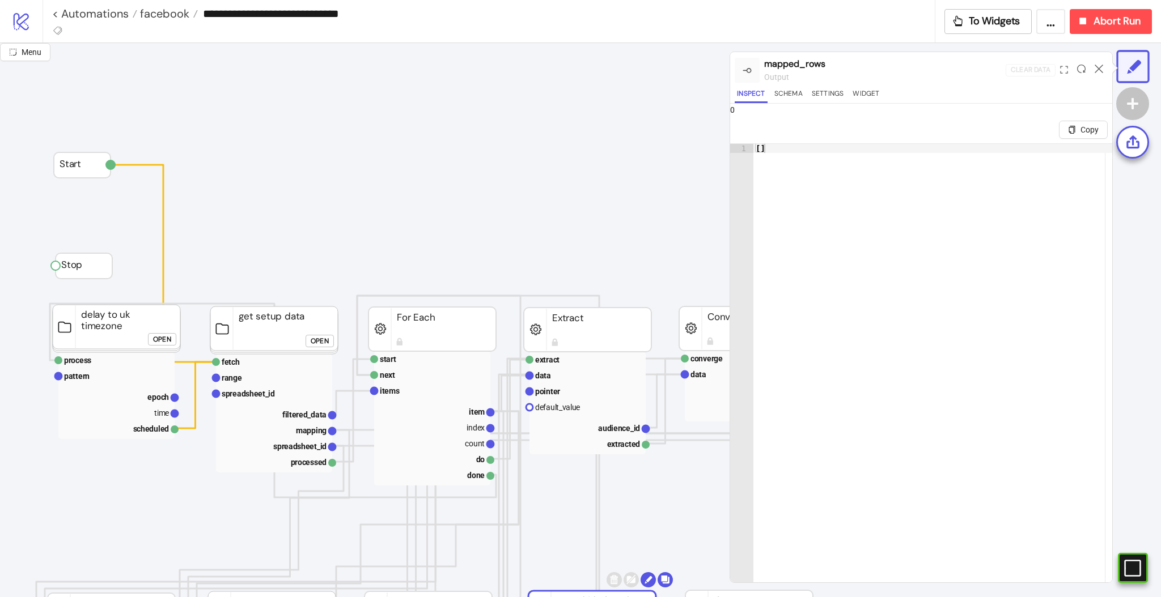
scroll to position [0, 75]
click at [108, 12] on link "< Automations" at bounding box center [94, 13] width 85 height 11
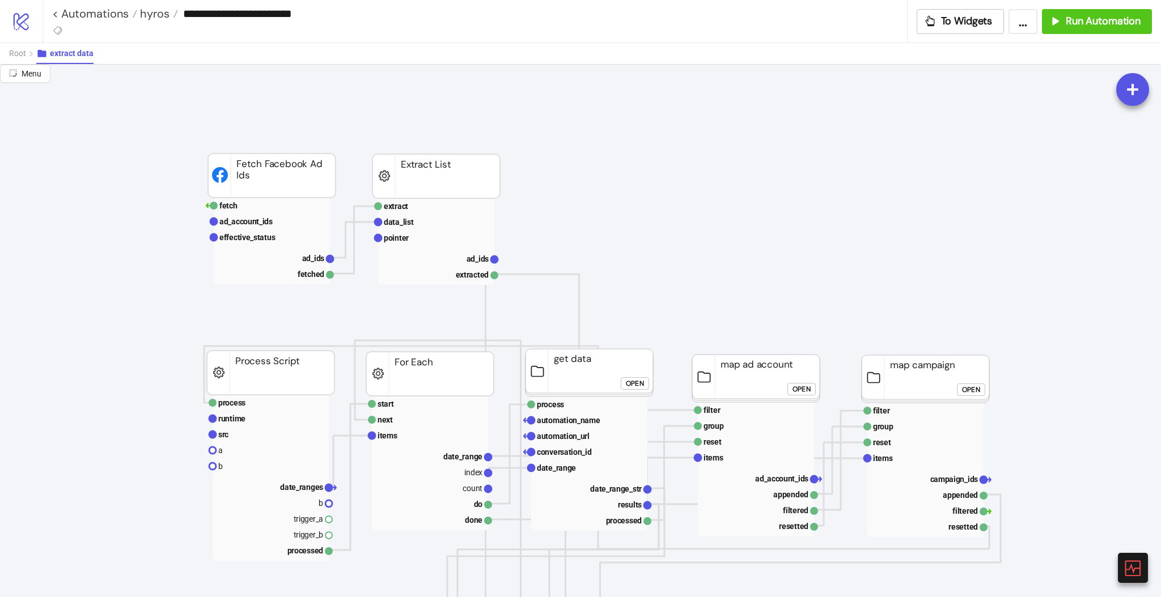
scroll to position [0, 39]
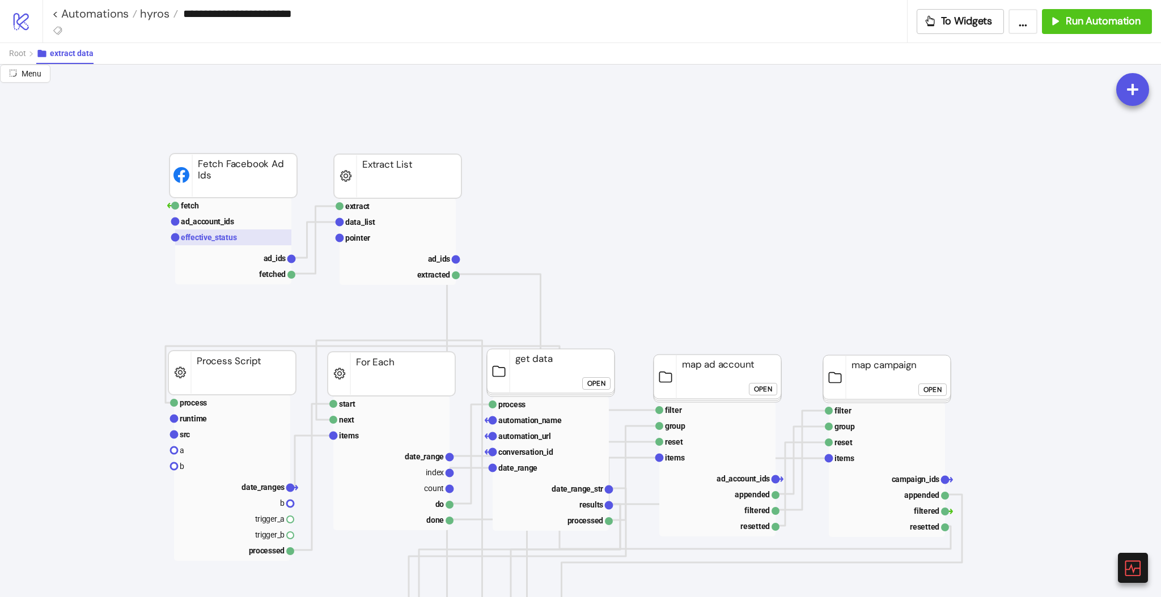
click at [232, 236] on text "effective_status" at bounding box center [209, 237] width 56 height 9
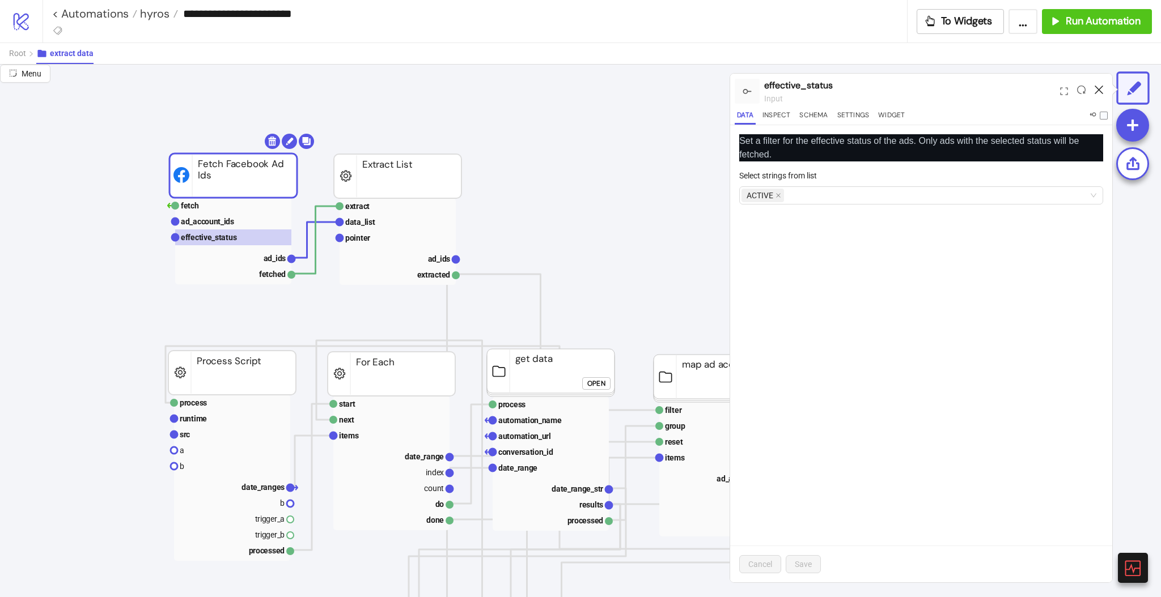
click at [1101, 86] on icon at bounding box center [1099, 90] width 9 height 9
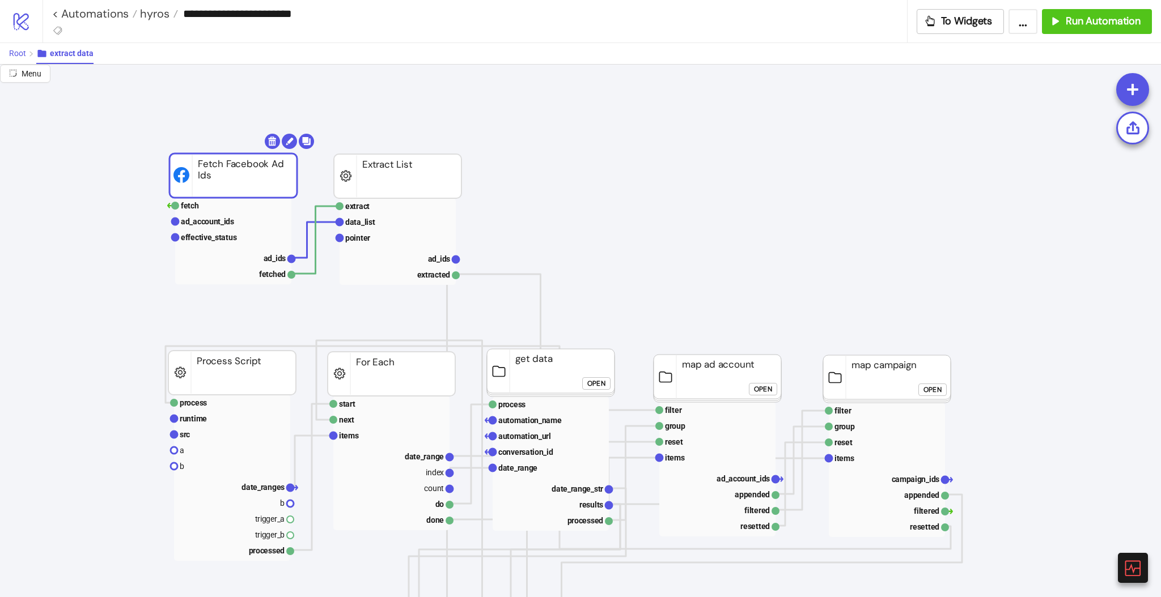
click at [17, 57] on span "Root" at bounding box center [17, 53] width 17 height 9
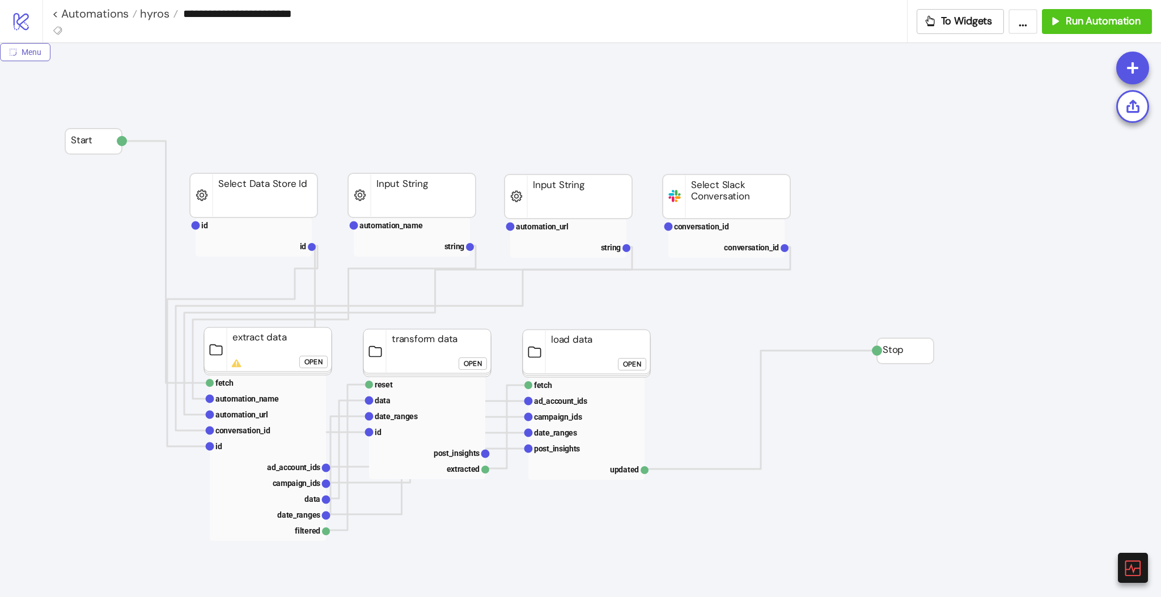
click at [17, 55] on button "Menu" at bounding box center [25, 52] width 50 height 18
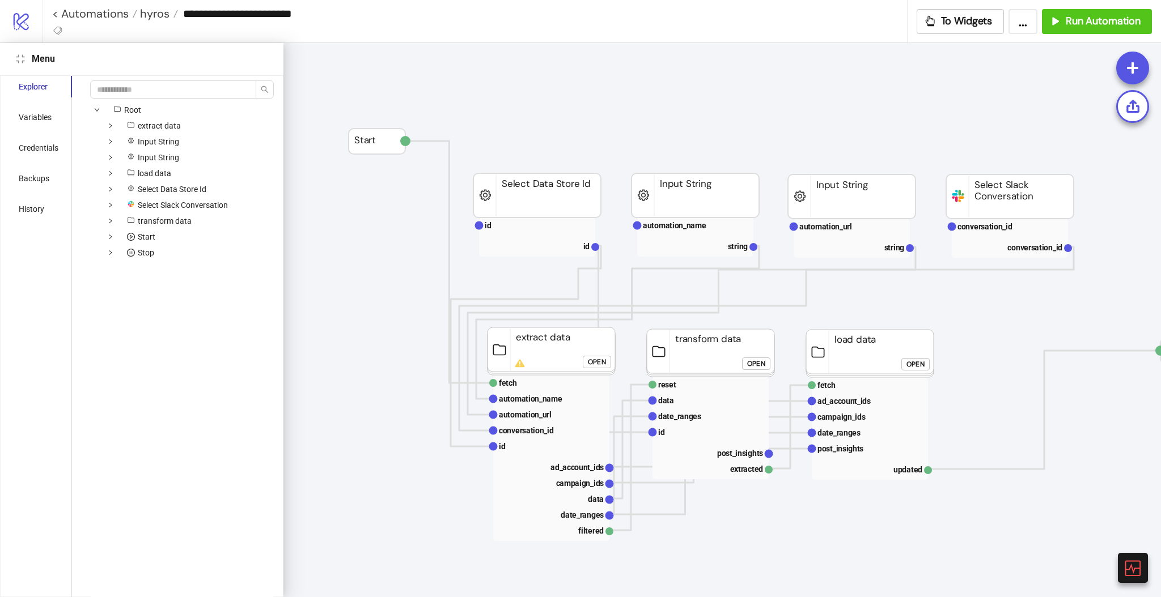
click at [21, 58] on icon "compress" at bounding box center [20, 58] width 9 height 9
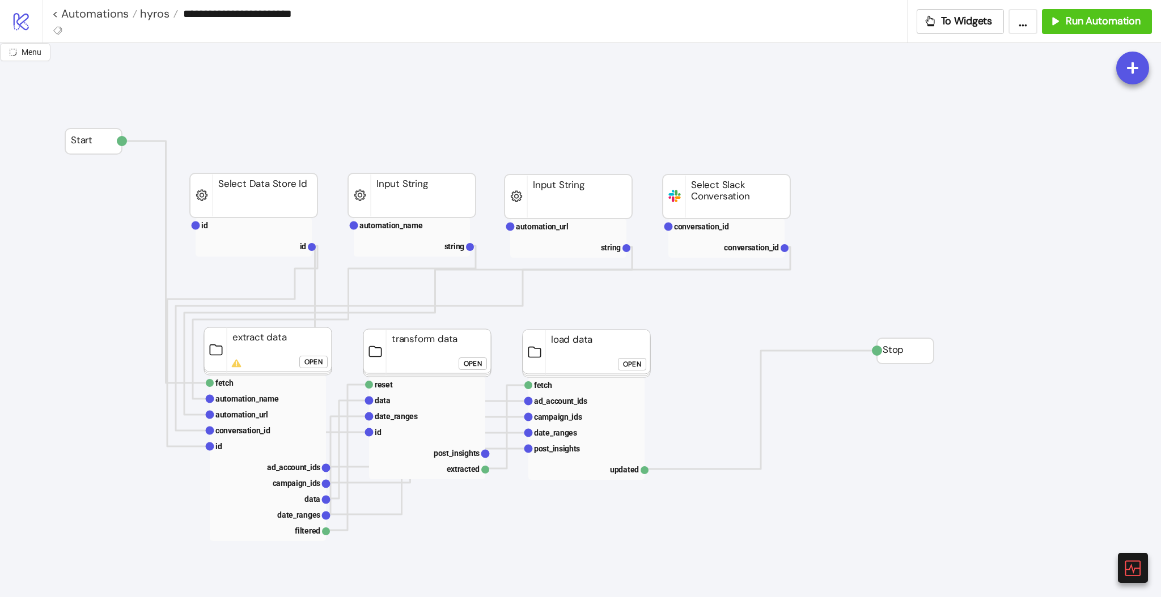
click at [11, 54] on icon "radius-bottomright" at bounding box center [13, 52] width 7 height 7
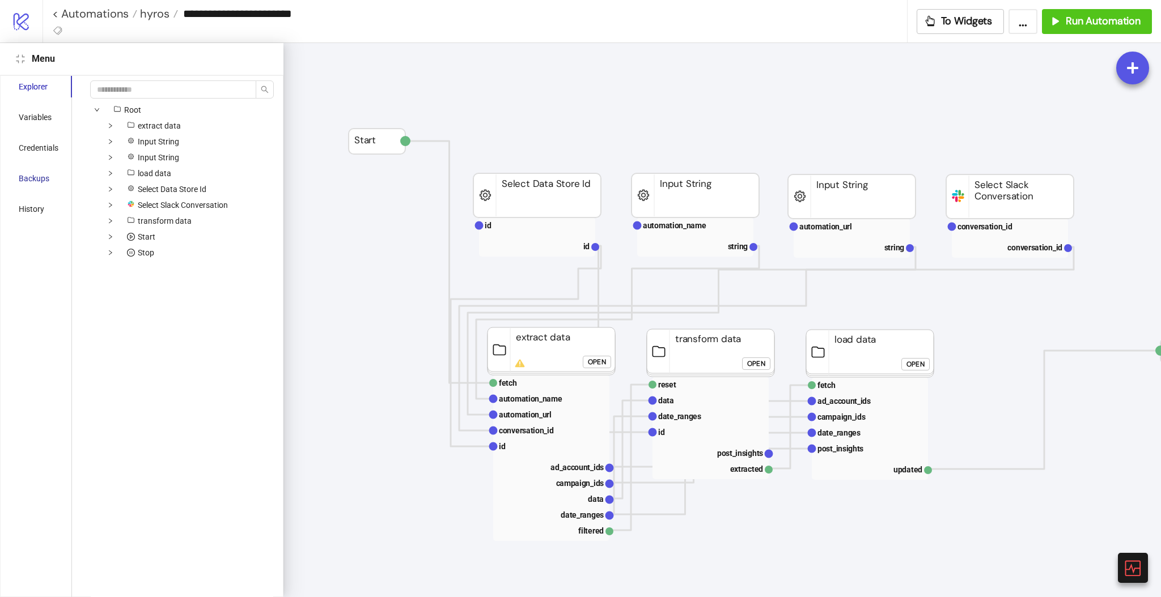
click at [39, 180] on div "Backups" at bounding box center [34, 178] width 31 height 12
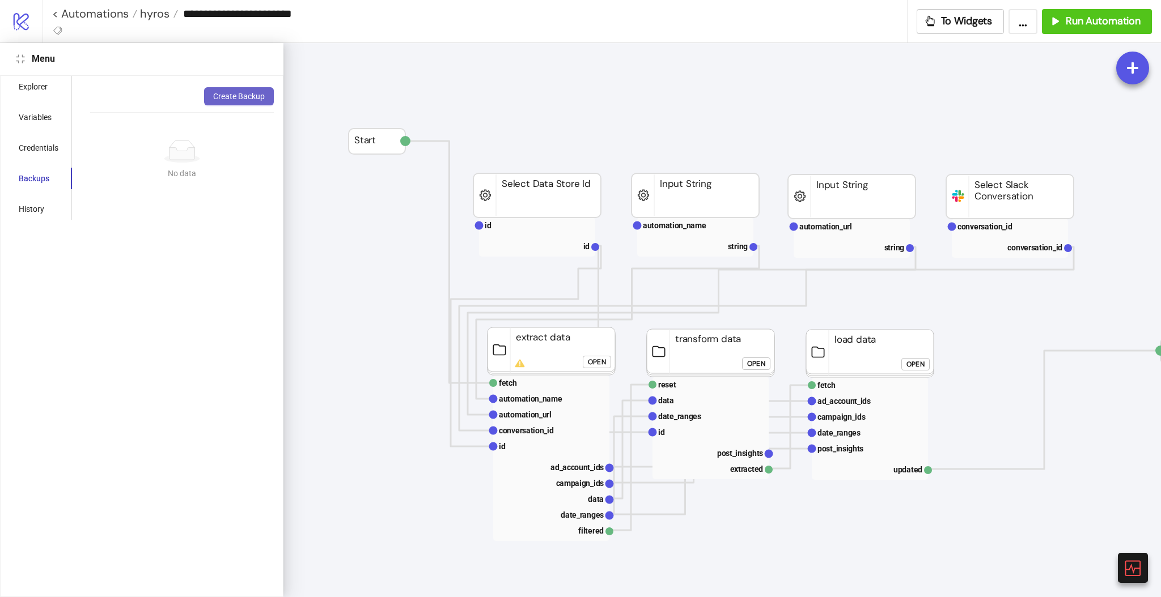
click at [236, 99] on span "Create Backup" at bounding box center [239, 96] width 52 height 9
click at [22, 61] on icon "compress" at bounding box center [20, 58] width 9 height 9
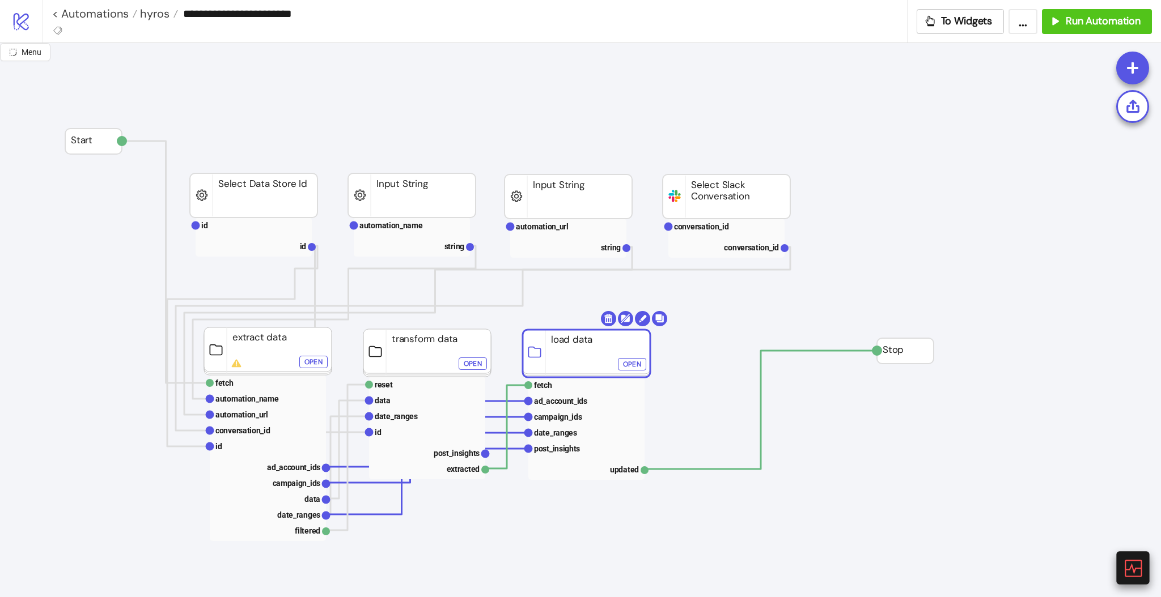
click at [1133, 572] on icon at bounding box center [1132, 568] width 17 height 17
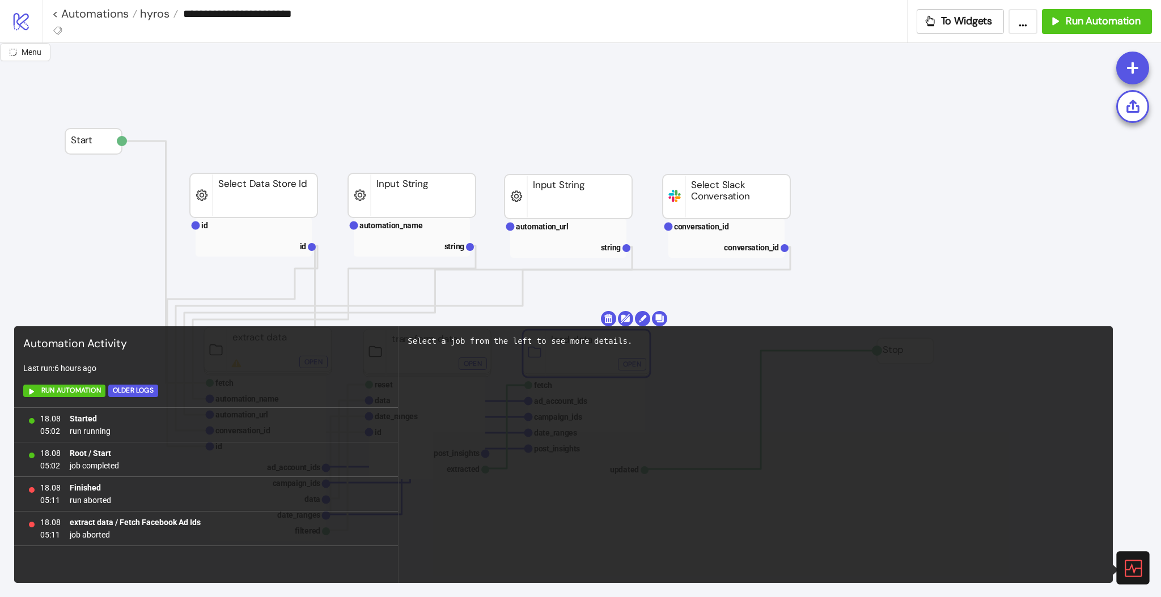
click at [1133, 574] on icon at bounding box center [1132, 568] width 17 height 17
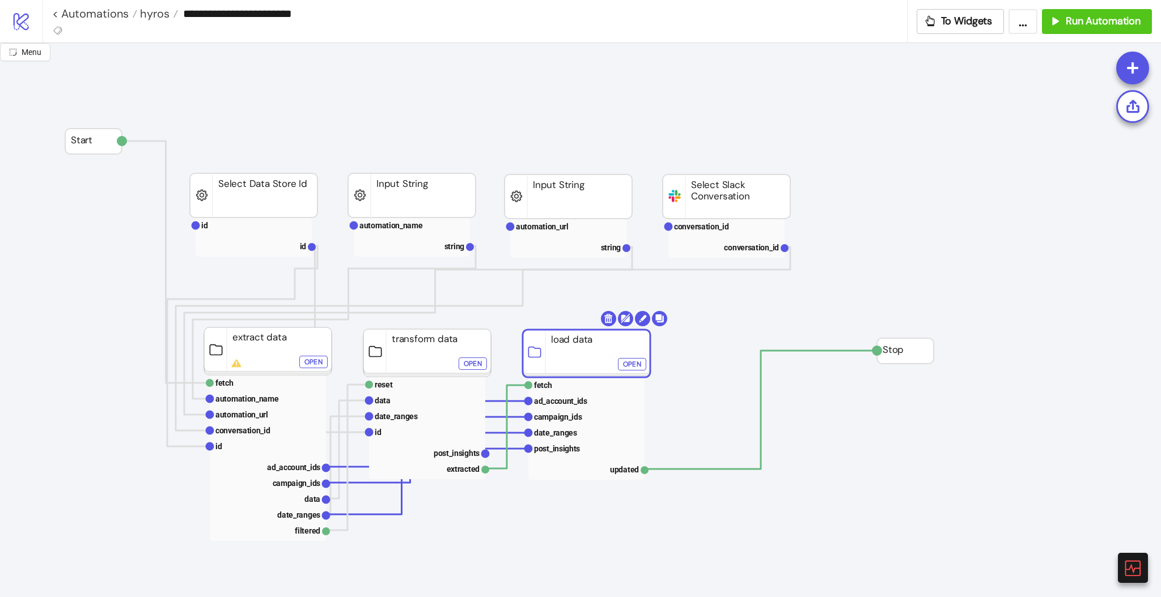
click div "Open"
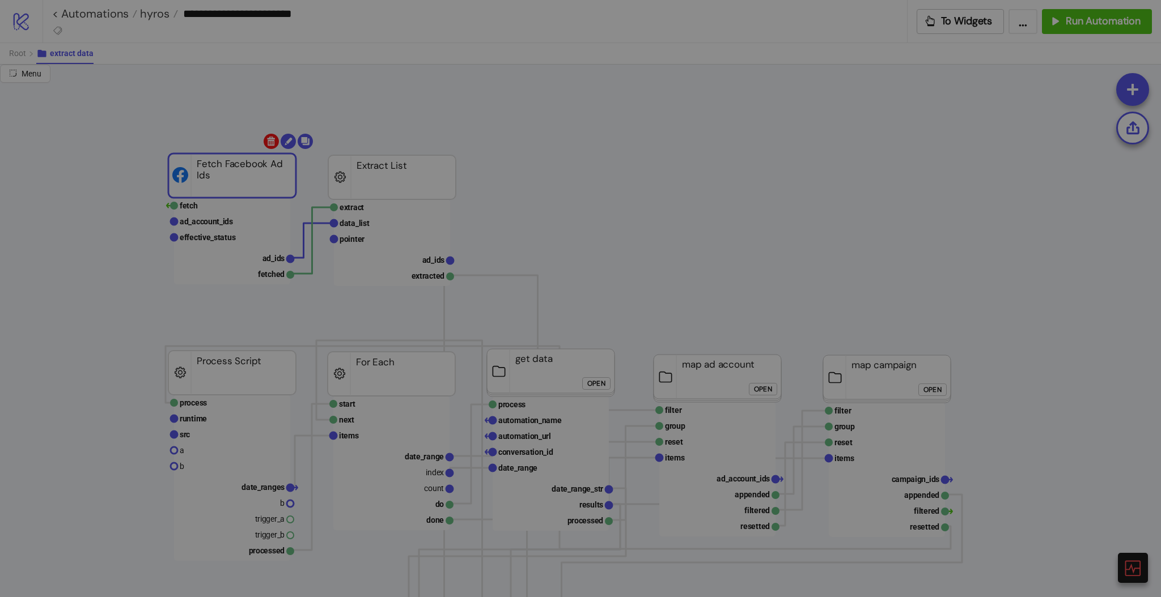
click at [269, 143] on body "**********" at bounding box center [580, 298] width 1161 height 597
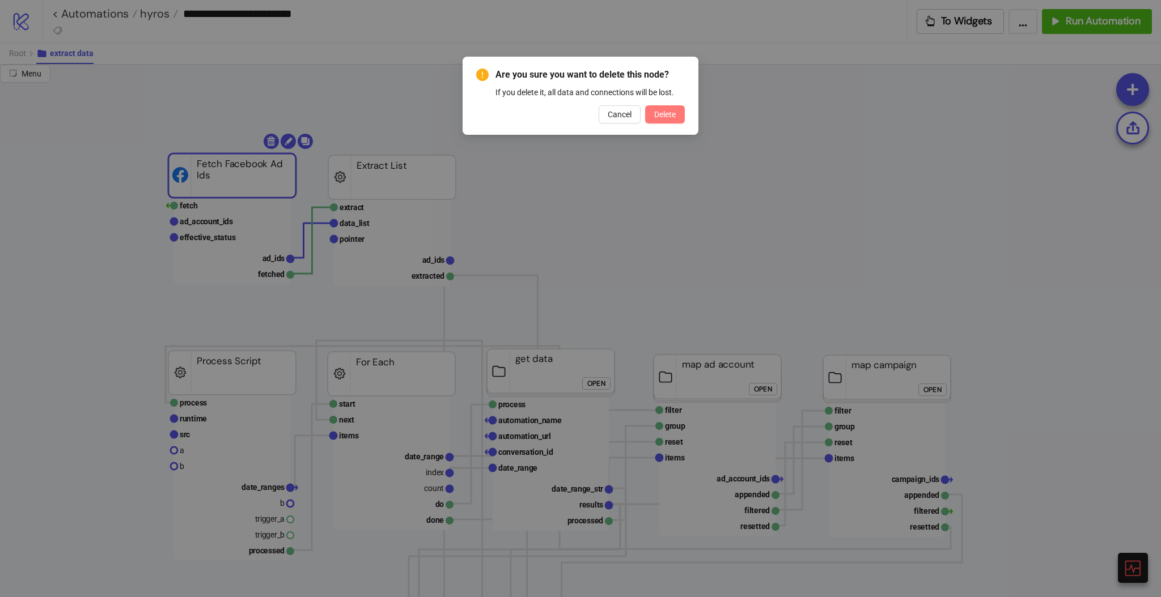
click at [669, 122] on button "Delete" at bounding box center [665, 114] width 40 height 18
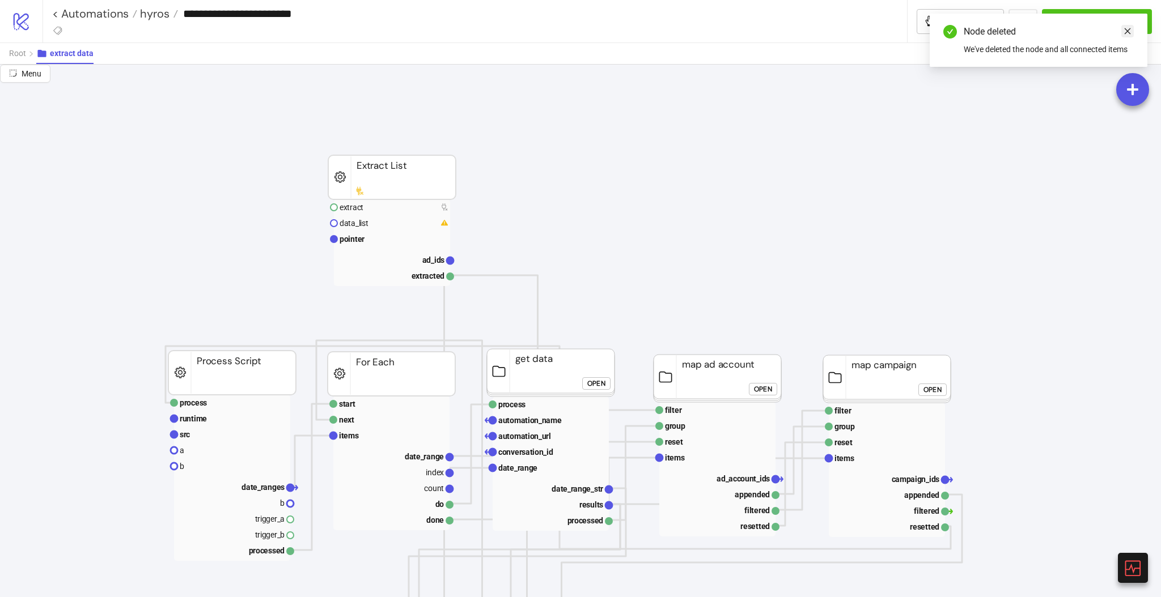
click at [1130, 35] on icon "close" at bounding box center [1127, 31] width 8 height 8
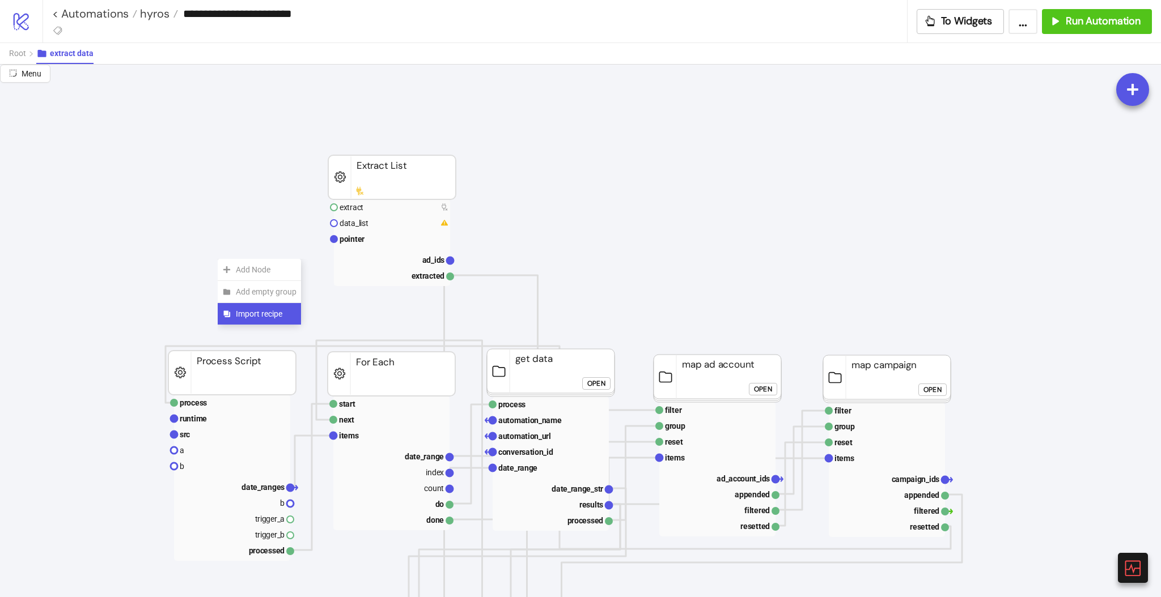
click at [260, 314] on span "Import recipe" at bounding box center [266, 314] width 61 height 12
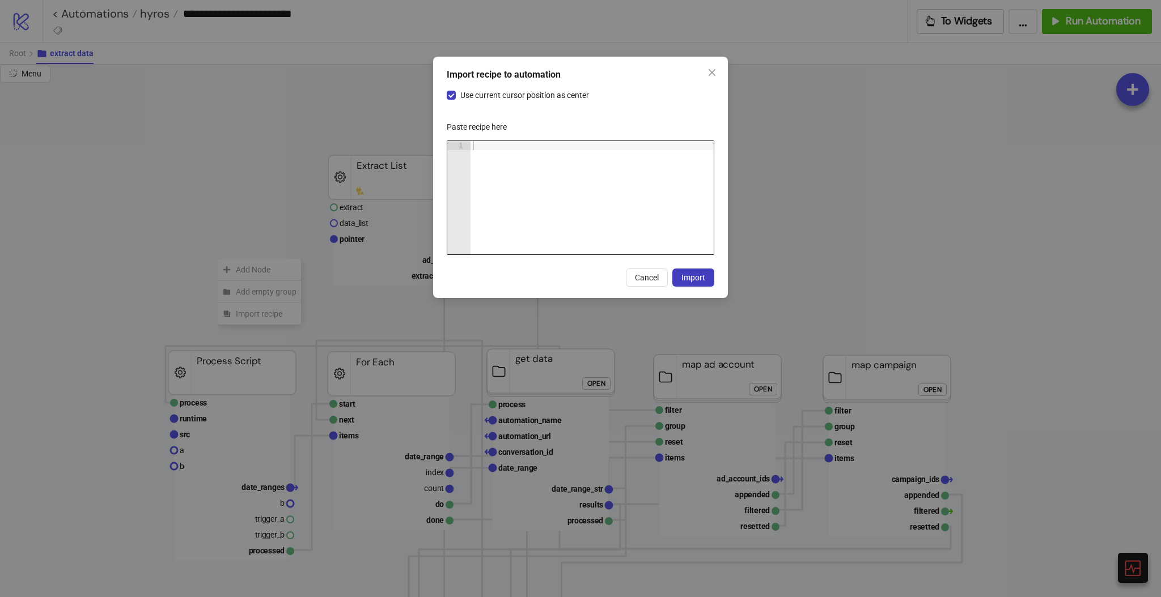
click at [562, 200] on div at bounding box center [591, 207] width 243 height 132
paste textarea "Cursor at row 1"
click at [694, 278] on span "Import" at bounding box center [693, 277] width 24 height 9
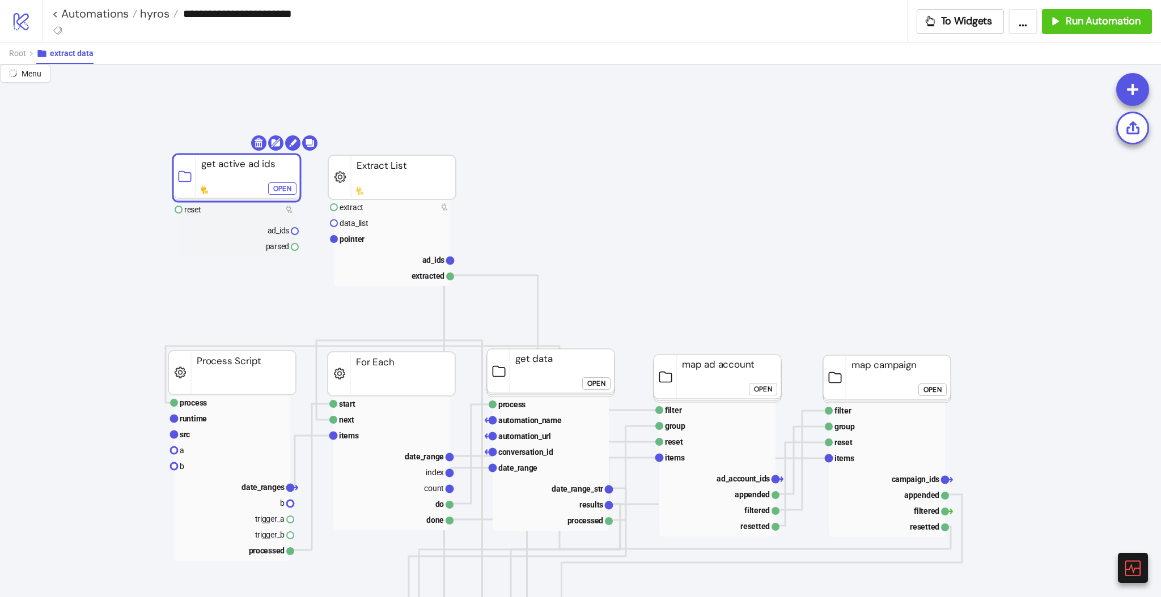
drag, startPoint x: 341, startPoint y: 153, endPoint x: 234, endPoint y: 184, distance: 111.6
click at [273, 190] on div "Open" at bounding box center [282, 188] width 18 height 13
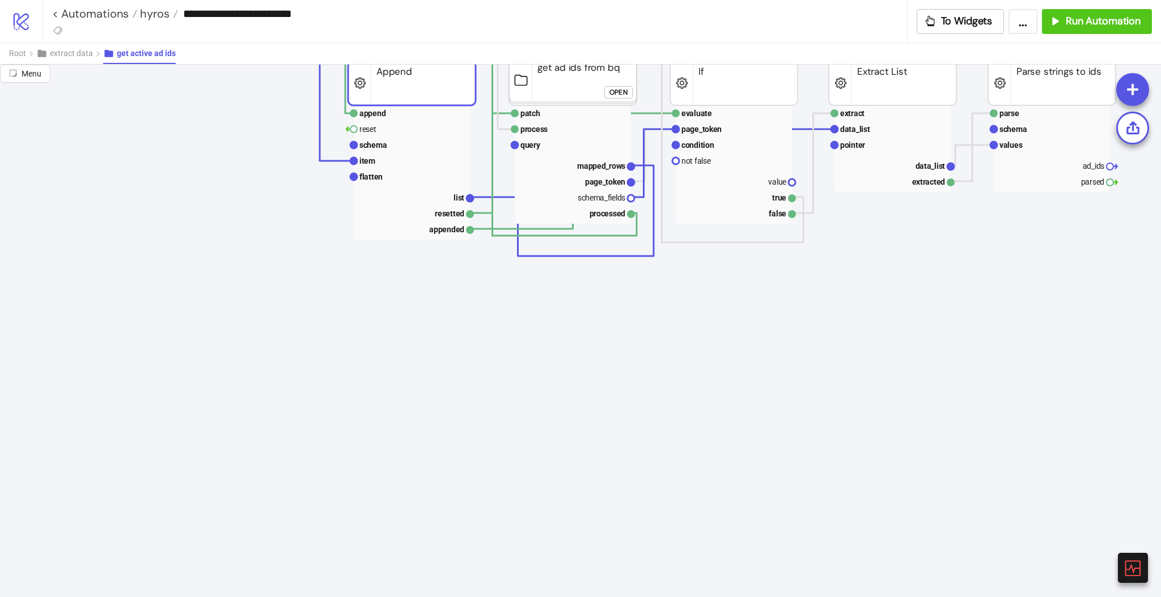
scroll to position [0, 39]
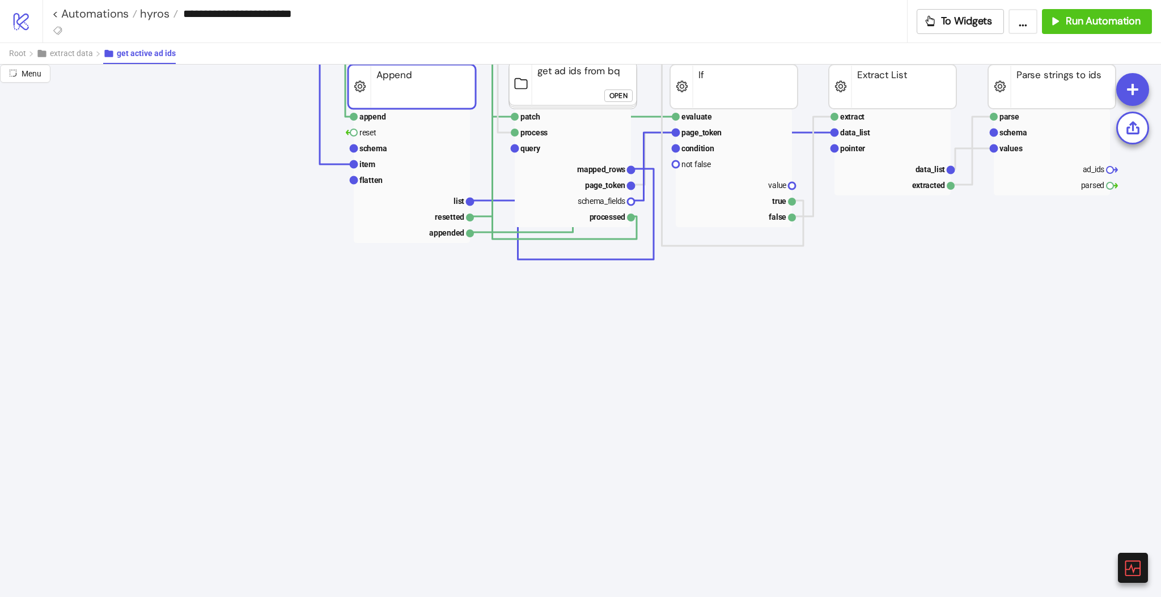
click at [616, 99] on div "Open" at bounding box center [618, 95] width 18 height 13
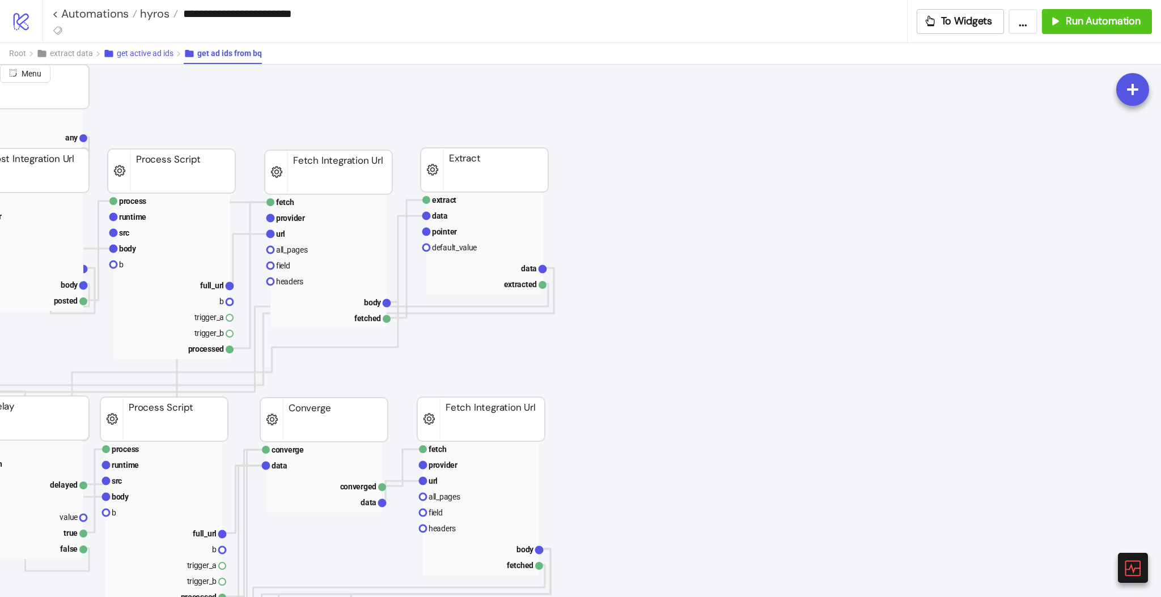
click at [148, 60] on button "get active ad ids" at bounding box center [143, 53] width 80 height 21
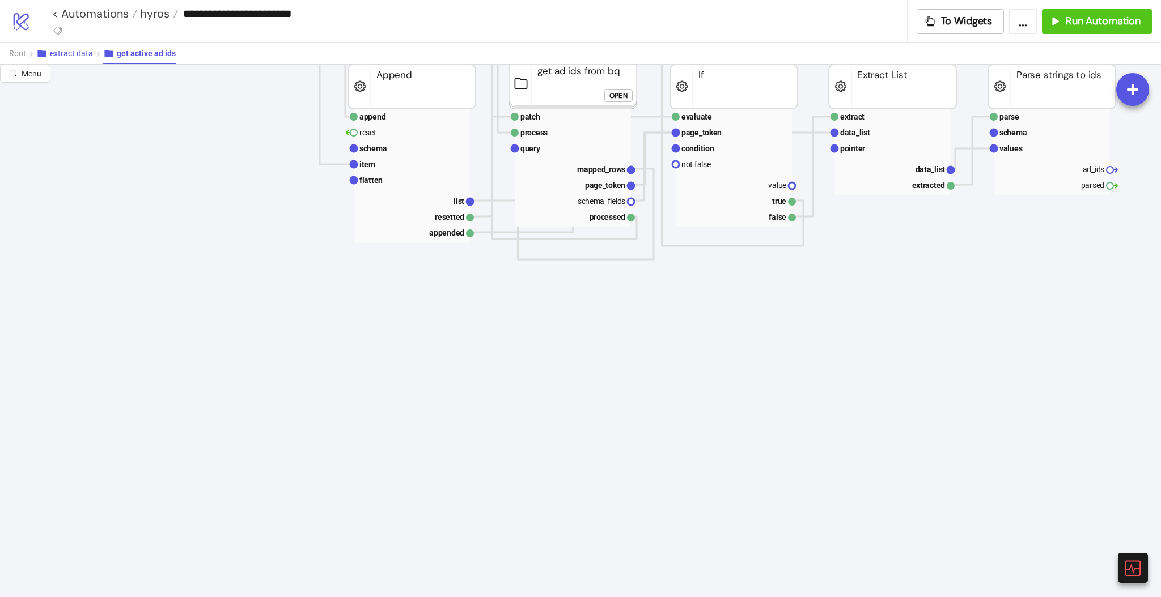
click at [67, 59] on button "extract data" at bounding box center [69, 53] width 67 height 21
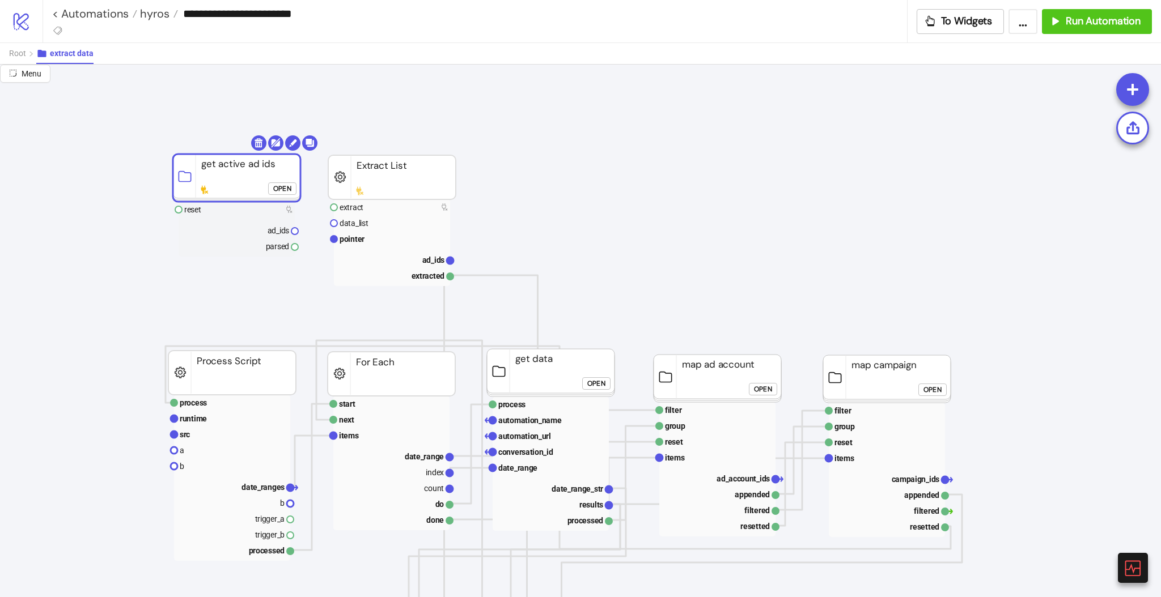
click at [249, 179] on rect at bounding box center [237, 178] width 128 height 48
click at [257, 147] on body "**********" at bounding box center [580, 298] width 1161 height 597
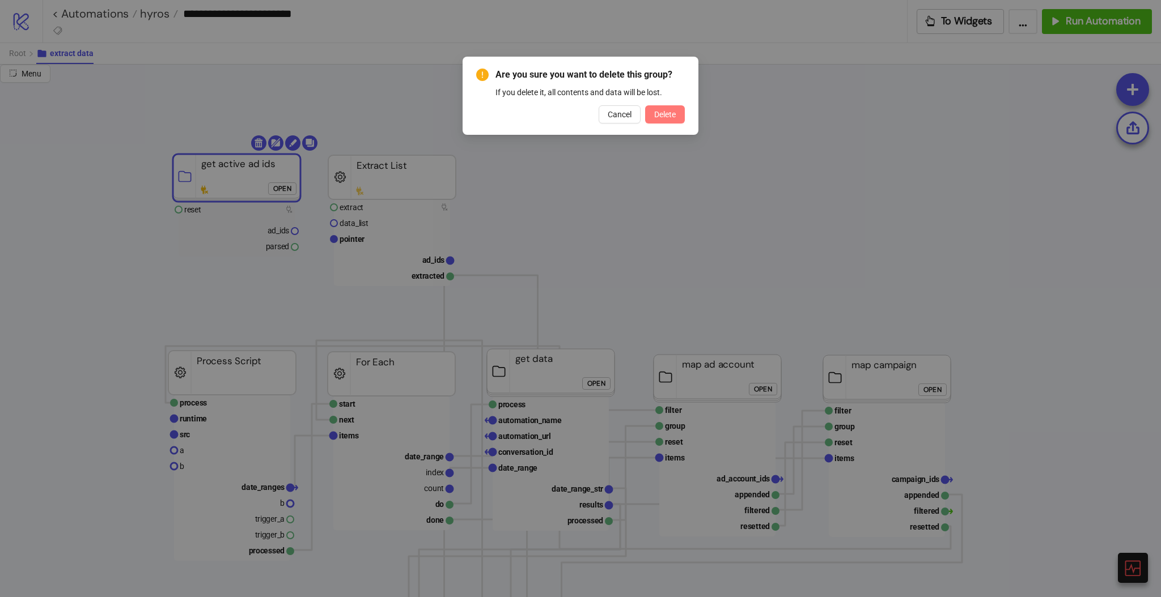
click at [667, 116] on span "Delete" at bounding box center [665, 114] width 22 height 9
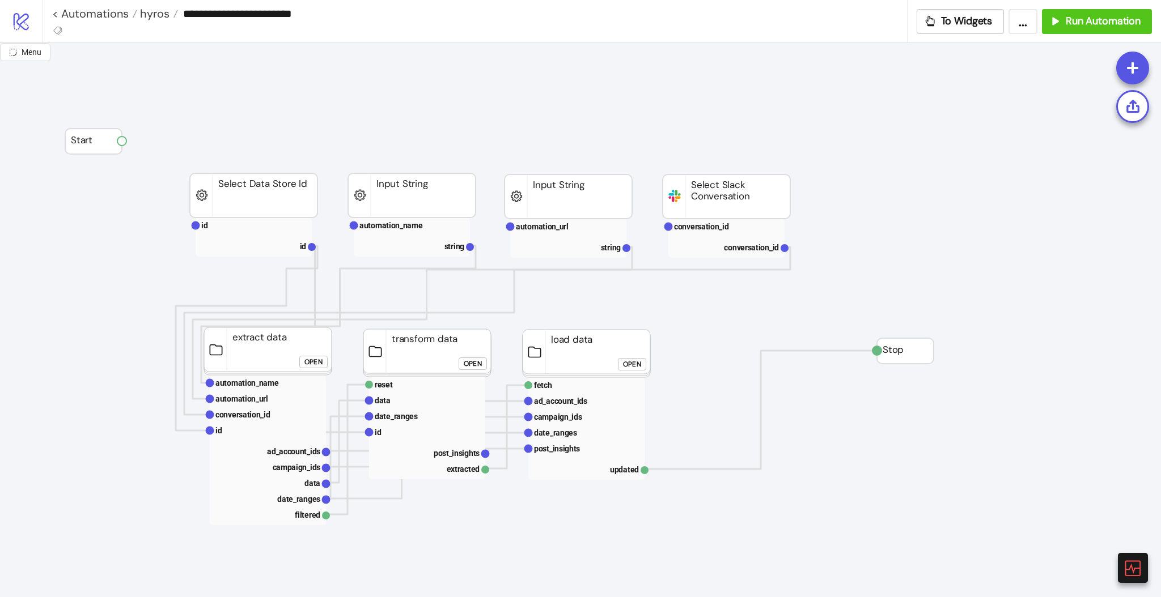
click at [314, 361] on div "Open" at bounding box center [313, 362] width 18 height 13
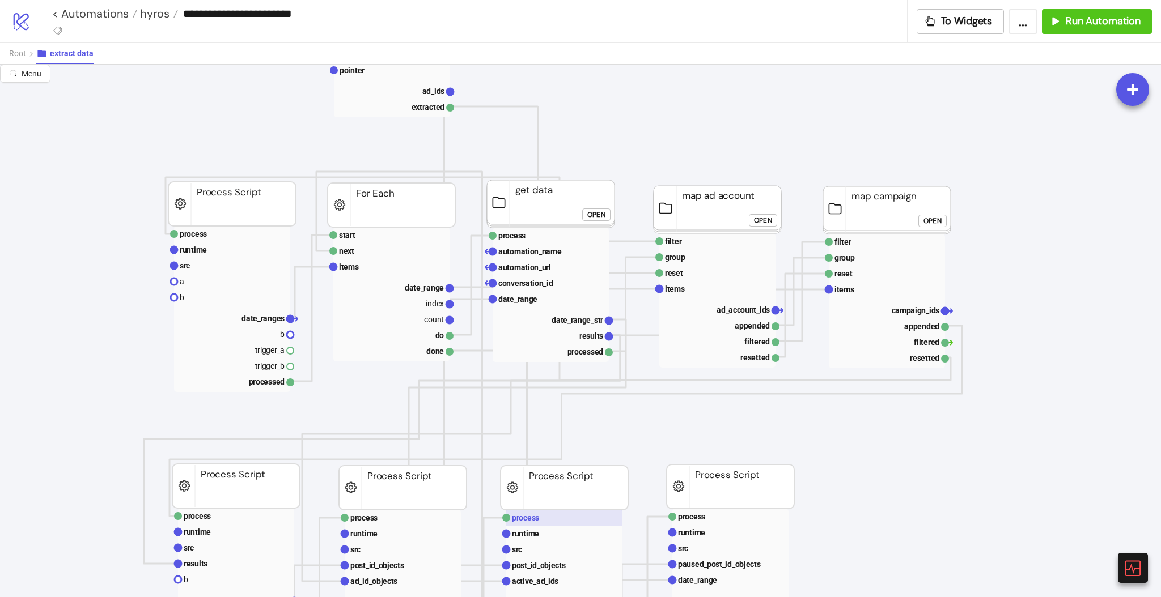
scroll to position [604, 39]
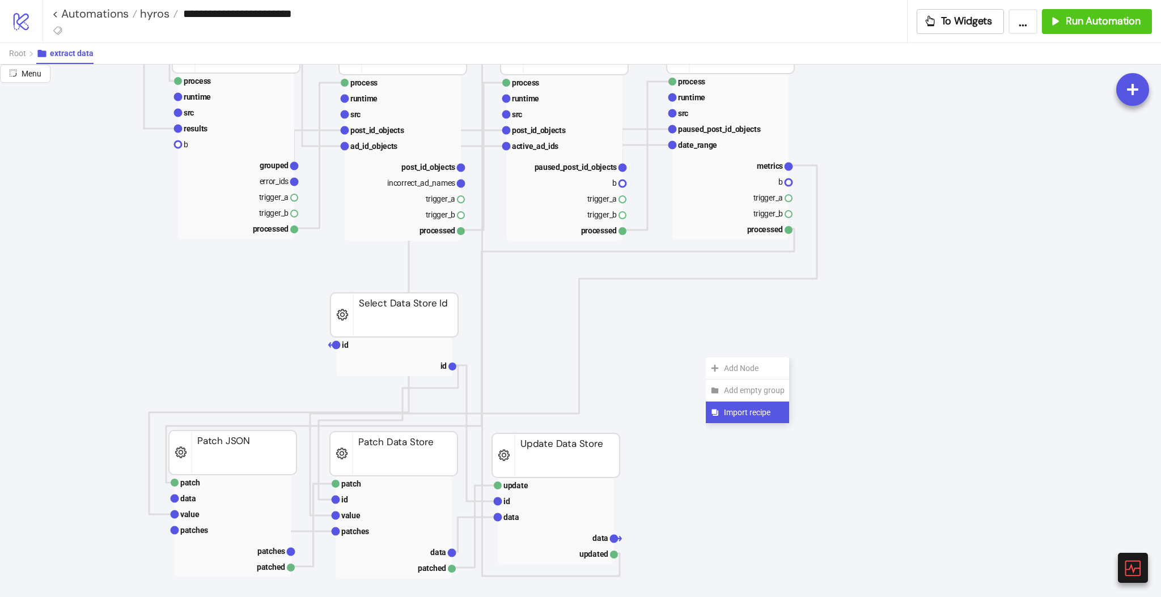
click at [726, 409] on span "Import recipe" at bounding box center [754, 412] width 61 height 12
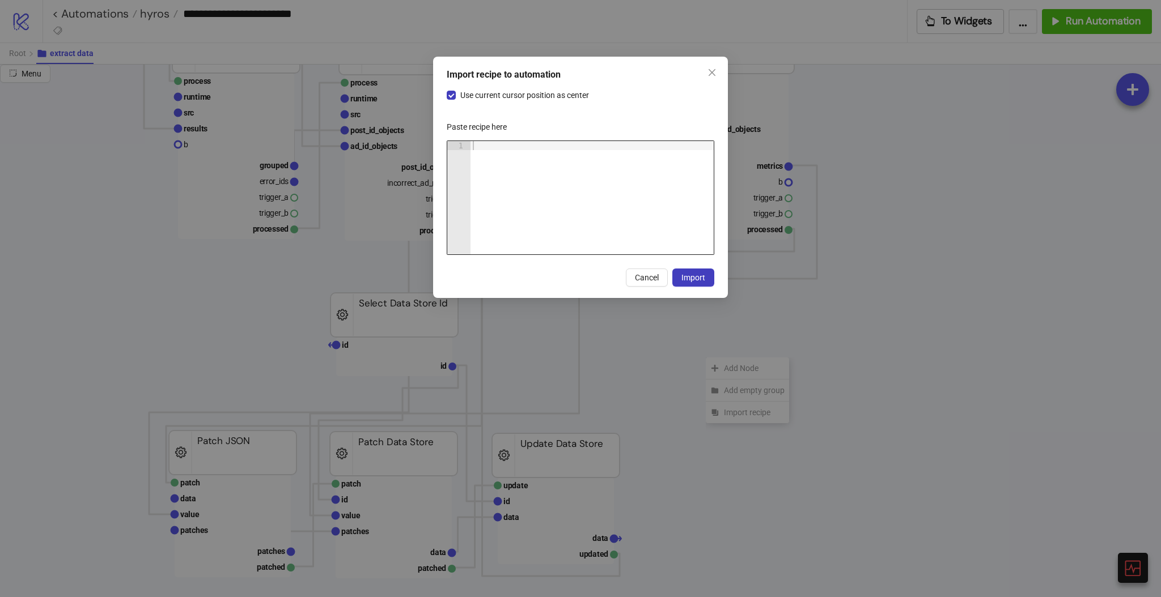
click at [641, 198] on div at bounding box center [591, 207] width 243 height 132
paste textarea "Cursor at row 1"
click at [692, 278] on span "Import" at bounding box center [693, 277] width 24 height 9
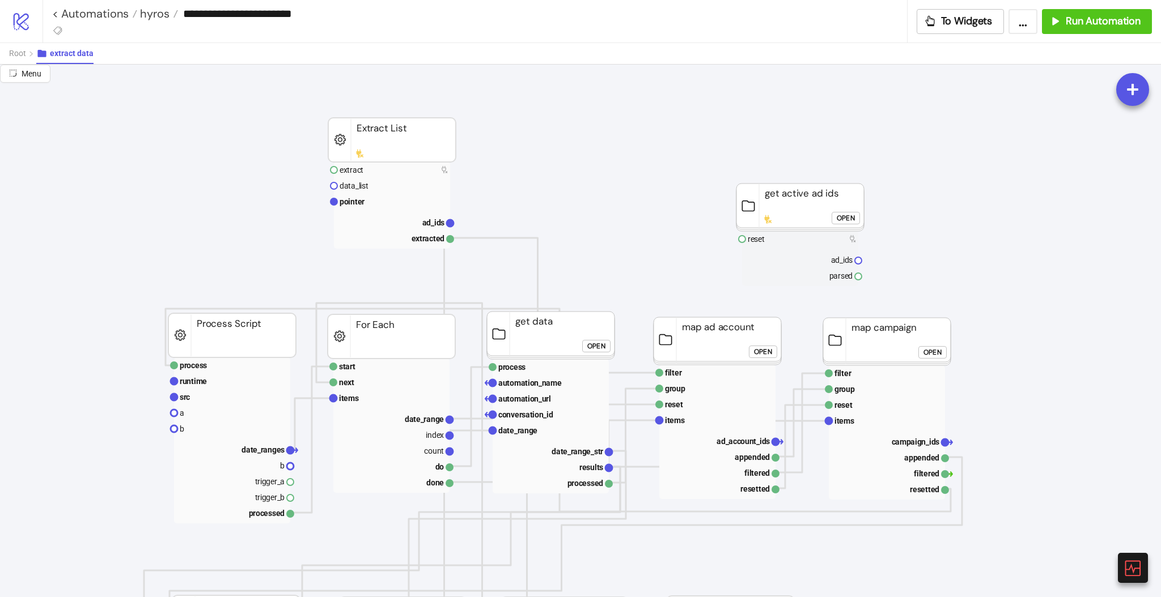
scroll to position [0, 39]
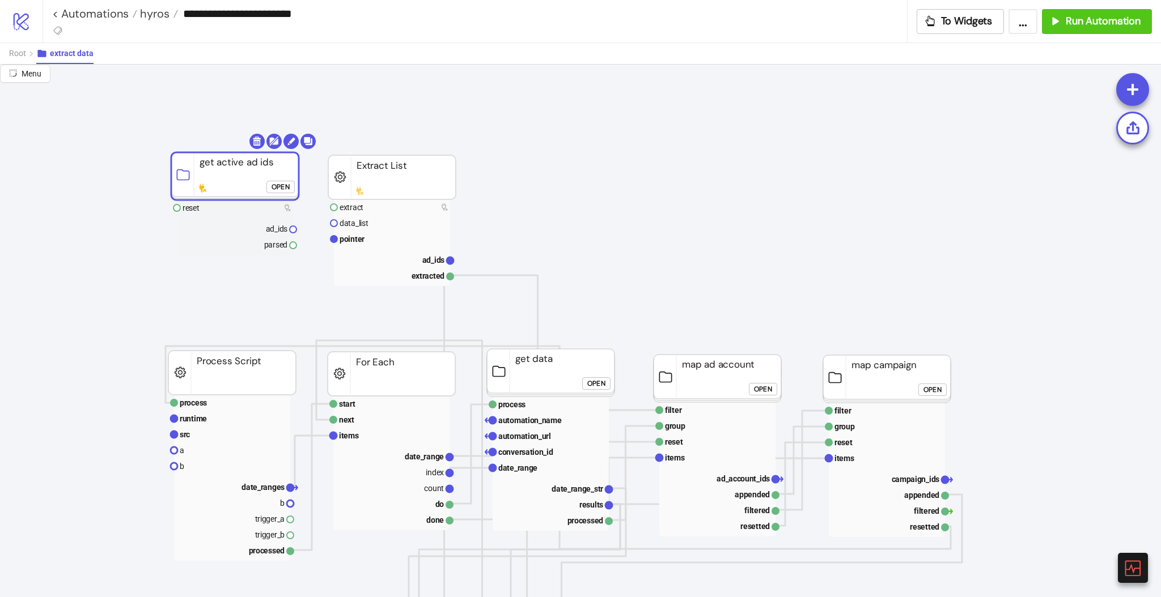
drag, startPoint x: 784, startPoint y: 230, endPoint x: 219, endPoint y: 162, distance: 569.3
click at [219, 162] on rect at bounding box center [235, 176] width 128 height 48
click div "Open"
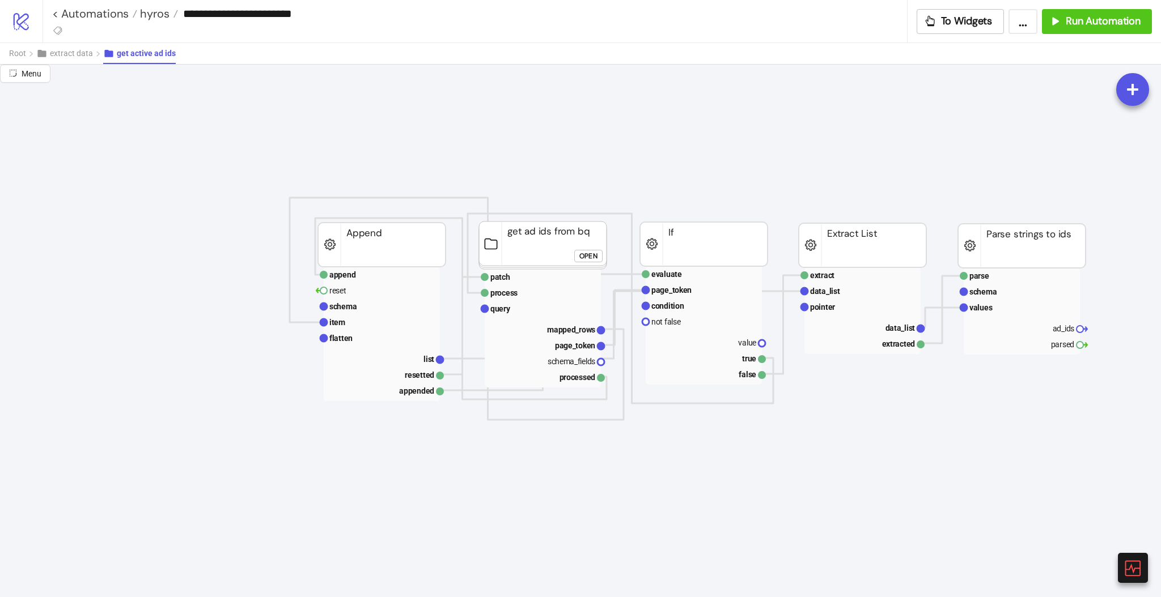
scroll to position [0, 492]
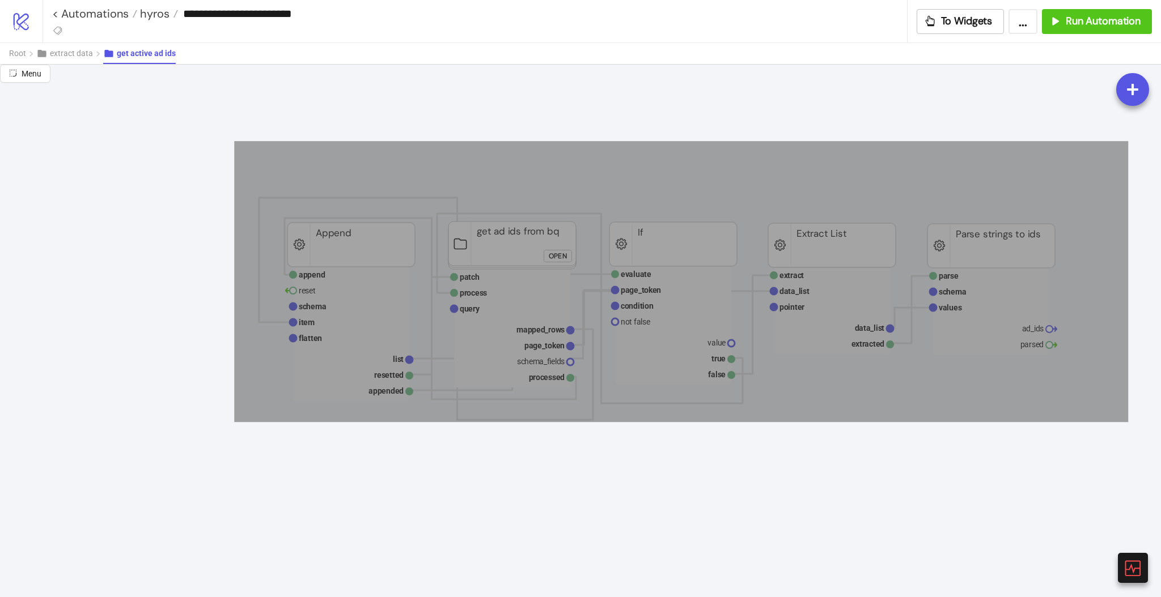
drag, startPoint x: 234, startPoint y: 141, endPoint x: 1108, endPoint y: 432, distance: 921.3
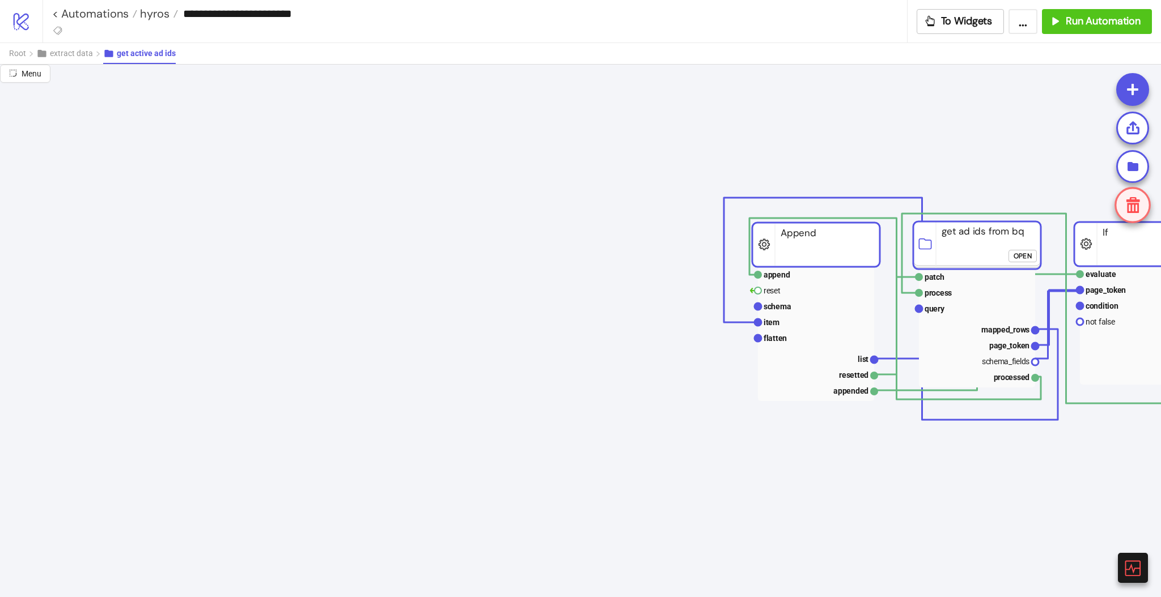
scroll to position [0, 0]
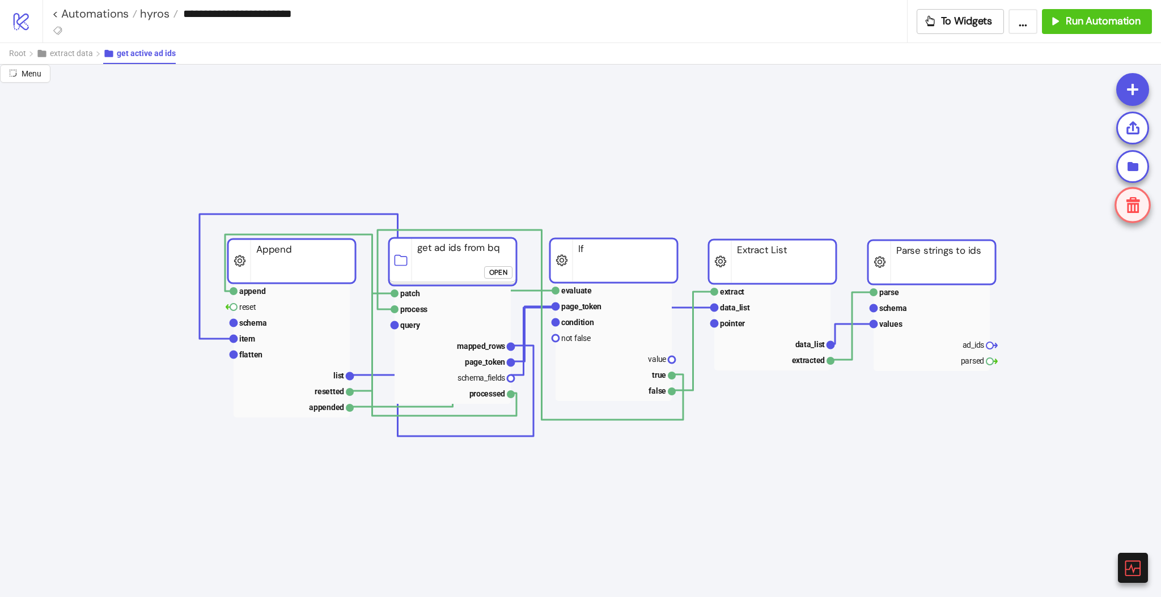
drag, startPoint x: 836, startPoint y: 250, endPoint x: 411, endPoint y: 200, distance: 428.1
click at [285, 266] on rect at bounding box center [292, 261] width 128 height 44
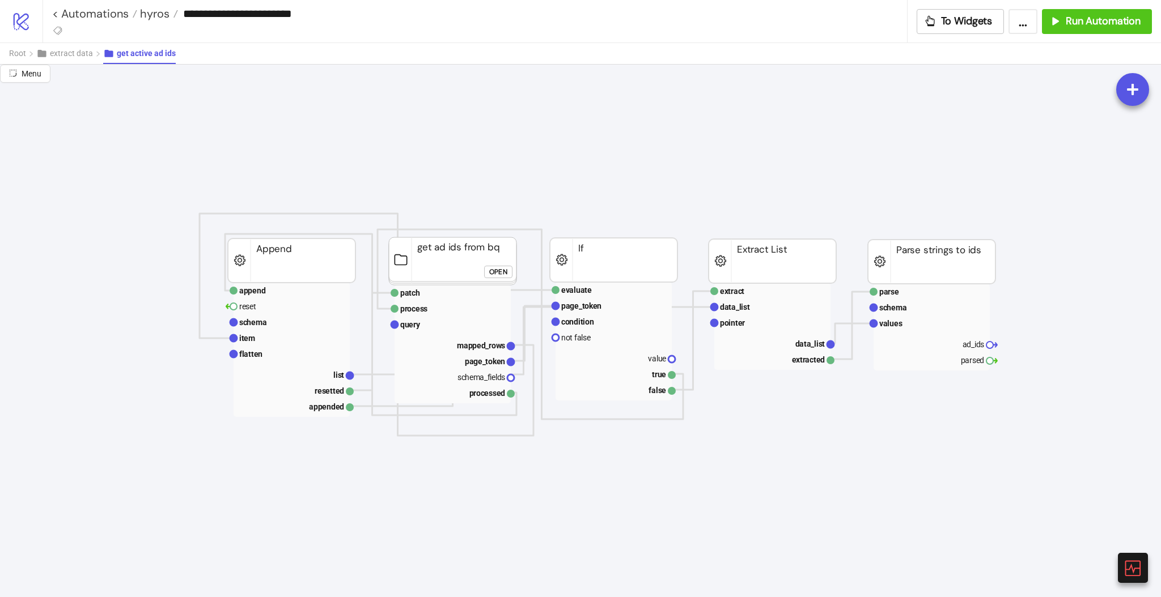
click at [497, 272] on div "Open" at bounding box center [498, 271] width 18 height 13
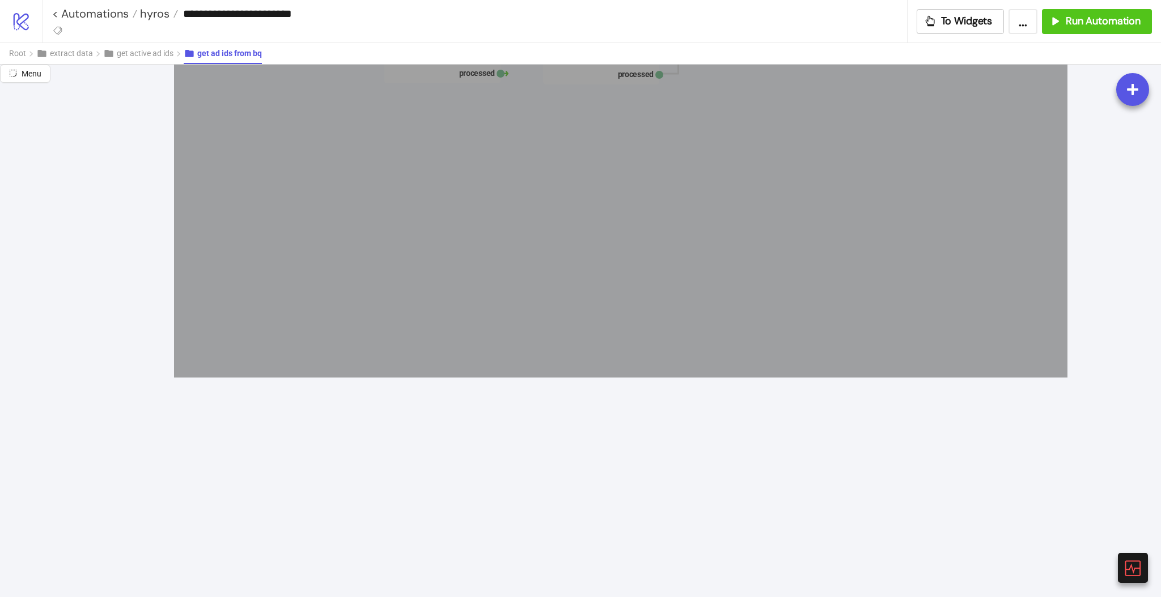
drag, startPoint x: 265, startPoint y: 157, endPoint x: 1067, endPoint y: 378, distance: 832.4
click at [1067, 378] on icon "patch data query patches data patched Patch JSON evaluate state condition true …" at bounding box center [1133, 215] width 2267 height 2267
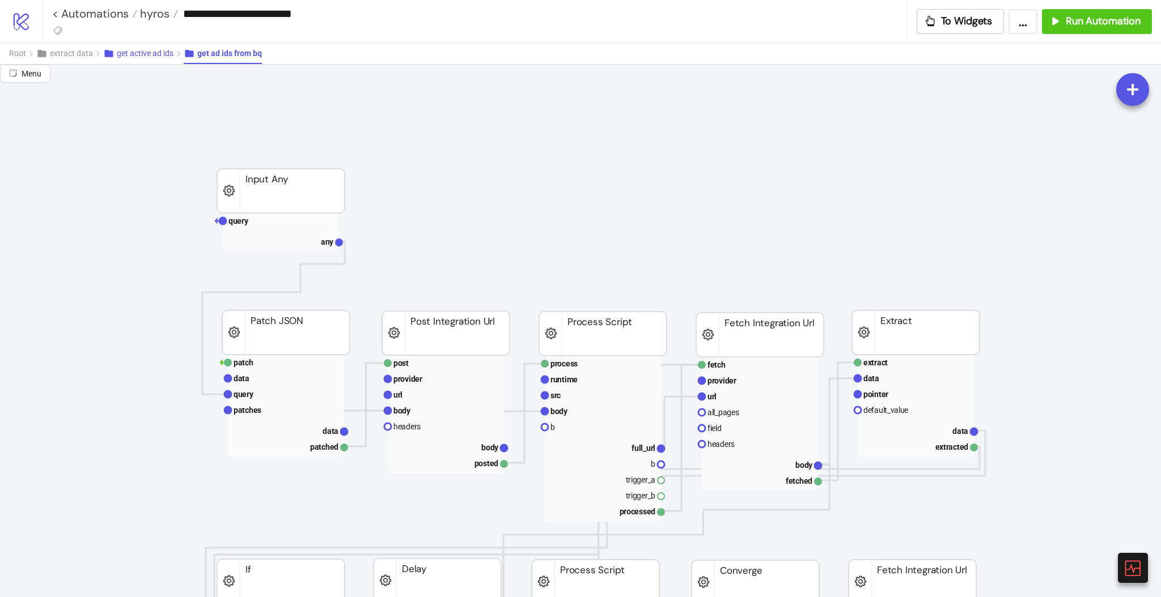
click at [149, 57] on span "get active ad ids" at bounding box center [145, 53] width 57 height 9
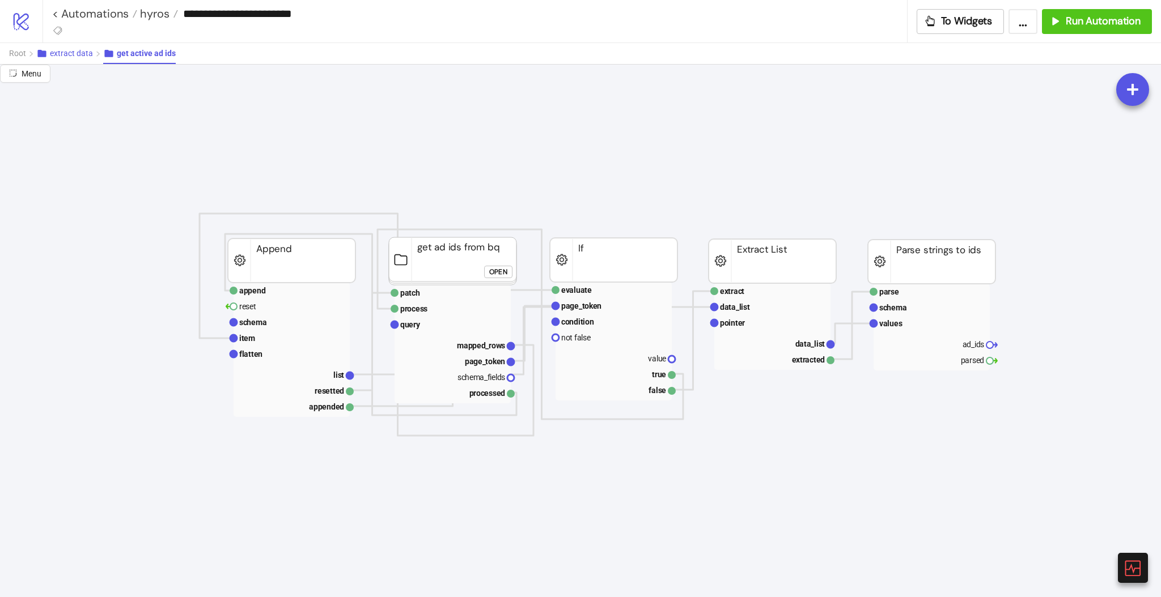
click at [75, 59] on button "extract data" at bounding box center [69, 53] width 67 height 21
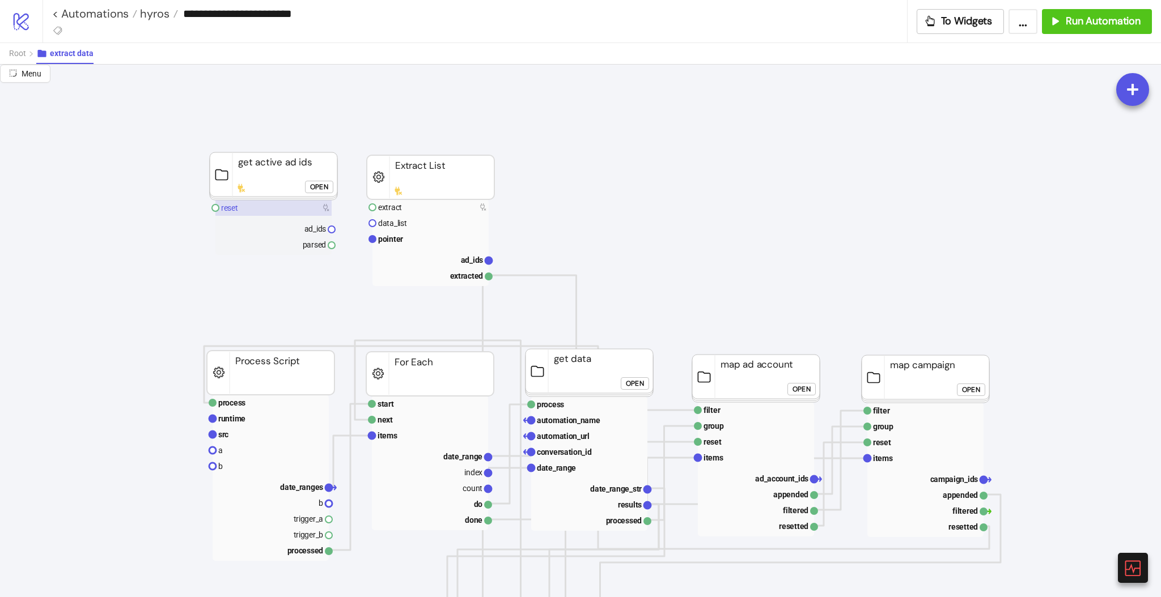
click at [233, 206] on text "reset" at bounding box center [229, 207] width 17 height 9
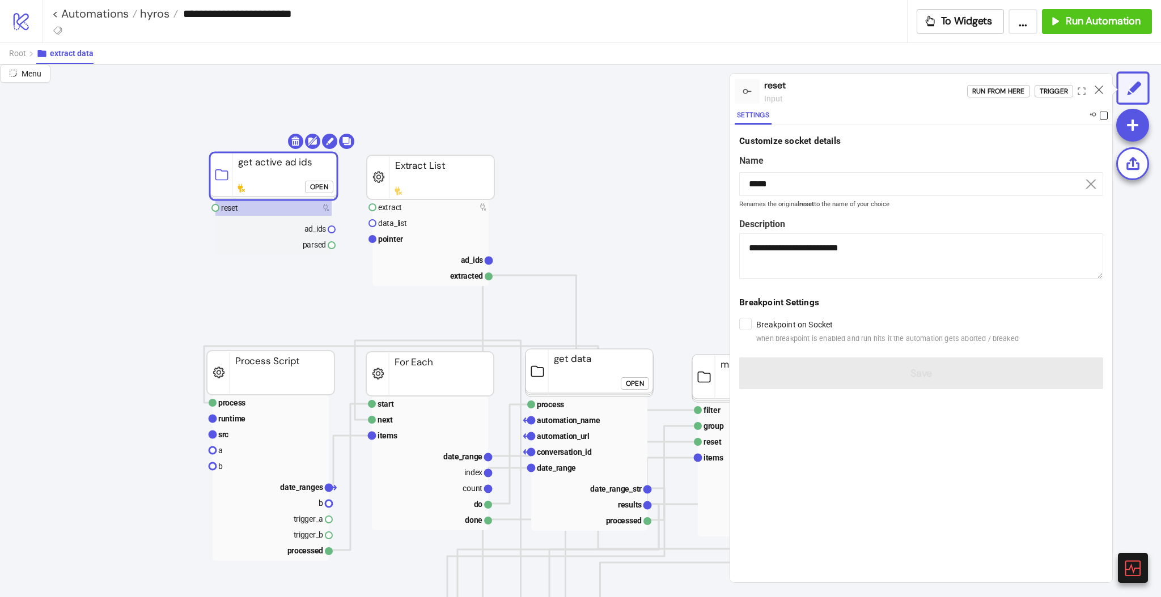
click at [1101, 117] on span at bounding box center [1104, 116] width 8 height 8
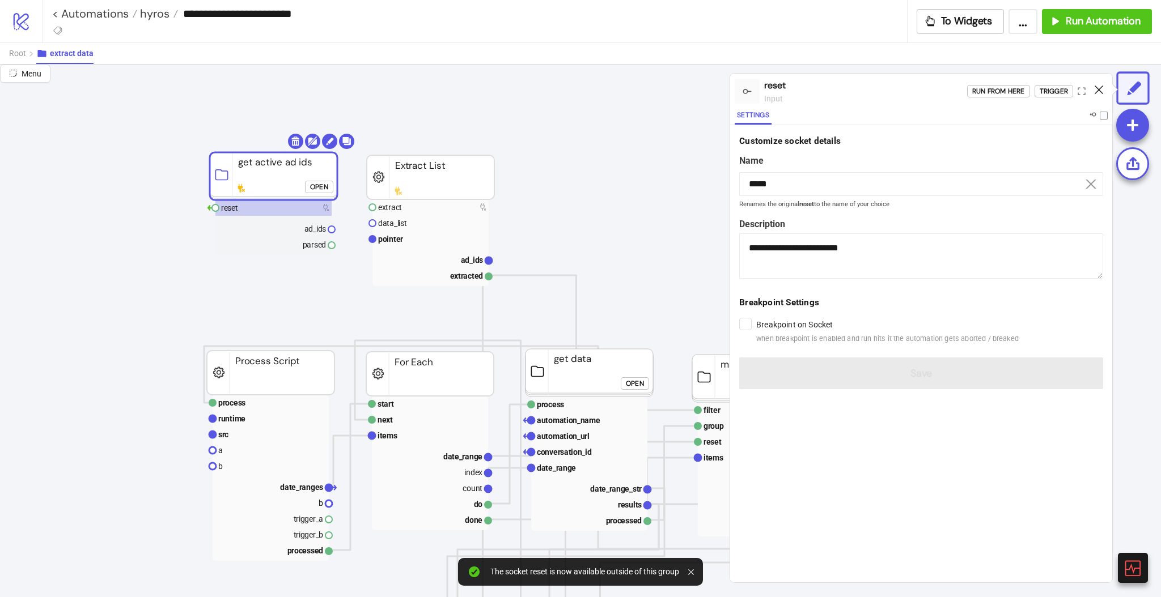
click at [1098, 87] on icon at bounding box center [1099, 90] width 9 height 9
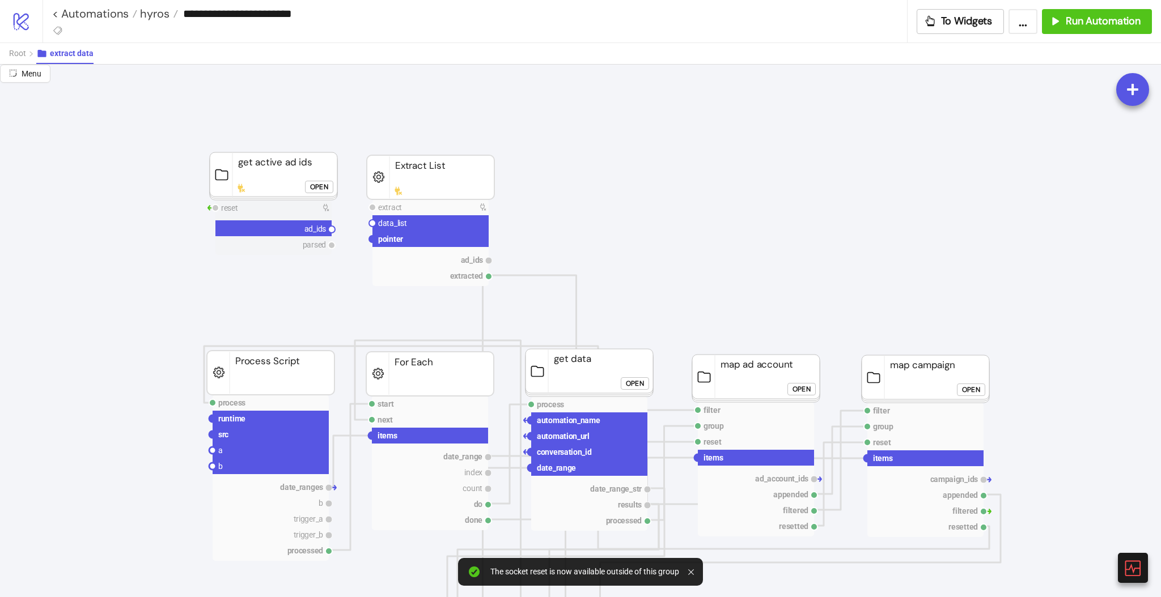
drag, startPoint x: 333, startPoint y: 230, endPoint x: 349, endPoint y: 242, distance: 19.8
click at [371, 224] on circle at bounding box center [372, 223] width 7 height 7
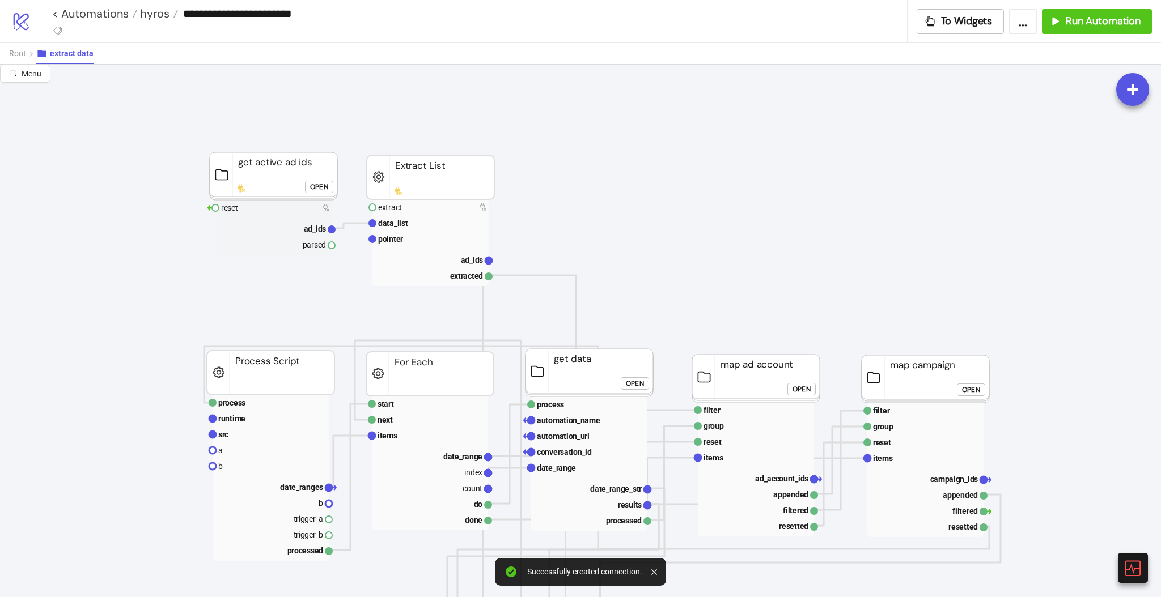
drag, startPoint x: 333, startPoint y: 246, endPoint x: 357, endPoint y: 258, distance: 26.6
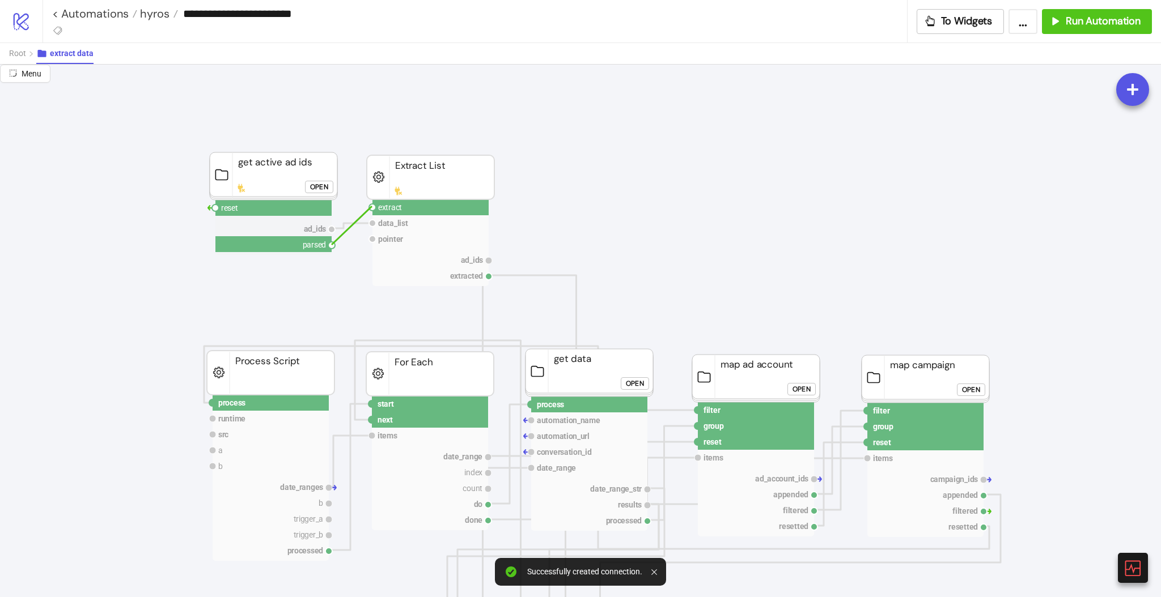
click at [372, 206] on circle at bounding box center [372, 207] width 7 height 7
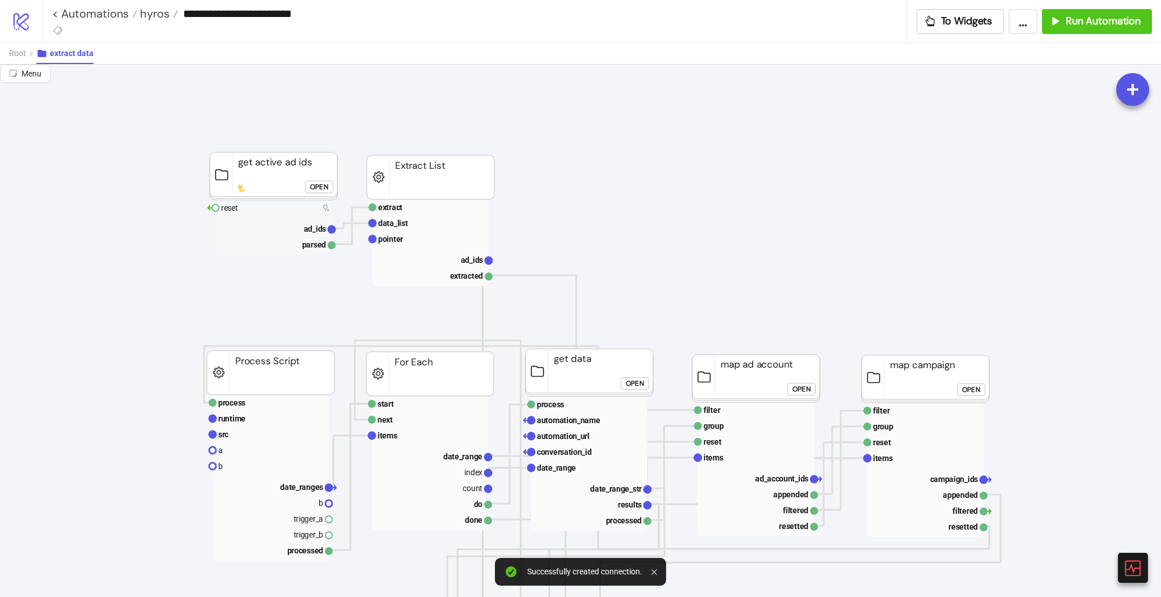
drag, startPoint x: 566, startPoint y: 198, endPoint x: 618, endPoint y: 181, distance: 54.1
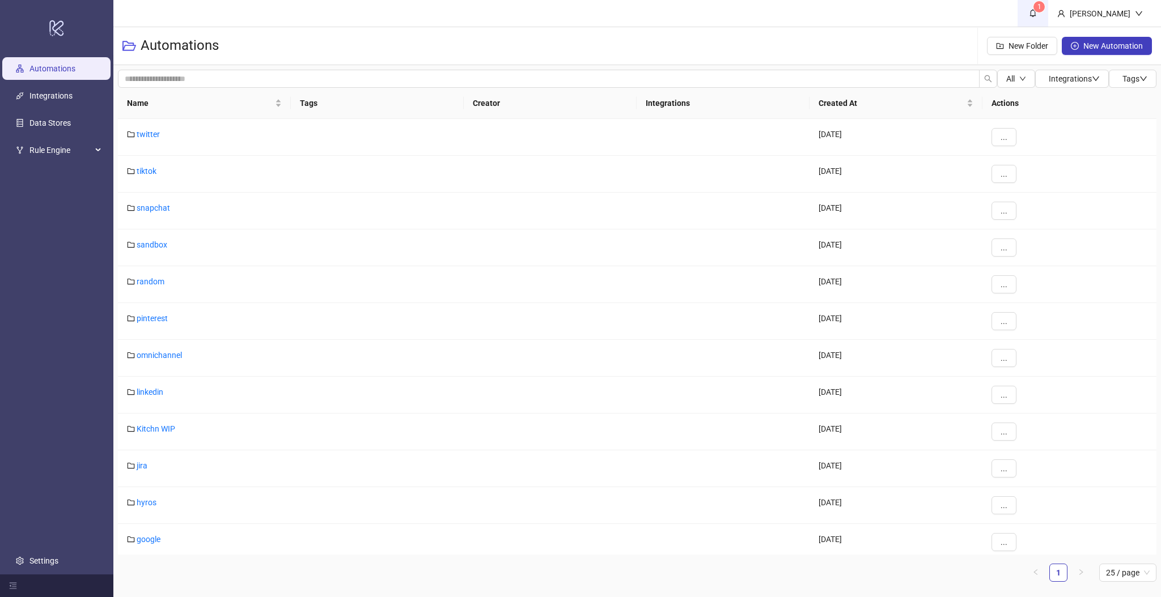
click at [1039, 15] on span "1" at bounding box center [1033, 13] width 12 height 12
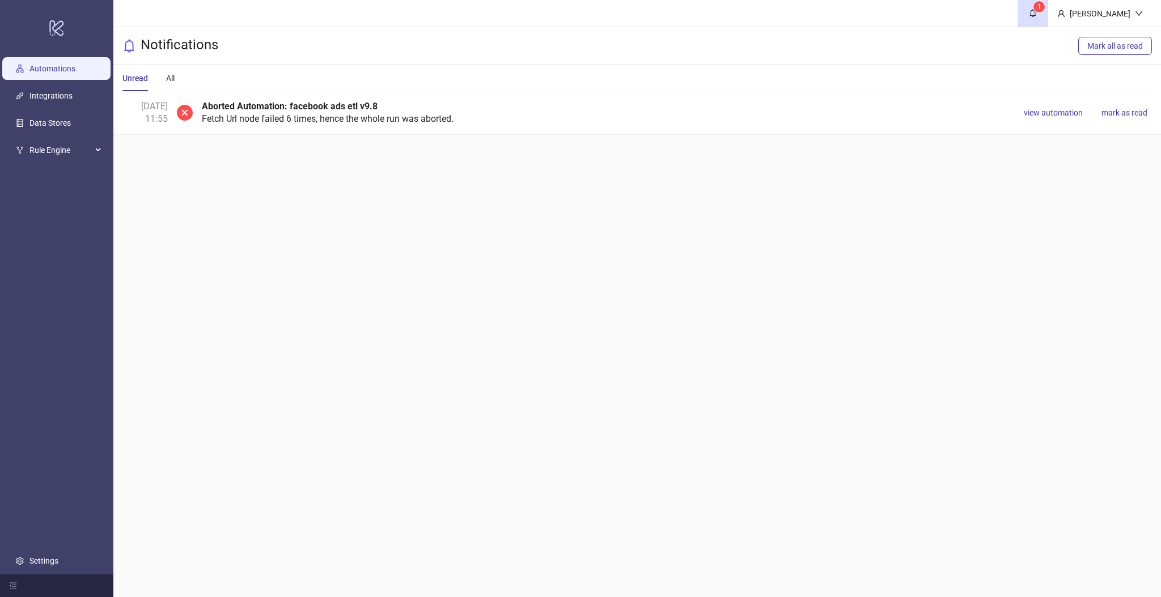
click at [51, 74] on link "Automations" at bounding box center [52, 69] width 46 height 9
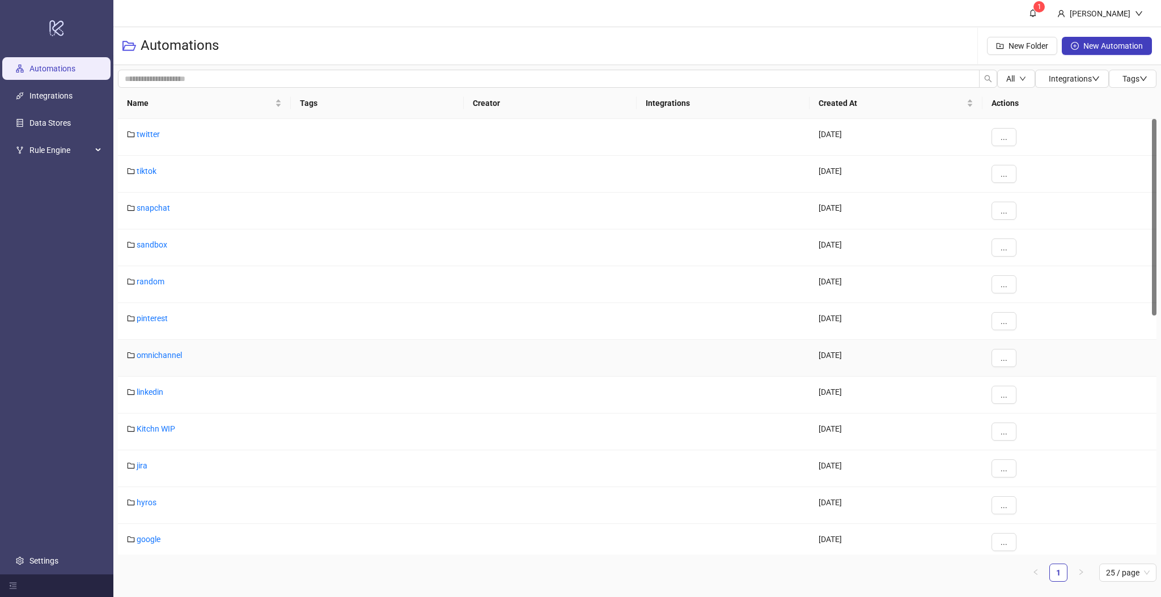
scroll to position [264, 0]
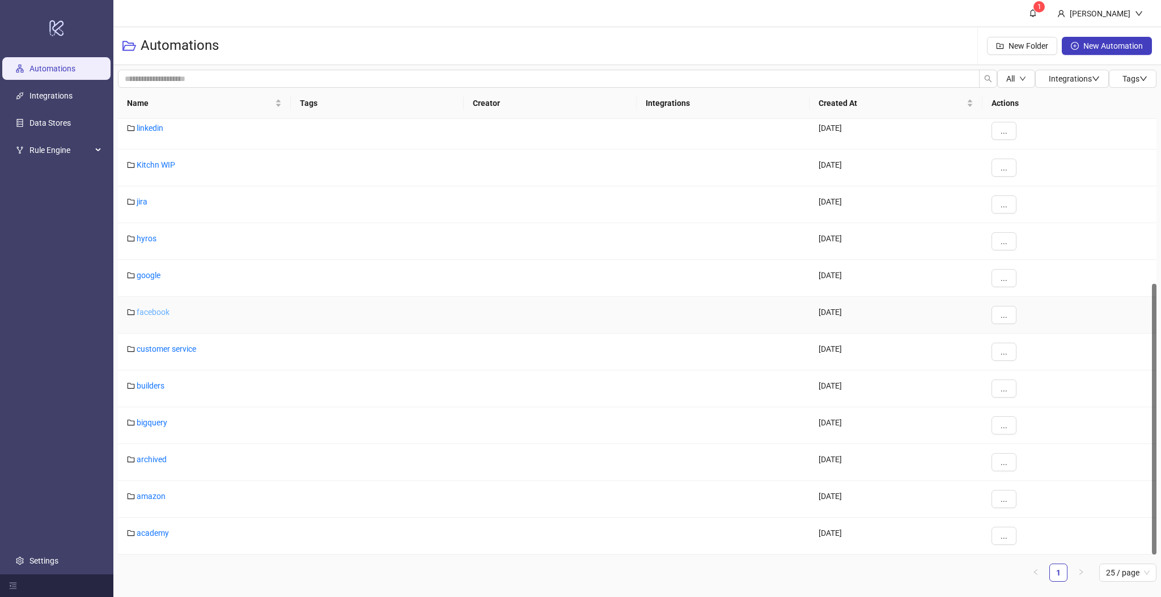
click at [158, 315] on link "facebook" at bounding box center [153, 312] width 33 height 9
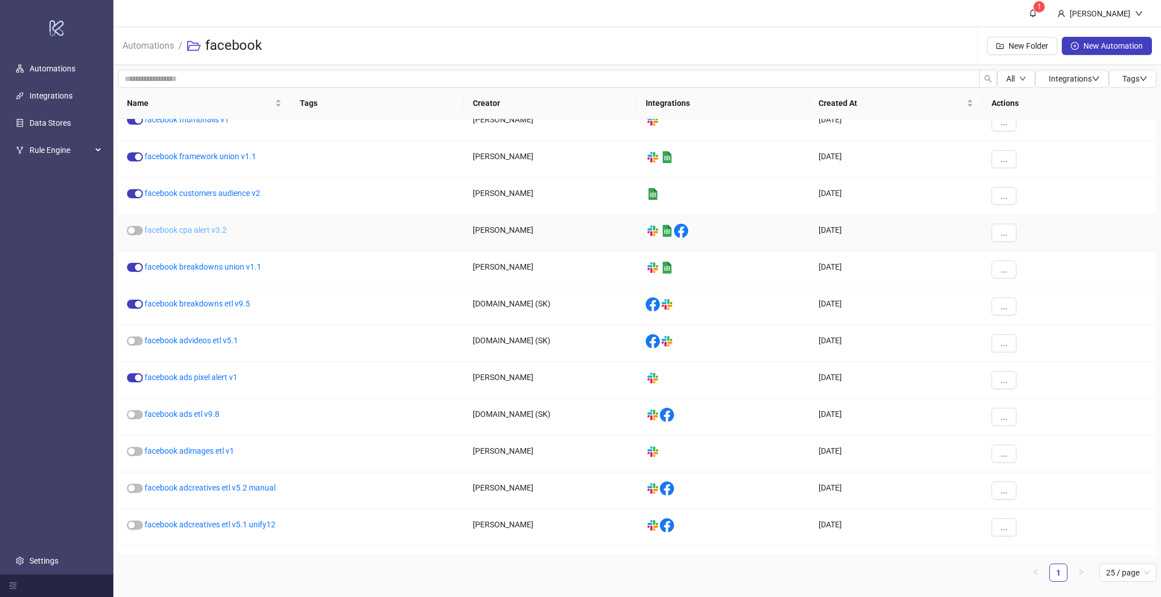
click at [205, 232] on link "facebook cpa alert v3.2" at bounding box center [186, 230] width 82 height 9
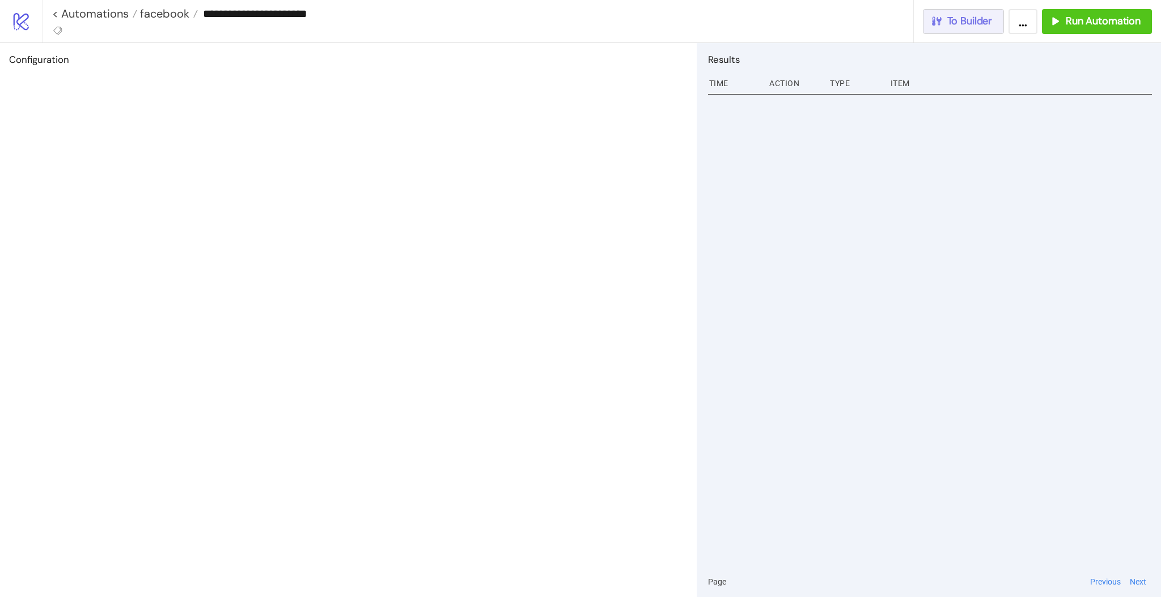
click at [968, 28] on button "To Builder" at bounding box center [964, 21] width 82 height 25
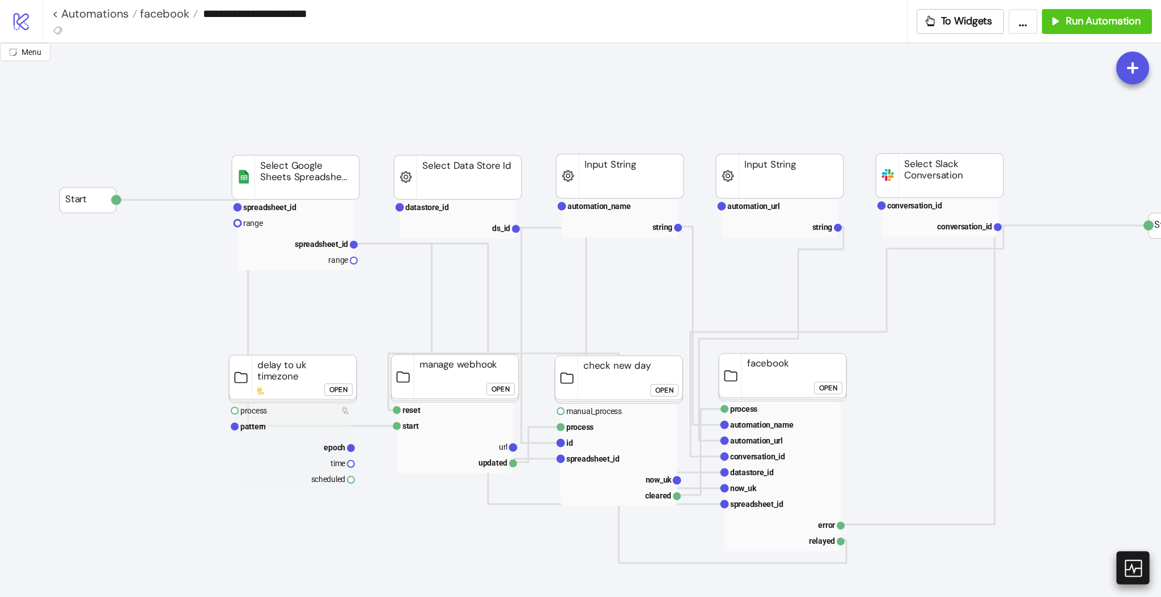
click at [1128, 565] on icon at bounding box center [1132, 568] width 20 height 20
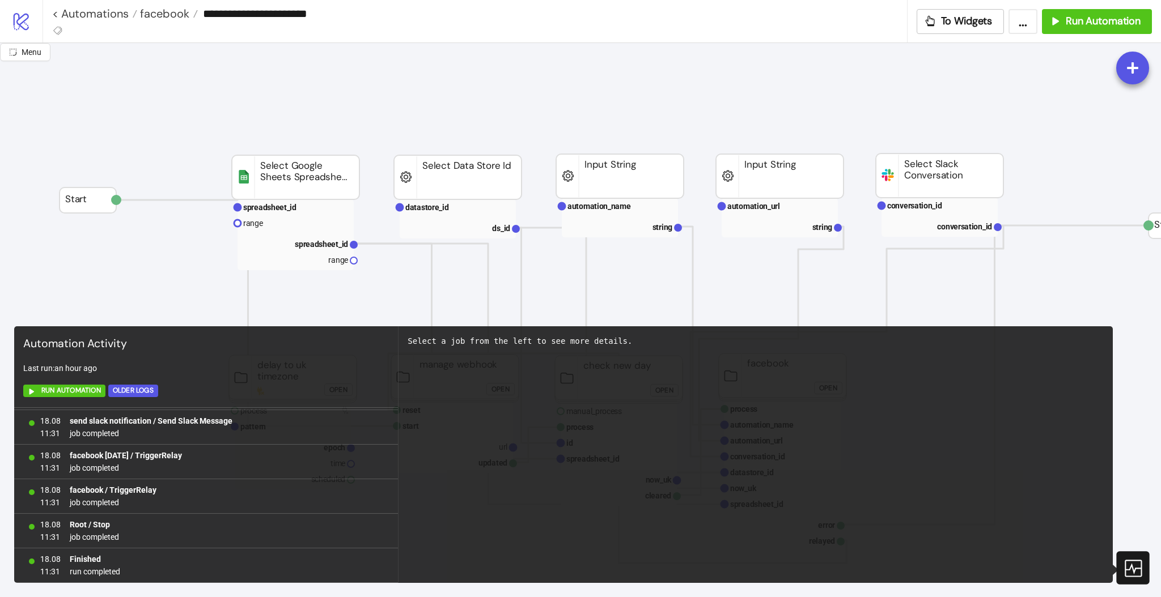
scroll to position [1002, 0]
click at [1132, 567] on icon at bounding box center [1132, 568] width 20 height 20
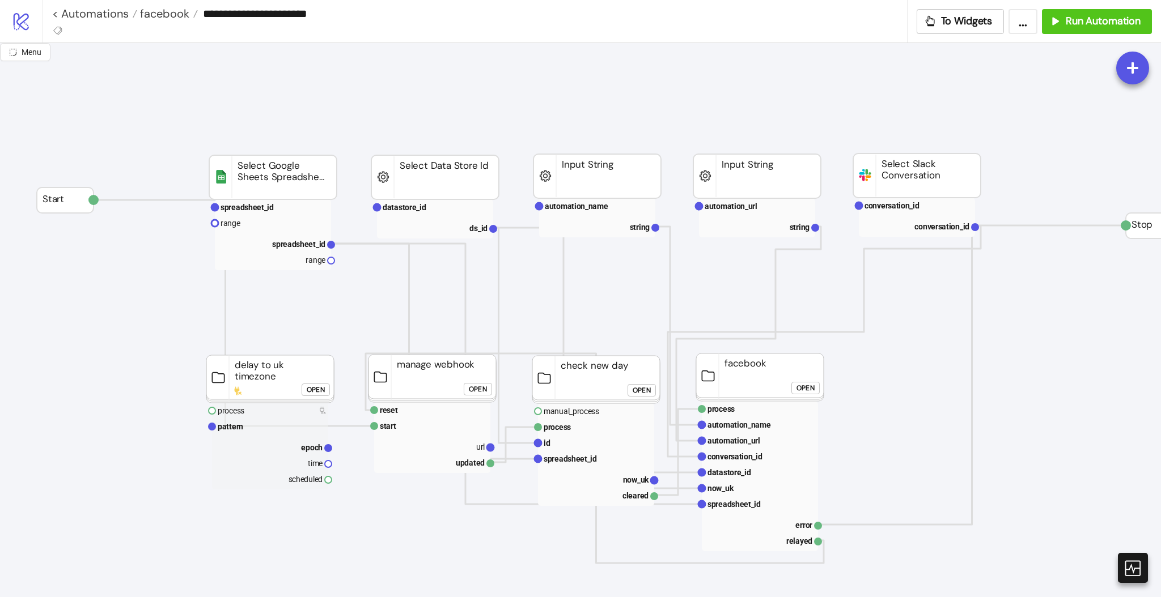
scroll to position [0, 0]
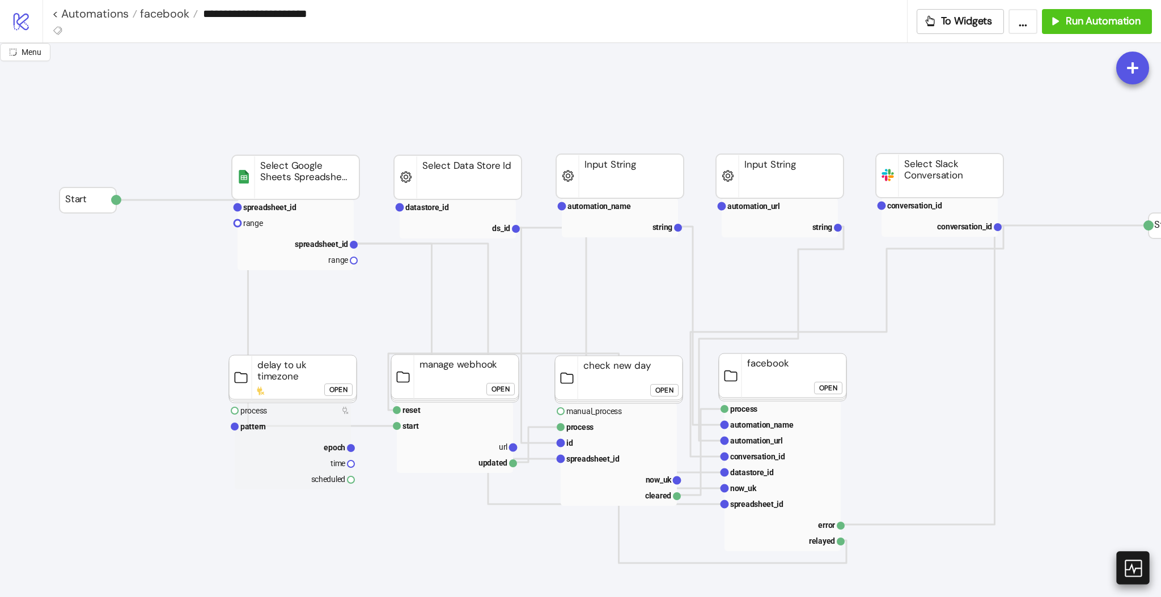
click at [1138, 570] on icon at bounding box center [1132, 568] width 20 height 20
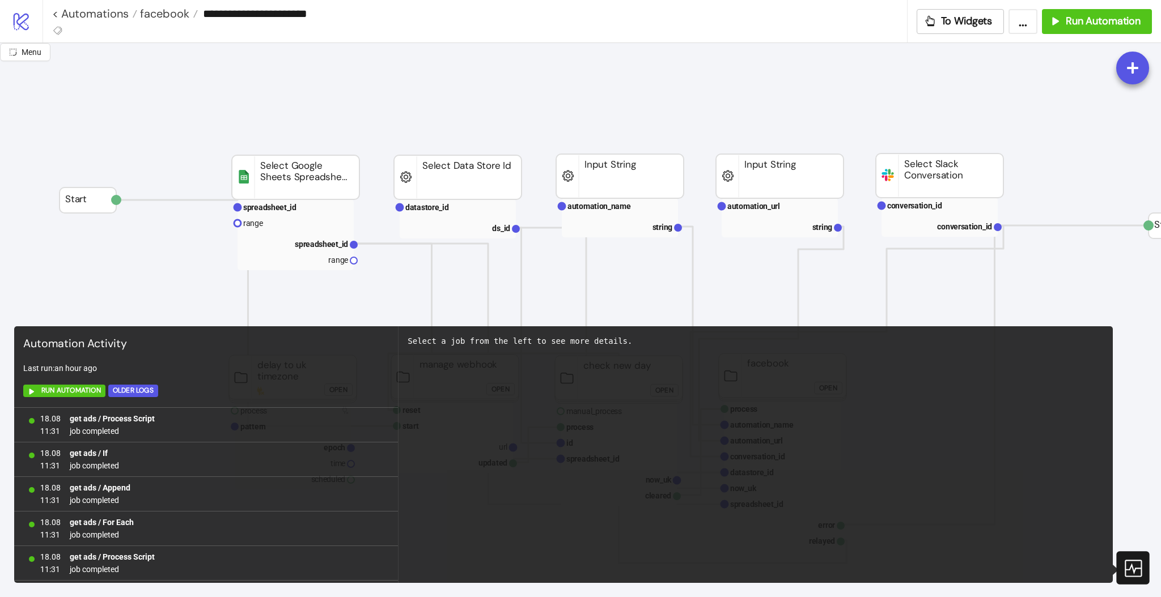
scroll to position [1002, 0]
click at [1137, 569] on icon at bounding box center [1132, 568] width 17 height 17
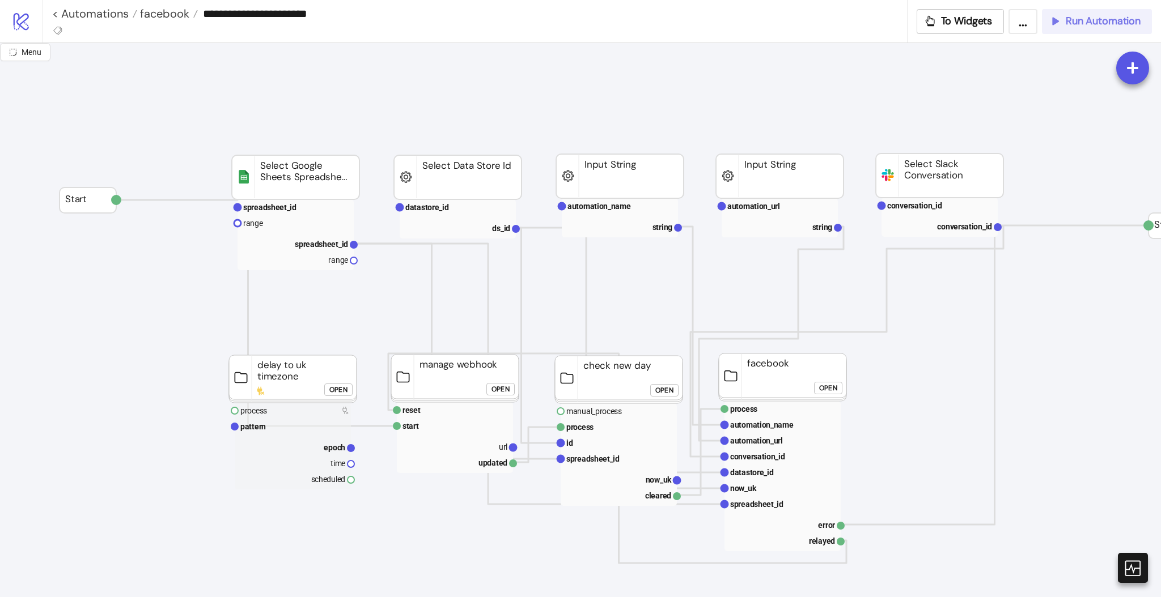
click at [1099, 22] on span "Run Automation" at bounding box center [1103, 21] width 75 height 13
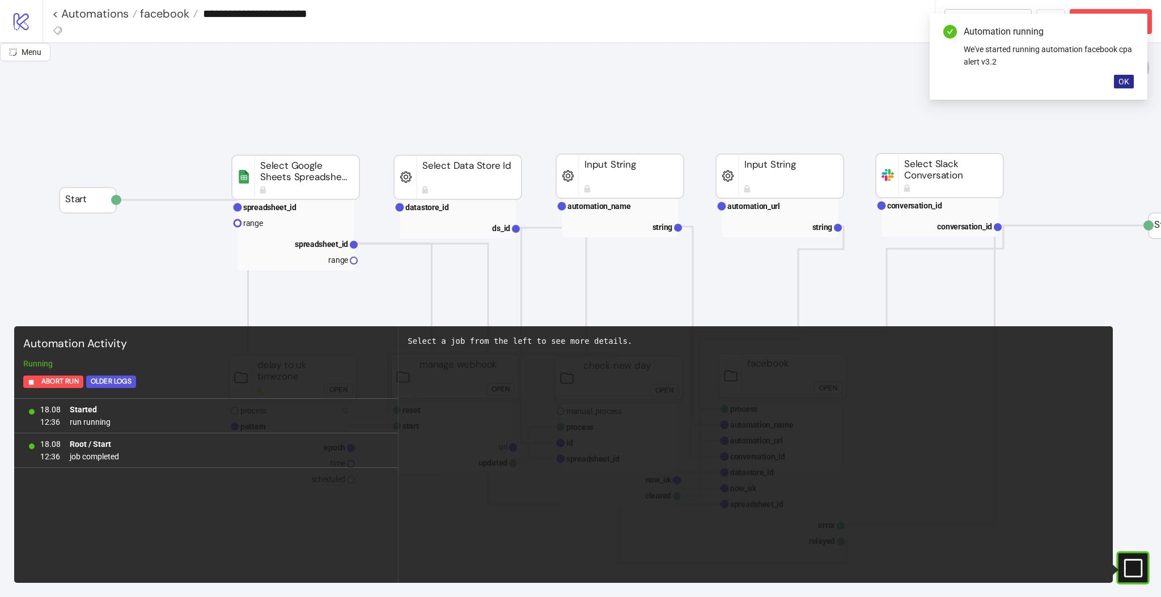
click at [1121, 84] on span "OK" at bounding box center [1123, 81] width 11 height 9
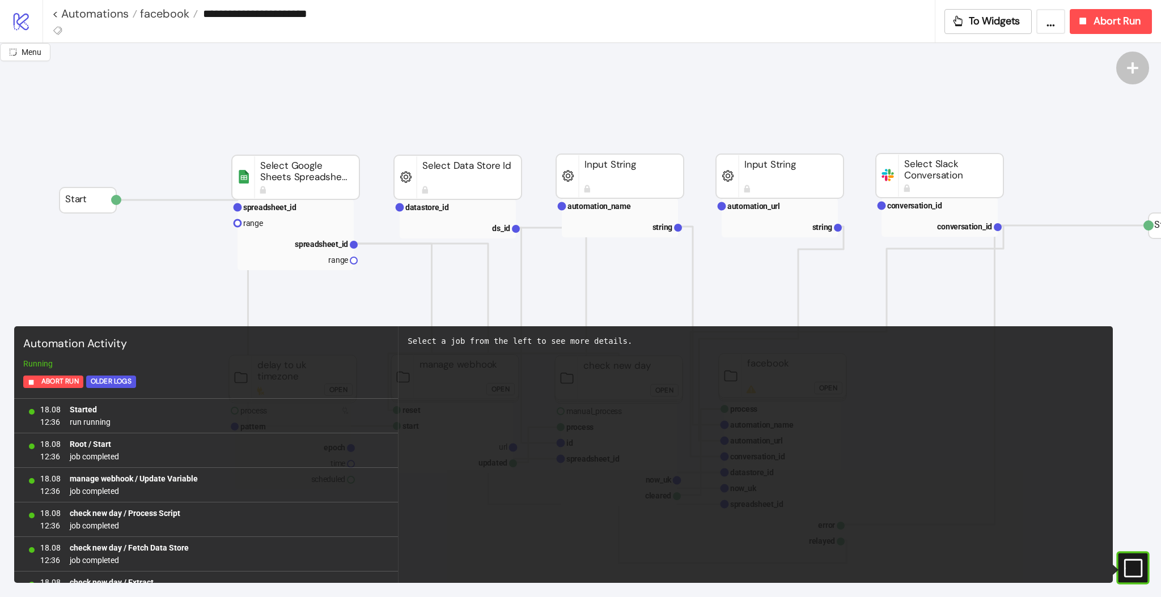
scroll to position [404, 0]
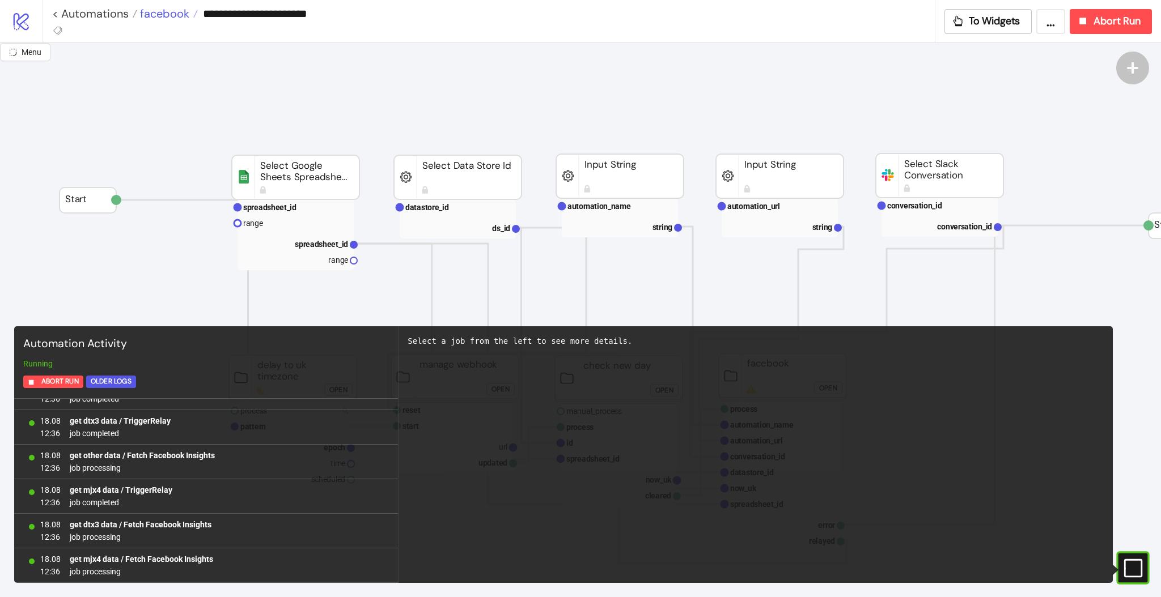
click at [164, 16] on span "facebook" at bounding box center [163, 13] width 52 height 15
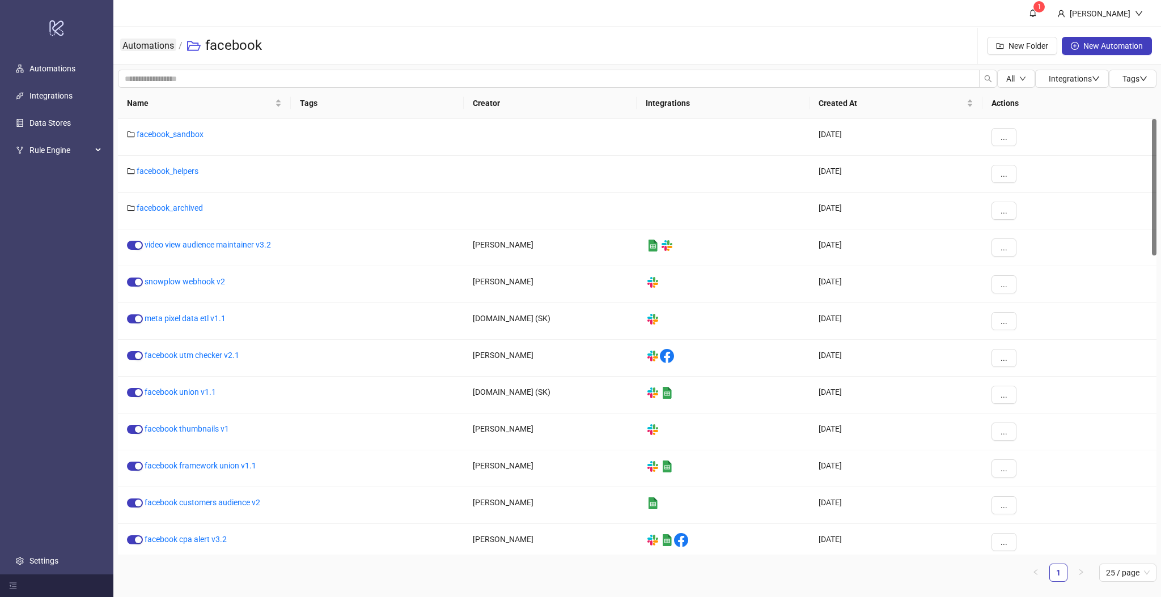
click at [154, 46] on link "Automations" at bounding box center [148, 45] width 56 height 12
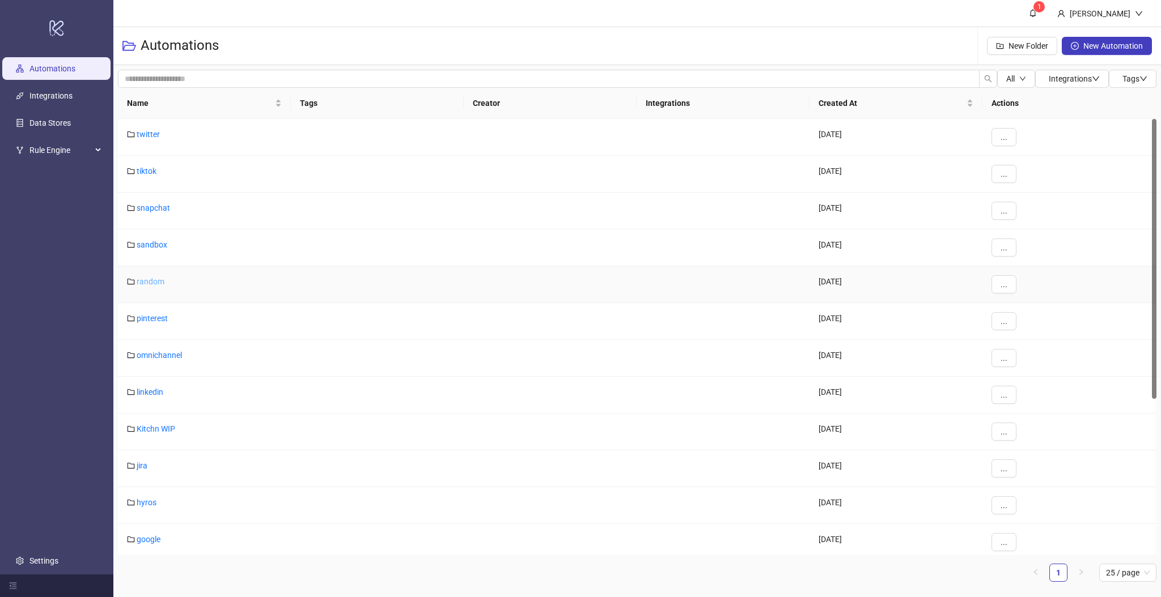
click at [152, 280] on link "random" at bounding box center [151, 281] width 28 height 9
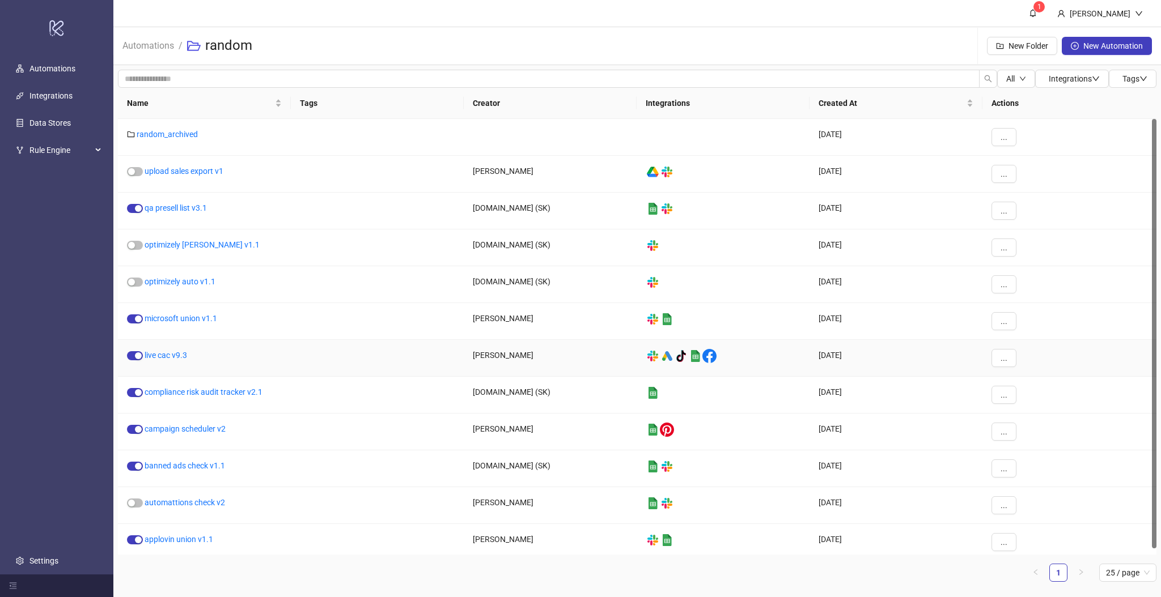
scroll to position [6, 0]
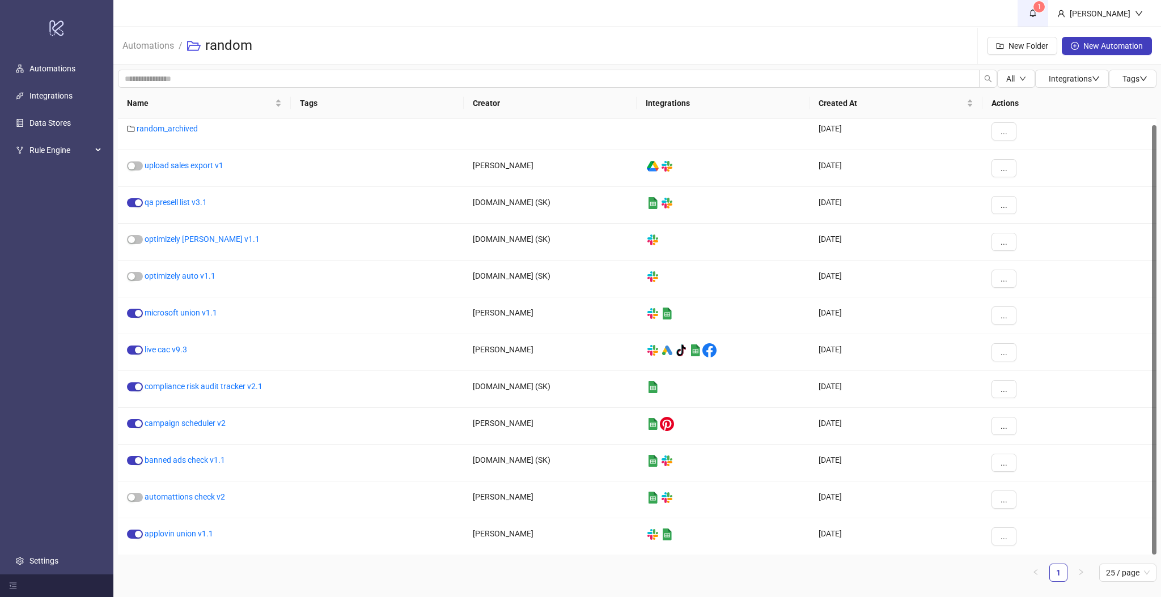
click at [1036, 15] on icon "bell" at bounding box center [1033, 14] width 6 height 8
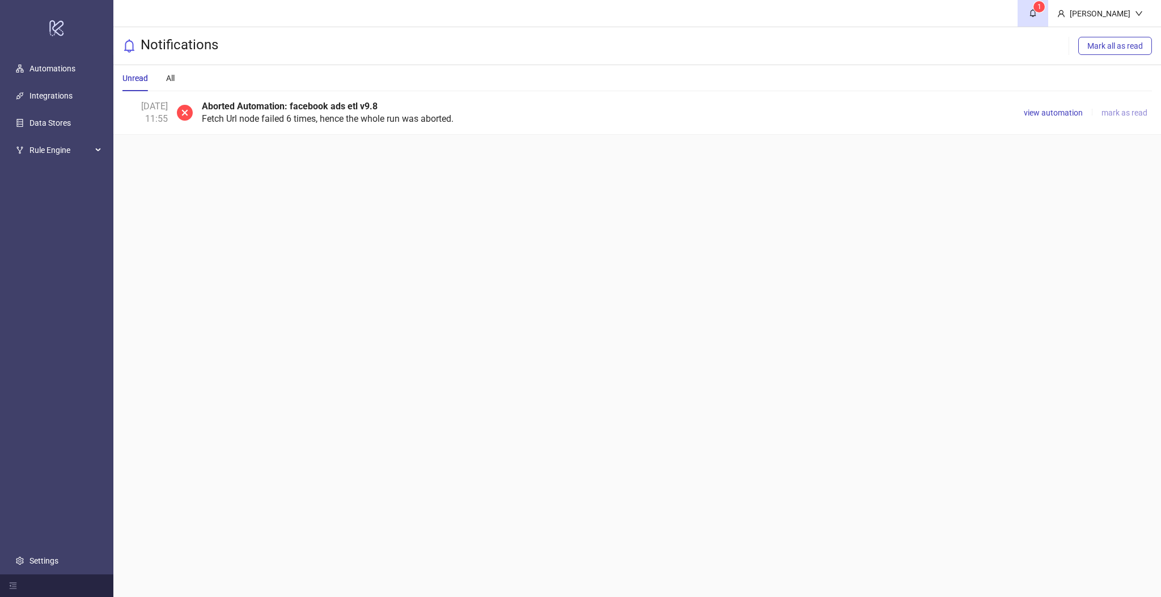
click at [1119, 115] on span "mark as read" at bounding box center [1124, 112] width 46 height 9
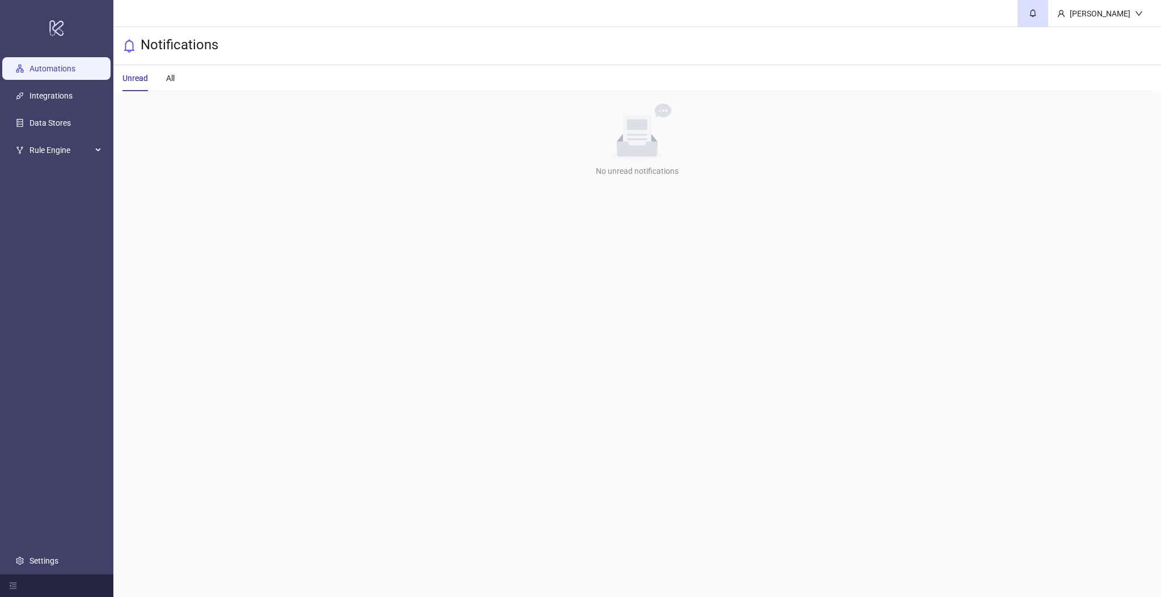
click at [74, 70] on link "Automations" at bounding box center [52, 69] width 46 height 9
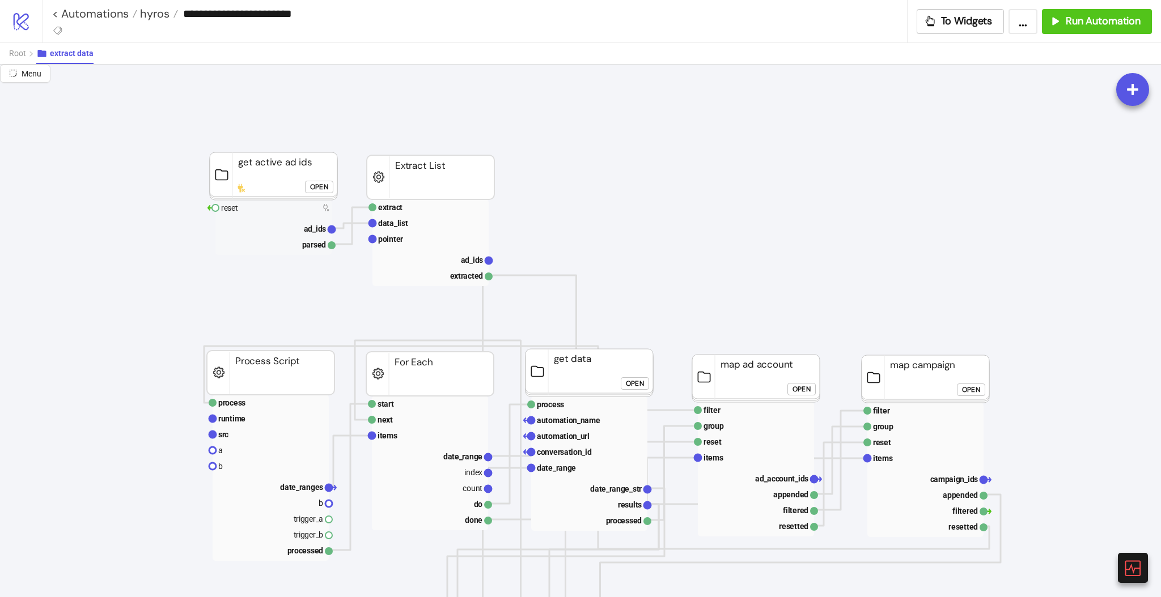
click at [313, 183] on div "Open" at bounding box center [319, 186] width 18 height 13
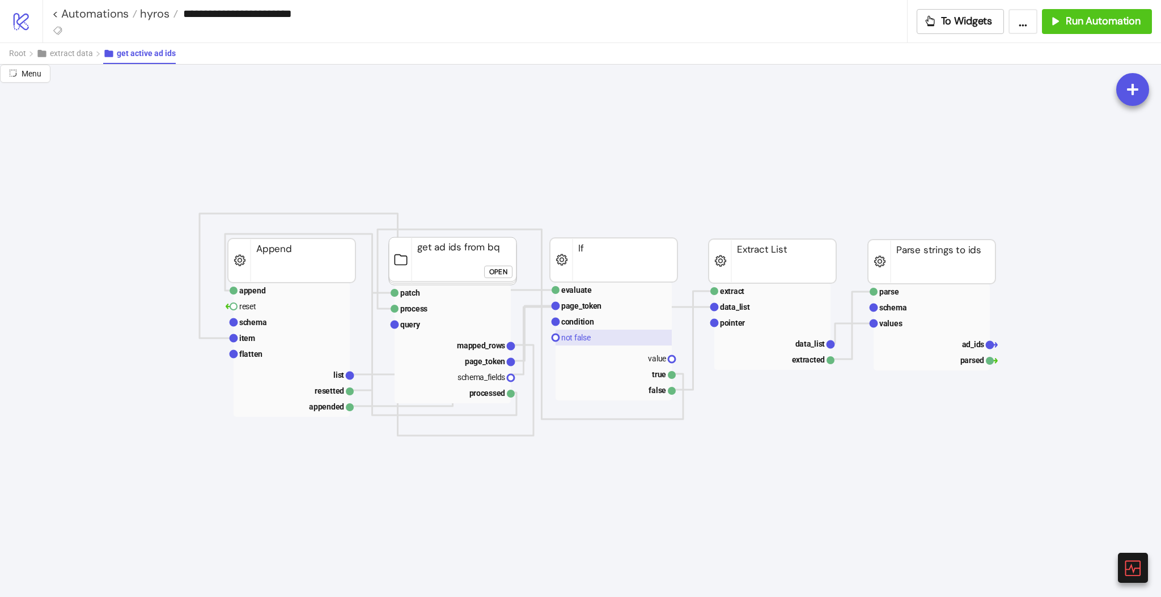
click at [578, 338] on text "not false" at bounding box center [575, 337] width 29 height 9
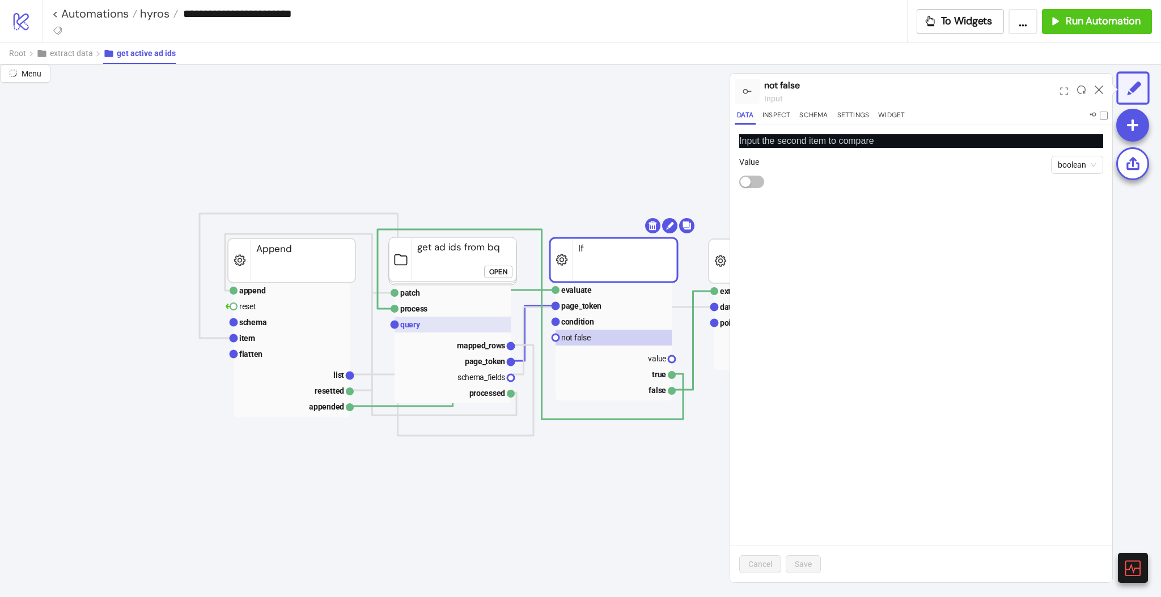
click at [443, 326] on rect at bounding box center [453, 325] width 116 height 16
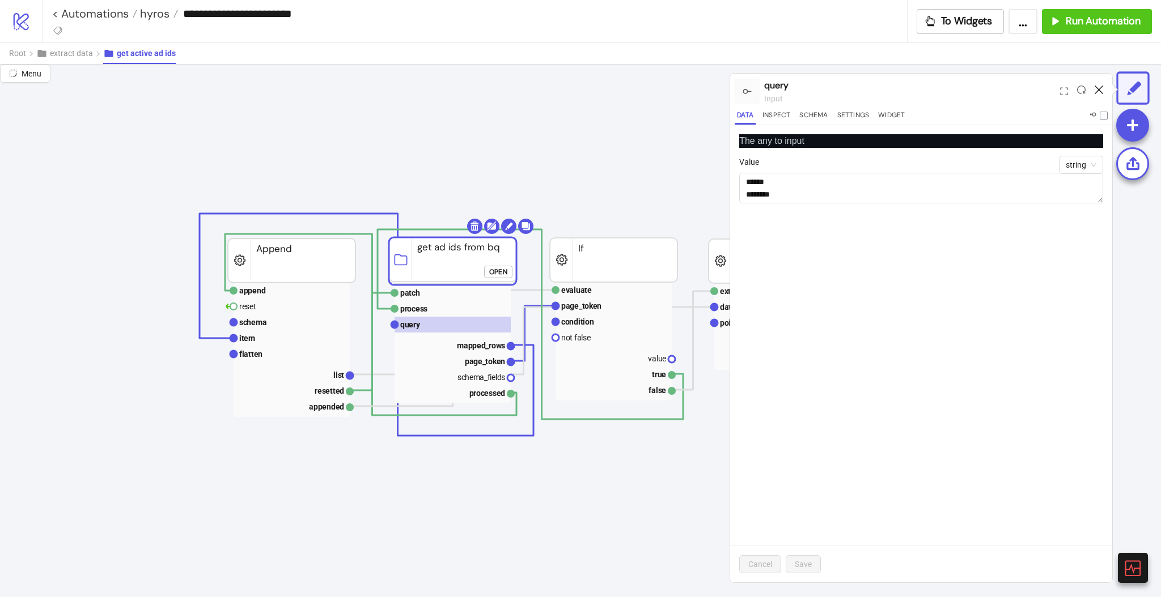
click at [1100, 87] on icon at bounding box center [1099, 90] width 9 height 9
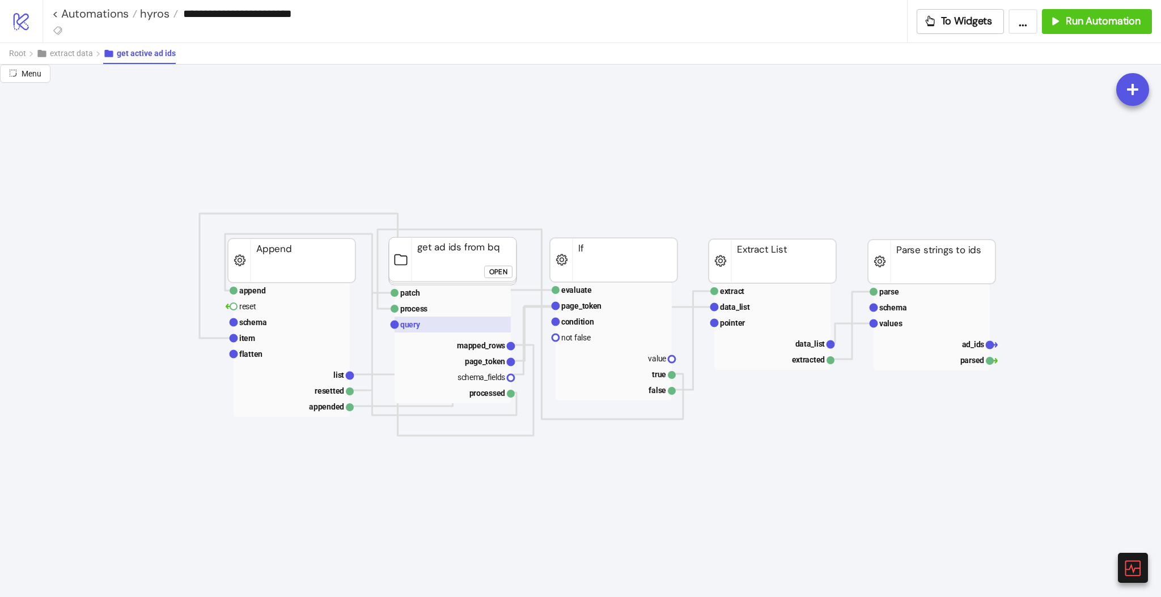
click at [404, 325] on text "query" at bounding box center [410, 324] width 20 height 9
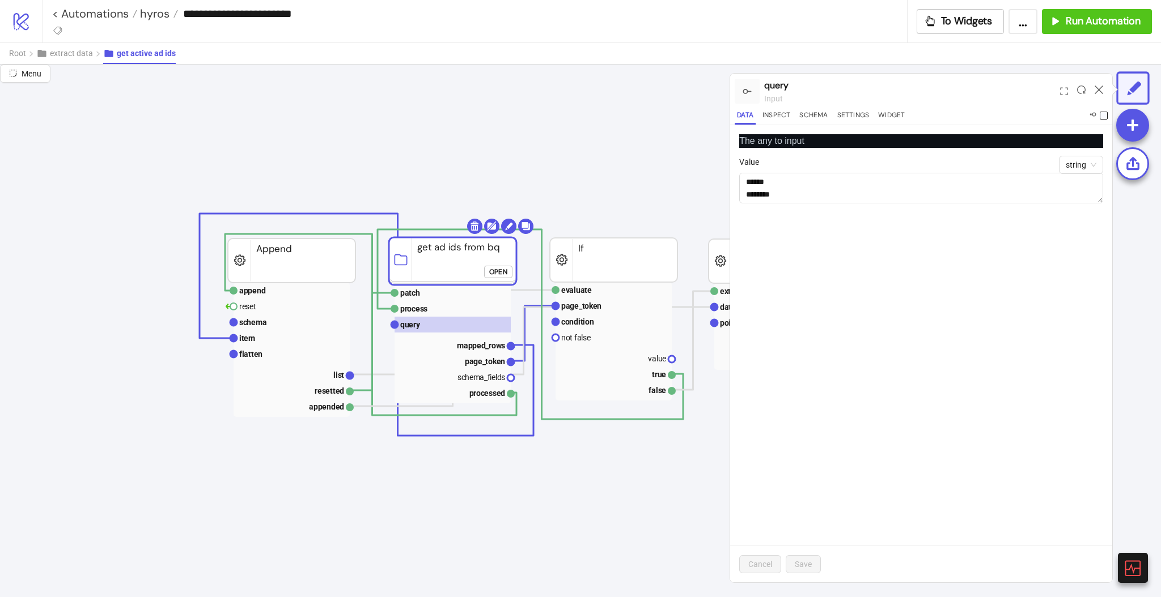
click at [1105, 115] on span at bounding box center [1104, 116] width 8 height 8
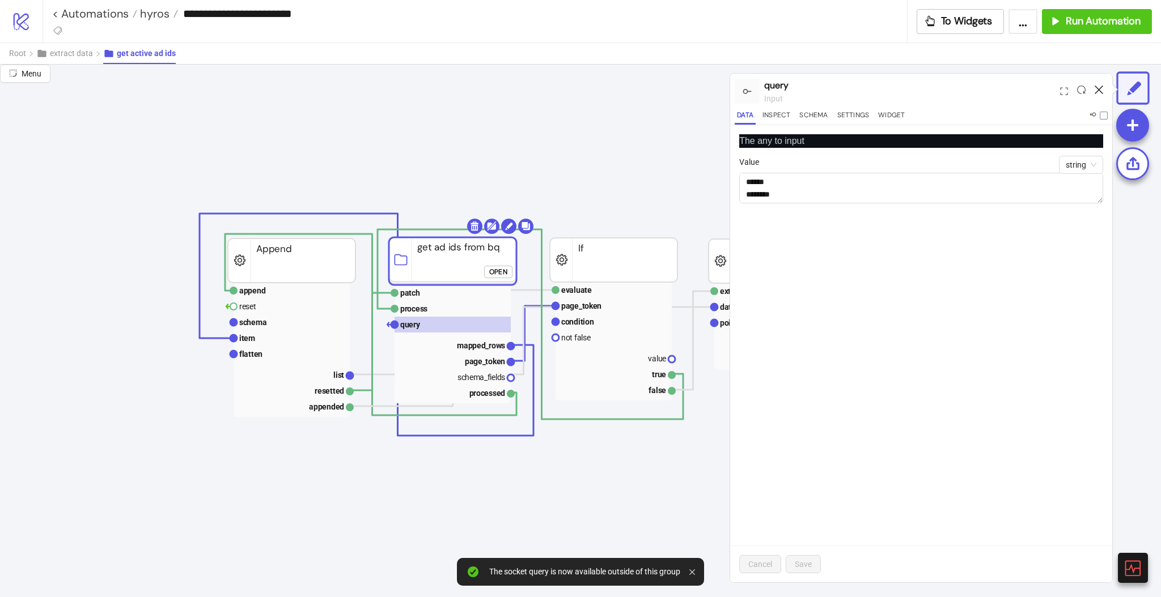
click at [1102, 89] on icon at bounding box center [1099, 90] width 9 height 9
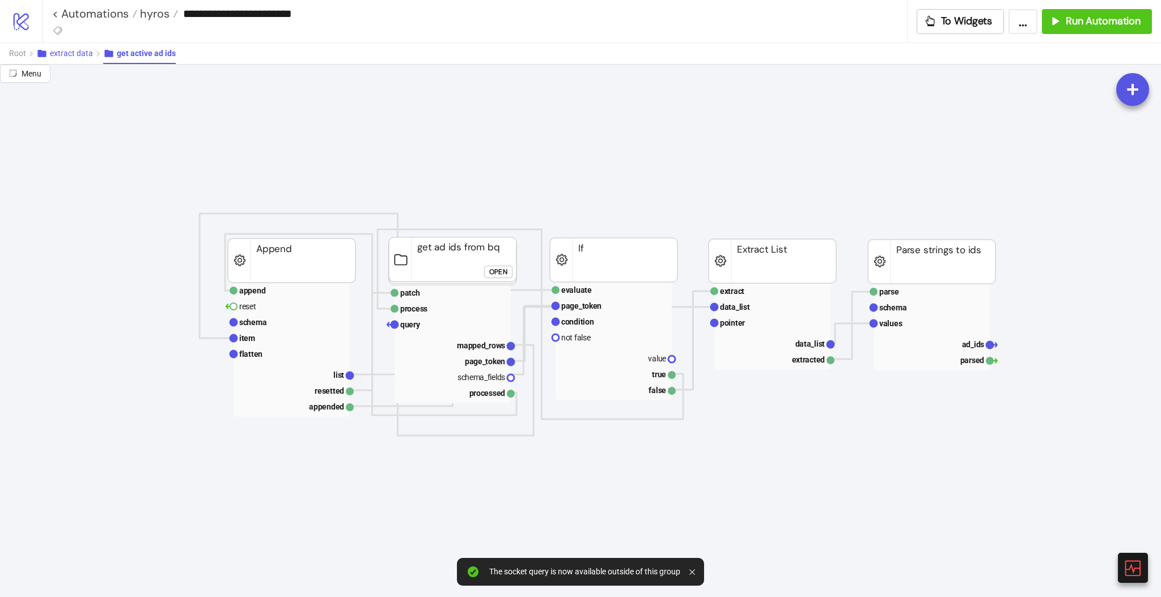
click at [62, 55] on span "extract data" at bounding box center [71, 53] width 43 height 9
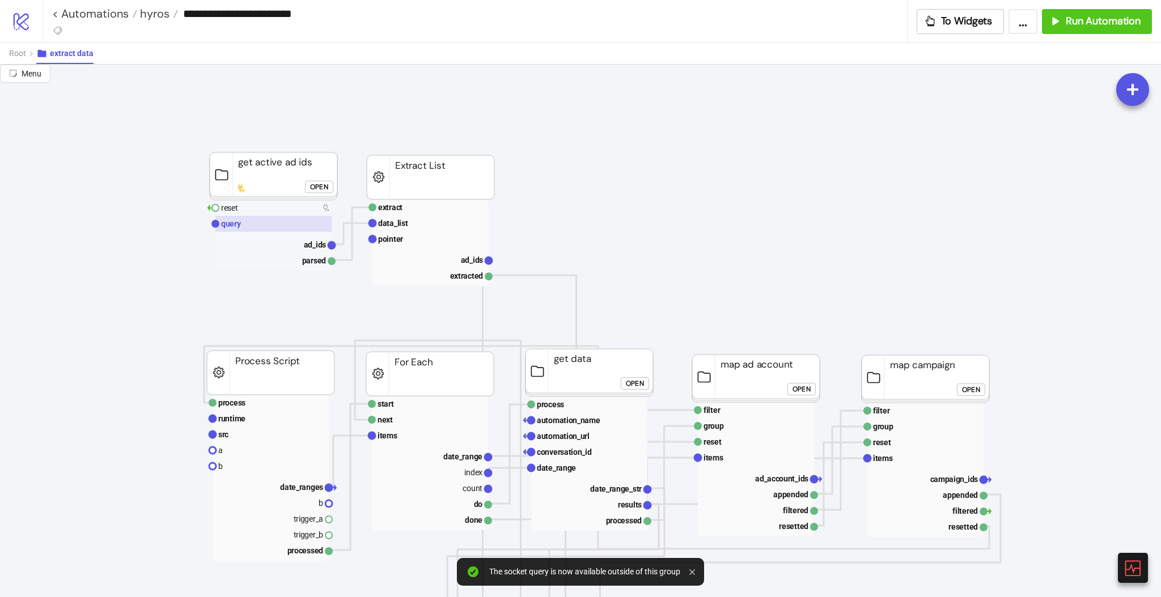
click at [249, 224] on rect at bounding box center [273, 224] width 116 height 16
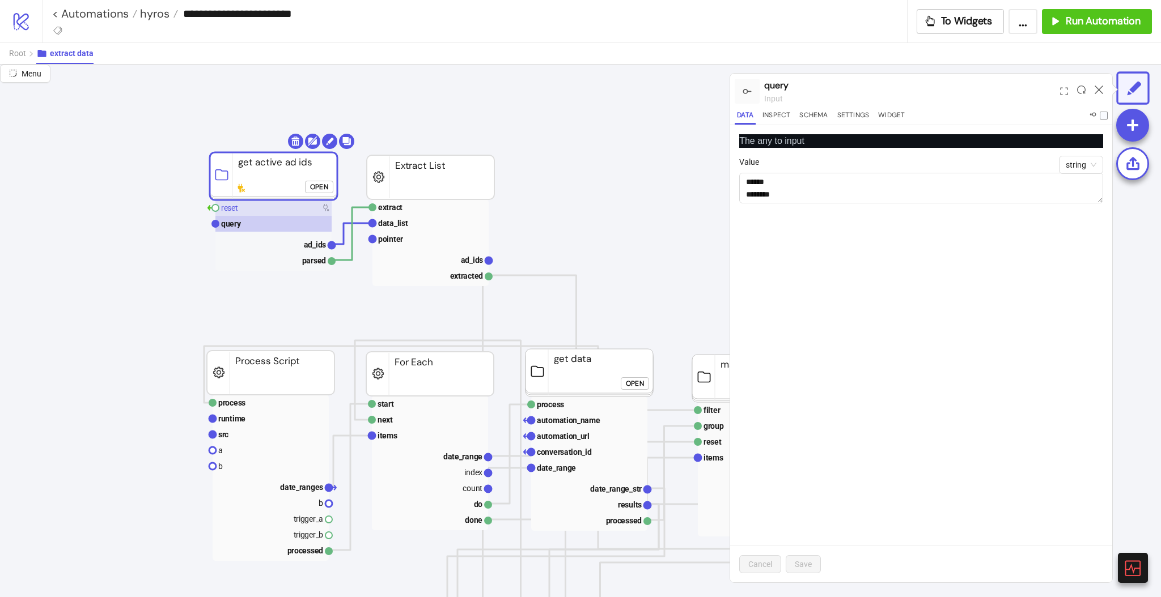
click at [245, 211] on rect at bounding box center [273, 208] width 116 height 16
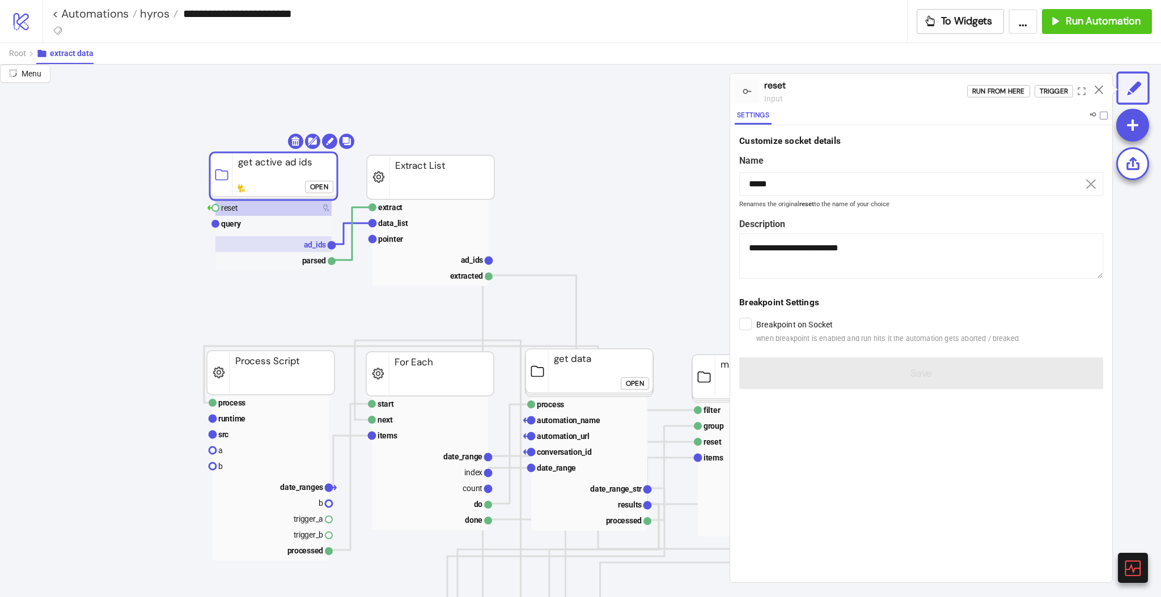
click at [300, 244] on rect at bounding box center [273, 244] width 116 height 16
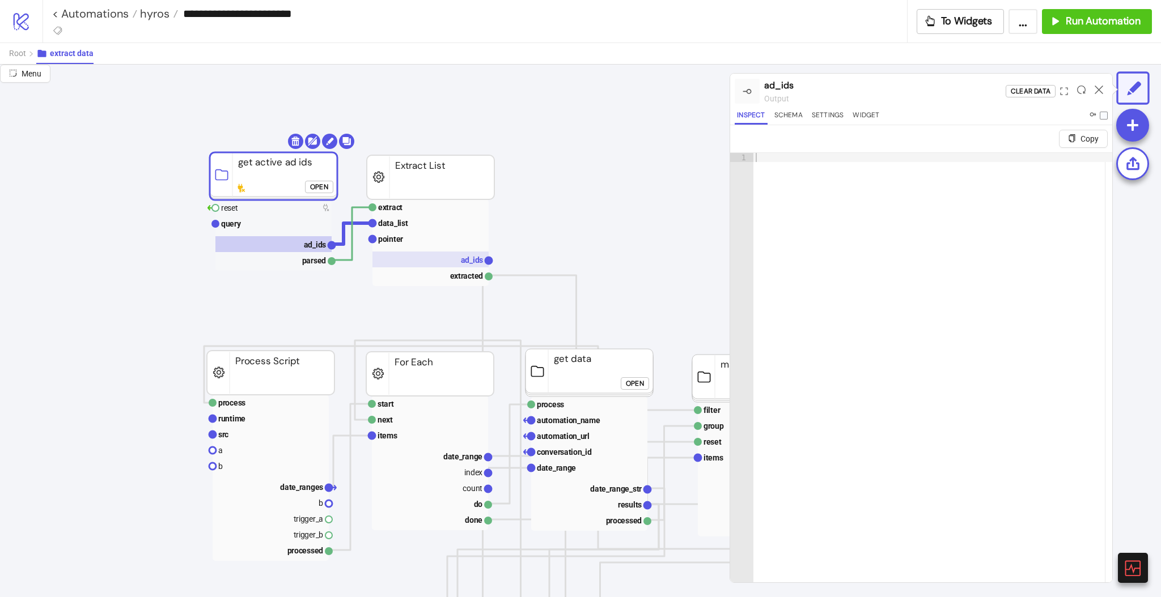
click at [466, 261] on text "ad_ids" at bounding box center [472, 260] width 23 height 9
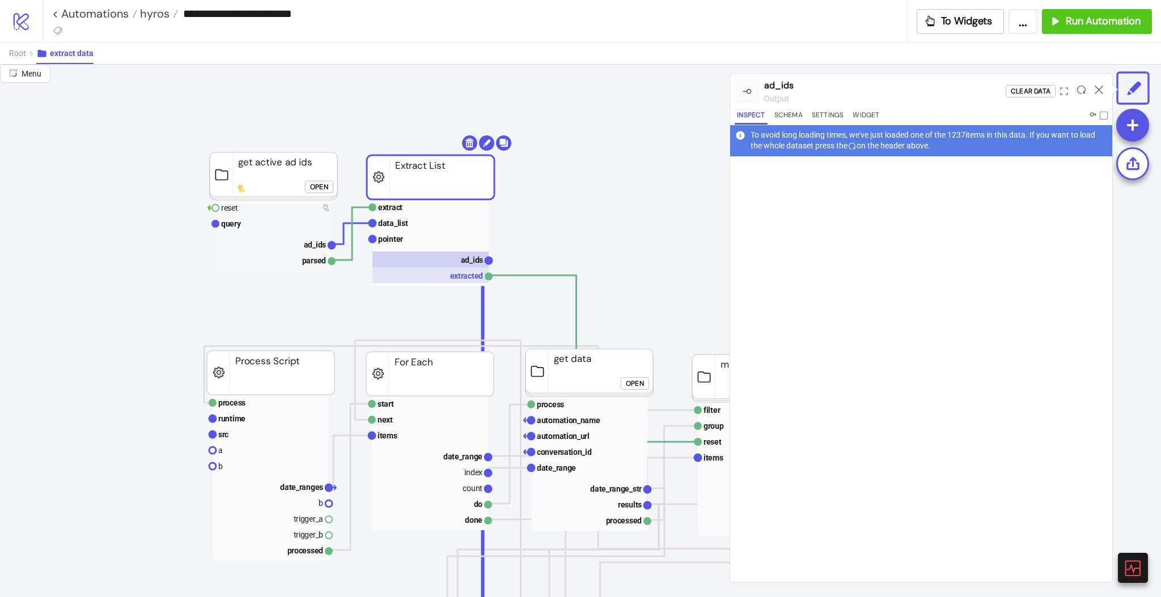
click at [469, 279] on rect at bounding box center [430, 276] width 116 height 16
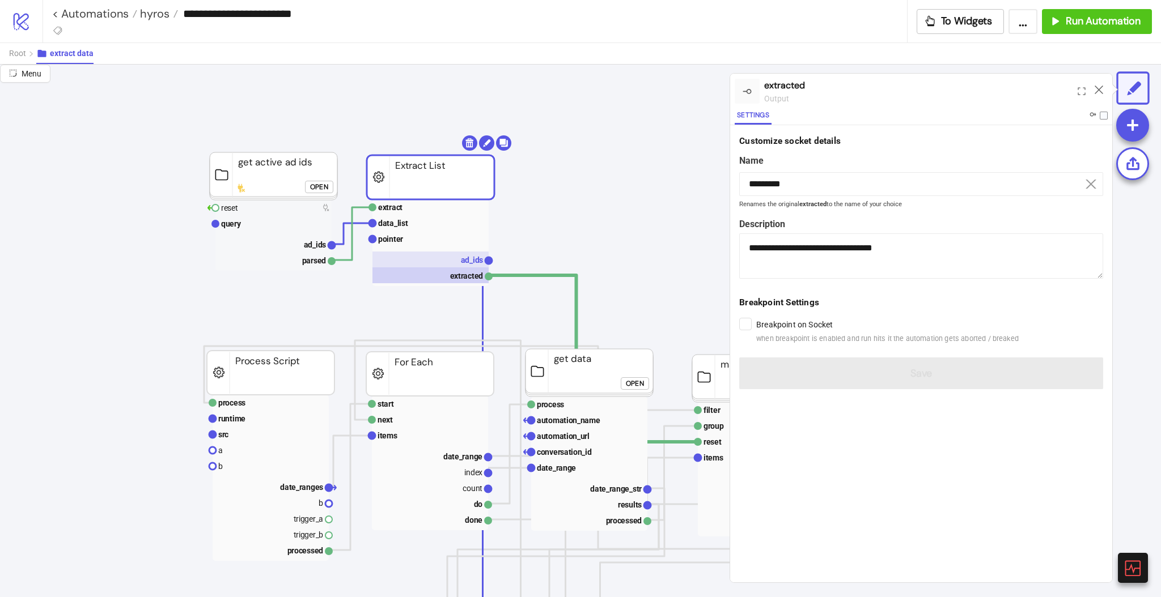
click at [467, 257] on text "ad_ids" at bounding box center [472, 260] width 23 height 9
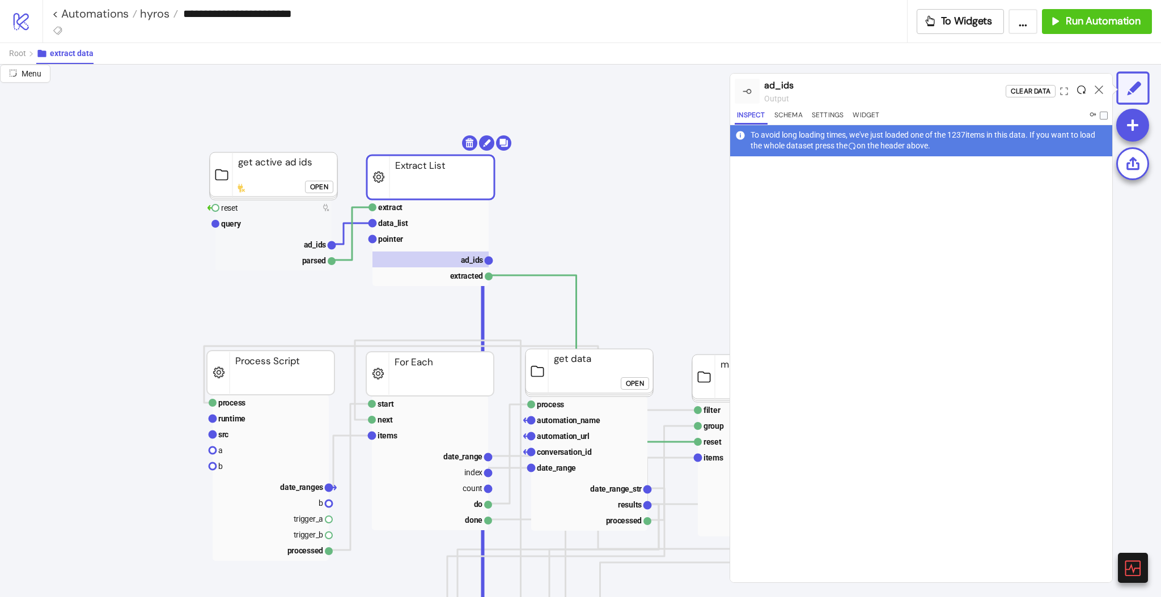
click at [1081, 90] on icon at bounding box center [1081, 90] width 9 height 9
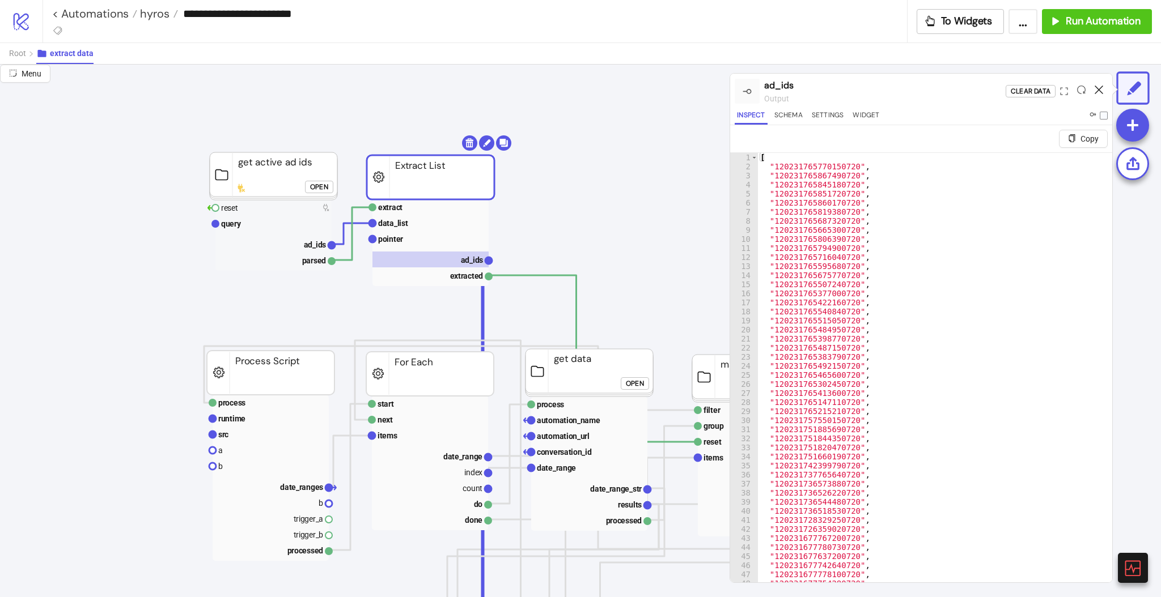
click at [1100, 91] on icon at bounding box center [1099, 90] width 9 height 9
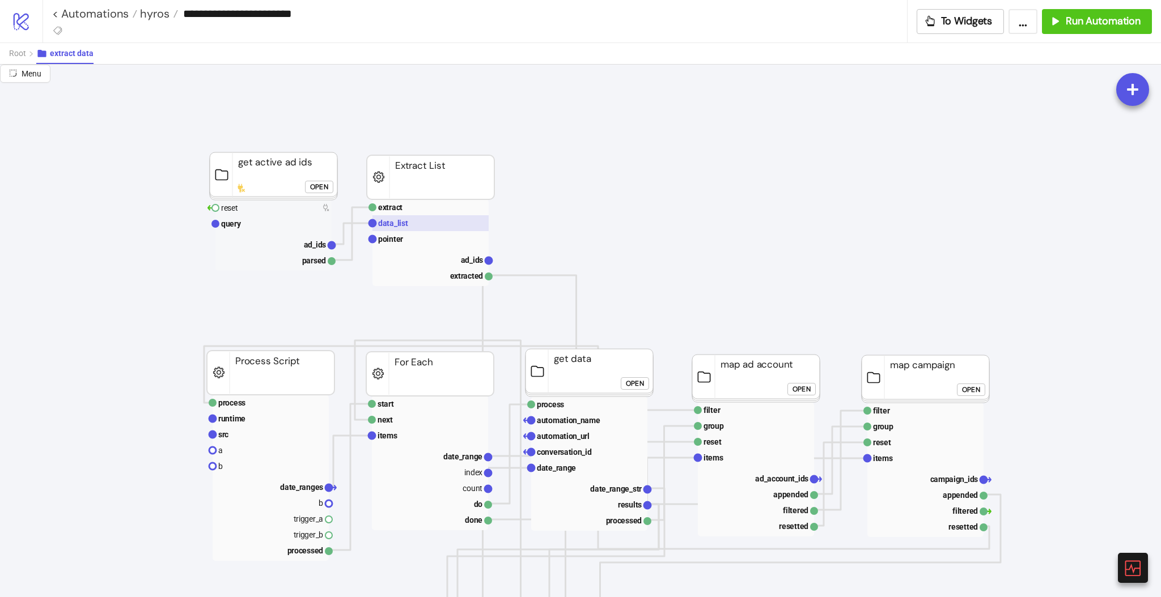
drag, startPoint x: 249, startPoint y: 227, endPoint x: 396, endPoint y: 224, distance: 146.8
click at [249, 226] on rect at bounding box center [273, 224] width 116 height 16
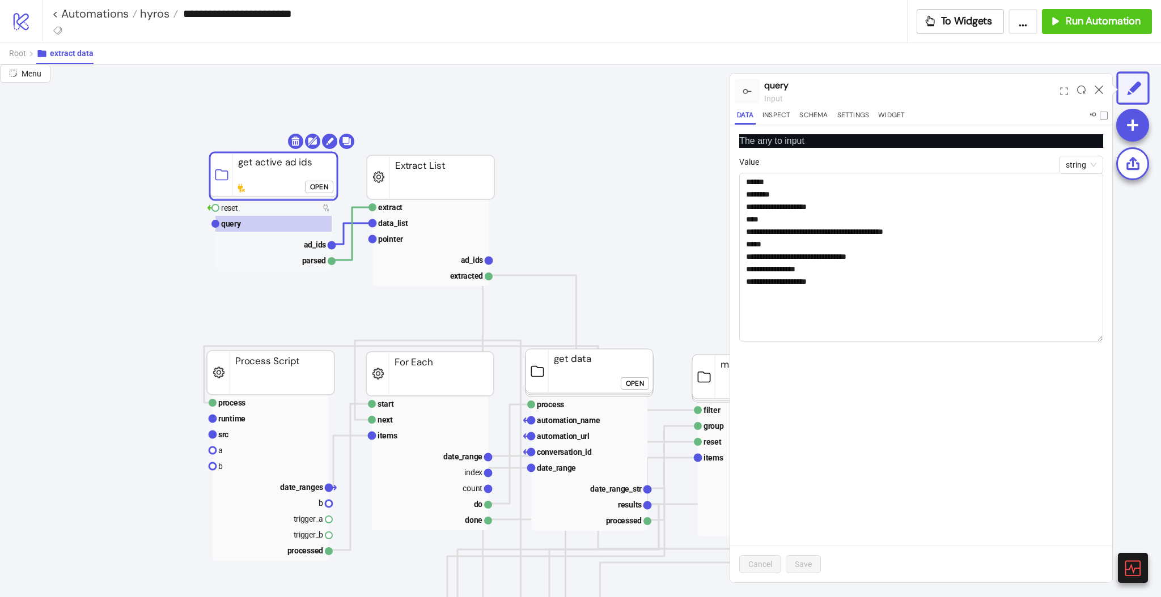
drag, startPoint x: 1098, startPoint y: 202, endPoint x: 1117, endPoint y: 386, distance: 184.6
click at [1117, 386] on div "**********" at bounding box center [580, 331] width 1161 height 533
drag, startPoint x: 824, startPoint y: 281, endPoint x: 900, endPoint y: 262, distance: 78.2
click at [864, 256] on textarea "**********" at bounding box center [921, 280] width 364 height 215
click at [900, 314] on textarea "**********" at bounding box center [921, 280] width 364 height 215
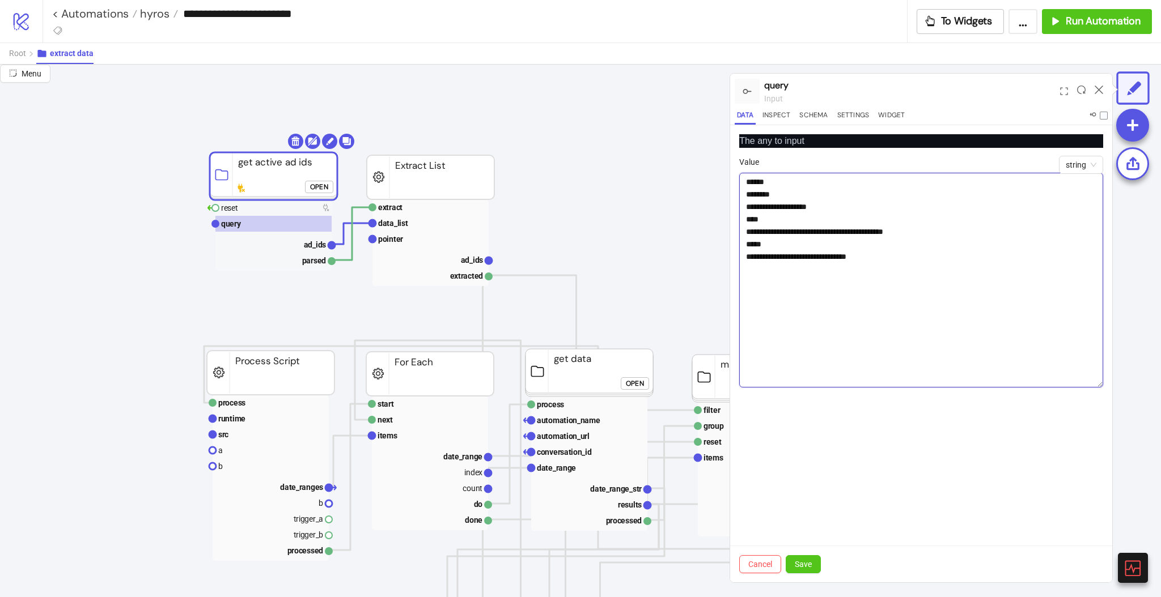
click at [907, 253] on textarea "**********" at bounding box center [921, 280] width 364 height 215
type textarea "**********"
click at [803, 565] on span "Save" at bounding box center [803, 564] width 17 height 9
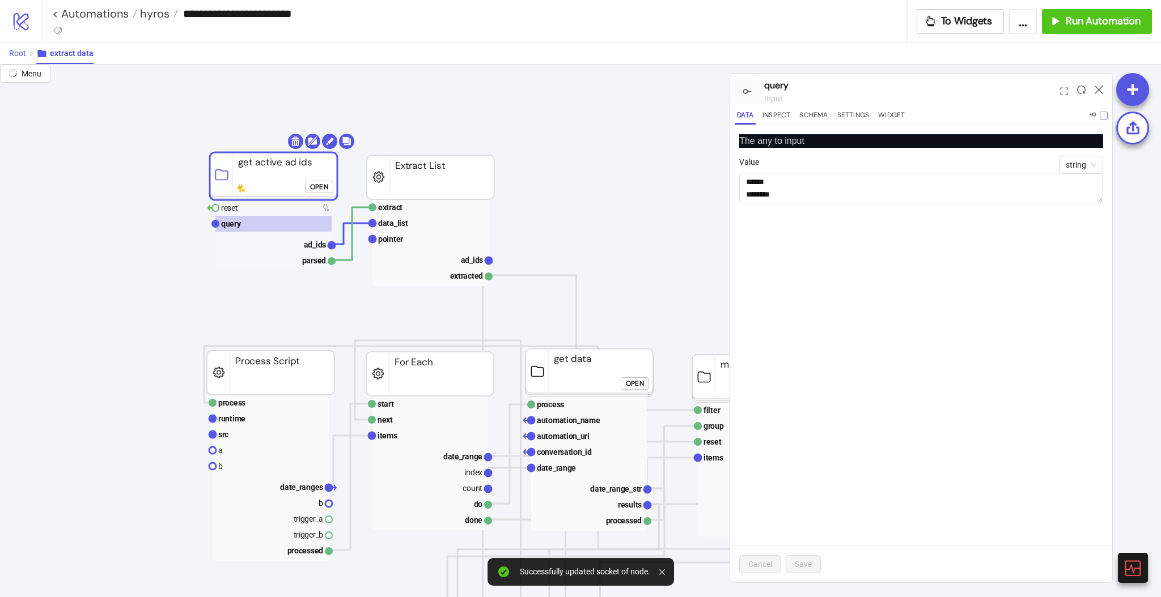
click at [16, 57] on span "Root" at bounding box center [17, 53] width 17 height 9
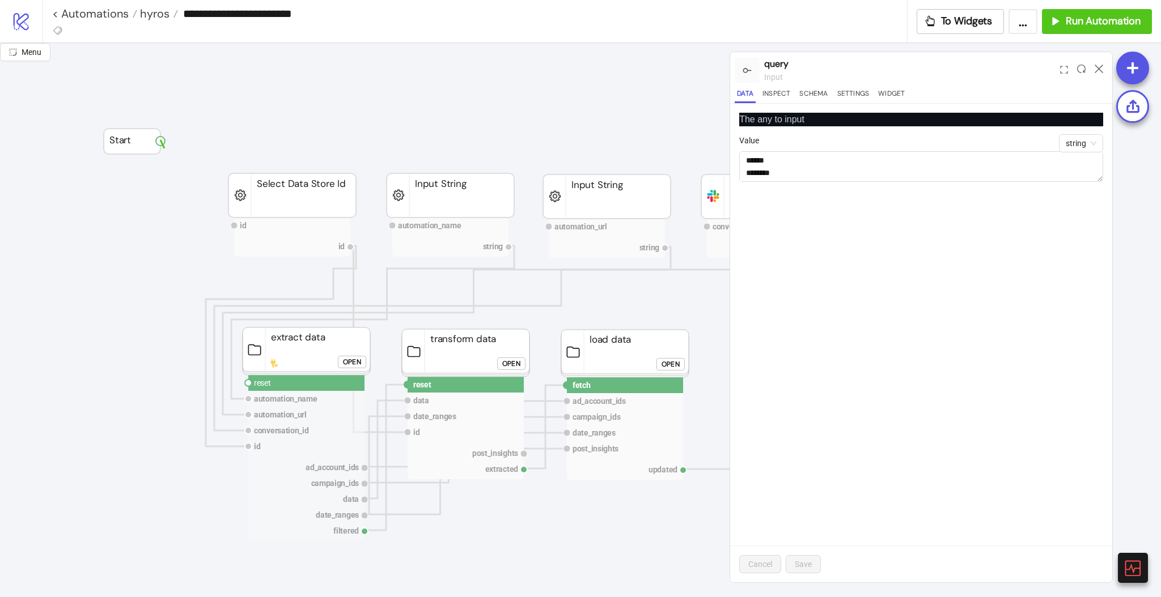
drag, startPoint x: 166, startPoint y: 151, endPoint x: 210, endPoint y: 318, distance: 172.8
click at [247, 384] on circle at bounding box center [248, 383] width 7 height 7
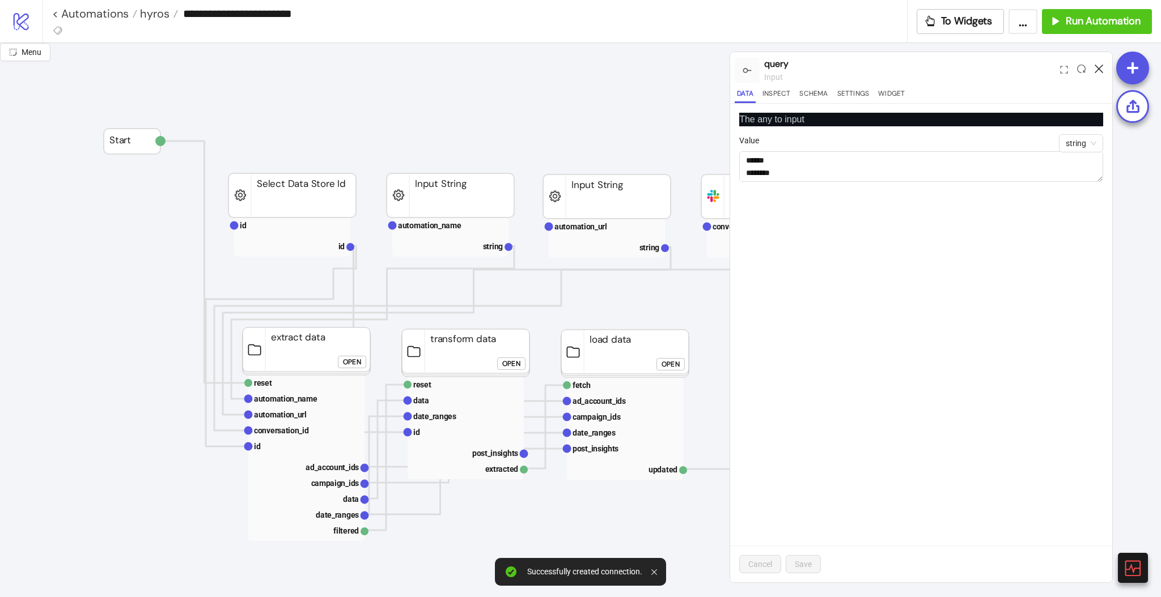
click at [1096, 71] on icon at bounding box center [1099, 69] width 9 height 9
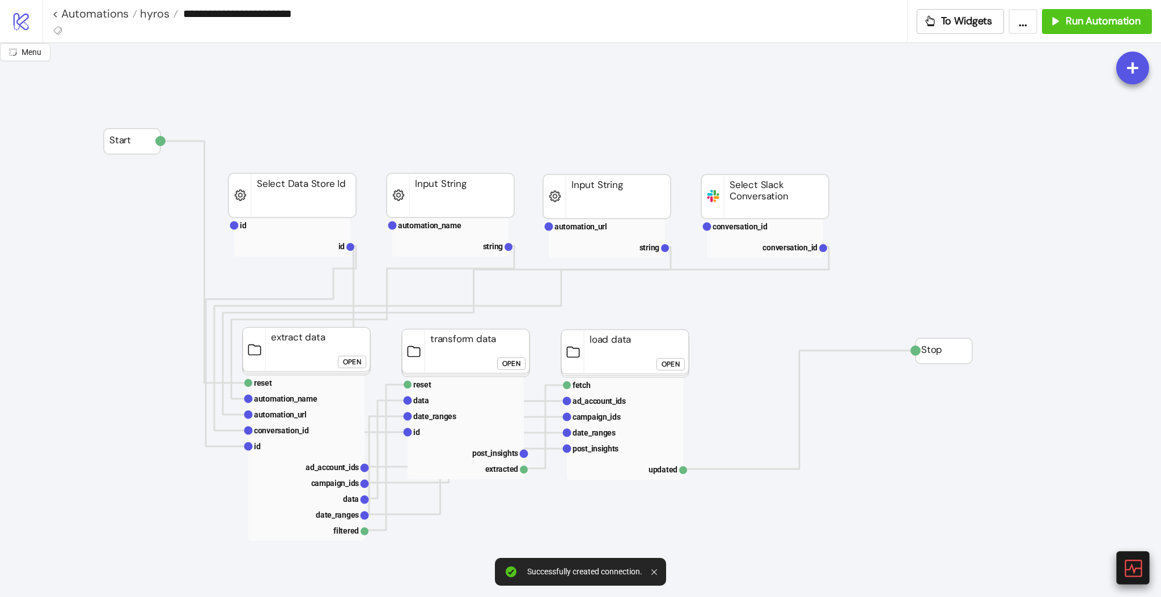
click at [1130, 575] on icon at bounding box center [1132, 568] width 20 height 20
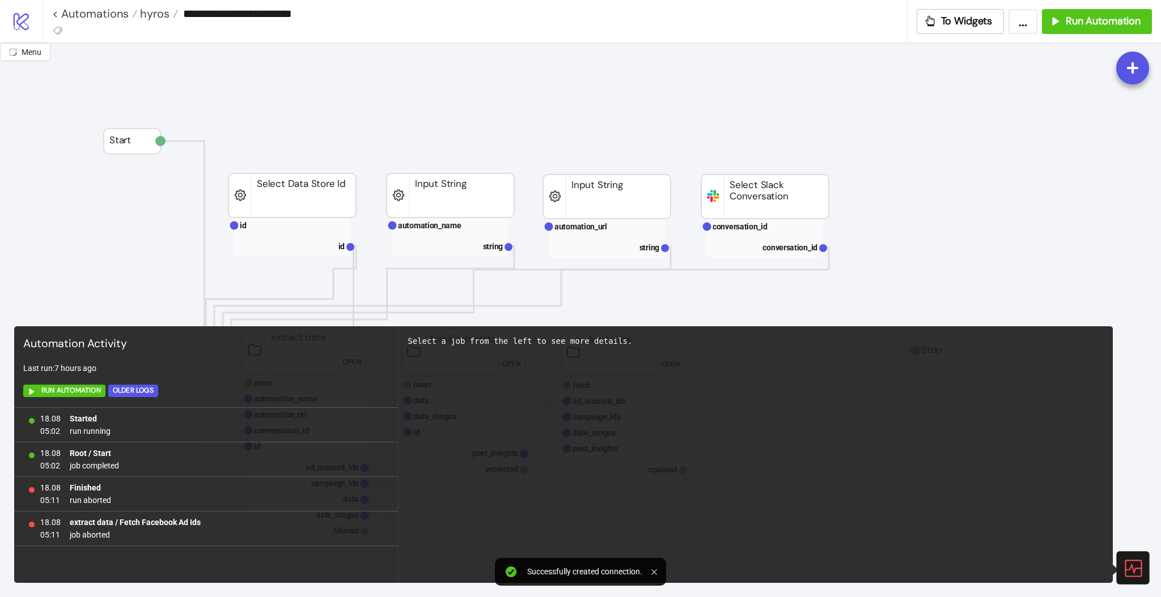
click at [1130, 575] on icon at bounding box center [1132, 568] width 20 height 20
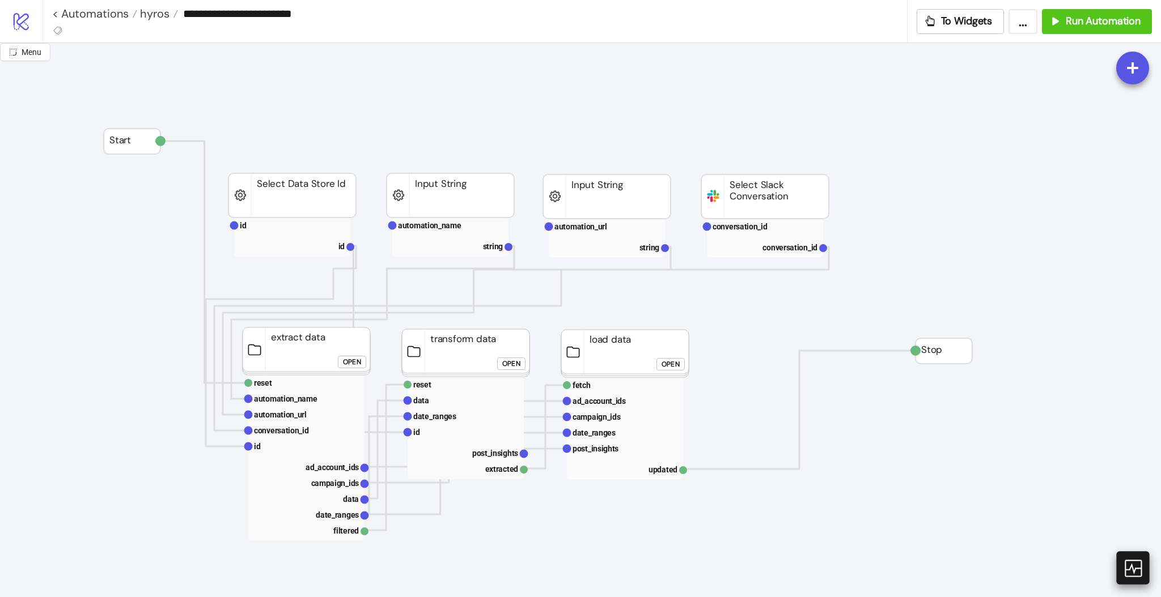
click at [1138, 571] on icon at bounding box center [1132, 568] width 20 height 20
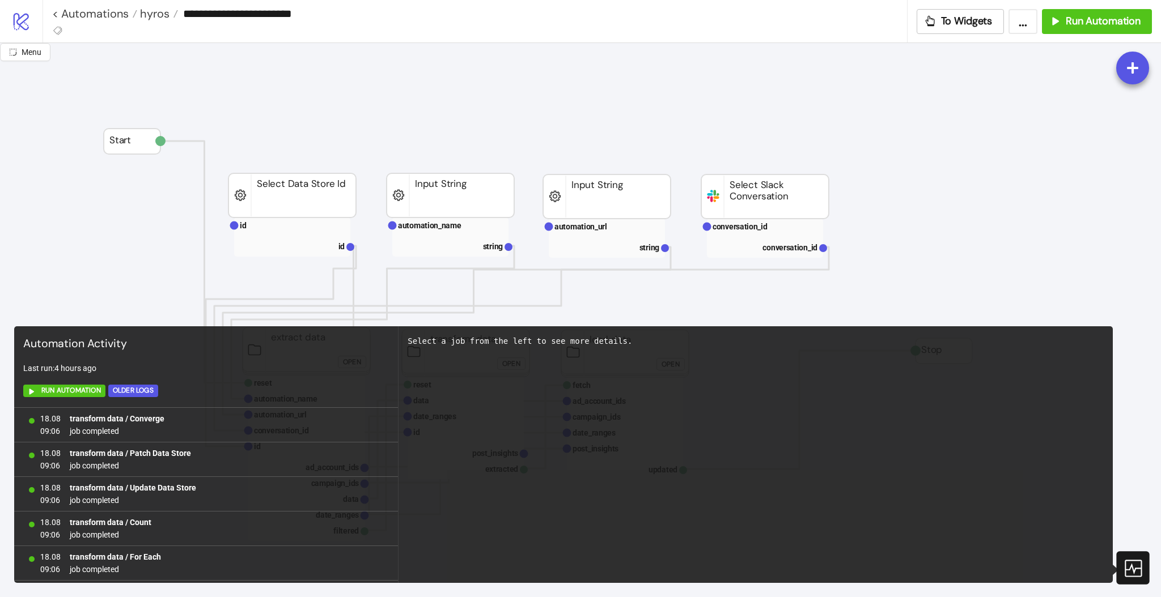
scroll to position [1002, 0]
click at [1138, 571] on icon at bounding box center [1132, 568] width 20 height 20
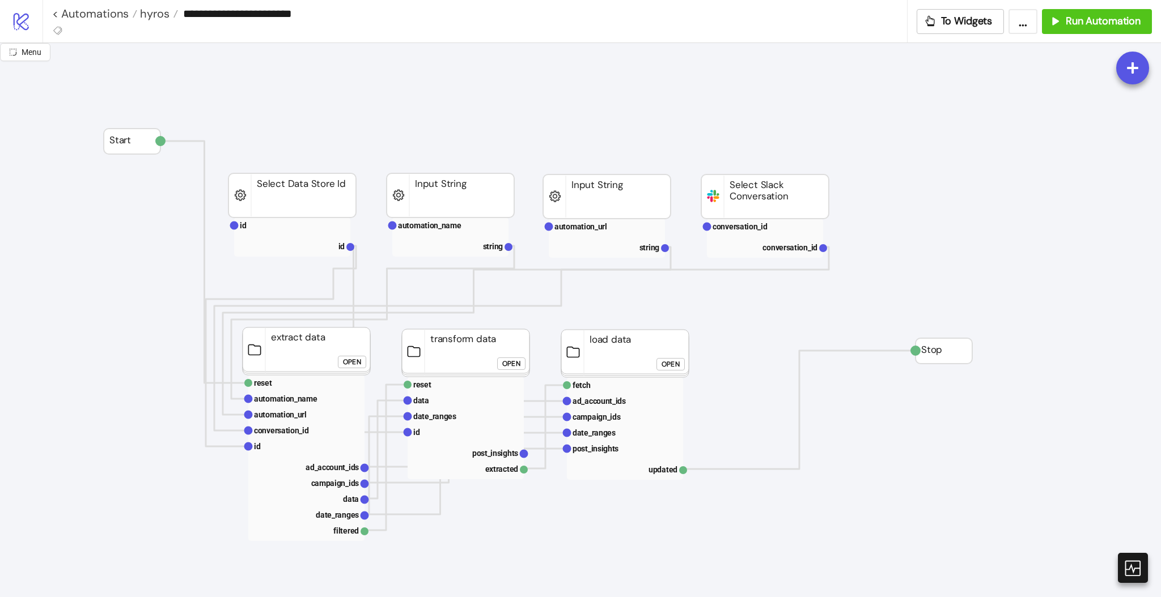
click at [352, 359] on div "Open" at bounding box center [352, 362] width 18 height 13
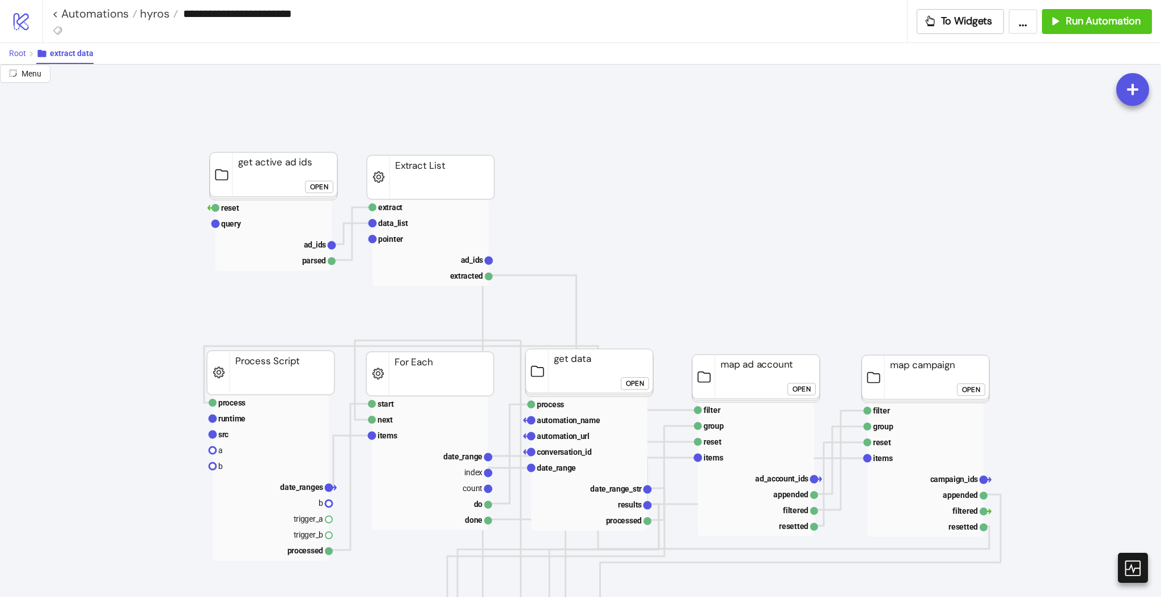
click at [12, 53] on span "Root" at bounding box center [17, 53] width 17 height 9
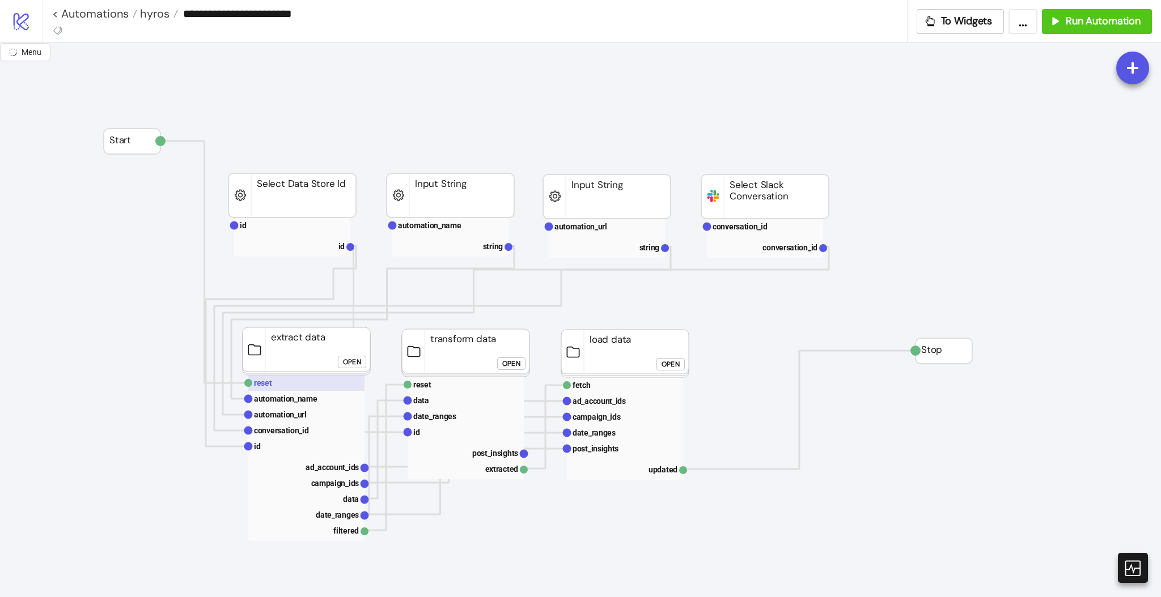
click at [265, 380] on text "reset" at bounding box center [263, 383] width 18 height 9
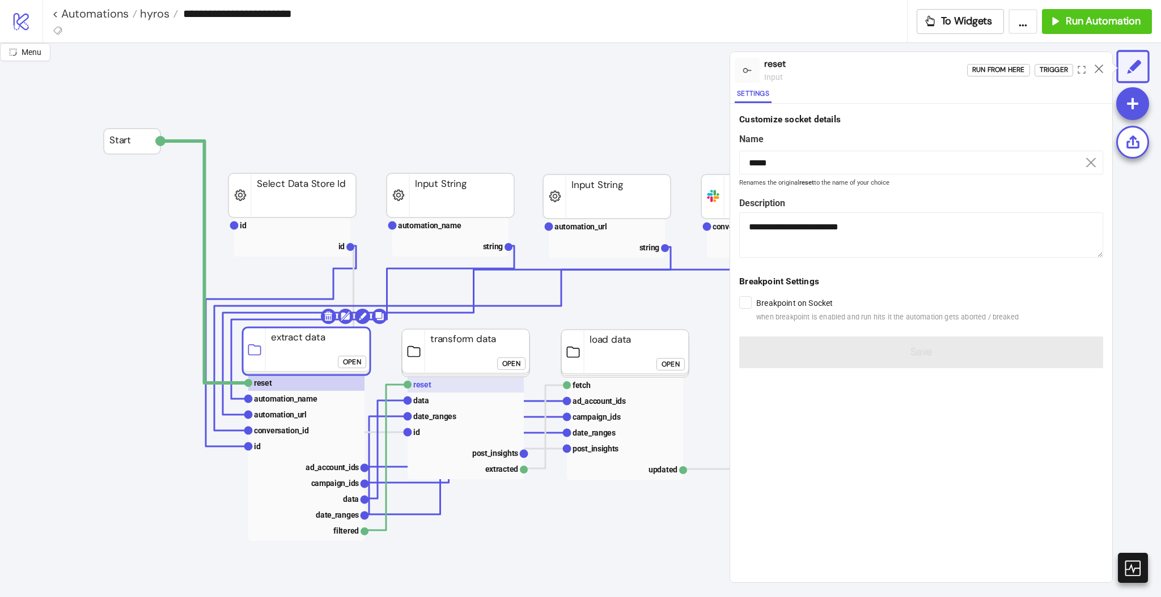
click at [439, 389] on rect at bounding box center [466, 385] width 116 height 16
type textarea "**********"
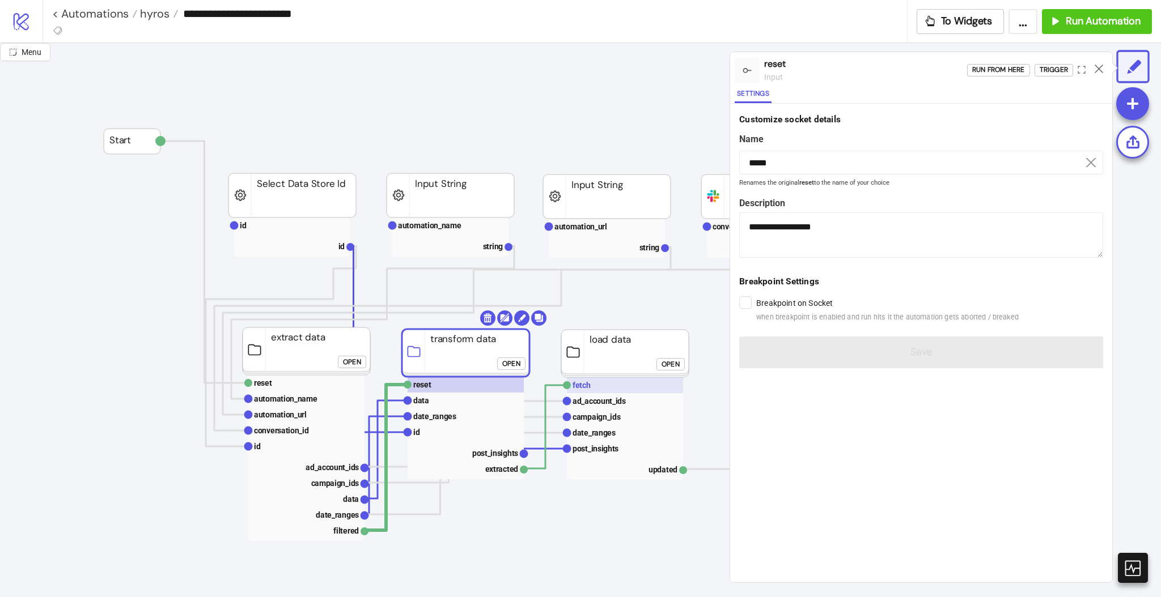
click at [595, 388] on rect at bounding box center [625, 386] width 116 height 16
type input "*****"
type textarea "**********"
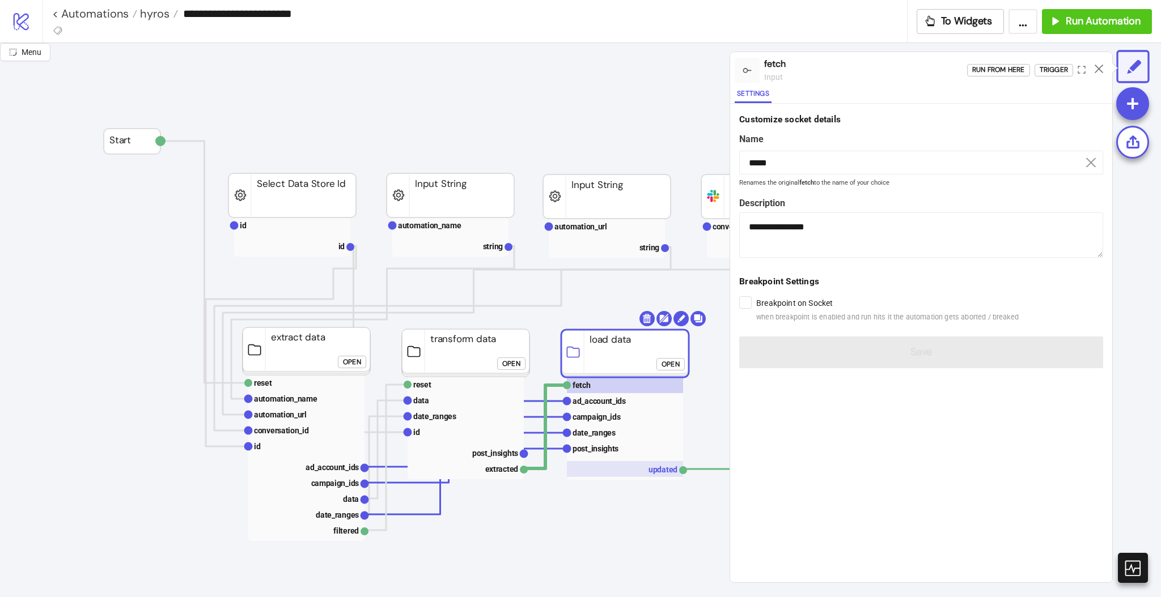
click at [669, 470] on rect at bounding box center [625, 469] width 116 height 16
type input "*******"
type textarea "**********"
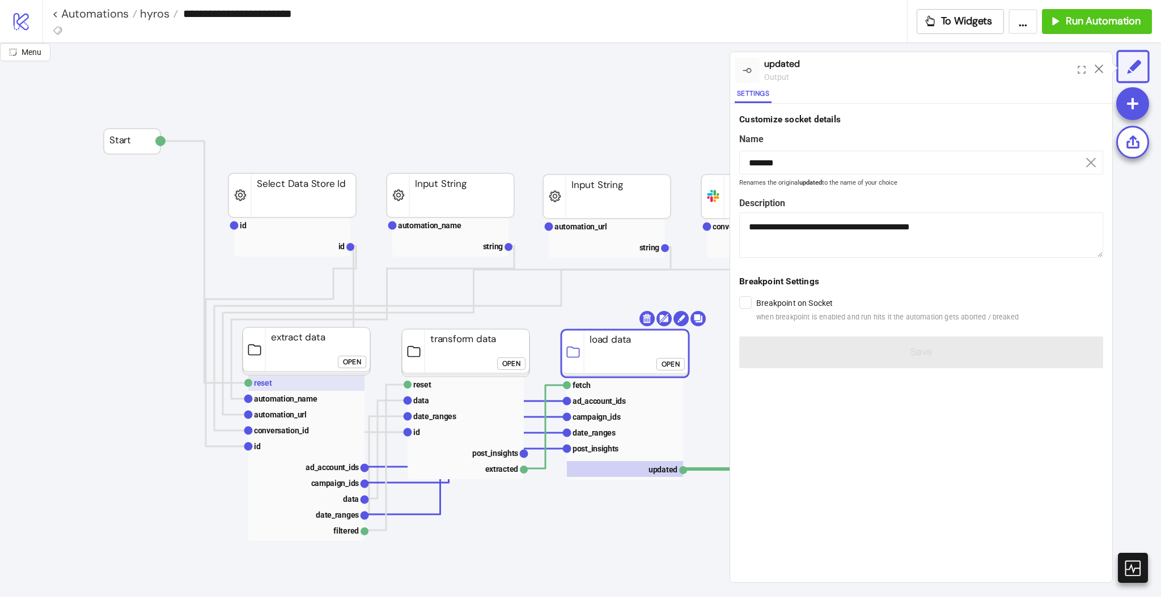
click at [289, 381] on rect at bounding box center [306, 383] width 116 height 16
type input "*****"
type textarea "**********"
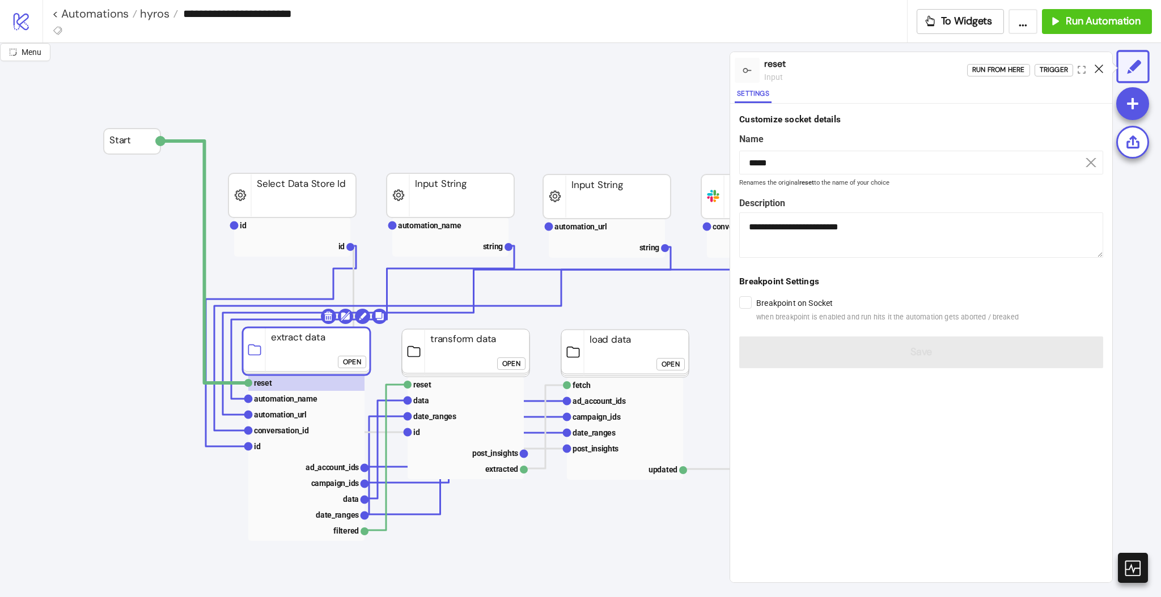
click at [1099, 65] on icon at bounding box center [1099, 69] width 9 height 9
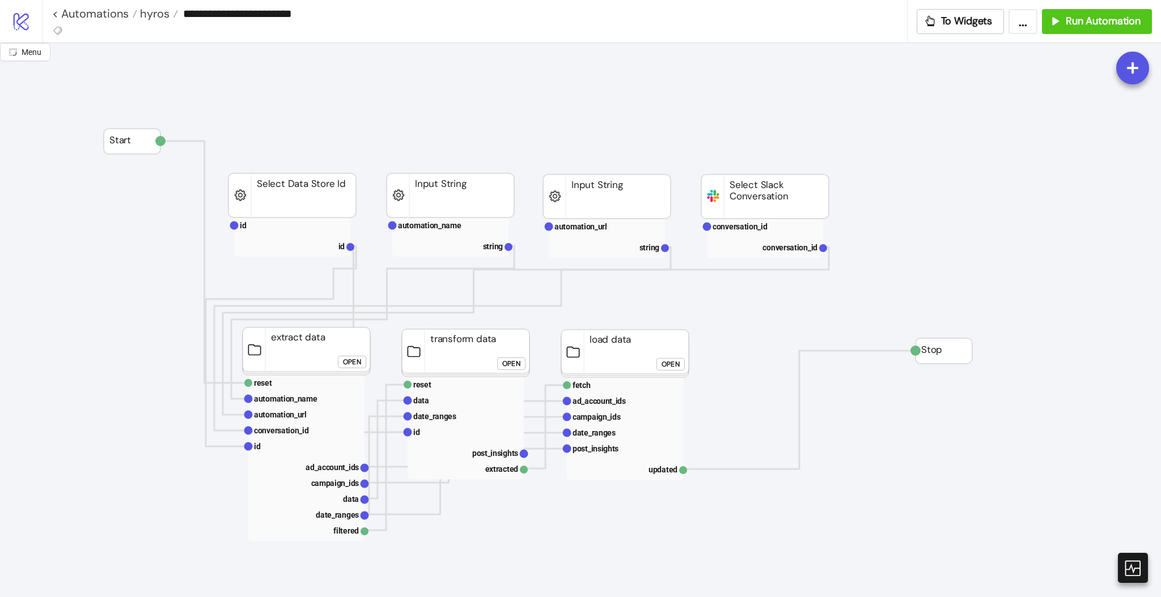
click at [351, 364] on div "Open" at bounding box center [352, 362] width 18 height 13
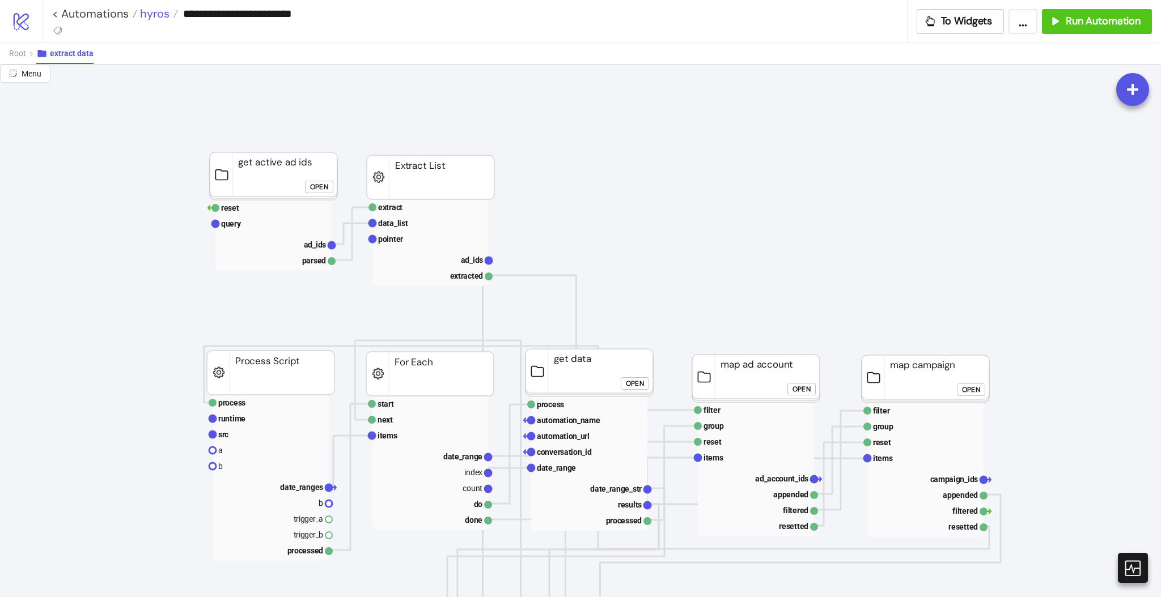
click at [150, 17] on span "hyros" at bounding box center [153, 13] width 32 height 15
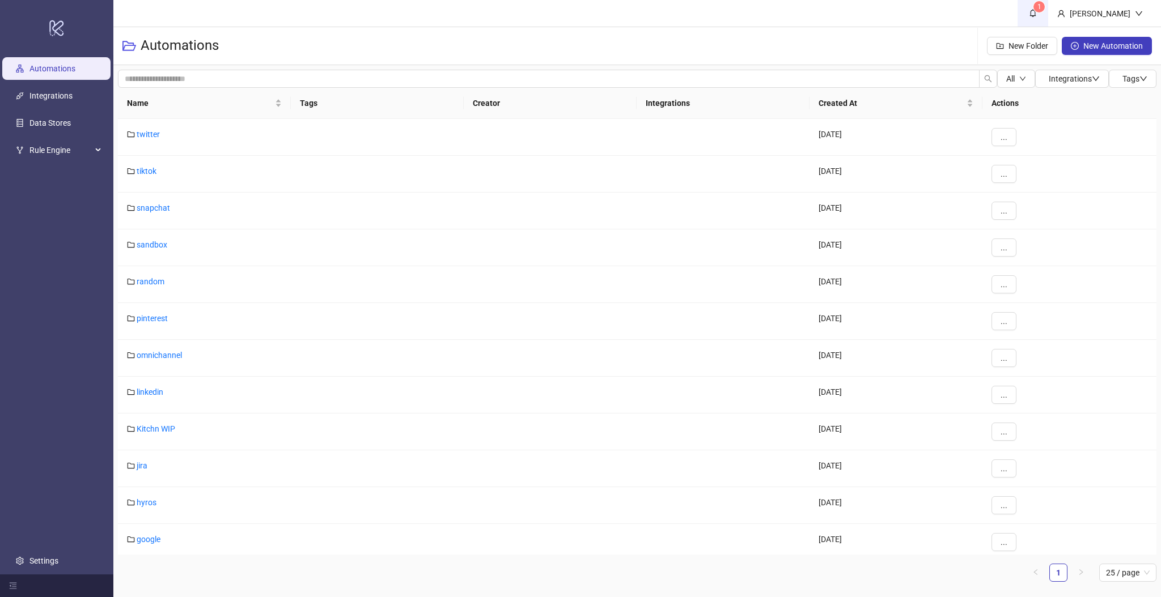
click at [1036, 11] on icon "bell" at bounding box center [1033, 14] width 6 height 8
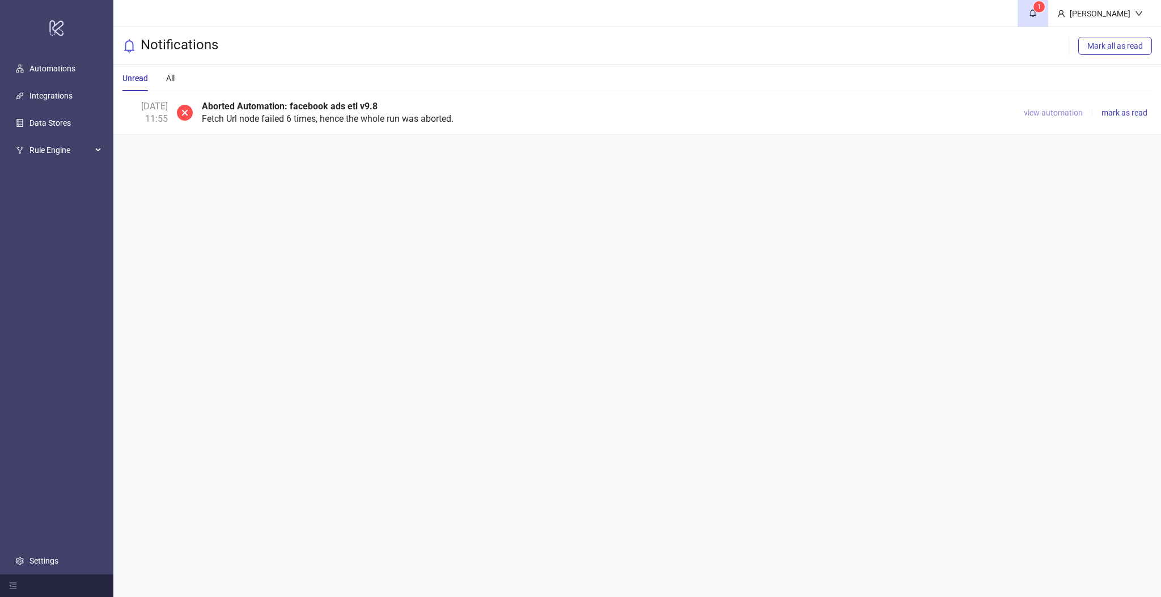
click at [1059, 115] on span "view automation" at bounding box center [1053, 112] width 59 height 9
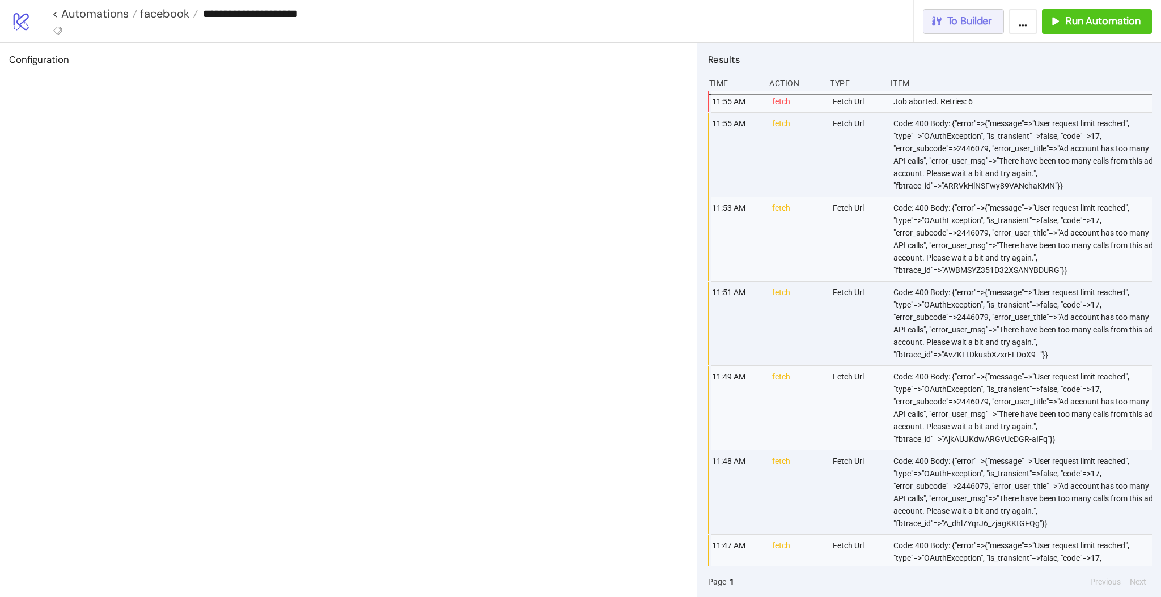
click at [969, 24] on span "To Builder" at bounding box center [969, 21] width 45 height 13
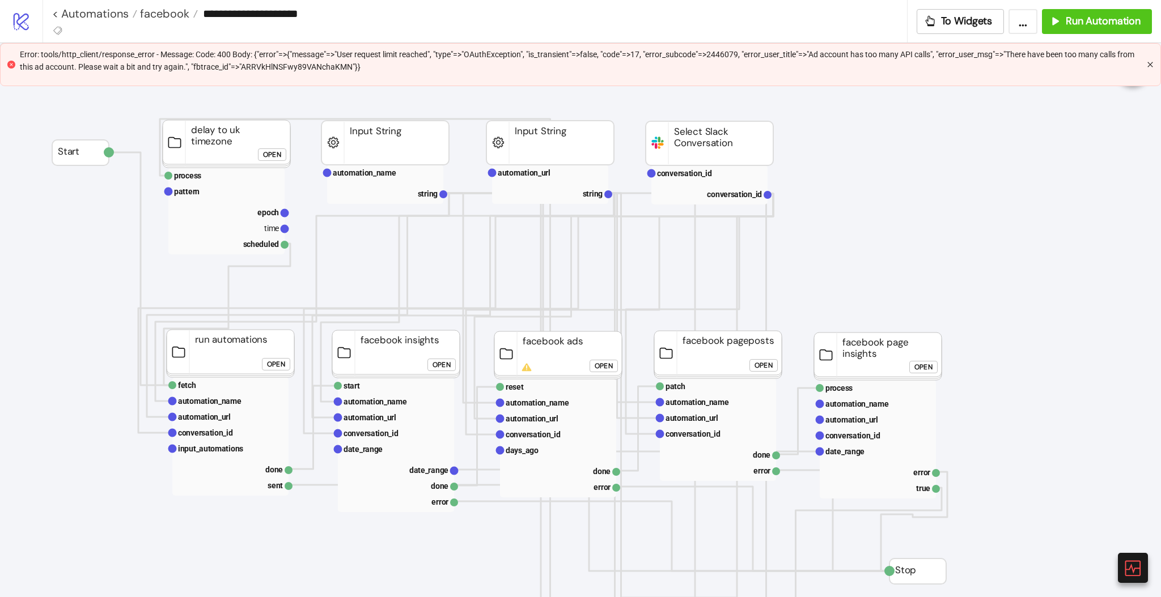
click at [1148, 67] on icon "close" at bounding box center [1150, 64] width 7 height 7
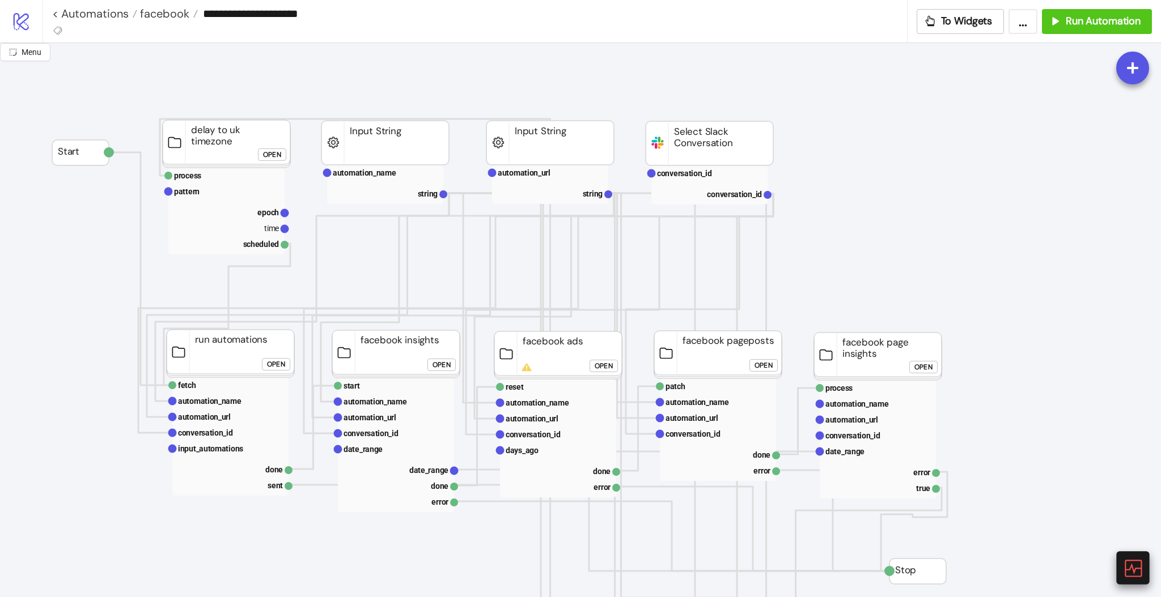
click at [1133, 565] on icon at bounding box center [1132, 568] width 20 height 20
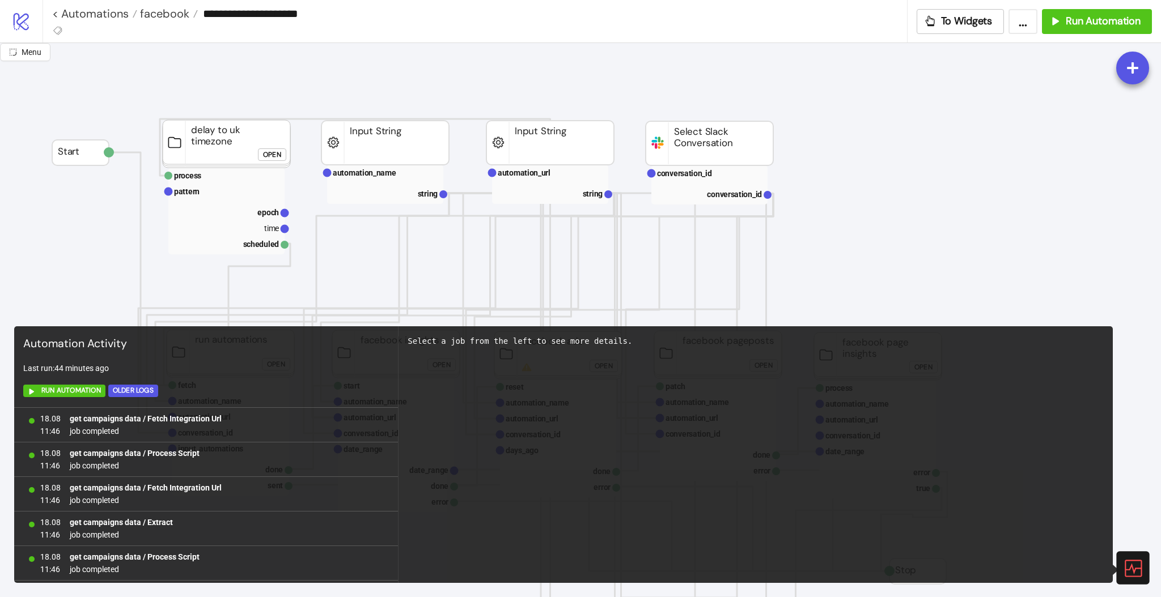
scroll to position [724, 0]
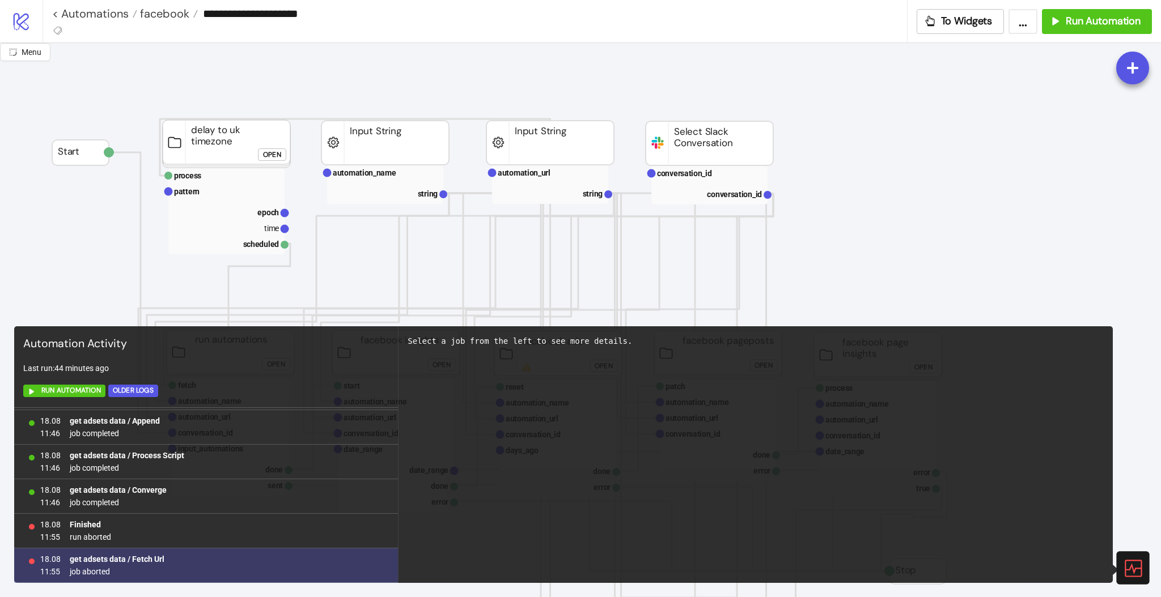
click at [147, 561] on b "get adsets data / Fetch Url" at bounding box center [117, 559] width 95 height 9
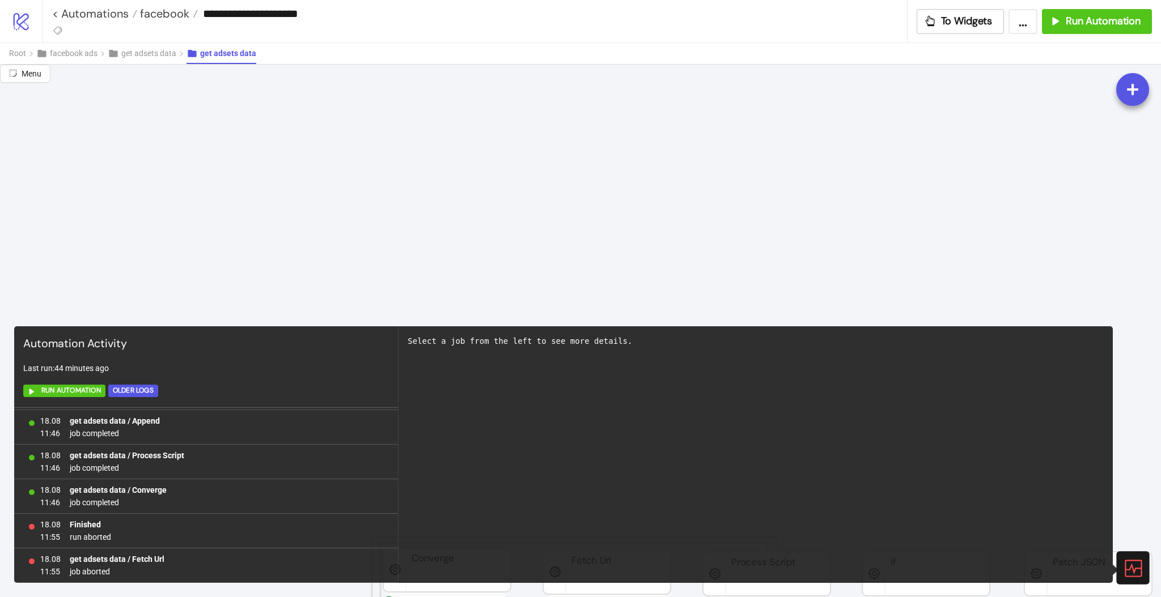
click at [1134, 563] on icon at bounding box center [1132, 568] width 20 height 20
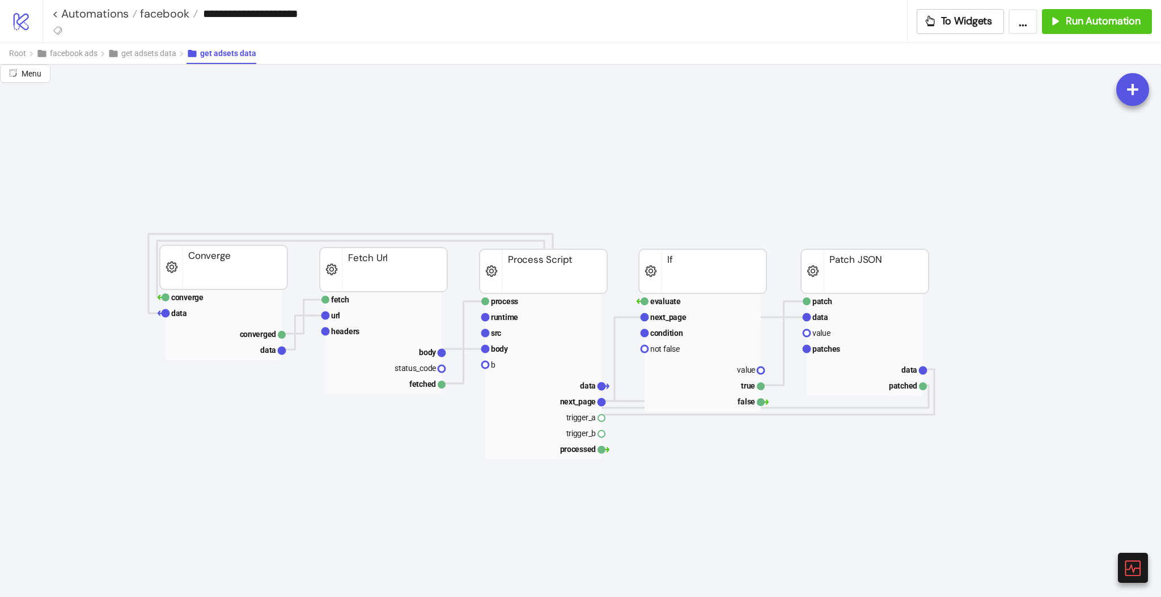
scroll to position [302, 223]
click at [424, 356] on text "body" at bounding box center [428, 353] width 18 height 9
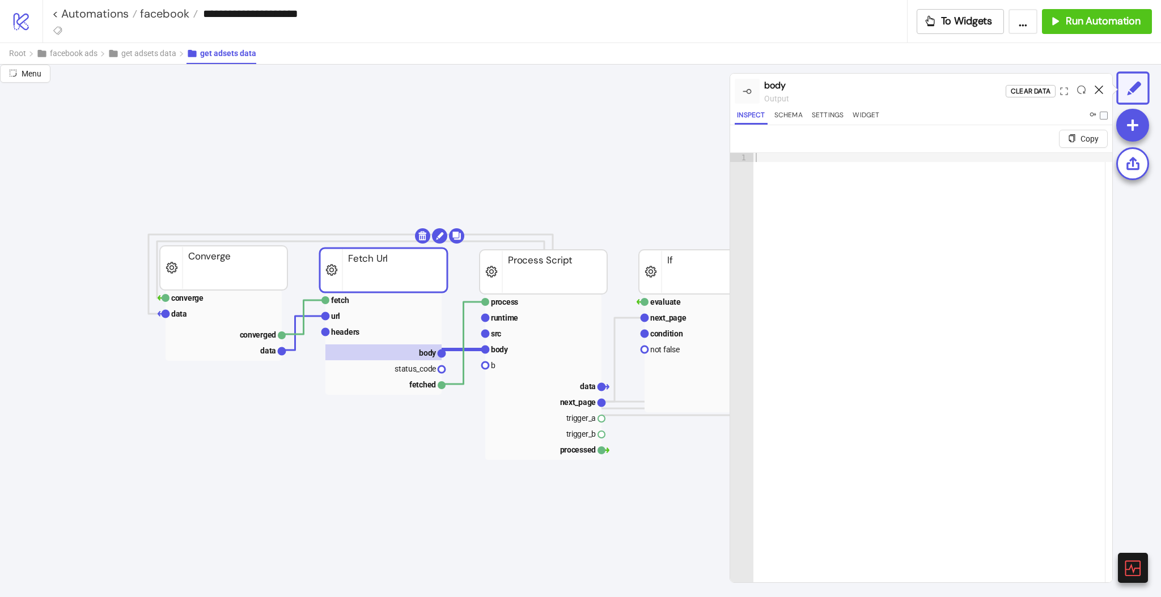
click at [1099, 88] on icon at bounding box center [1099, 90] width 9 height 9
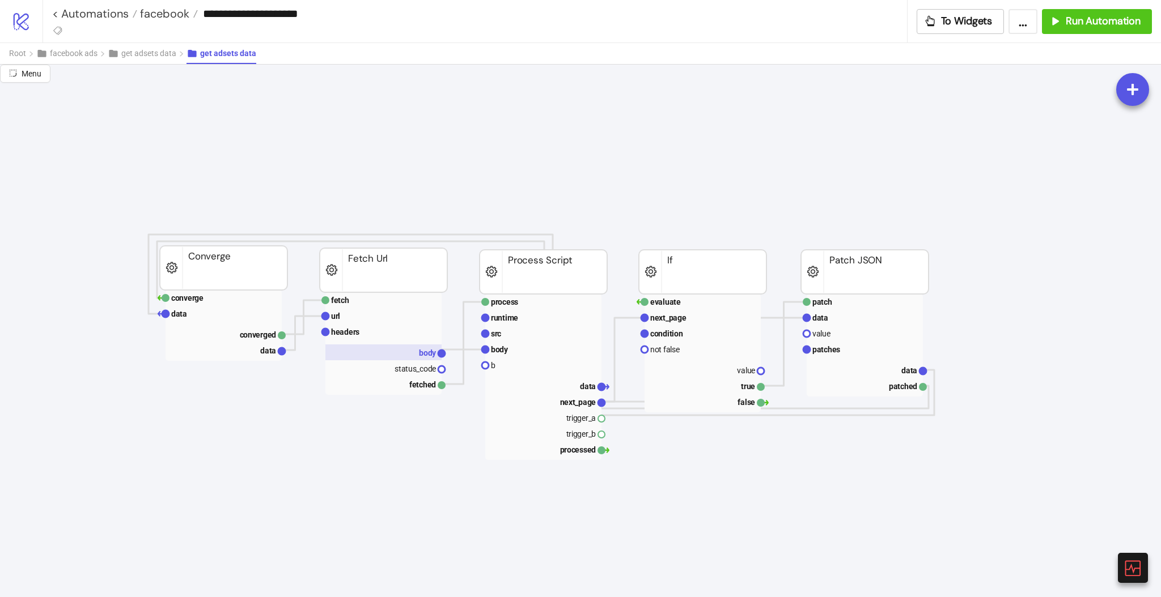
click at [395, 349] on rect at bounding box center [383, 353] width 116 height 16
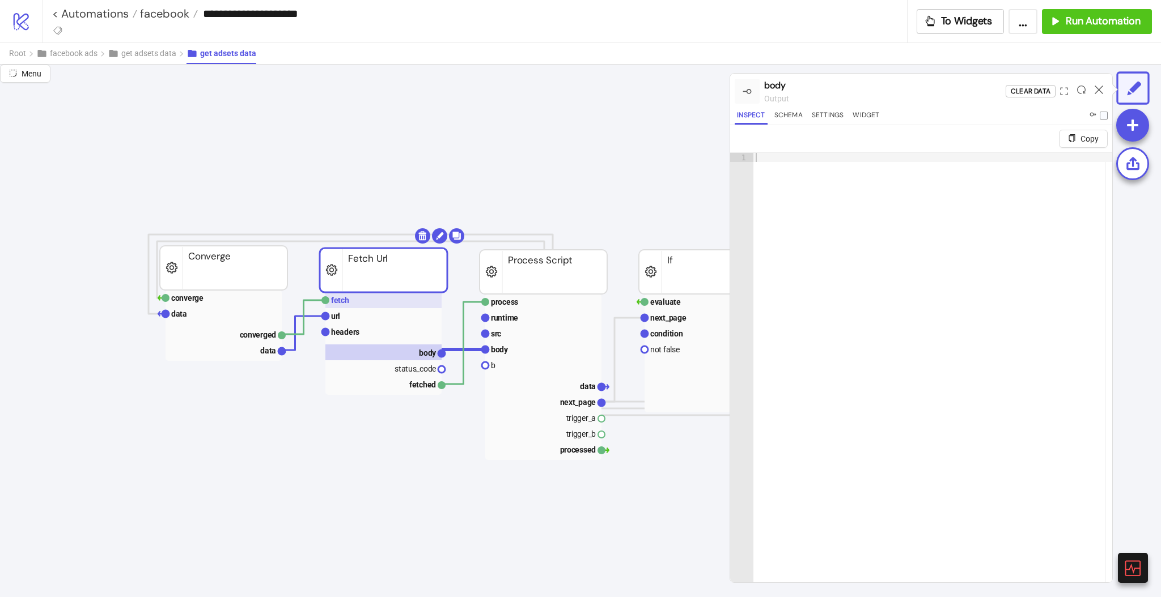
click at [359, 298] on rect at bounding box center [383, 300] width 116 height 16
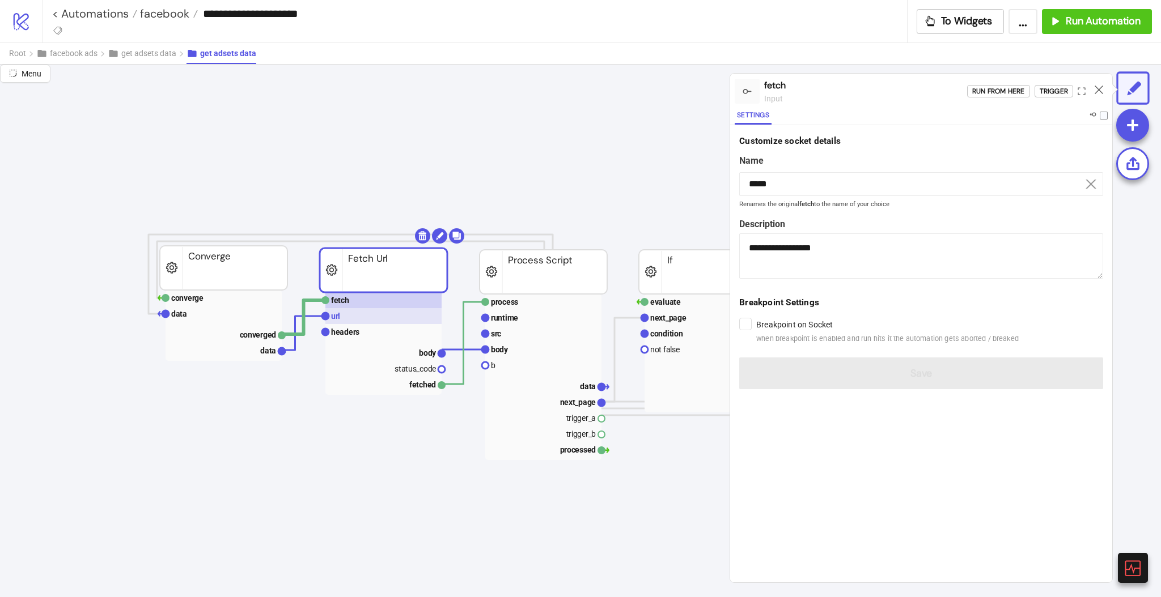
click at [342, 316] on rect at bounding box center [383, 316] width 116 height 16
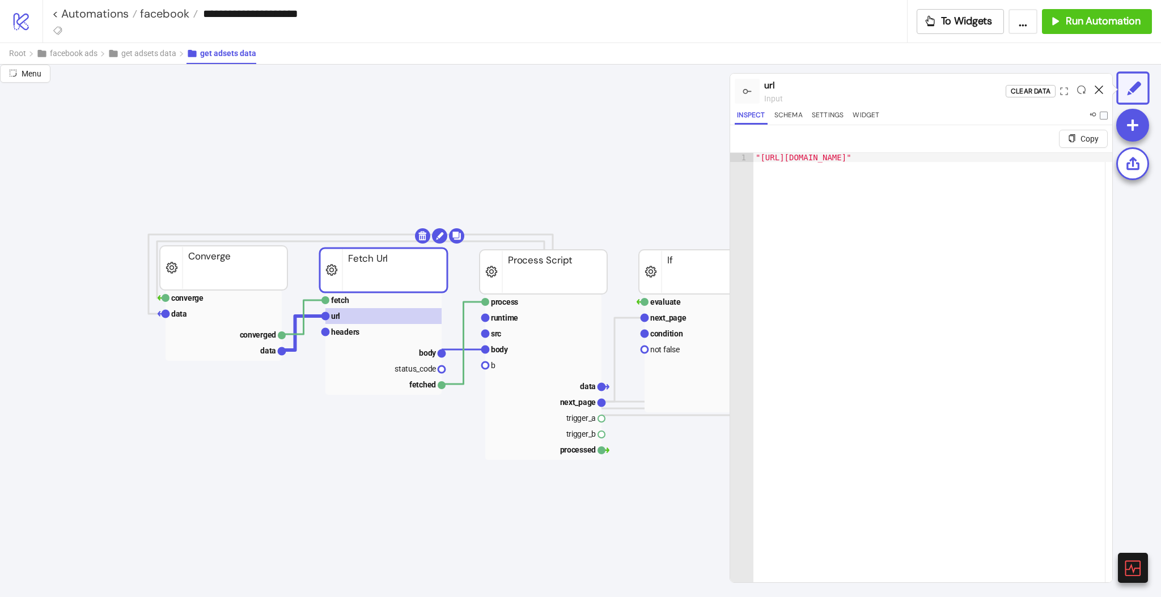
click at [1101, 89] on icon at bounding box center [1099, 90] width 9 height 9
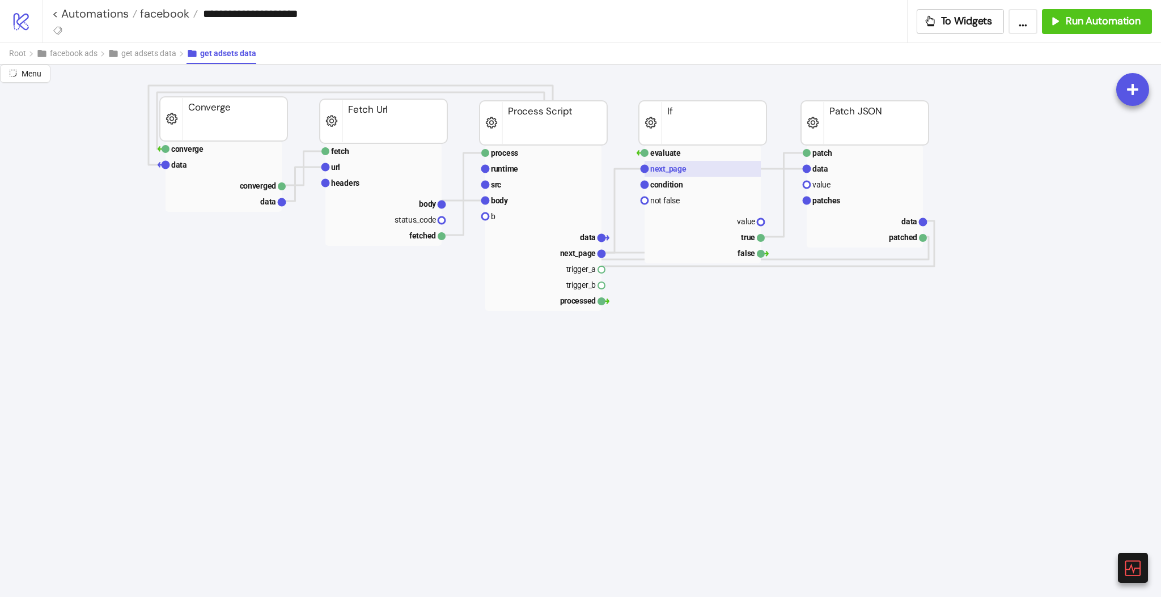
scroll to position [453, 223]
click at [223, 167] on rect at bounding box center [224, 163] width 116 height 16
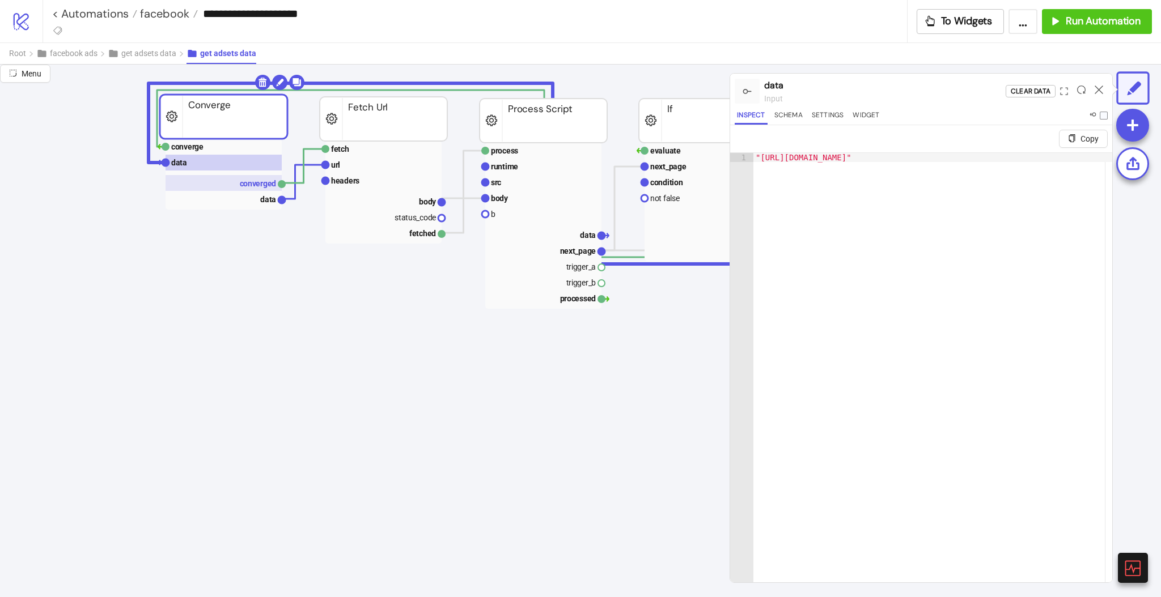
click at [238, 180] on rect at bounding box center [224, 183] width 116 height 16
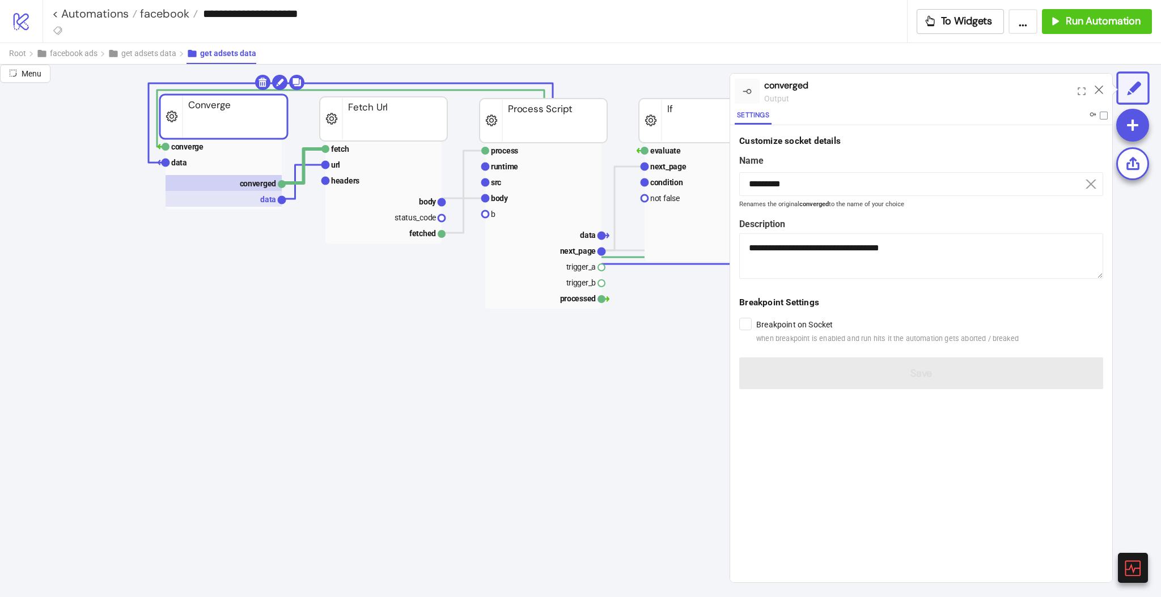
click at [265, 200] on text "data" at bounding box center [268, 199] width 16 height 9
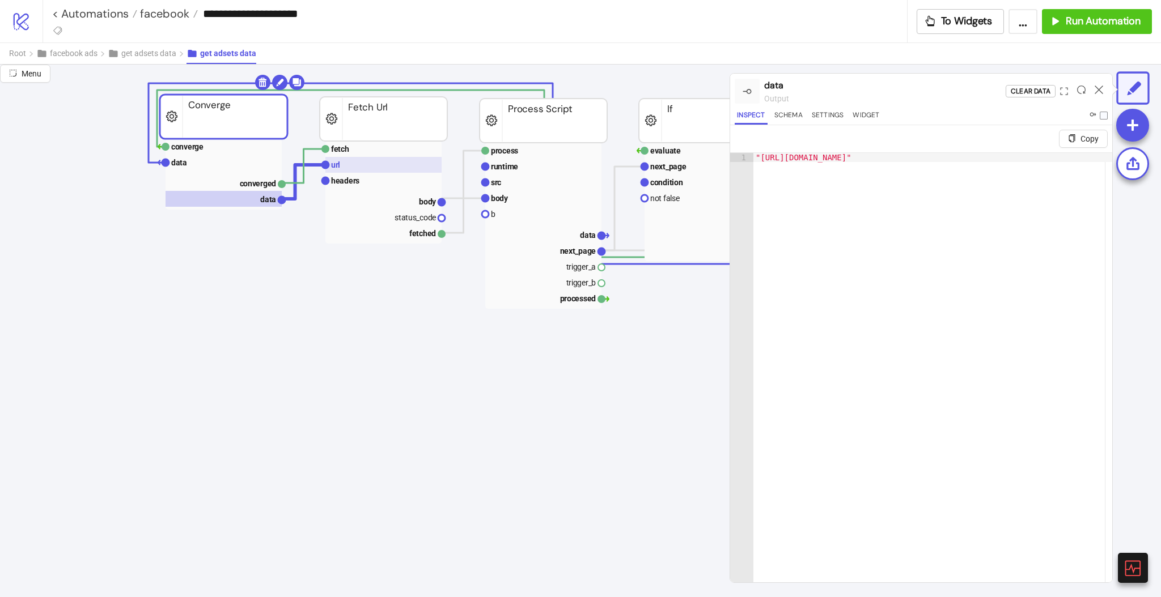
click at [351, 170] on rect at bounding box center [383, 165] width 116 height 16
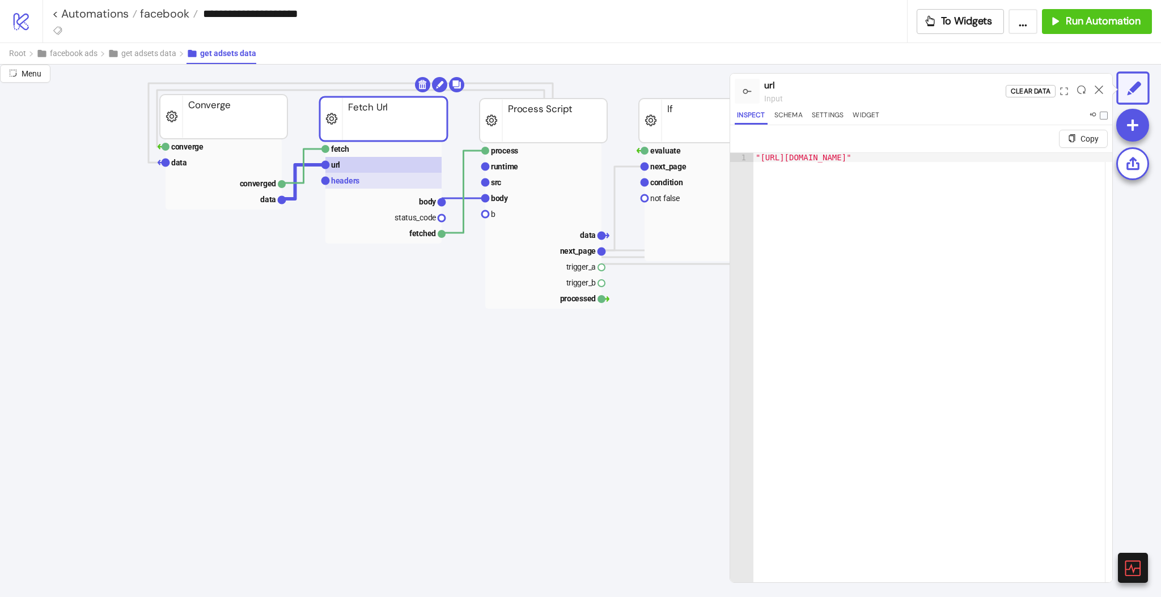
click at [355, 180] on text "headers" at bounding box center [345, 180] width 28 height 9
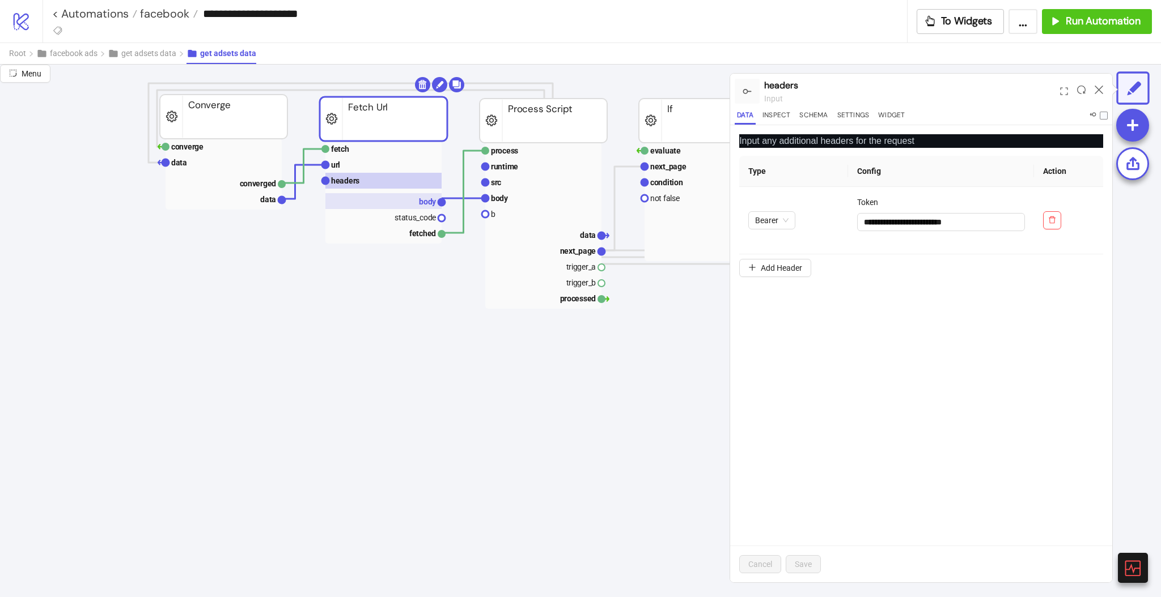
click at [418, 200] on rect at bounding box center [383, 201] width 116 height 16
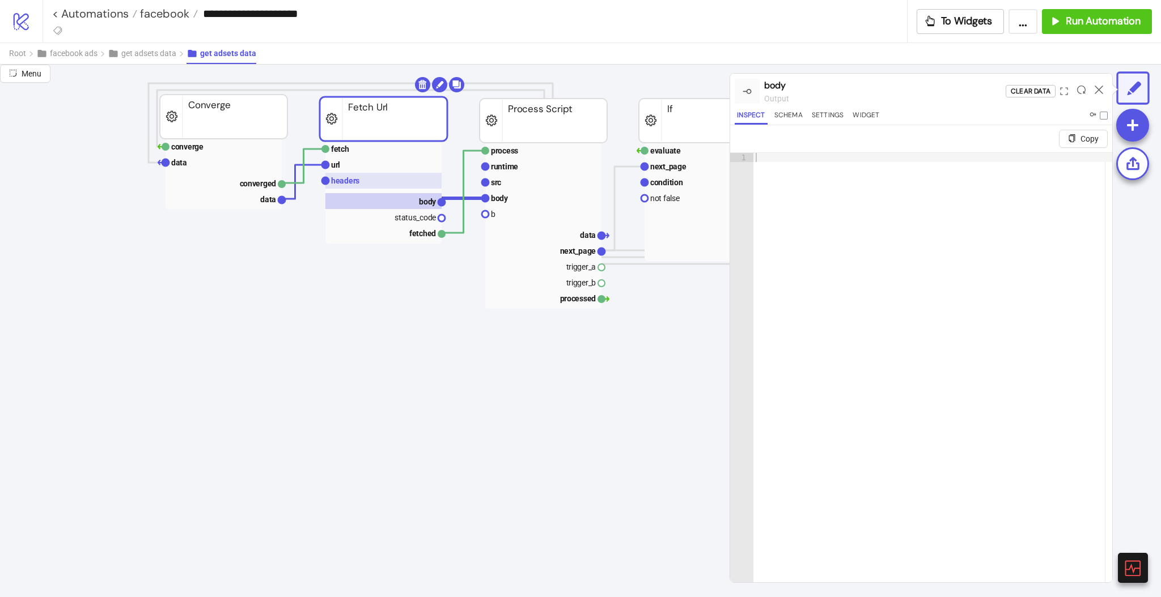
click at [373, 177] on rect at bounding box center [383, 181] width 116 height 16
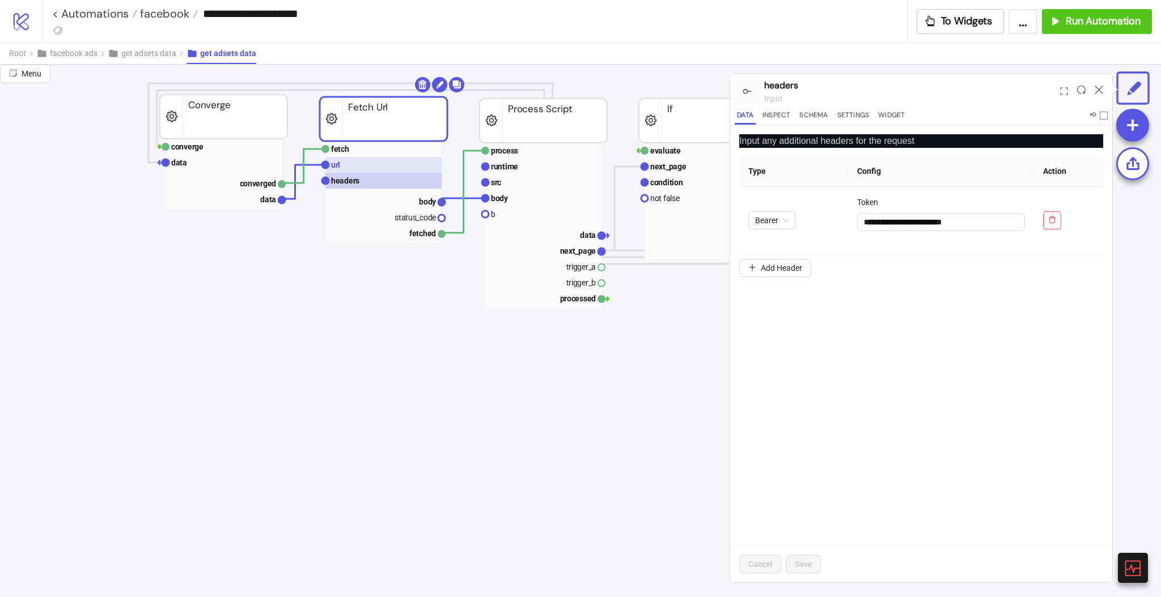
click at [360, 160] on rect at bounding box center [383, 165] width 116 height 16
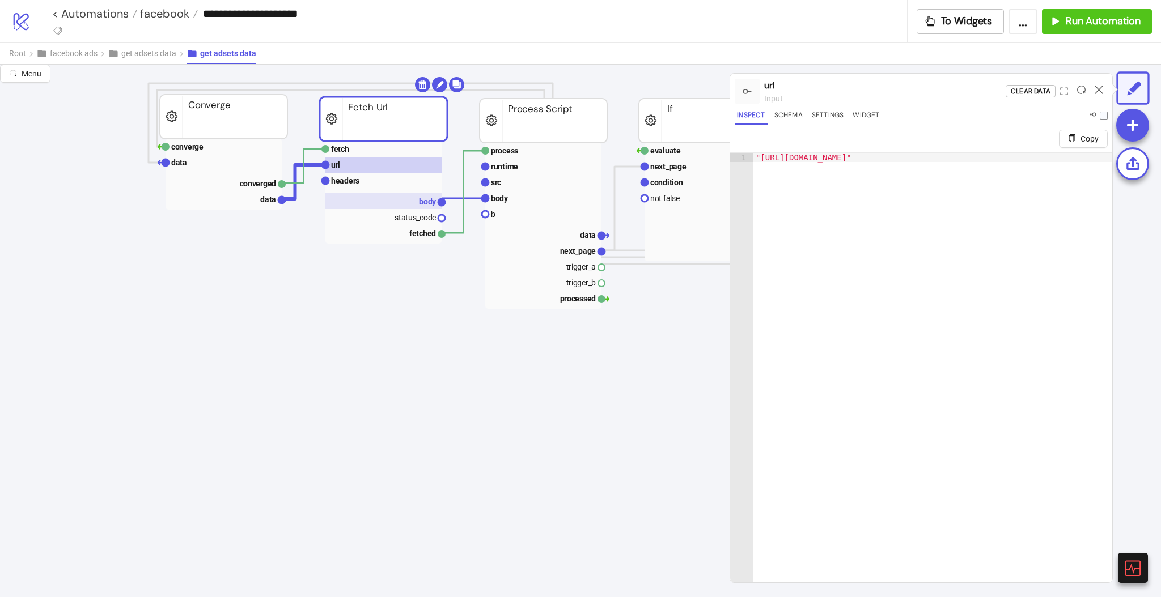
click at [401, 199] on rect at bounding box center [383, 201] width 116 height 16
click at [359, 150] on rect at bounding box center [383, 149] width 116 height 16
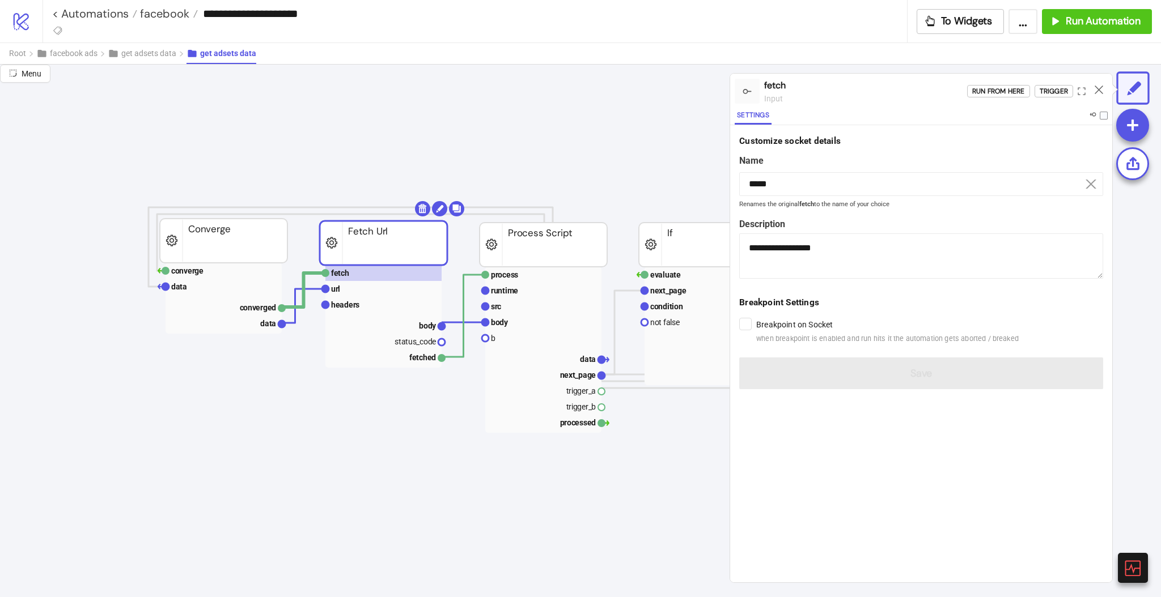
scroll to position [302, 223]
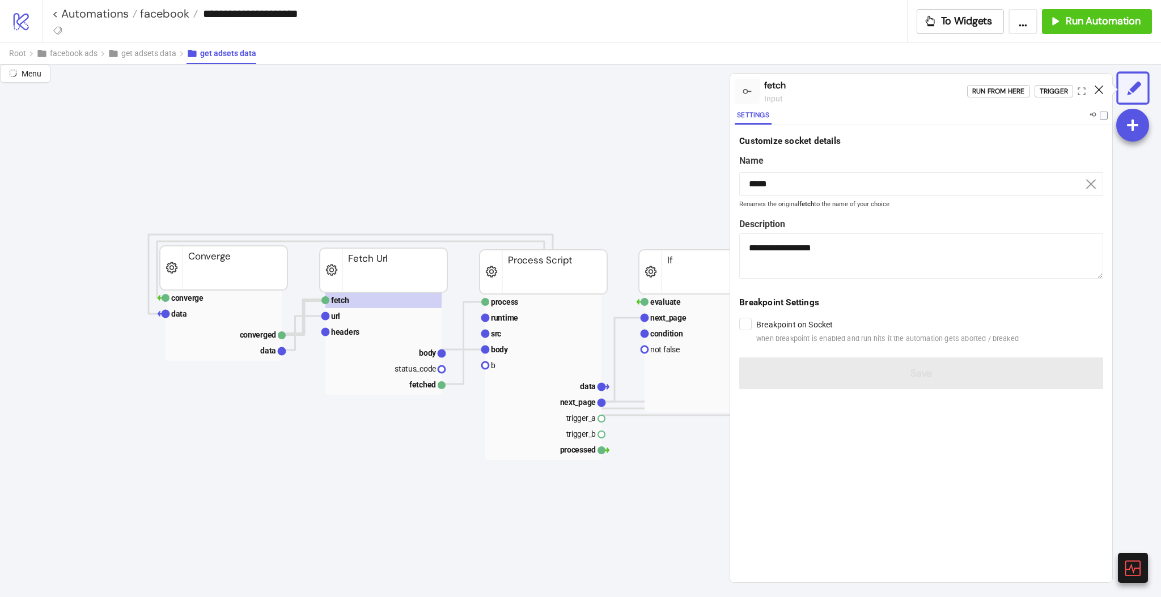
click at [1096, 88] on icon at bounding box center [1099, 90] width 9 height 9
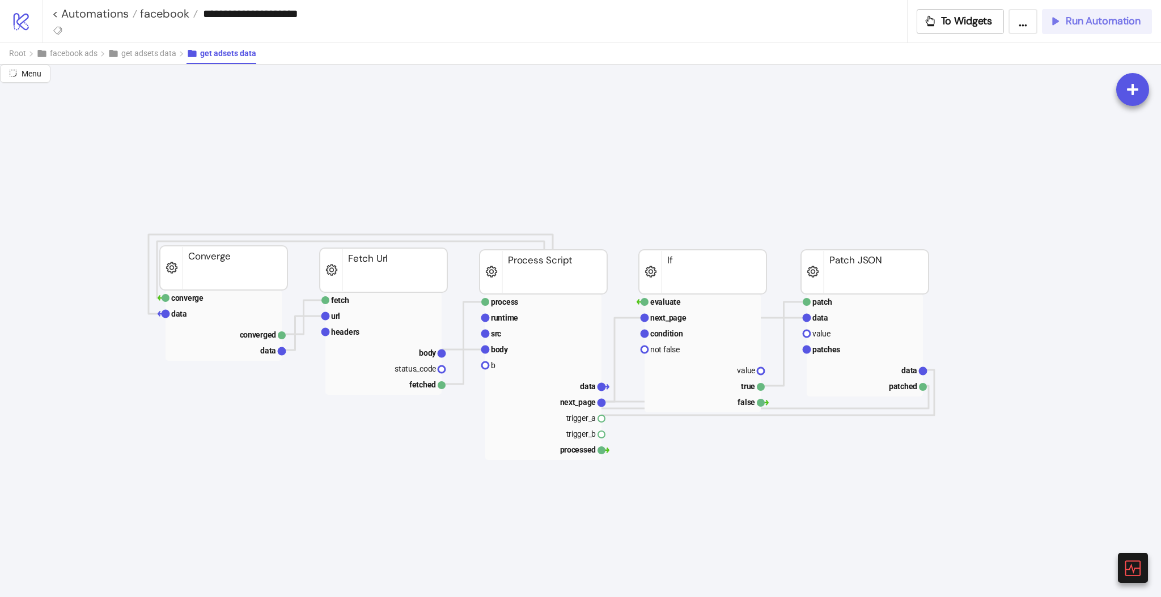
click at [1101, 23] on span "Run Automation" at bounding box center [1103, 21] width 75 height 13
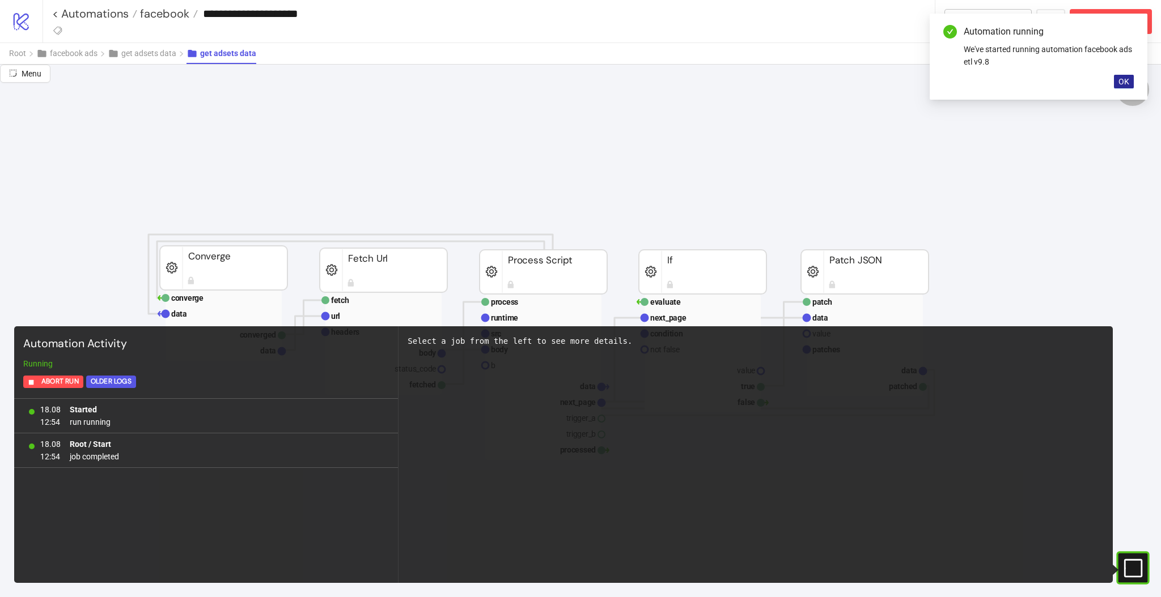
click at [1121, 79] on span "OK" at bounding box center [1123, 81] width 11 height 9
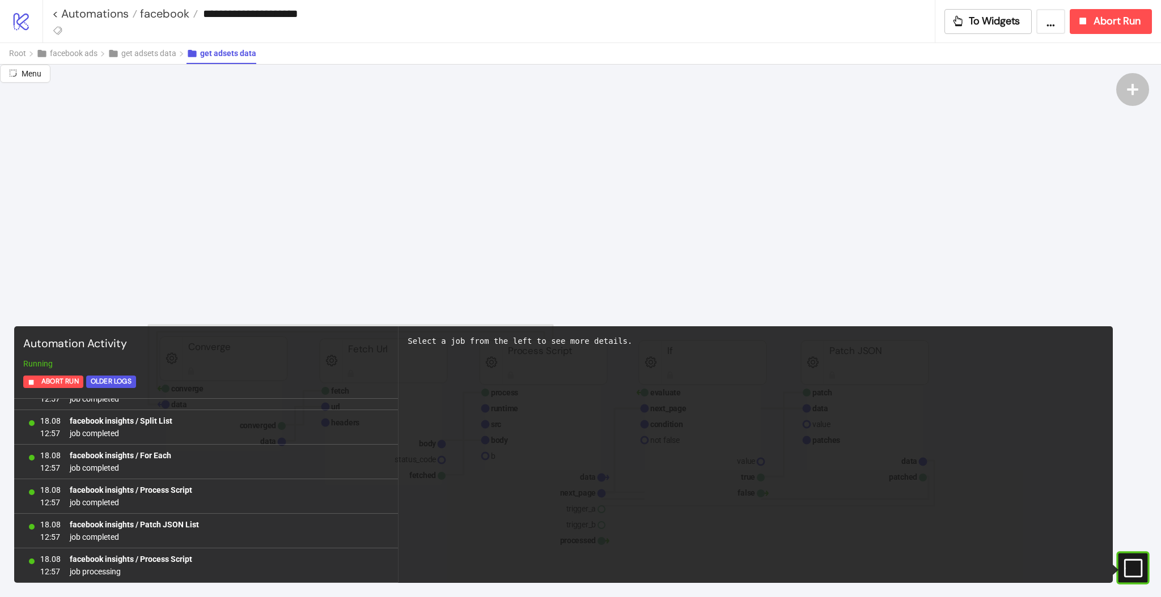
scroll to position [0, 223]
click at [24, 58] on span "Root" at bounding box center [17, 53] width 17 height 9
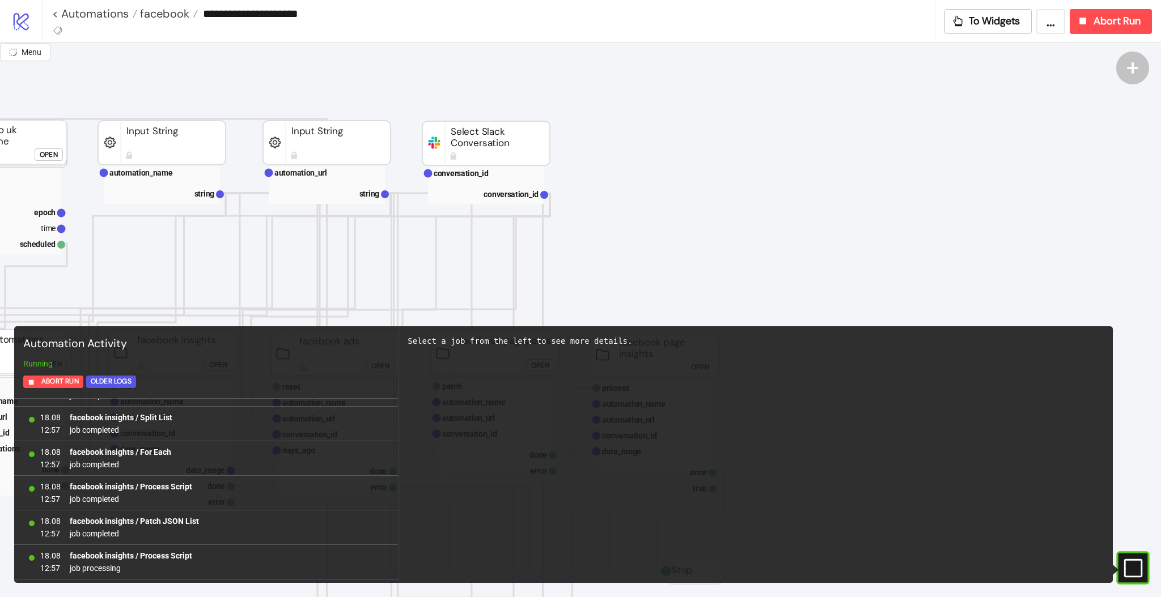
scroll to position [3519, 0]
